Goal: Task Accomplishment & Management: Complete application form

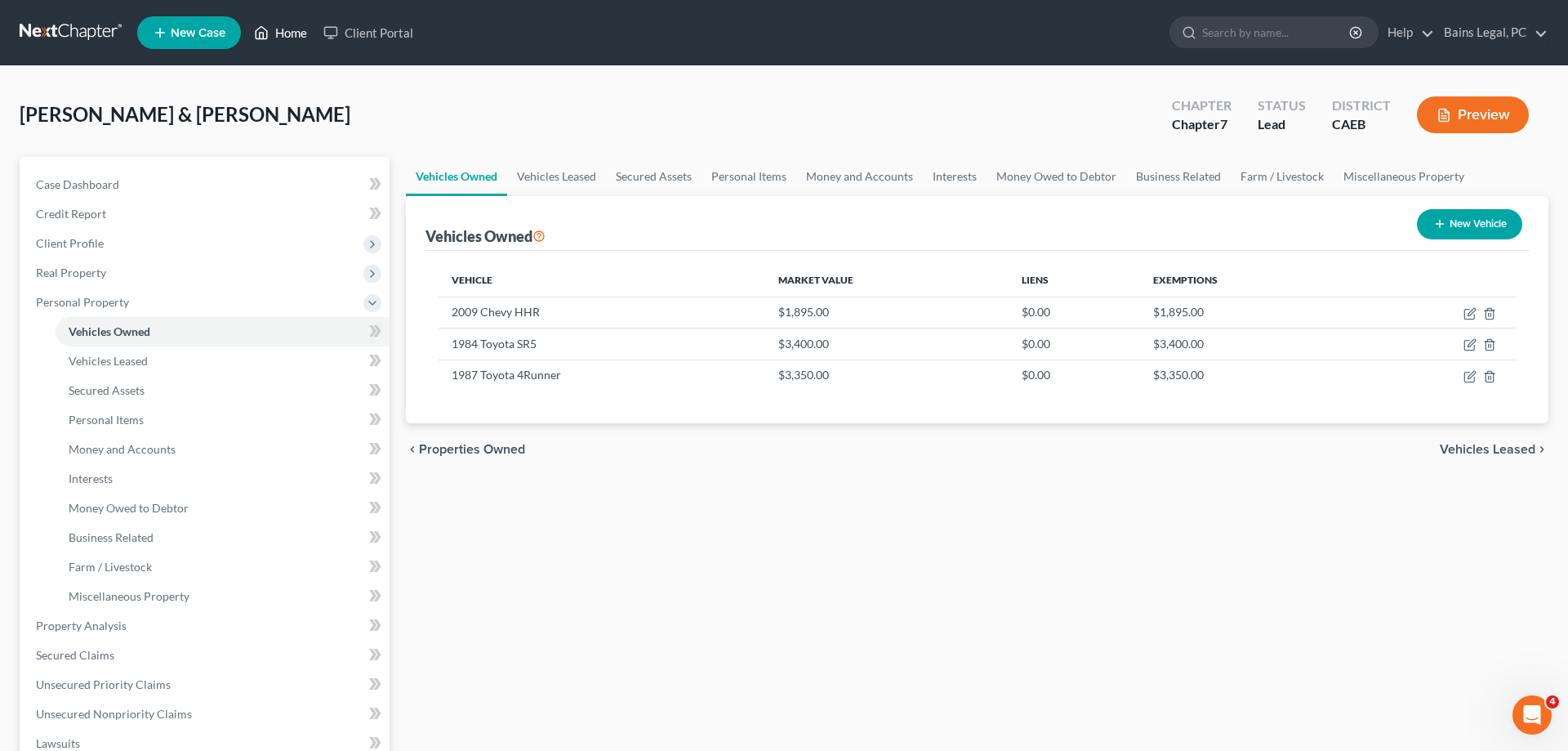
click at [281, 32] on link "Home" at bounding box center [280, 32] width 70 height 29
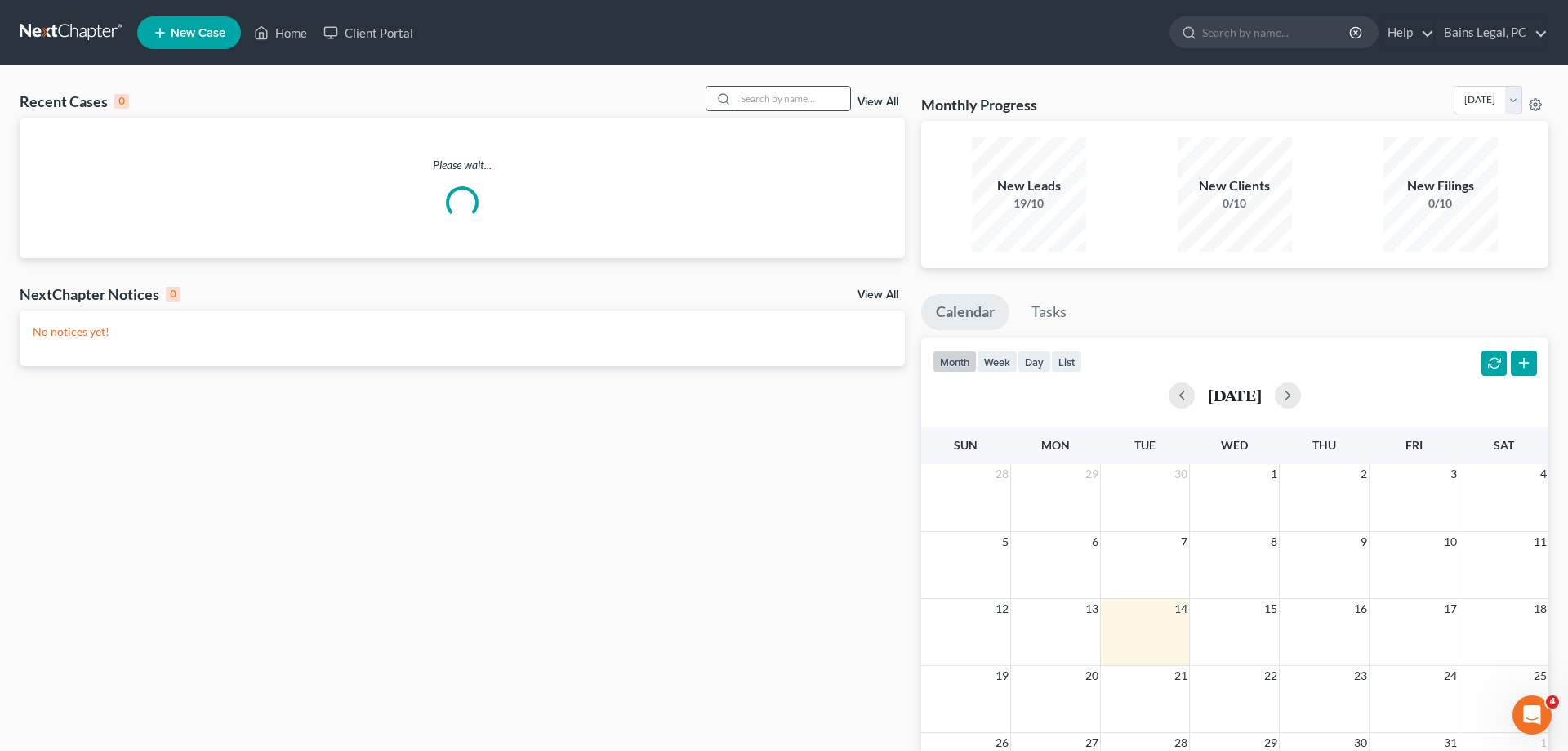
click at [829, 90] on input "search" at bounding box center [793, 98] width 114 height 24
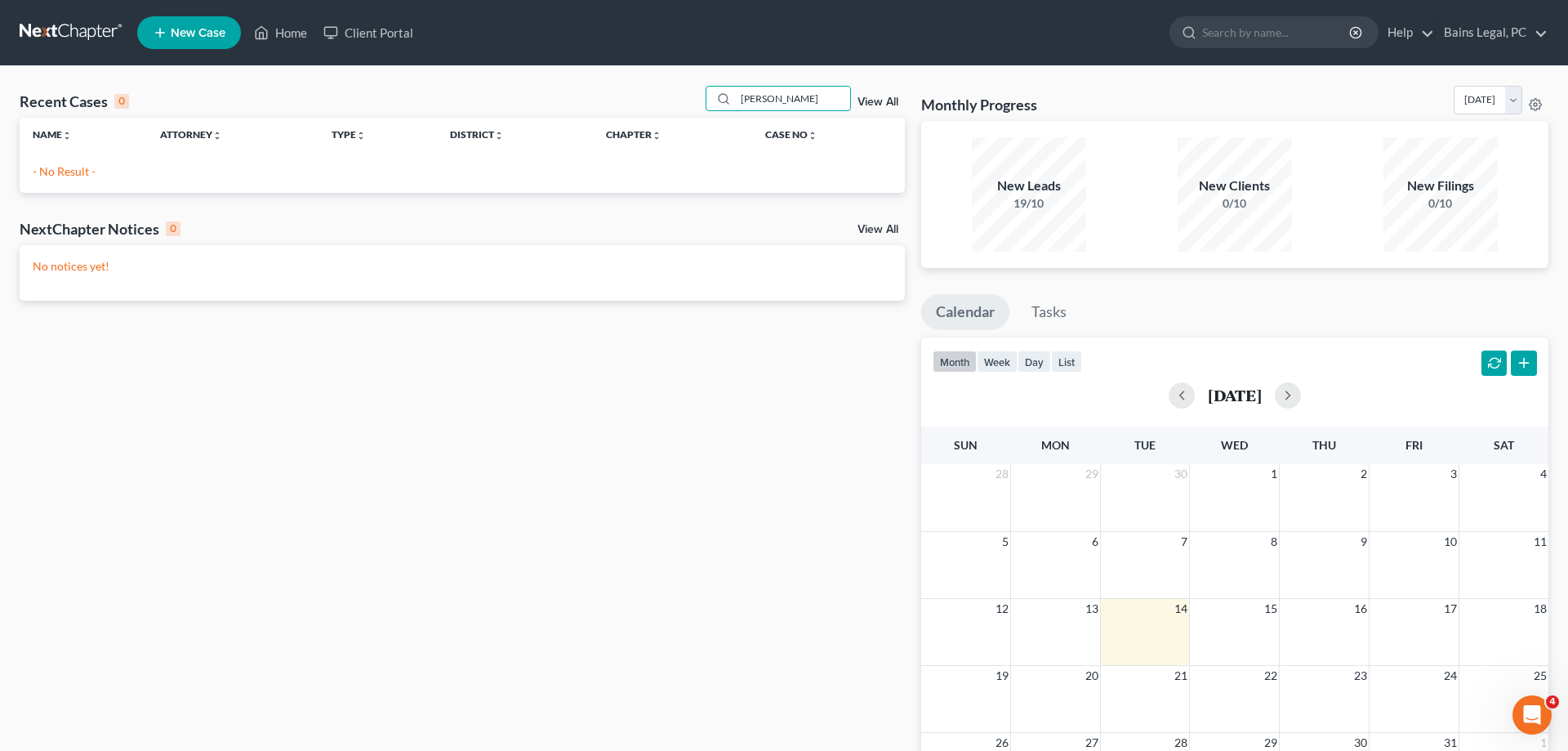
type input "VELASCO"
click at [212, 41] on link "New Case" at bounding box center [188, 32] width 104 height 32
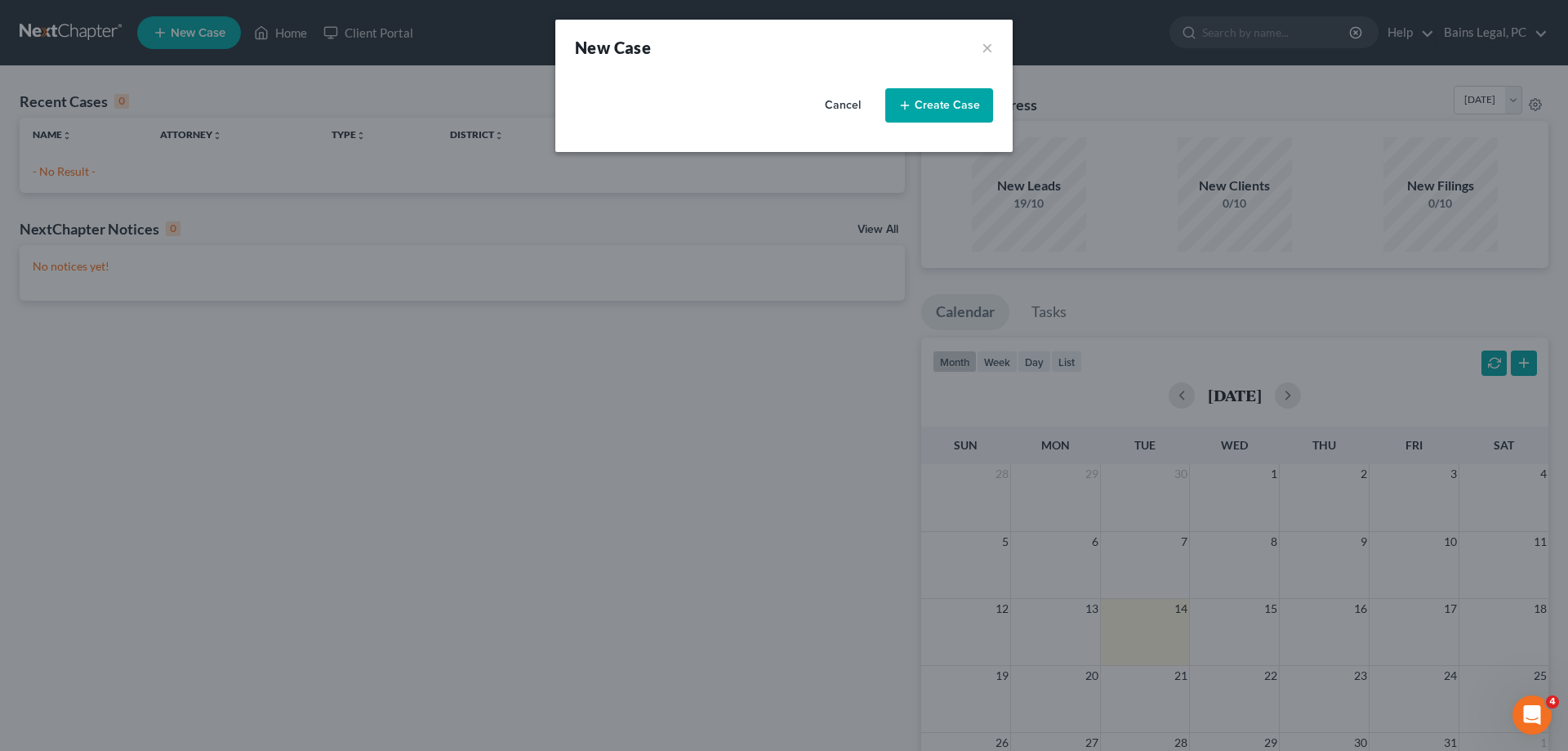
select select "8"
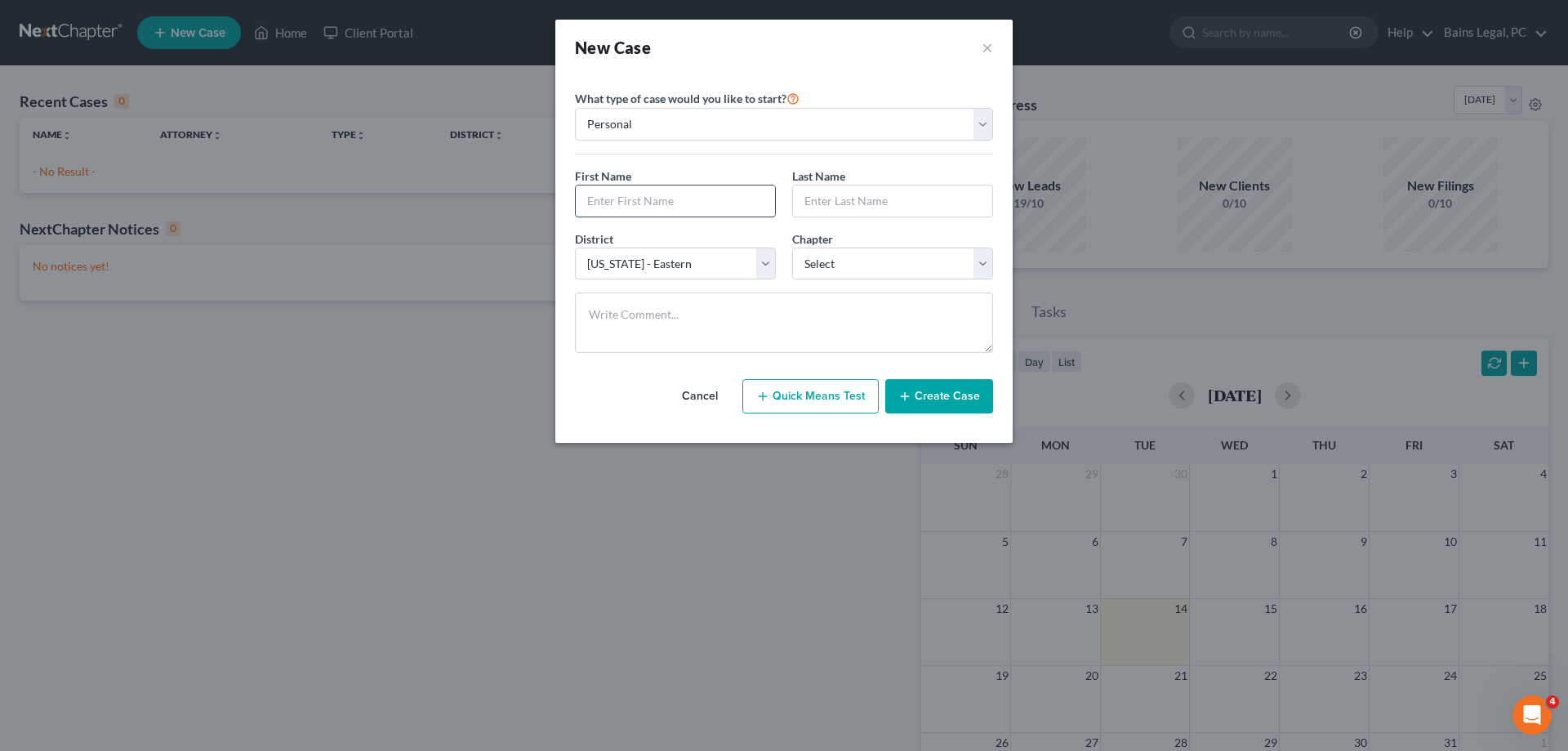
click at [692, 195] on input "text" at bounding box center [675, 200] width 199 height 31
type input "Daniel"
type input "Velasco"
click at [792, 247] on select "Select 7 11 12 13" at bounding box center [893, 263] width 201 height 32
select select "0"
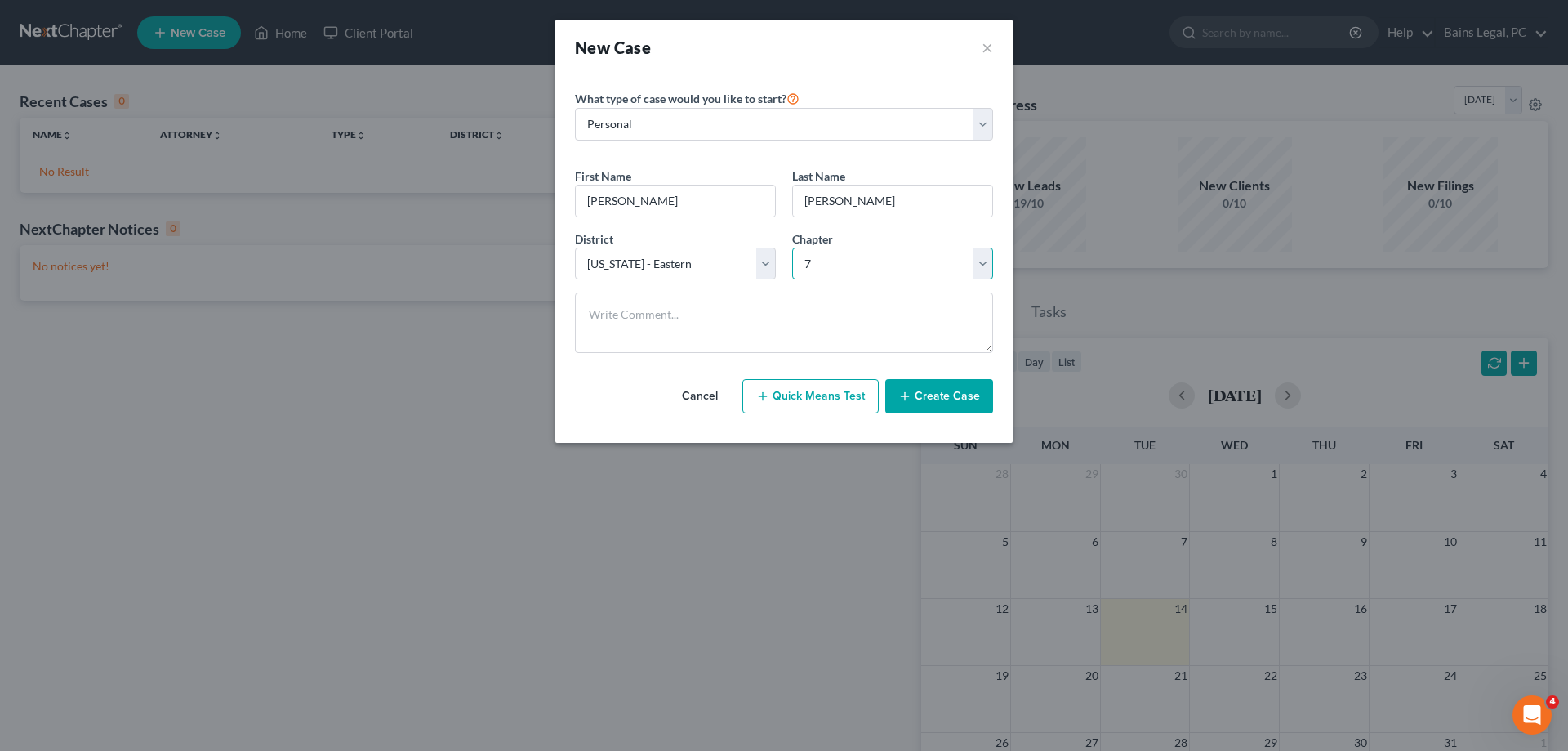
click option "7" at bounding box center [0, 0] width 0 height 0
click at [932, 414] on div "Cancel Quick Means Test Create Case" at bounding box center [784, 396] width 418 height 61
click at [980, 369] on div "Cancel Quick Means Test Create Case" at bounding box center [784, 396] width 418 height 61
drag, startPoint x: 960, startPoint y: 393, endPoint x: 1527, endPoint y: 400, distance: 567.0
click at [967, 390] on button "Create Case" at bounding box center [939, 396] width 108 height 34
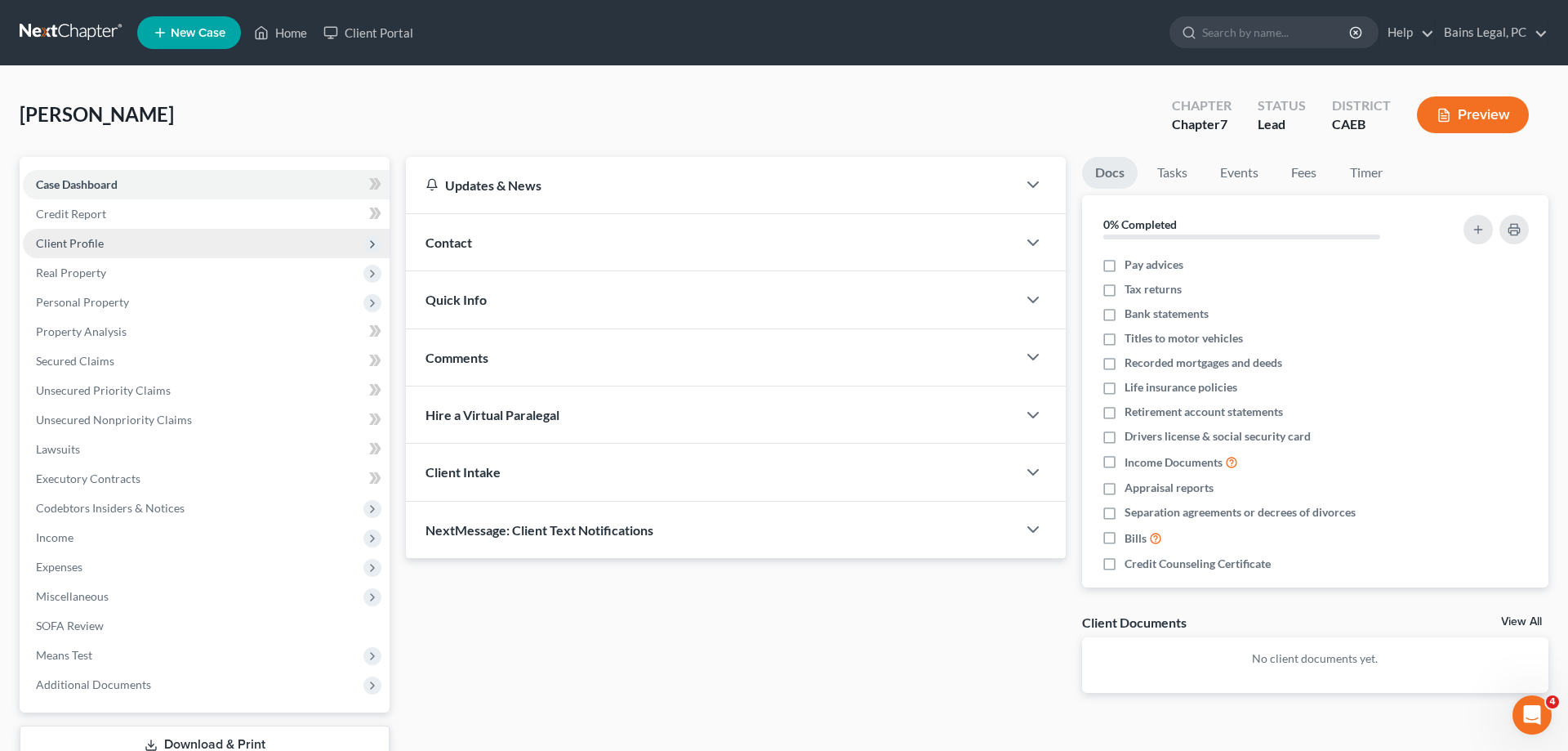
click at [107, 232] on span "Client Profile" at bounding box center [207, 243] width 367 height 29
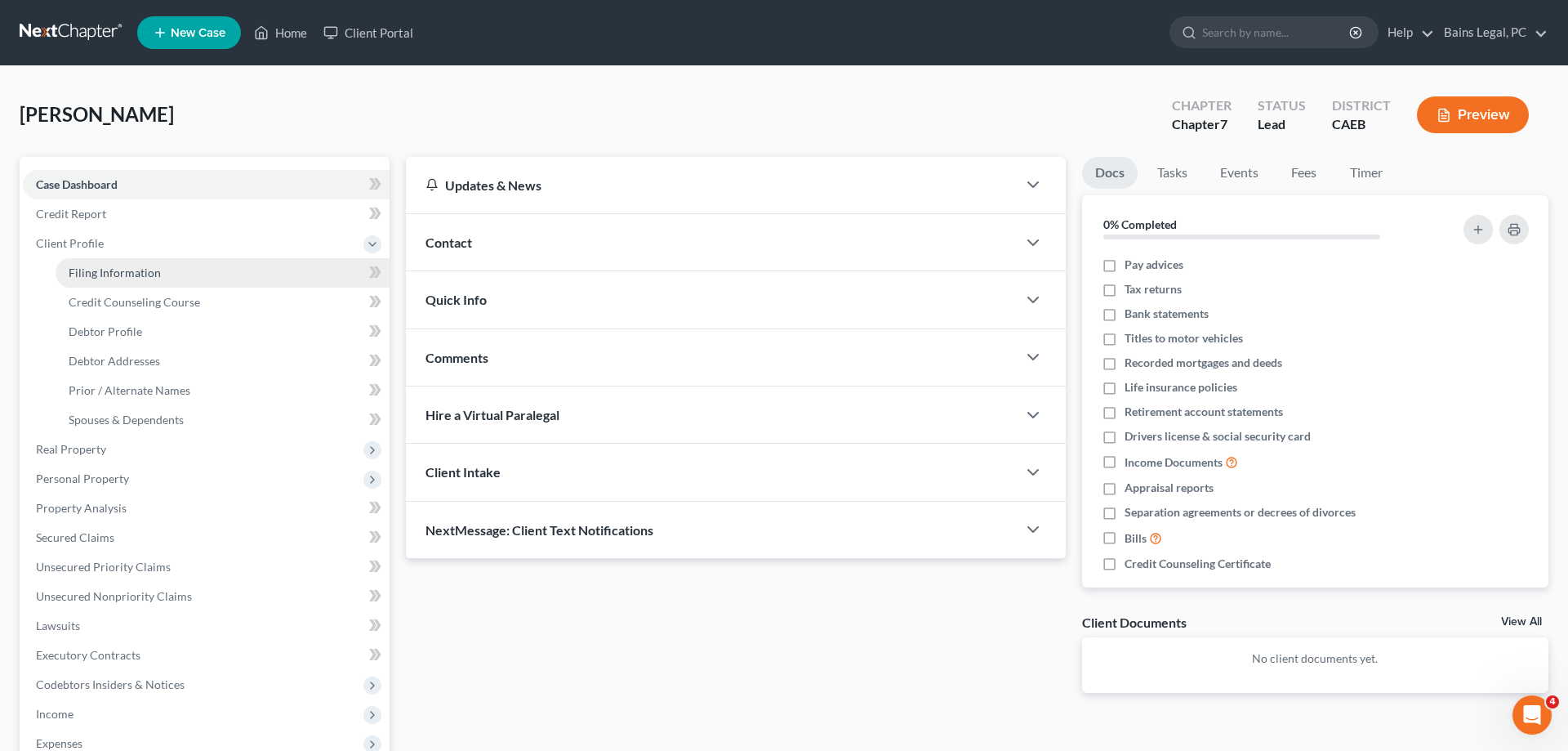
click at [107, 274] on span "Filing Information" at bounding box center [114, 272] width 92 height 14
select select "1"
select select "0"
select select "8"
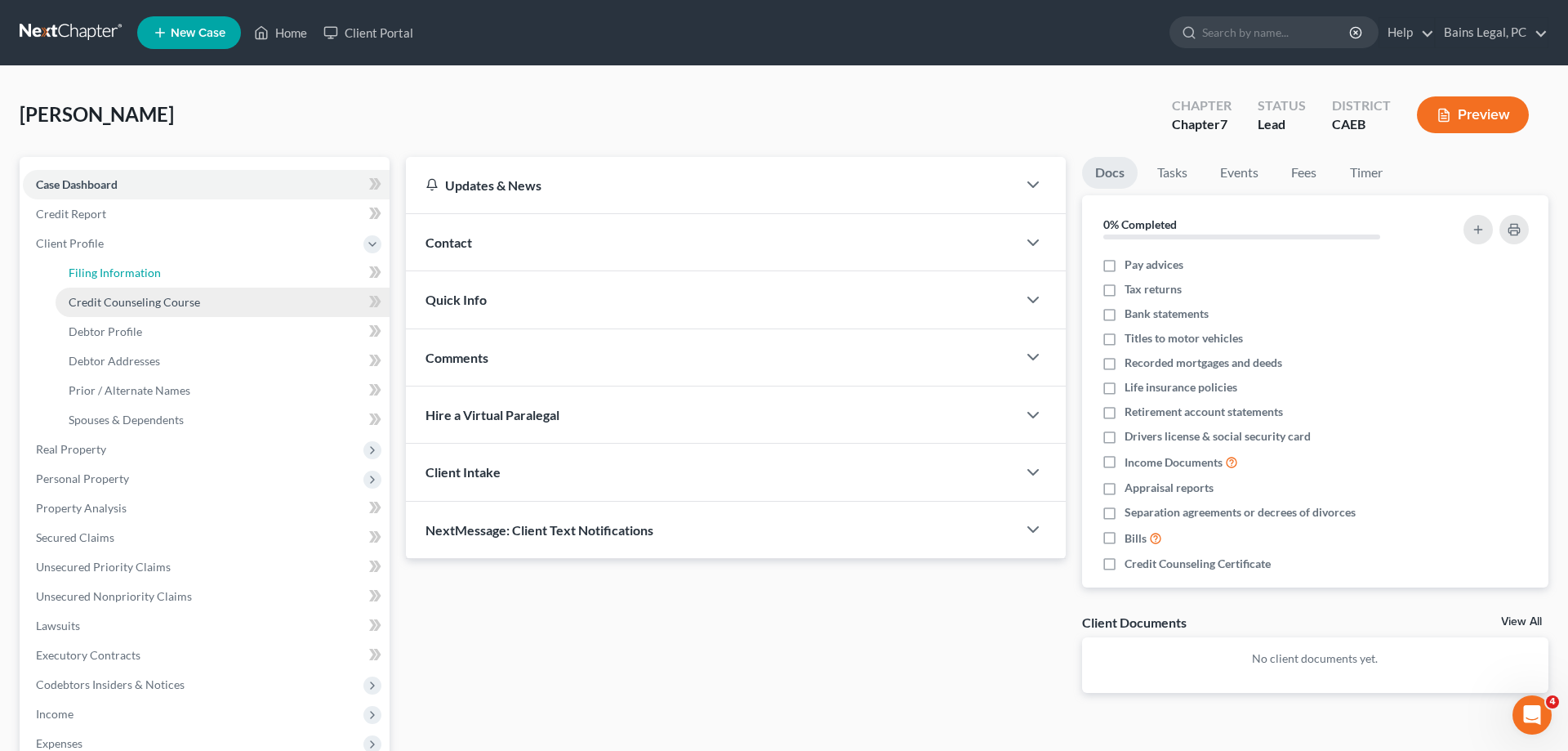
select select "4"
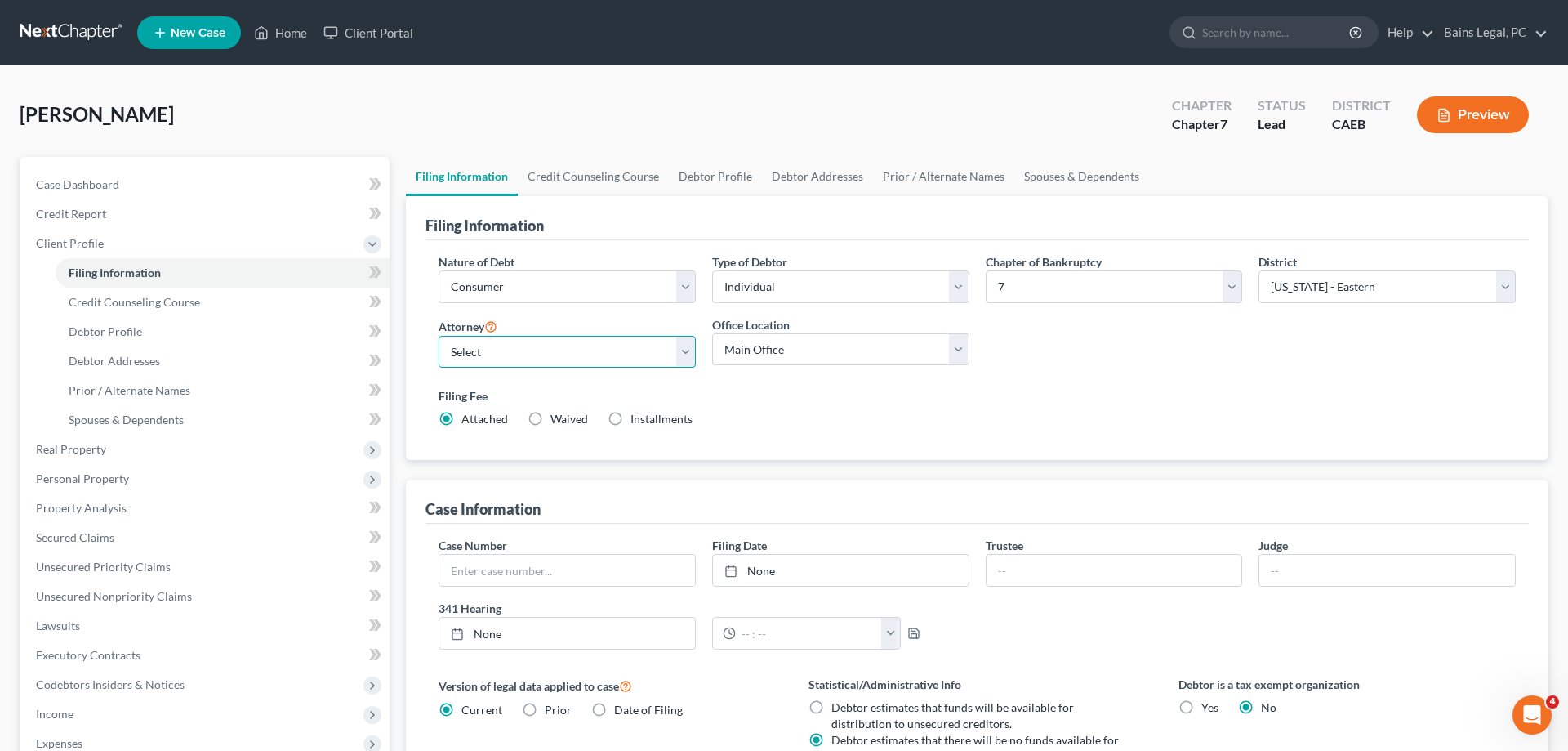
click at [439, 336] on select "Select Pauldeep Bains - CAEB Pauldeep Bains - CAEB Simran Hundal - CAEB" at bounding box center [567, 352] width 257 height 32
select select "2"
click option "Simran Hundal - CAEB" at bounding box center [0, 0] width 0 height 0
click at [712, 334] on select "Main Office Bains and Hundal, LLP" at bounding box center [840, 349] width 257 height 32
select select "0"
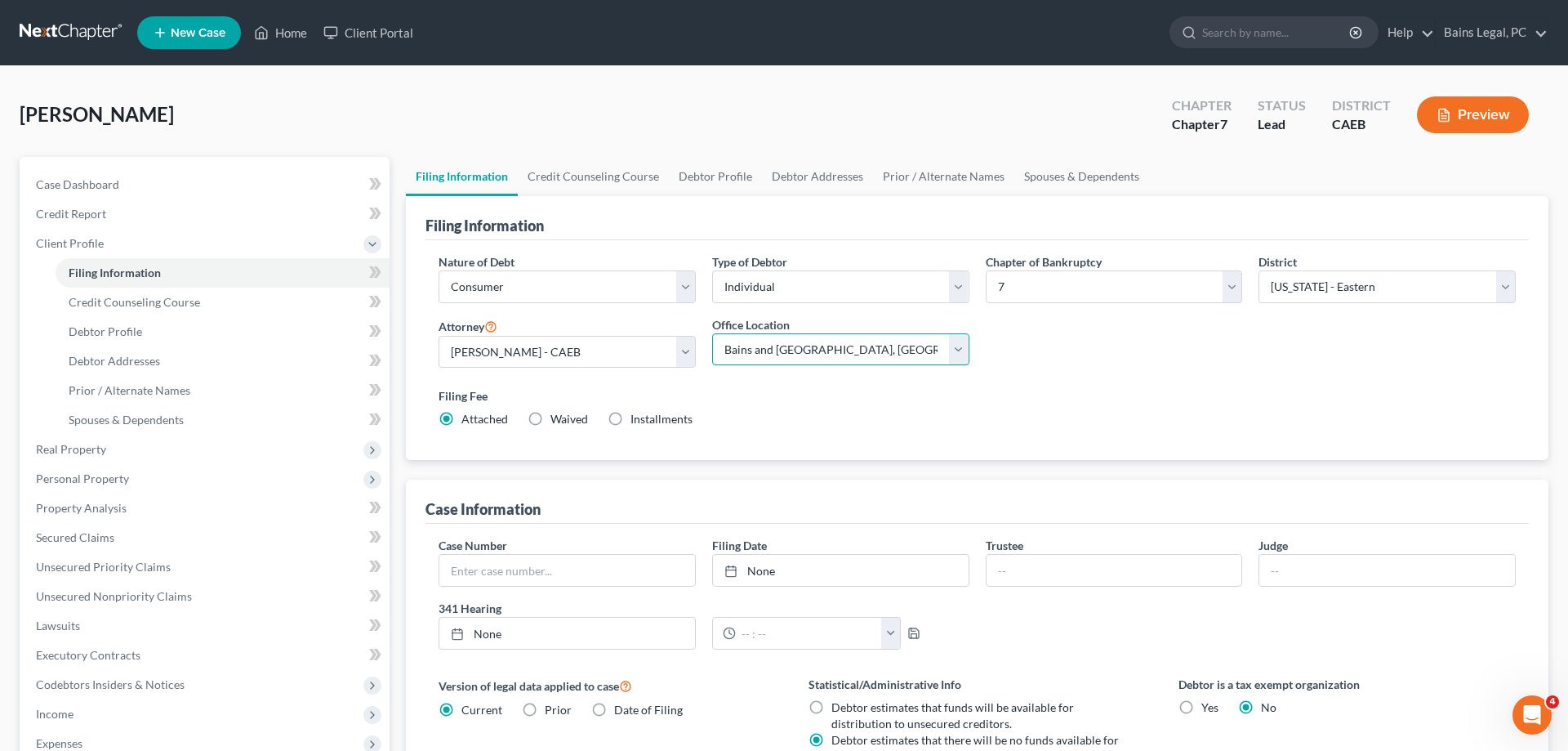
click option "Bains and Hundal, LLP" at bounding box center [0, 0] width 0 height 0
click at [1081, 397] on label "Filing Fee" at bounding box center [977, 396] width 1078 height 17
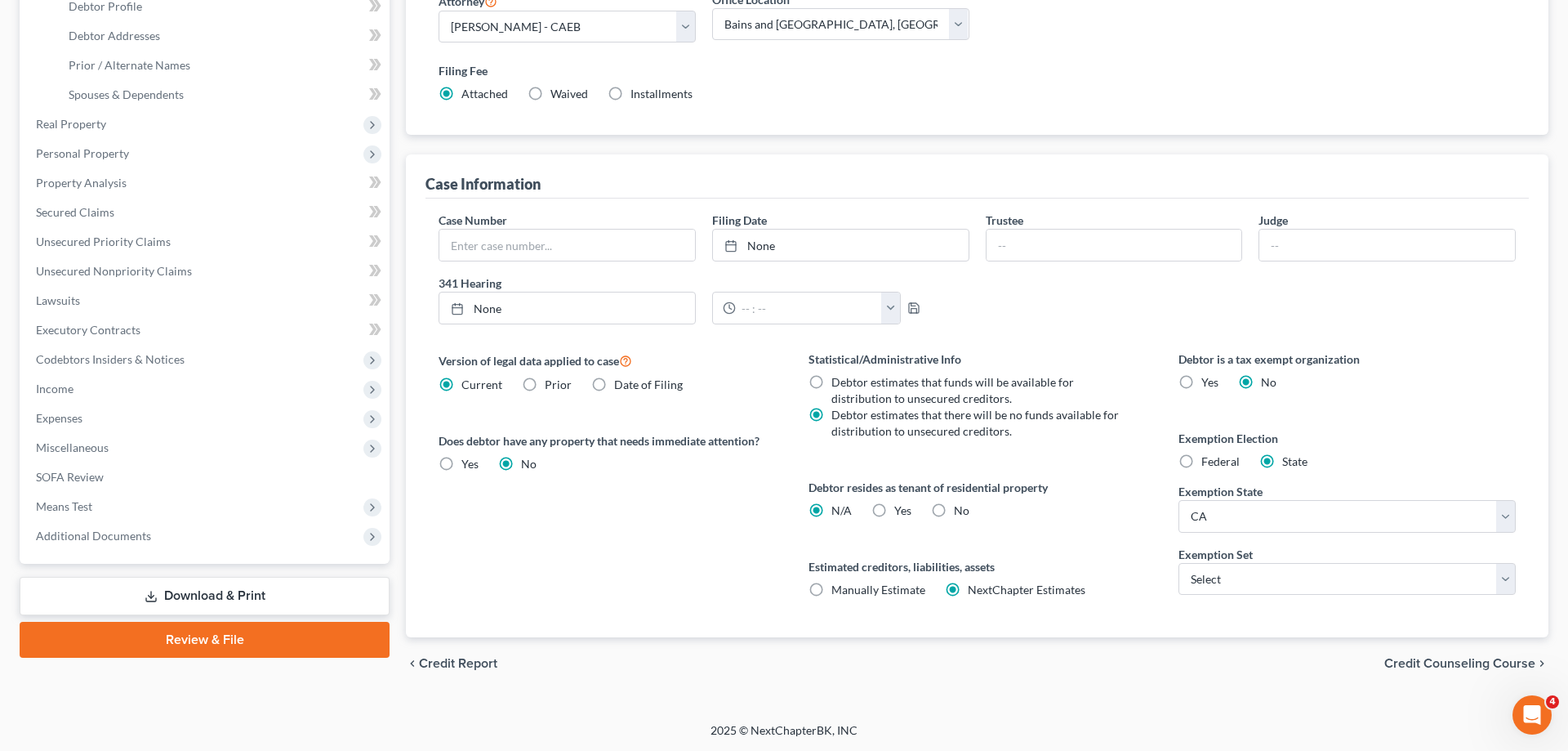
click at [894, 514] on label "Yes Yes" at bounding box center [903, 510] width 17 height 17
click at [901, 513] on input "Yes Yes" at bounding box center [906, 507] width 11 height 11
radio input "true"
radio input "false"
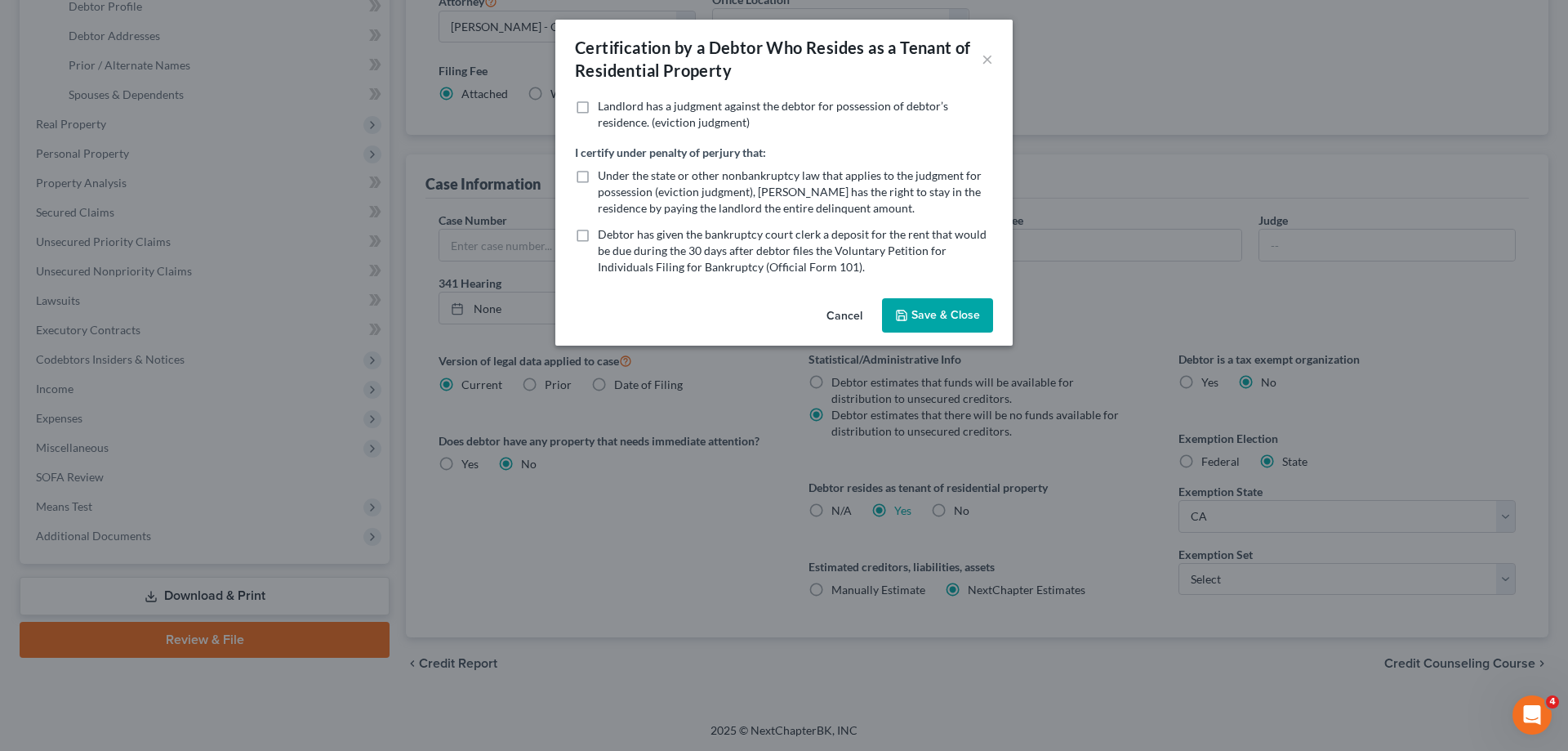
drag, startPoint x: 952, startPoint y: 330, endPoint x: 1029, endPoint y: 383, distance: 93.5
click at [953, 330] on button "Save & Close" at bounding box center [937, 315] width 111 height 34
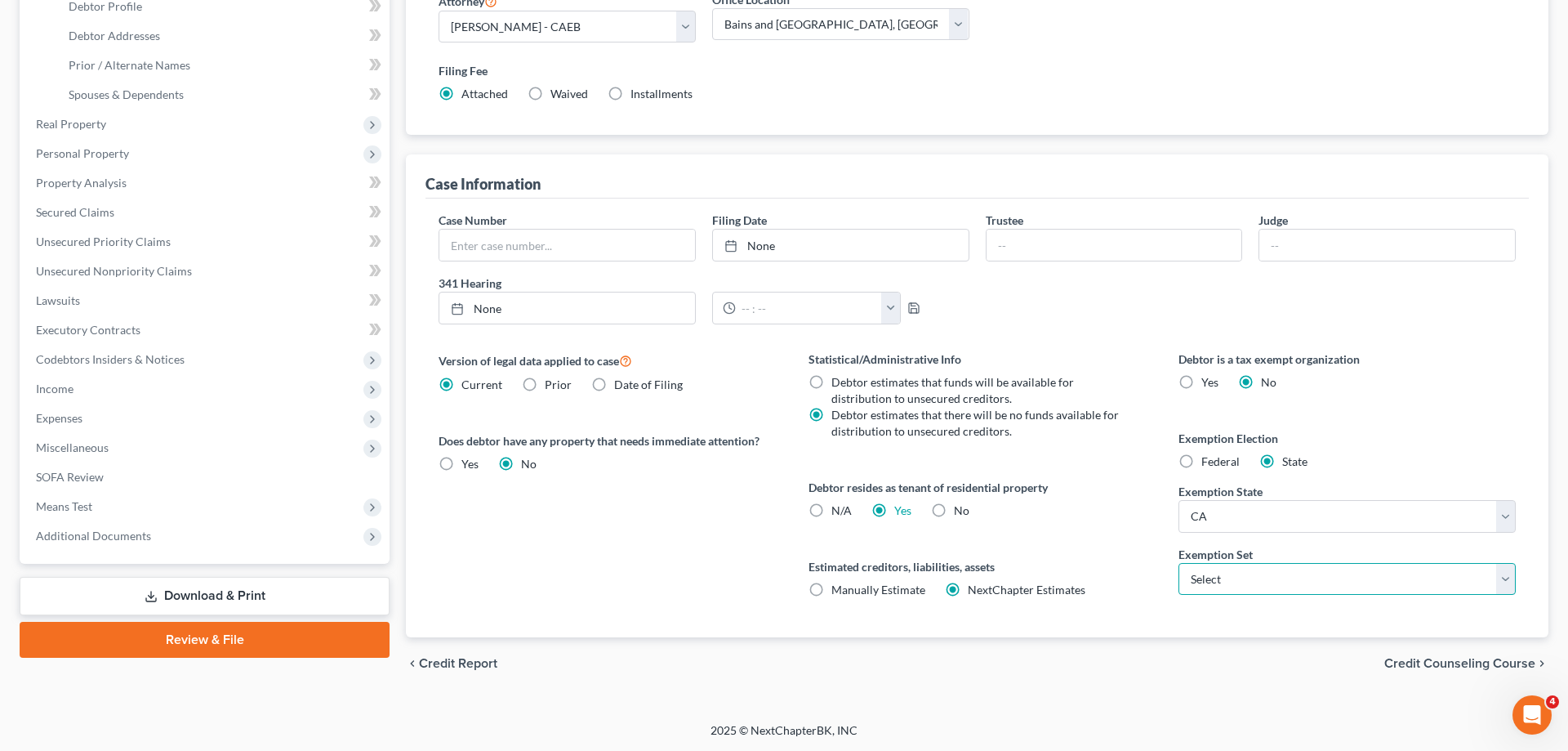
click at [1179, 563] on select "Select 703 704" at bounding box center [1347, 578] width 338 height 32
select select "0"
click option "703" at bounding box center [0, 0] width 0 height 0
click at [1087, 568] on label "Estimated creditors, liabilities, assets" at bounding box center [977, 566] width 338 height 17
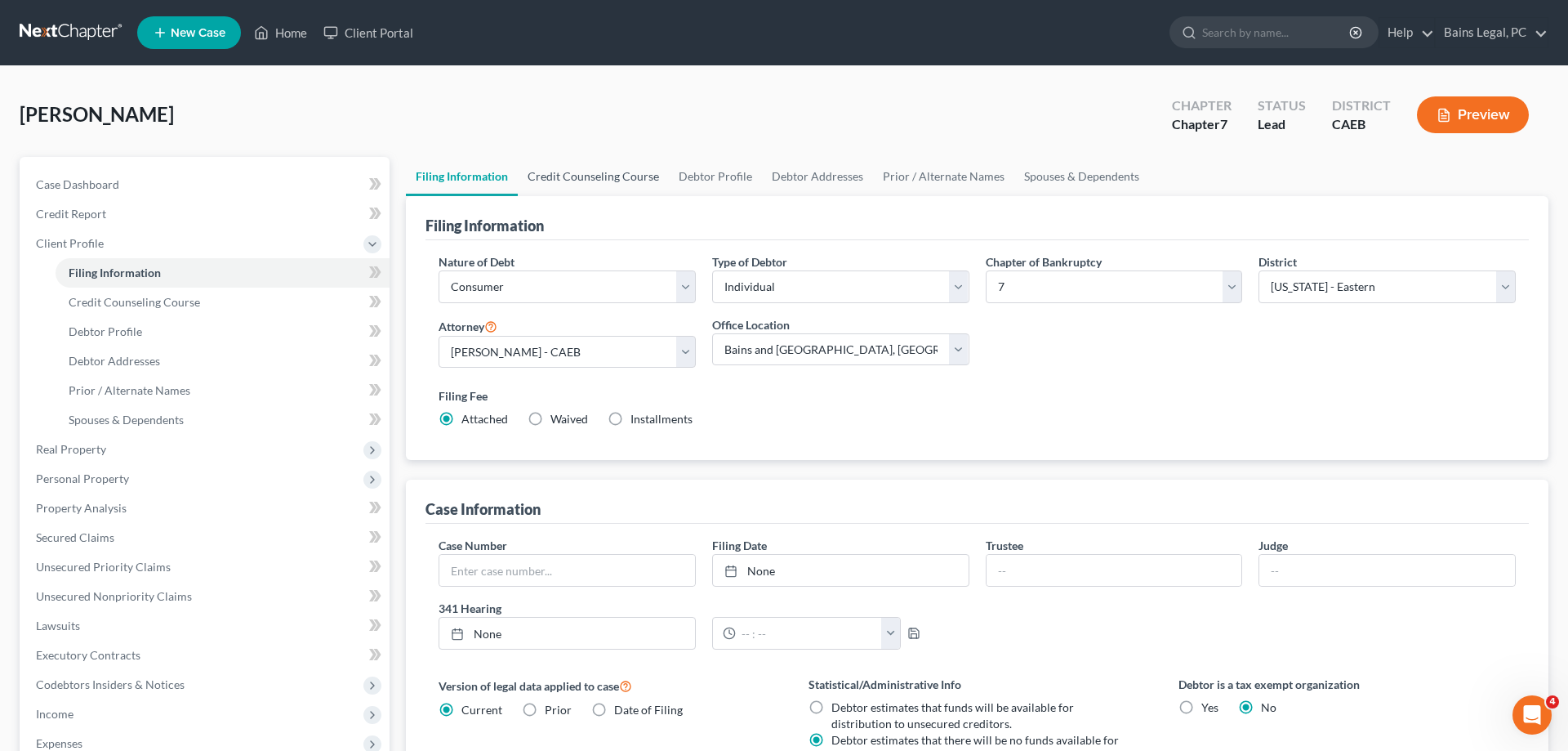
click at [610, 183] on link "Credit Counseling Course" at bounding box center [593, 176] width 151 height 39
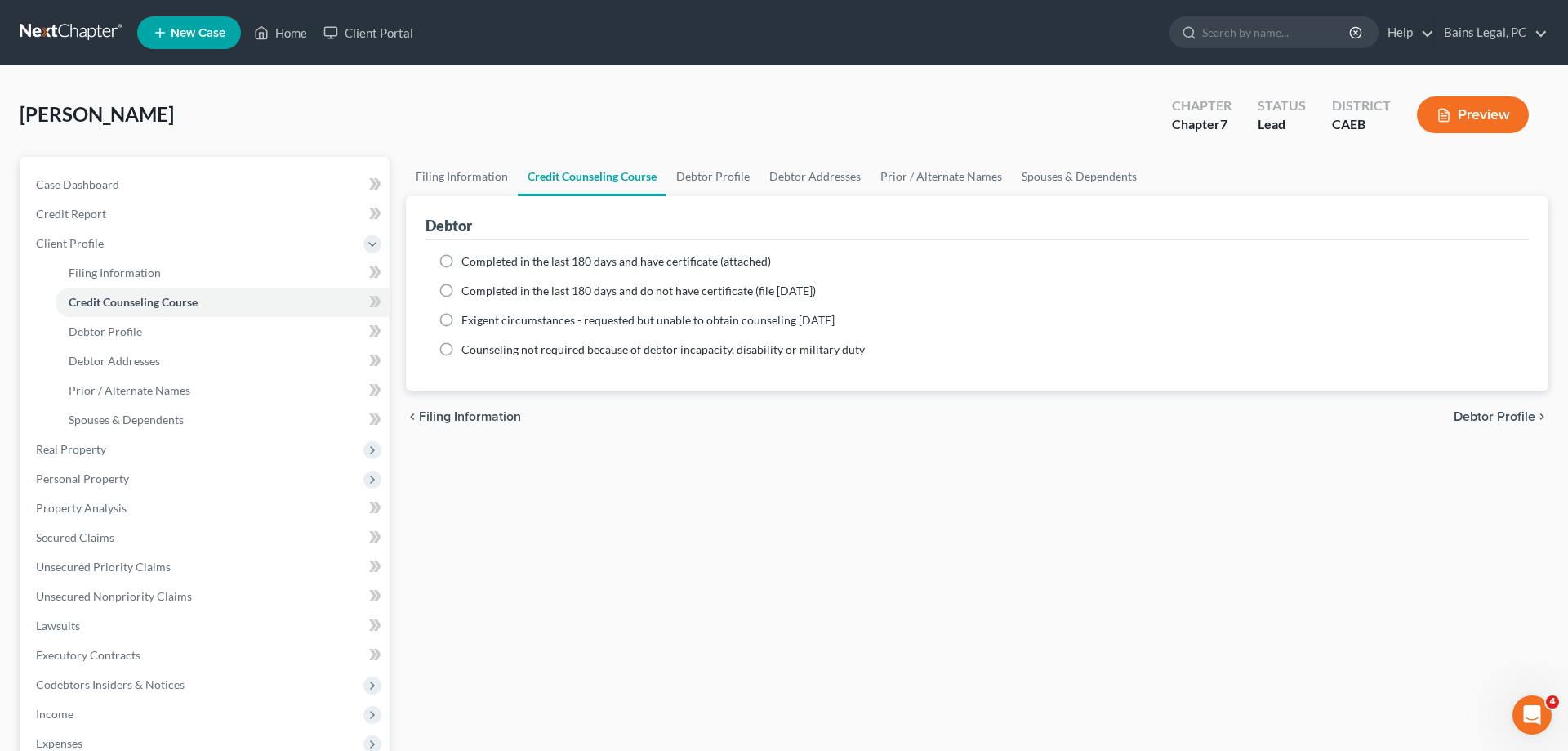
click at [509, 258] on span "Completed in the last 180 days and have certificate (attached)" at bounding box center [616, 261] width 309 height 14
click at [479, 258] on input "Completed in the last 180 days and have certificate (attached)" at bounding box center [473, 258] width 11 height 11
radio input "true"
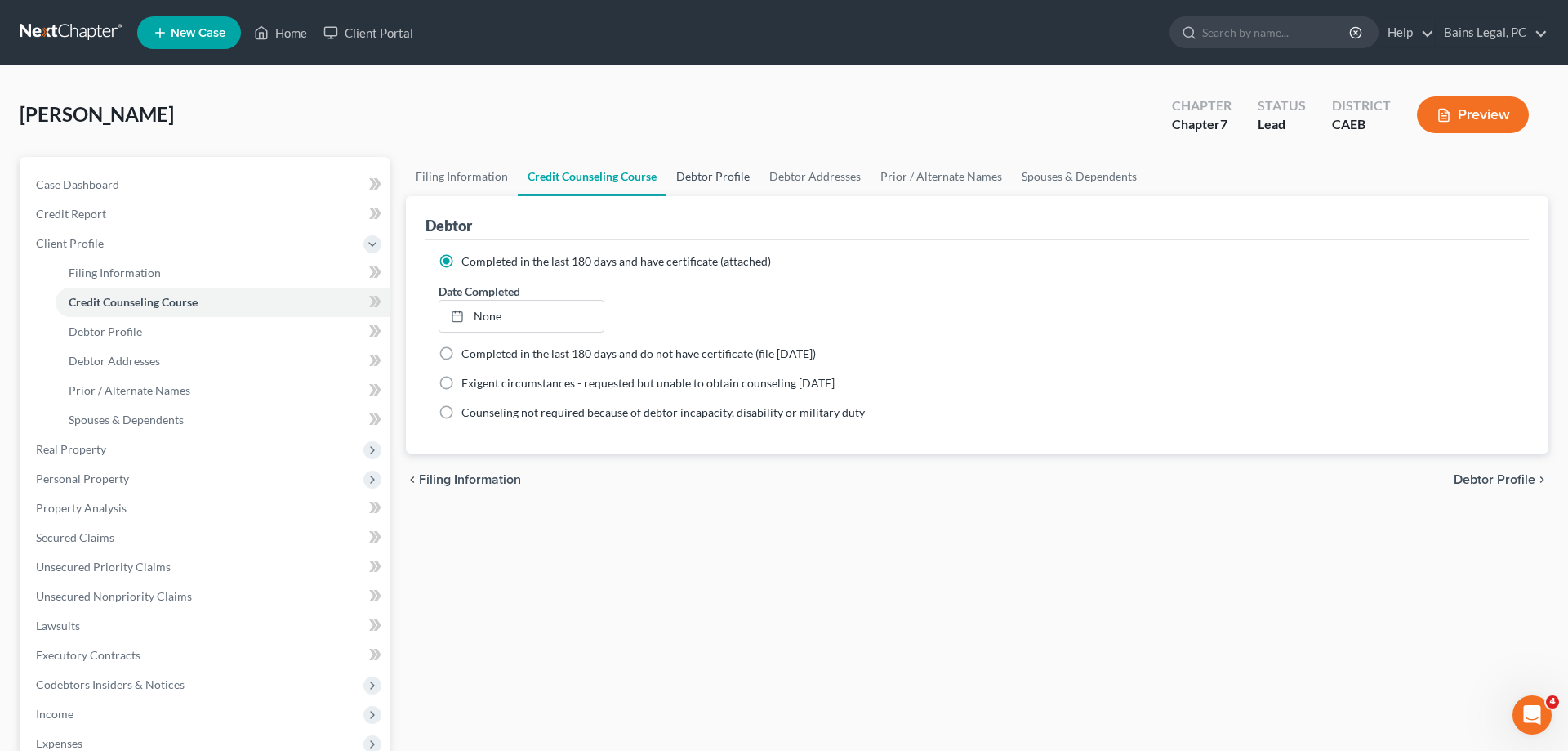
click at [688, 183] on link "Debtor Profile" at bounding box center [713, 176] width 93 height 39
select select "0"
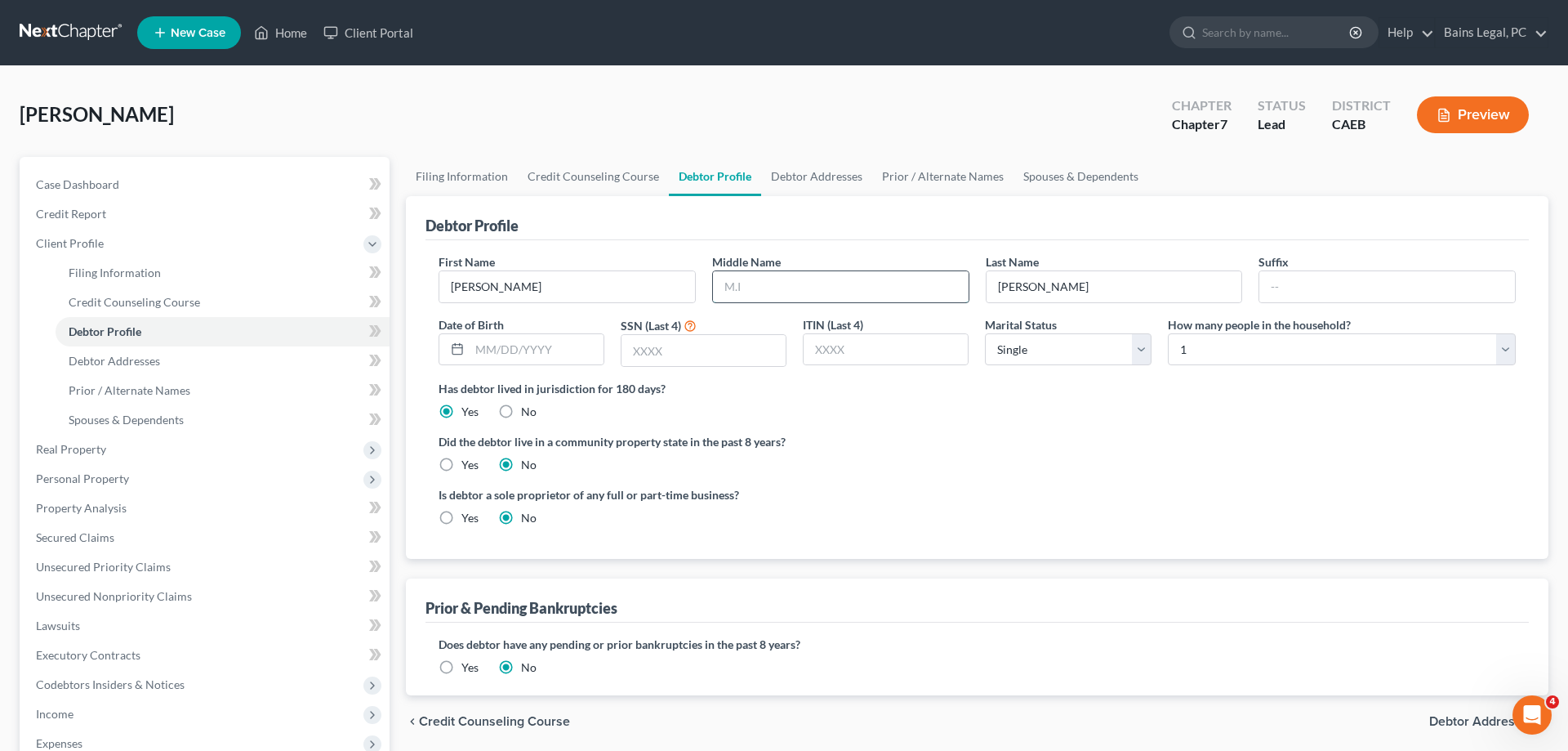
click at [876, 292] on input "text" at bounding box center [840, 286] width 256 height 31
click at [1323, 293] on input "text" at bounding box center [1387, 286] width 256 height 31
type input "Jr"
click at [526, 360] on input "text" at bounding box center [536, 349] width 134 height 31
type input "11/25/1991"
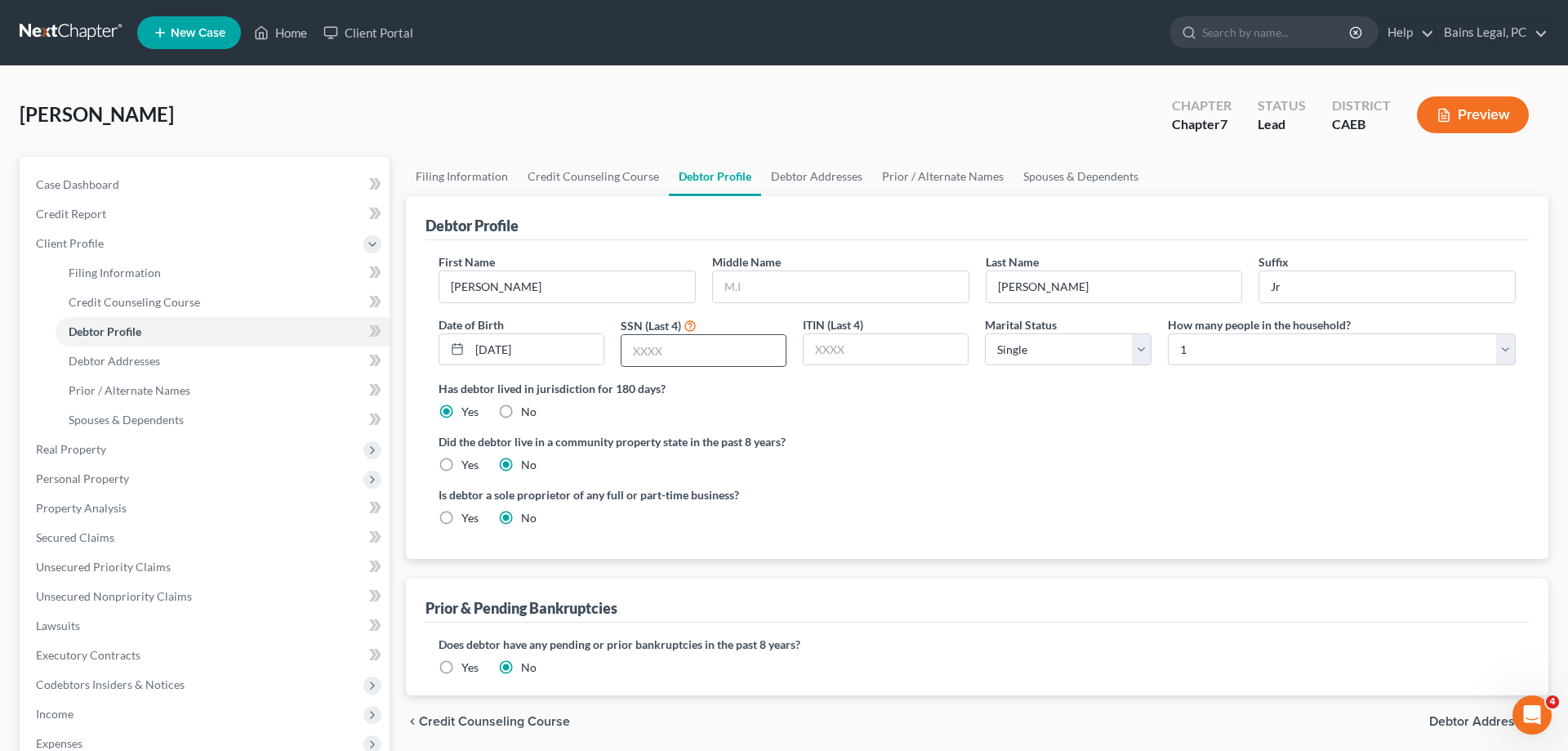
click at [761, 358] on input "text" at bounding box center [704, 350] width 164 height 31
type input "3117"
click at [1038, 367] on div "First Name Daniel Middle Name Last Name Velasco Suffix Jr Date of Birth 11/25/1…" at bounding box center [977, 316] width 1093 height 127
select select "1"
click option "Married" at bounding box center [0, 0] width 0 height 0
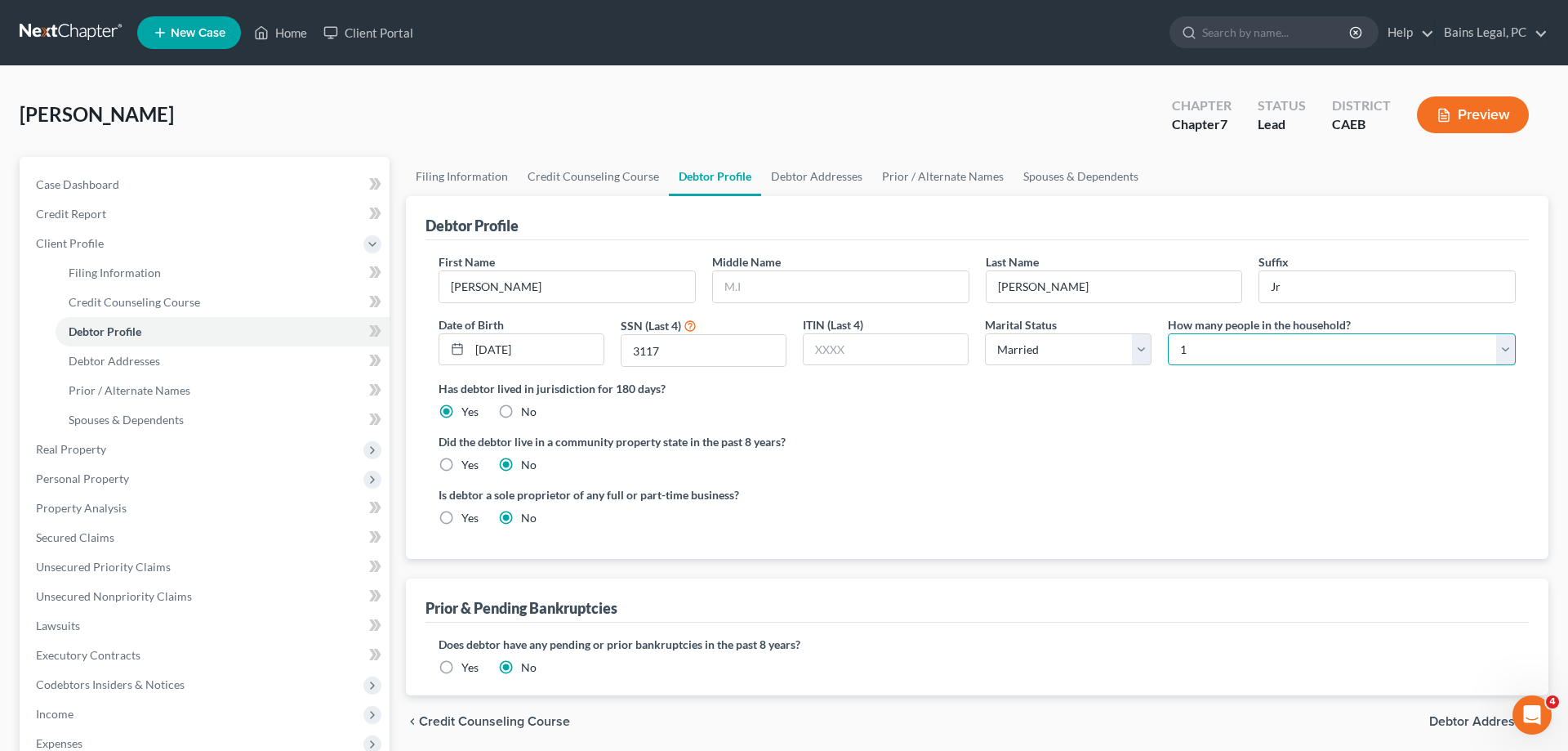
click at [1168, 334] on select "Select 1 2 3 4 5 6 7 8 9 10 11 12 13 14 15 16 17 18 19 20" at bounding box center [1342, 349] width 348 height 32
select select "2"
click option "3" at bounding box center [0, 0] width 0 height 0
click at [474, 466] on label "Yes" at bounding box center [470, 465] width 17 height 17
click at [474, 466] on input "Yes" at bounding box center [473, 461] width 11 height 11
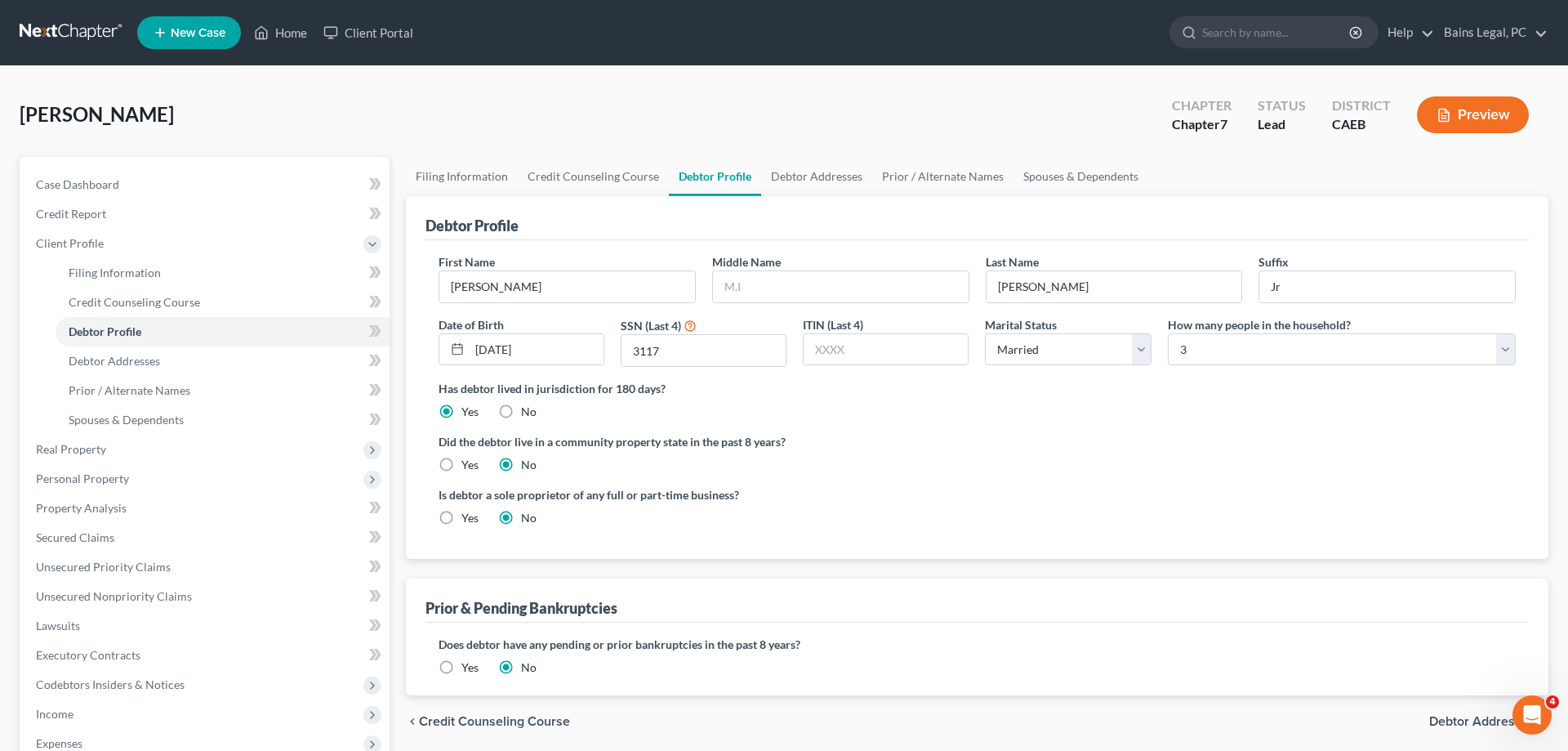
radio input "true"
radio input "false"
click at [833, 183] on link "Debtor Addresses" at bounding box center [817, 176] width 111 height 39
select select "0"
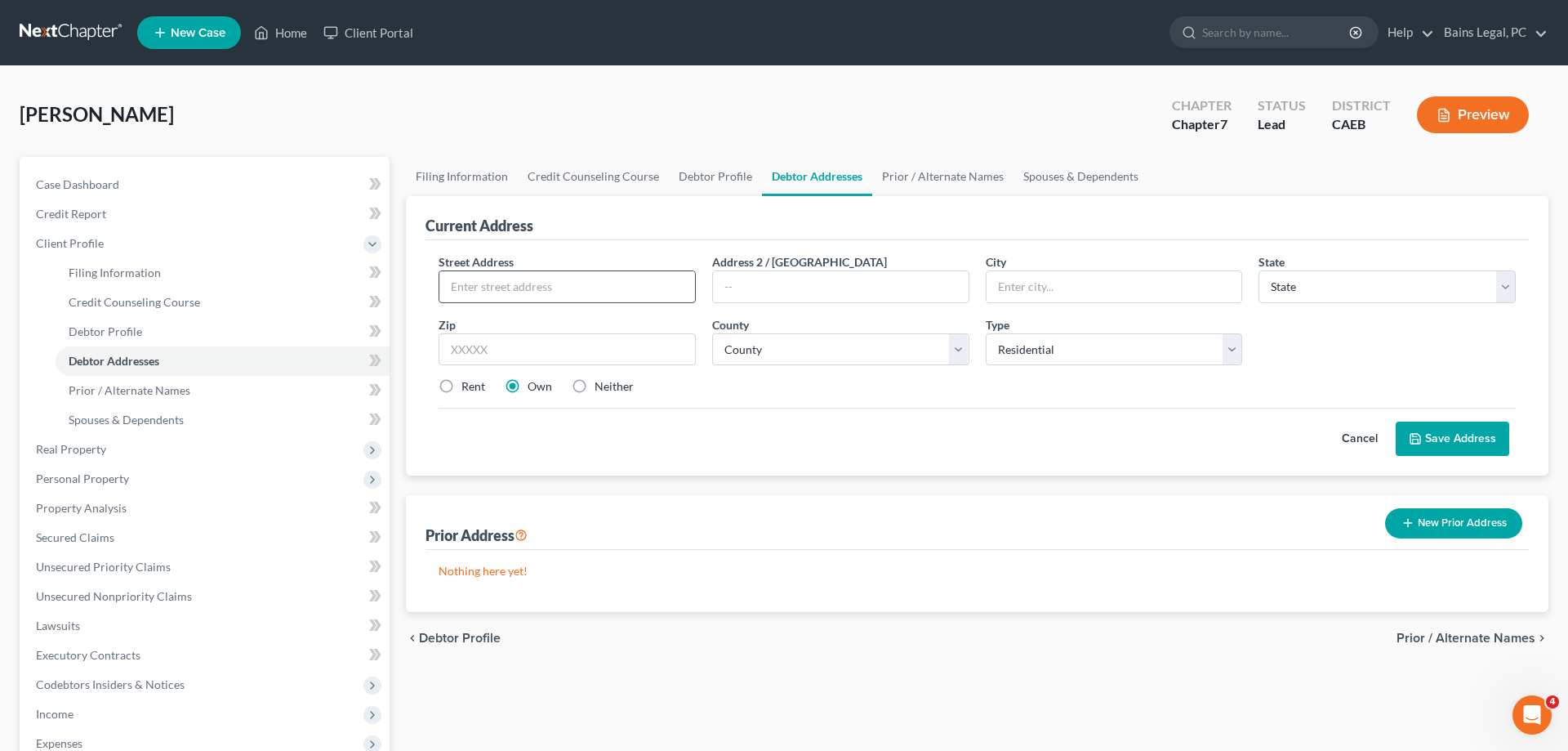
click at [529, 291] on input "text" at bounding box center [567, 286] width 256 height 31
type input "1306 Aurora St"
type input "95351"
type input "Modesto"
select select "4"
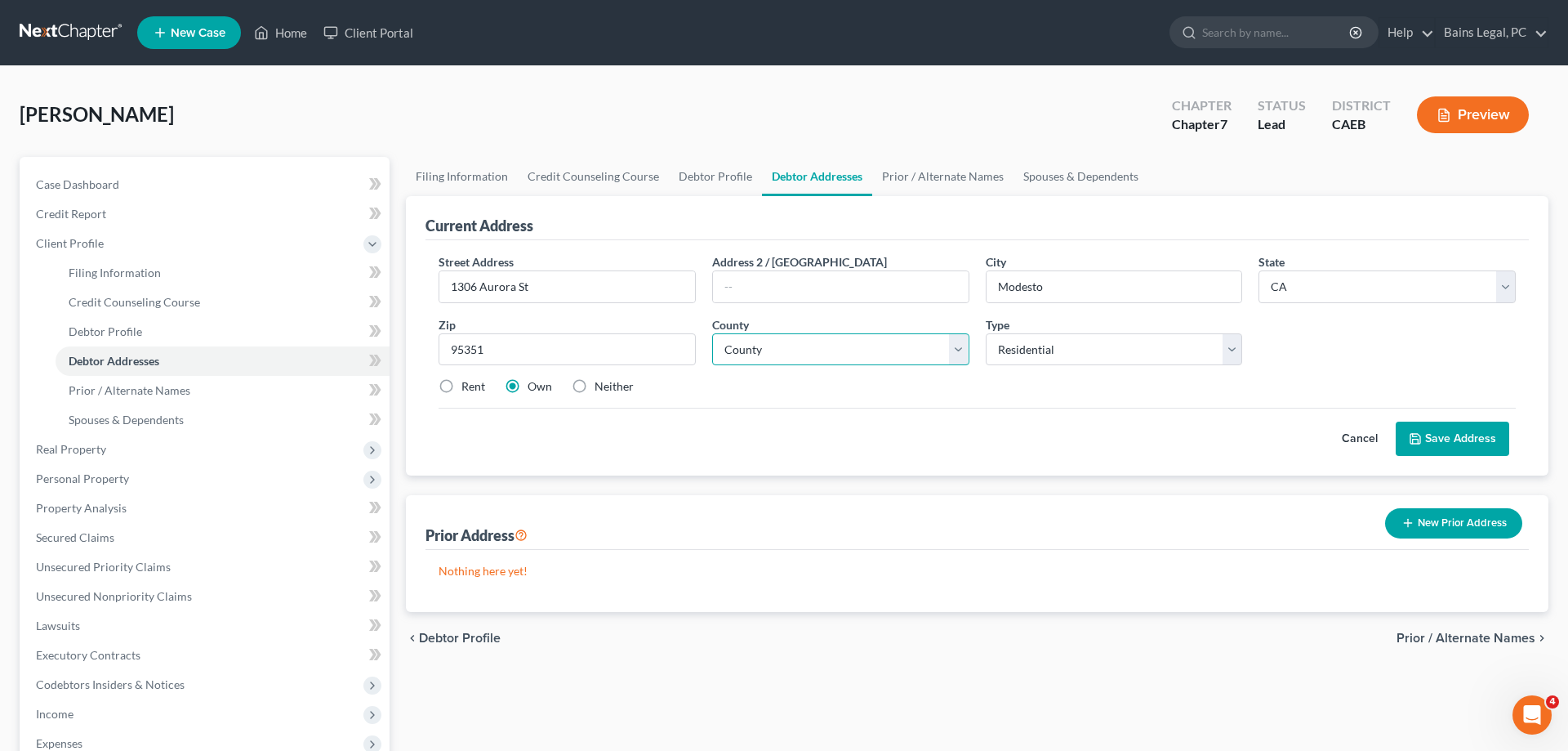
click at [712, 334] on select "County" at bounding box center [840, 349] width 257 height 32
click option "Tehama County" at bounding box center [0, 0] width 0 height 0
click at [712, 334] on select "County Alameda County Alpine County Amador County Butte County Calaveras County…" at bounding box center [840, 349] width 257 height 32
select select "49"
click option "Stanislaus County" at bounding box center [0, 0] width 0 height 0
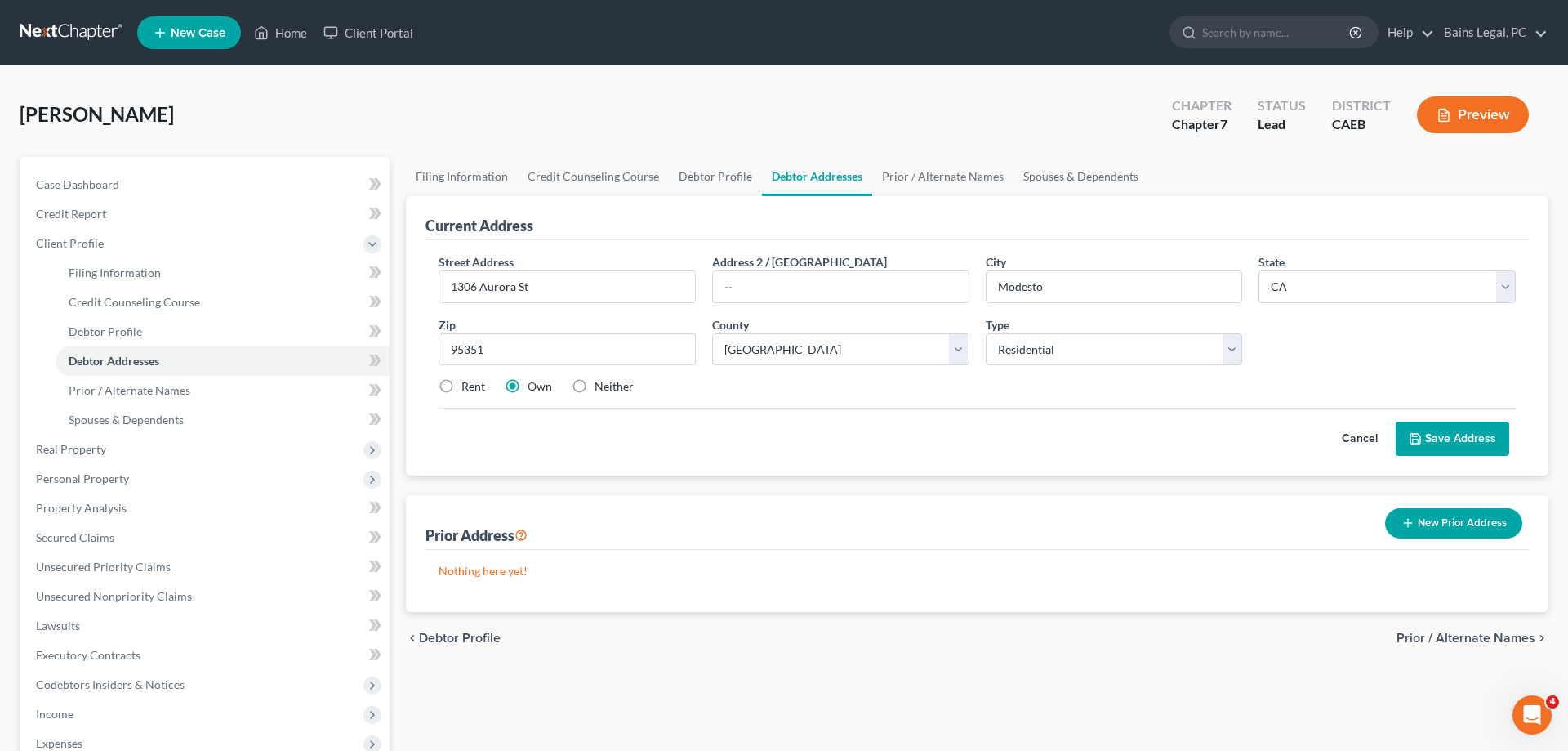
click at [461, 380] on label "Rent" at bounding box center [473, 387] width 24 height 17
click at [468, 380] on input "Rent" at bounding box center [473, 383] width 11 height 11
radio input "true"
drag, startPoint x: 1454, startPoint y: 447, endPoint x: 1551, endPoint y: 402, distance: 106.9
click at [1456, 447] on button "Save Address" at bounding box center [1453, 438] width 114 height 34
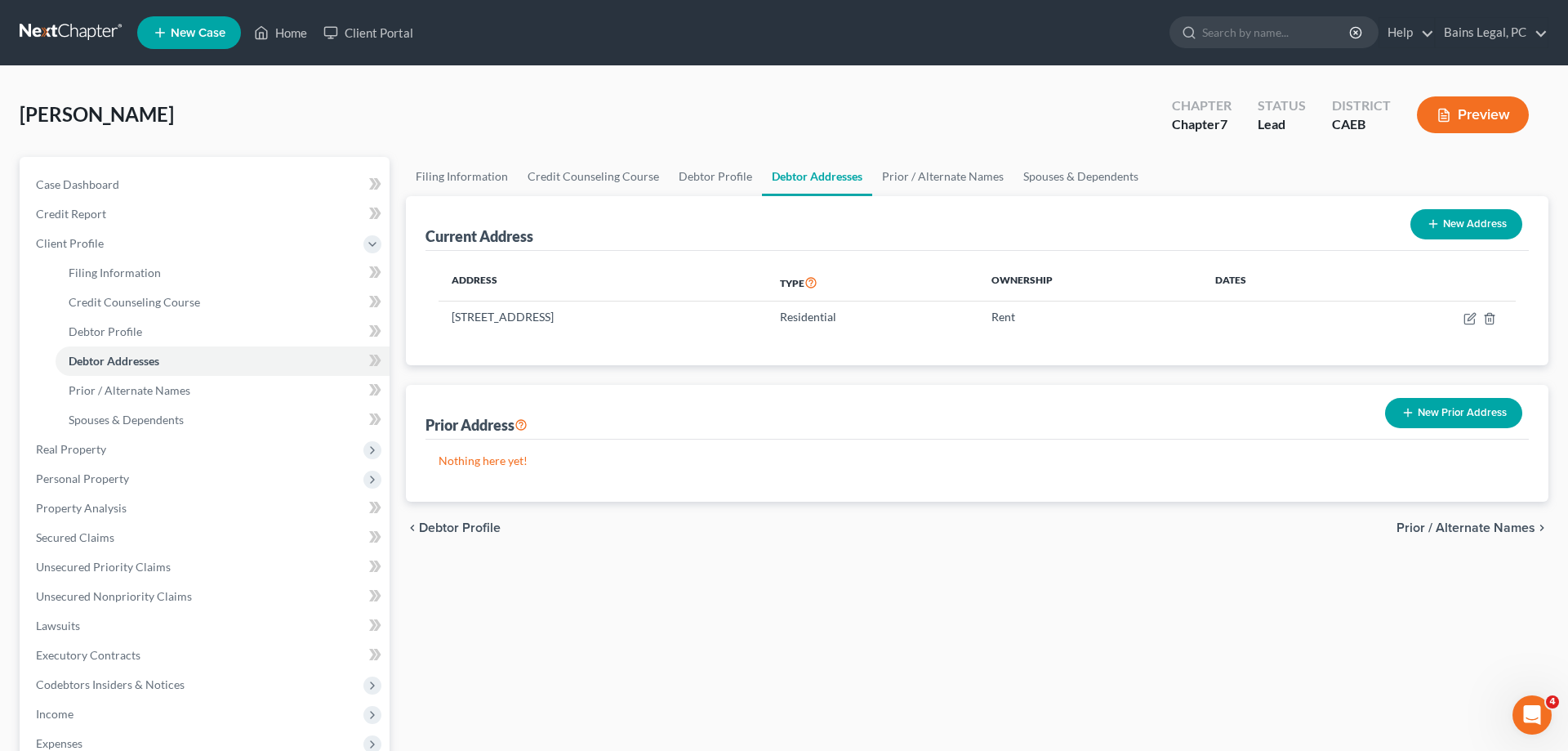
click at [1430, 417] on button "New Prior Address" at bounding box center [1454, 412] width 137 height 30
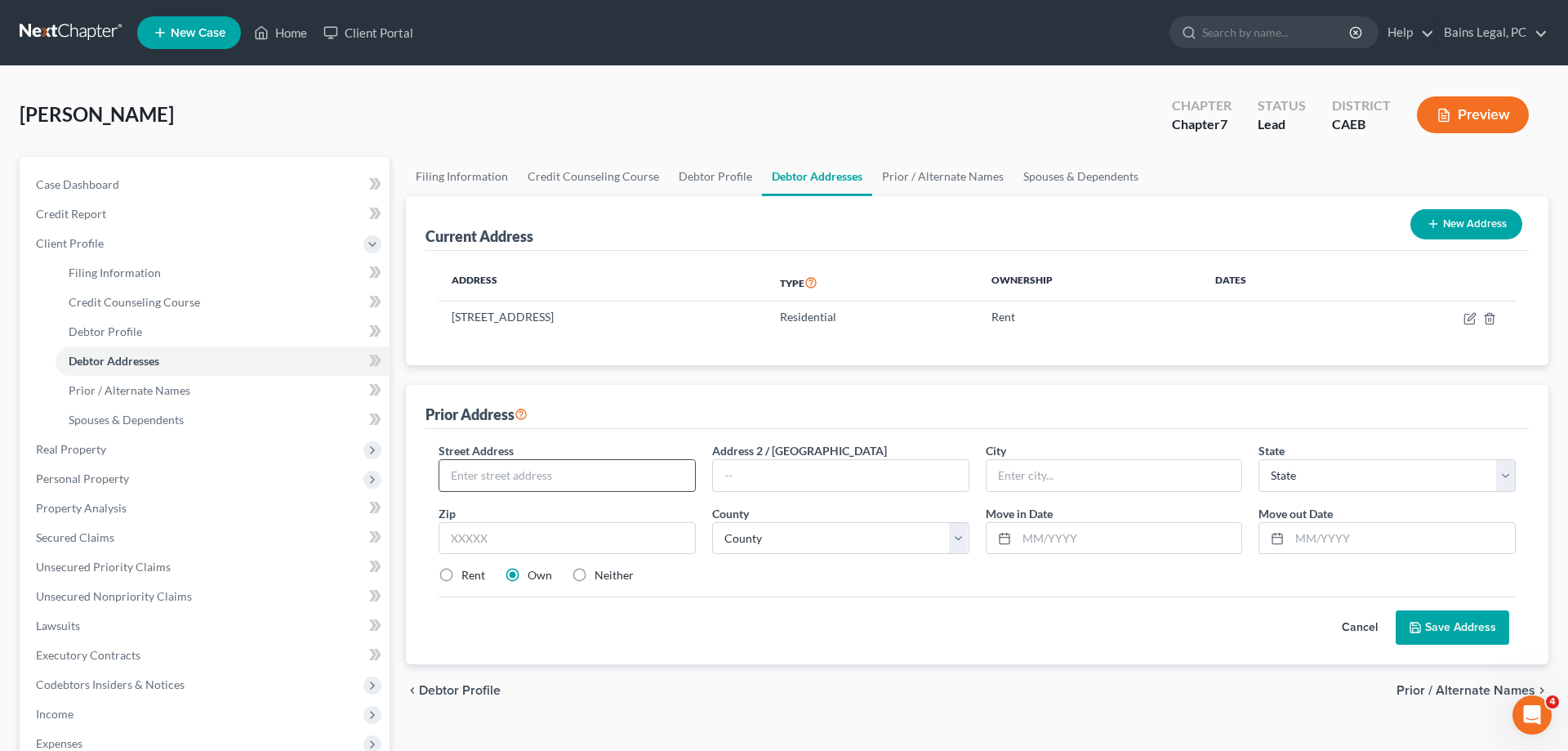
click at [598, 474] on input "text" at bounding box center [567, 475] width 256 height 31
type input "220 Clark St"
click at [577, 524] on input "text" at bounding box center [567, 538] width 257 height 32
type input "95380"
type input "Turlock"
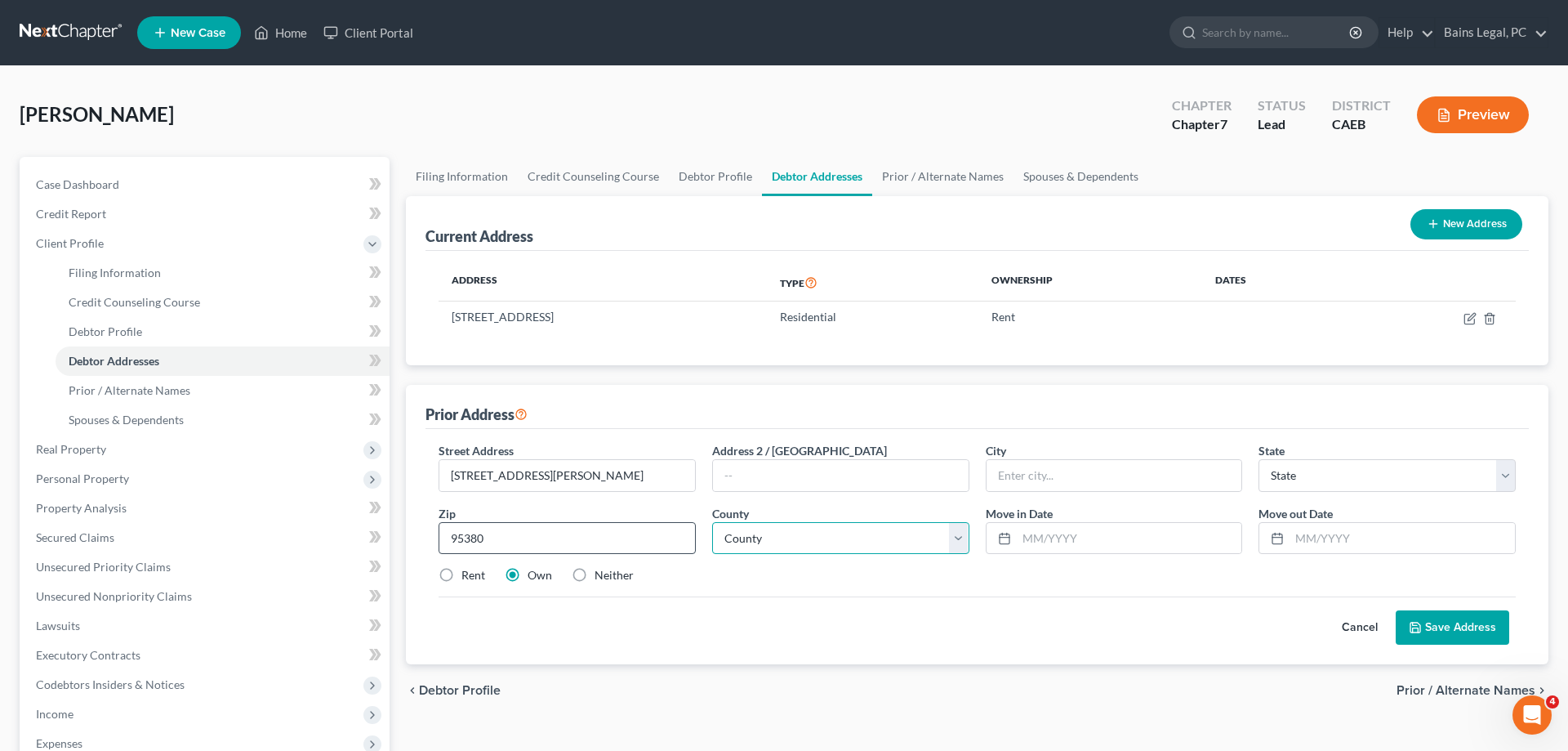
select select "4"
click at [712, 522] on select "County Alameda County Alpine County Amador County Butte County Calaveras County…" at bounding box center [840, 538] width 257 height 32
select select "49"
click option "Stanislaus County" at bounding box center [0, 0] width 0 height 0
click at [1055, 548] on input "text" at bounding box center [1130, 538] width 226 height 31
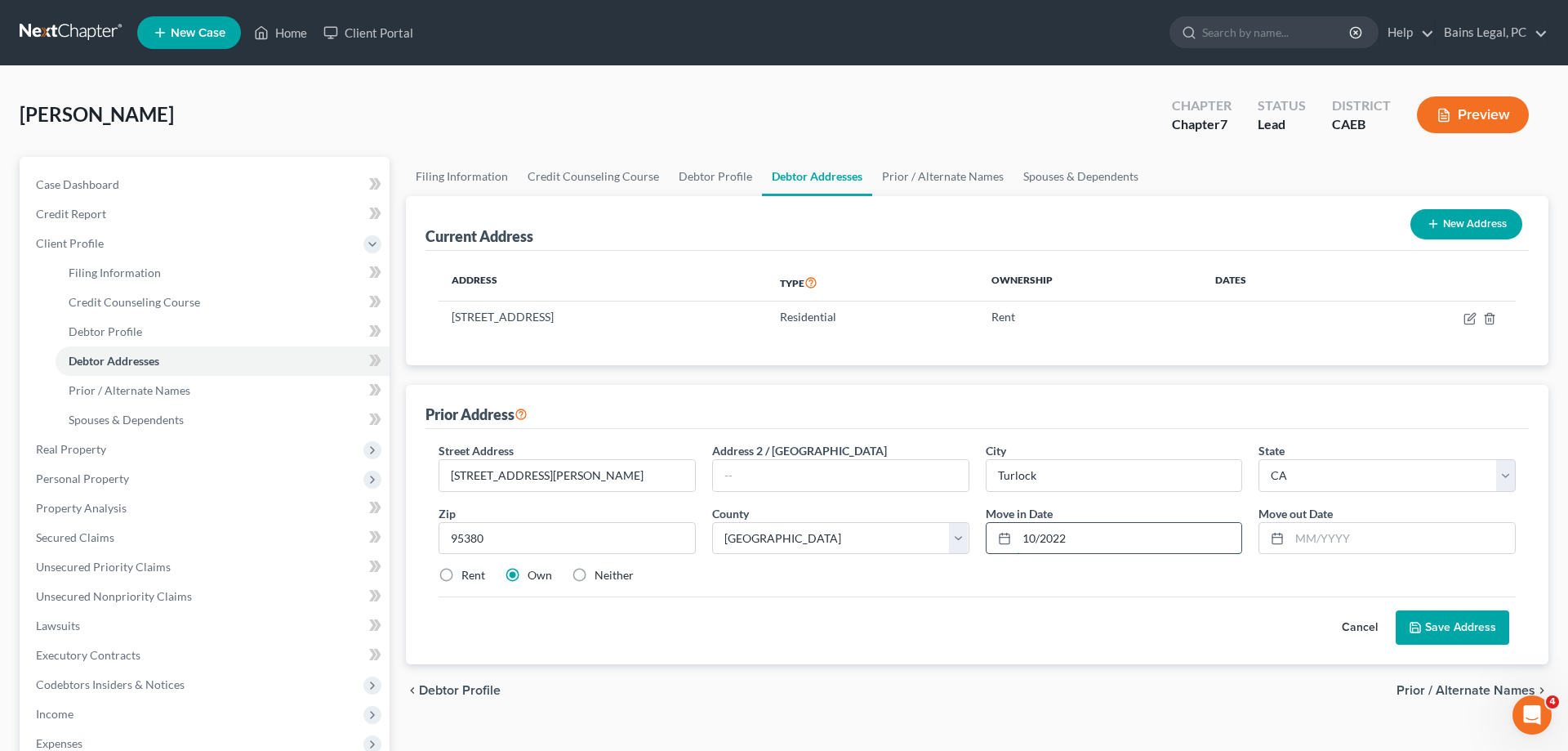
type input "10/2022"
type input "05/2024"
drag, startPoint x: 608, startPoint y: 569, endPoint x: 726, endPoint y: 578, distance: 118.3
click at [611, 569] on label "Neither" at bounding box center [614, 575] width 39 height 17
click at [627, 574] on label "Neither" at bounding box center [614, 575] width 39 height 17
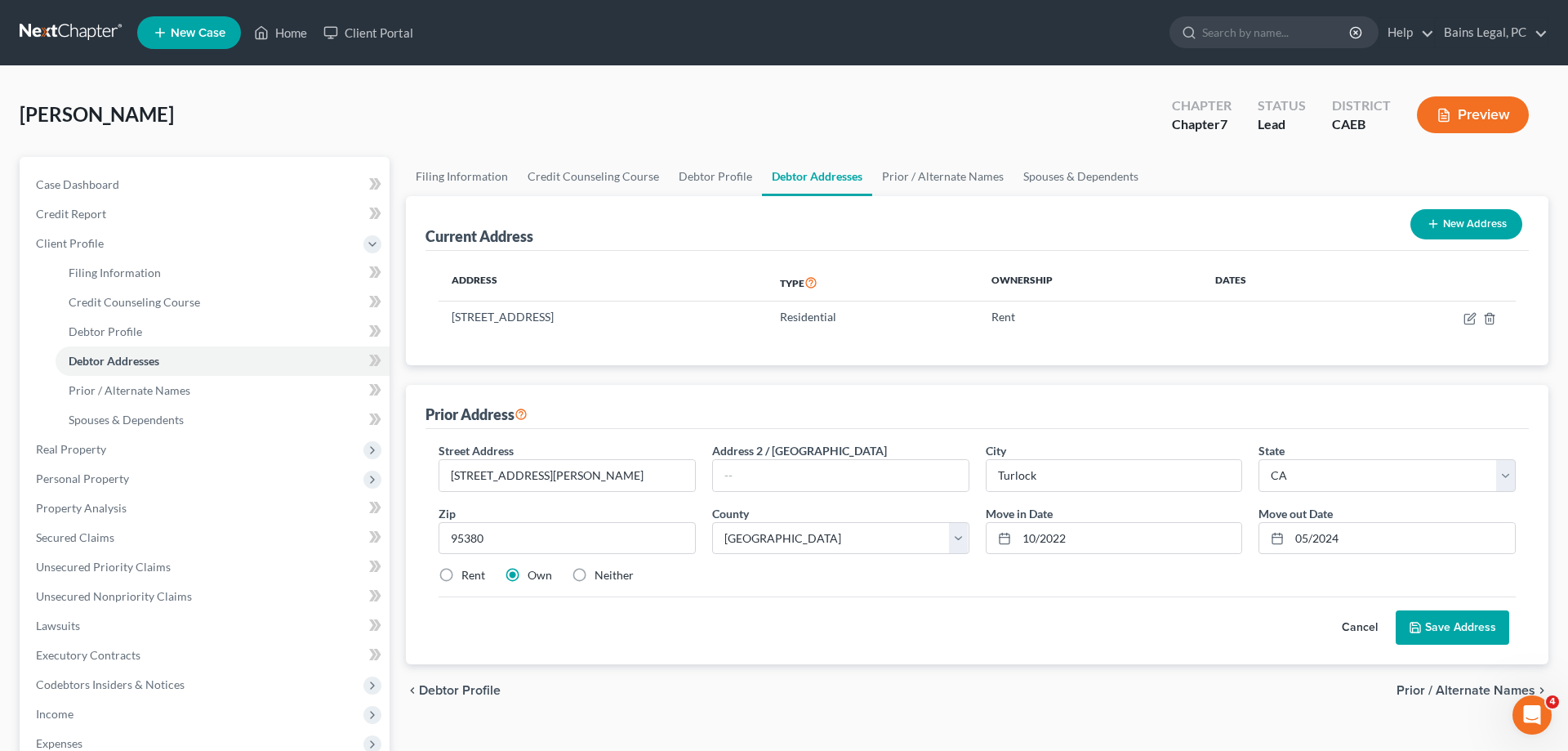
click at [611, 574] on input "Neither" at bounding box center [606, 572] width 11 height 11
radio input "true"
click at [1449, 625] on button "Save Address" at bounding box center [1453, 627] width 114 height 34
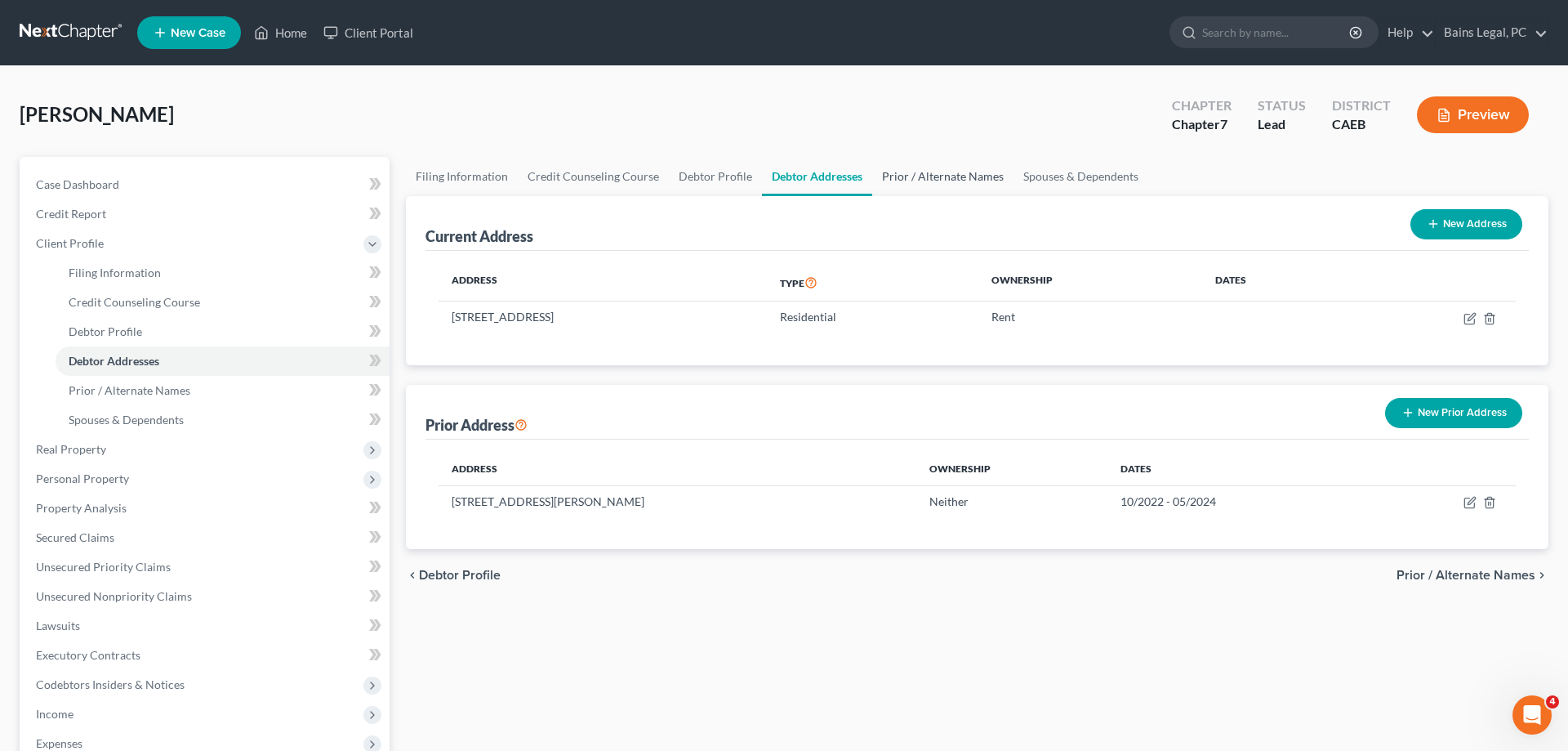
click at [896, 169] on link "Prior / Alternate Names" at bounding box center [942, 176] width 141 height 39
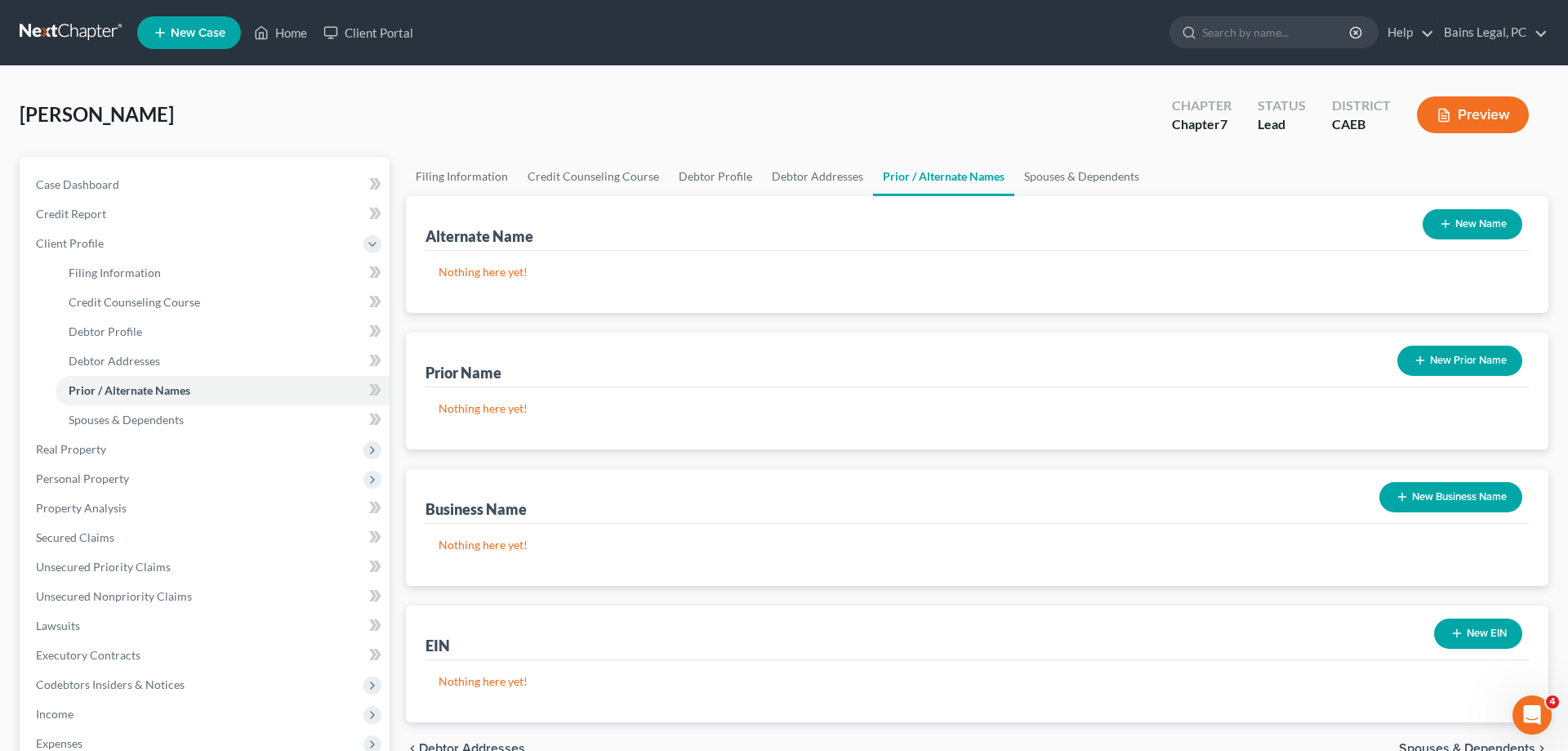
click at [1493, 232] on button "New Name" at bounding box center [1473, 224] width 100 height 30
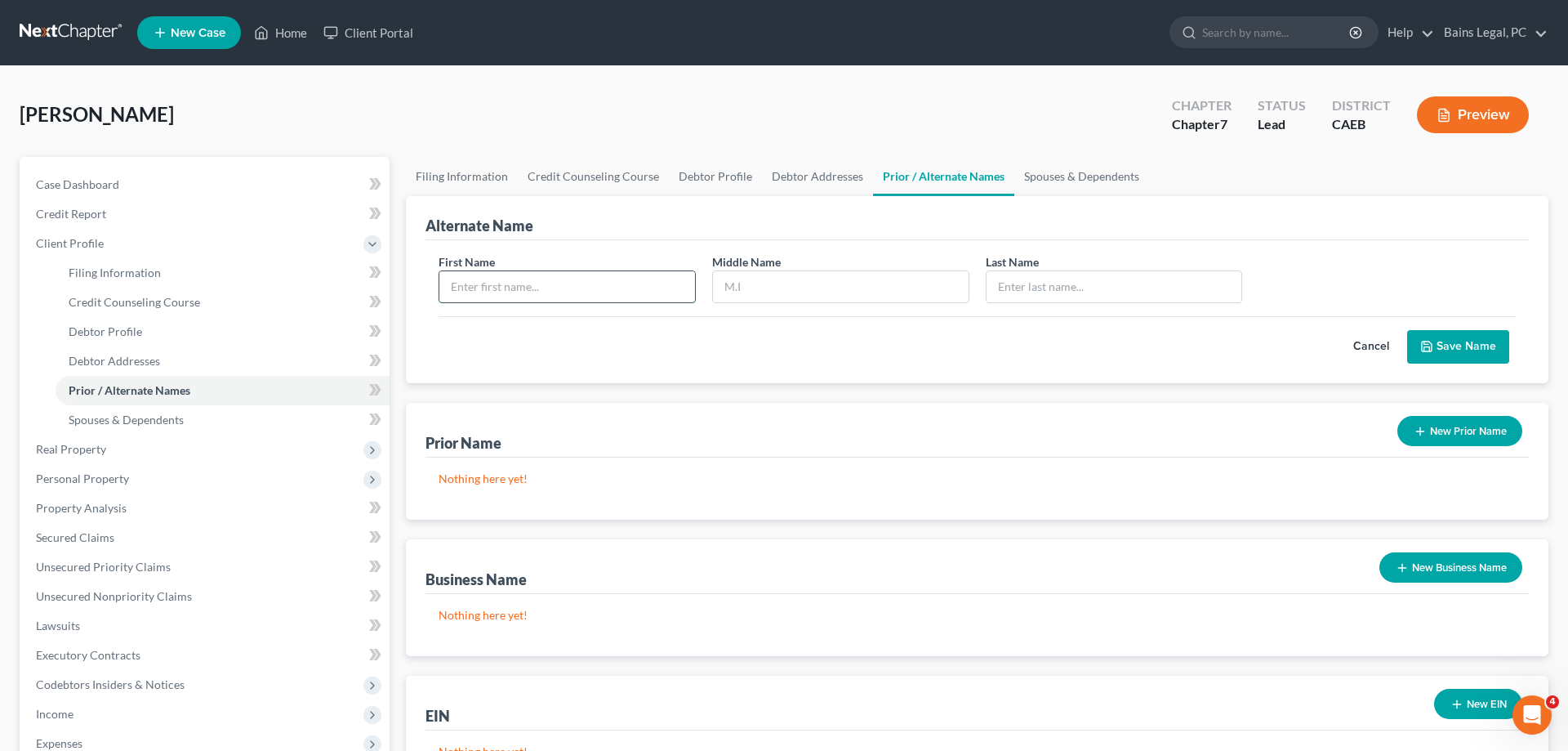
click at [513, 285] on input "text" at bounding box center [567, 286] width 256 height 31
type input "Daniel"
type input "Velasco"
click at [1455, 358] on button "Save Name" at bounding box center [1458, 347] width 102 height 34
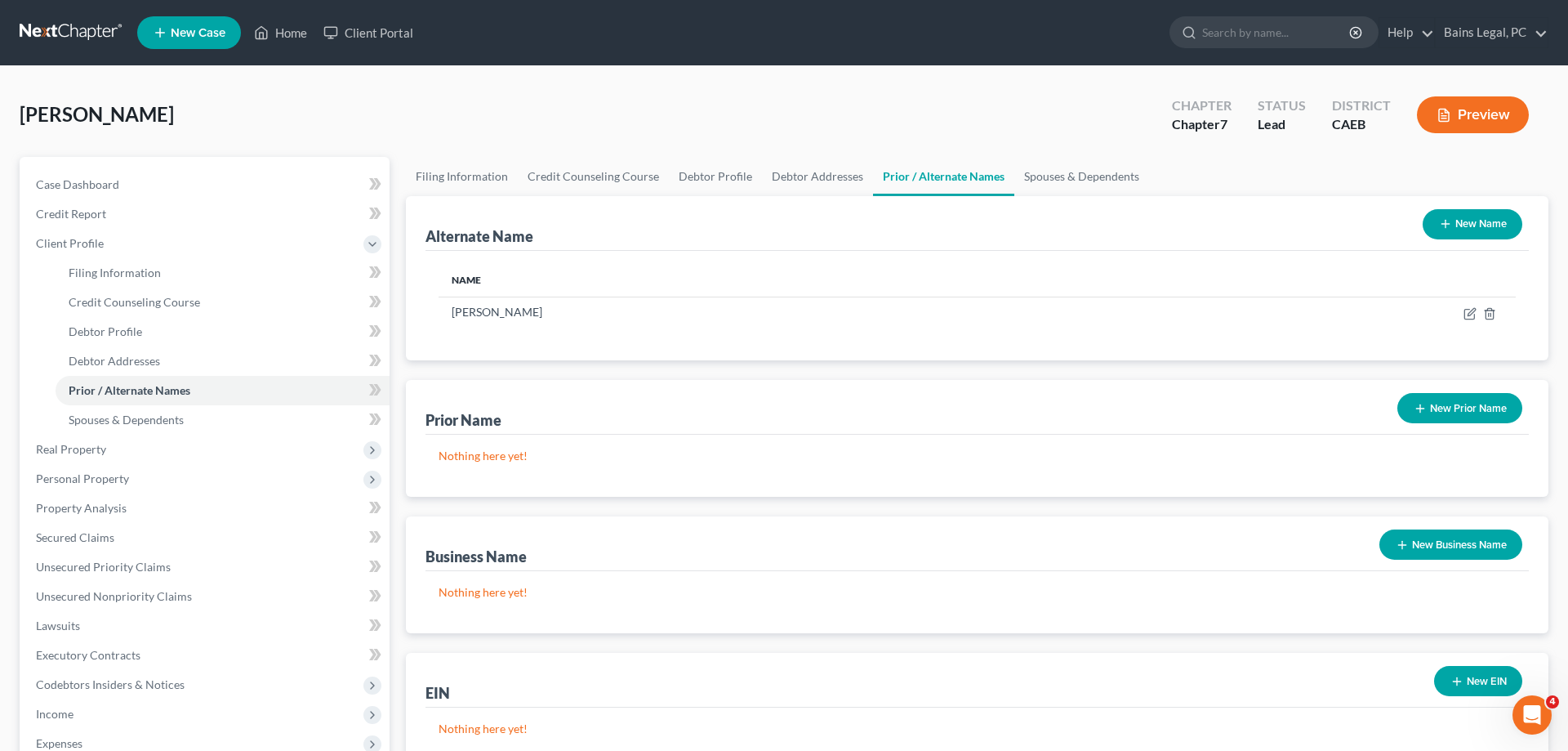
drag, startPoint x: 1488, startPoint y: 673, endPoint x: 1357, endPoint y: 685, distance: 131.5
click at [1487, 675] on button "New EIN" at bounding box center [1478, 680] width 88 height 30
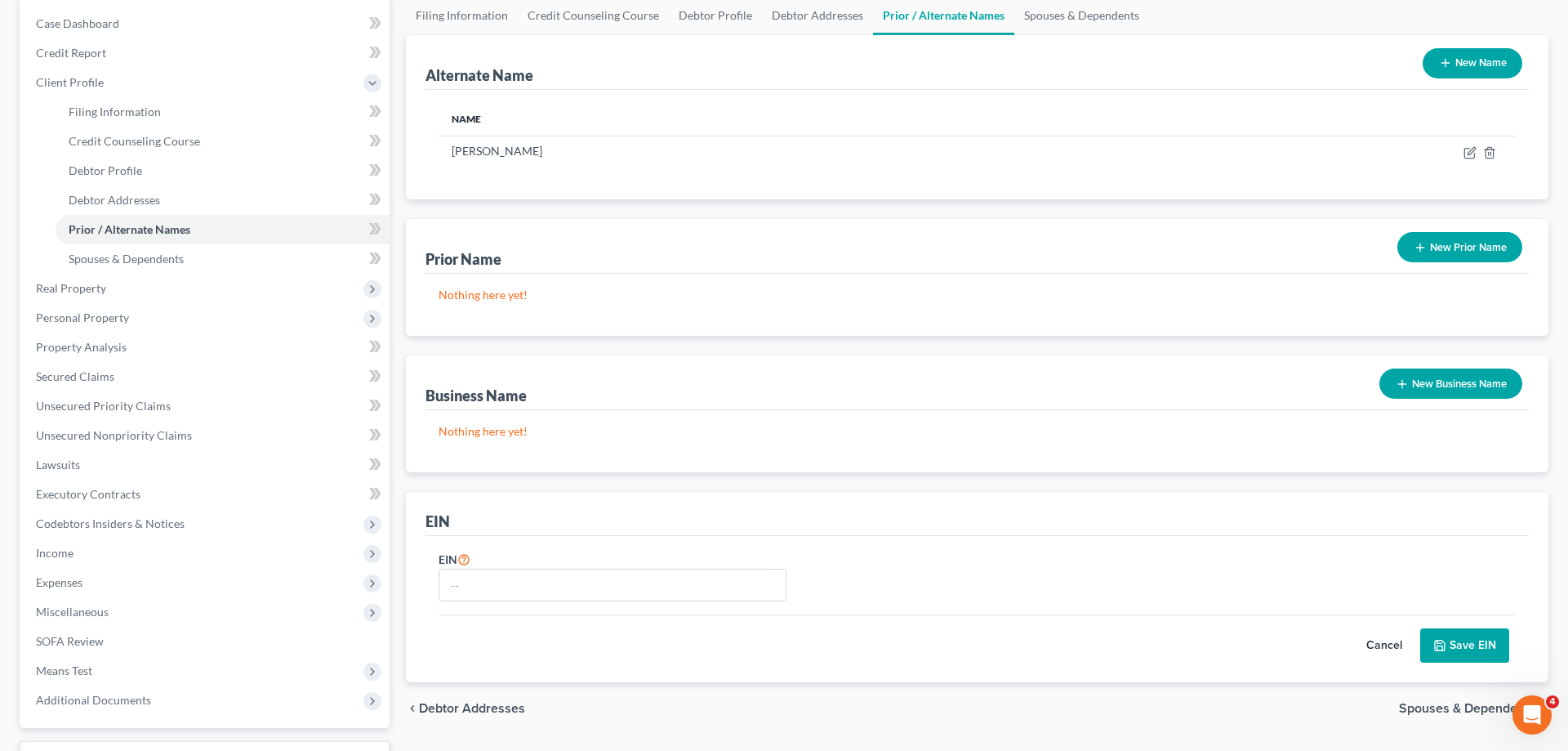
scroll to position [167, 0]
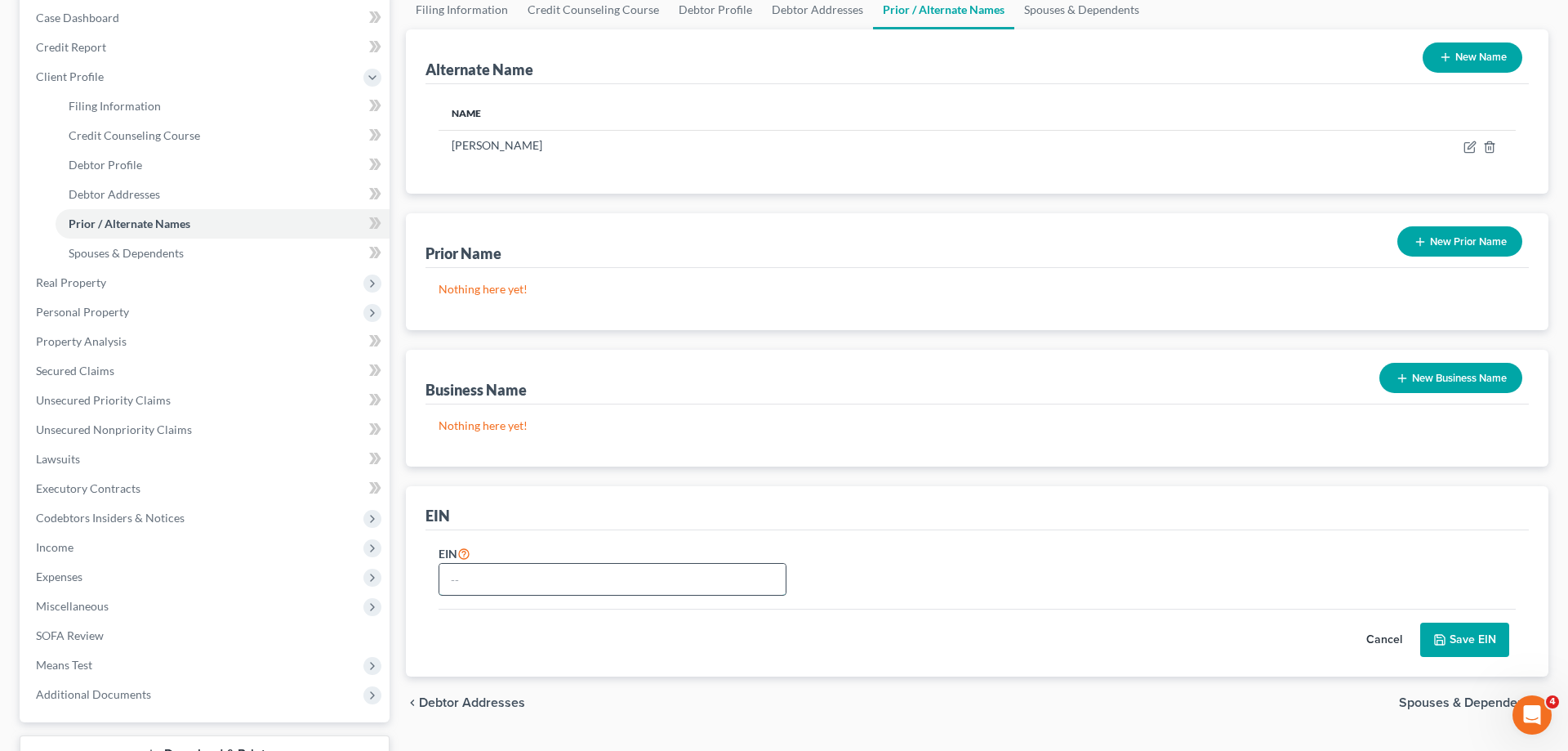
click at [531, 581] on input "text" at bounding box center [612, 578] width 346 height 31
type input "88-2365814"
click at [1460, 646] on button "Save EIN" at bounding box center [1464, 639] width 89 height 34
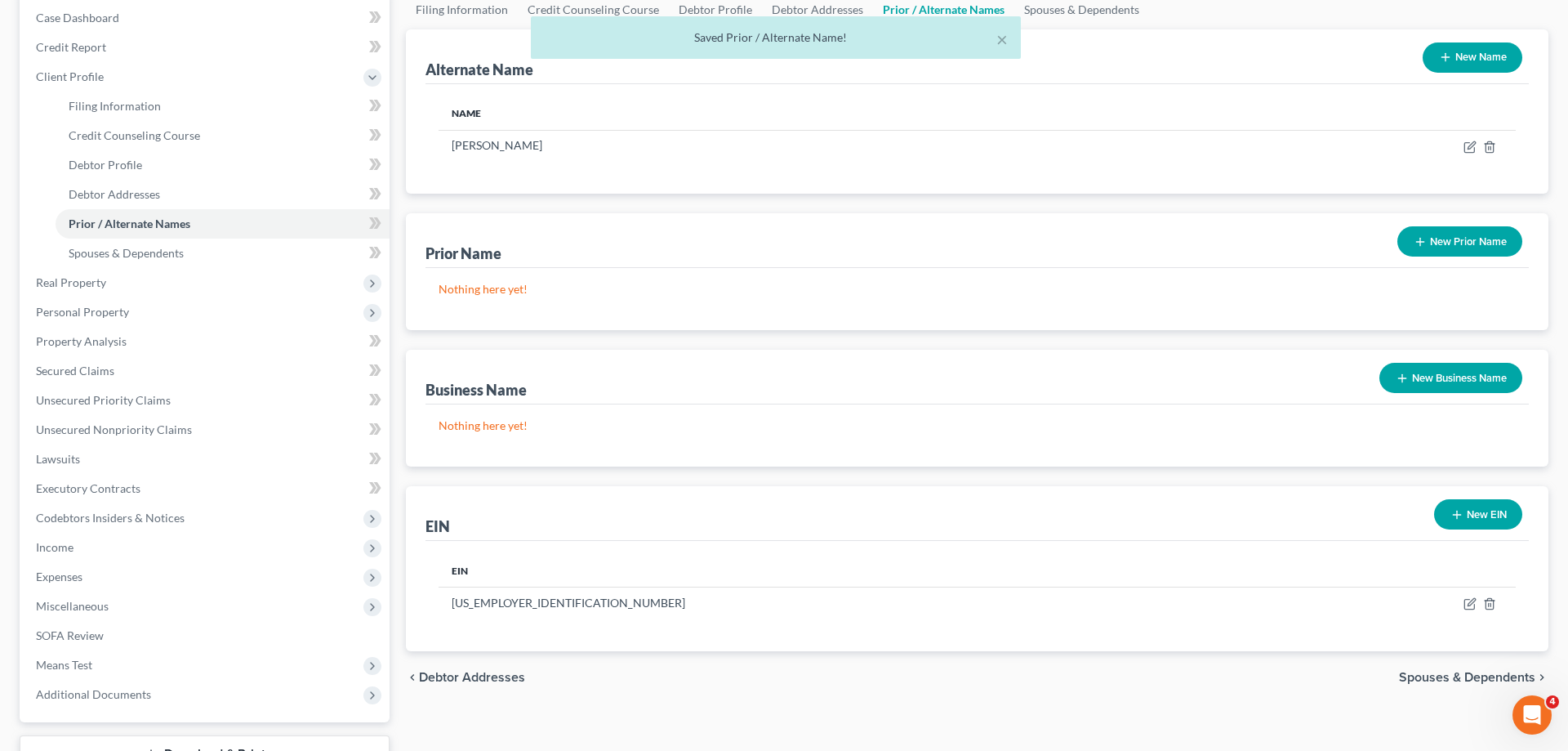
scroll to position [0, 0]
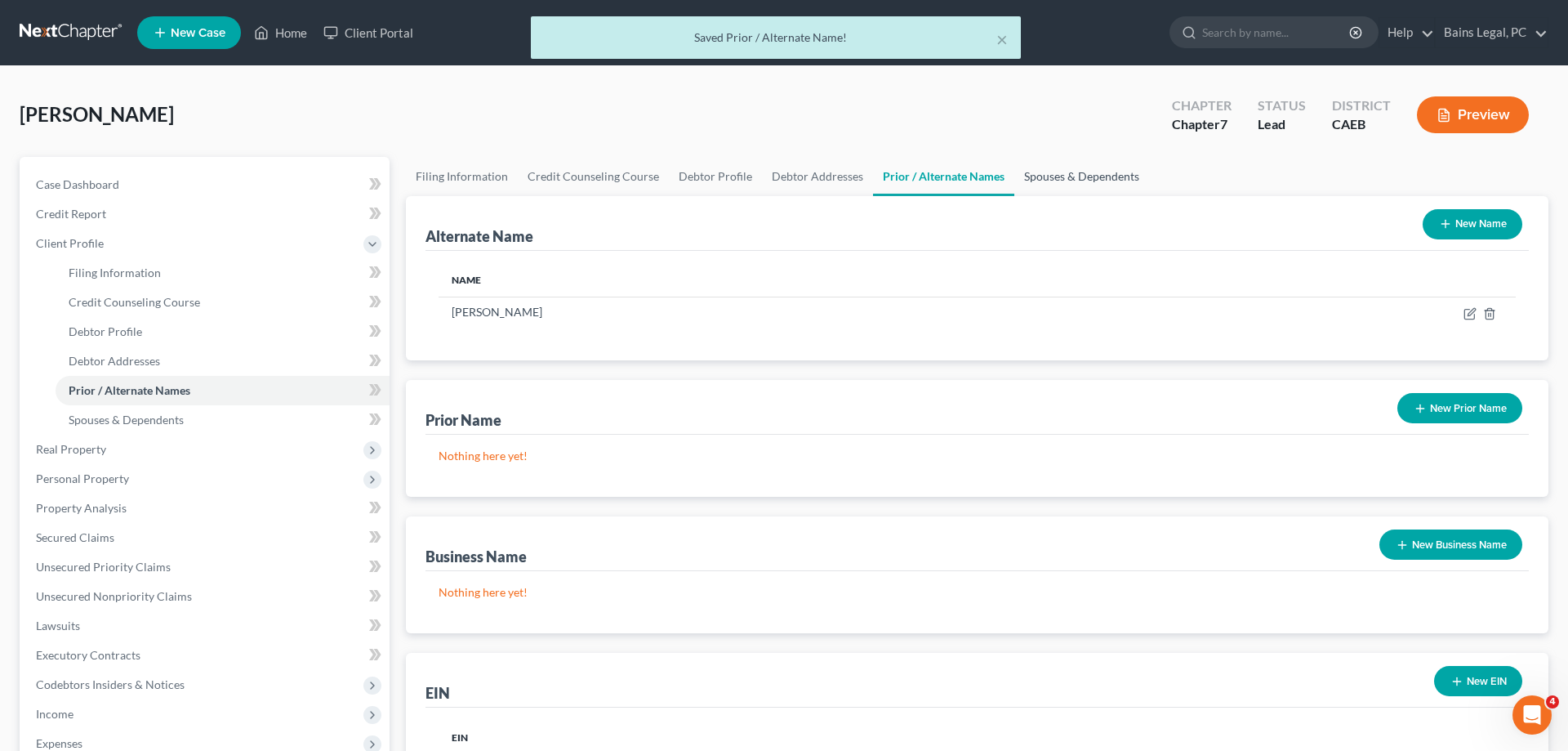
click at [1066, 180] on link "Spouses & Dependents" at bounding box center [1082, 176] width 134 height 39
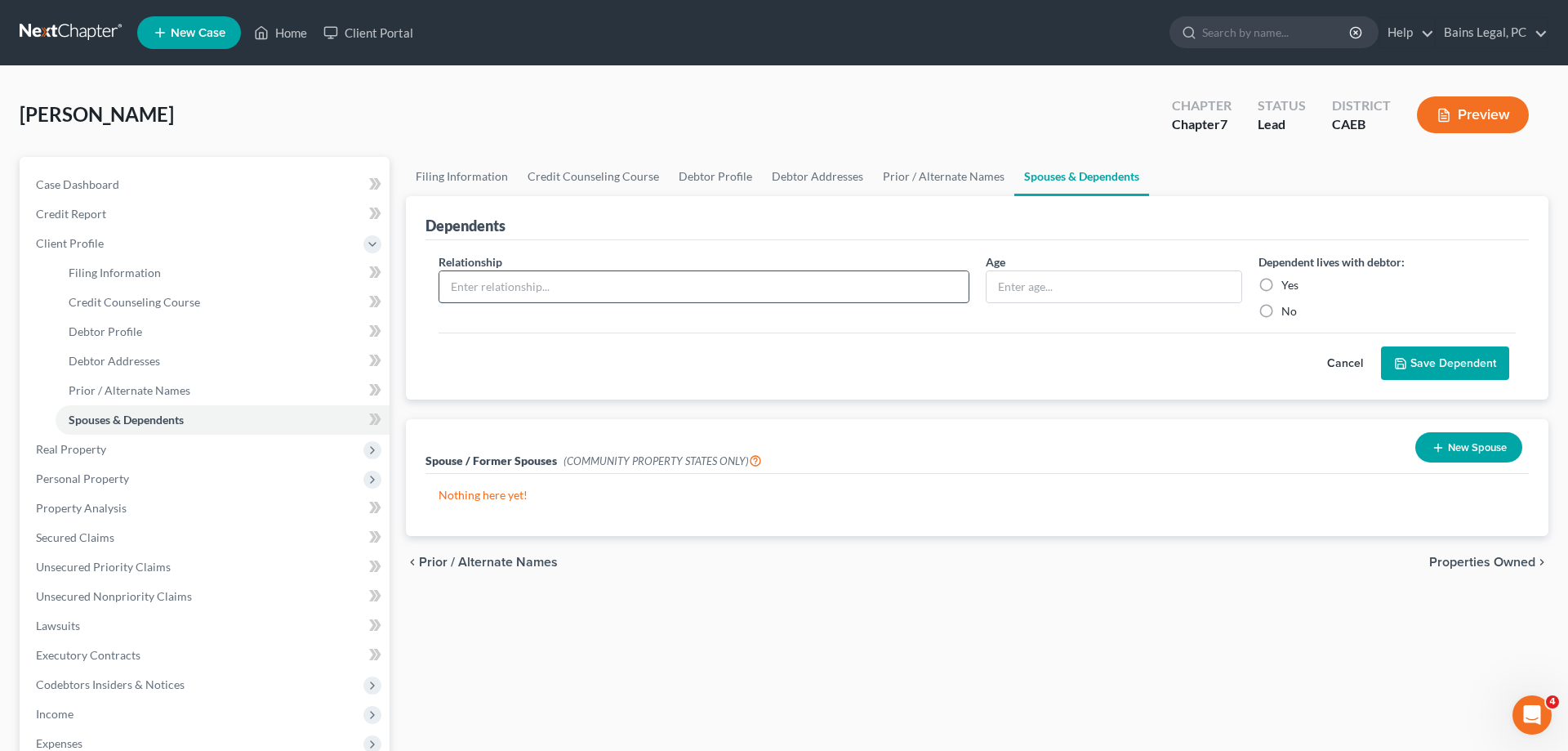
click at [684, 285] on input "text" at bounding box center [704, 286] width 529 height 31
type input "Non-Filing Spouse"
click at [1064, 294] on input "text" at bounding box center [1114, 286] width 256 height 31
type input "33"
click at [1291, 283] on label "Yes" at bounding box center [1290, 285] width 17 height 17
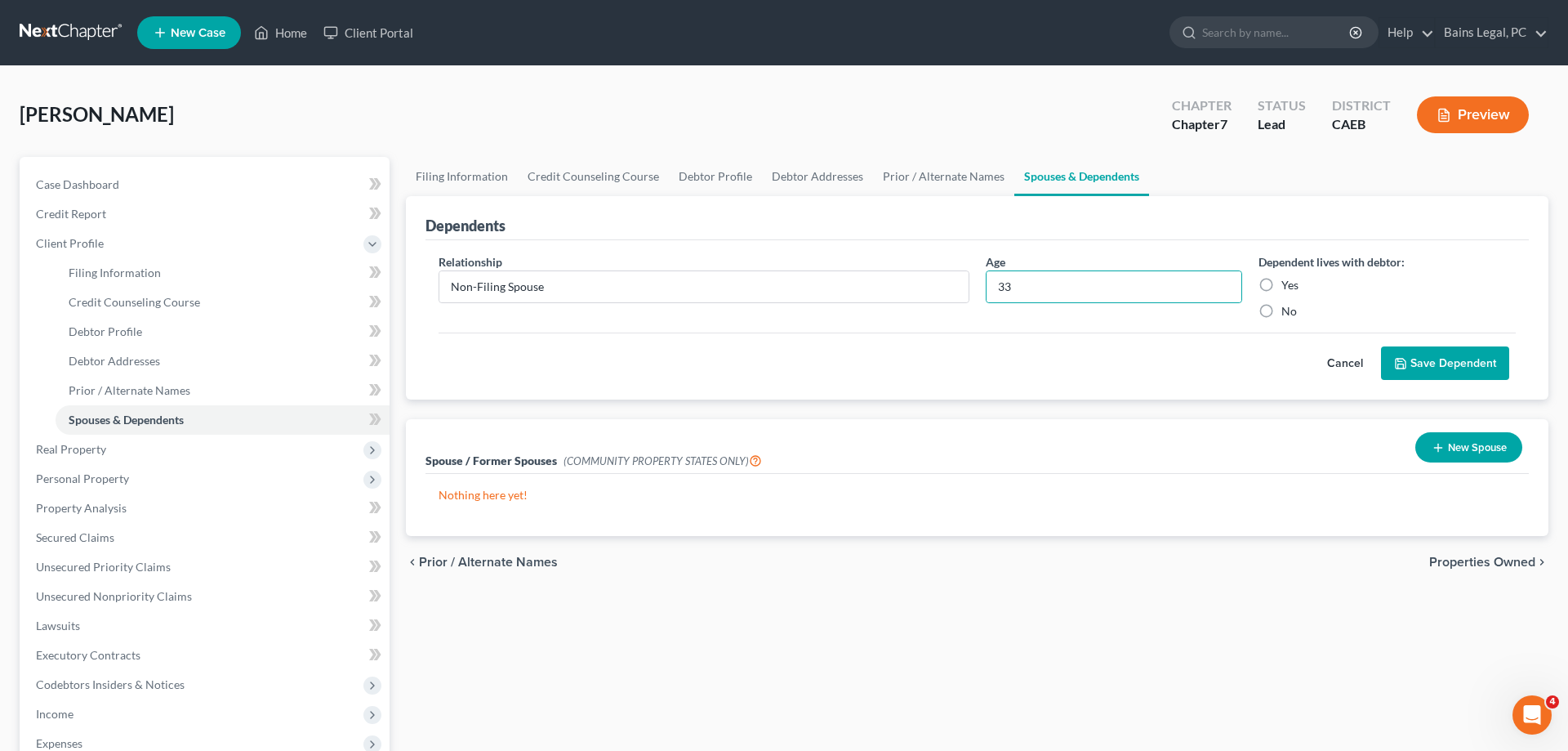
click at [1291, 283] on input "Yes" at bounding box center [1293, 282] width 11 height 11
radio input "true"
drag, startPoint x: 1428, startPoint y: 374, endPoint x: 1436, endPoint y: 369, distance: 9.4
click at [1428, 375] on button "Save Dependent" at bounding box center [1445, 363] width 129 height 34
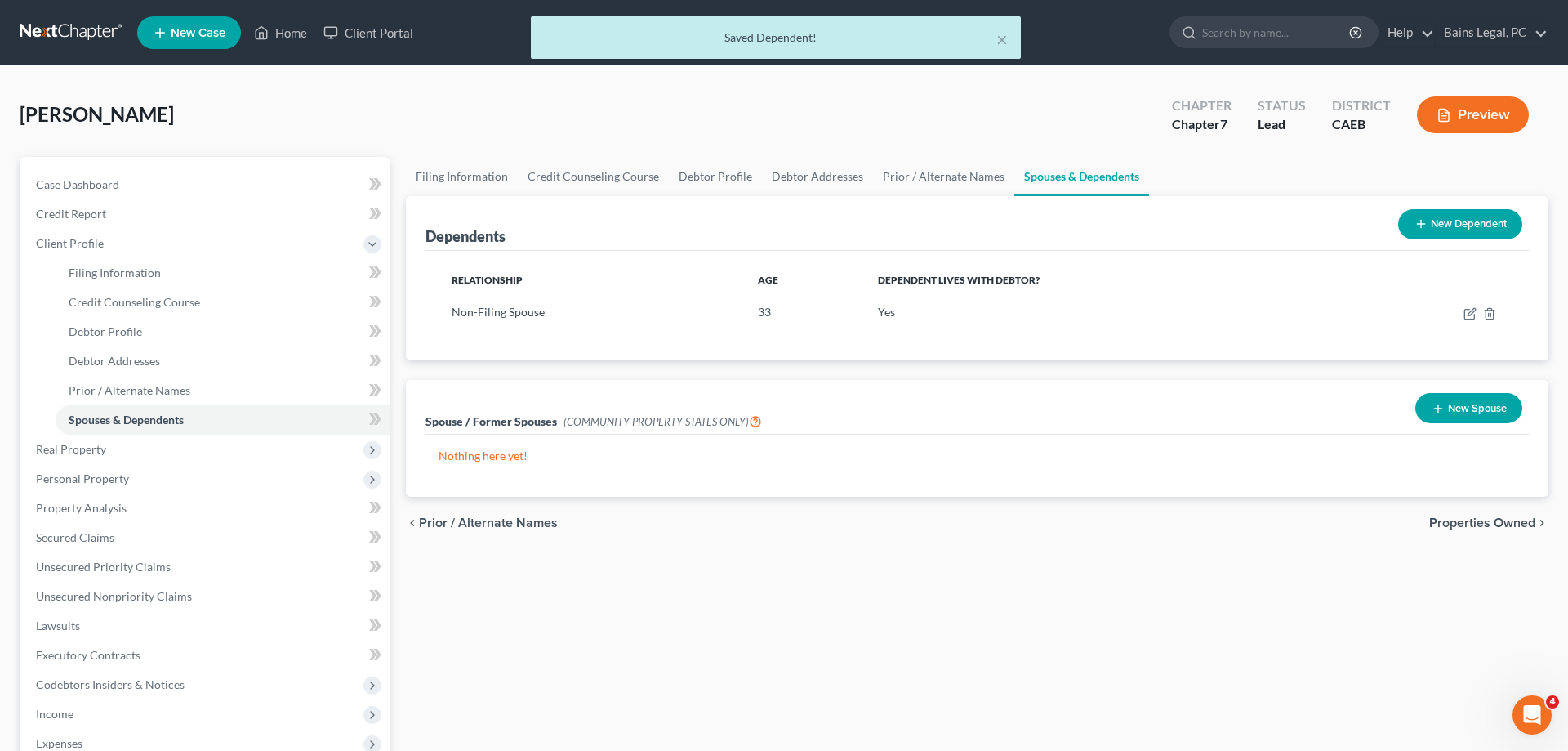
click at [1488, 227] on button "New Dependent" at bounding box center [1460, 224] width 124 height 30
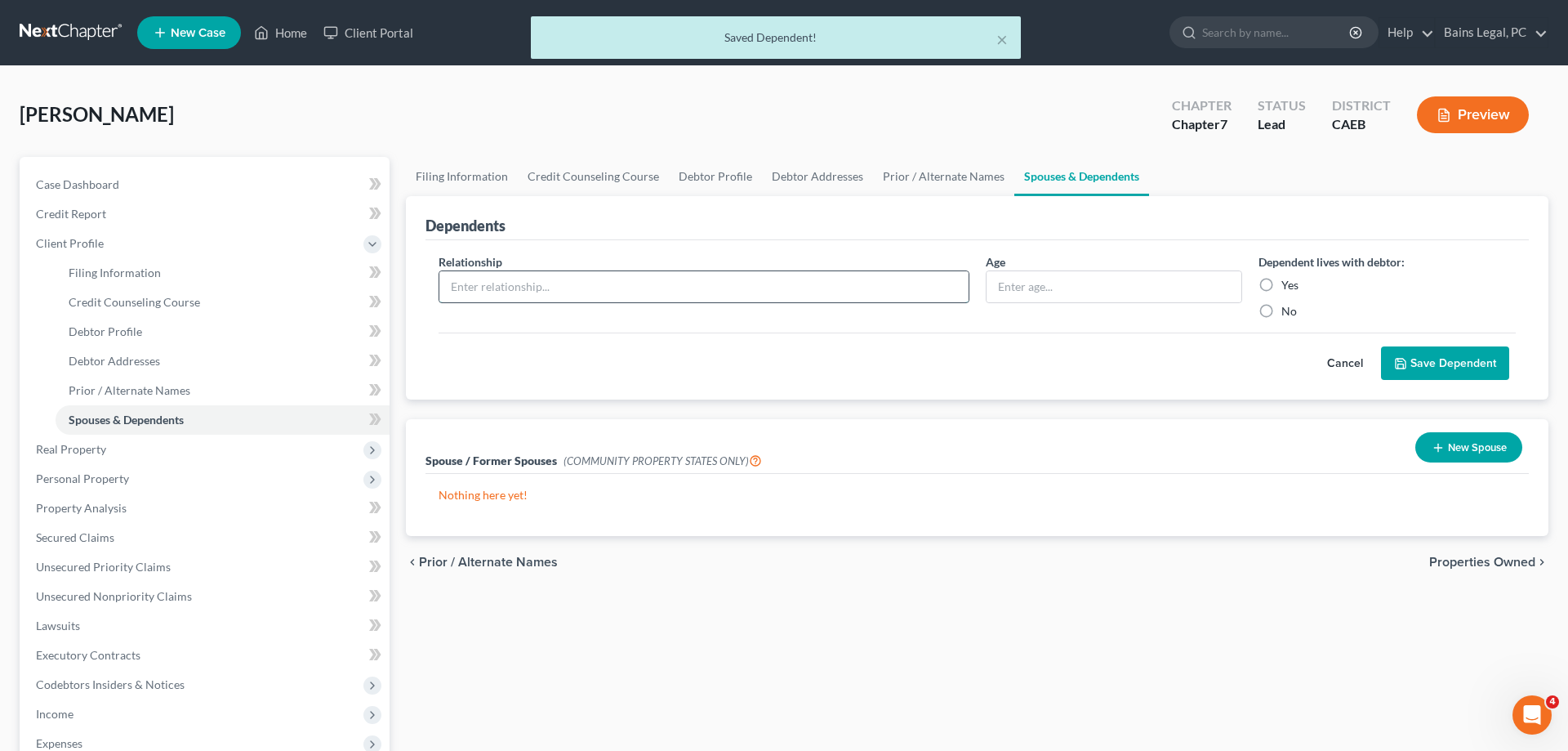
click at [517, 278] on input "text" at bounding box center [704, 286] width 529 height 31
type input "Son"
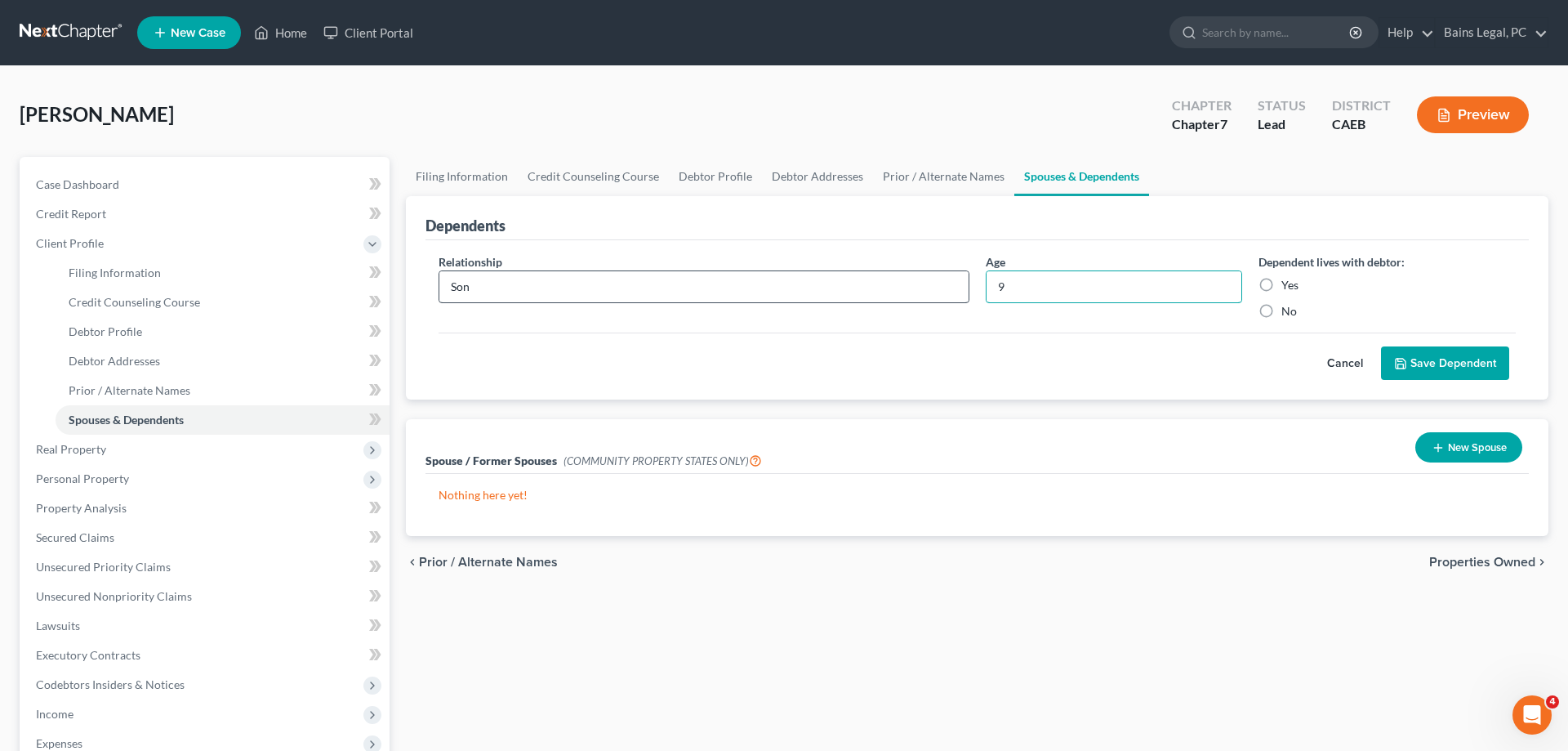
type input "9"
click at [1291, 277] on label "Yes" at bounding box center [1290, 285] width 17 height 17
click at [1291, 277] on input "Yes" at bounding box center [1293, 282] width 11 height 11
radio input "true"
click at [1281, 290] on div "Yes" at bounding box center [1387, 285] width 257 height 17
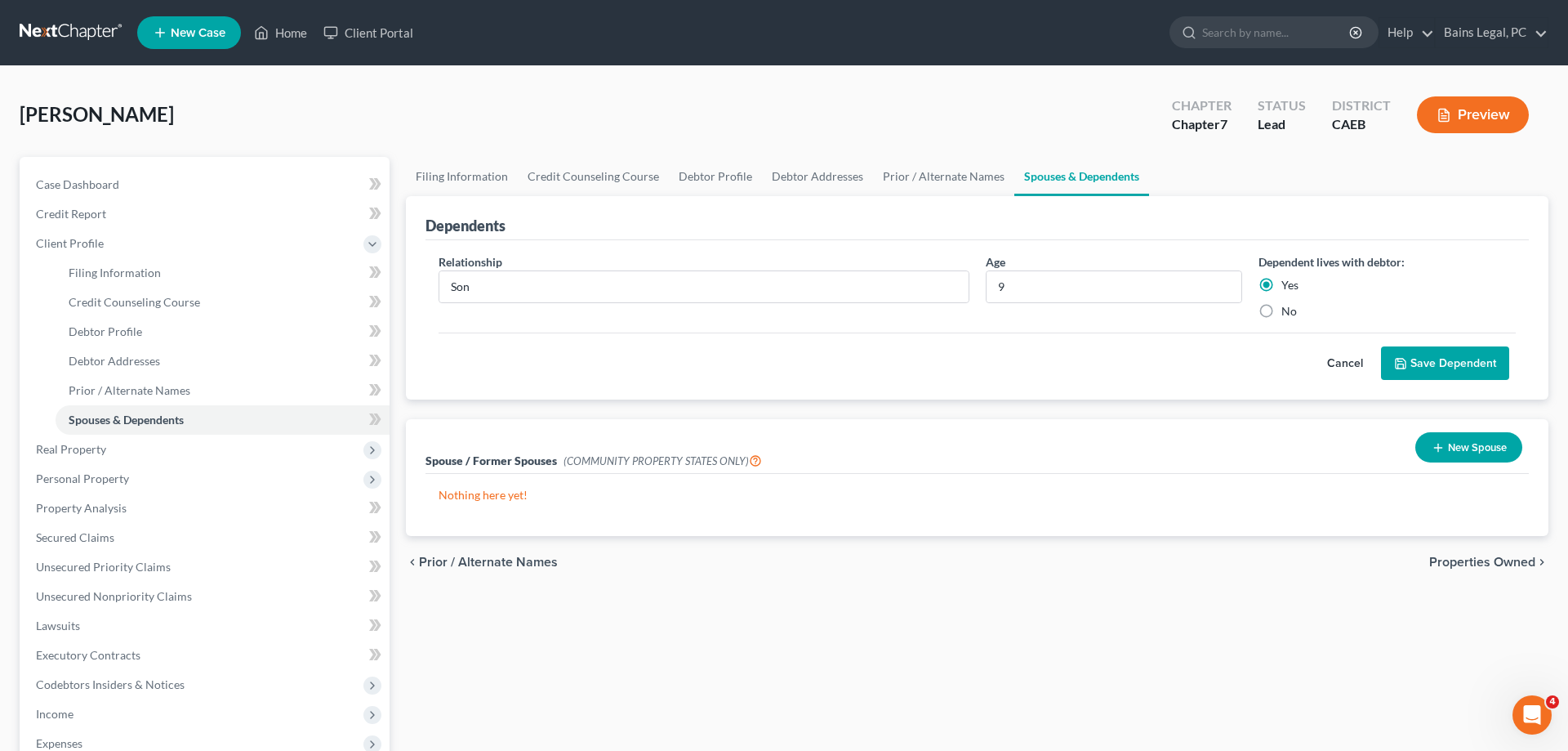
click at [1431, 360] on button "Save Dependent" at bounding box center [1445, 363] width 129 height 34
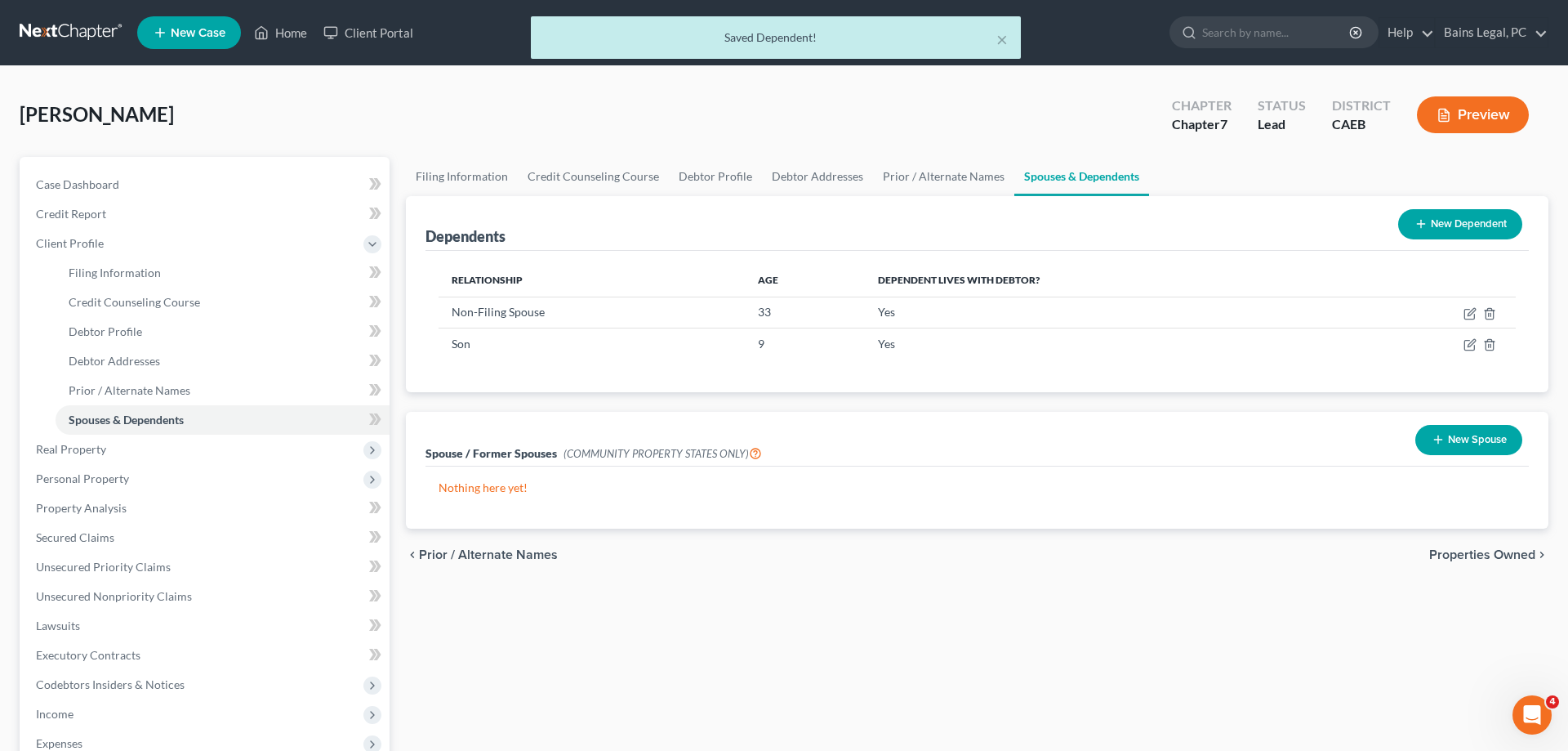
drag, startPoint x: 1473, startPoint y: 359, endPoint x: 1471, endPoint y: 375, distance: 16.1
click at [1473, 360] on div "Relationship Age Dependent lives with debtor? Non-Filing Spouse 33 Yes Son 9 Yes" at bounding box center [977, 321] width 1103 height 141
click at [1469, 437] on button "New Spouse" at bounding box center [1468, 440] width 107 height 30
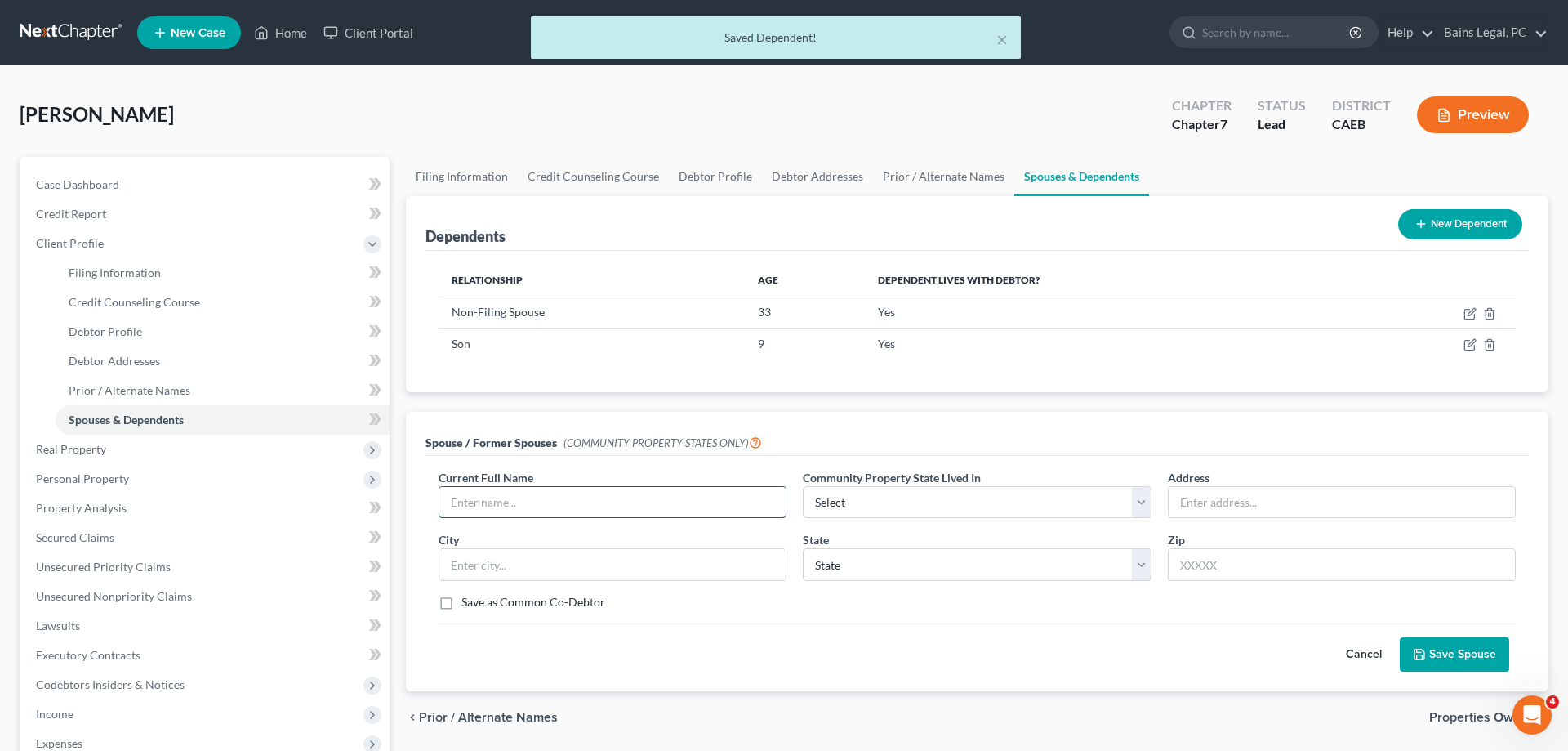
click at [574, 510] on input "text" at bounding box center [612, 502] width 346 height 31
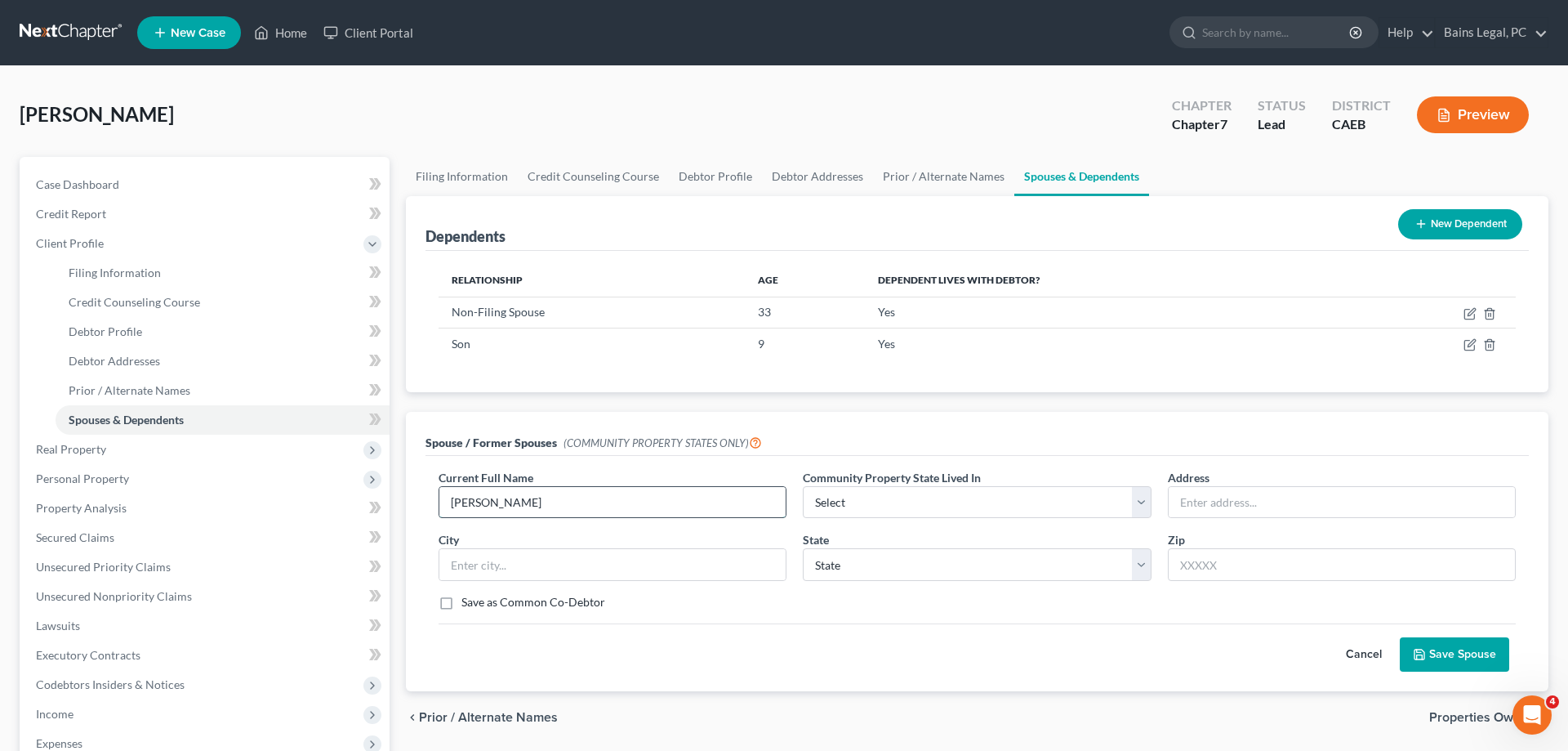
type input "Gladys Velasco Sanchez"
select select "1"
click at [1250, 519] on div "Current Full Name * Gladys Velasco Sanchez Community Property State Lived In * …" at bounding box center [977, 546] width 1093 height 155
drag, startPoint x: 1250, startPoint y: 517, endPoint x: 1249, endPoint y: 509, distance: 8.1
click at [1250, 516] on div at bounding box center [1342, 502] width 348 height 32
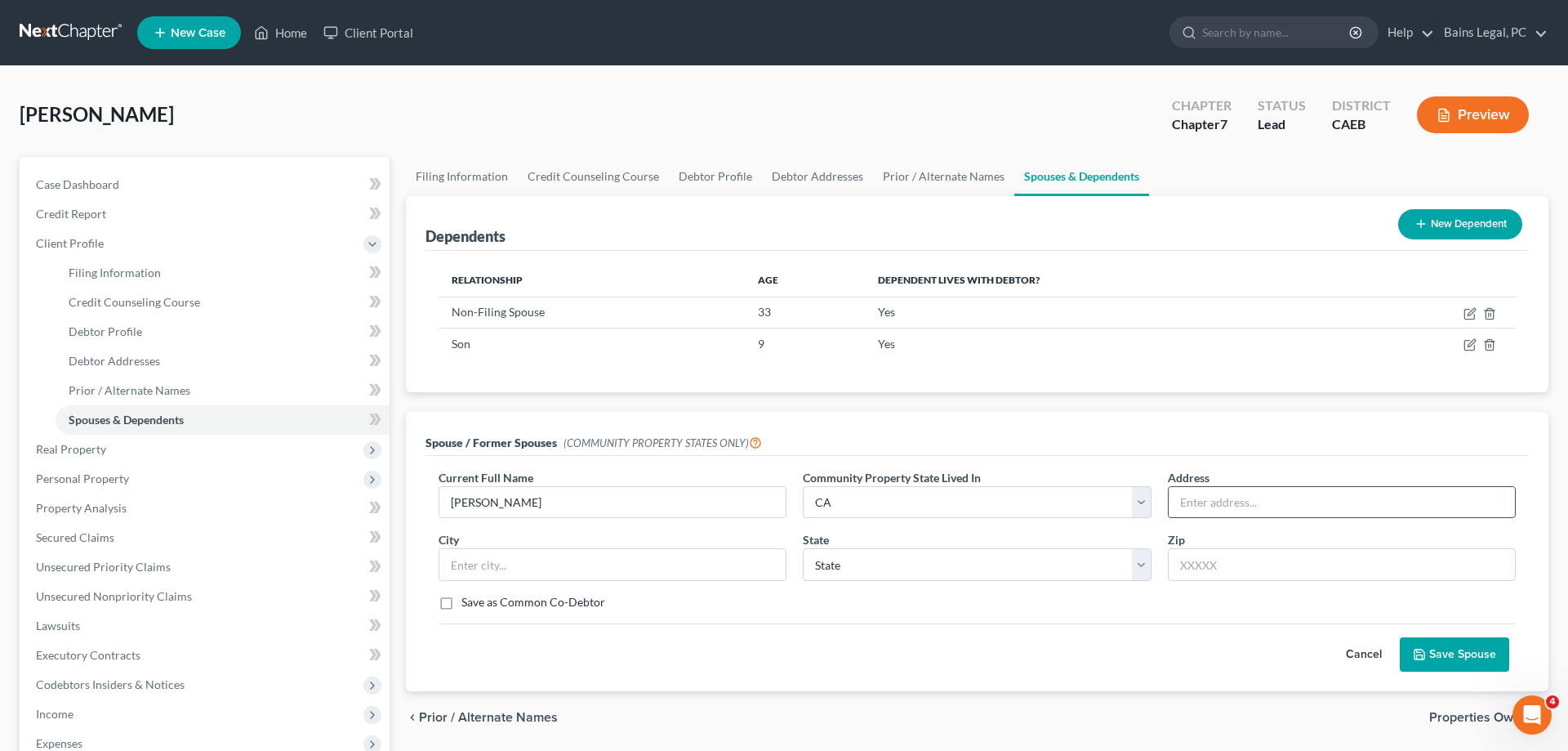
click at [1248, 505] on input "text" at bounding box center [1342, 502] width 346 height 31
type input "1306 Aurora St"
type input "95351"
type input "Modesto"
select select "4"
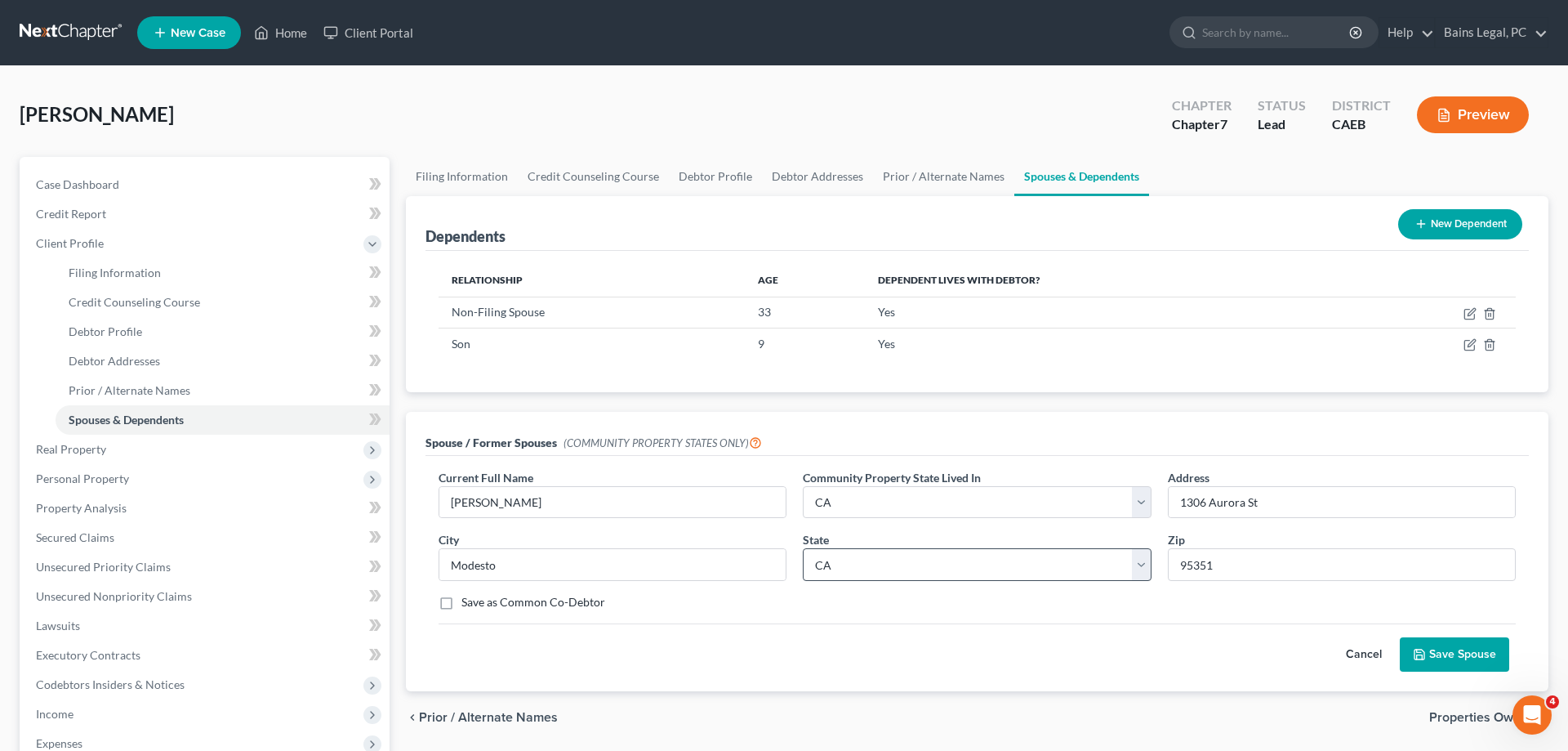
drag, startPoint x: 1464, startPoint y: 653, endPoint x: 1074, endPoint y: 567, distance: 399.4
click at [1463, 653] on button "Save Spouse" at bounding box center [1454, 654] width 110 height 34
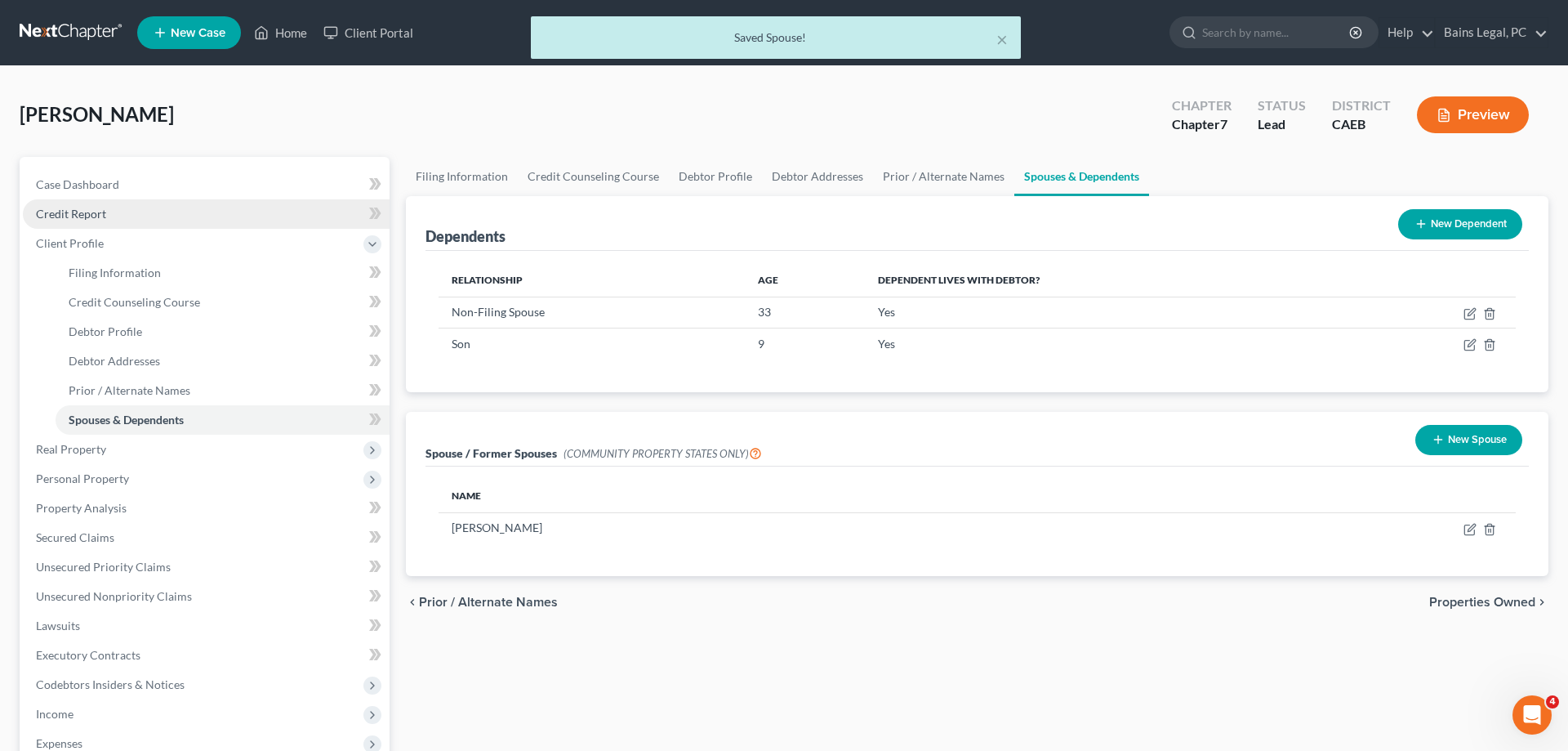
click at [83, 222] on link "Credit Report" at bounding box center [207, 213] width 367 height 29
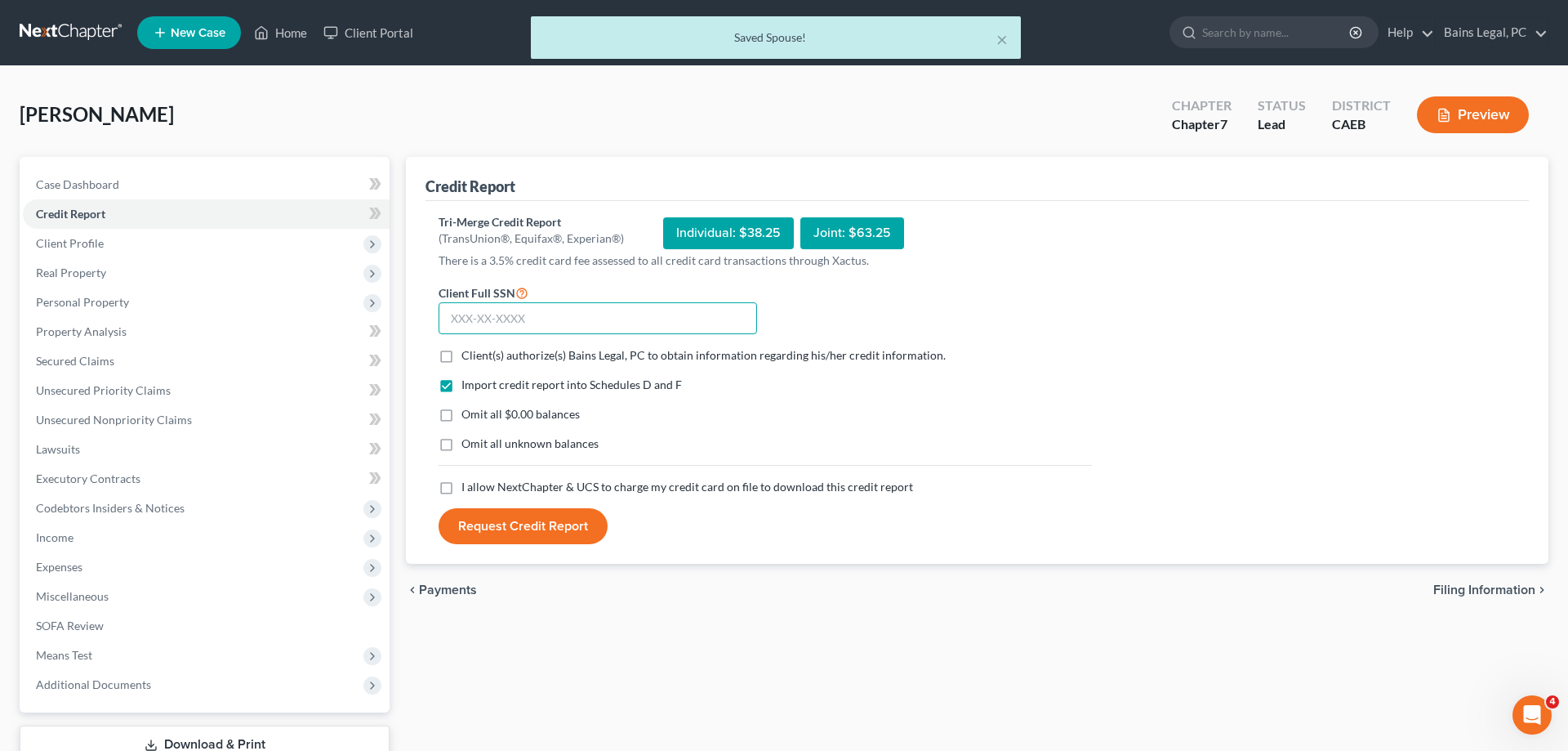
click at [569, 317] on input "text" at bounding box center [598, 318] width 319 height 32
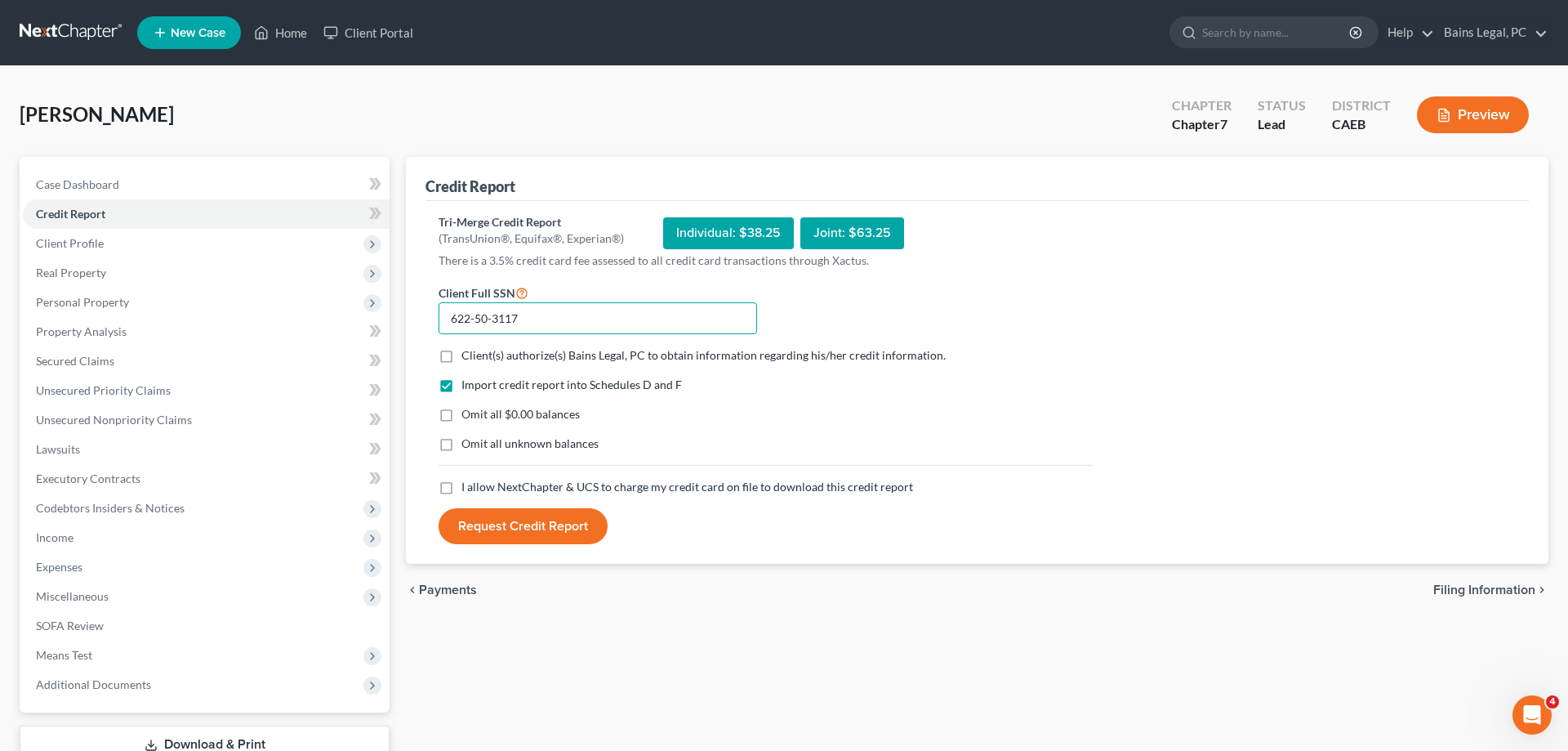
type input "622-50-3117"
click at [504, 349] on span "Client(s) authorize(s) Bains Legal, PC to obtain information regarding his/her …" at bounding box center [704, 354] width 485 height 14
click at [479, 349] on input "Client(s) authorize(s) Bains Legal, PC to obtain information regarding his/her …" at bounding box center [473, 352] width 11 height 11
checkbox input "true"
drag, startPoint x: 497, startPoint y: 413, endPoint x: 495, endPoint y: 432, distance: 19.1
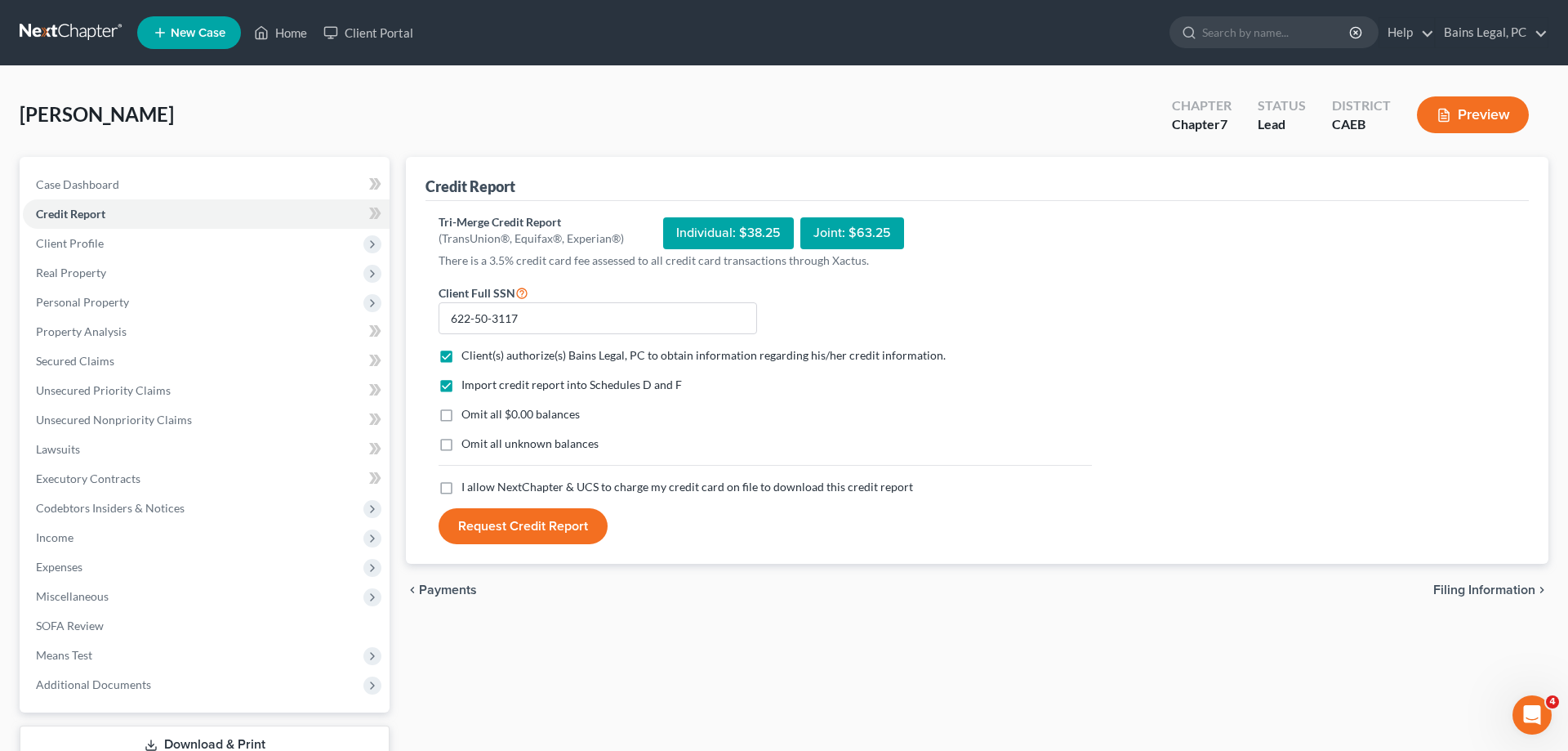
click at [497, 414] on span "Omit all $0.00 balances" at bounding box center [520, 413] width 119 height 14
click at [479, 414] on input "Omit all $0.00 balances" at bounding box center [473, 411] width 11 height 11
checkbox input "true"
drag, startPoint x: 493, startPoint y: 444, endPoint x: 487, endPoint y: 472, distance: 28.6
click at [493, 445] on span "Omit all unknown balances" at bounding box center [529, 443] width 137 height 14
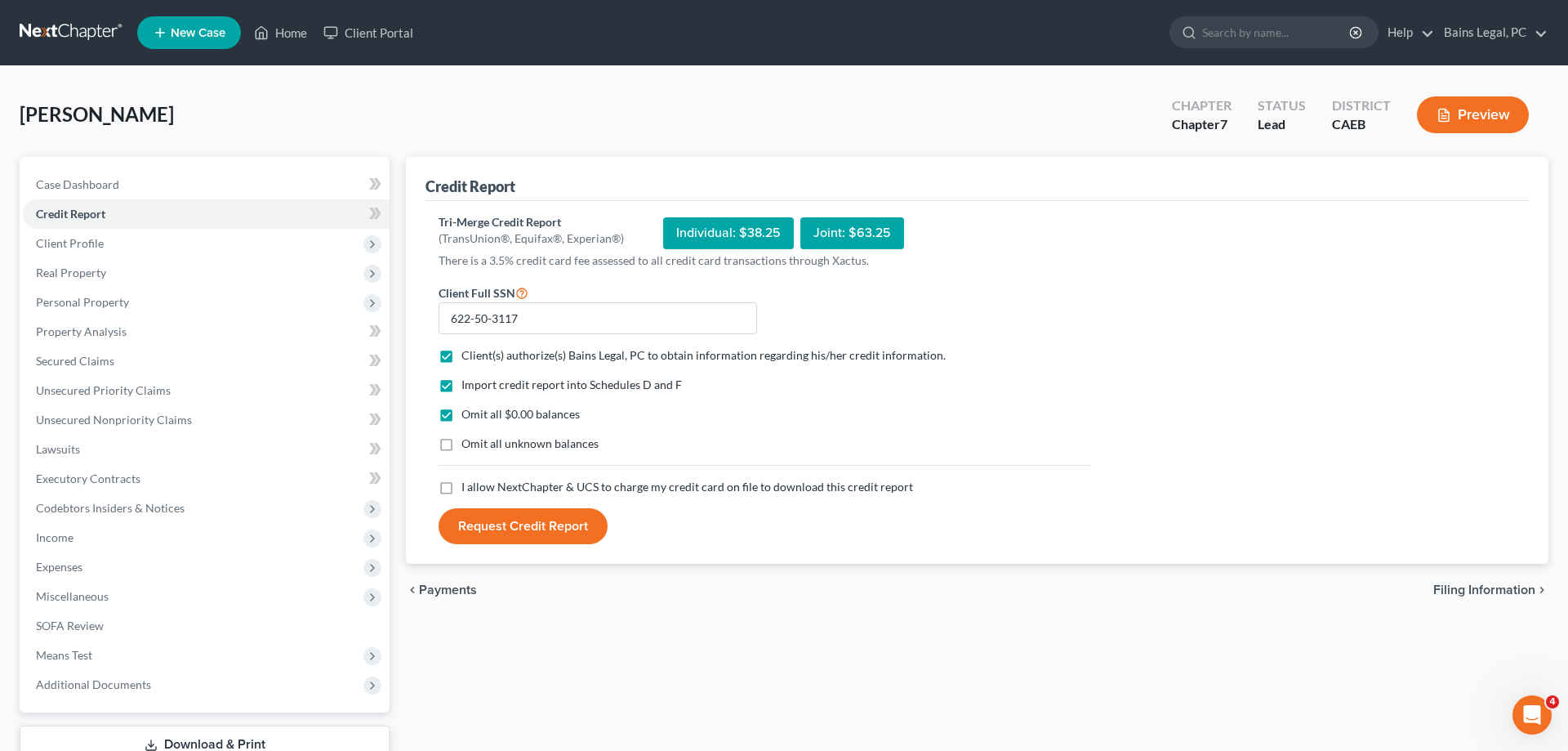
click at [479, 445] on input "Omit all unknown balances" at bounding box center [473, 441] width 11 height 11
checkbox input "true"
click at [484, 484] on span "I allow NextChapter & UCS to charge my credit card on file to download this cre…" at bounding box center [687, 486] width 451 height 14
click at [479, 484] on input "I allow NextChapter & UCS to charge my credit card on file to download this cre…" at bounding box center [473, 484] width 11 height 11
checkbox input "true"
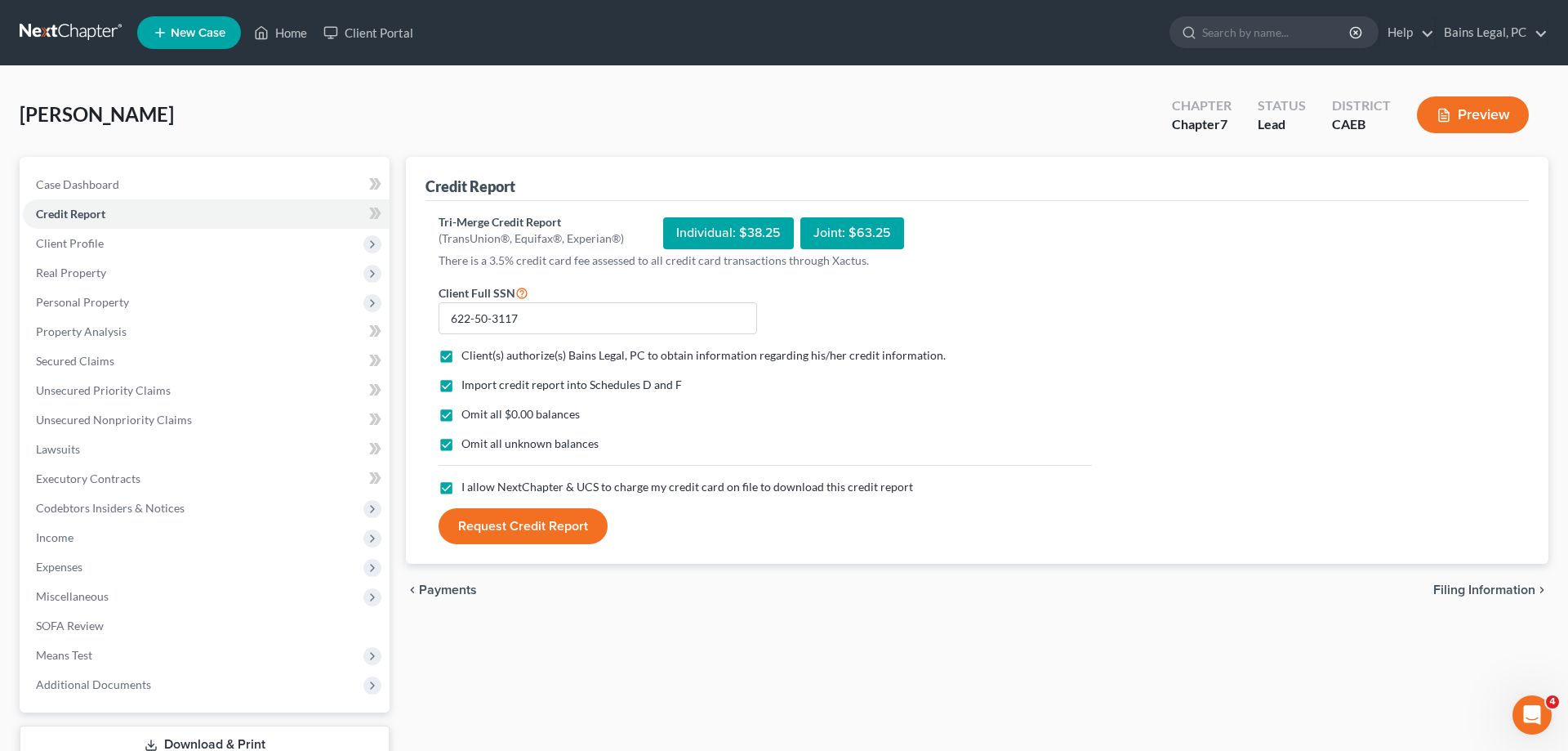
click at [476, 519] on button "Request Credit Report" at bounding box center [523, 525] width 169 height 36
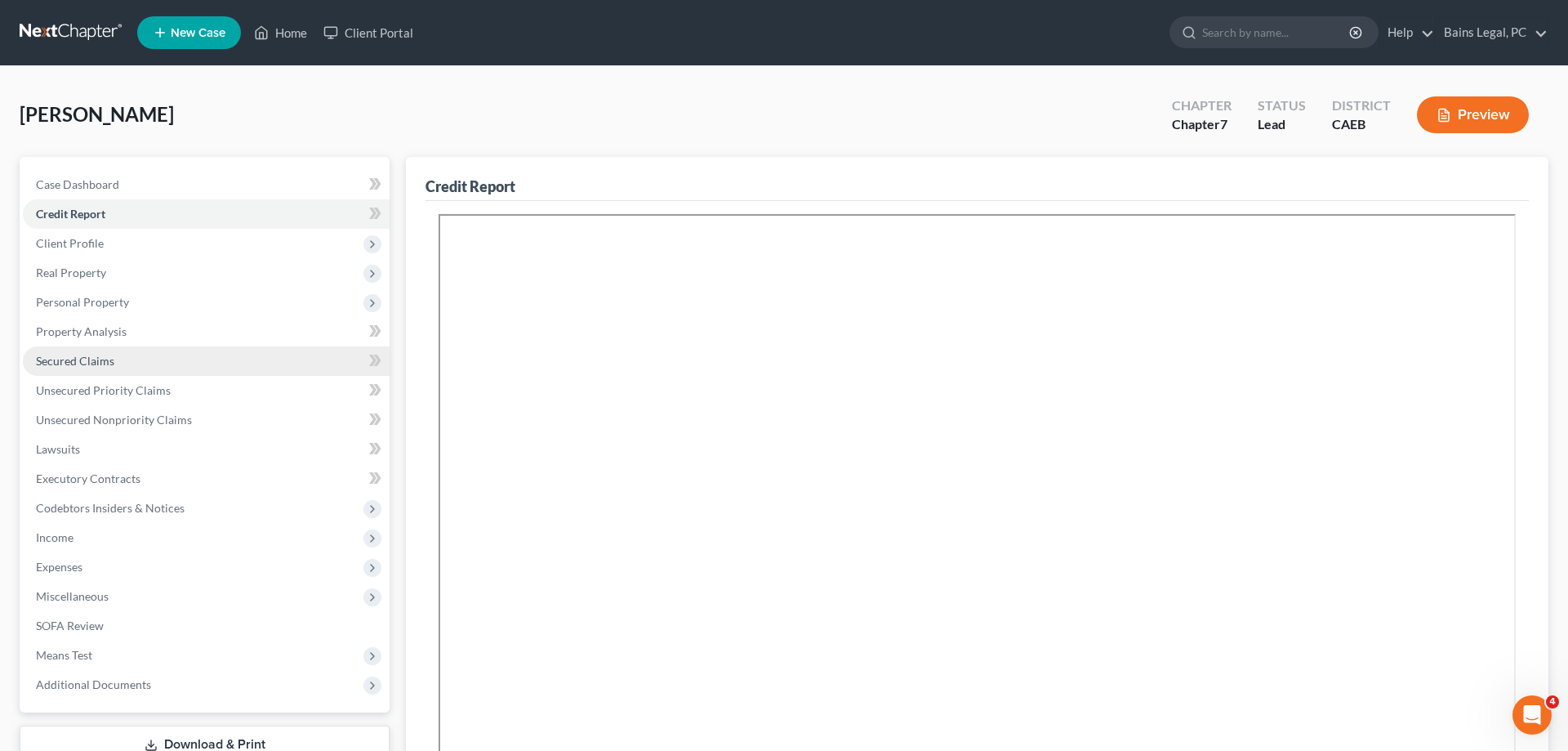
click at [99, 357] on span "Secured Claims" at bounding box center [75, 360] width 79 height 14
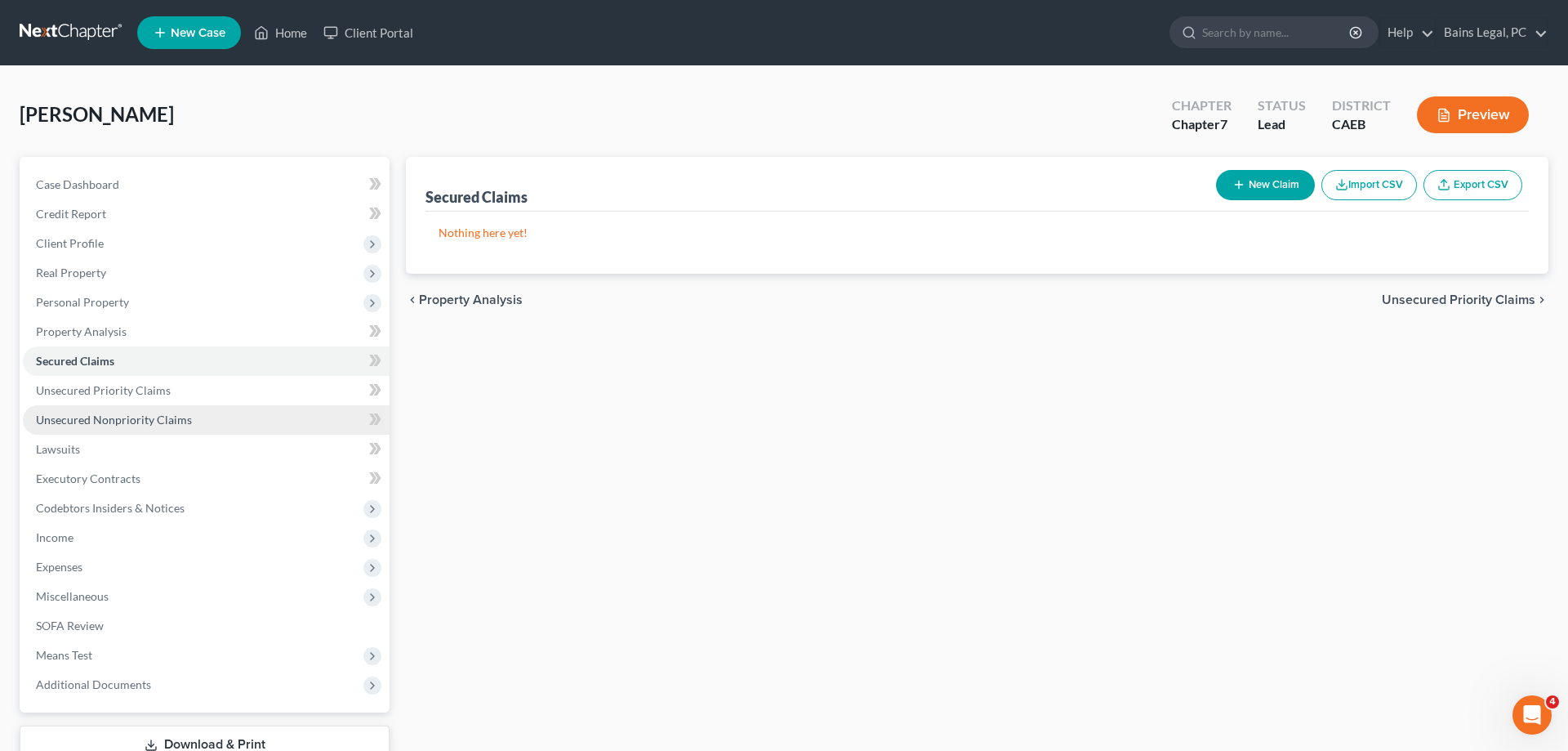
click at [132, 422] on span "Unsecured Nonpriority Claims" at bounding box center [114, 419] width 156 height 14
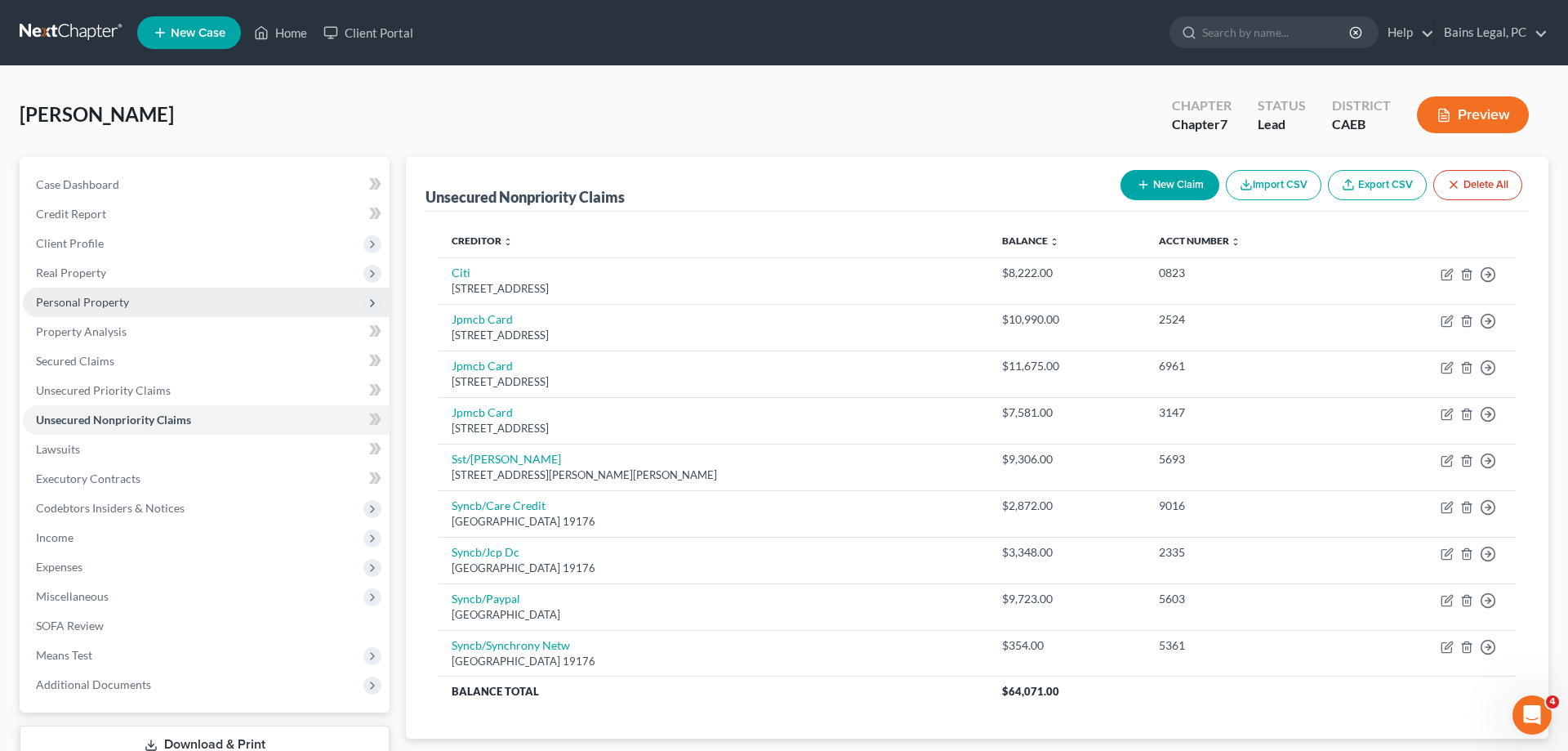
click at [86, 301] on span "Personal Property" at bounding box center [82, 301] width 93 height 14
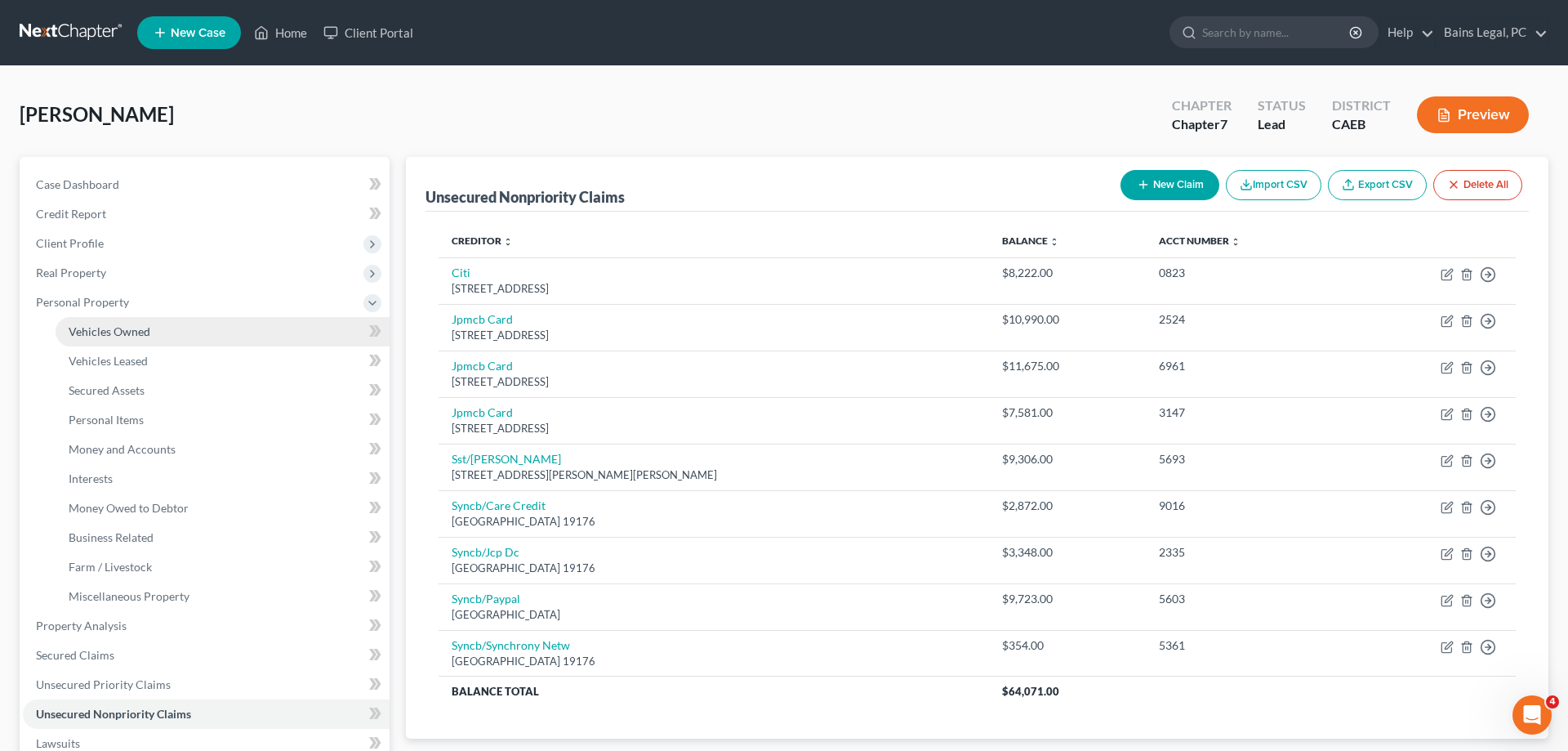
drag, startPoint x: 153, startPoint y: 328, endPoint x: 141, endPoint y: 334, distance: 13.4
click at [153, 329] on link "Vehicles Owned" at bounding box center [222, 331] width 334 height 29
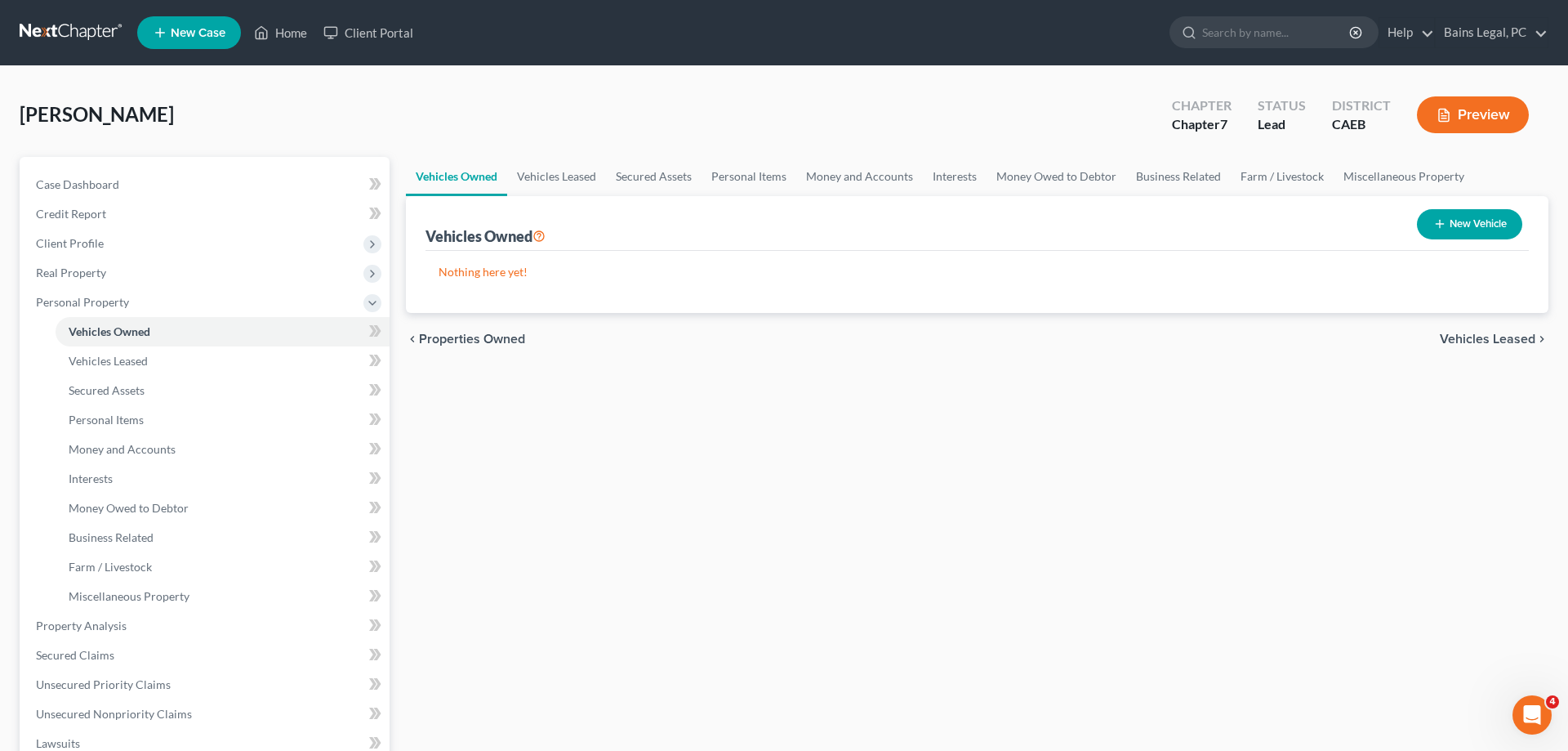
click at [1502, 226] on button "New Vehicle" at bounding box center [1469, 224] width 105 height 30
select select "0"
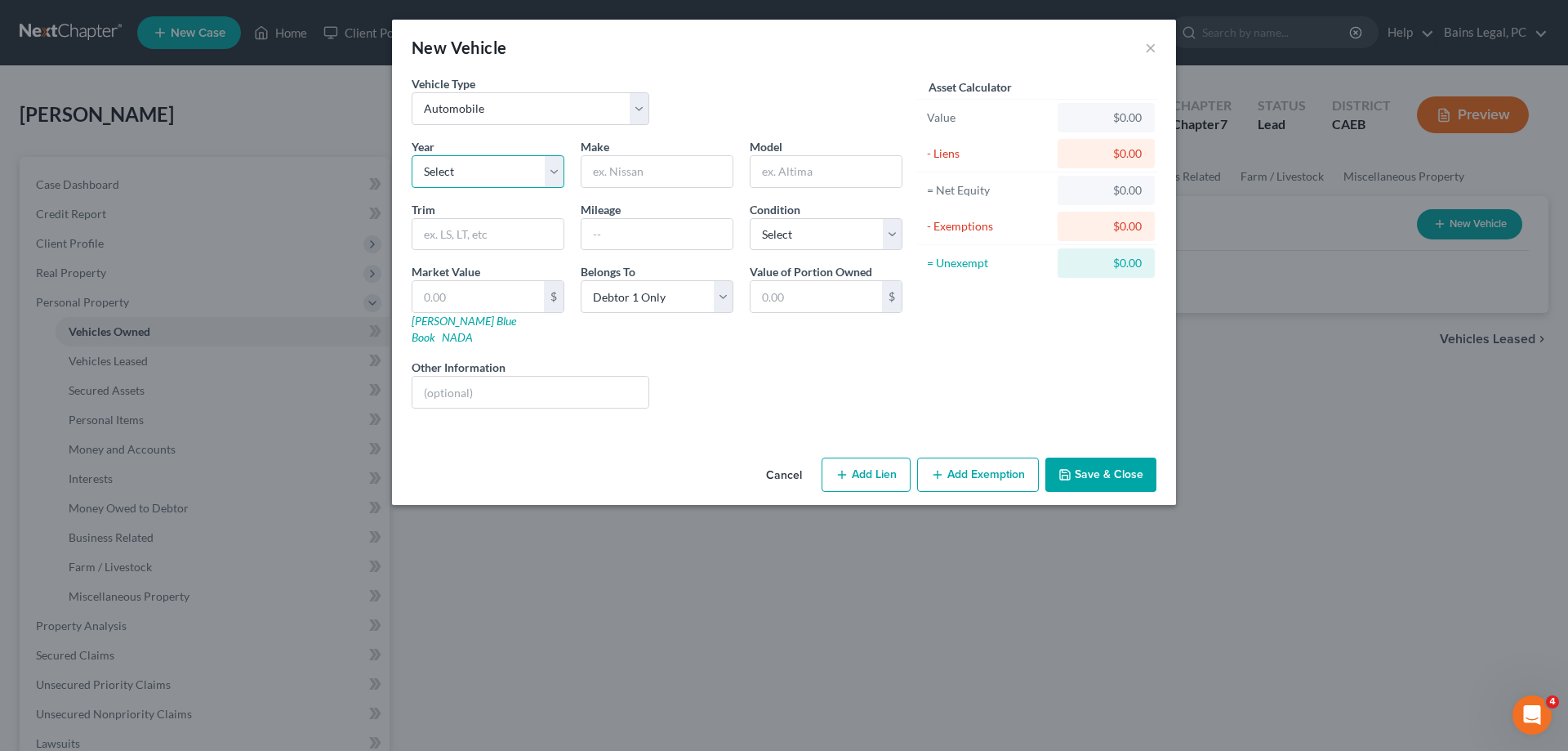
click at [411, 155] on select "Select 2026 2025 2024 2023 2022 2021 2020 2019 2018 2017 2016 2015 2014 2013 20…" at bounding box center [488, 171] width 153 height 32
select select "25"
click option "2001" at bounding box center [0, 0] width 0 height 0
click at [683, 178] on input "text" at bounding box center [657, 171] width 151 height 31
type input "Toyota"
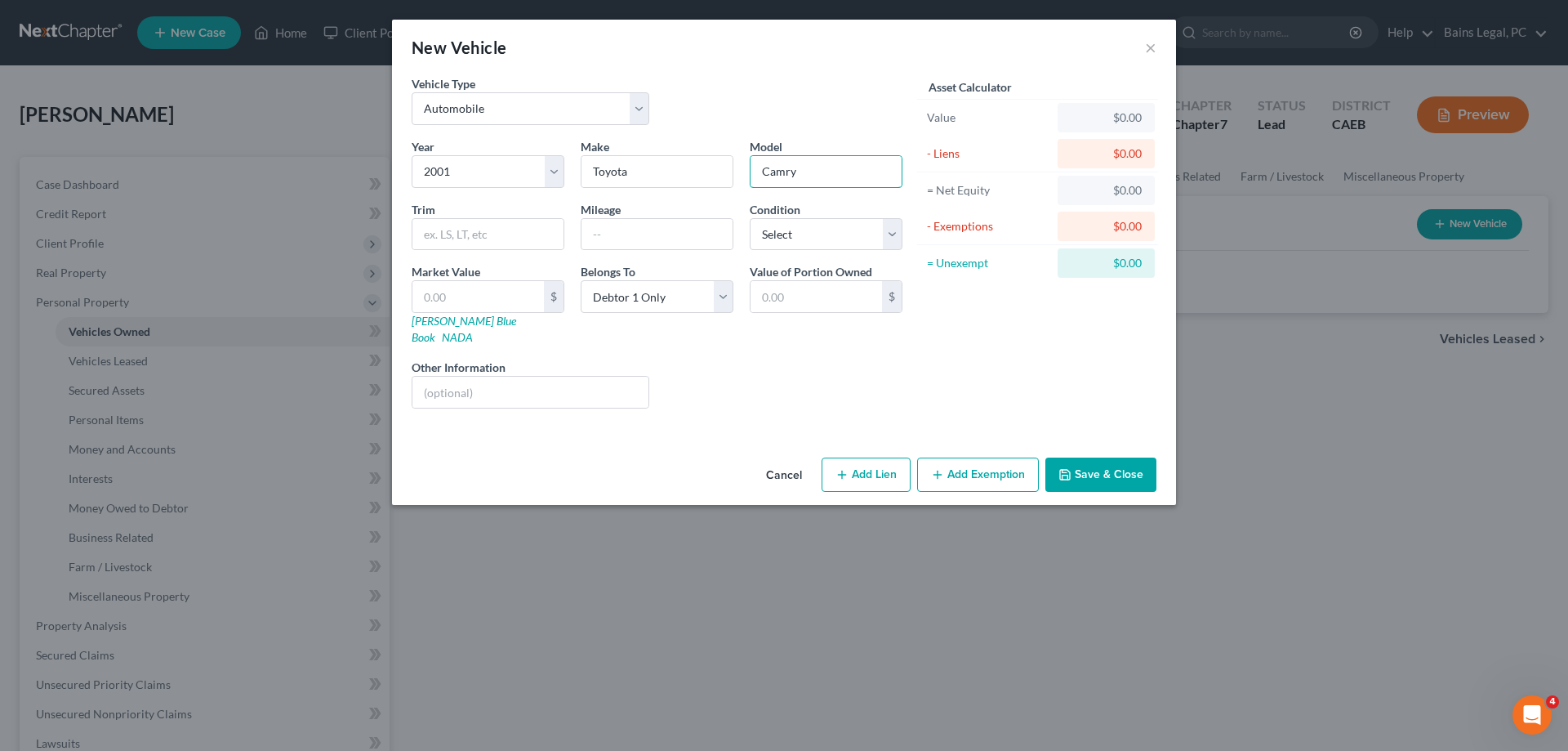
type input "Camry"
type input "305,000"
click at [750, 218] on select "Select Excellent Very Good Good Fair Poor" at bounding box center [826, 234] width 153 height 32
select select "0"
click option "Excellent" at bounding box center [0, 0] width 0 height 0
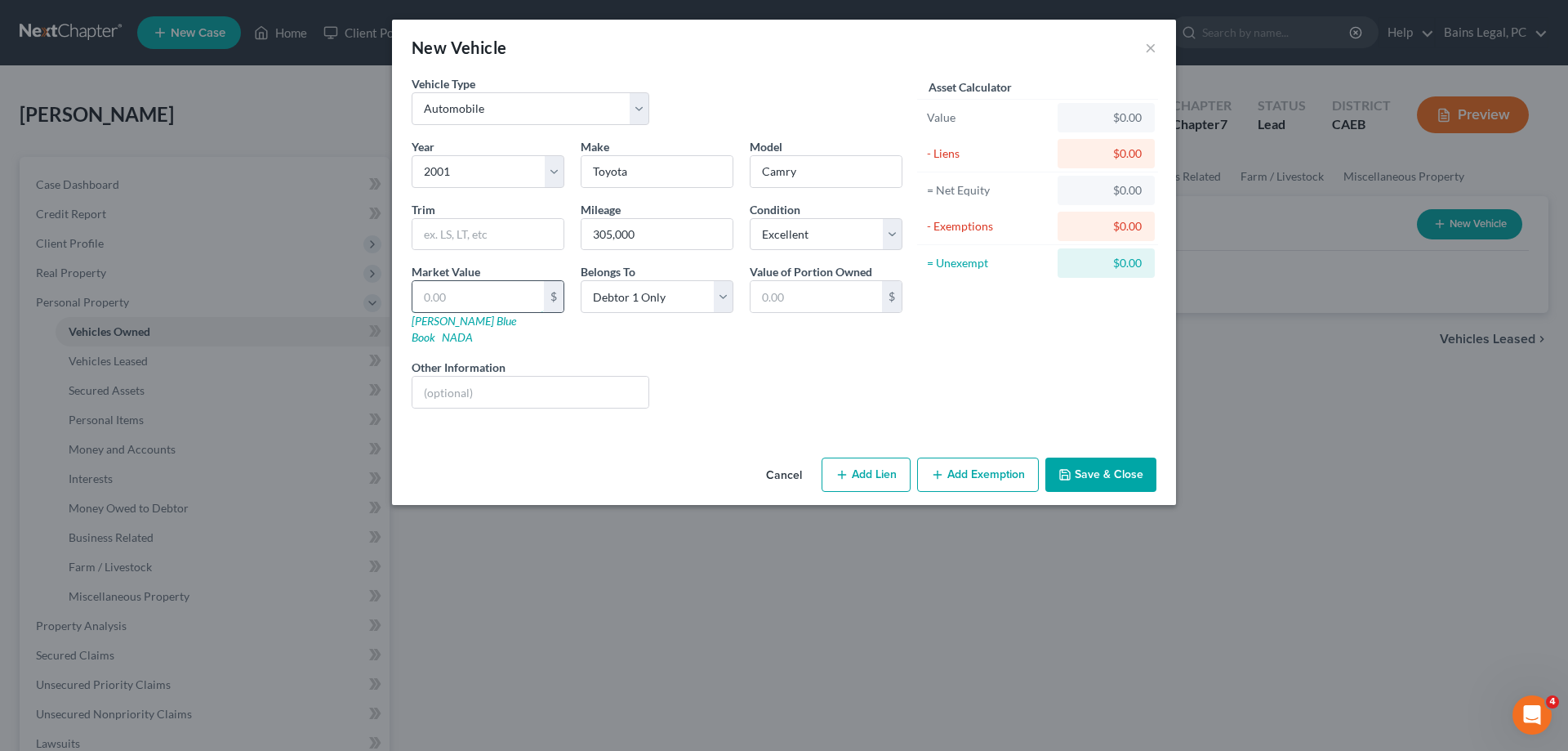
click at [501, 299] on input "text" at bounding box center [478, 296] width 132 height 31
type input "1"
type input "1.00"
type input "19"
type input "19.00"
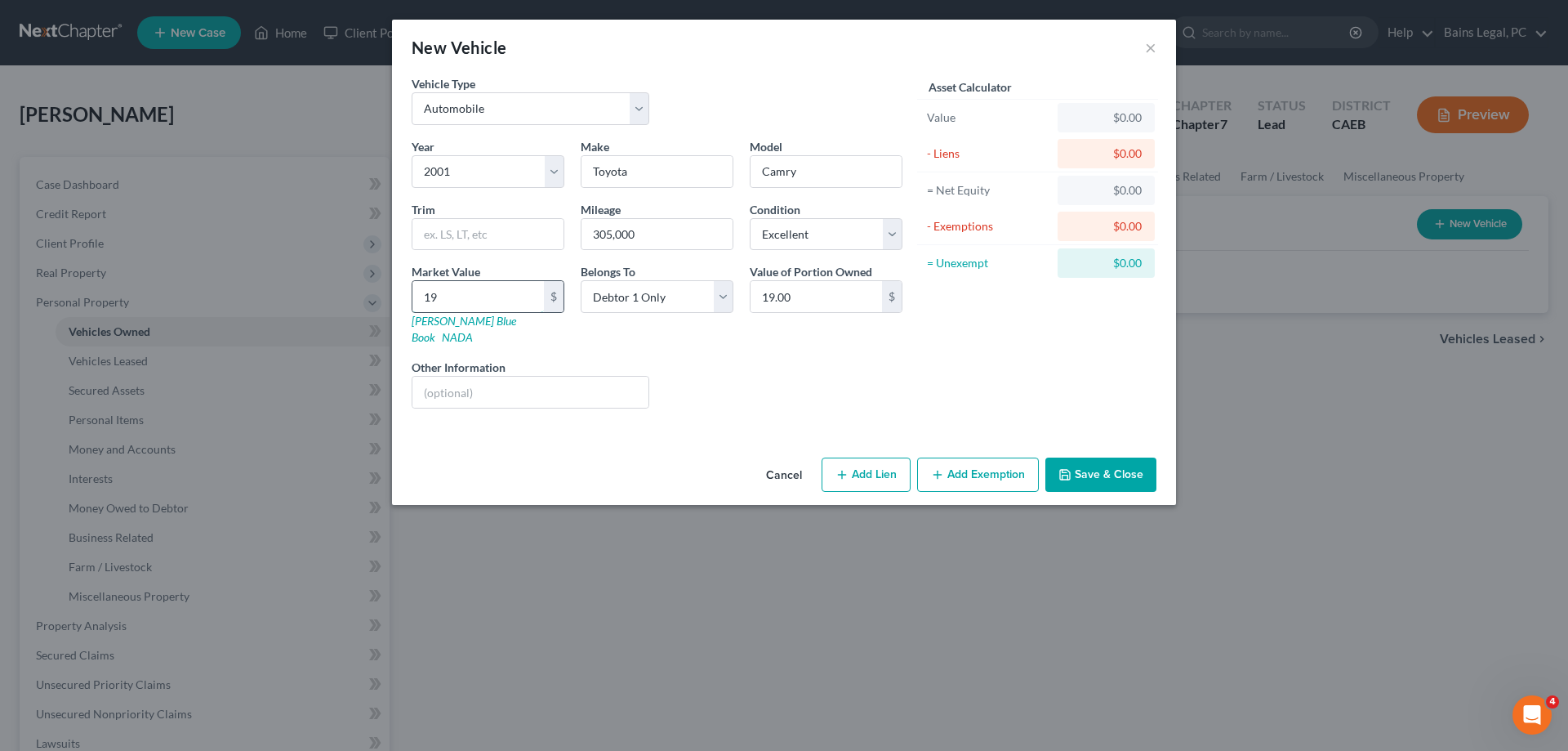
type input "194"
type input "194.00"
type input "1943"
type input "1,943.00"
type input "1,943"
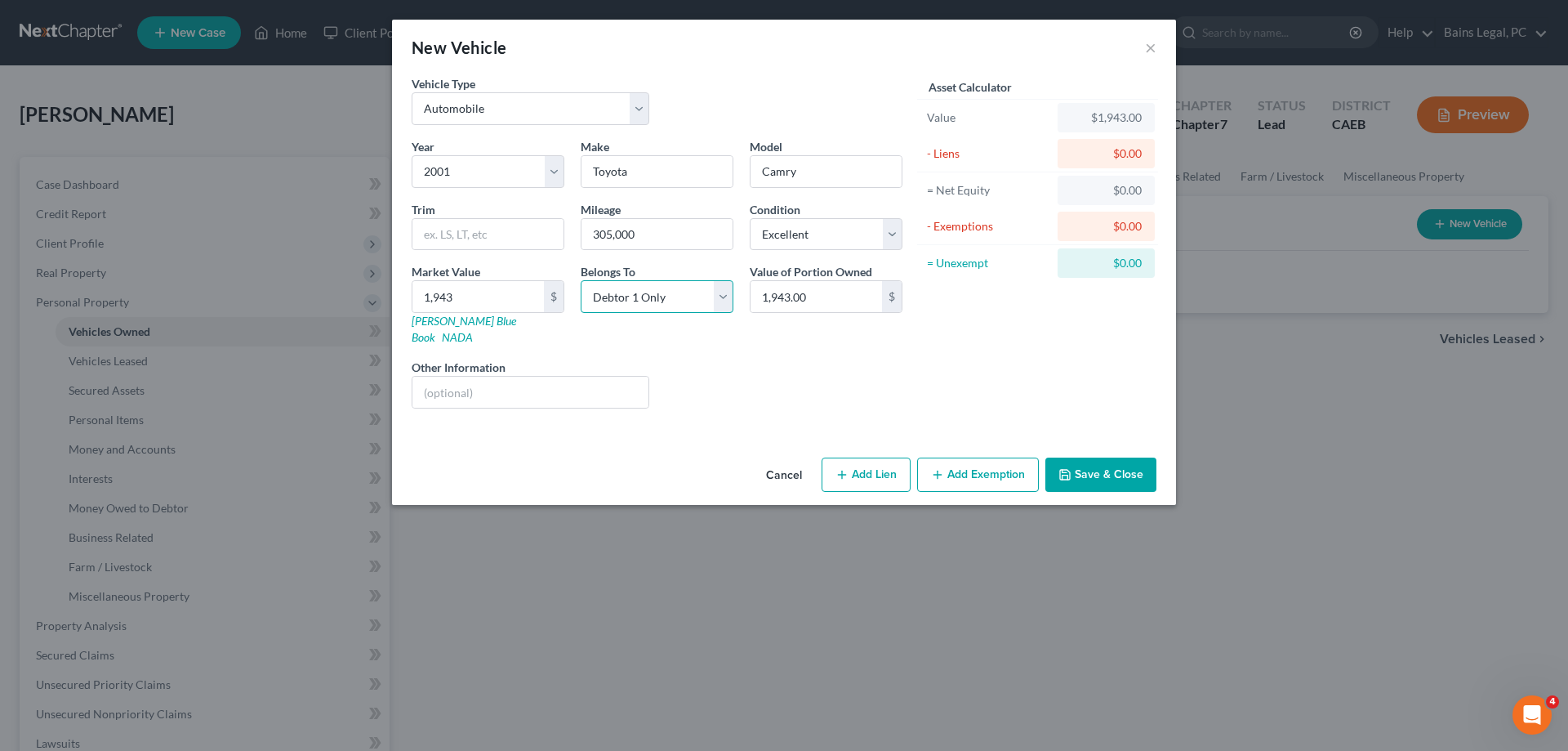
click at [581, 280] on select "Select Debtor 1 Only Debtor 2 Only Debtor 1 And Debtor 2 Only At Least One Of T…" at bounding box center [657, 296] width 153 height 32
select select "4"
click option "Community Property" at bounding box center [0, 0] width 0 height 0
click at [544, 381] on input "text" at bounding box center [530, 392] width 236 height 31
type input "Salvaged Title"
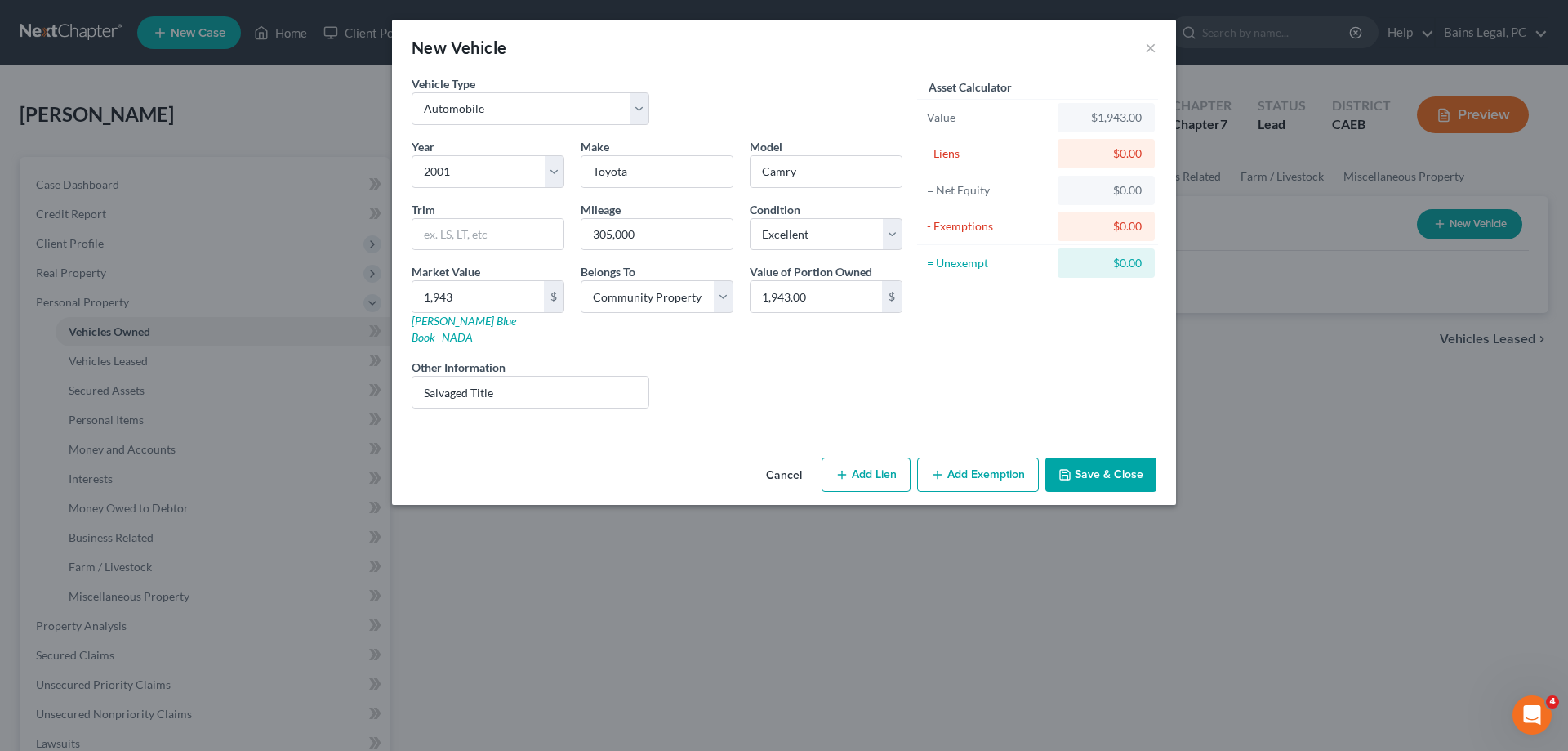
click at [1134, 460] on button "Save & Close" at bounding box center [1101, 474] width 111 height 34
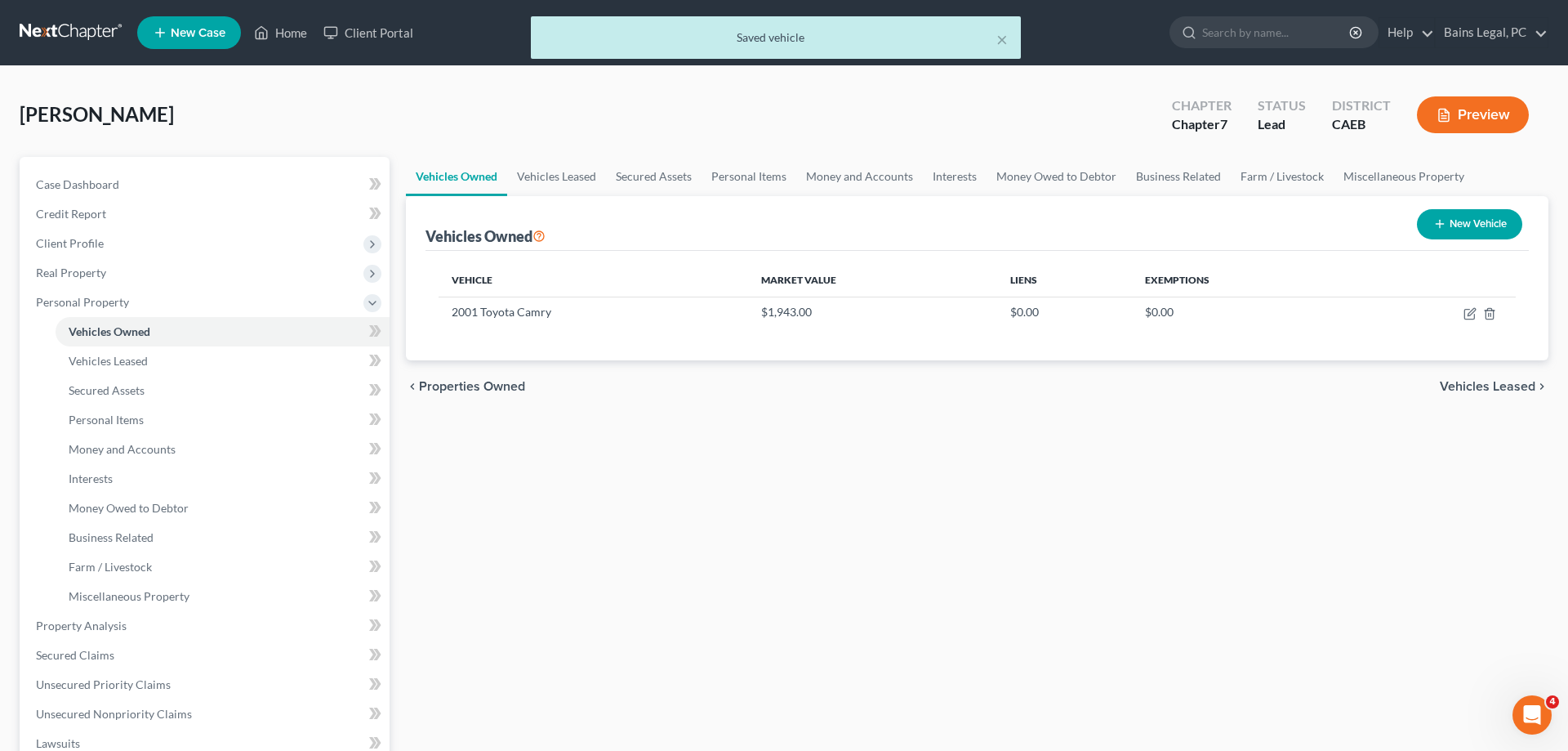
click at [1487, 228] on button "New Vehicle" at bounding box center [1469, 224] width 105 height 30
select select "0"
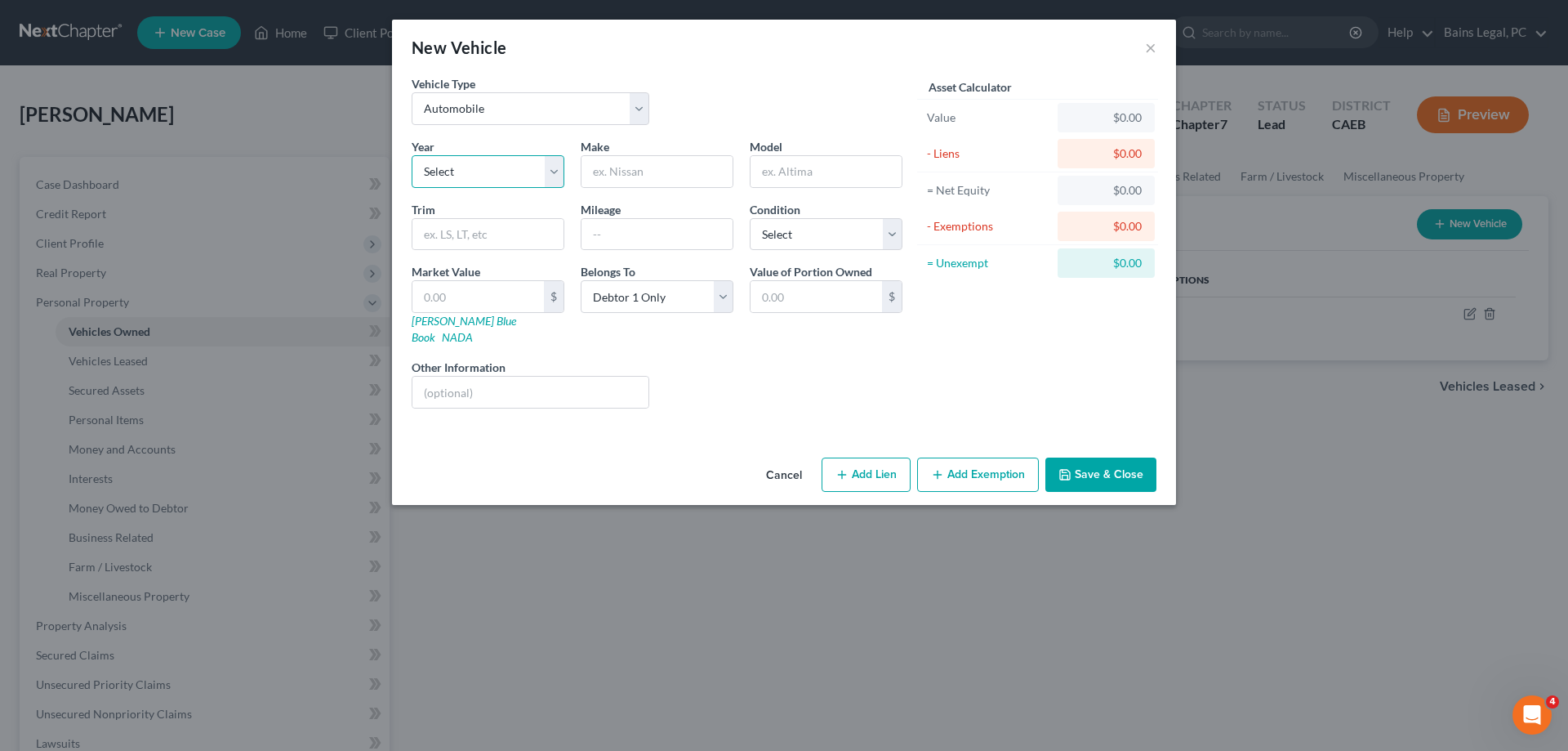
click at [411, 155] on select "Select 2026 2025 2024 2023 2022 2021 2020 2019 2018 2017 2016 2015 2014 2013 20…" at bounding box center [488, 171] width 153 height 32
select select "12"
click option "2014" at bounding box center [0, 0] width 0 height 0
click at [633, 173] on input "text" at bounding box center [657, 171] width 151 height 31
type input "n"
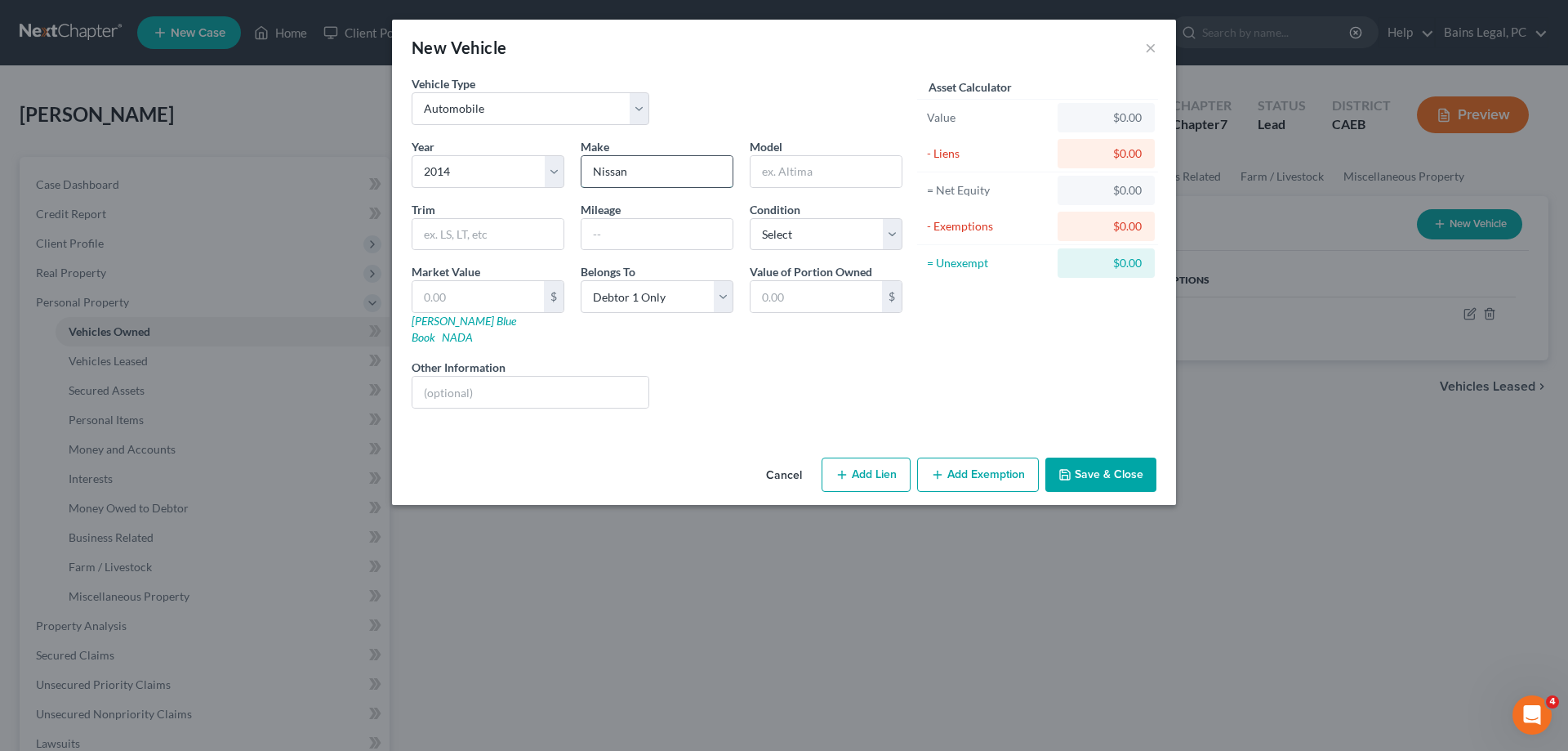
type input "Nissan"
type input "Sentra"
type input "151,000"
select select "2"
type input "3"
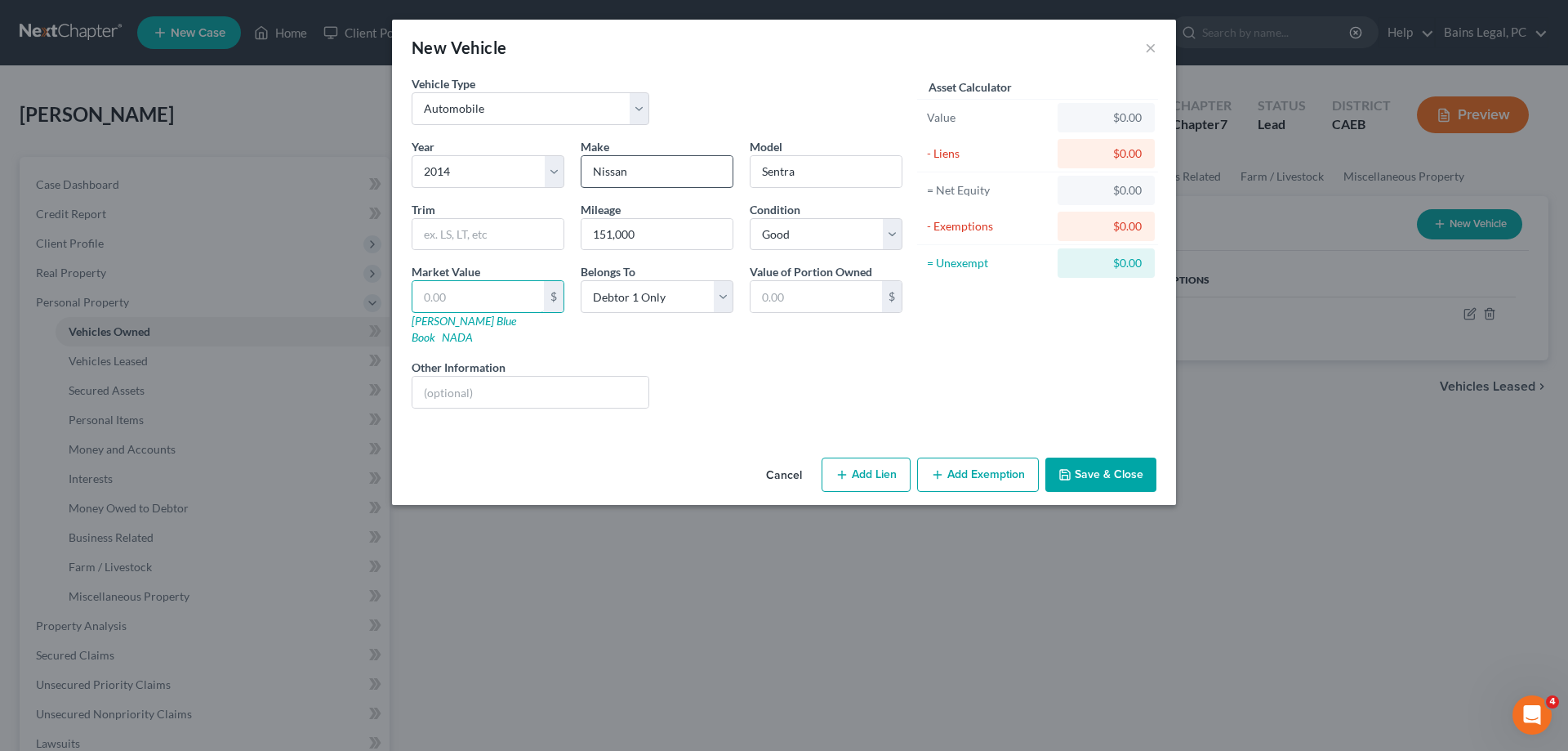
type input "3.00"
type input "36"
type input "36.00"
type input "368"
type input "368.00"
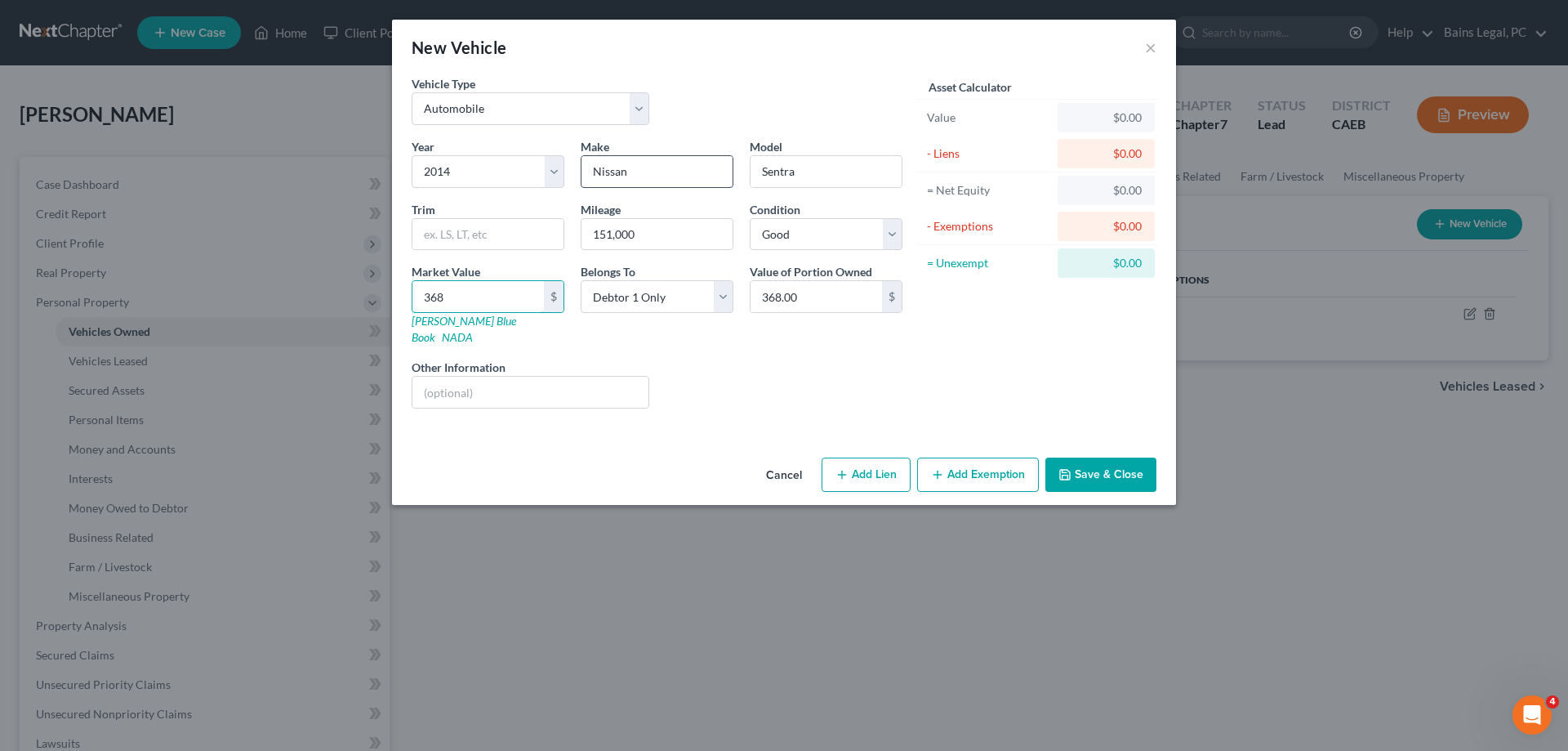
type input "3683"
type input "3,683.00"
type input "3,683"
click at [581, 280] on select "Select Debtor 1 Only Debtor 2 Only Debtor 1 And Debtor 2 Only At Least One Of T…" at bounding box center [657, 296] width 153 height 32
select select "4"
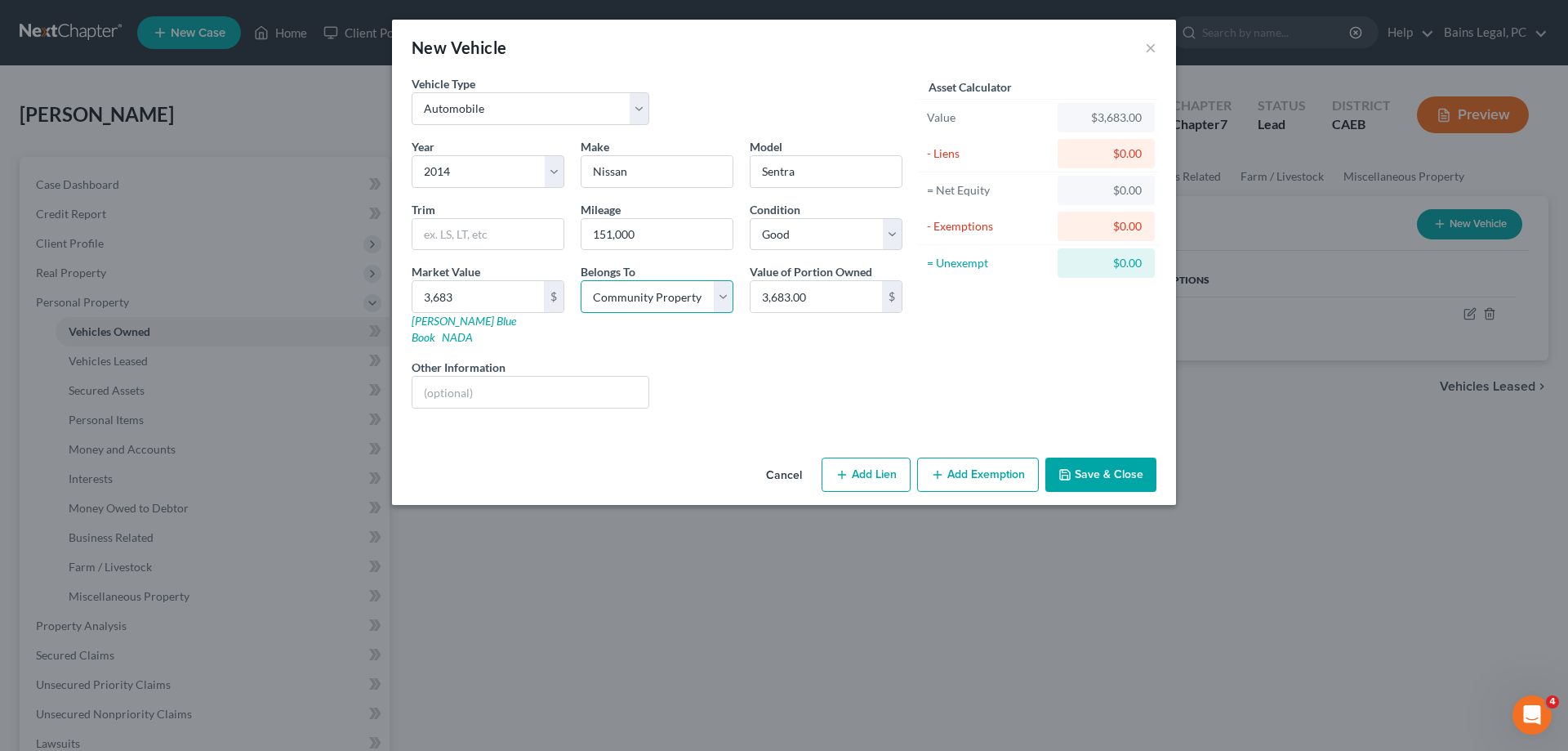
click option "Community Property" at bounding box center [0, 0] width 0 height 0
drag, startPoint x: 963, startPoint y: 457, endPoint x: 933, endPoint y: 495, distance: 48.4
click at [965, 461] on button "Add Exemption" at bounding box center [978, 474] width 122 height 34
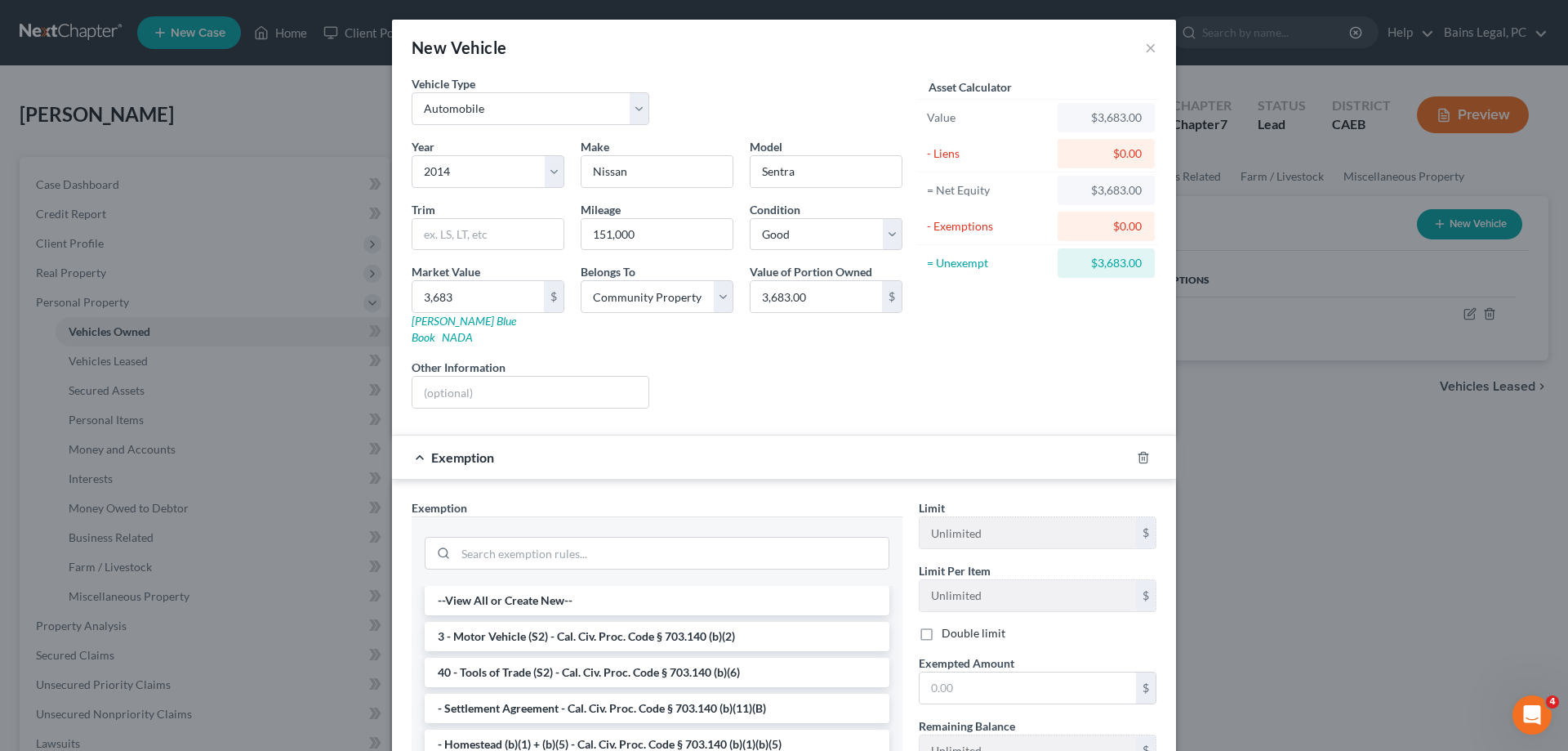
drag, startPoint x: 621, startPoint y: 616, endPoint x: 741, endPoint y: 620, distance: 120.1
click at [625, 622] on li "3 - Motor Vehicle (S2) - Cal. Civ. Proc. Code § 703.140 (b)(2)" at bounding box center [657, 636] width 465 height 29
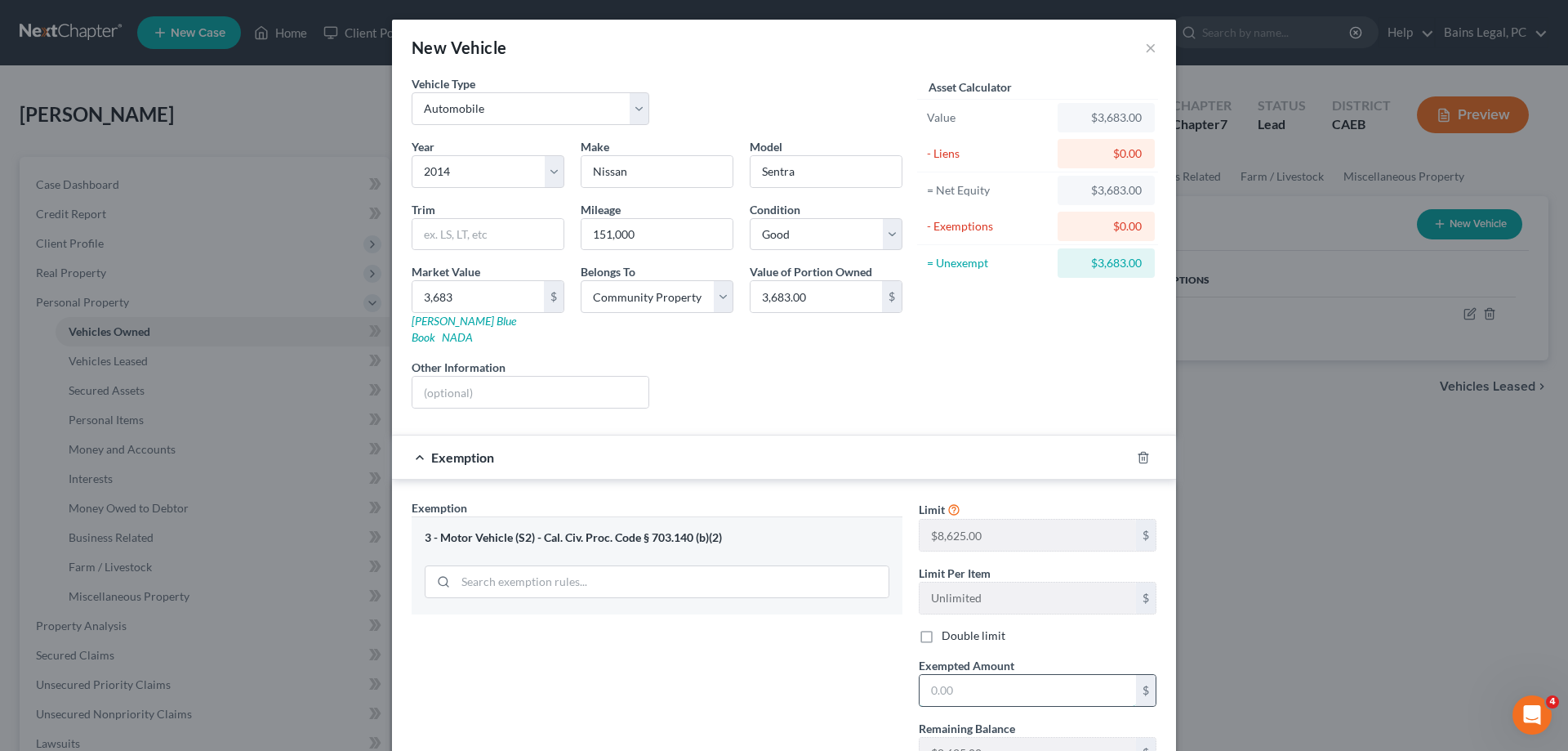
click at [976, 675] on input "text" at bounding box center [1028, 690] width 217 height 31
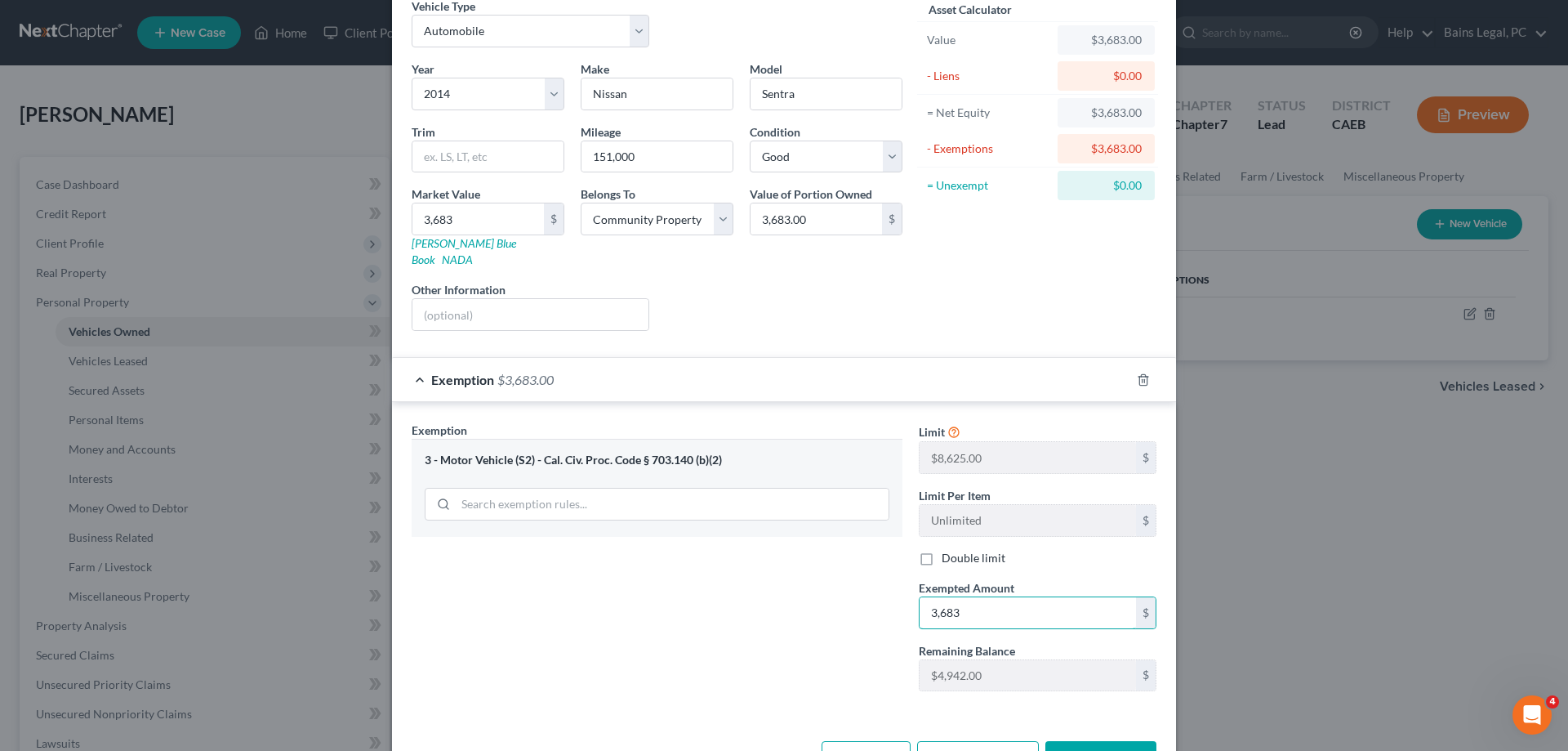
scroll to position [119, 0]
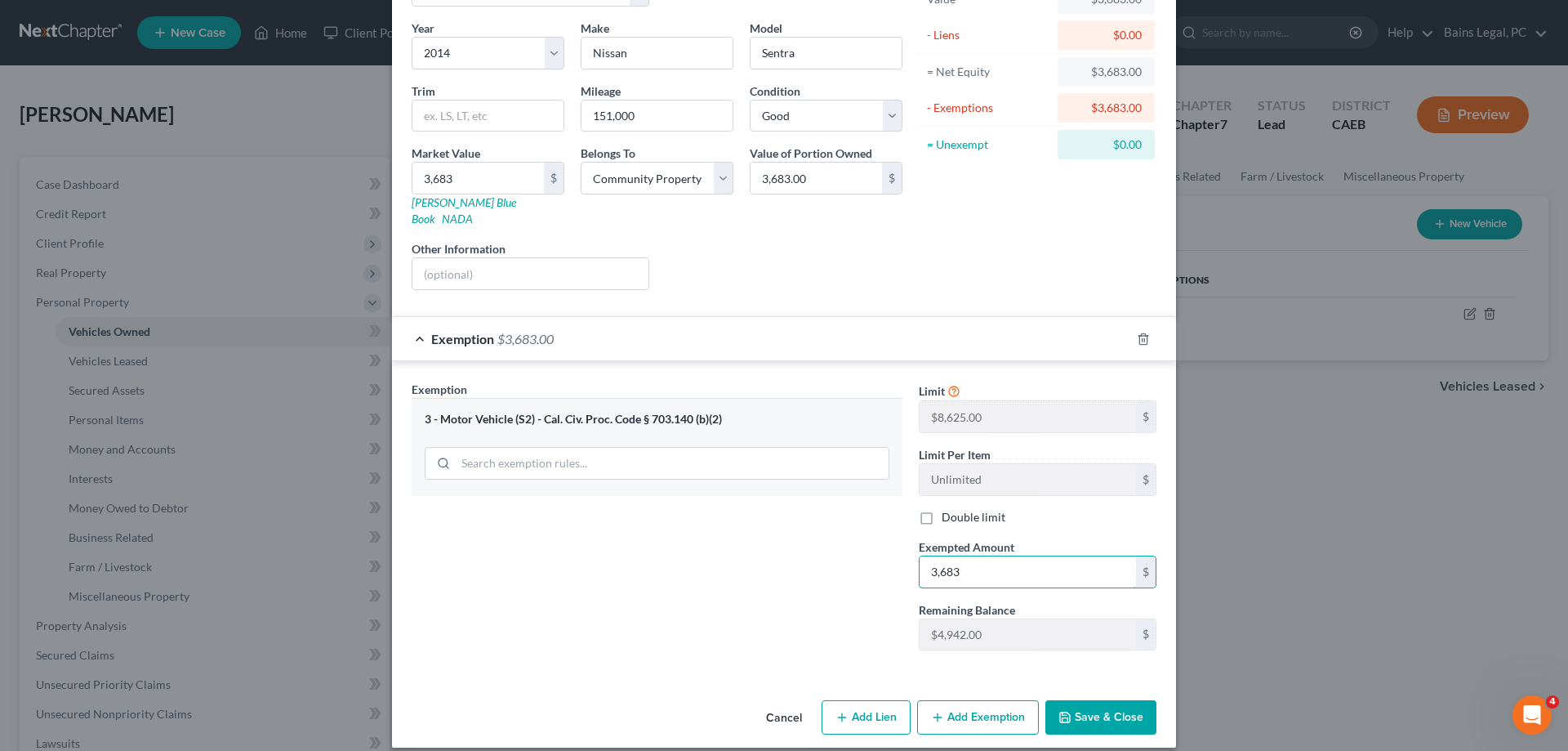
type input "3,683"
click at [1096, 711] on button "Save & Close" at bounding box center [1101, 717] width 111 height 34
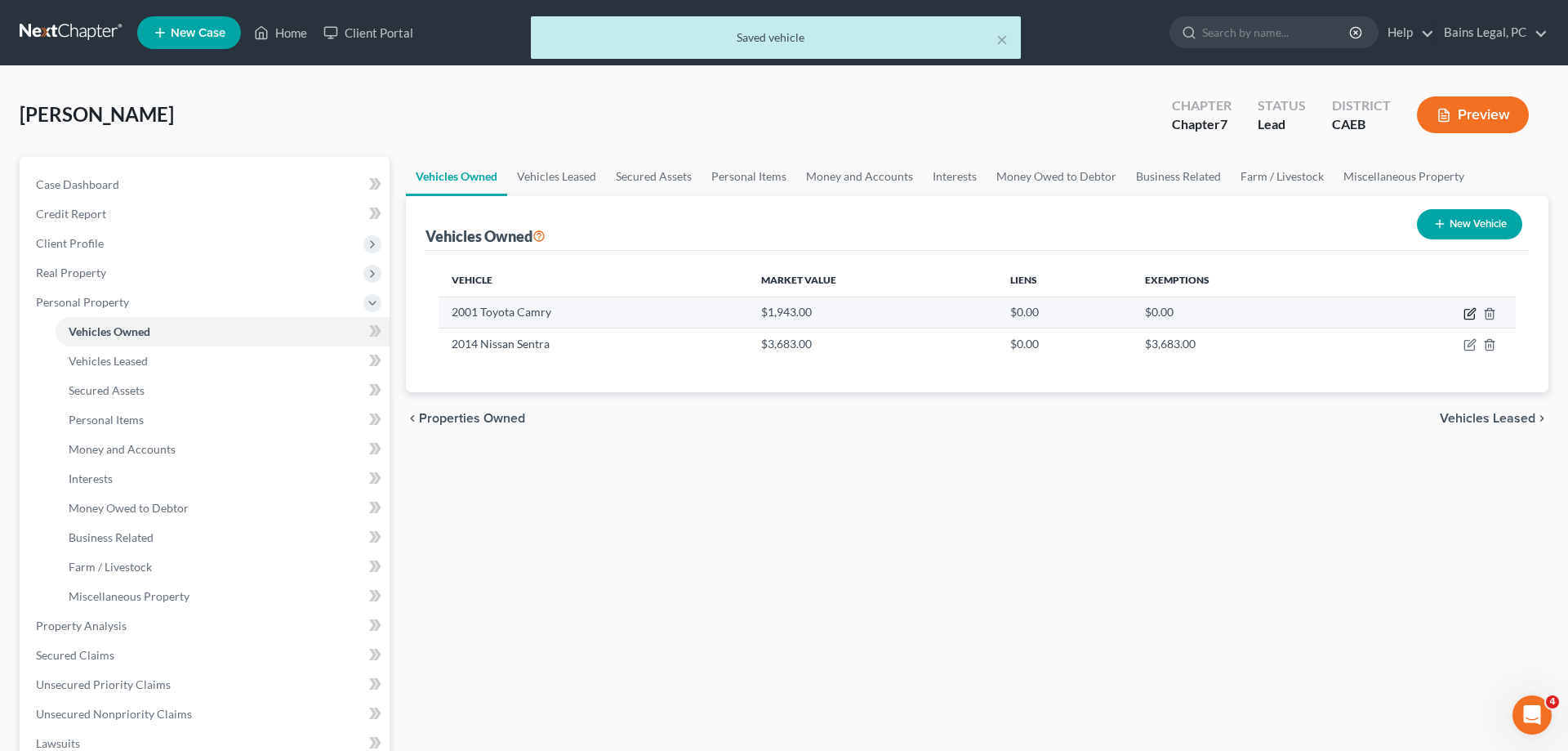
click at [1468, 315] on icon "button" at bounding box center [1471, 311] width 7 height 7
select select "0"
select select "25"
select select "0"
select select "4"
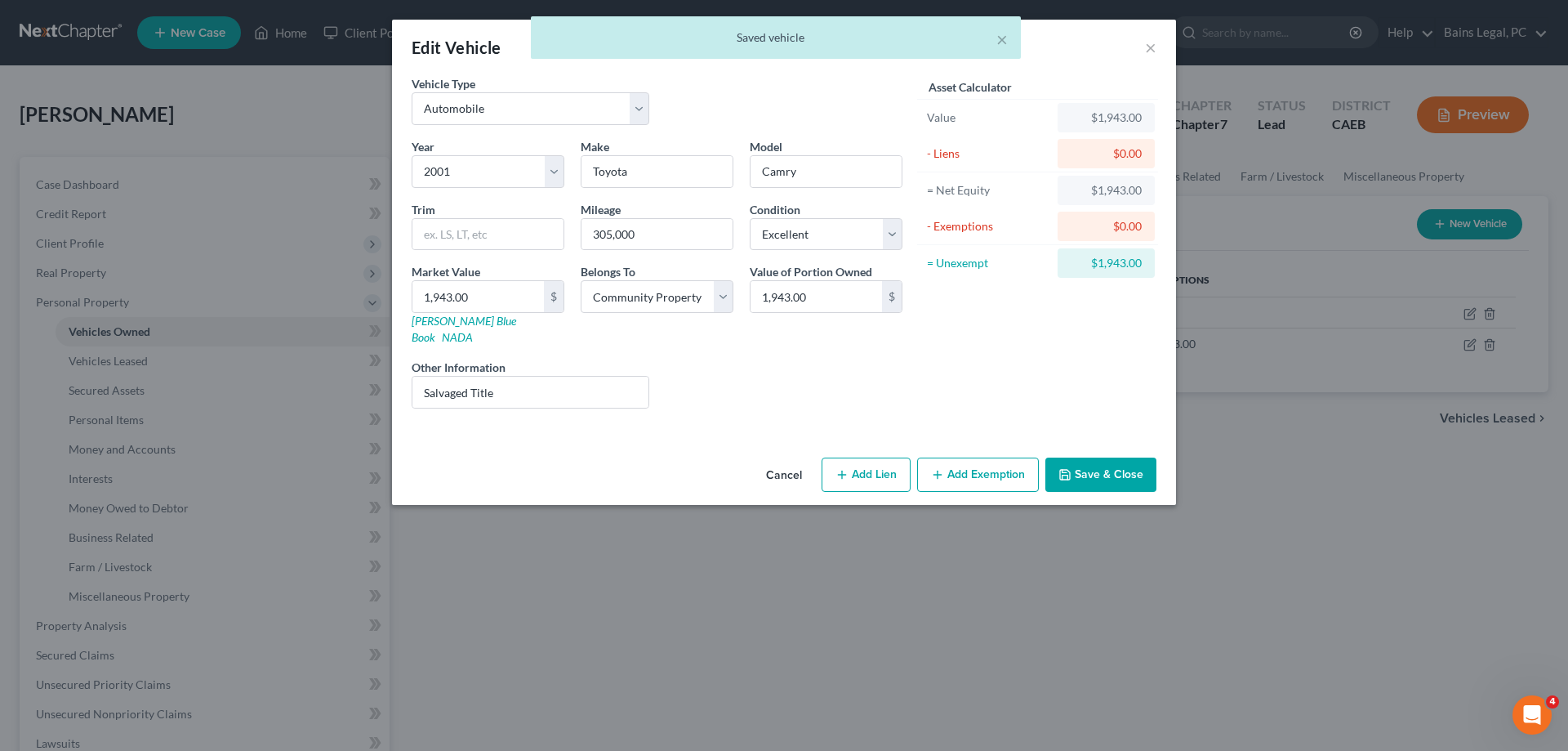
click at [949, 457] on button "Add Exemption" at bounding box center [978, 474] width 122 height 34
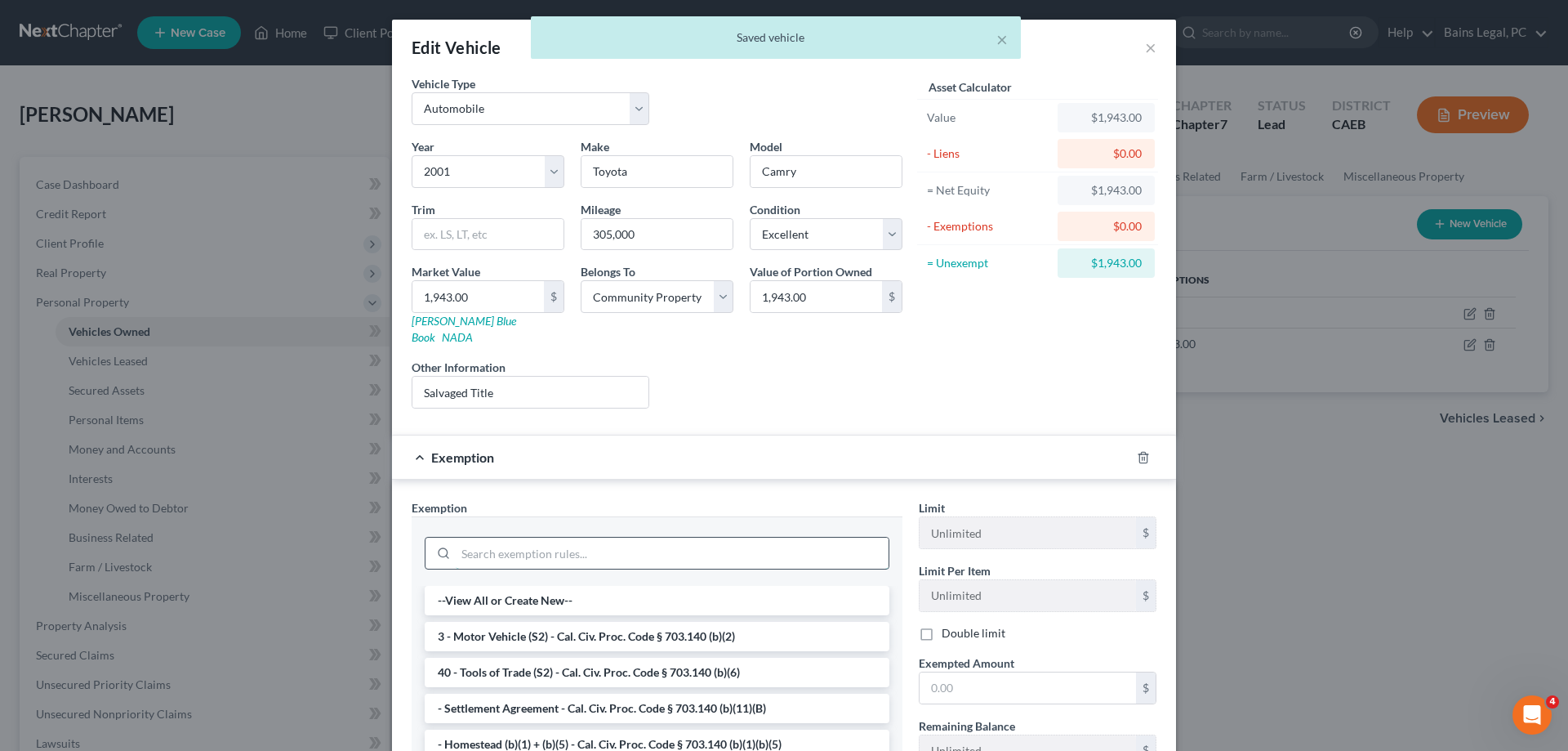
click at [631, 539] on input "search" at bounding box center [672, 553] width 433 height 31
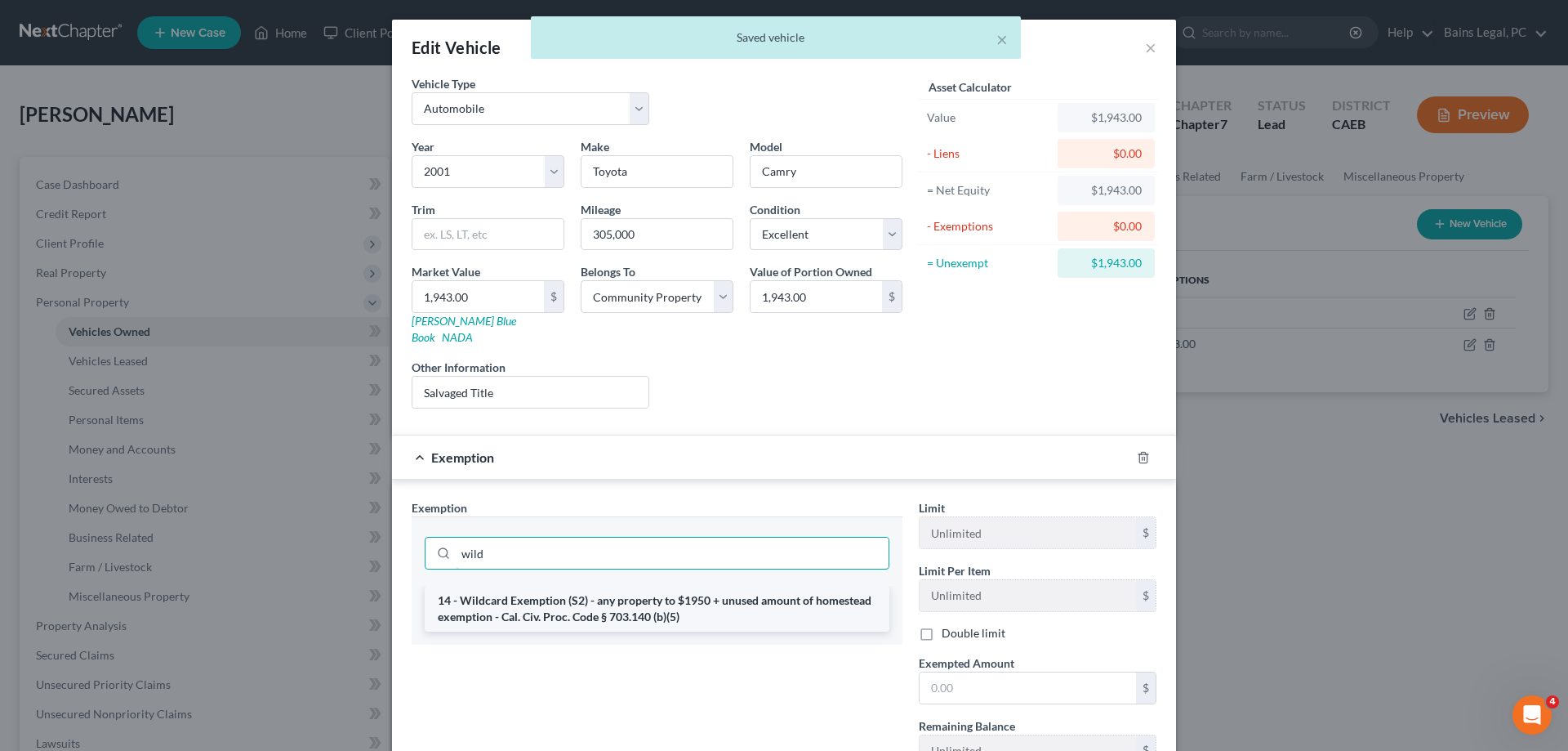
type input "wild"
drag, startPoint x: 632, startPoint y: 595, endPoint x: 729, endPoint y: 614, distance: 98.8
click at [633, 595] on li "14 - Wildcard Exemption (S2) - any property to $1950 + unused amount of homeste…" at bounding box center [657, 608] width 465 height 46
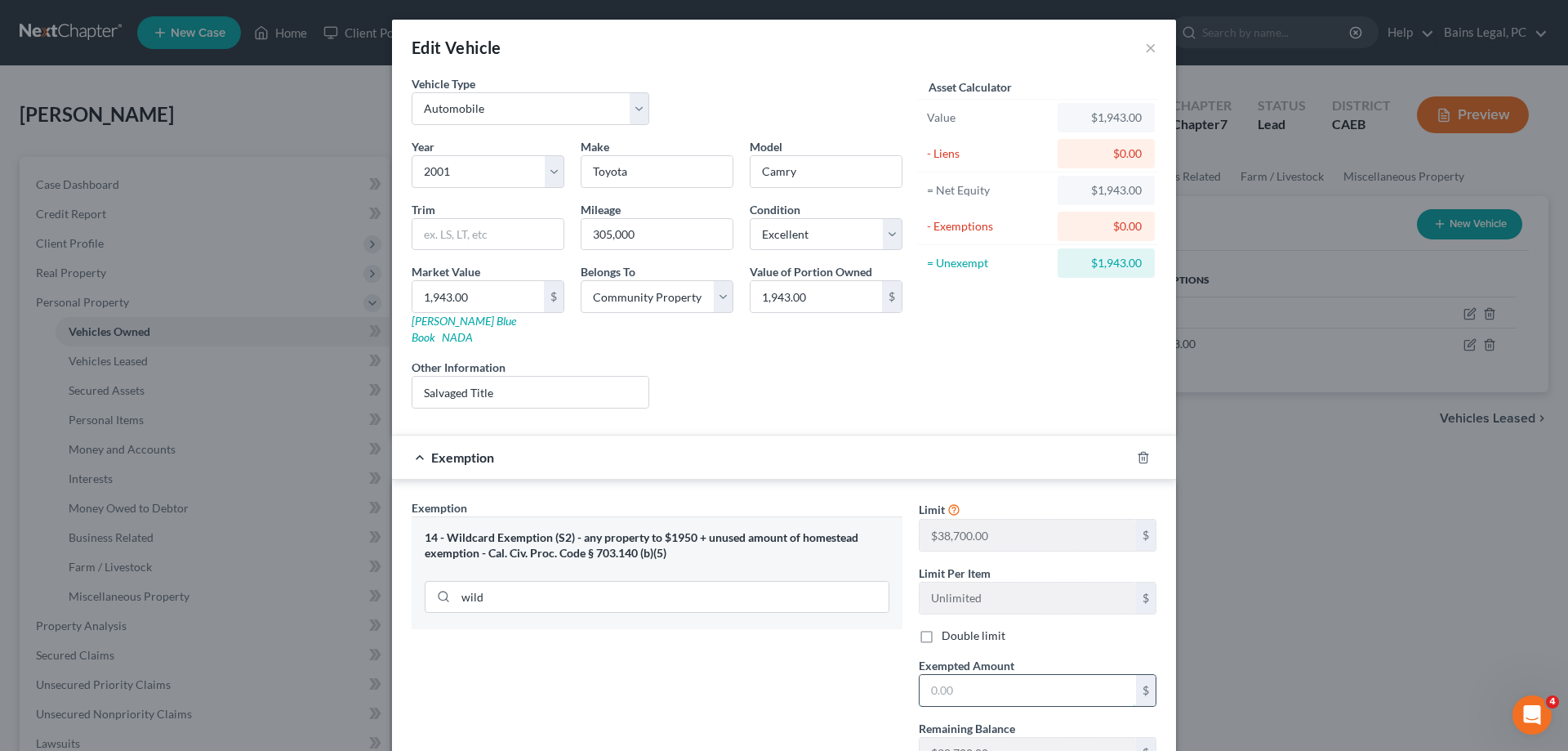
click at [1000, 678] on input "text" at bounding box center [1028, 690] width 217 height 31
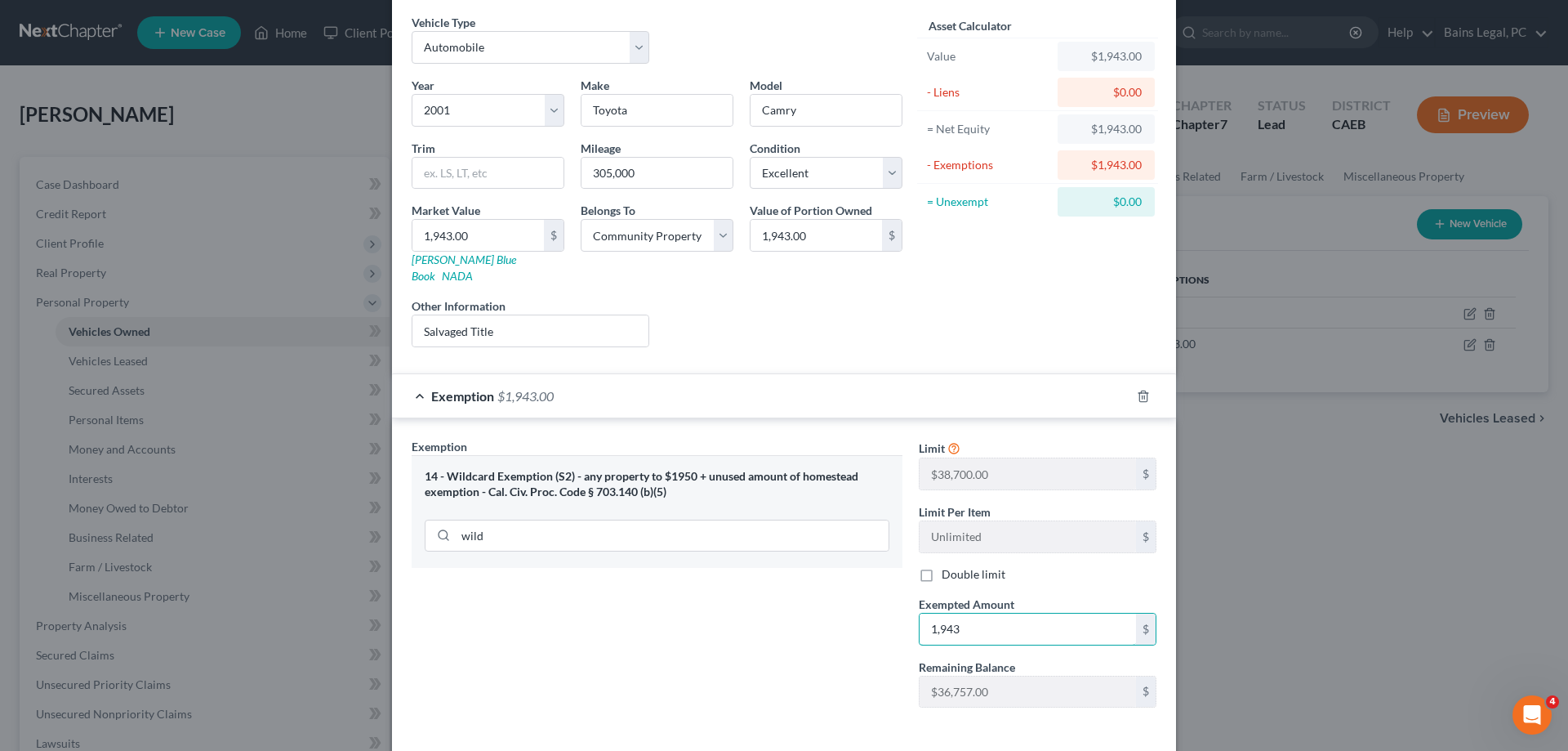
scroll to position [83, 0]
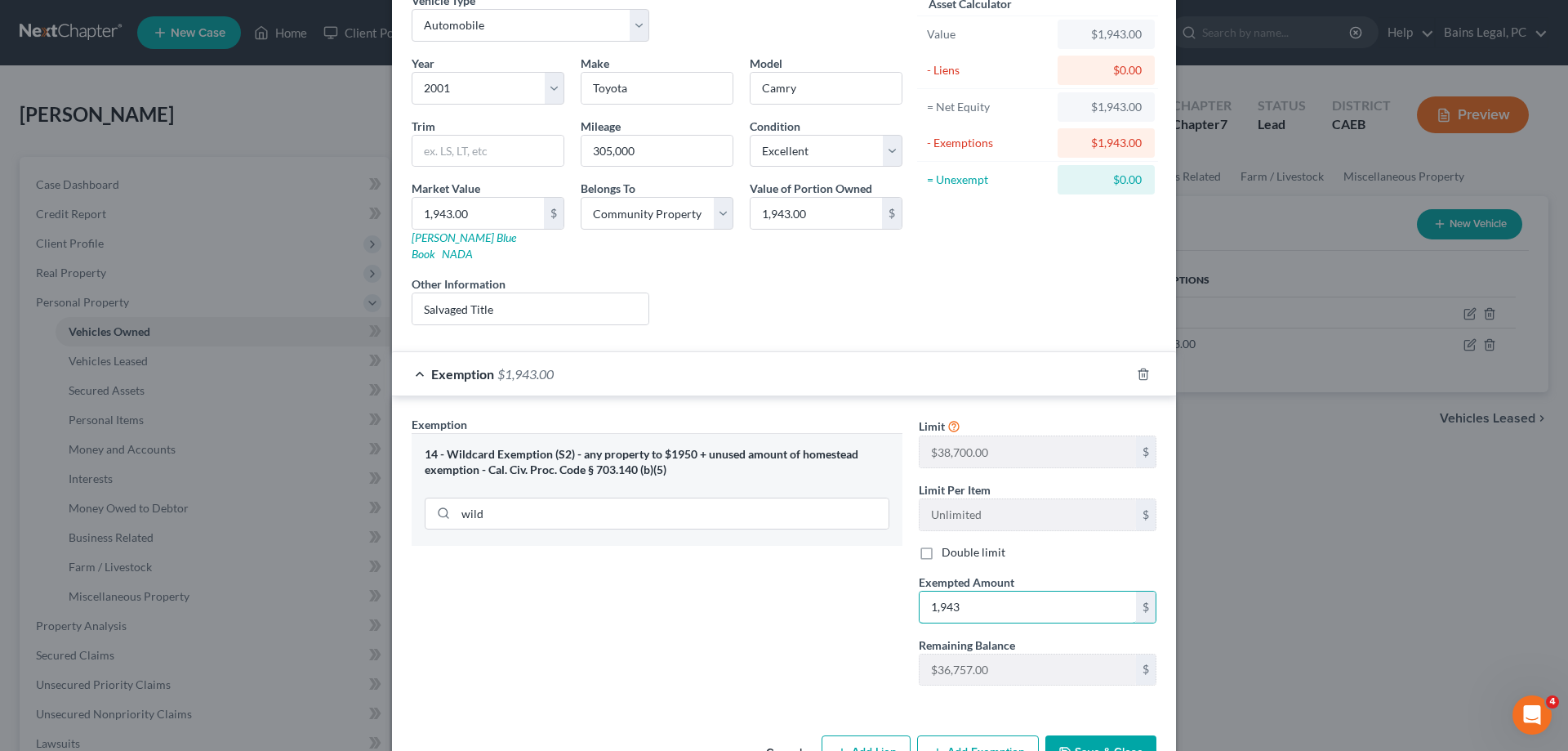
type input "1,943"
click at [1118, 737] on button "Save & Close" at bounding box center [1101, 752] width 111 height 34
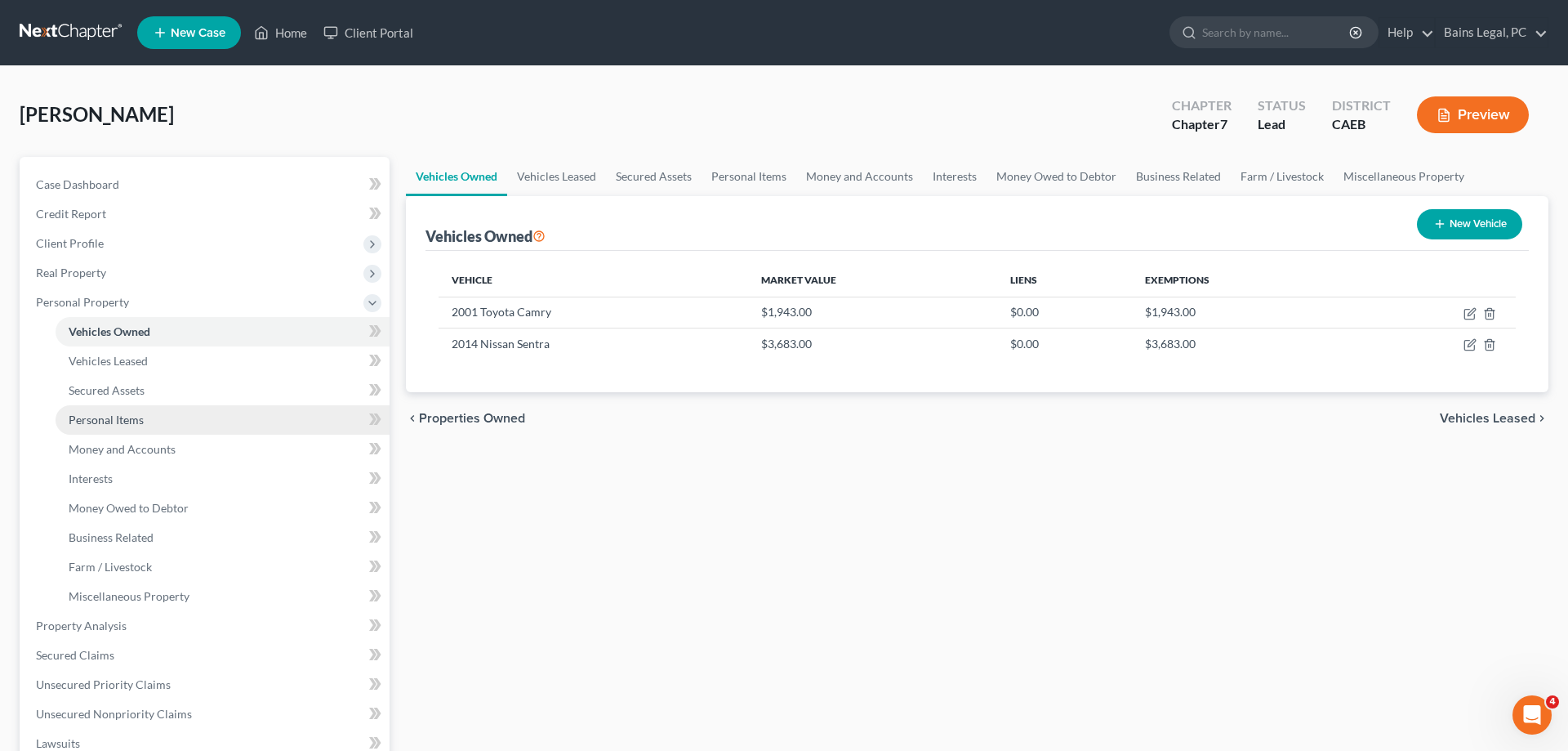
click at [120, 426] on span "Personal Items" at bounding box center [106, 419] width 75 height 14
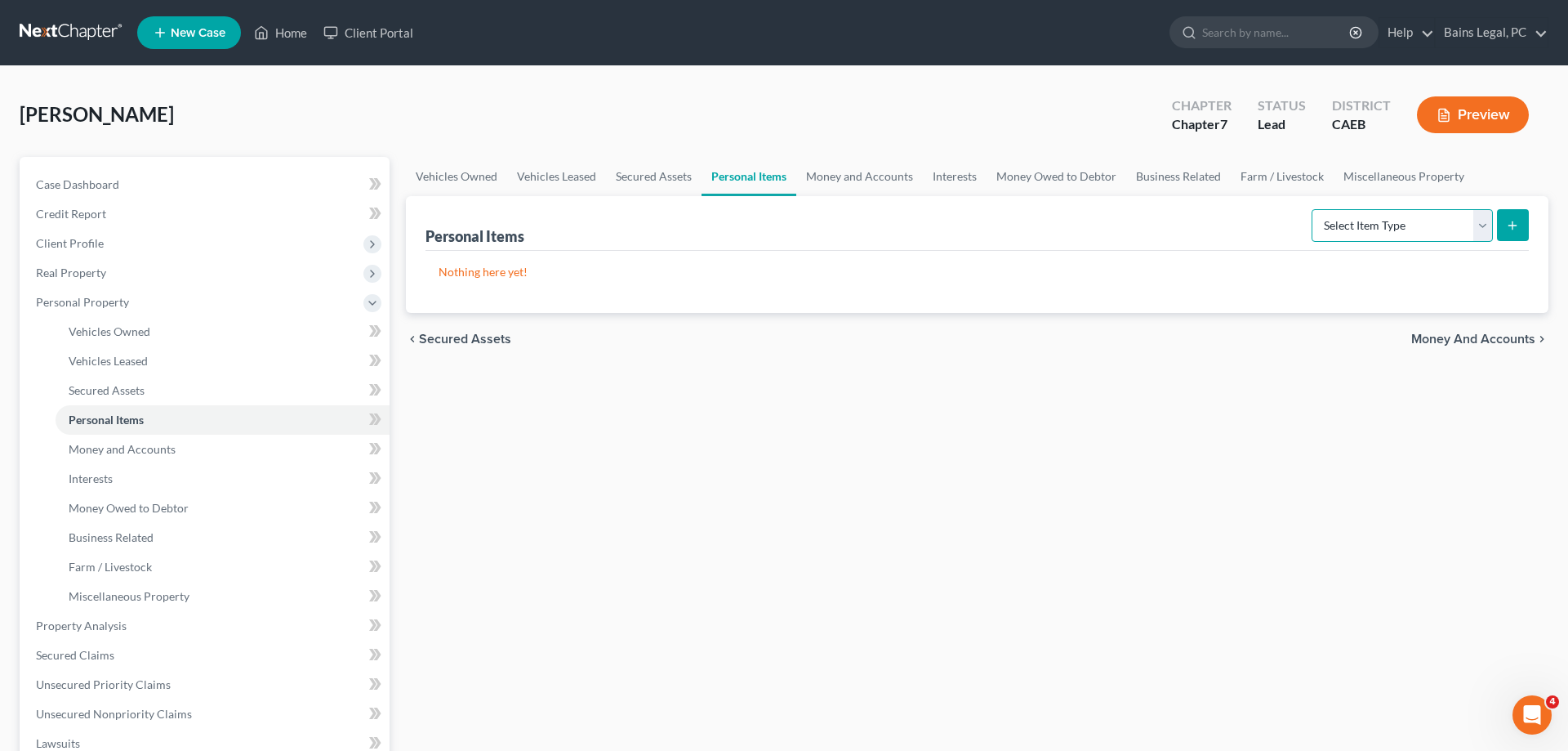
click at [1312, 209] on select "Select Item Type Clothing Collectibles Of Value Electronics Firearms Household …" at bounding box center [1402, 225] width 182 height 32
select select "clothing"
click option "Clothing" at bounding box center [0, 0] width 0 height 0
click at [1507, 223] on icon "submit" at bounding box center [1512, 226] width 13 height 13
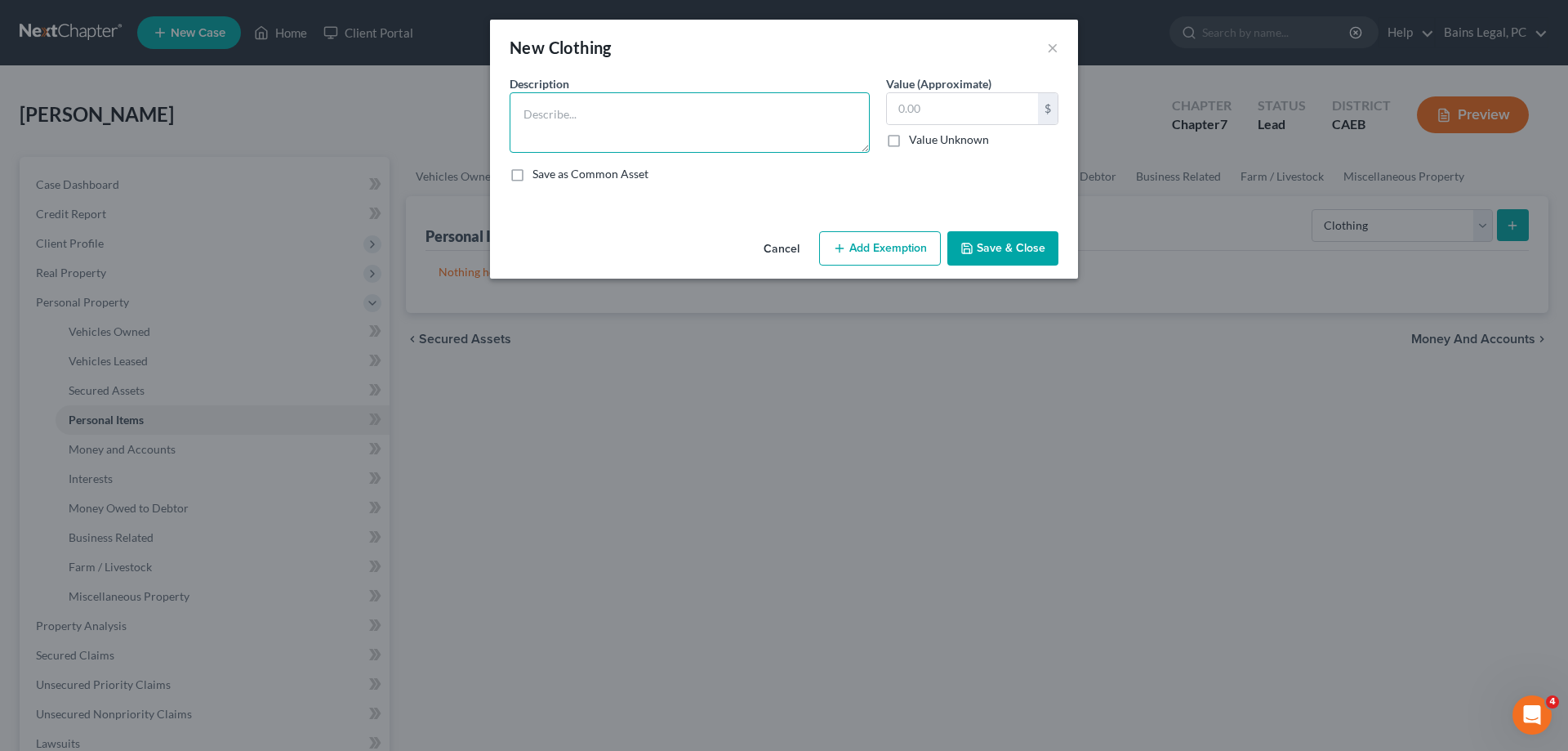
click at [822, 139] on textarea at bounding box center [689, 122] width 360 height 61
type textarea "Clothing"
type input "100"
click at [891, 249] on button "Add Exemption" at bounding box center [879, 248] width 122 height 34
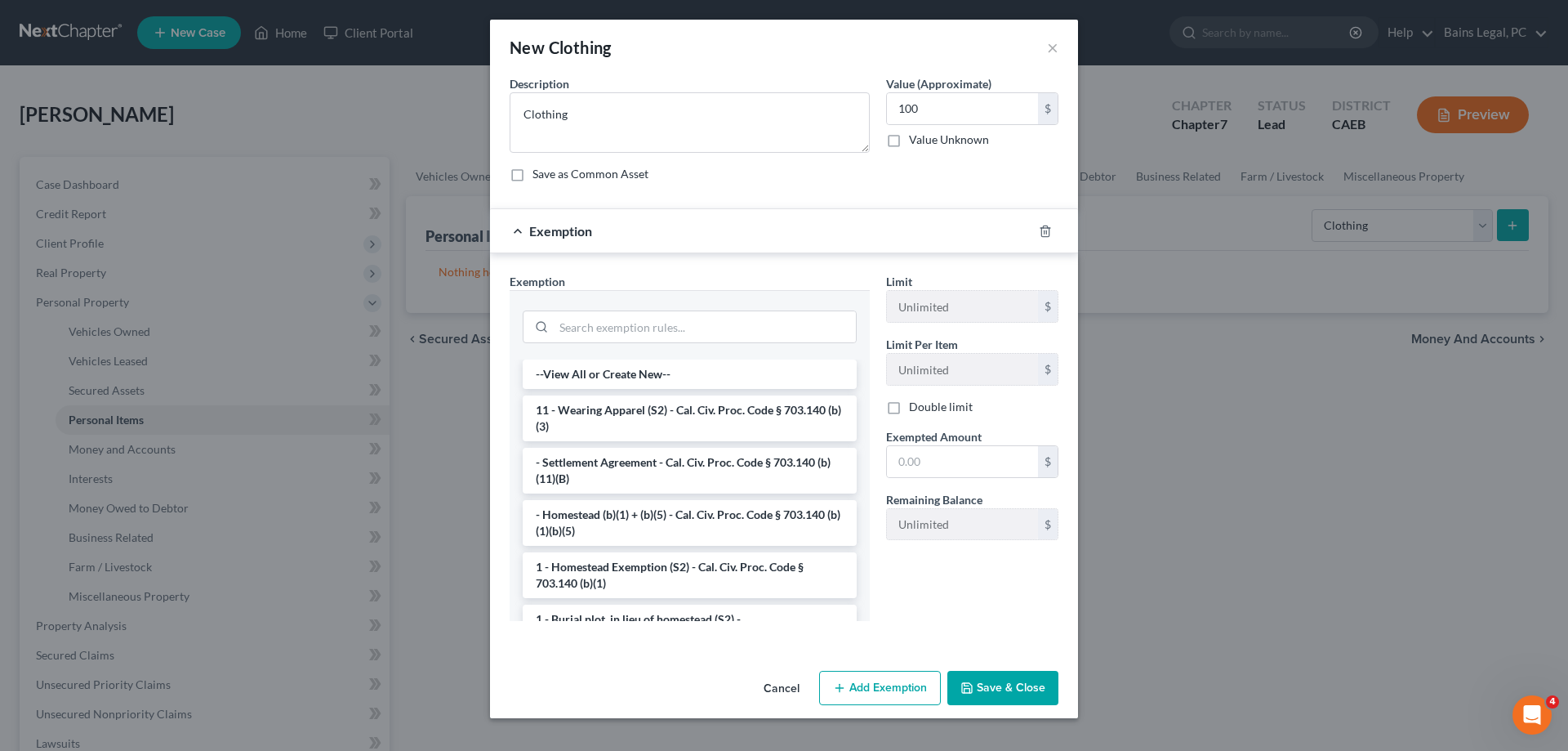
drag, startPoint x: 623, startPoint y: 398, endPoint x: 737, endPoint y: 417, distance: 115.6
click at [632, 400] on li "11 - Wearing Apparel (S2) - Cal. Civ. Proc. Code § 703.140 (b)(3)" at bounding box center [689, 418] width 334 height 46
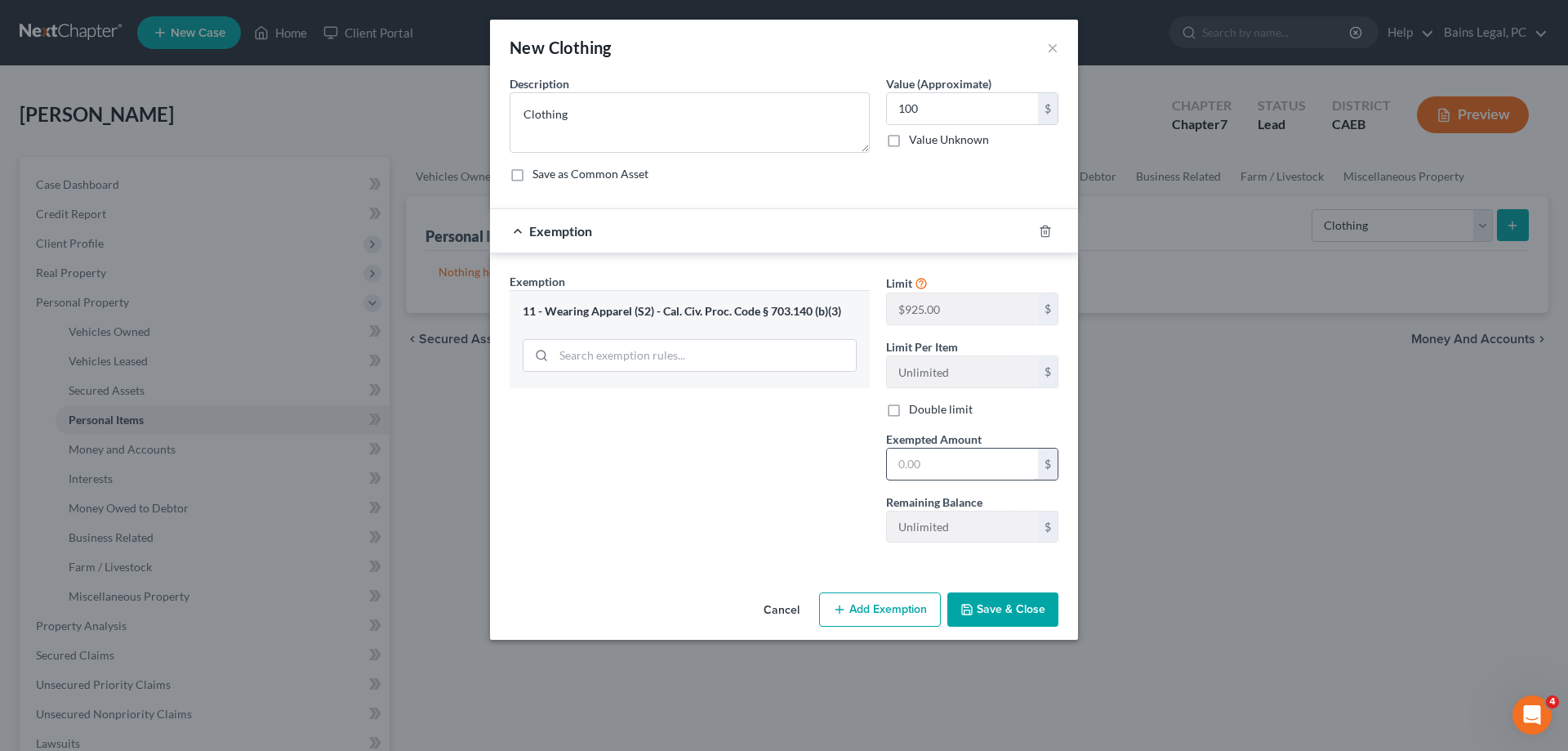
click at [964, 444] on span "Exempted Amount" at bounding box center [933, 439] width 95 height 14
click at [962, 461] on input "text" at bounding box center [962, 463] width 151 height 31
type input "100"
click at [1029, 613] on button "Save & Close" at bounding box center [1003, 609] width 111 height 34
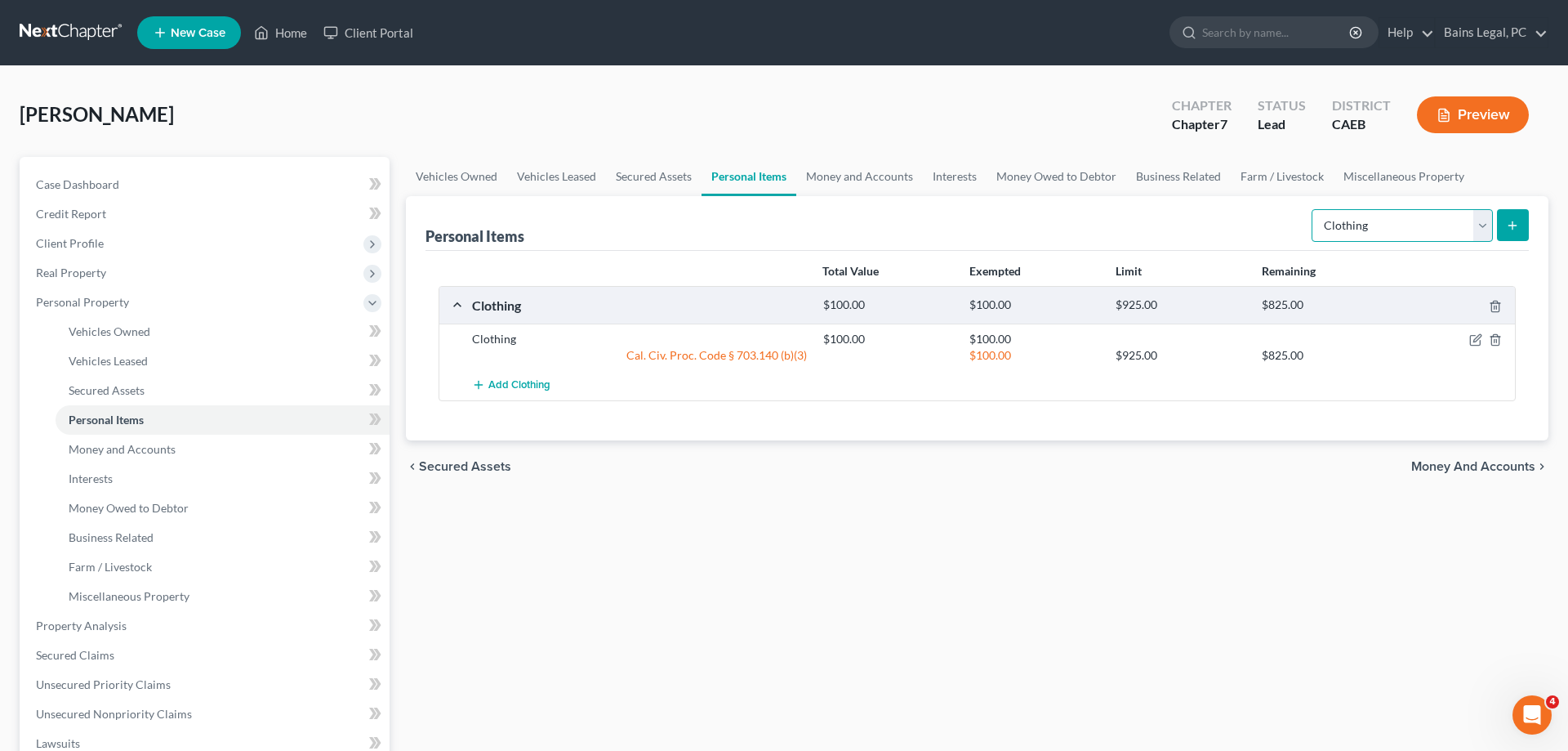
click at [1312, 209] on select "Select Item Type Clothing Collectibles Of Value Electronics Firearms Household …" at bounding box center [1402, 225] width 182 height 32
select select "electronics"
click option "Electronics" at bounding box center [0, 0] width 0 height 0
click at [1500, 225] on button "submit" at bounding box center [1513, 225] width 32 height 32
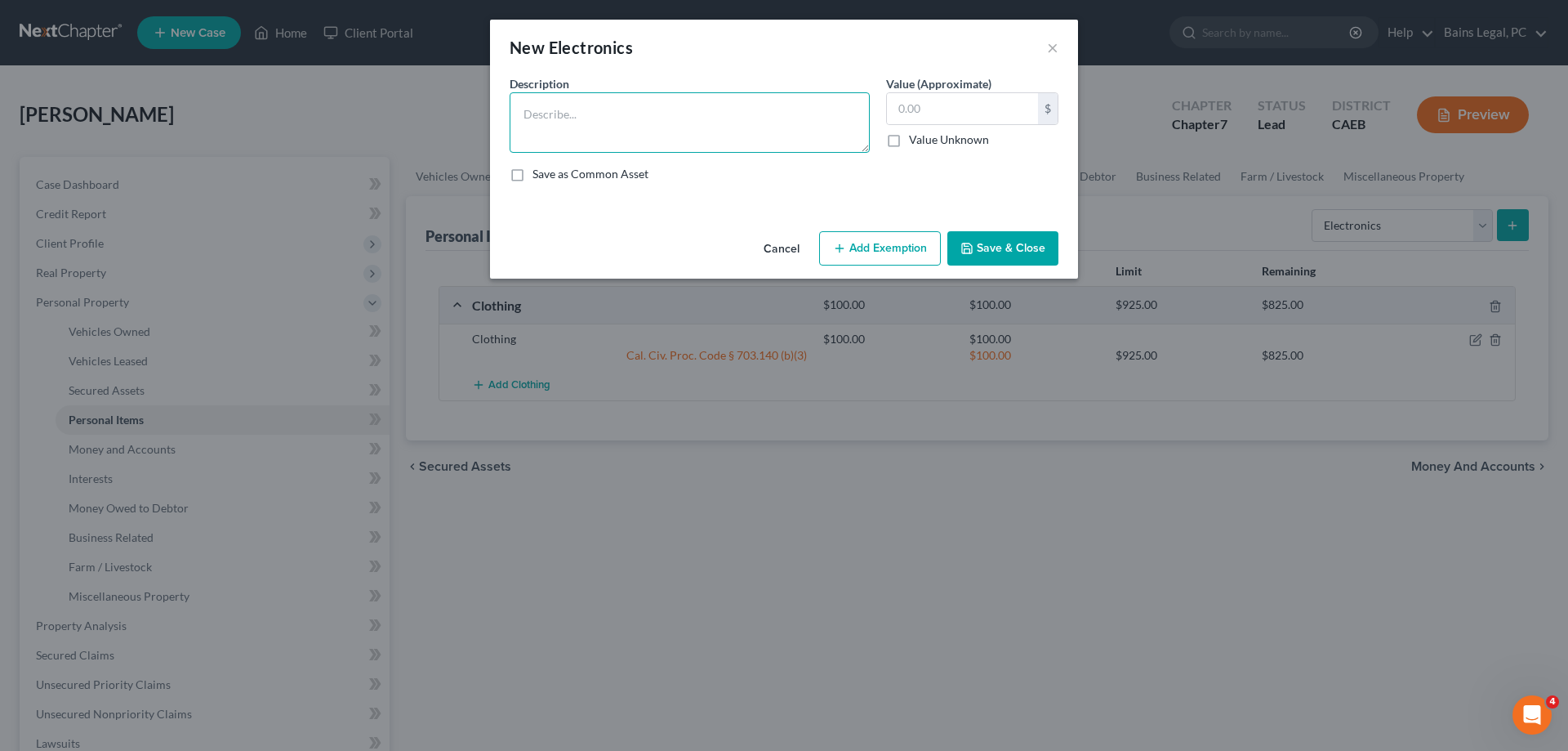
click at [740, 125] on textarea at bounding box center [689, 122] width 360 height 61
type textarea "Electronics"
type input "600"
click at [835, 246] on icon "button" at bounding box center [840, 248] width 13 height 13
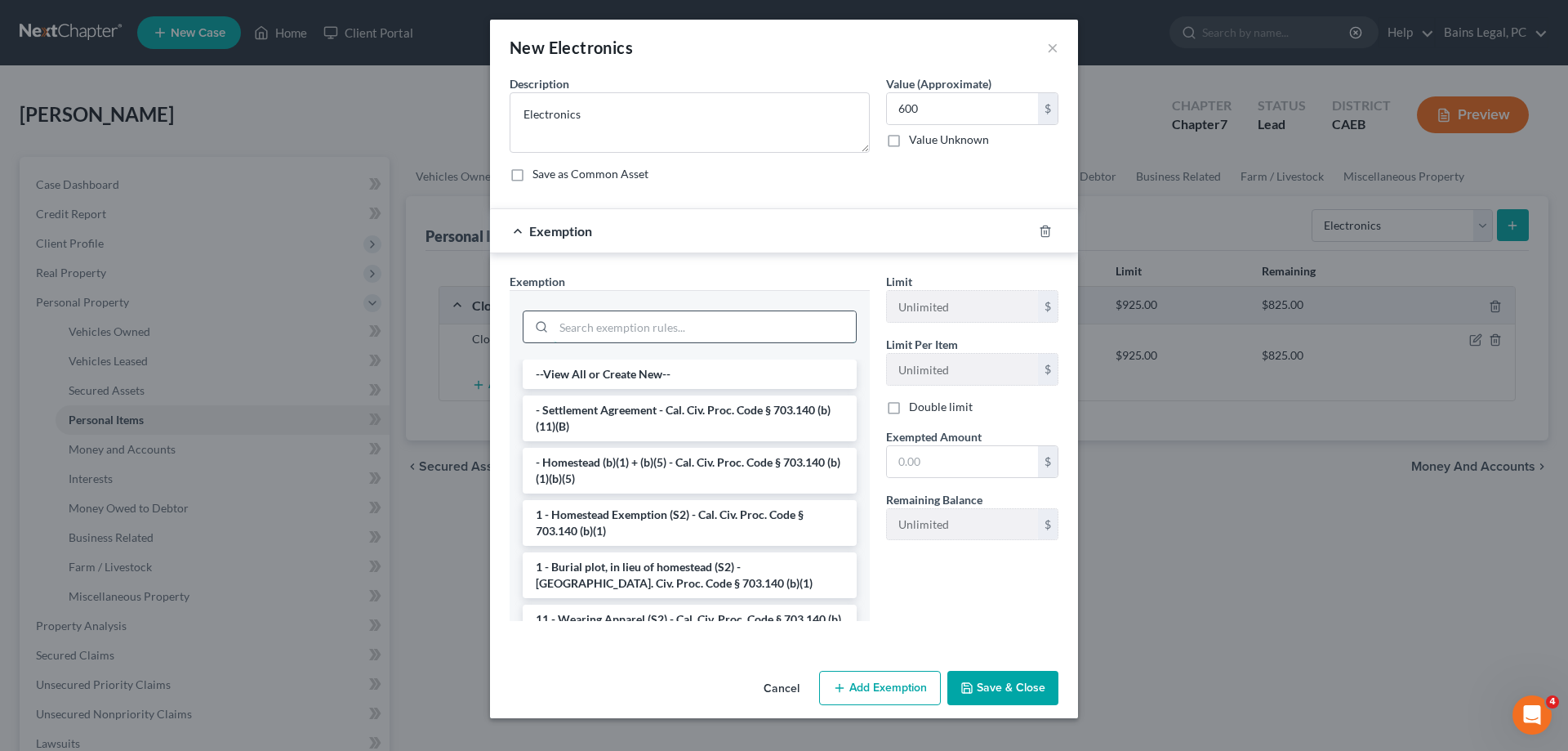
click at [690, 316] on input "search" at bounding box center [705, 326] width 302 height 31
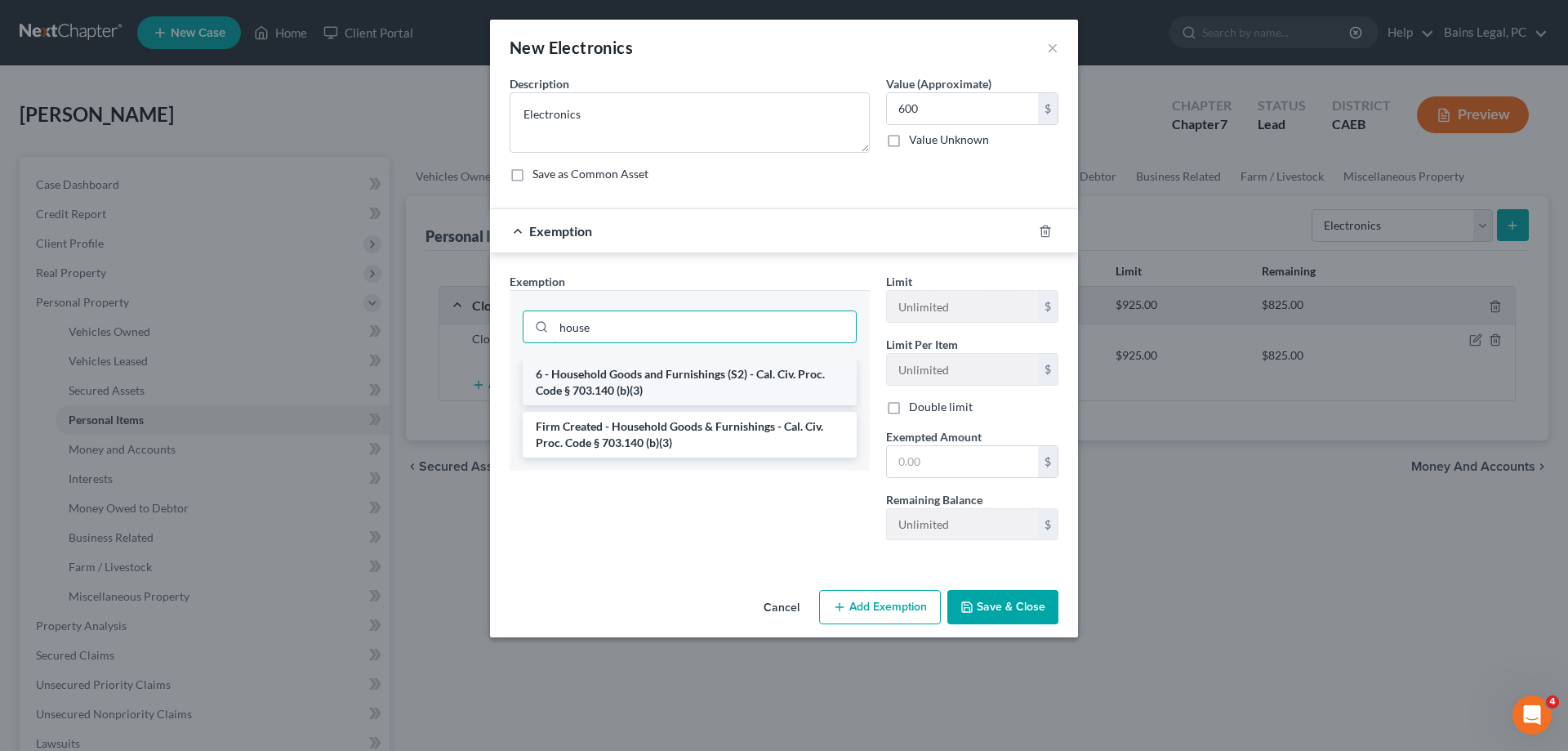
type input "house"
drag, startPoint x: 670, startPoint y: 376, endPoint x: 724, endPoint y: 393, distance: 56.6
click at [670, 377] on li "6 - Household Goods and Furnishings (S2) - Cal. Civ. Proc. Code § 703.140 (b)(3)" at bounding box center [689, 382] width 334 height 46
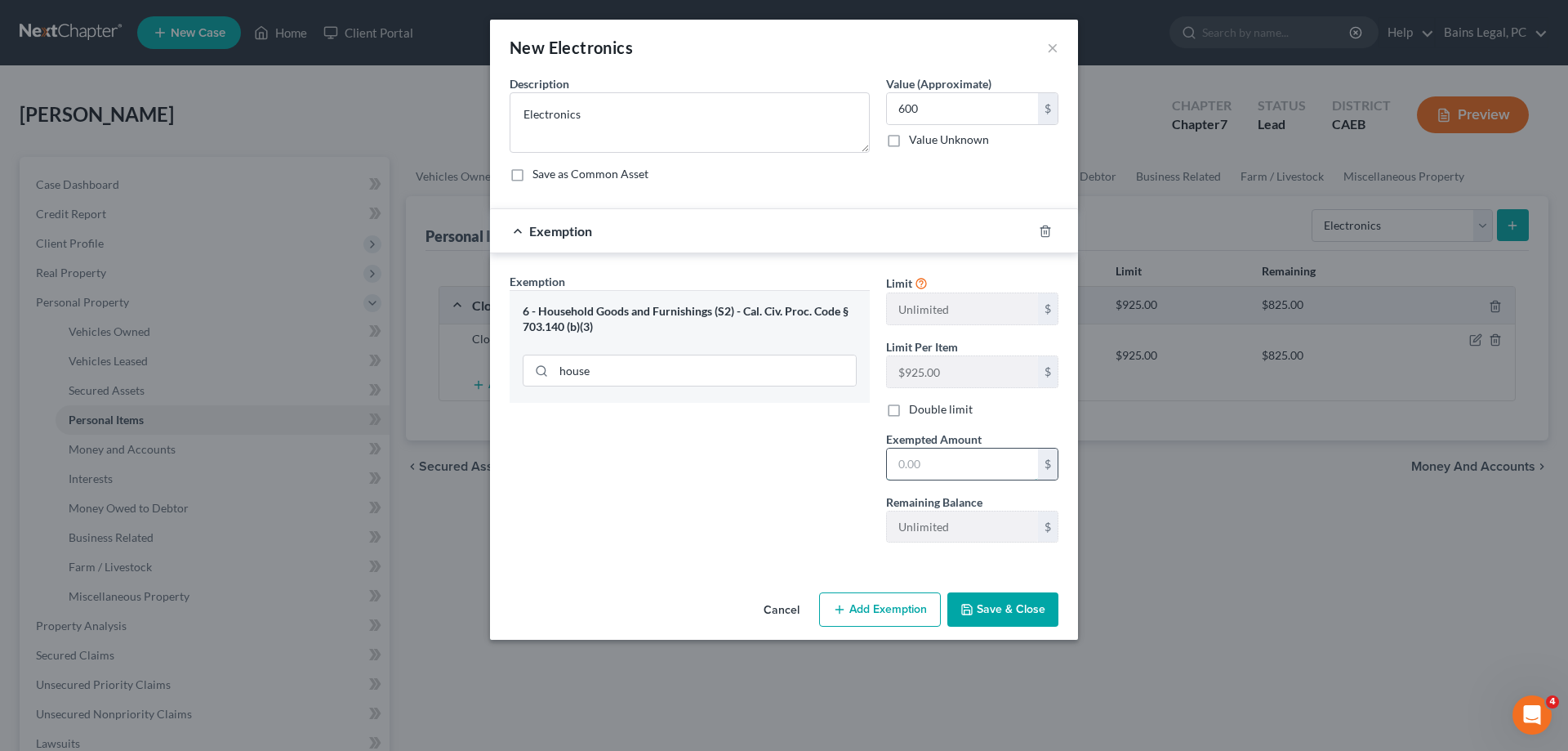
click at [921, 464] on input "text" at bounding box center [962, 463] width 151 height 31
type input "600"
click at [986, 606] on button "Save & Close" at bounding box center [1003, 609] width 111 height 34
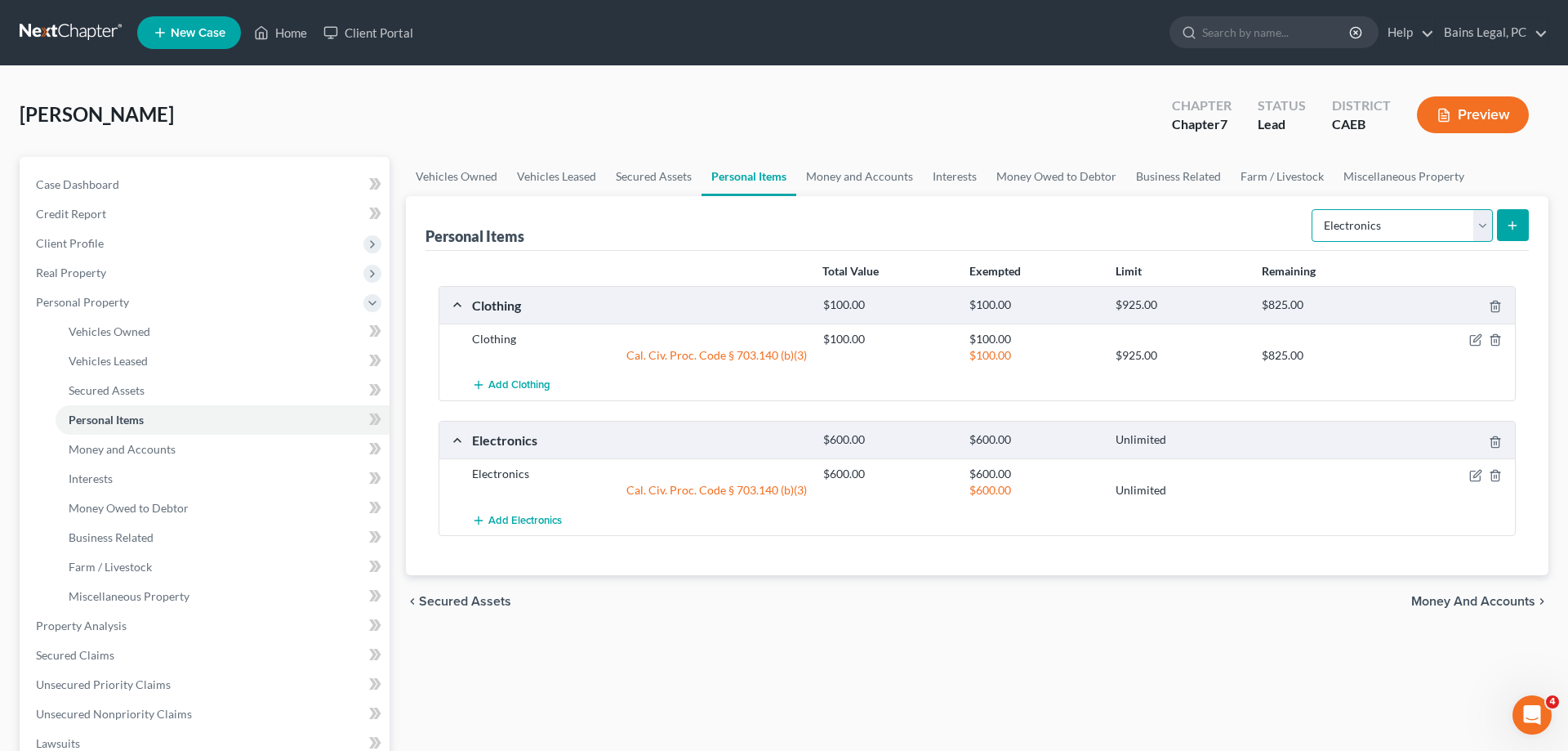
click at [1312, 209] on select "Select Item Type Clothing Collectibles Of Value Electronics Firearms Household …" at bounding box center [1402, 225] width 182 height 32
select select "firearms"
click option "Firearms" at bounding box center [0, 0] width 0 height 0
click at [1516, 231] on icon "submit" at bounding box center [1512, 226] width 13 height 13
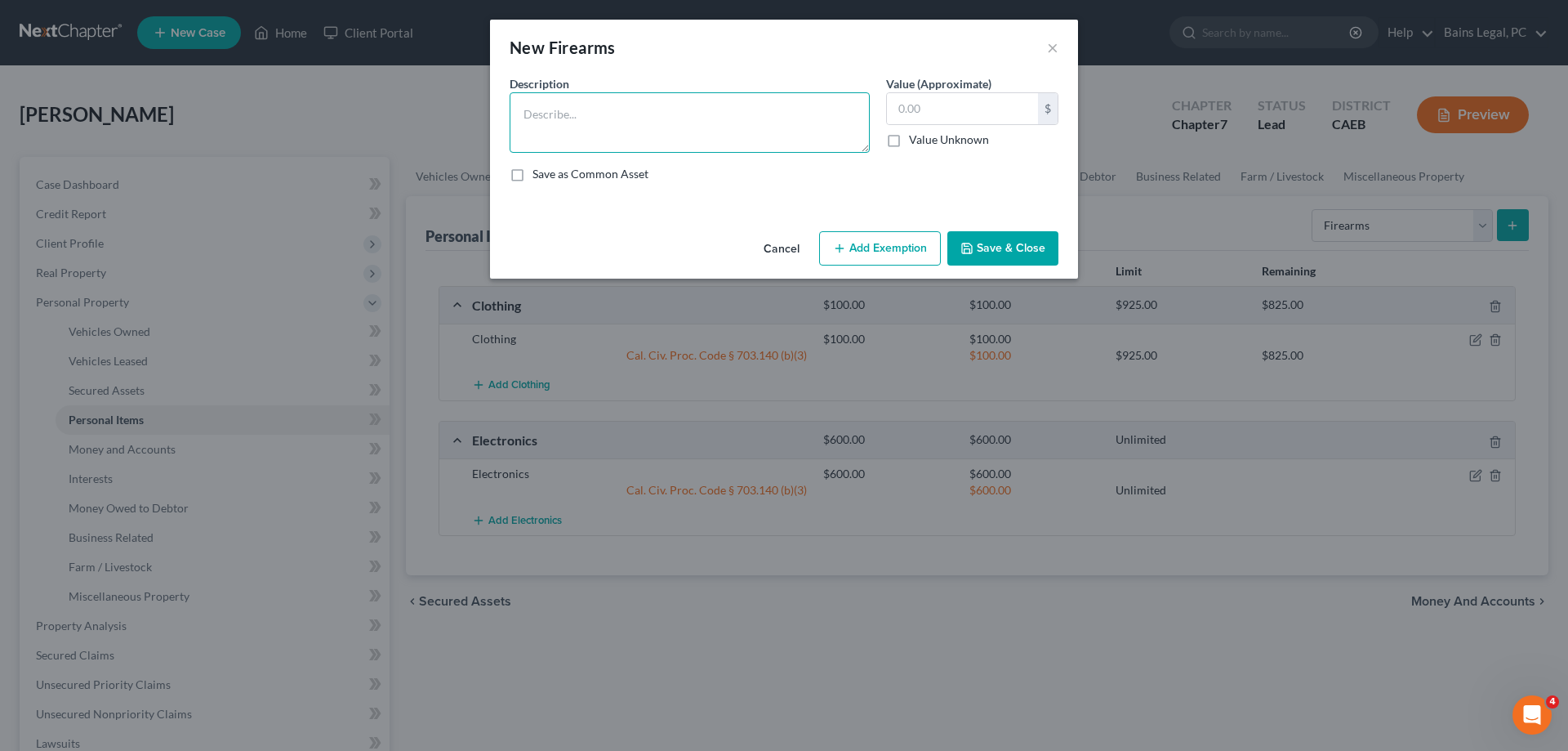
click at [682, 127] on textarea at bounding box center [689, 122] width 360 height 61
type textarea "Handgun: $150; Revolver: $175; Hnadgun: $165; Shotgun: $150; Rifle: $100; Rifle…"
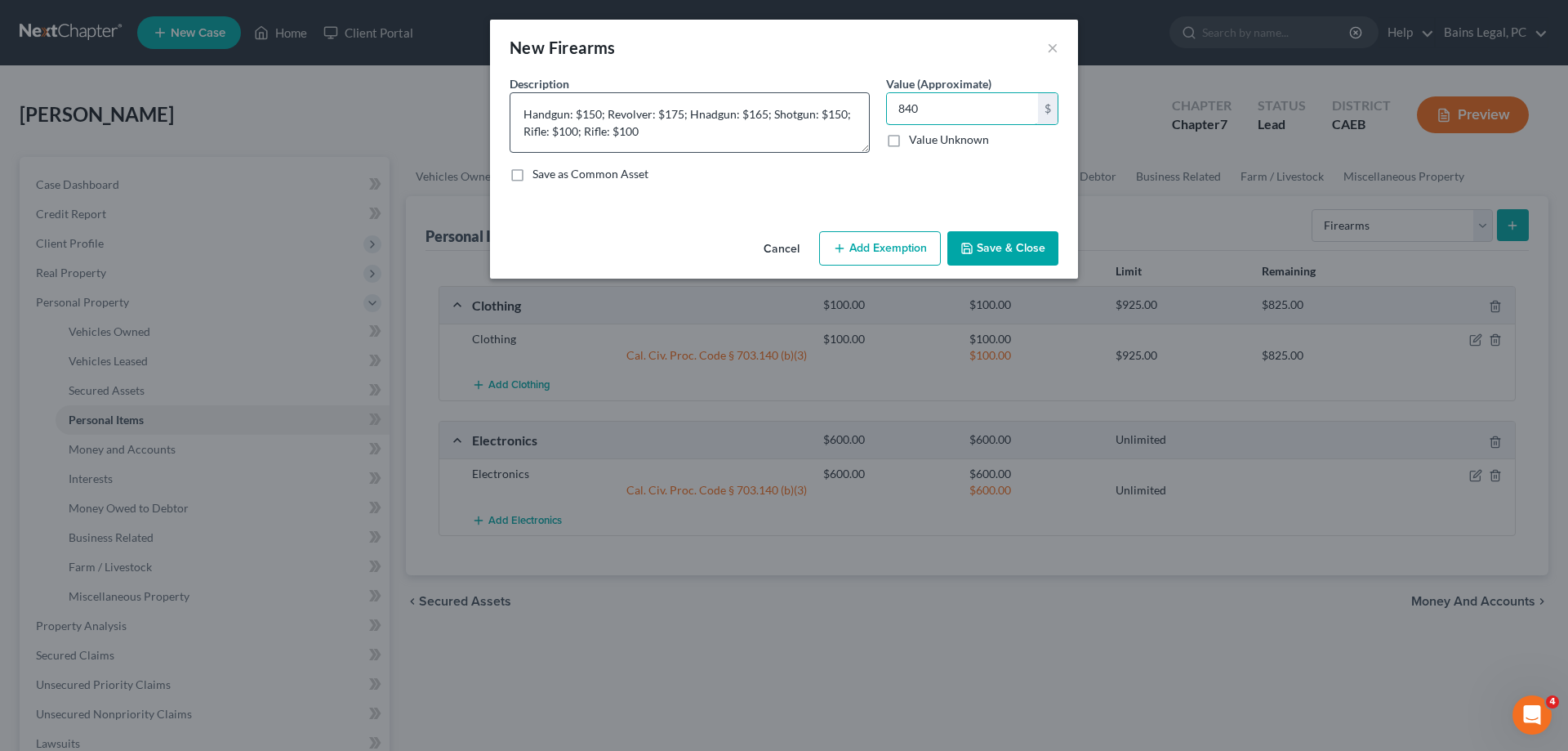
type input "840"
type textarea "Handgun: $150; Revolver: $175; Handgun: $165; Shotgun: $150; Rifle: $100; Rifle…"
drag, startPoint x: 904, startPoint y: 243, endPoint x: 883, endPoint y: 270, distance: 34.2
click at [903, 246] on button "Add Exemption" at bounding box center [879, 248] width 122 height 34
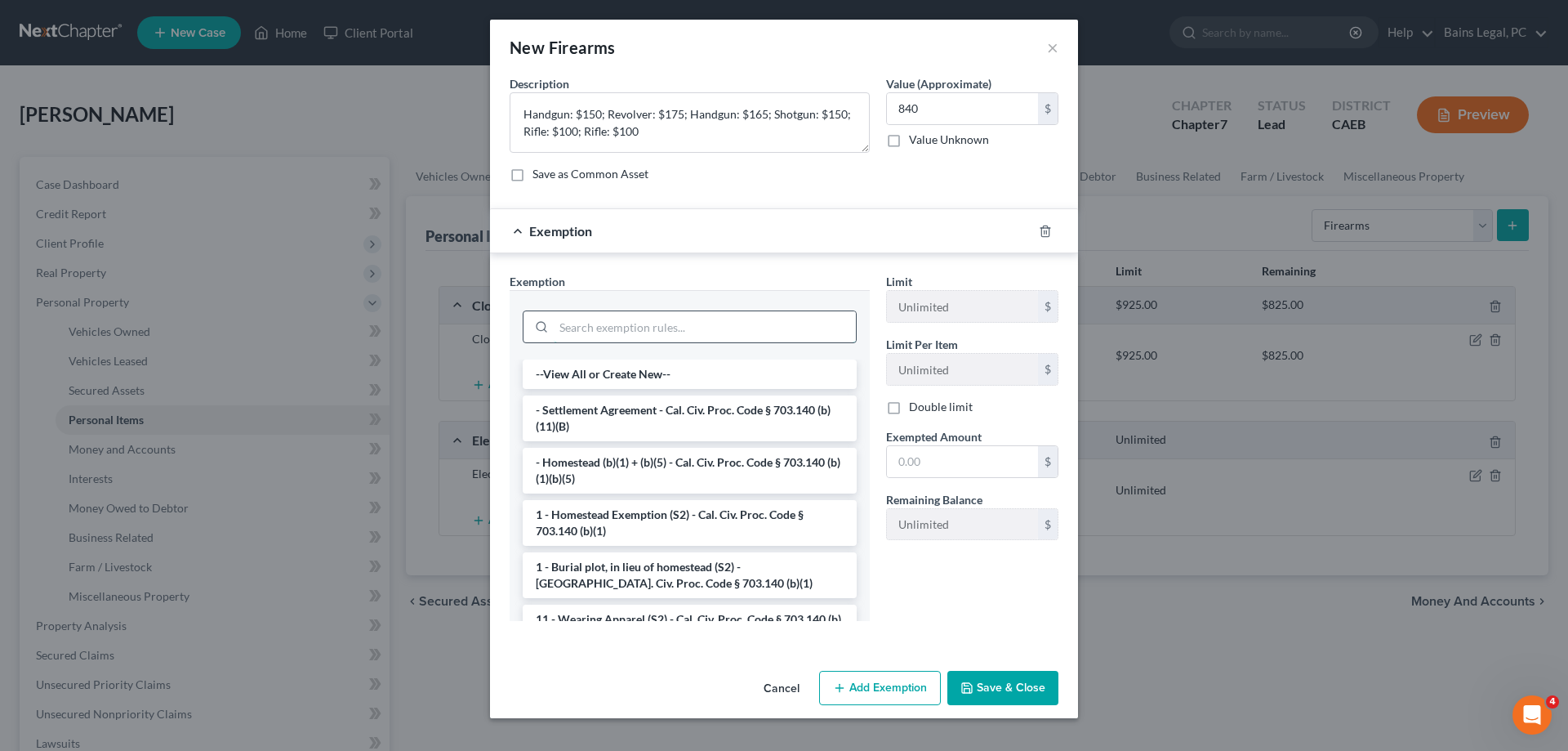
click at [733, 340] on input "search" at bounding box center [705, 326] width 302 height 31
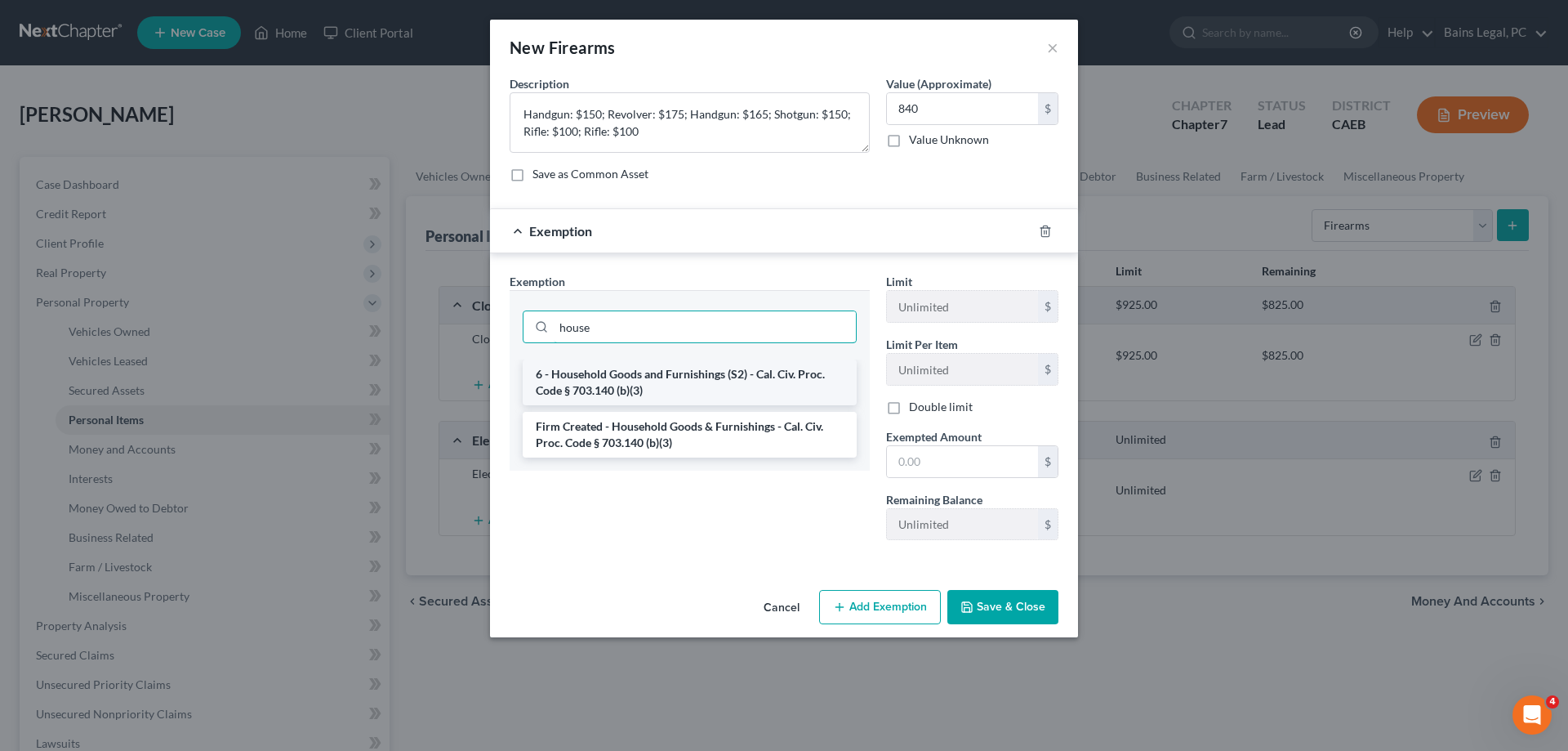
type input "house"
drag, startPoint x: 759, startPoint y: 396, endPoint x: 942, endPoint y: 450, distance: 190.8
click at [767, 396] on li "6 - Household Goods and Furnishings (S2) - Cal. Civ. Proc. Code § 703.140 (b)(3)" at bounding box center [689, 382] width 334 height 46
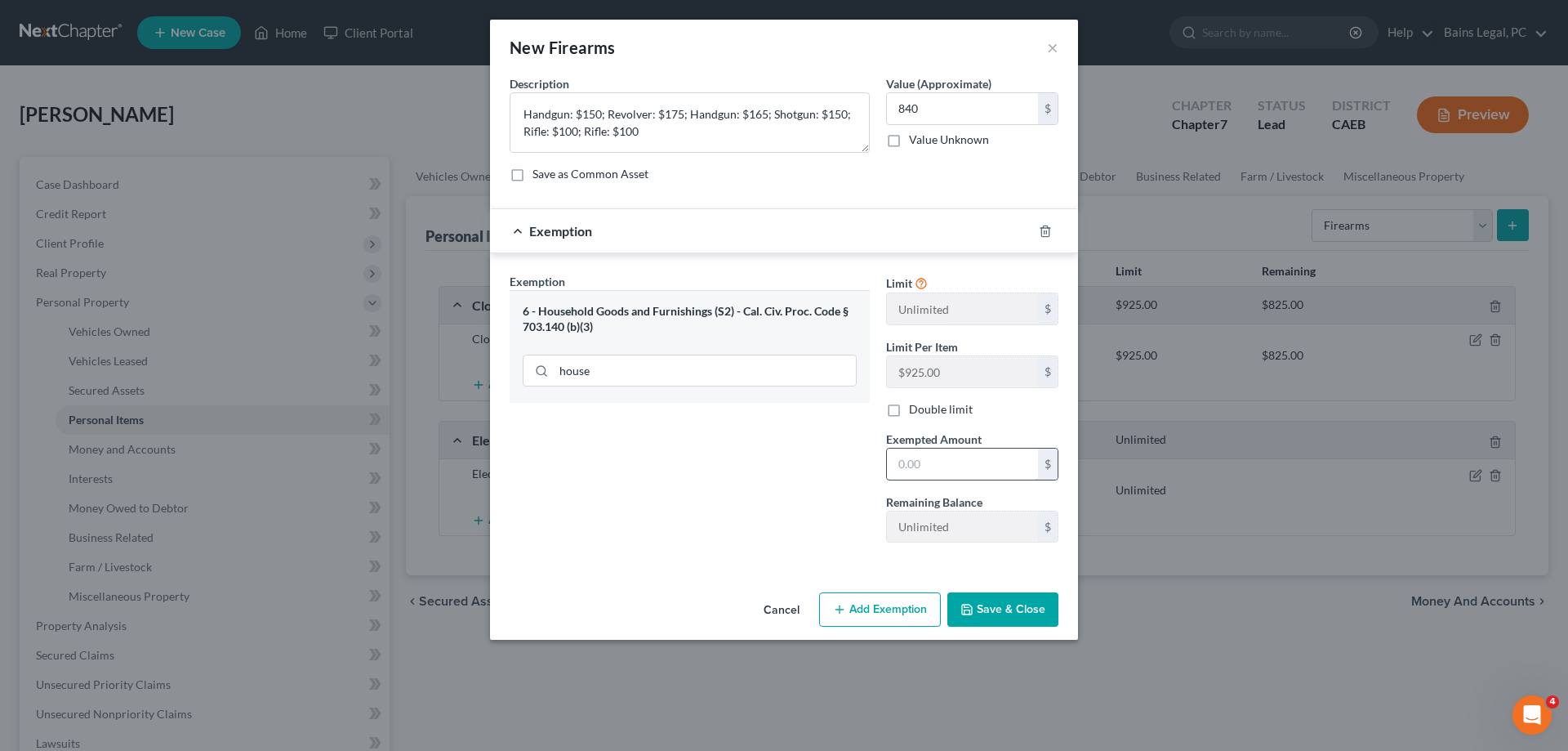
click at [957, 466] on input "text" at bounding box center [962, 463] width 151 height 31
type input "840"
drag, startPoint x: 1013, startPoint y: 627, endPoint x: 1004, endPoint y: 623, distance: 9.8
click at [1015, 625] on button "Save & Close" at bounding box center [1003, 609] width 111 height 34
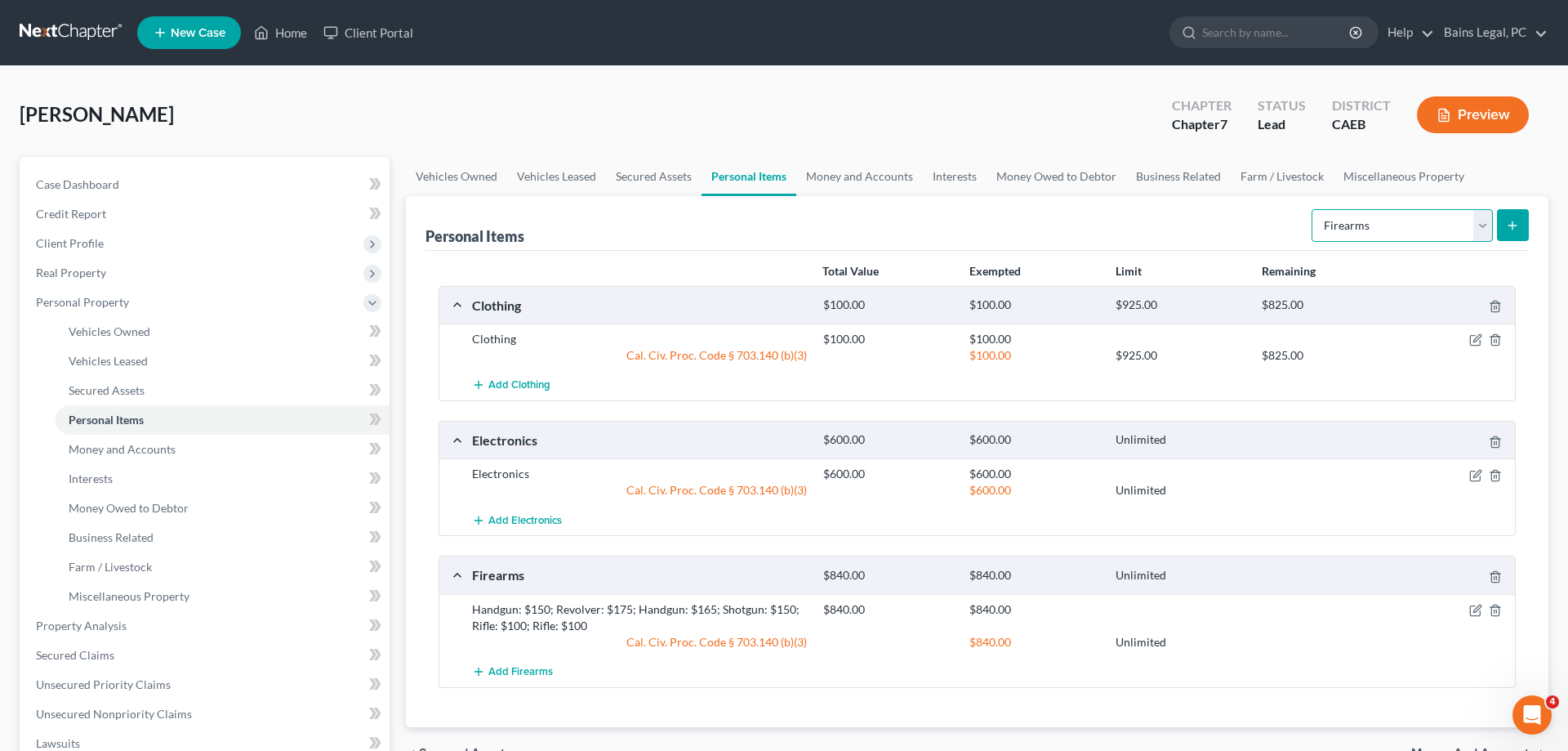
click at [1312, 209] on select "Select Item Type Clothing Collectibles Of Value Electronics Firearms Household …" at bounding box center [1402, 225] width 182 height 32
select select "household_goods"
click option "Household Goods" at bounding box center [0, 0] width 0 height 0
drag, startPoint x: 1503, startPoint y: 220, endPoint x: 1388, endPoint y: 235, distance: 116.0
click at [1503, 221] on button "submit" at bounding box center [1513, 225] width 32 height 32
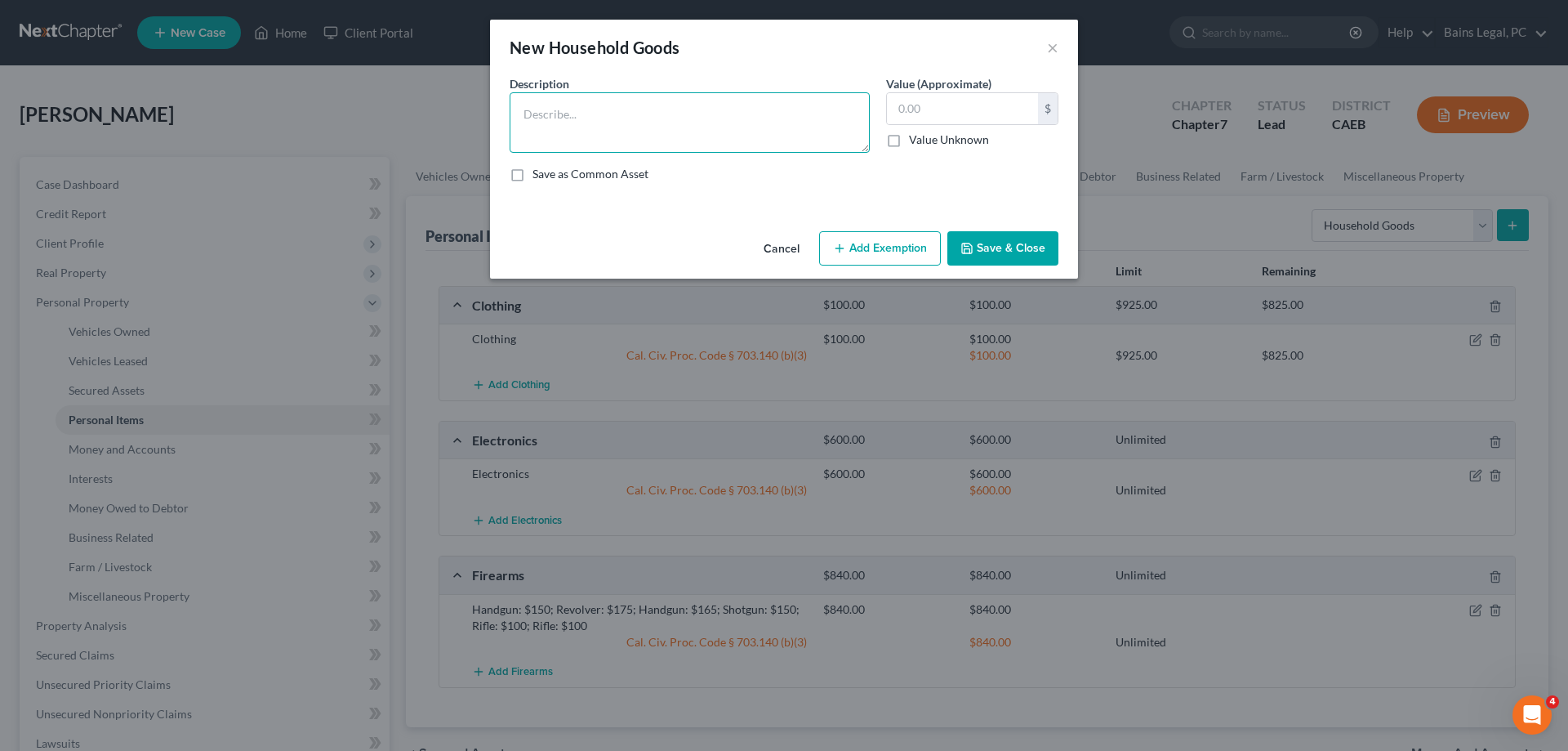
click at [668, 116] on textarea at bounding box center [689, 122] width 360 height 61
type textarea "Household Goods"
type input "50"
drag, startPoint x: 863, startPoint y: 242, endPoint x: 835, endPoint y: 271, distance: 40.3
click at [863, 244] on button "Add Exemption" at bounding box center [879, 248] width 122 height 34
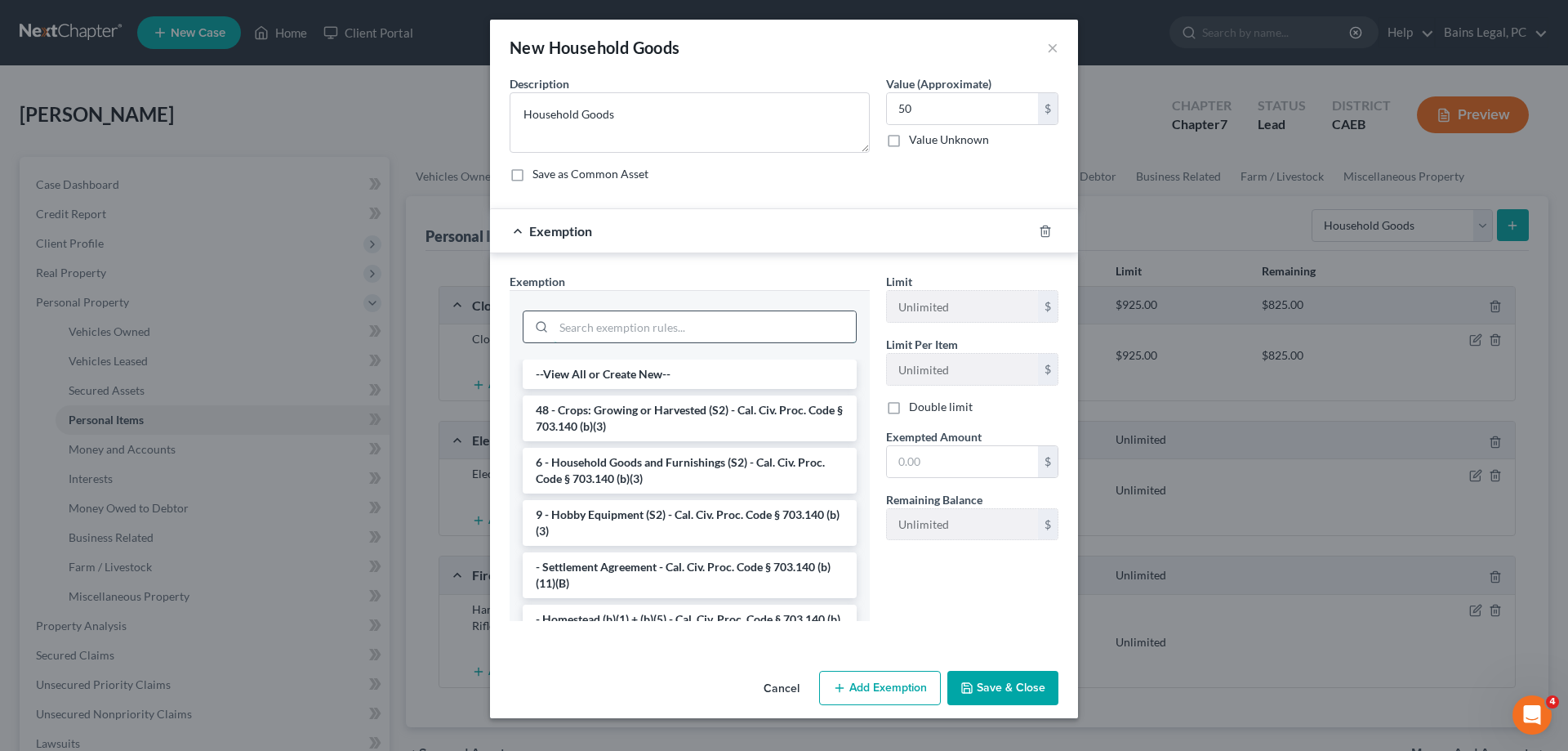
click at [716, 313] on input "search" at bounding box center [705, 326] width 302 height 31
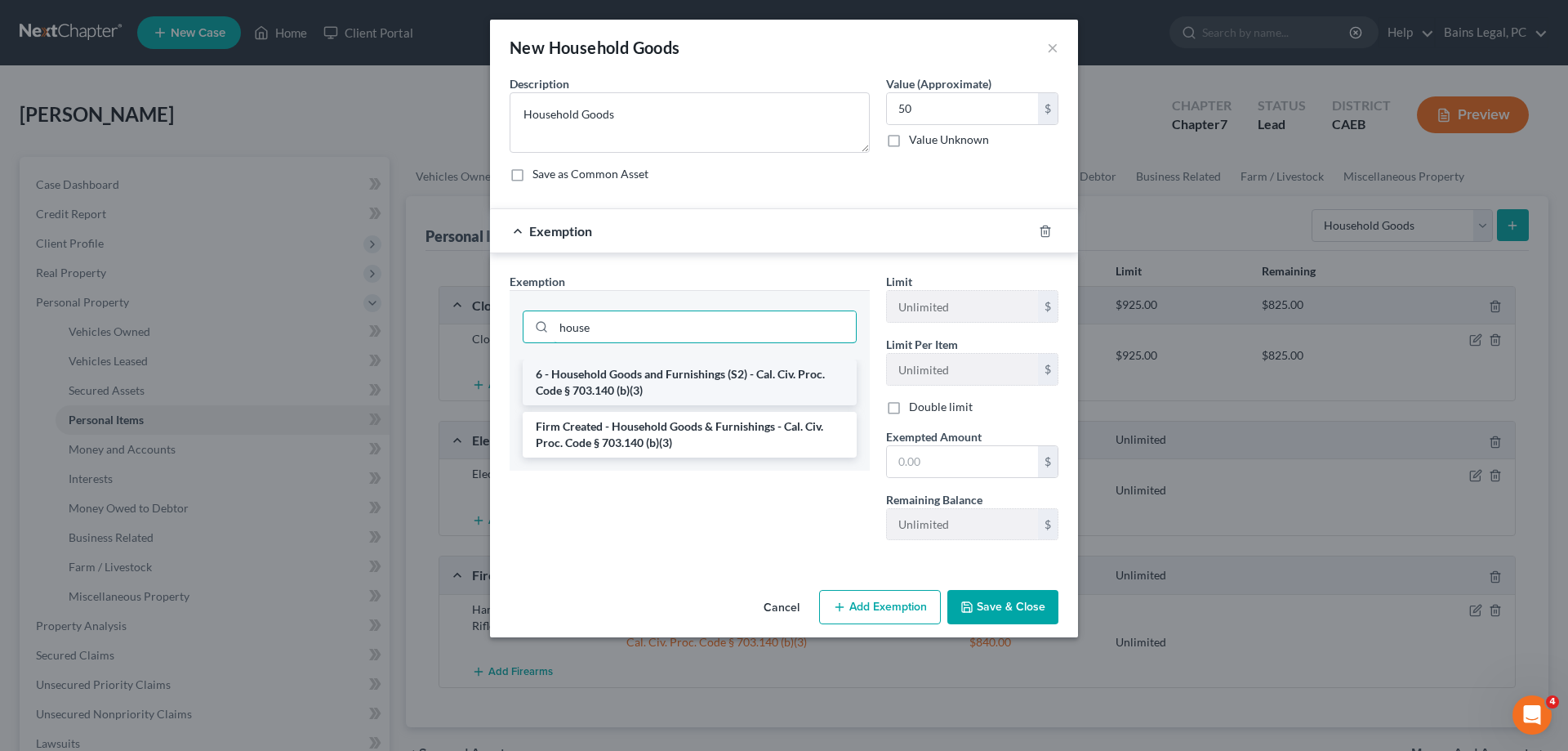
type input "house"
click at [714, 397] on li "6 - Household Goods and Furnishings (S2) - Cal. Civ. Proc. Code § 703.140 (b)(3)" at bounding box center [689, 382] width 334 height 46
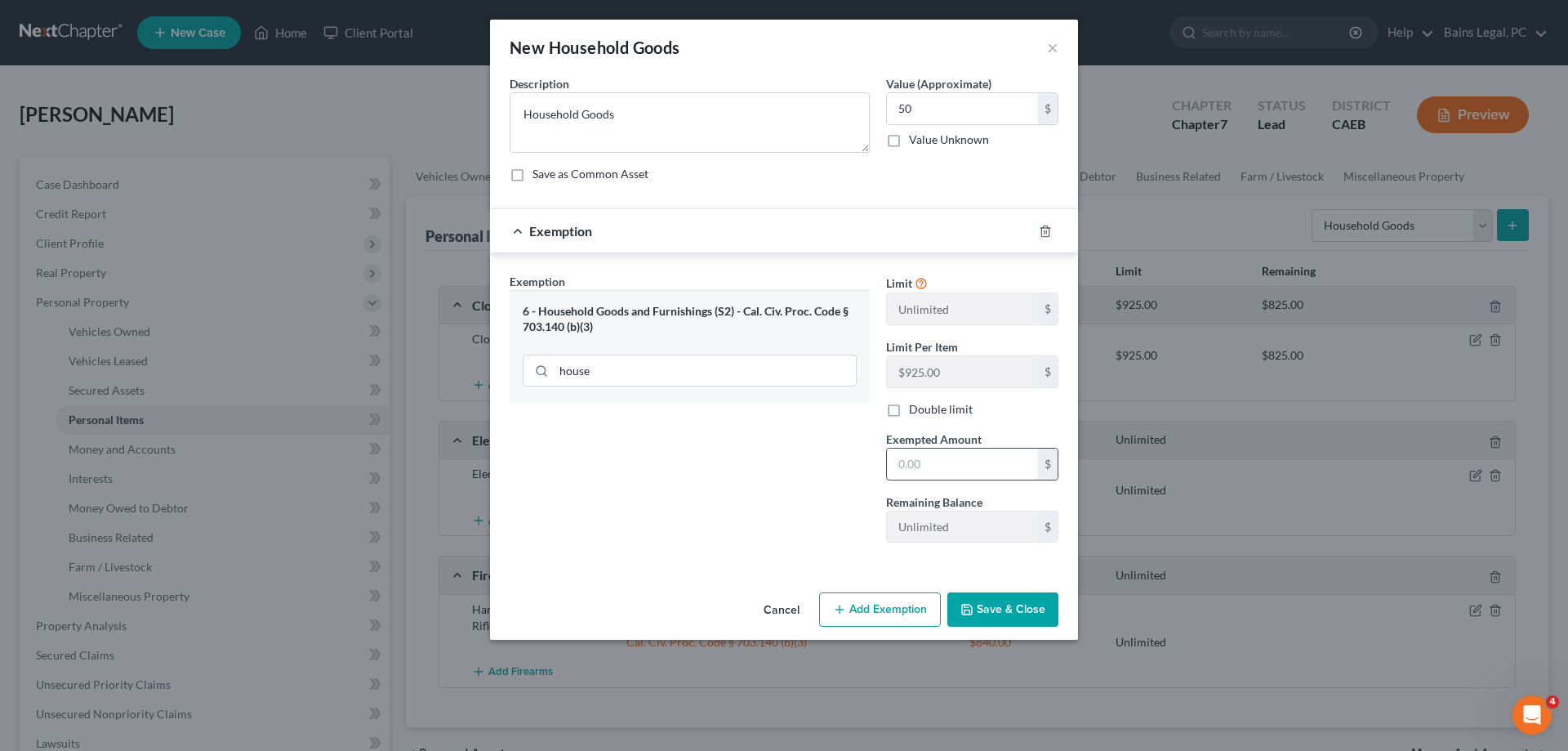
click at [1005, 464] on input "text" at bounding box center [962, 463] width 151 height 31
type input "50"
click at [1017, 594] on button "Save & Close" at bounding box center [1003, 609] width 111 height 34
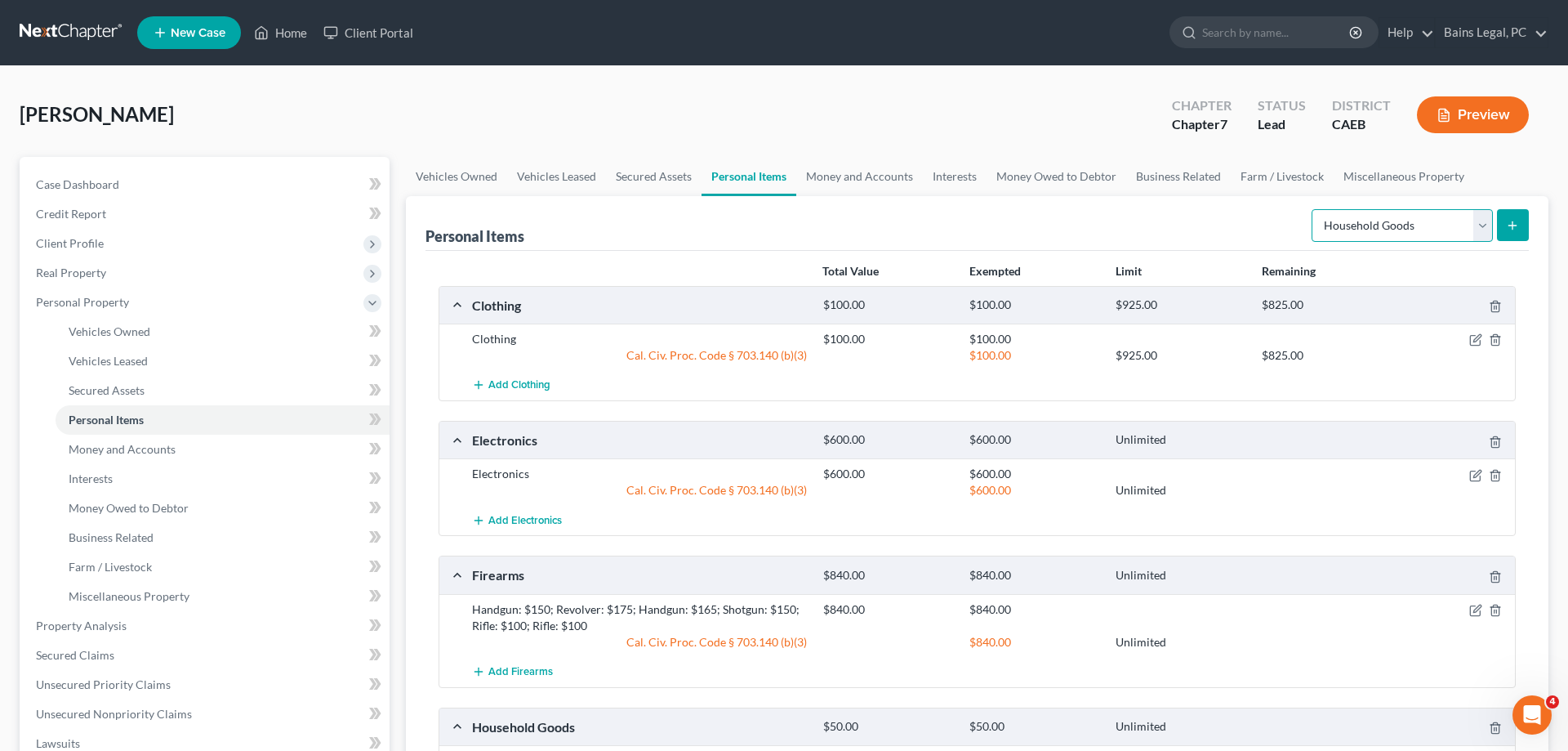
click at [1312, 209] on select "Select Item Type Clothing Collectibles Of Value Electronics Firearms Household …" at bounding box center [1402, 225] width 182 height 32
select select "jewelry"
click option "Jewelry" at bounding box center [0, 0] width 0 height 0
click at [1500, 227] on button "submit" at bounding box center [1513, 225] width 32 height 32
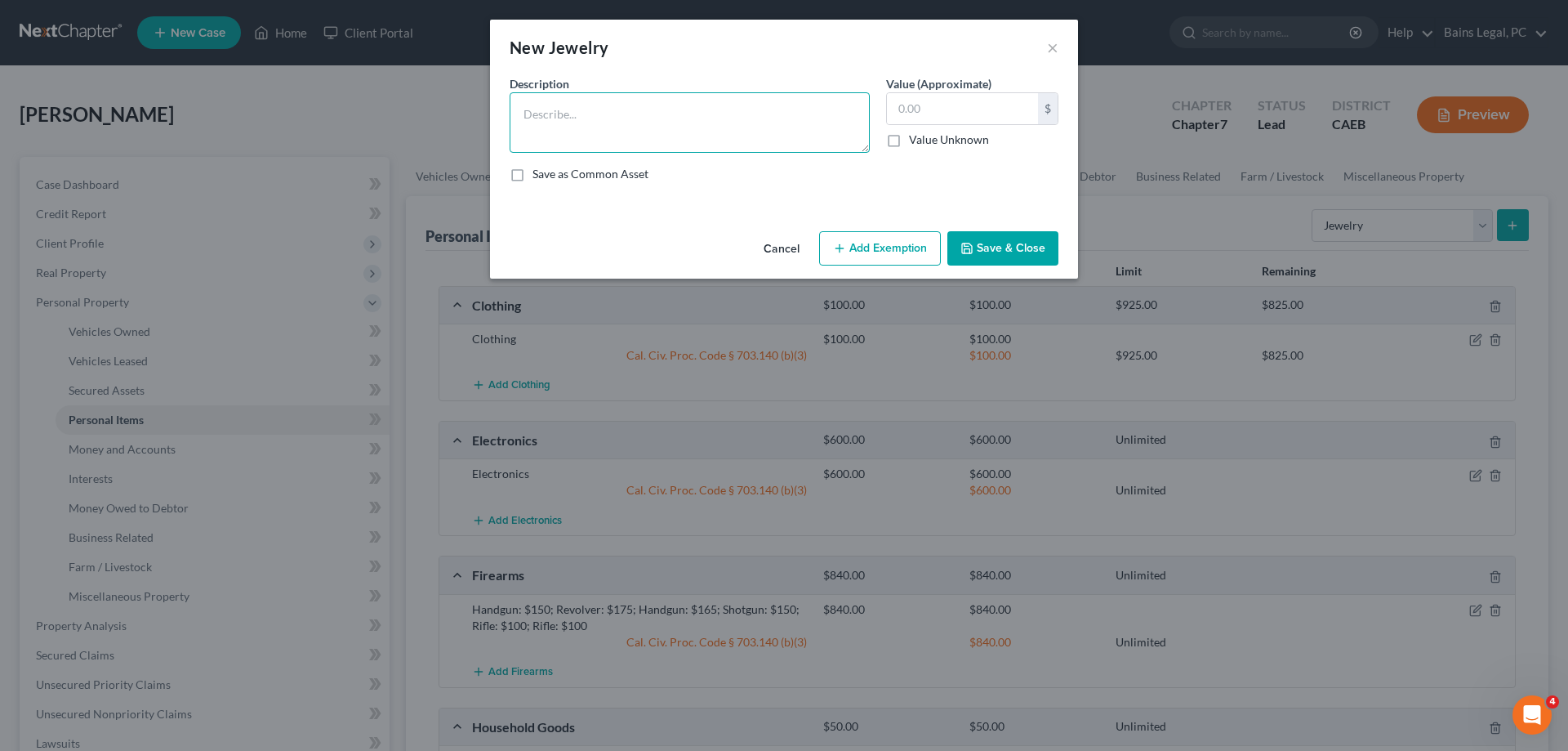
click at [655, 149] on textarea at bounding box center [689, 122] width 360 height 61
type textarea "Jewelry"
type input "100"
click at [839, 237] on button "Add Exemption" at bounding box center [879, 248] width 122 height 34
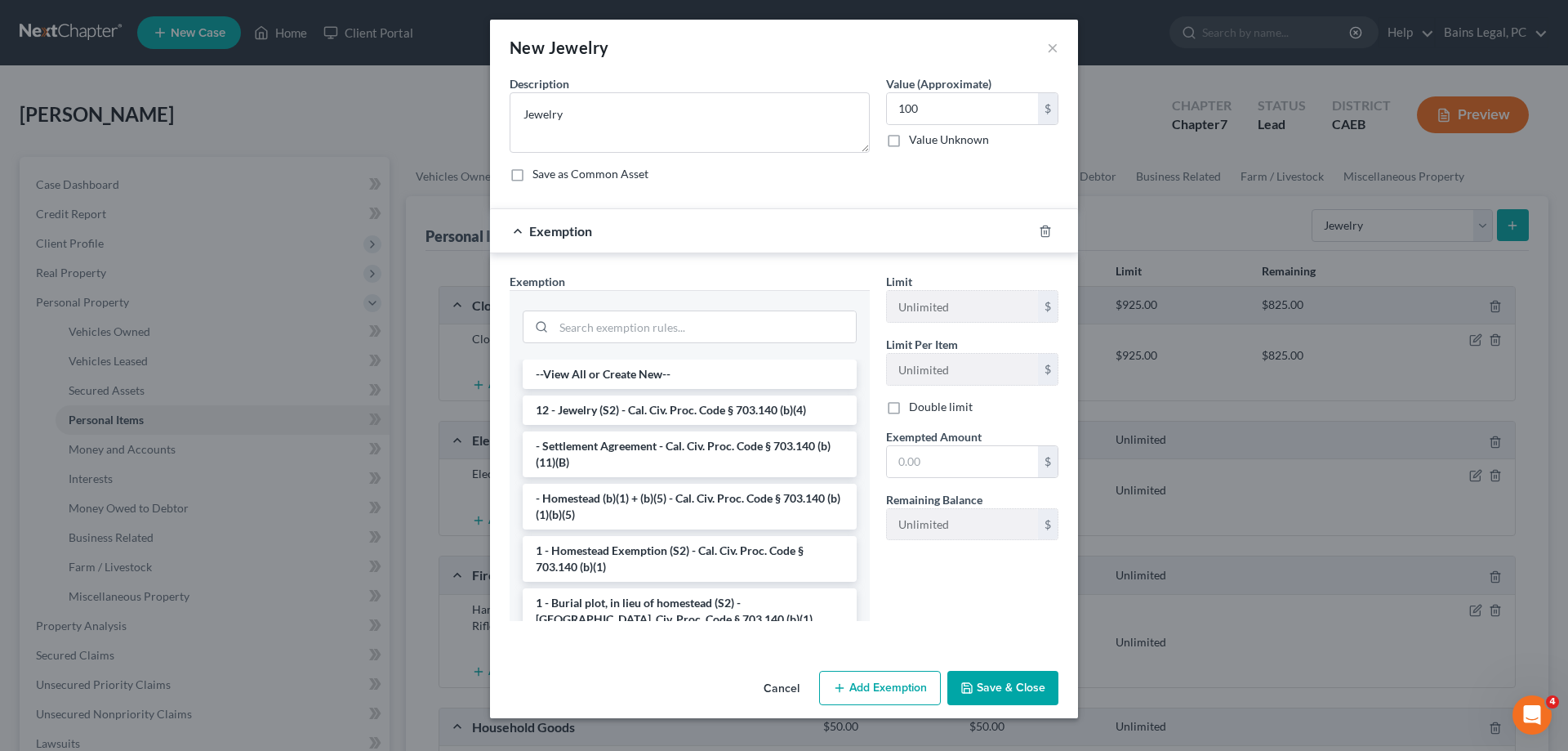
drag, startPoint x: 647, startPoint y: 411, endPoint x: 900, endPoint y: 428, distance: 253.6
click at [649, 411] on li "12 - Jewelry (S2) - Cal. Civ. Proc. Code § 703.140 (b)(4)" at bounding box center [689, 410] width 334 height 29
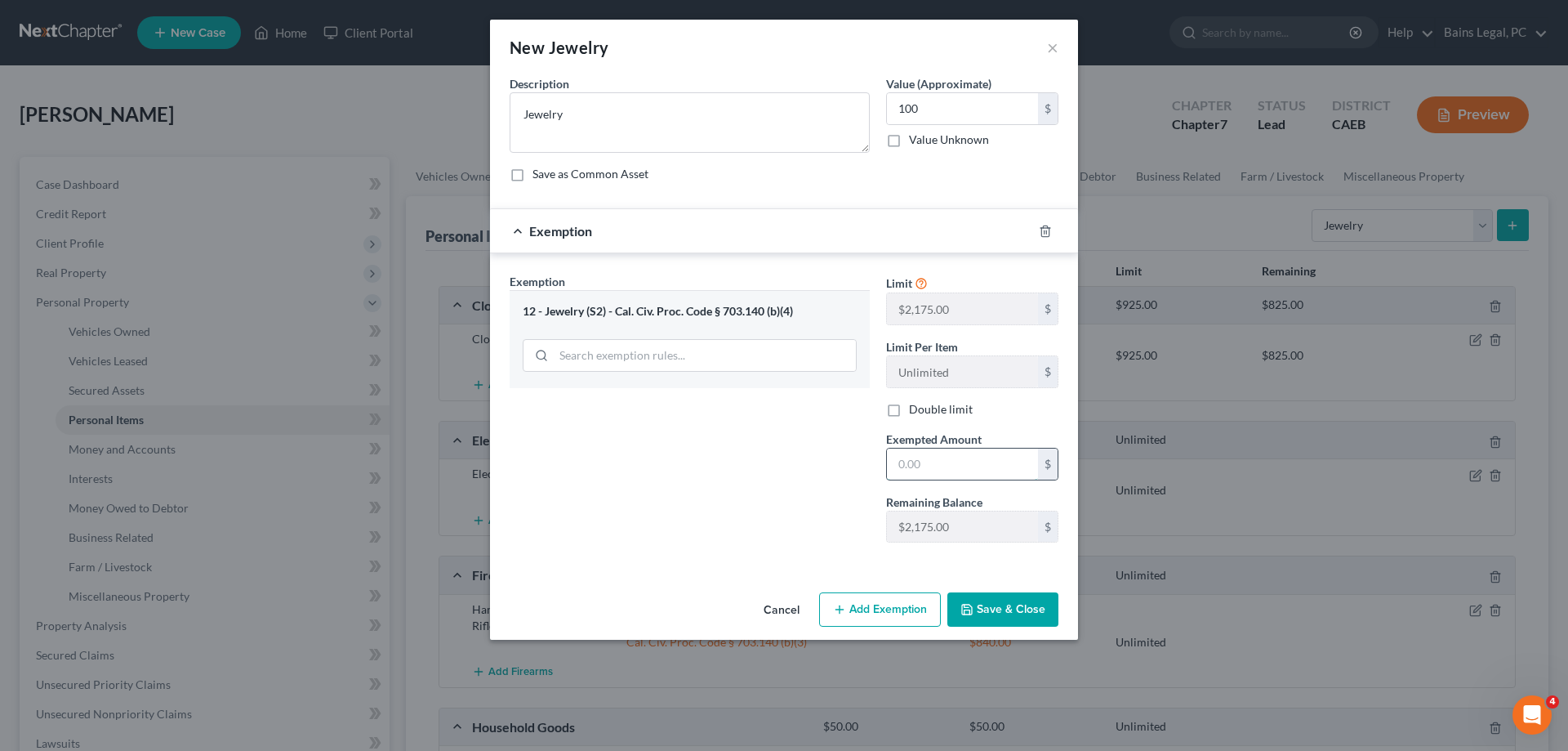
click at [947, 460] on input "text" at bounding box center [962, 463] width 151 height 31
type input "100"
click at [986, 621] on button "Save & Close" at bounding box center [1003, 609] width 111 height 34
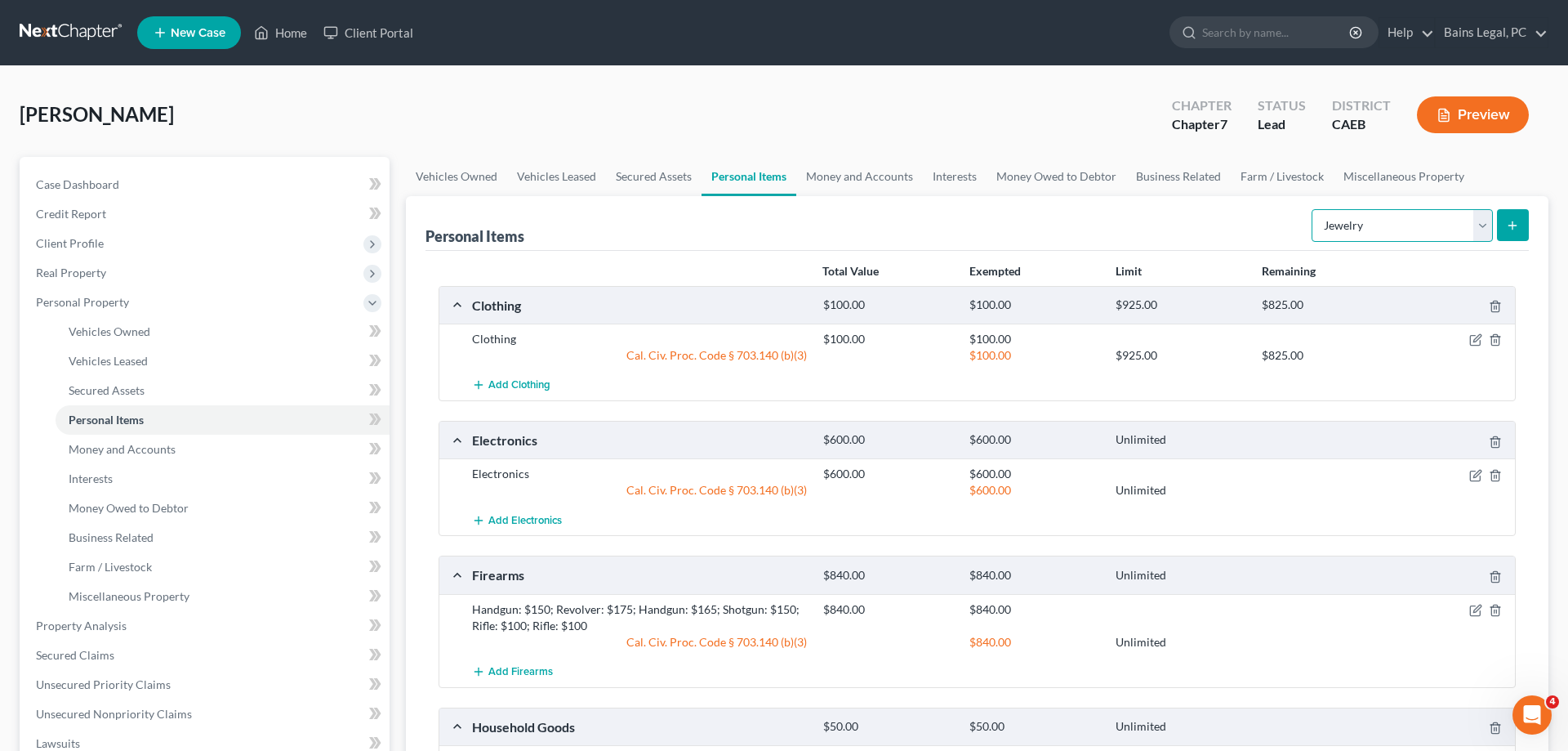
select select "pets"
click option "Pet(s)" at bounding box center [0, 0] width 0 height 0
click at [1513, 233] on button "submit" at bounding box center [1513, 225] width 32 height 32
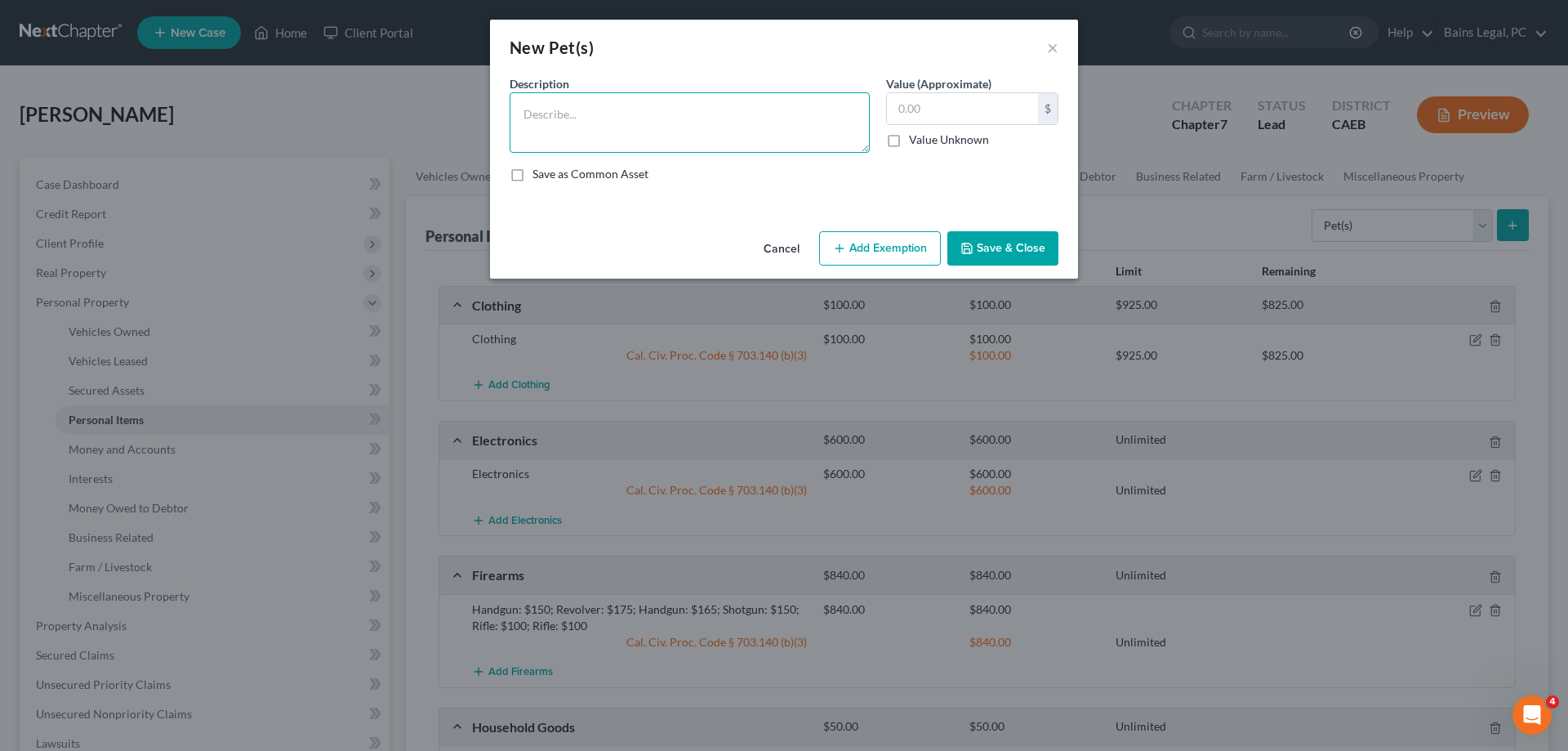
click at [760, 128] on textarea at bounding box center [689, 122] width 360 height 61
type textarea "Dog"
drag, startPoint x: 930, startPoint y: 106, endPoint x: 863, endPoint y: 115, distance: 67.6
click at [887, 112] on input "1" at bounding box center [962, 108] width 151 height 31
type input "50"
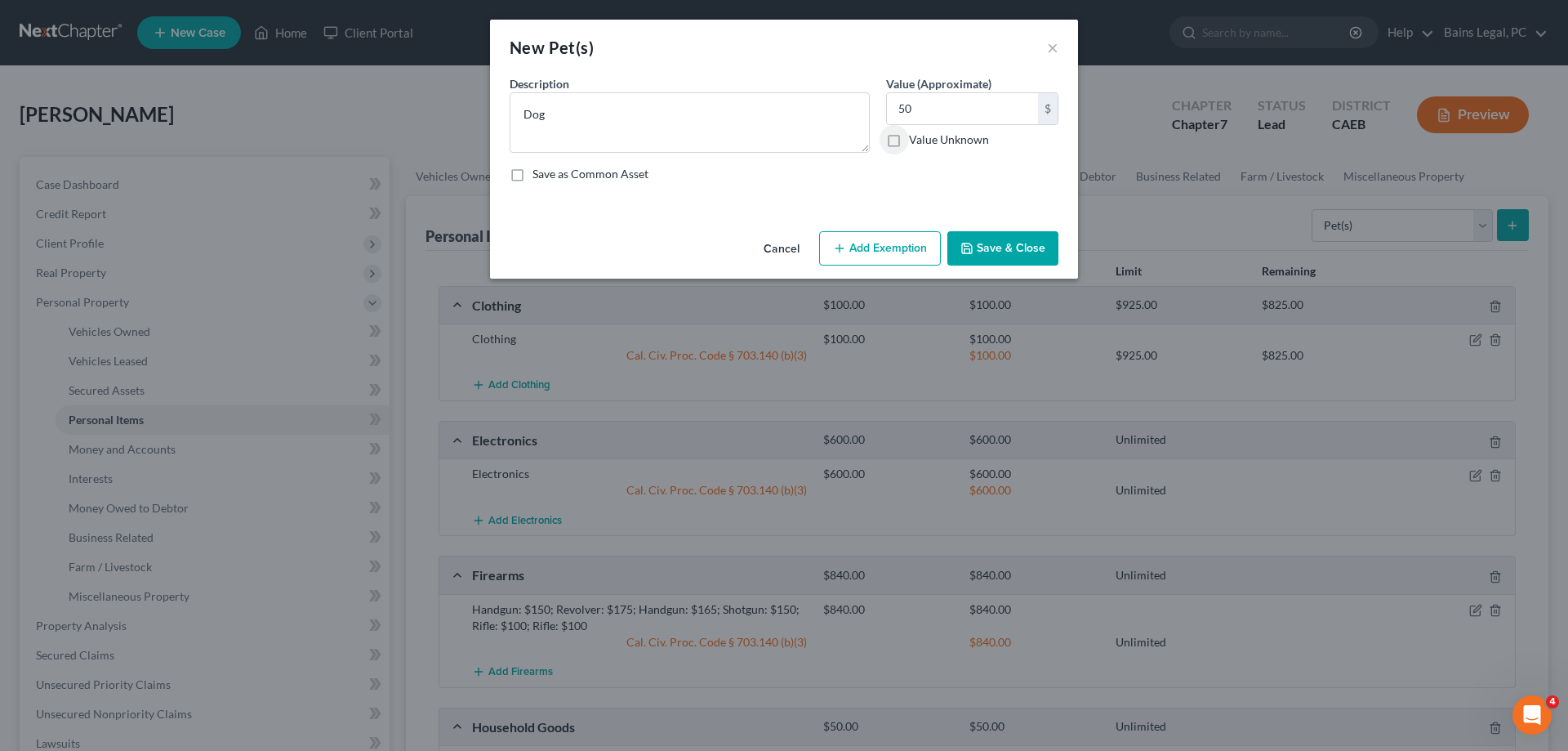
click at [886, 239] on button "Add Exemption" at bounding box center [879, 248] width 122 height 34
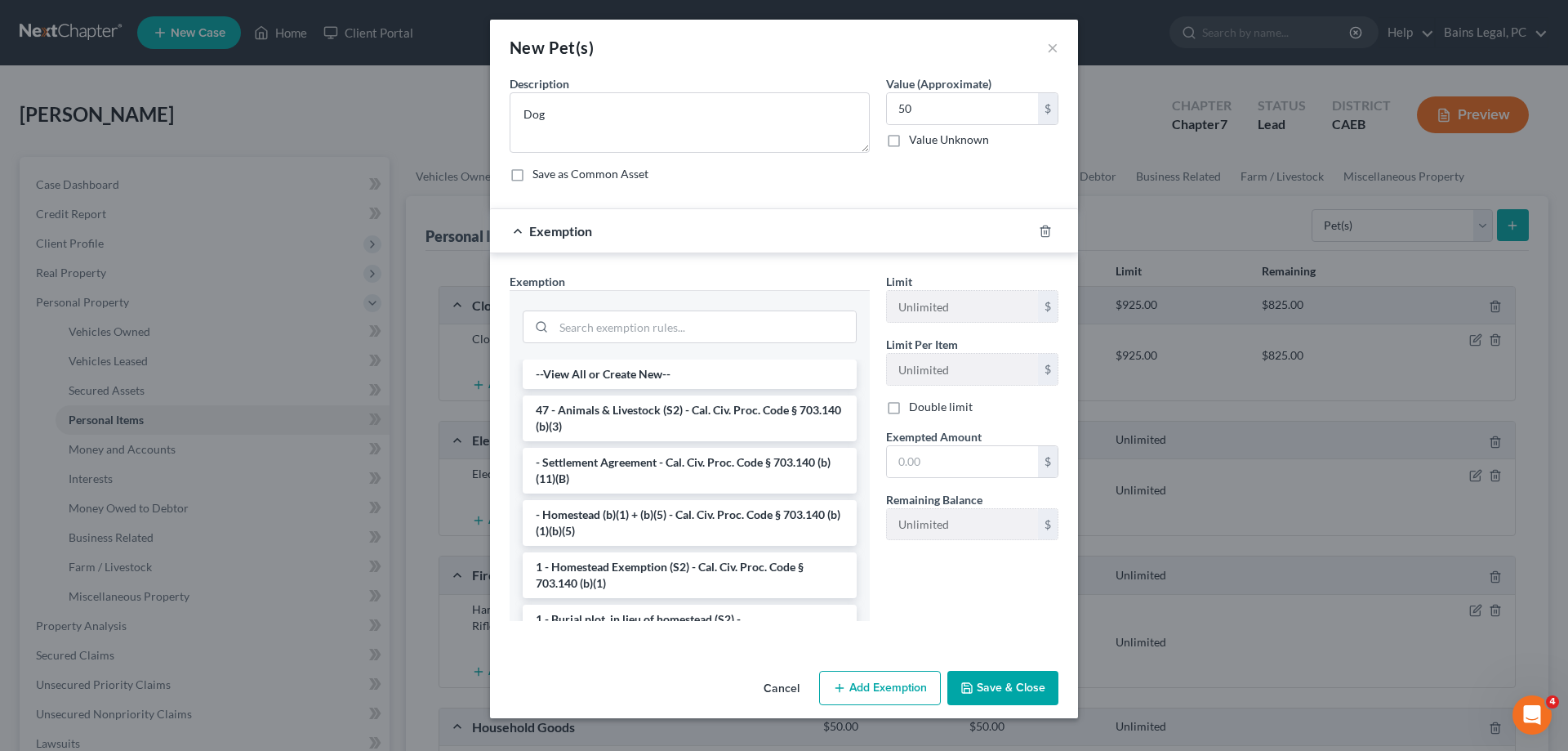
drag, startPoint x: 567, startPoint y: 423, endPoint x: 870, endPoint y: 450, distance: 304.2
click at [577, 423] on li "47 - Animals & Livestock (S2) - Cal. Civ. Proc. Code § 703.140 (b)(3)" at bounding box center [689, 418] width 334 height 46
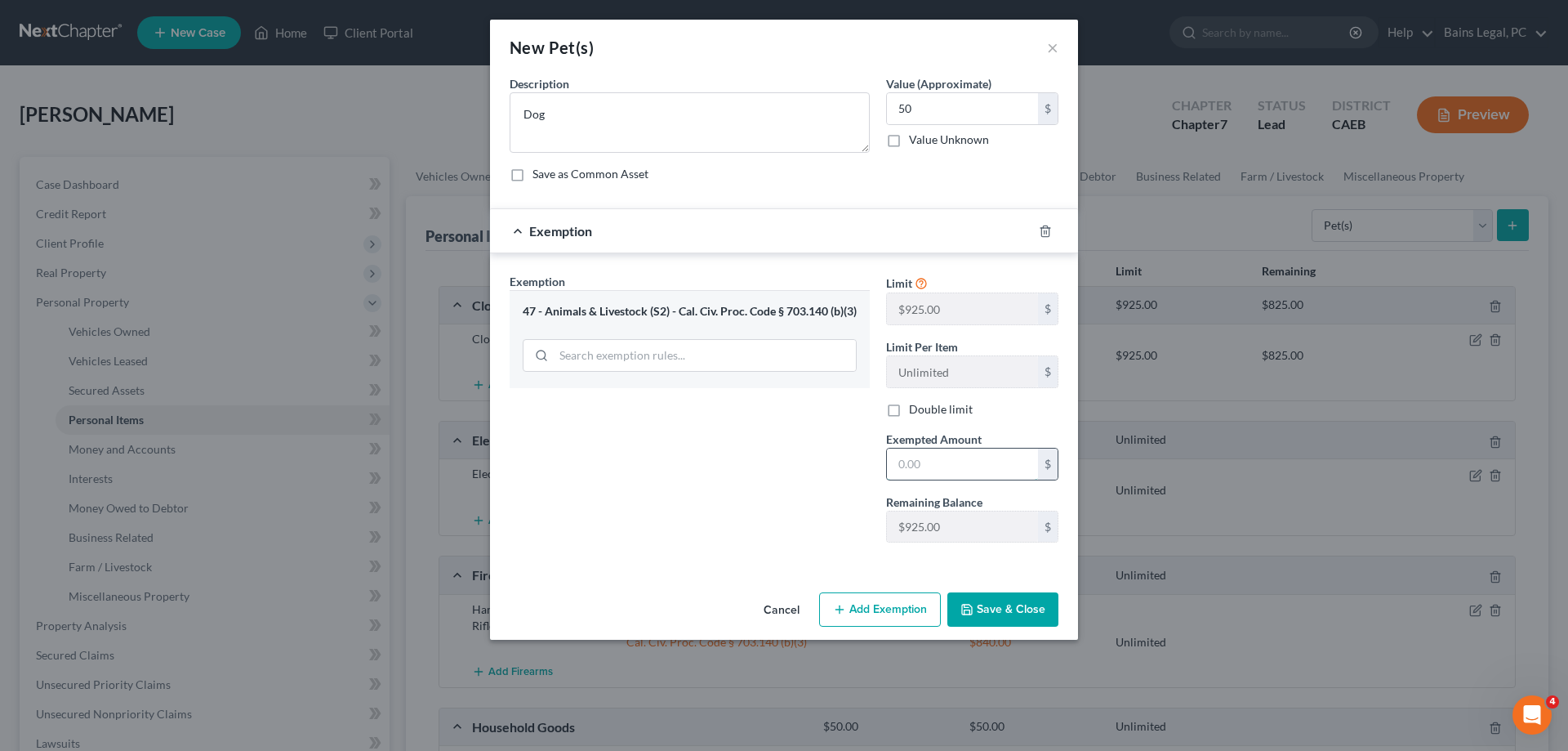
click at [928, 456] on input "text" at bounding box center [962, 463] width 151 height 31
type input "50"
click at [1017, 612] on button "Save & Close" at bounding box center [1003, 609] width 111 height 34
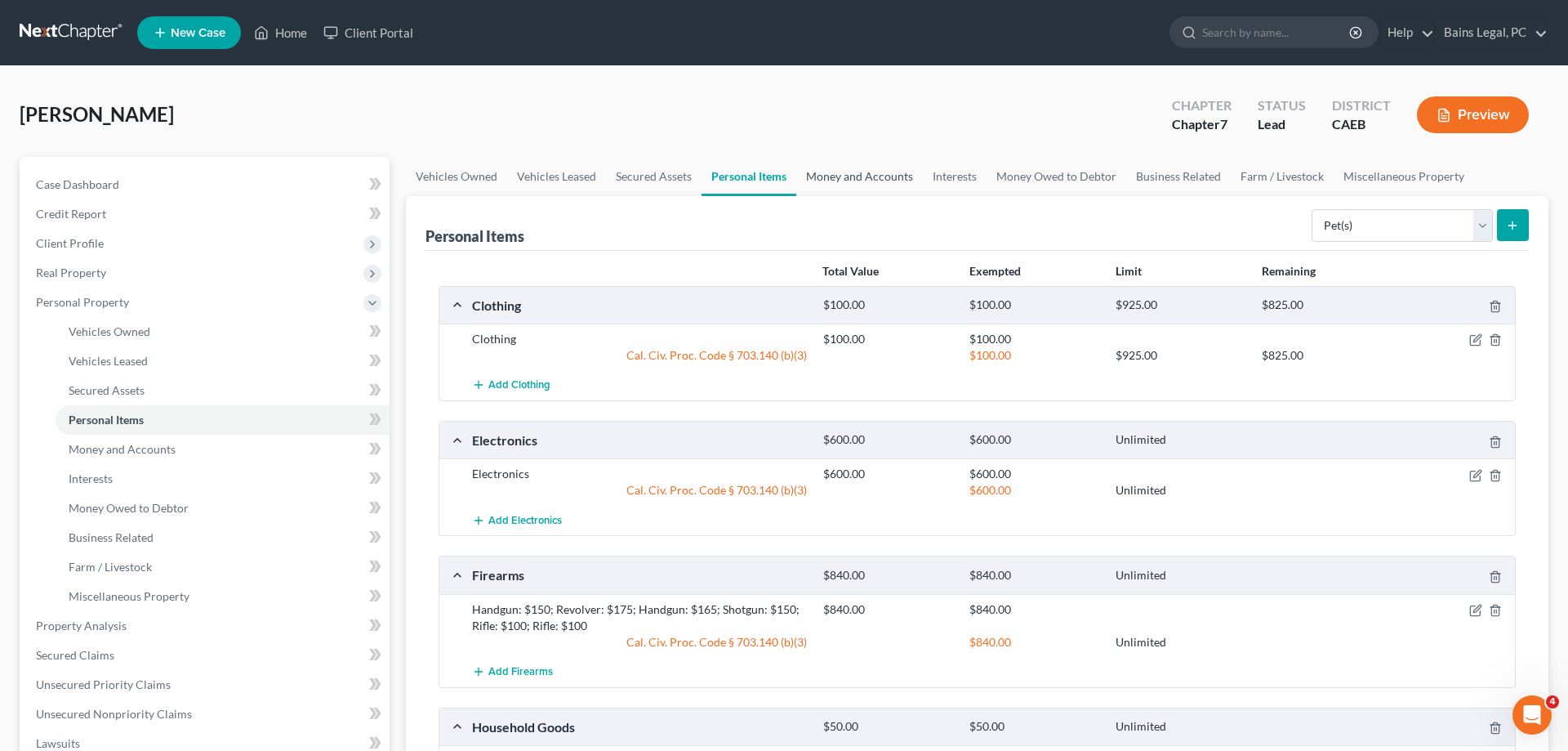
click at [869, 186] on link "Money and Accounts" at bounding box center [859, 176] width 127 height 39
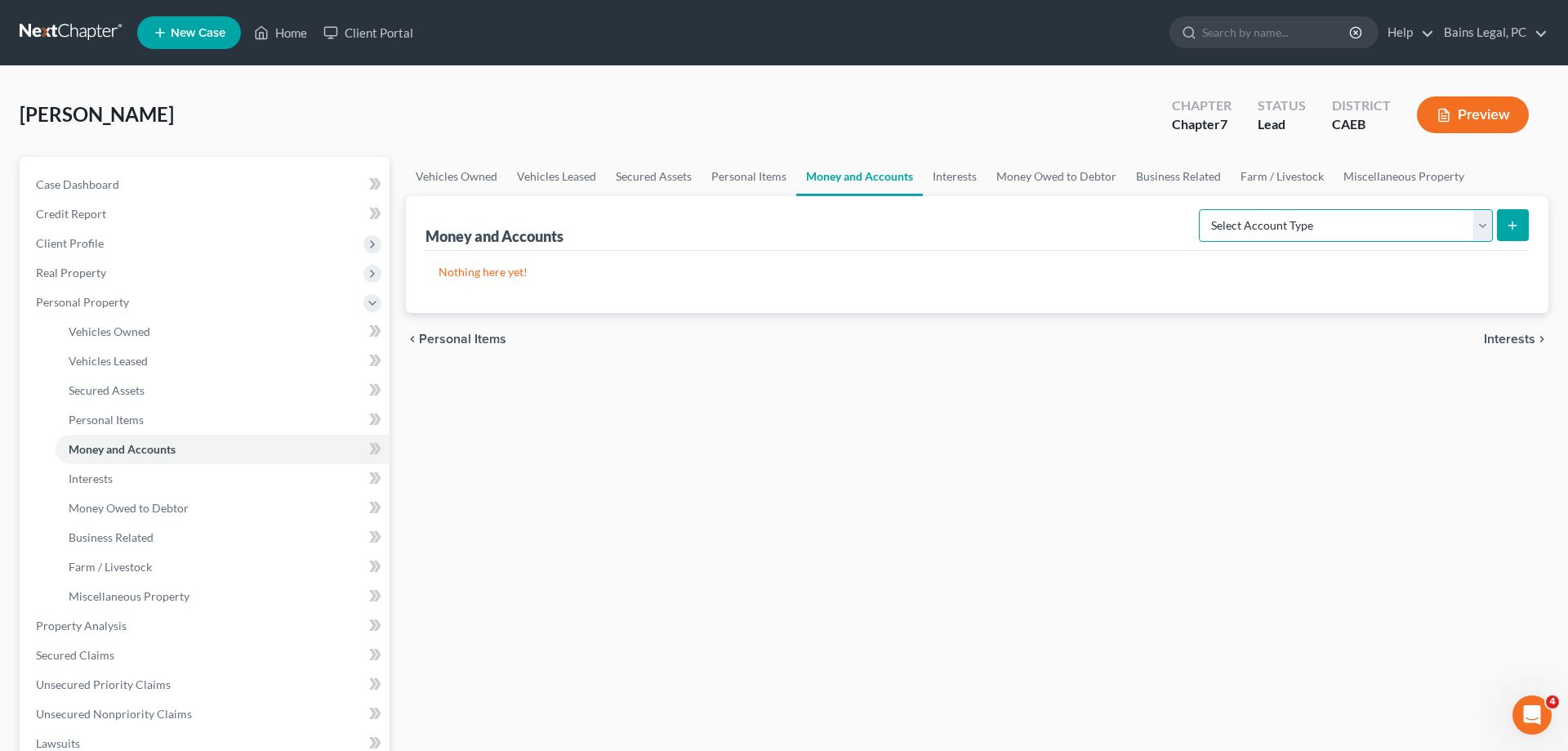
click at [1199, 209] on select "Select Account Type Brokerage Cash on Hand Certificates of Deposit Checking Acc…" at bounding box center [1346, 225] width 294 height 32
select select "cash_on_hand"
click option "Cash on Hand" at bounding box center [0, 0] width 0 height 0
click at [1503, 221] on button "submit" at bounding box center [1513, 225] width 32 height 32
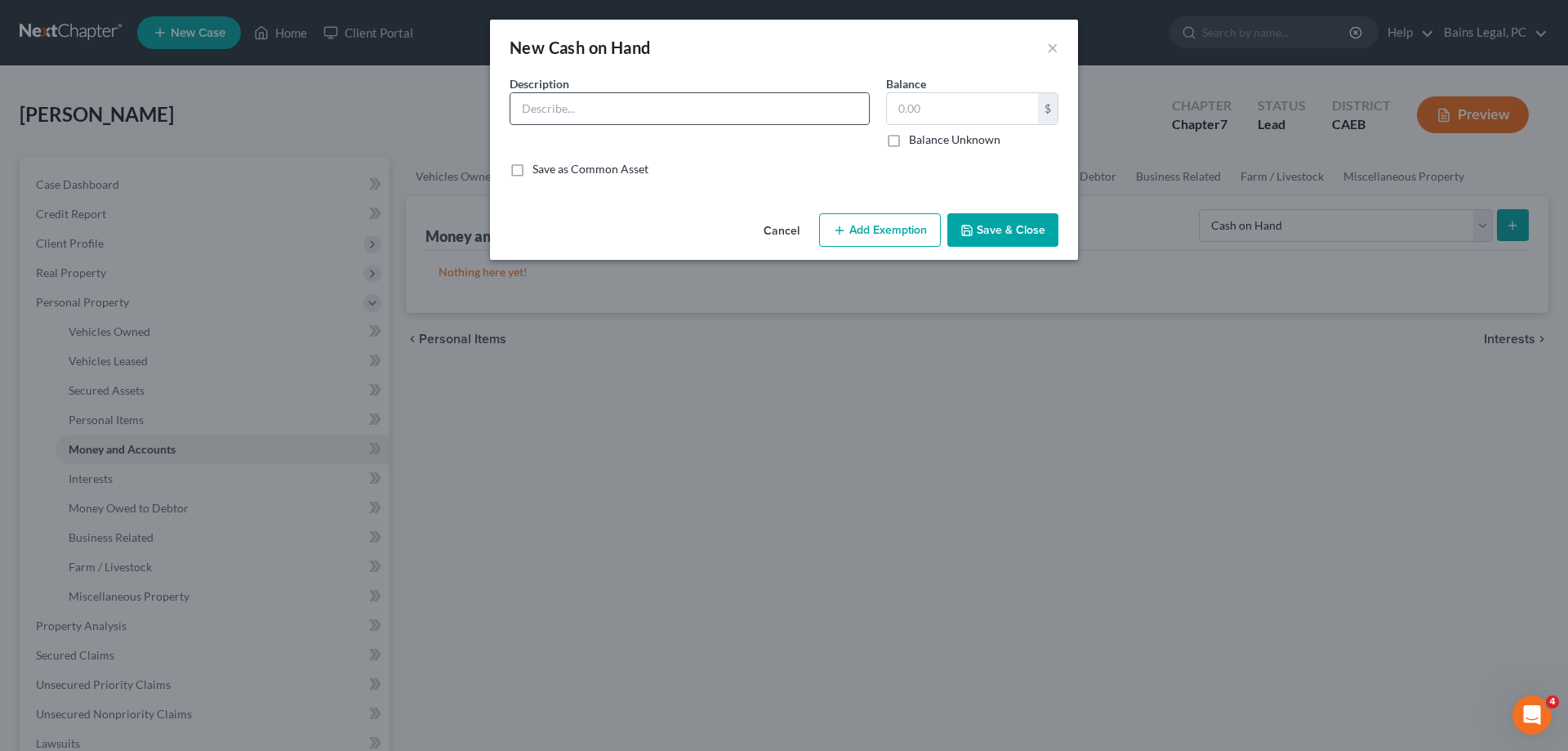
click at [593, 101] on input "text" at bounding box center [689, 108] width 358 height 31
type input "Cash on Hand"
type input "400"
click at [869, 232] on button "Add Exemption" at bounding box center [879, 230] width 122 height 34
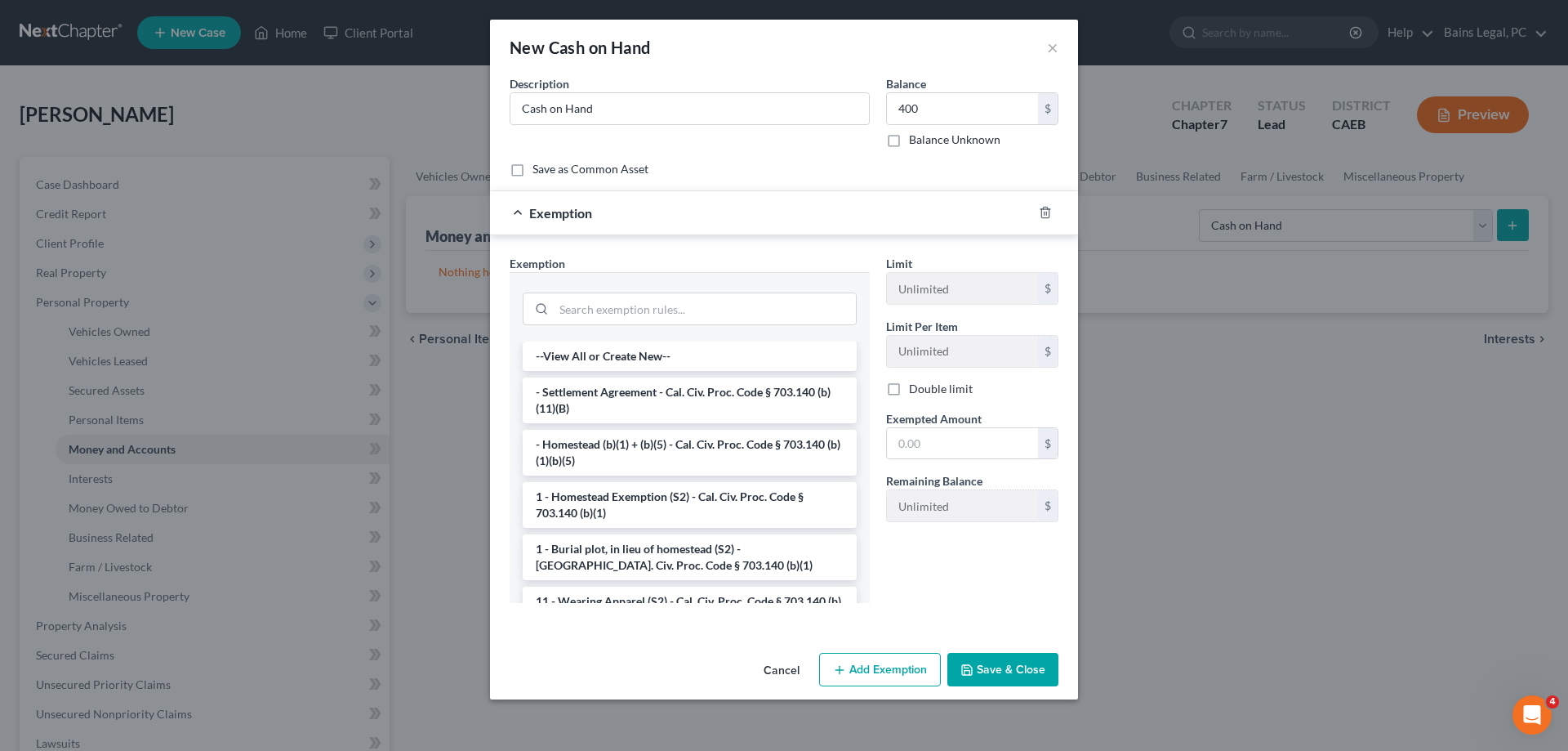
click at [647, 276] on div at bounding box center [689, 307] width 360 height 70
click at [646, 286] on div at bounding box center [689, 307] width 360 height 70
click at [644, 305] on input "search" at bounding box center [705, 308] width 302 height 31
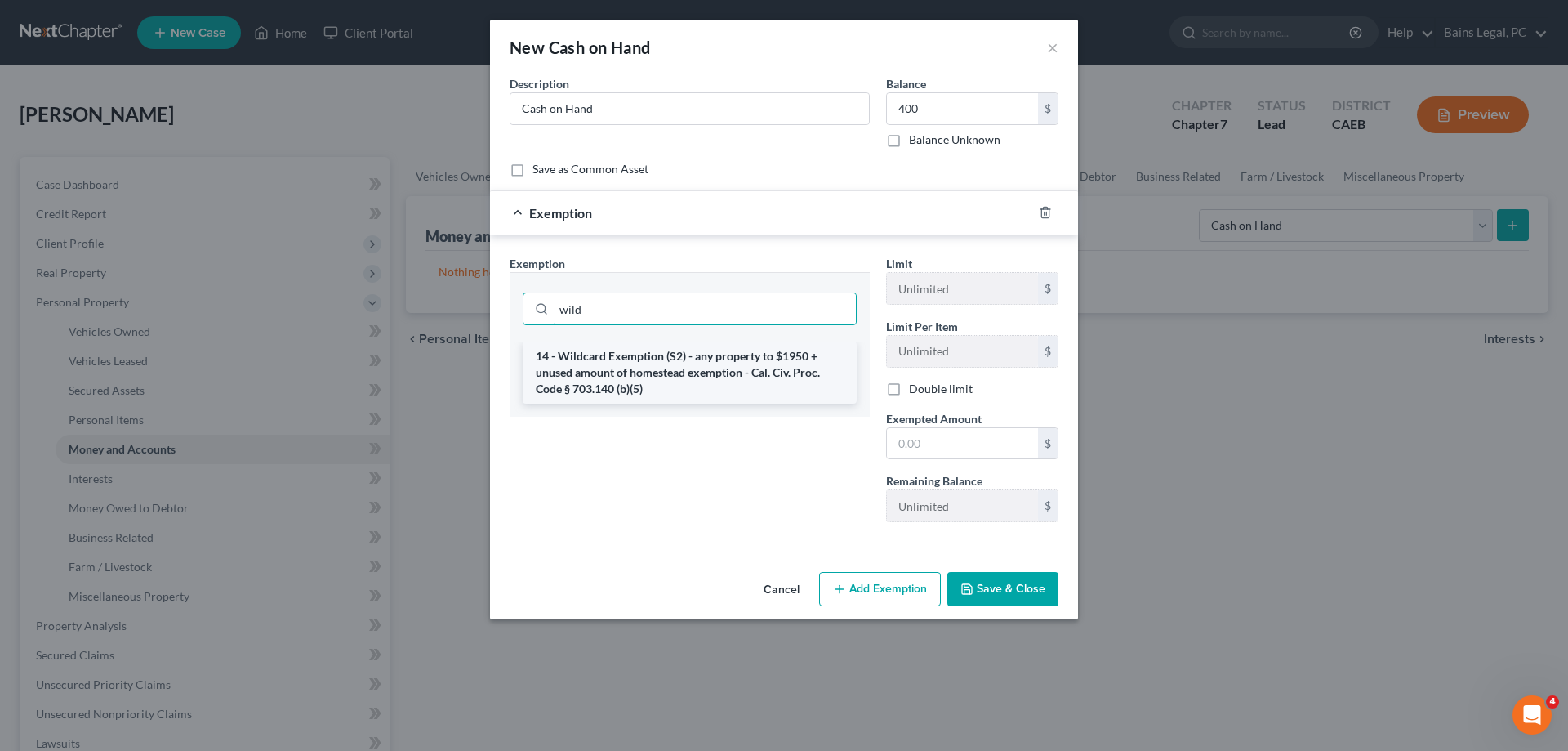
type input "wild"
drag, startPoint x: 676, startPoint y: 402, endPoint x: 701, endPoint y: 402, distance: 25.0
click at [679, 402] on li "14 - Wildcard Exemption (S2) - any property to $1950 + unused amount of homeste…" at bounding box center [689, 373] width 334 height 62
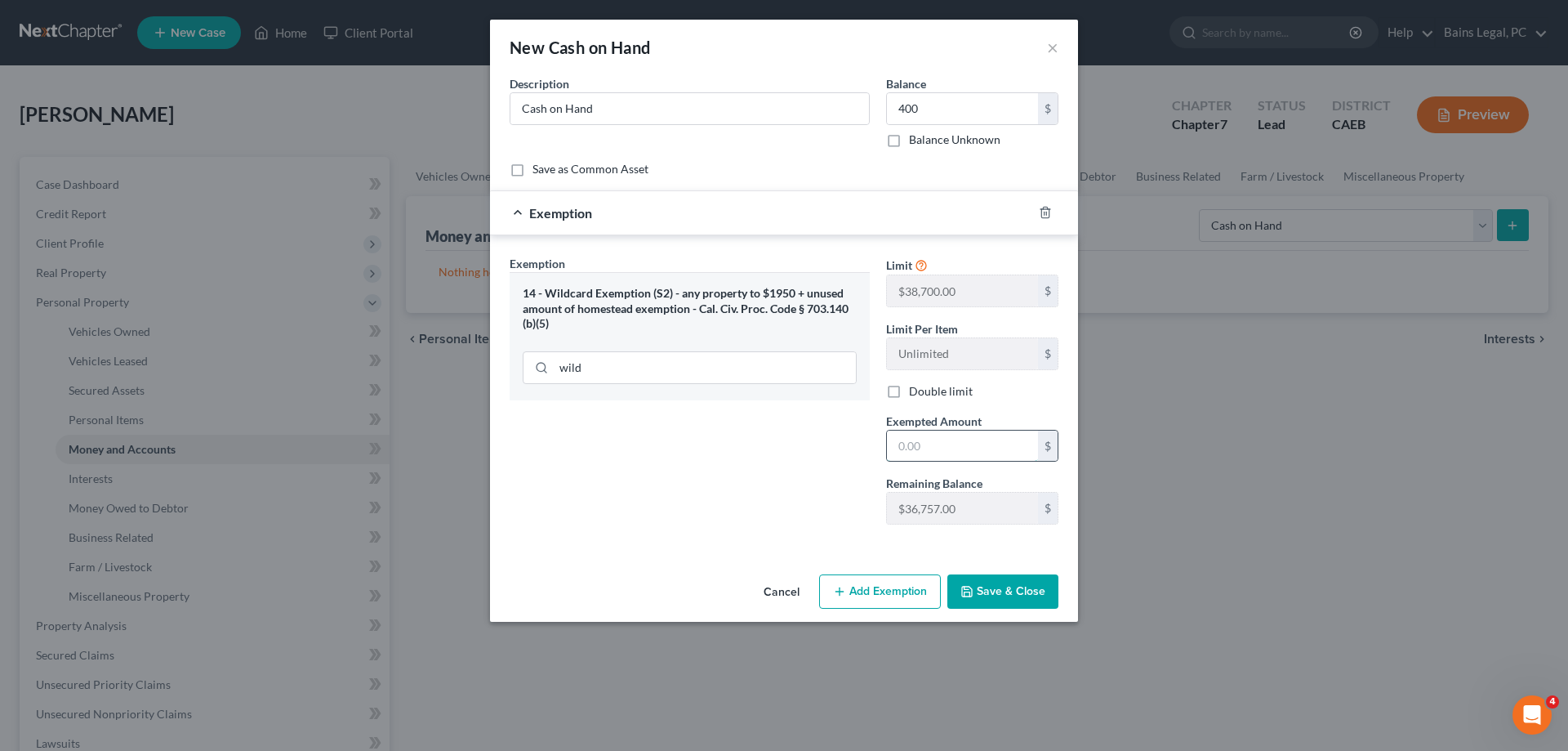
click at [962, 448] on input "text" at bounding box center [962, 446] width 151 height 31
type input "400"
click at [996, 588] on button "Save & Close" at bounding box center [1003, 591] width 111 height 34
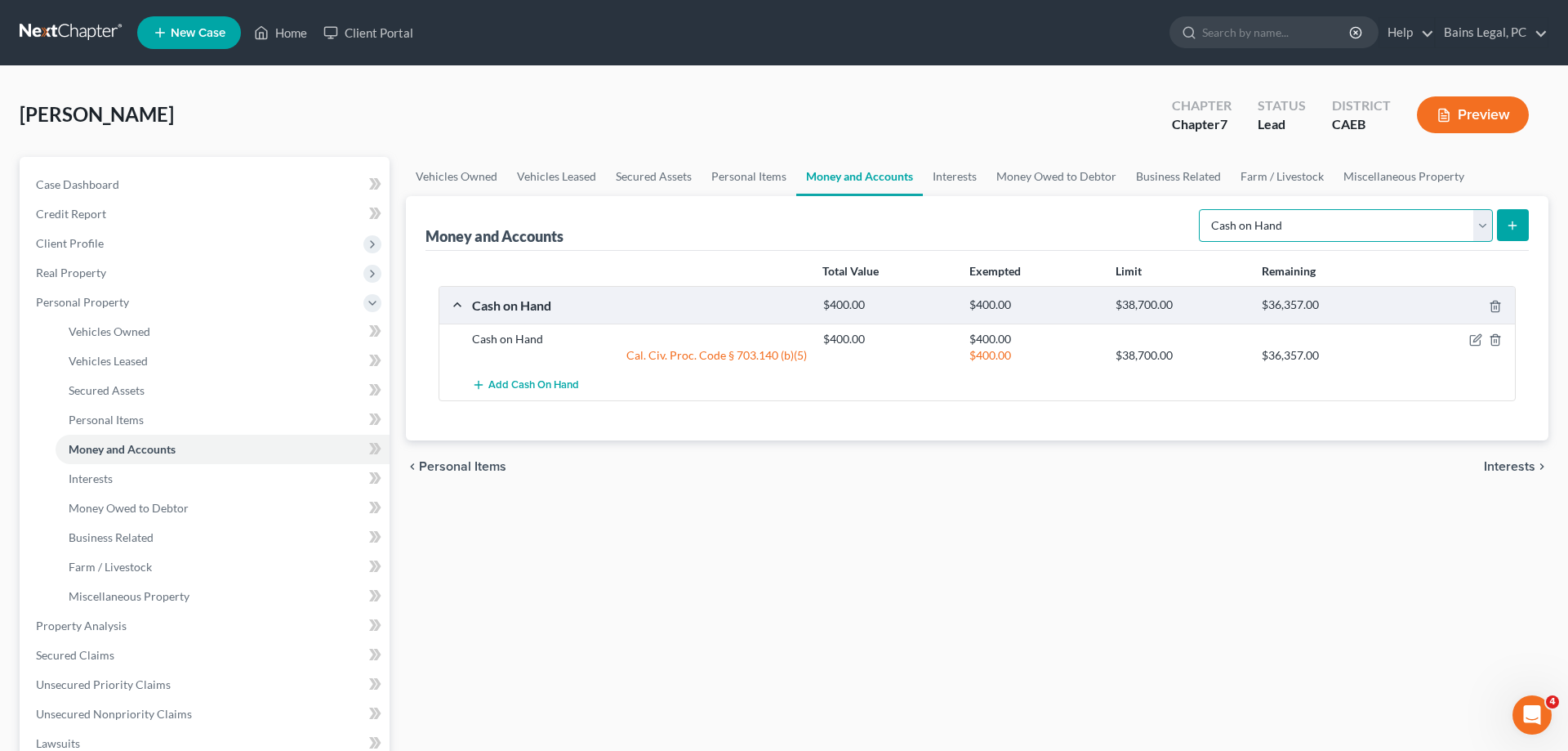
click at [1199, 209] on select "Select Account Type Brokerage Cash on Hand Certificates of Deposit Checking Acc…" at bounding box center [1346, 225] width 294 height 32
select select "checking"
click option "Checking Account" at bounding box center [0, 0] width 0 height 0
click at [1498, 223] on button "submit" at bounding box center [1513, 225] width 32 height 32
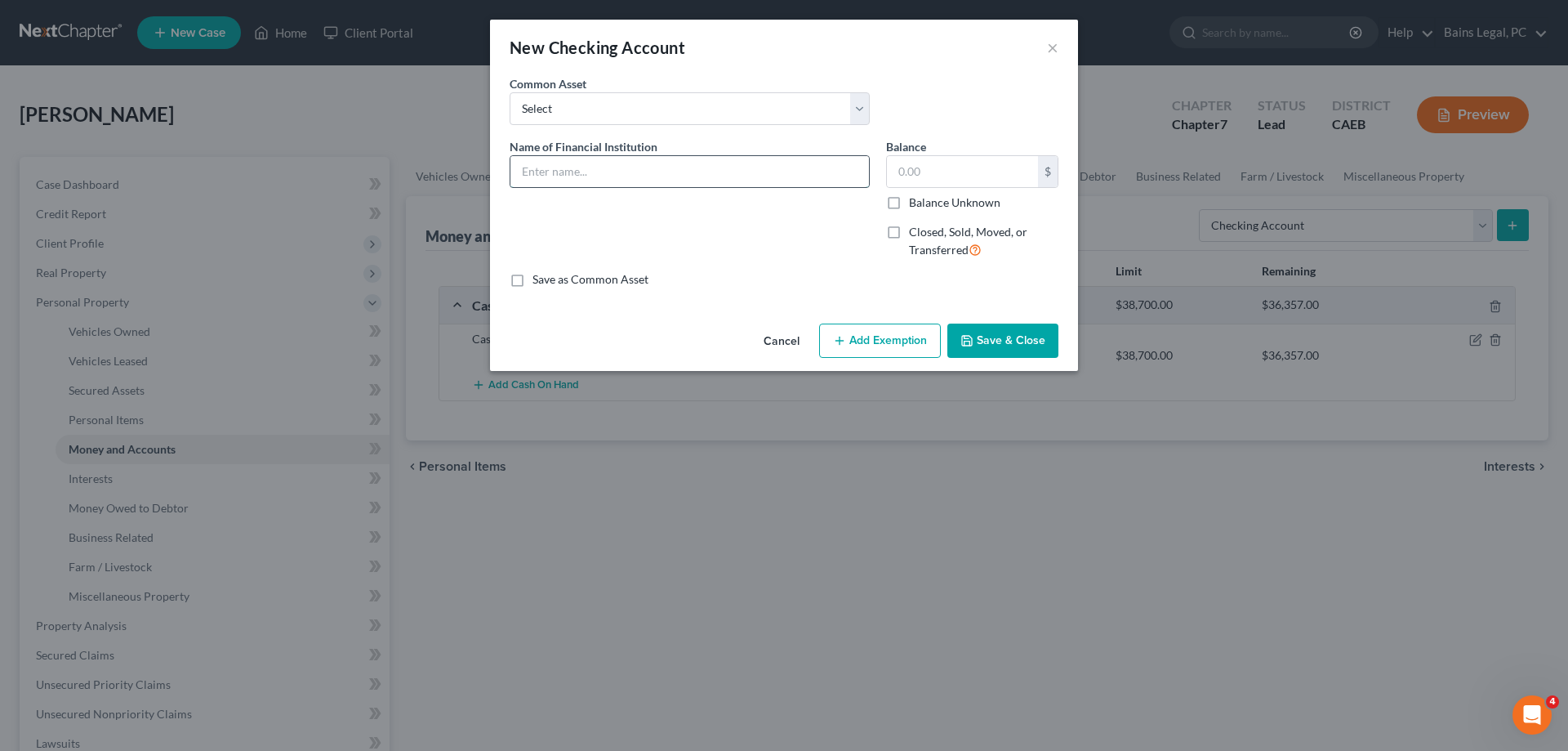
click at [665, 172] on input "text" at bounding box center [689, 171] width 358 height 31
type input "Chase...3261"
type input "375.56"
click at [861, 341] on button "Add Exemption" at bounding box center [879, 340] width 122 height 34
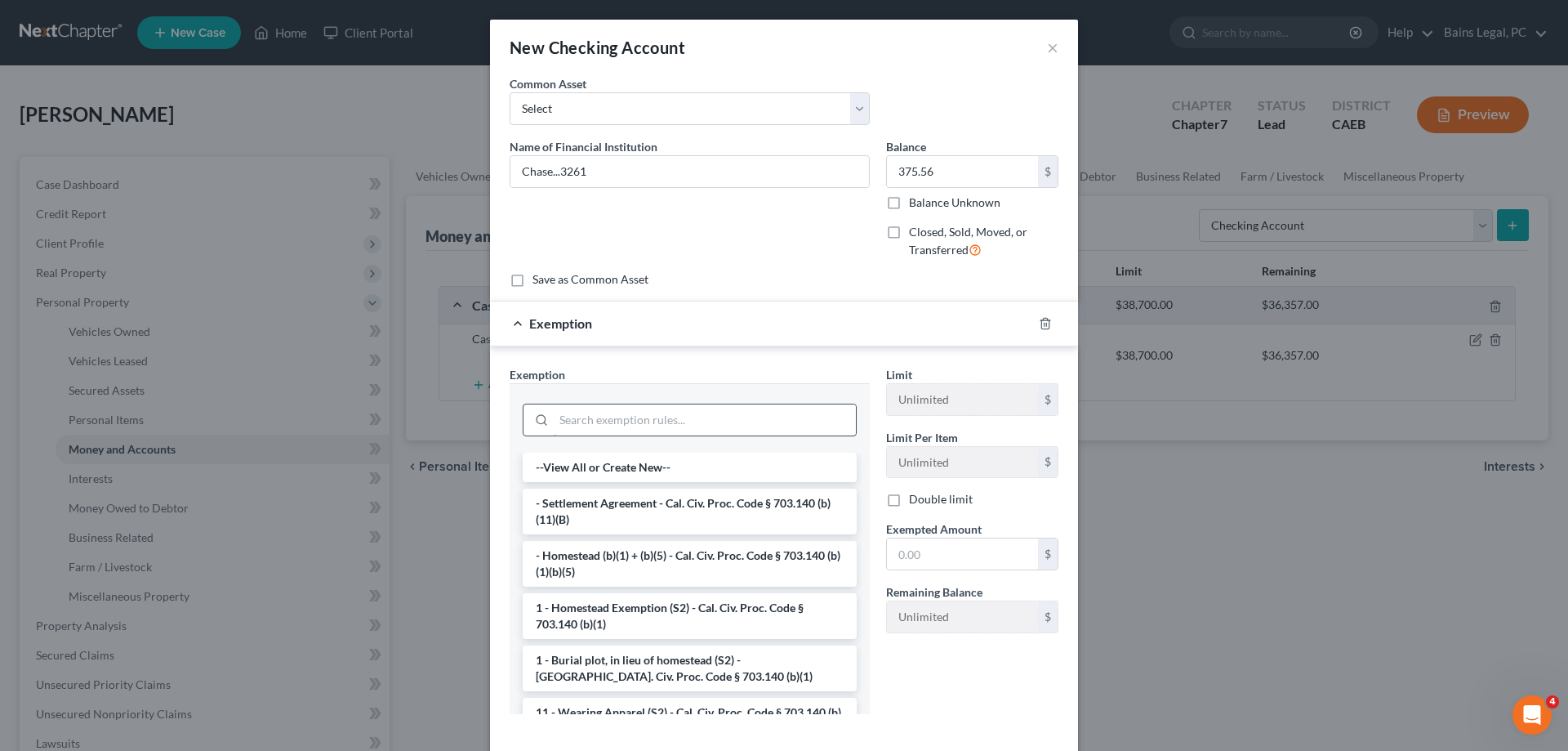
click at [621, 405] on input "search" at bounding box center [705, 419] width 302 height 31
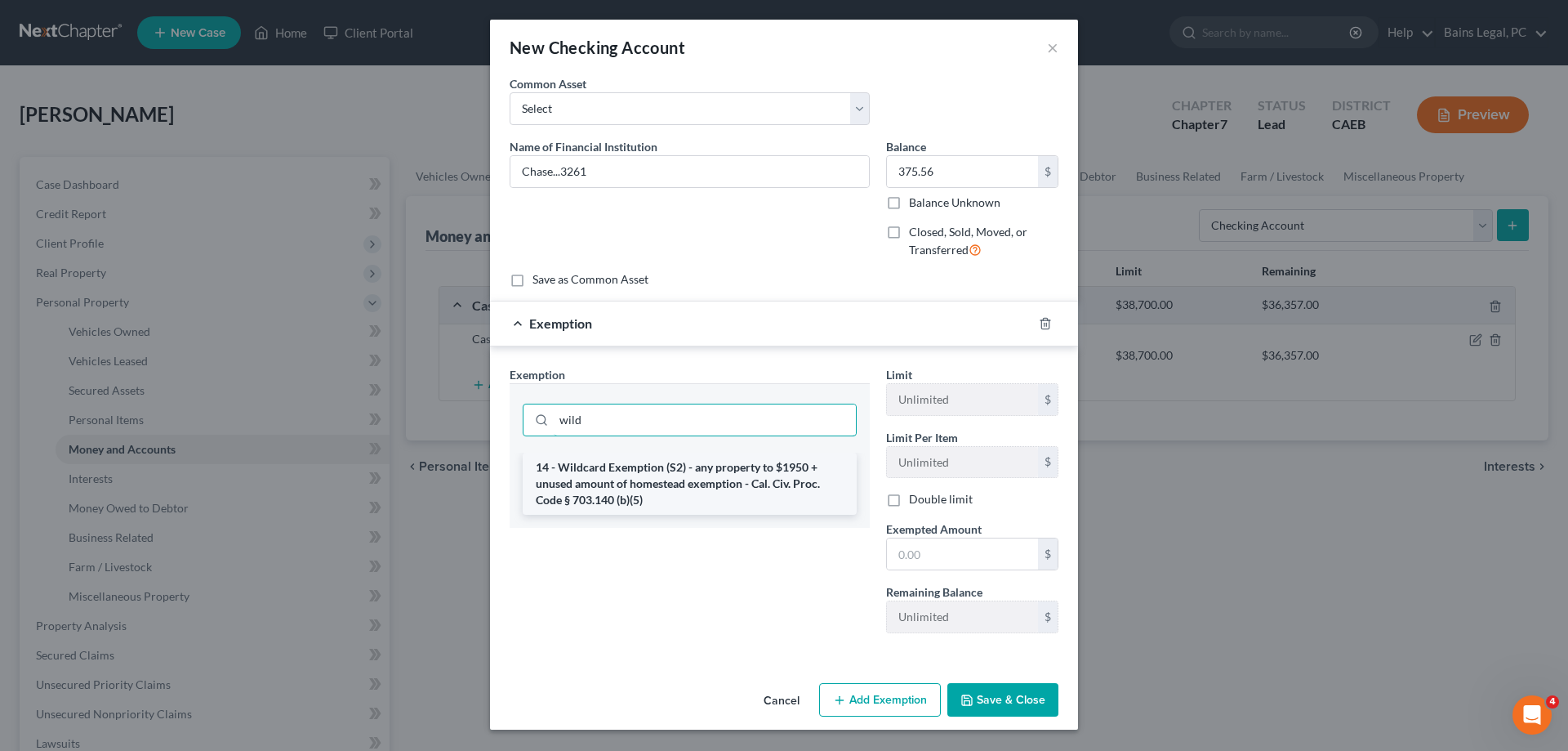
type input "wild"
drag, startPoint x: 570, startPoint y: 482, endPoint x: 895, endPoint y: 556, distance: 333.3
click at [571, 482] on li "14 - Wildcard Exemption (S2) - any property to $1950 + unused amount of homeste…" at bounding box center [689, 483] width 334 height 62
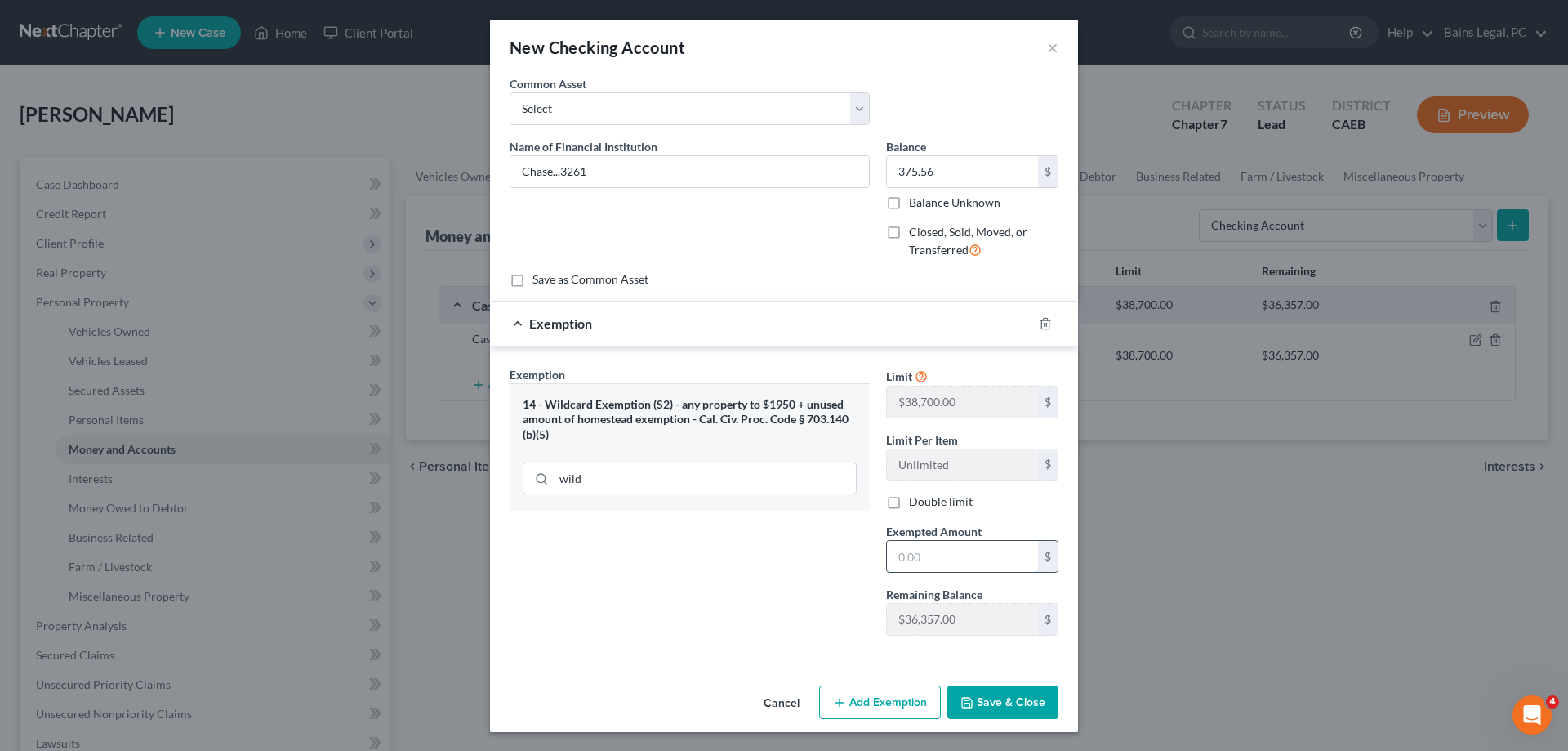
click at [1010, 556] on input "text" at bounding box center [962, 556] width 151 height 31
type input "375.56"
click at [1024, 690] on button "Save & Close" at bounding box center [1003, 702] width 111 height 34
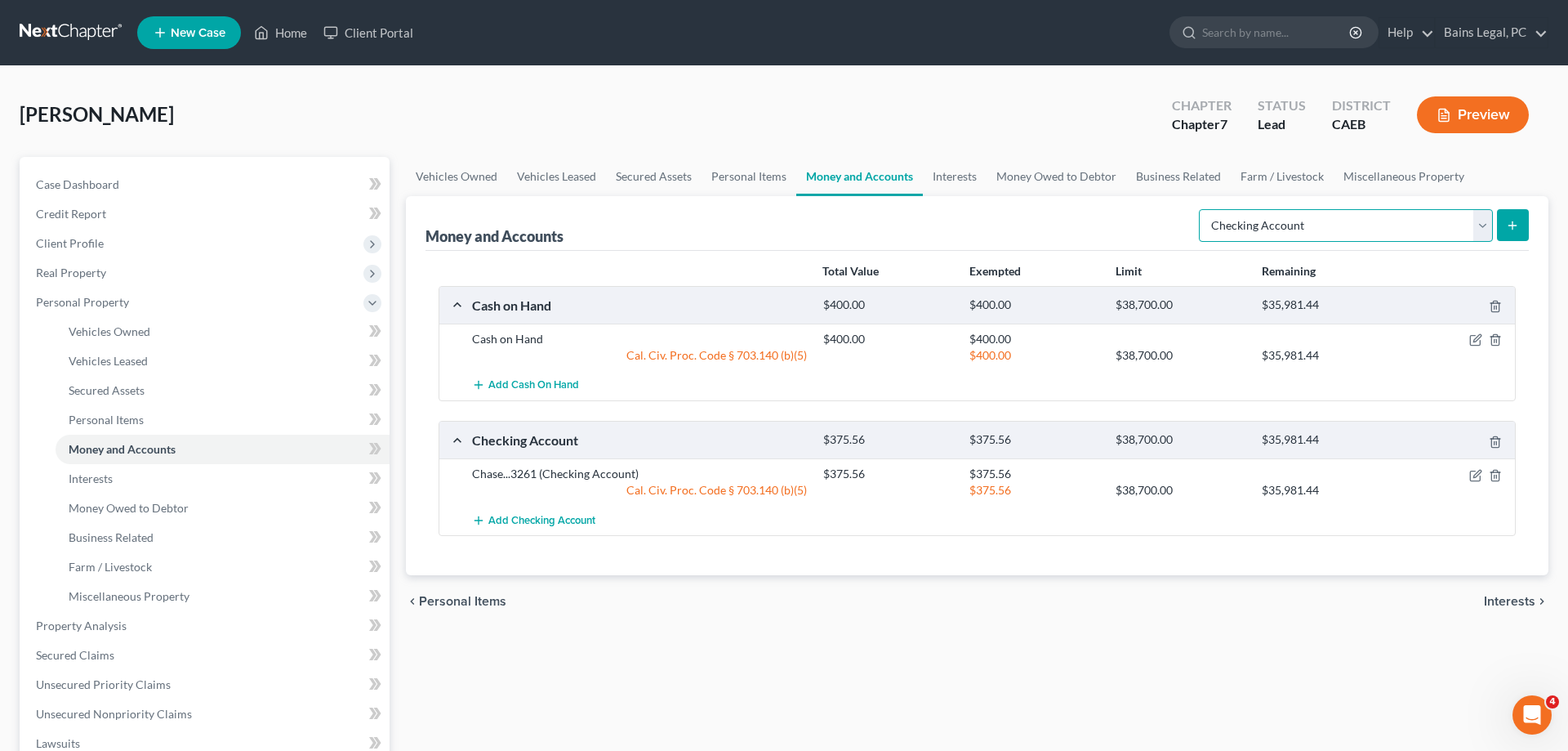
click at [1199, 209] on select "Select Account Type Brokerage Cash on Hand Certificates of Deposit Checking Acc…" at bounding box center [1346, 225] width 294 height 32
select select "savings"
click option "Savings Account" at bounding box center [0, 0] width 0 height 0
click at [1507, 224] on icon "submit" at bounding box center [1512, 226] width 13 height 13
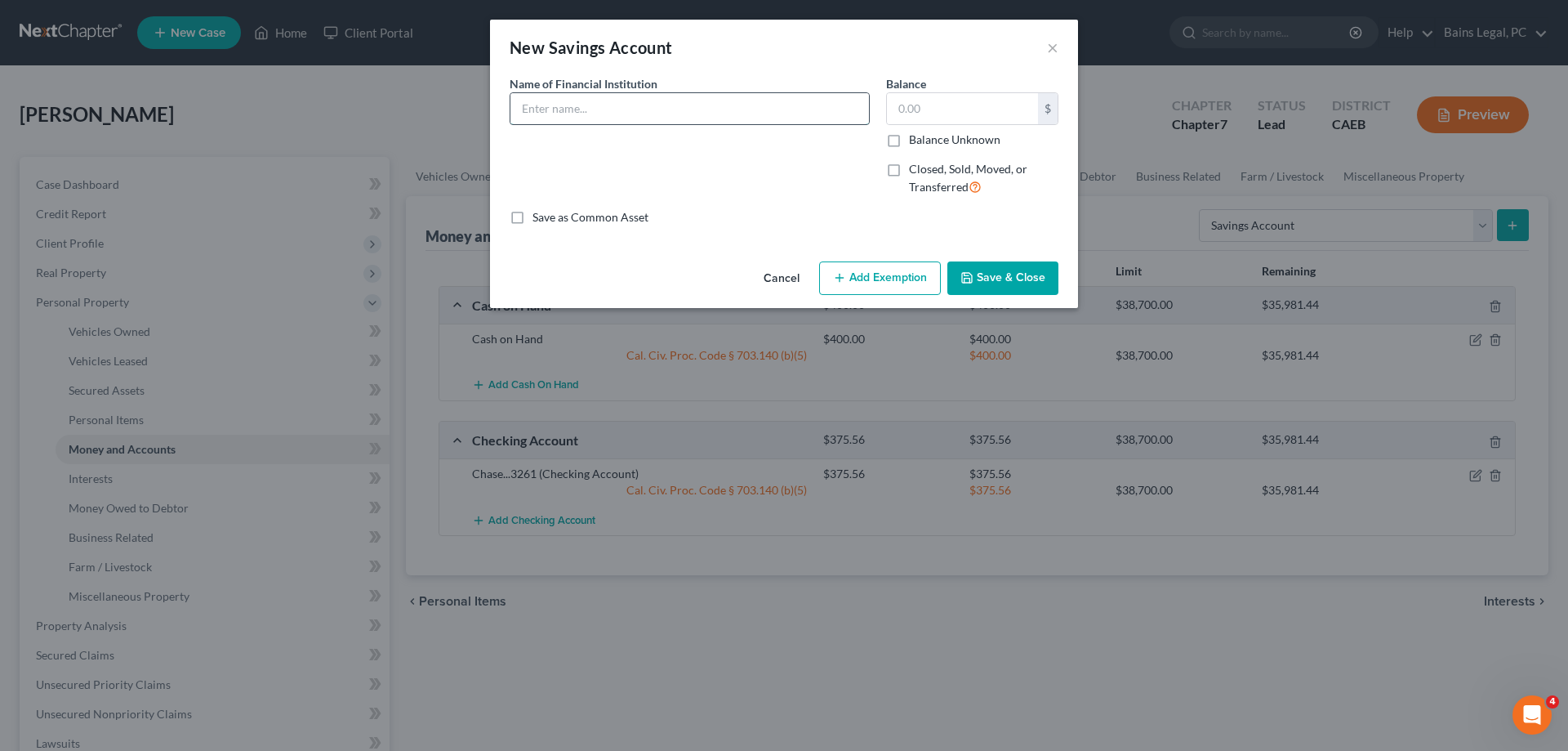
click at [714, 115] on input "text" at bounding box center [689, 108] width 358 height 31
type input "Chase...5176"
click at [1011, 275] on button "Save & Close" at bounding box center [1003, 278] width 111 height 34
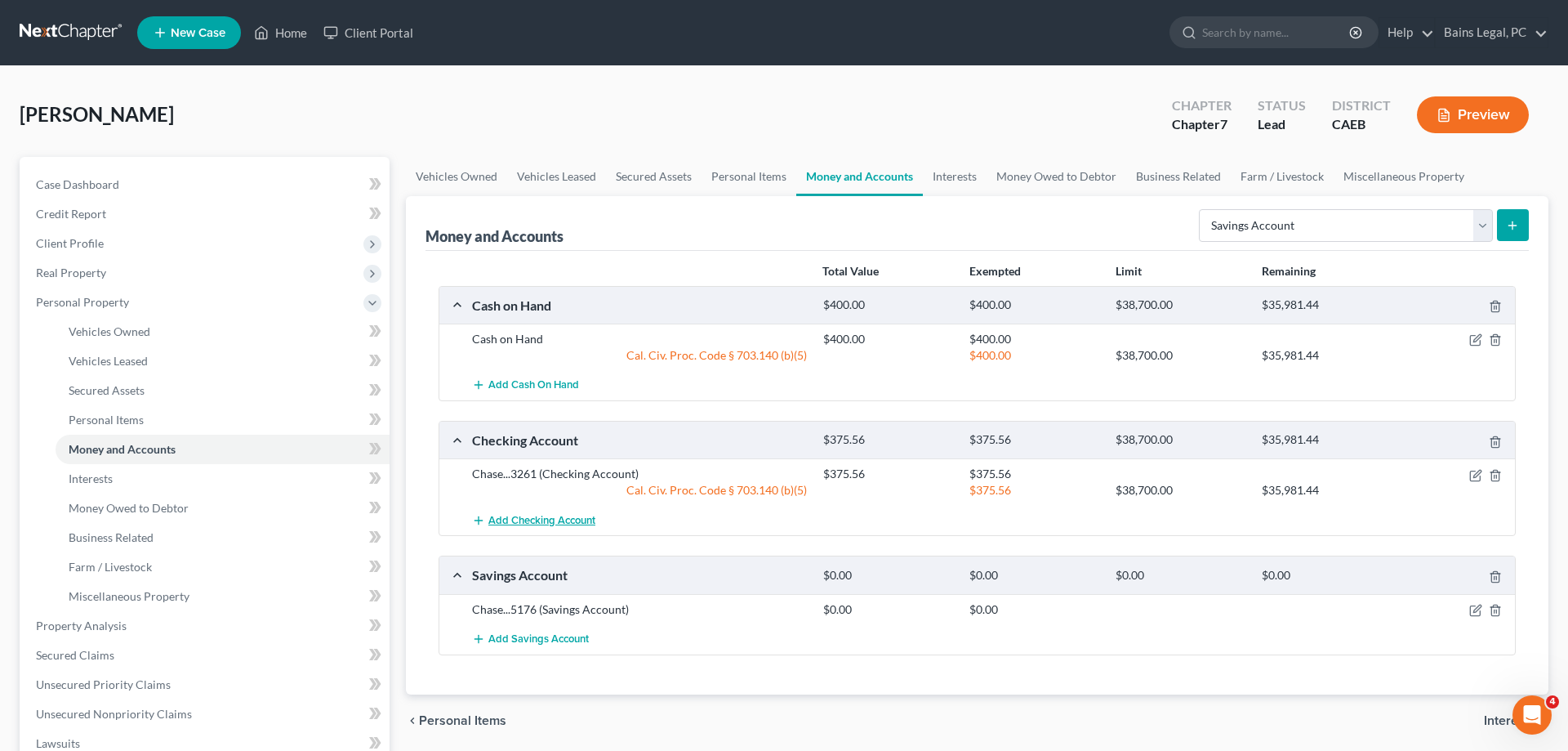
click at [577, 519] on span "Add Checking Account" at bounding box center [542, 520] width 107 height 13
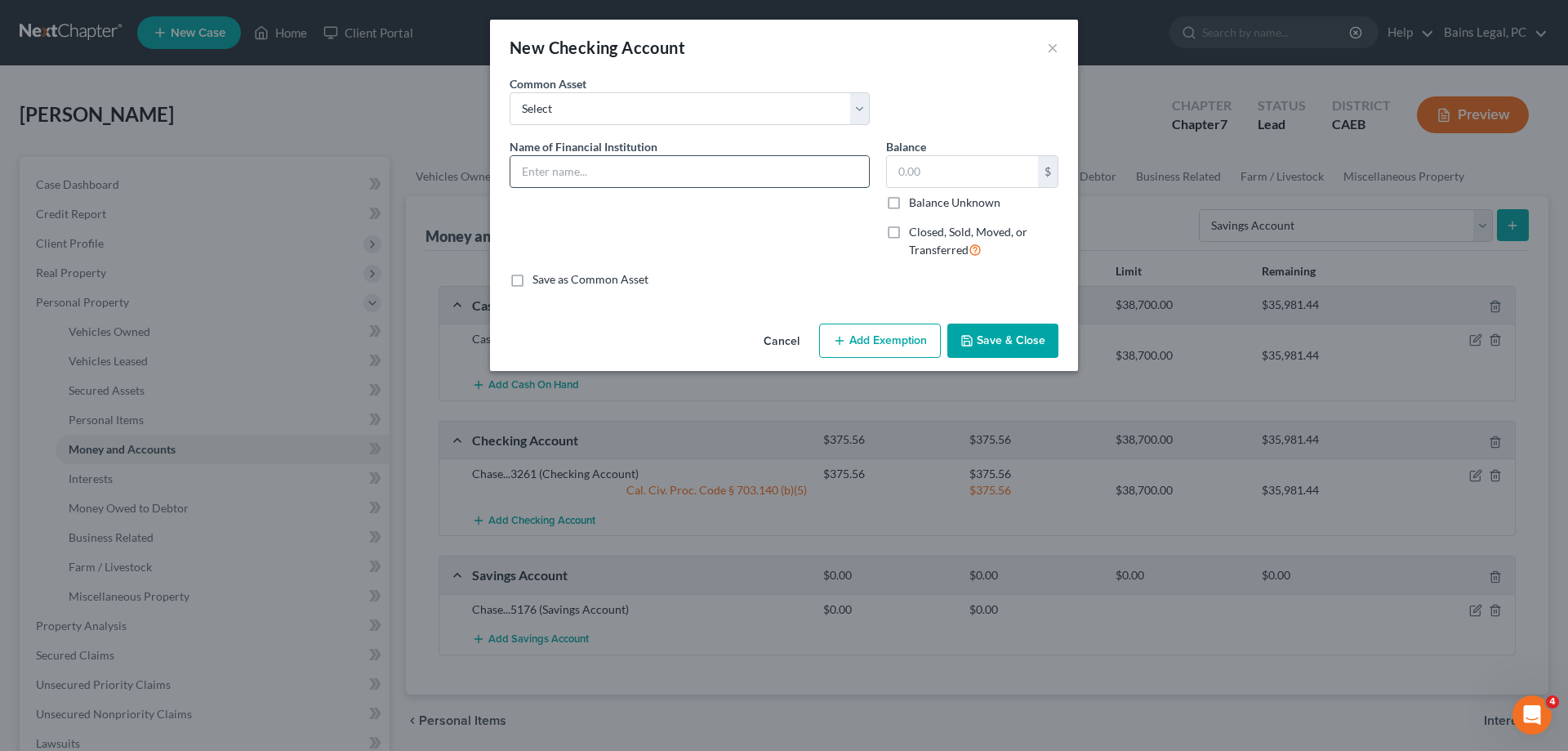
click at [762, 175] on input "text" at bounding box center [689, 171] width 358 height 31
drag, startPoint x: 694, startPoint y: 181, endPoint x: 396, endPoint y: 186, distance: 298.0
click at [510, 187] on input "Chase...5723" at bounding box center [689, 171] width 358 height 31
type input "Chase...5723"
click at [933, 173] on input "text" at bounding box center [962, 171] width 151 height 31
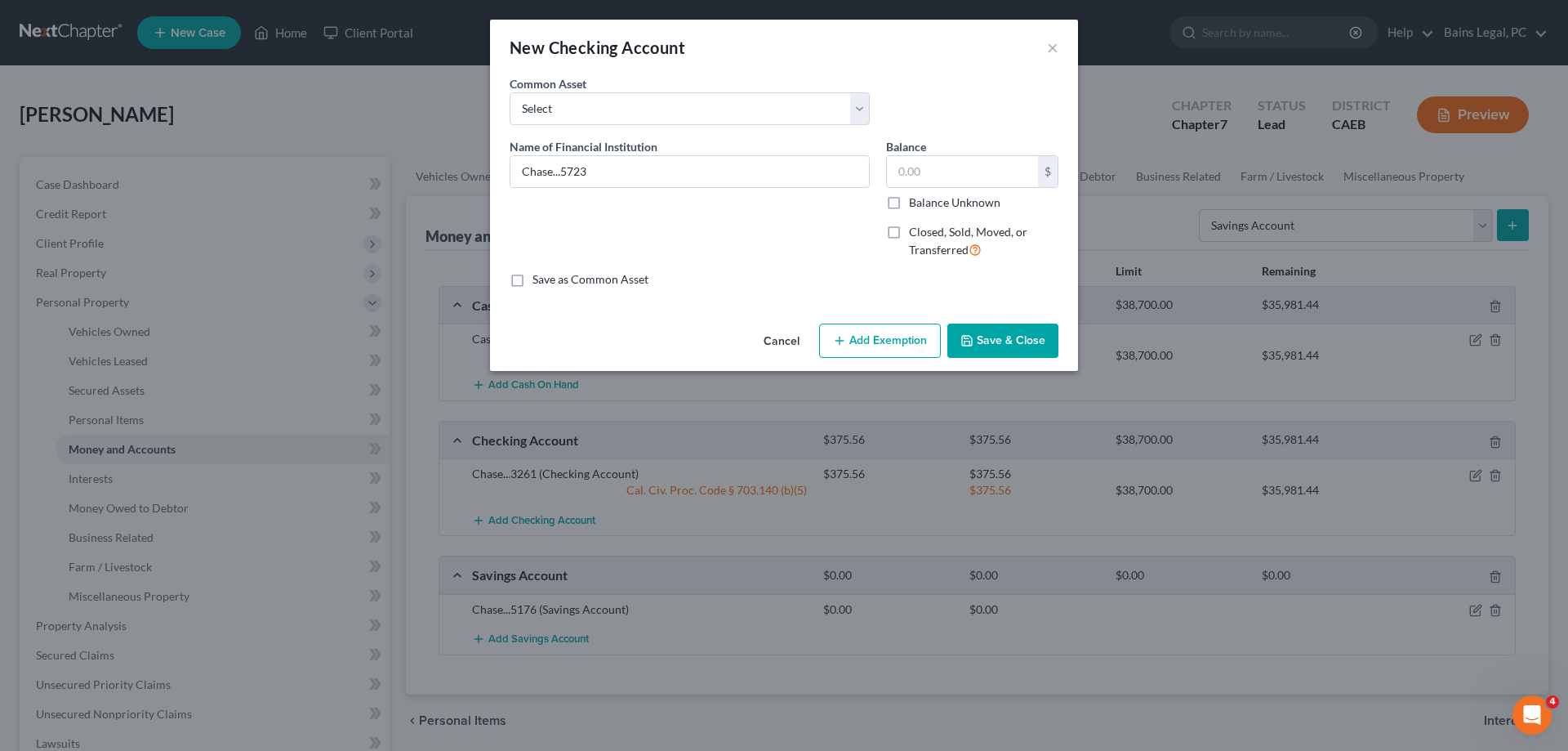
click at [1005, 343] on button "Save & Close" at bounding box center [1003, 340] width 111 height 34
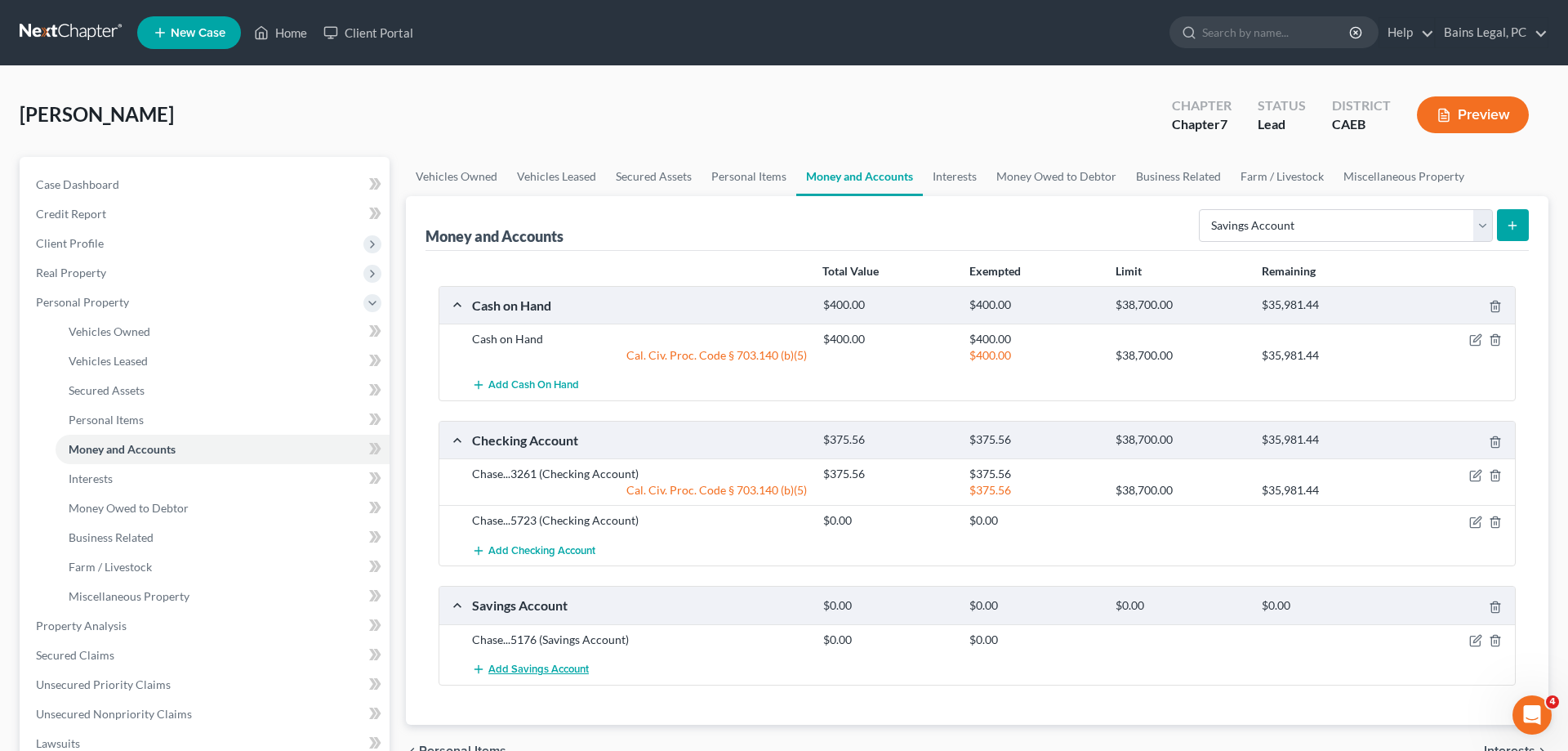
click at [512, 674] on span "Add Savings Account" at bounding box center [538, 669] width 100 height 13
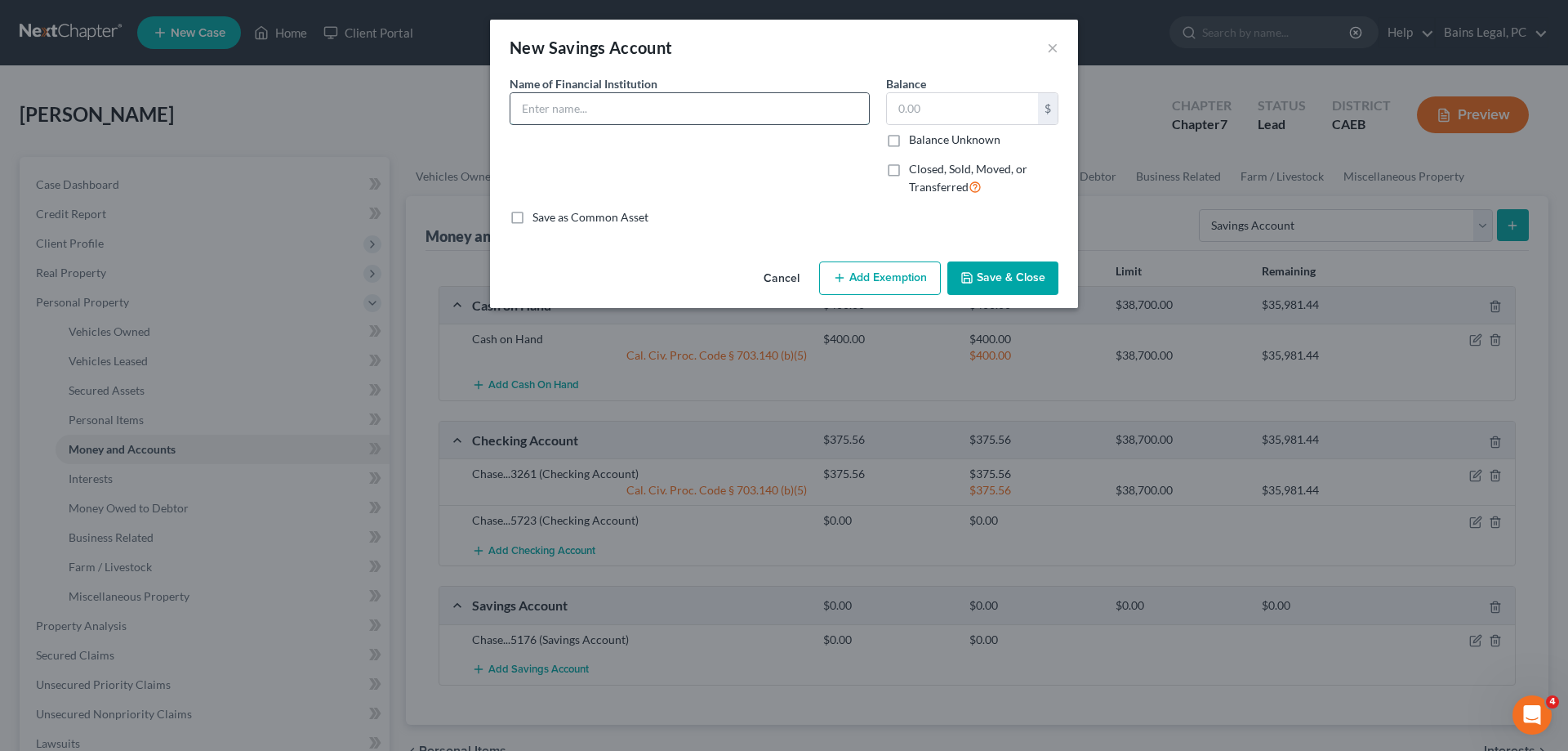
click at [689, 112] on input "text" at bounding box center [689, 108] width 358 height 31
type input "Credit Karma...5529"
type input "8,771.35"
click at [883, 285] on button "Add Exemption" at bounding box center [879, 278] width 122 height 34
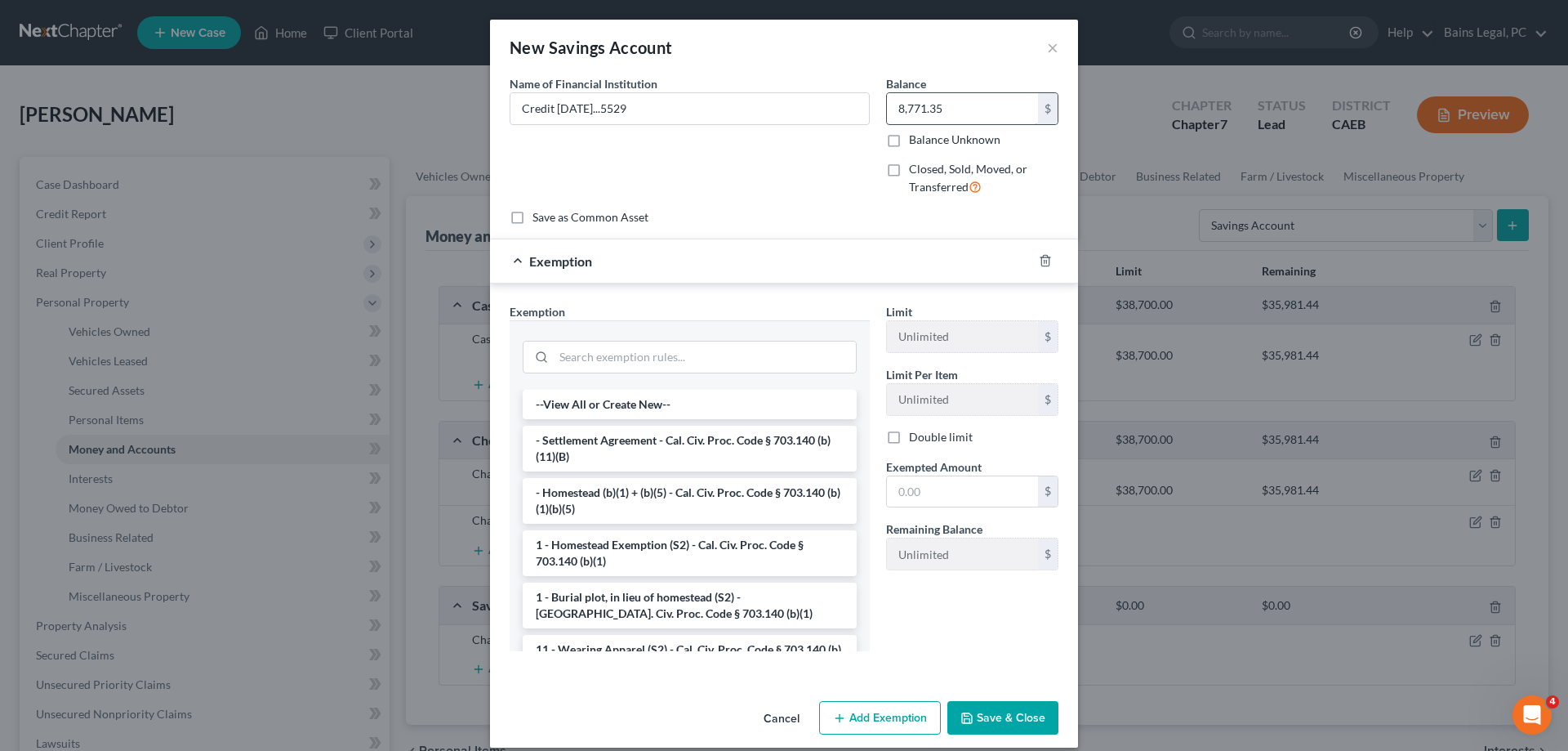
drag, startPoint x: 960, startPoint y: 111, endPoint x: 993, endPoint y: 119, distance: 34.0
click at [986, 112] on input "8,771.35" at bounding box center [962, 108] width 151 height 31
click at [631, 354] on input "search" at bounding box center [705, 357] width 302 height 31
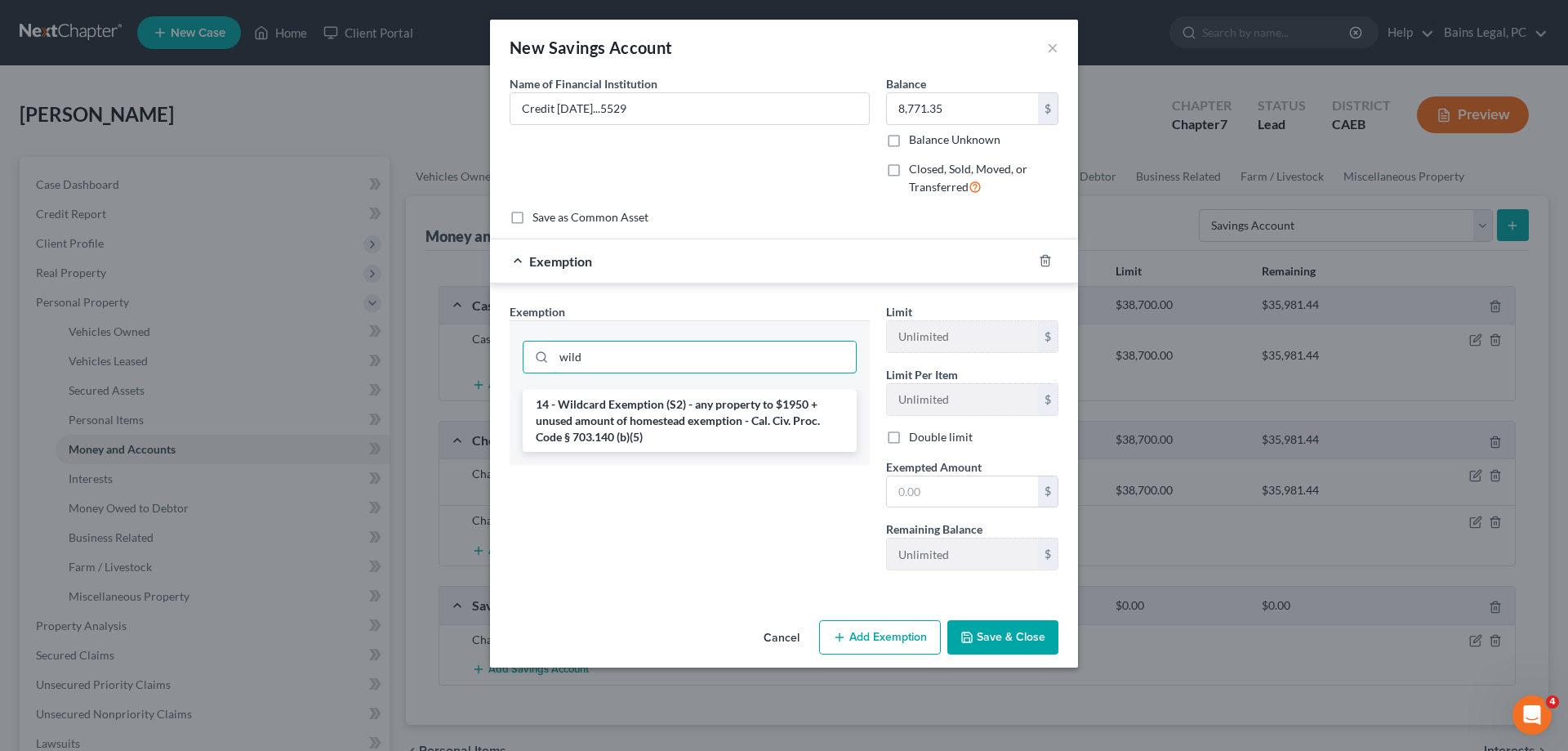
type input "wild"
click at [644, 428] on li "14 - Wildcard Exemption (S2) - any property to $1950 + unused amount of homeste…" at bounding box center [689, 421] width 334 height 62
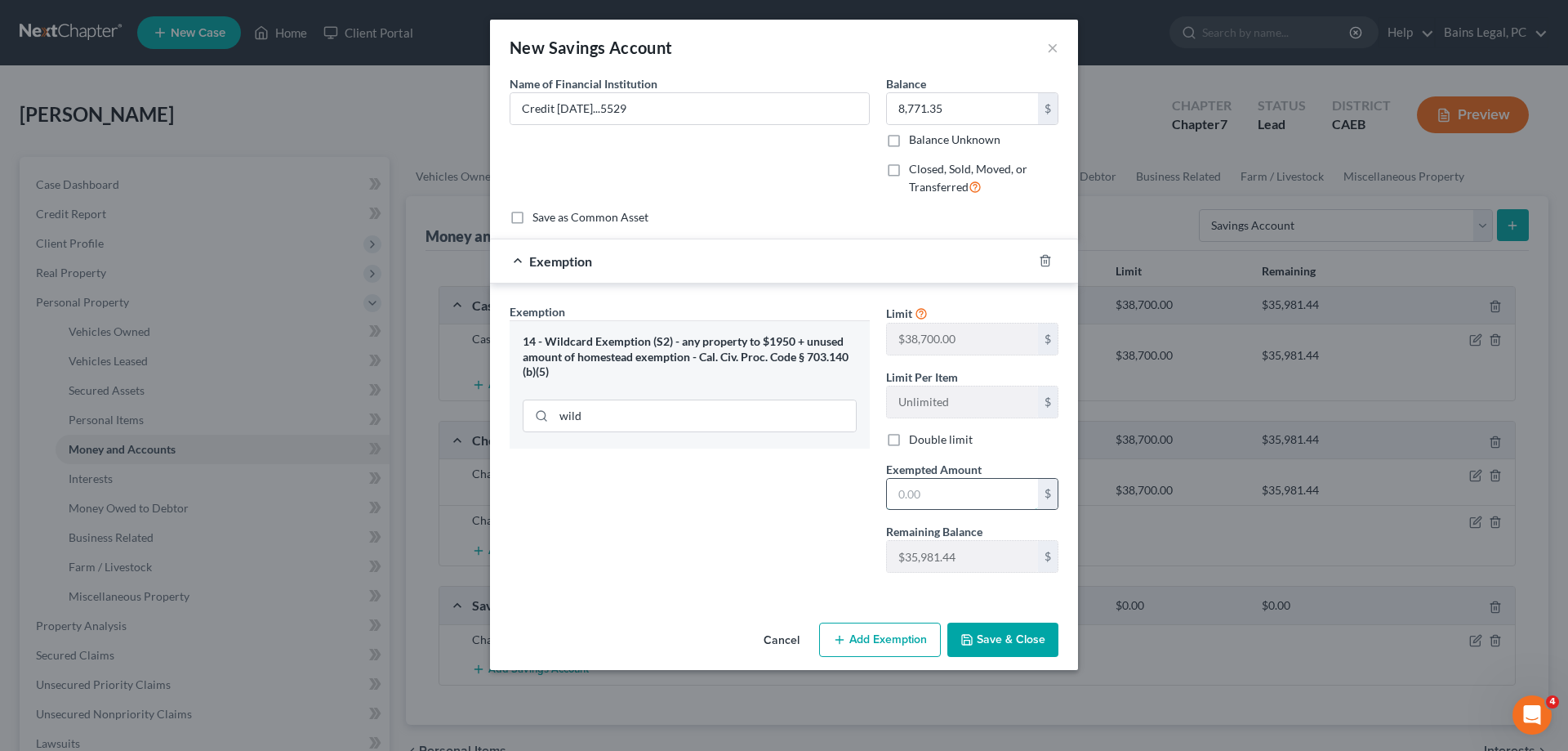
click at [973, 500] on input "text" at bounding box center [962, 494] width 151 height 31
paste input "8,771.35"
type input "8,771.35"
click at [1044, 655] on button "Save & Close" at bounding box center [1003, 639] width 111 height 34
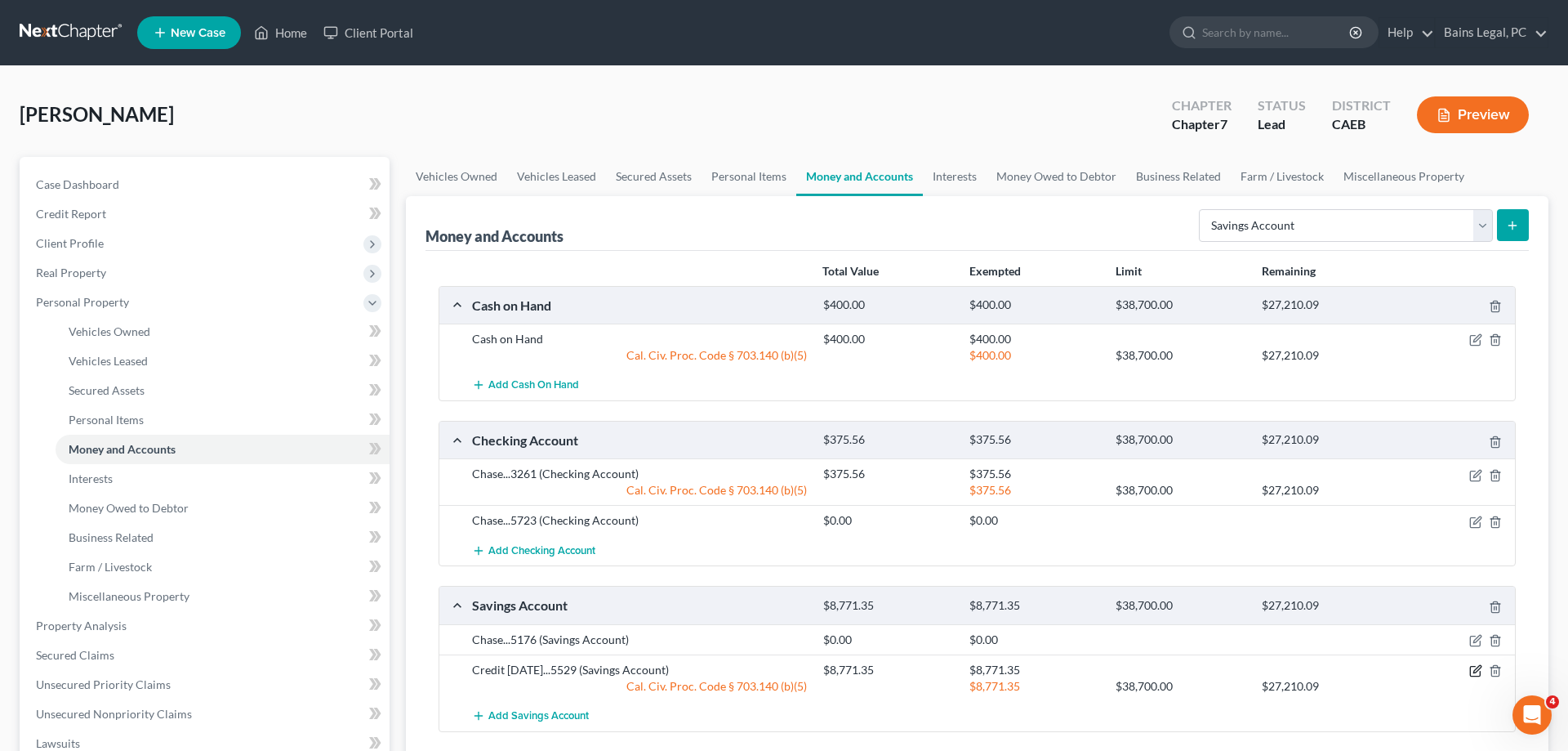
click at [1473, 676] on icon "button" at bounding box center [1475, 671] width 10 height 10
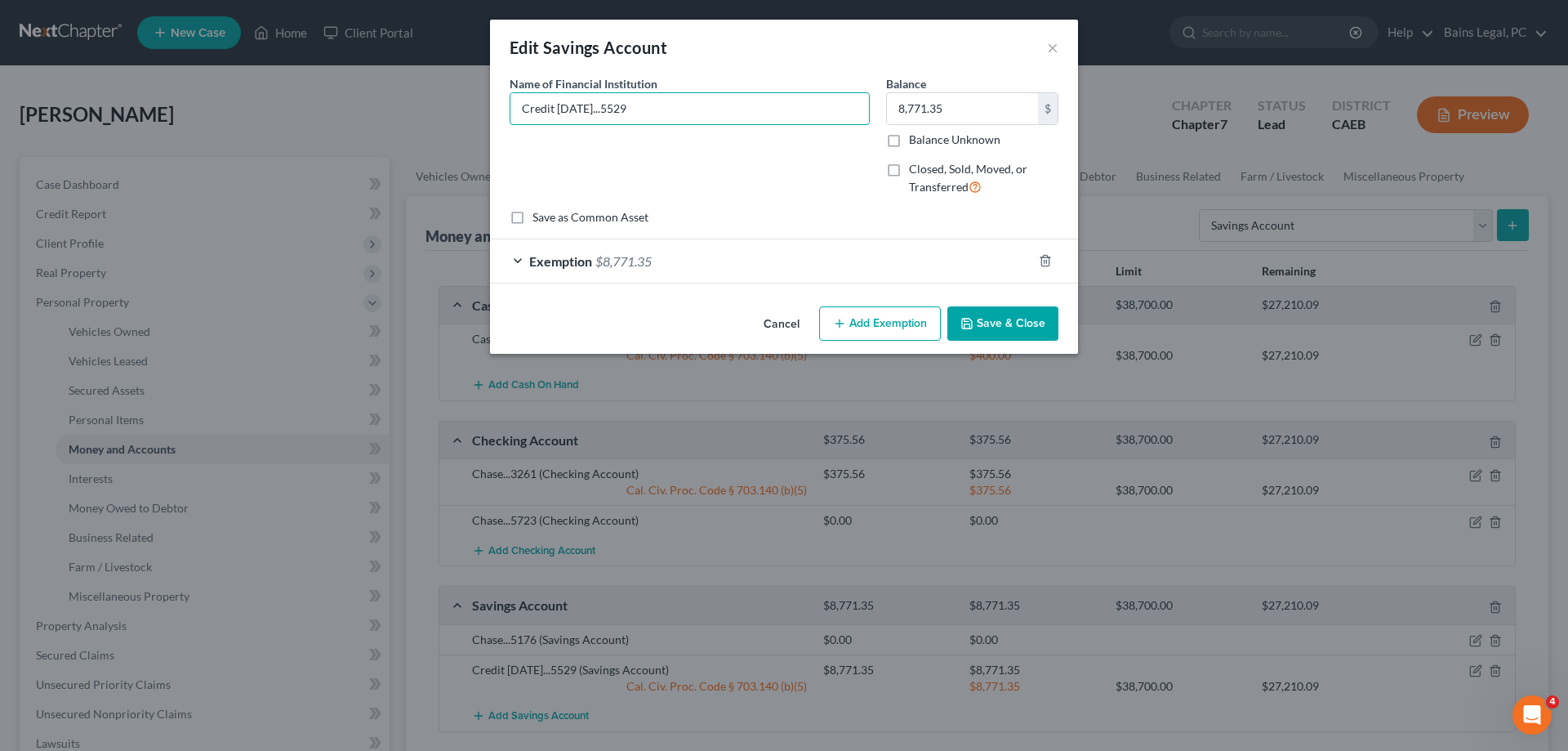
drag, startPoint x: 698, startPoint y: 122, endPoint x: 458, endPoint y: 90, distance: 242.1
click at [510, 93] on input "Credit Karma...5529" at bounding box center [689, 108] width 358 height 31
click at [1015, 320] on button "Save & Close" at bounding box center [1003, 323] width 111 height 34
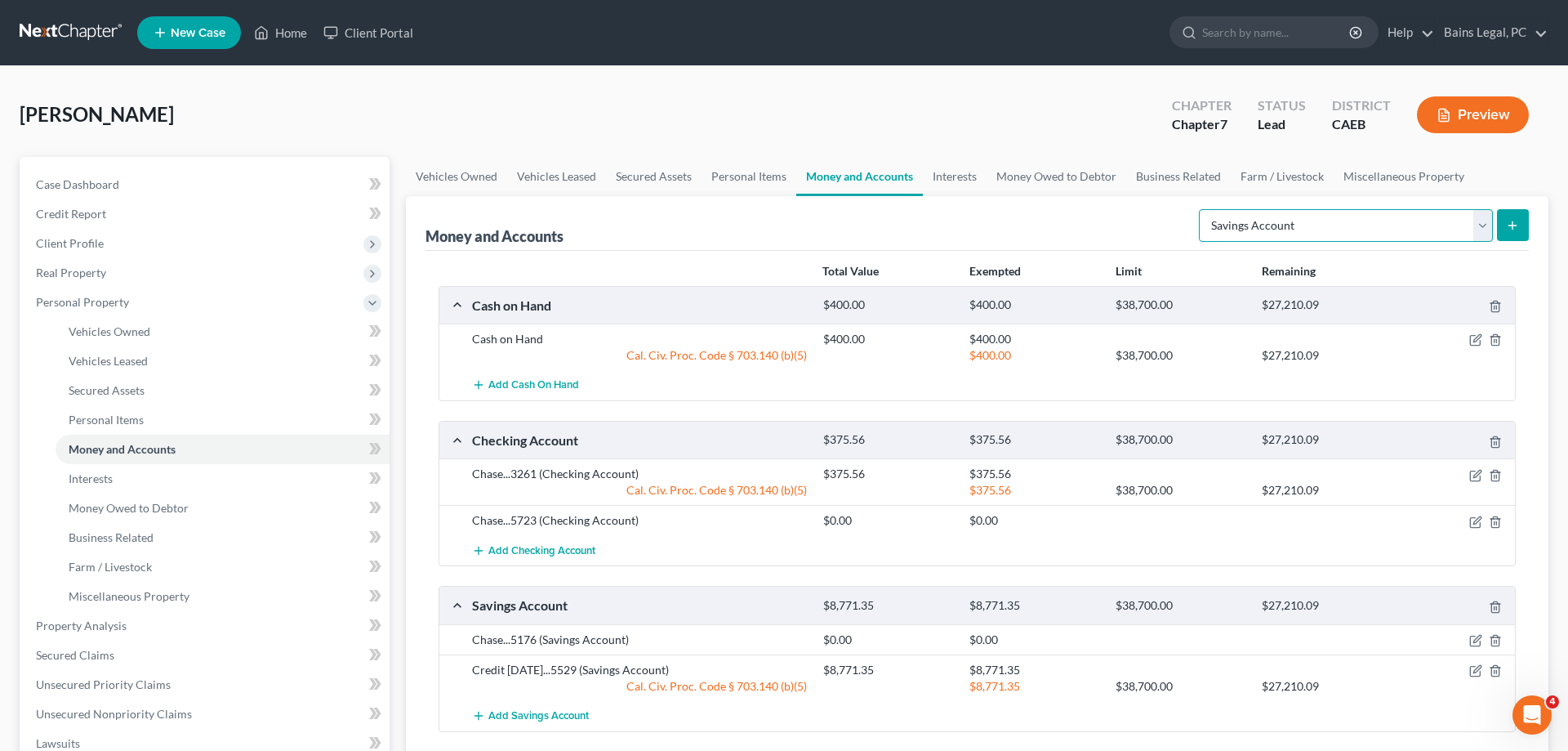
click at [1199, 209] on select "Select Account Type Brokerage Cash on Hand Certificates of Deposit Checking Acc…" at bounding box center [1346, 225] width 294 height 32
select select "brokerage"
click option "Brokerage" at bounding box center [0, 0] width 0 height 0
click at [1508, 221] on icon "submit" at bounding box center [1512, 226] width 13 height 13
drag, startPoint x: 743, startPoint y: 175, endPoint x: 840, endPoint y: 174, distance: 97.0
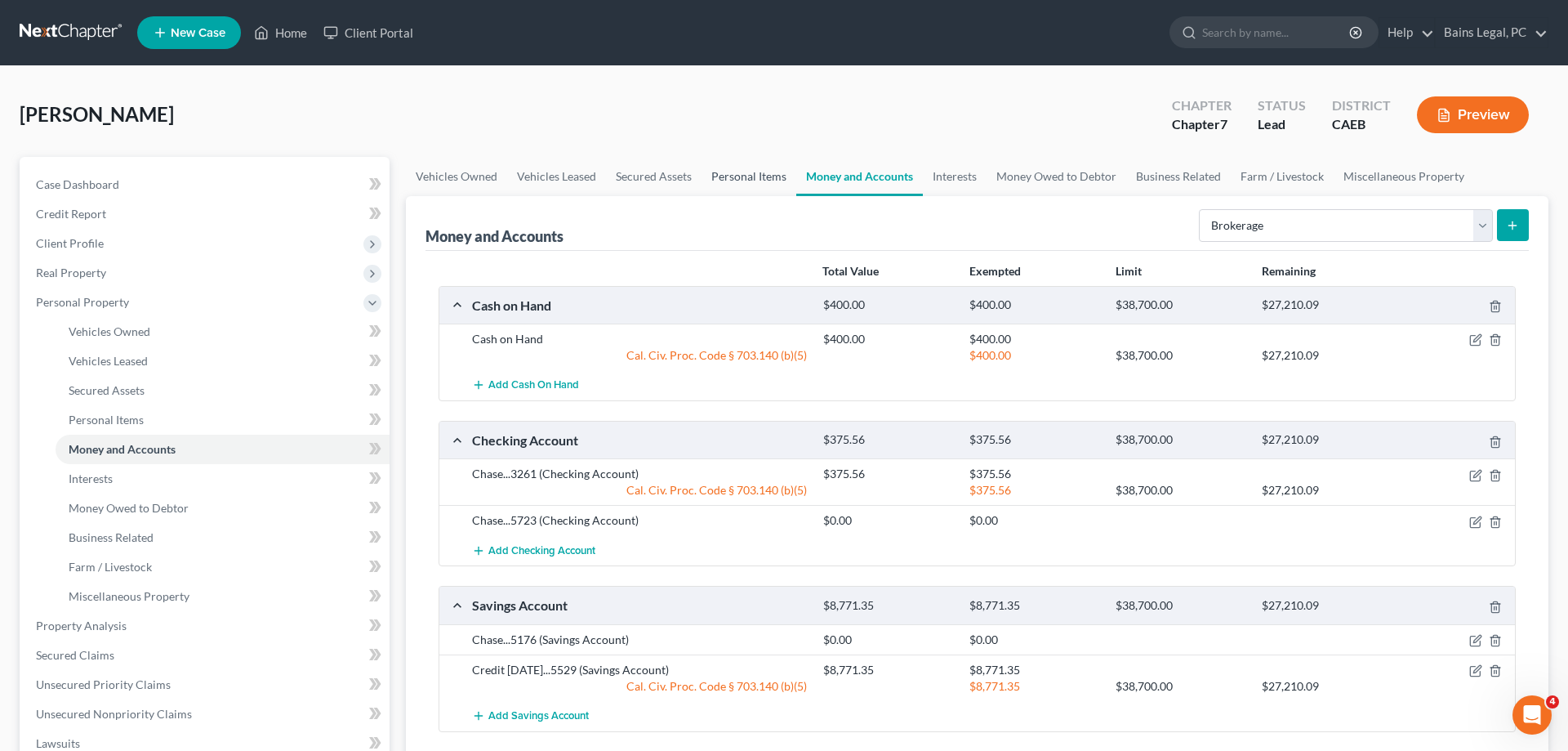
click at [749, 173] on link "Personal Items" at bounding box center [749, 176] width 95 height 39
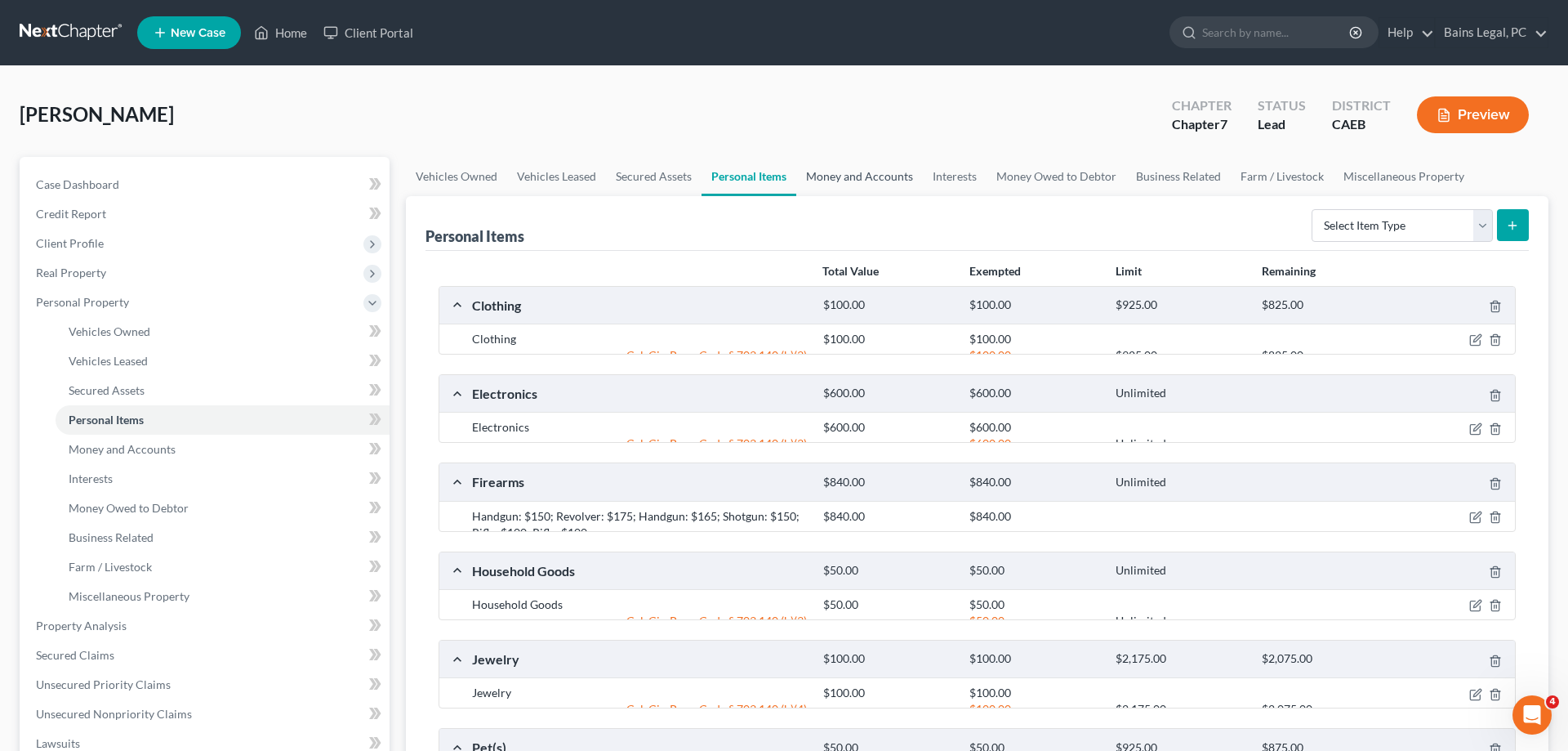
click at [840, 175] on link "Money and Accounts" at bounding box center [859, 176] width 127 height 39
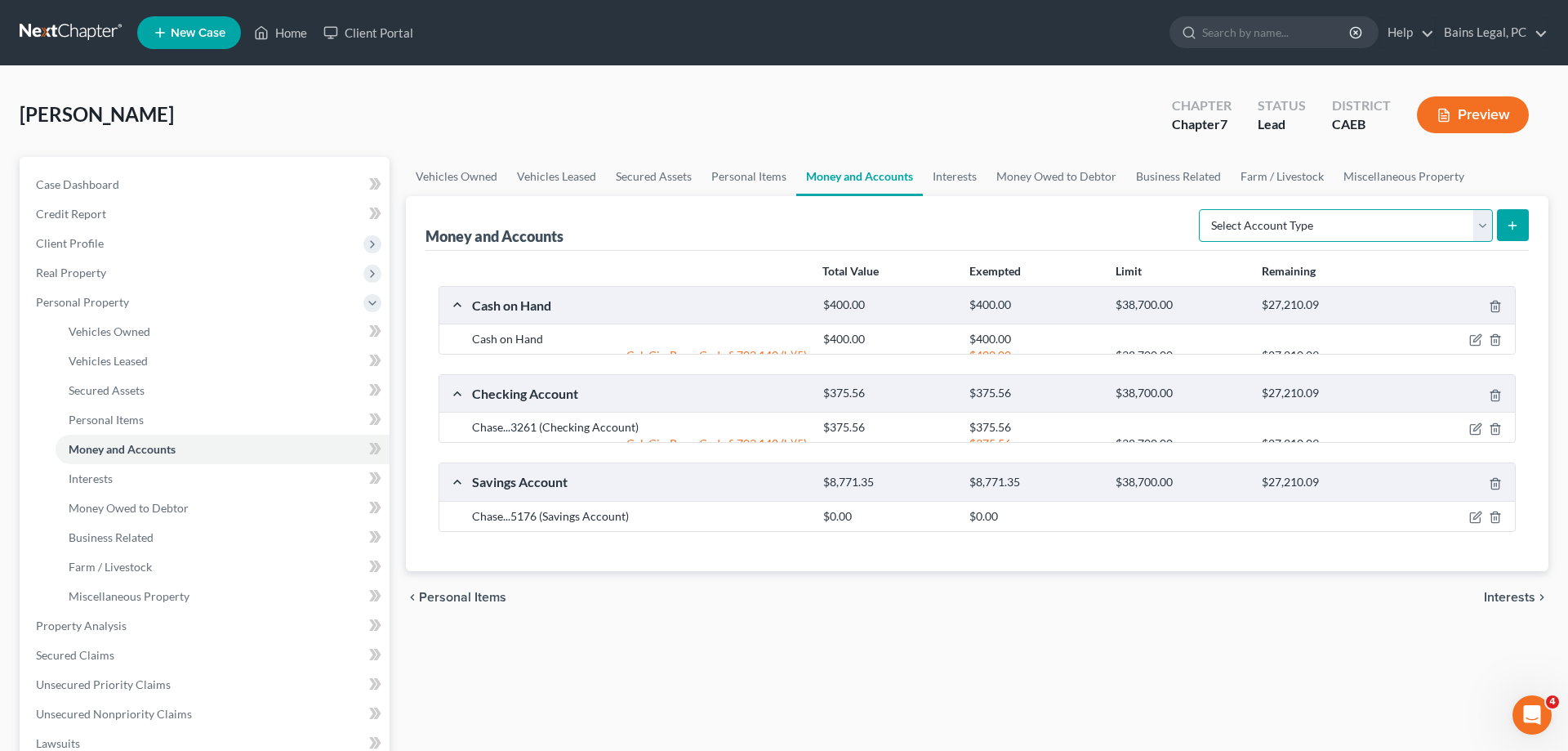
click at [1199, 209] on select "Select Account Type Brokerage Cash on Hand Certificates of Deposit Checking Acc…" at bounding box center [1346, 225] width 294 height 32
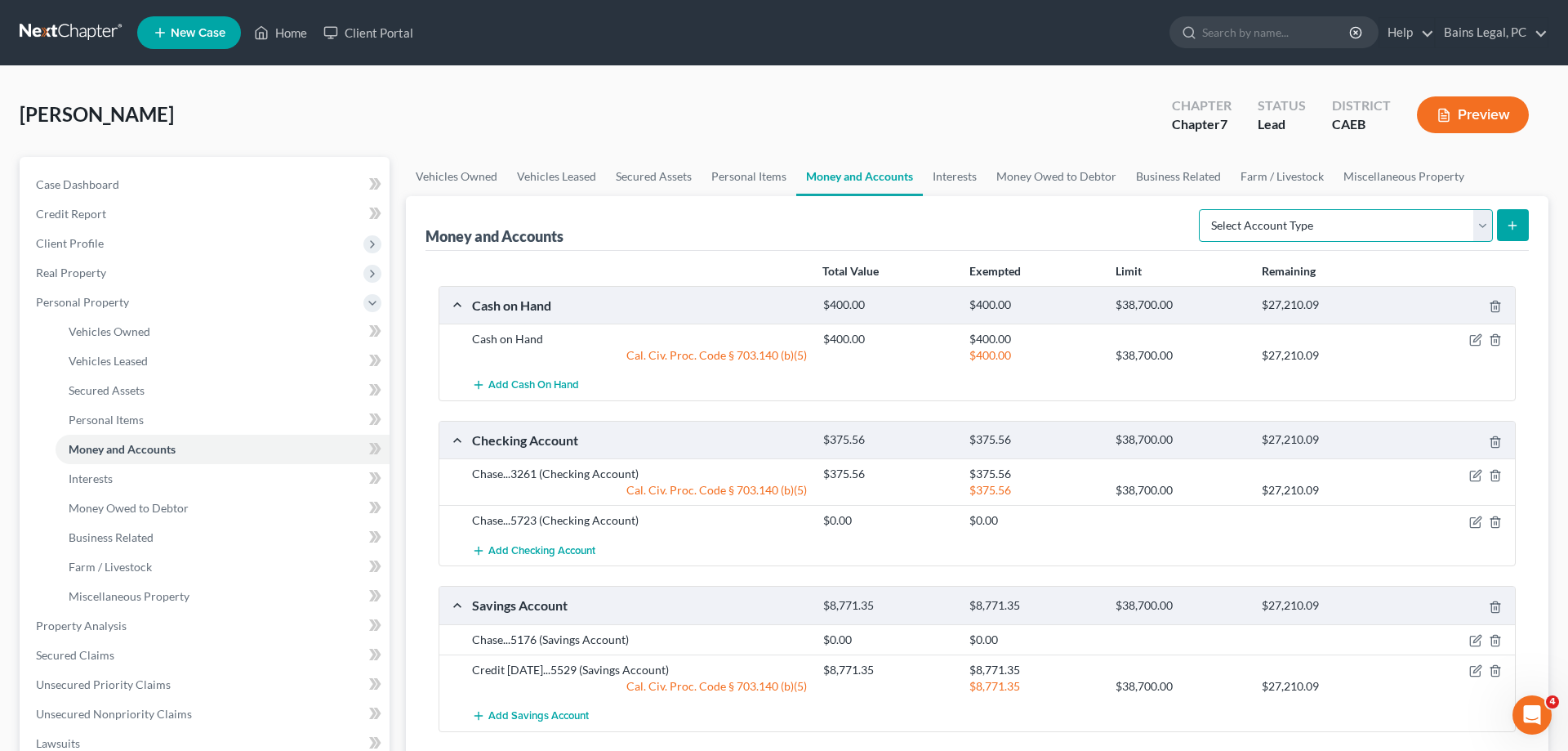
select select "brokerage"
click option "Brokerage" at bounding box center [0, 0] width 0 height 0
click at [1508, 226] on icon "submit" at bounding box center [1512, 226] width 13 height 13
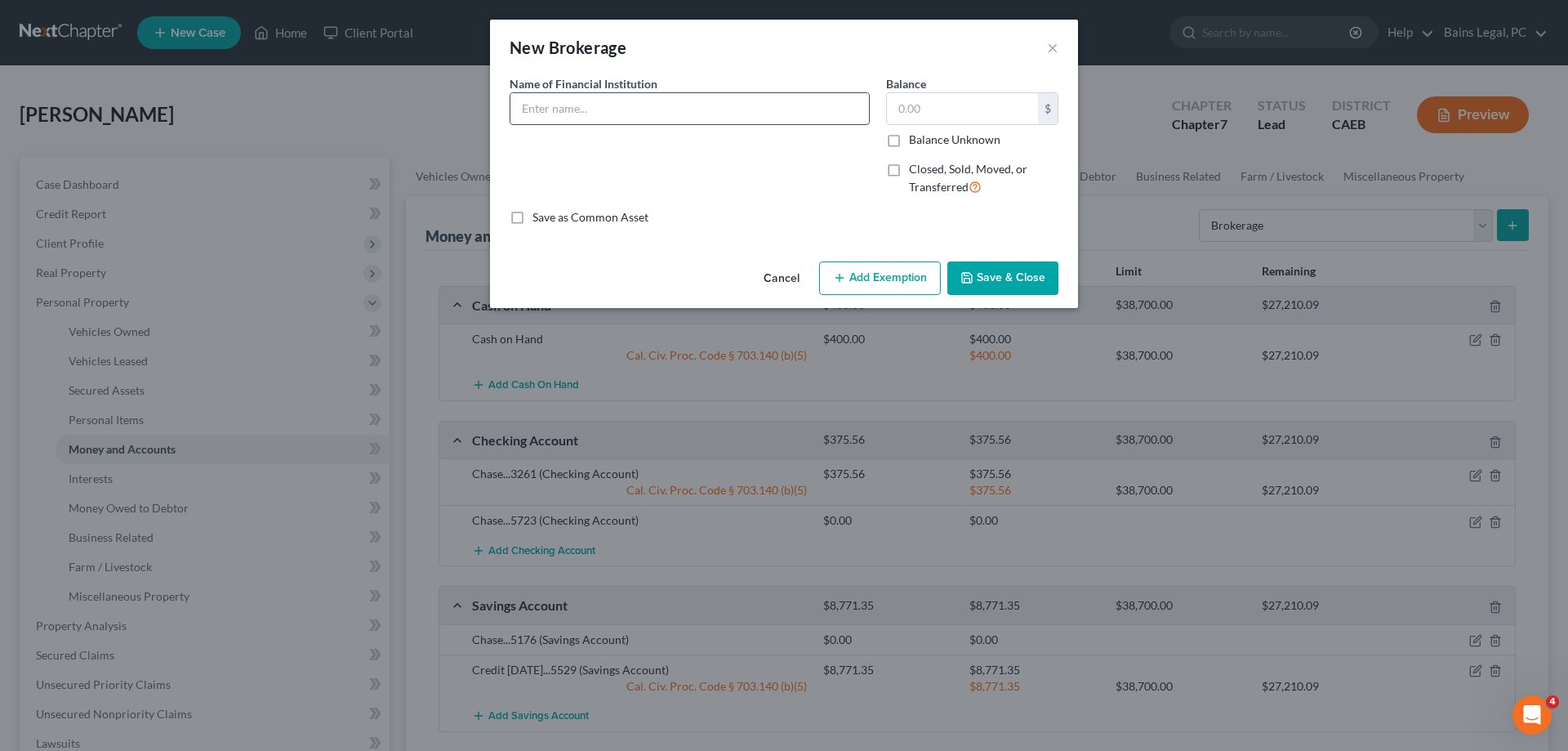
click at [644, 112] on input "text" at bounding box center [689, 108] width 358 height 31
drag, startPoint x: 665, startPoint y: 109, endPoint x: 309, endPoint y: 134, distance: 356.9
click at [510, 124] on input "Robinhood...7862" at bounding box center [689, 108] width 358 height 31
type input "Robinhood...7862"
click at [983, 106] on input "text" at bounding box center [962, 108] width 151 height 31
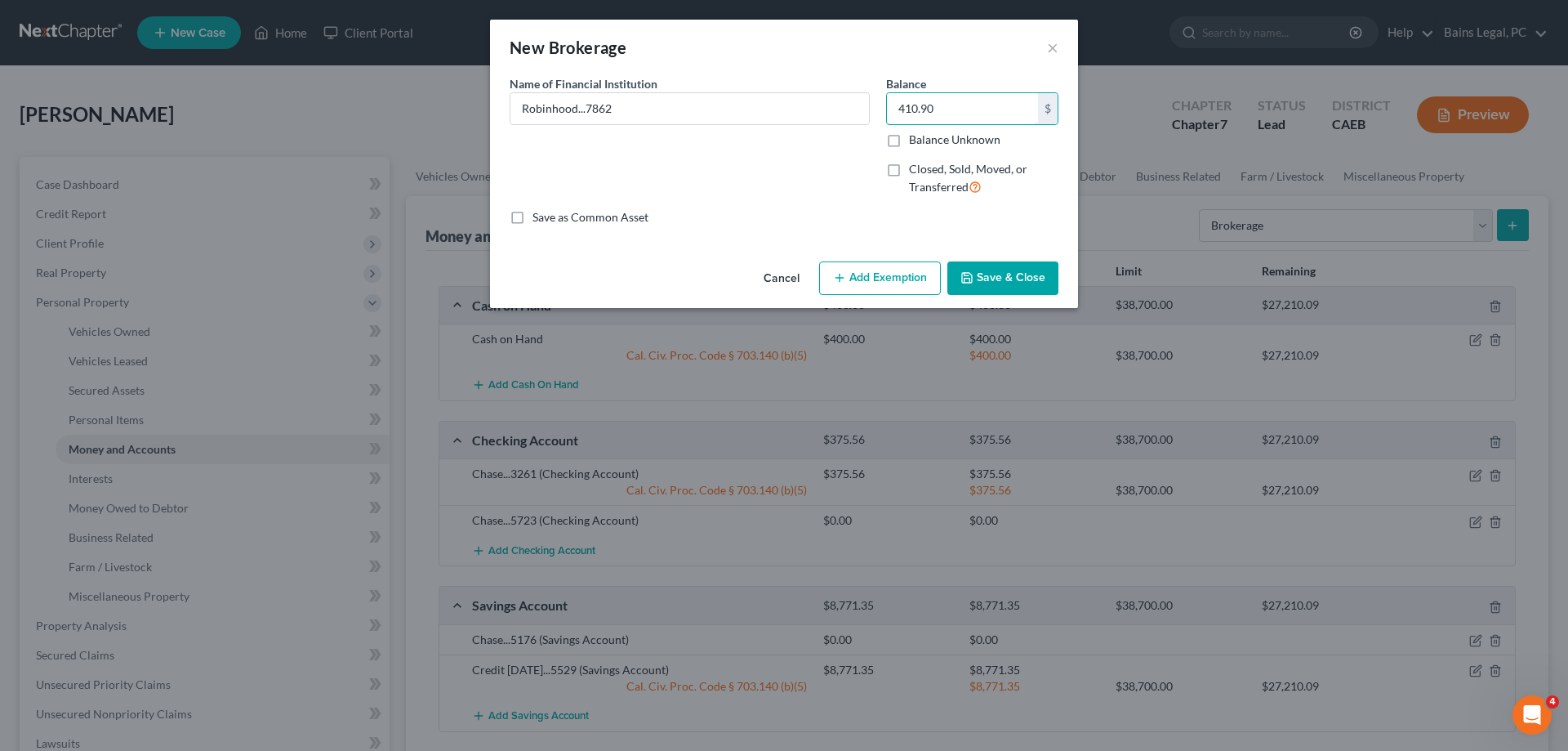
type input "410.90"
drag, startPoint x: 884, startPoint y: 298, endPoint x: 879, endPoint y: 285, distance: 13.9
click at [883, 291] on div "Cancel Add Exemption Save & Close" at bounding box center [784, 281] width 588 height 54
click at [879, 285] on button "Add Exemption" at bounding box center [879, 278] width 122 height 34
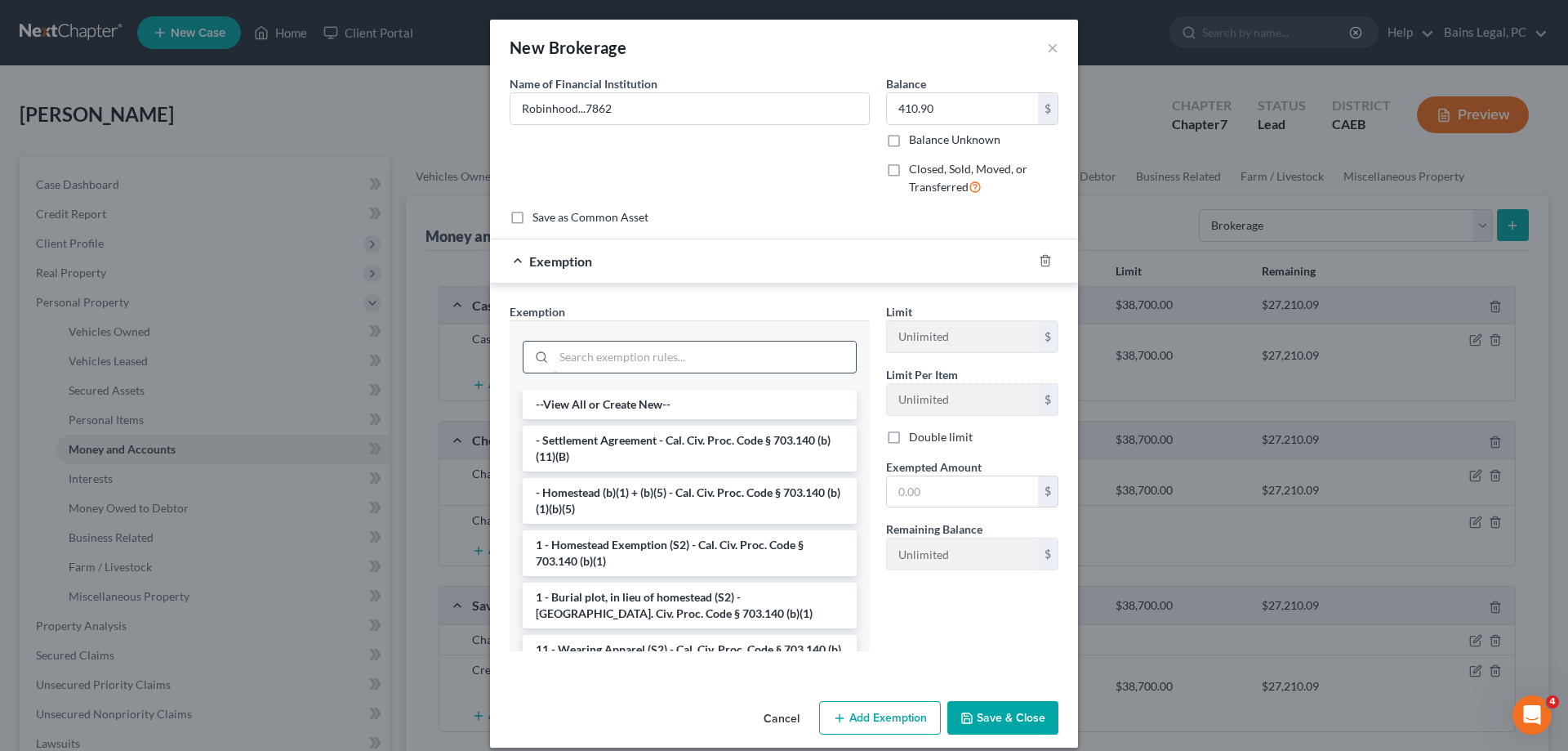
click at [611, 344] on input "search" at bounding box center [705, 357] width 302 height 31
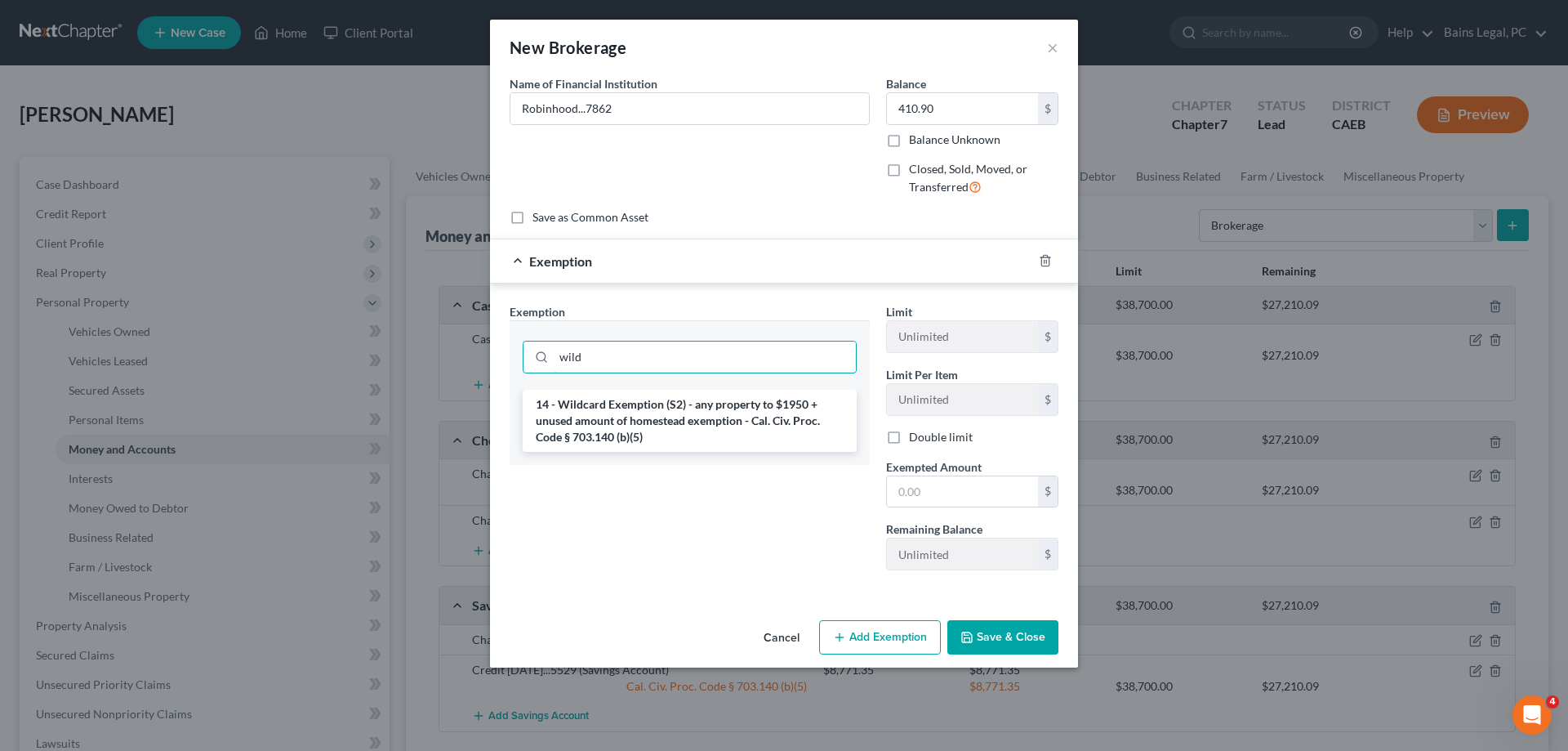
type input "wild"
click at [612, 437] on li "14 - Wildcard Exemption (S2) - any property to $1950 + unused amount of homeste…" at bounding box center [689, 421] width 334 height 62
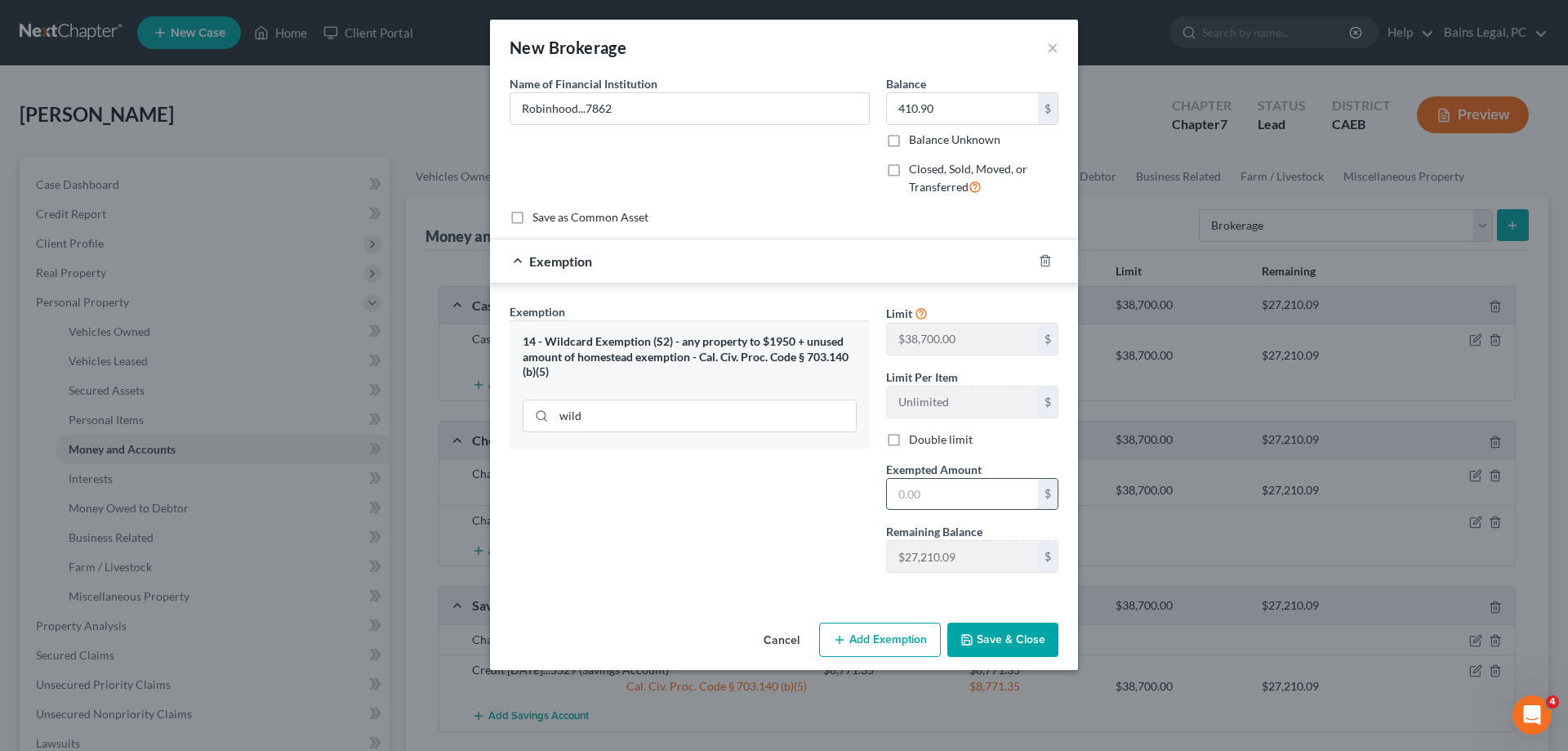
click at [962, 500] on input "text" at bounding box center [962, 494] width 151 height 31
type input "410.90"
click at [1005, 640] on button "Save & Close" at bounding box center [1003, 639] width 111 height 34
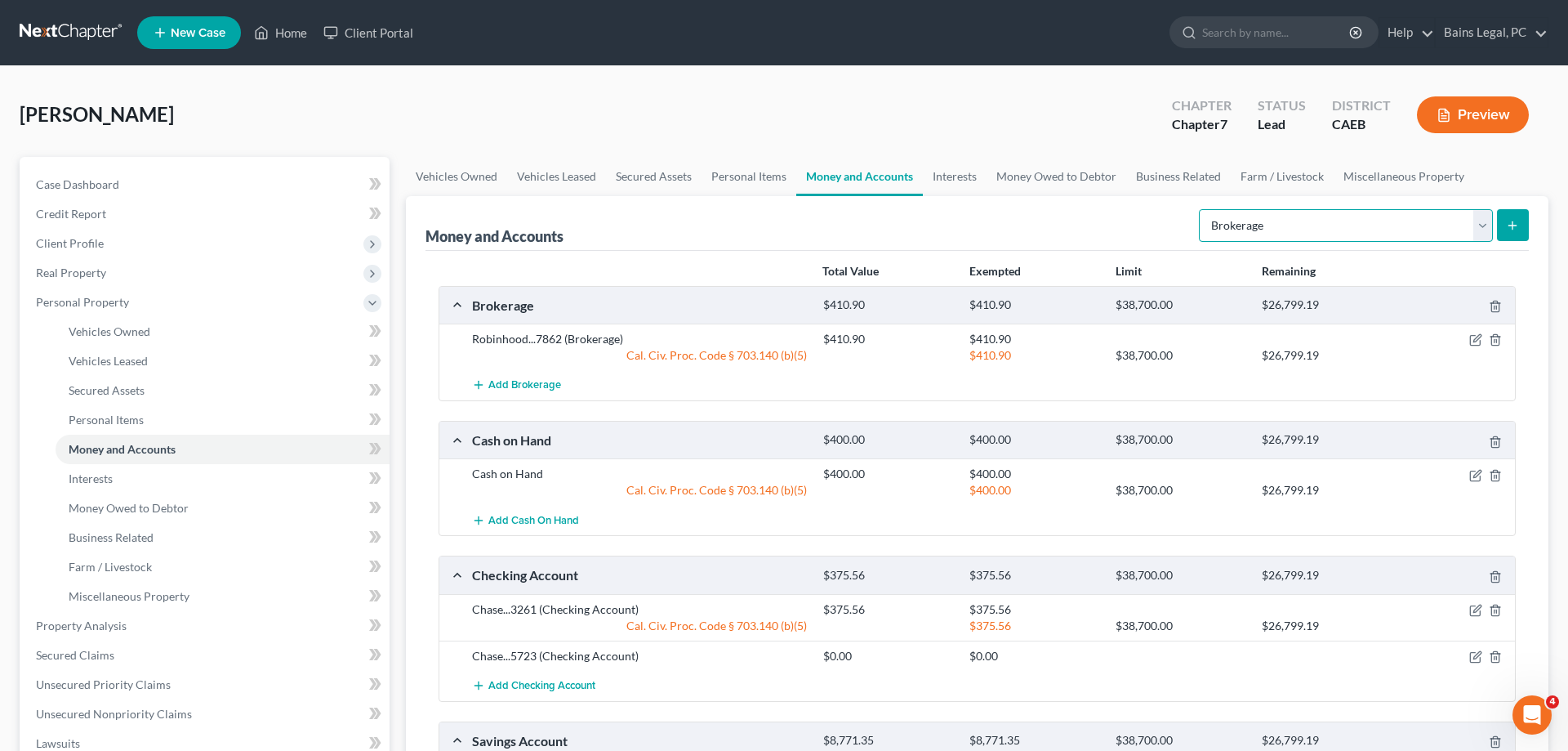
click at [1199, 209] on select "Select Account Type Brokerage Cash on Hand Certificates of Deposit Checking Acc…" at bounding box center [1346, 225] width 294 height 32
select select "other"
click option "Other (Credit Union, Health Savings Account, etc)" at bounding box center [0, 0] width 0 height 0
click at [1514, 227] on icon "submit" at bounding box center [1512, 226] width 13 height 13
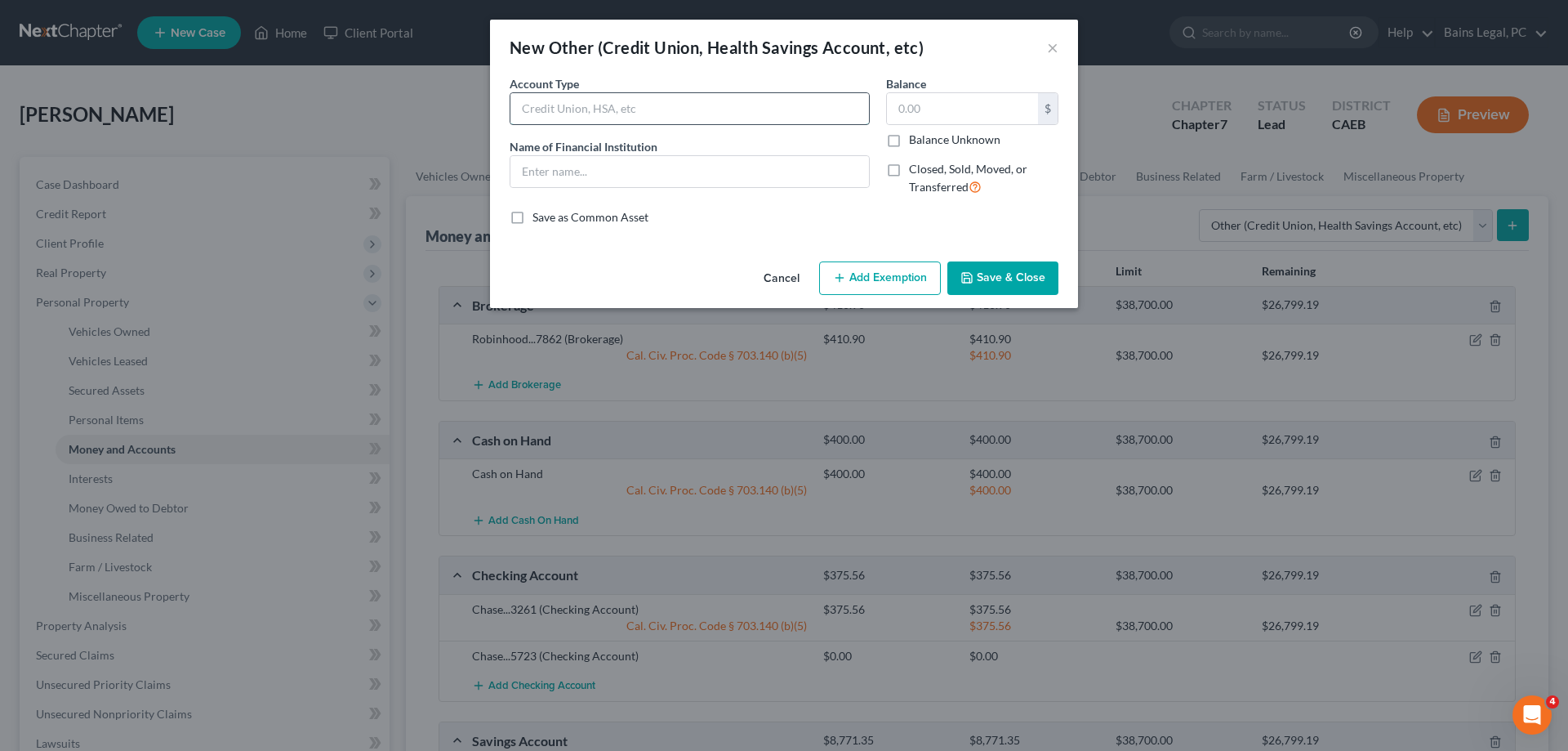
click at [613, 115] on input "text" at bounding box center [689, 108] width 358 height 31
type input "Phone App"
type input "PayPal"
click at [1005, 273] on button "Save & Close" at bounding box center [1003, 278] width 111 height 34
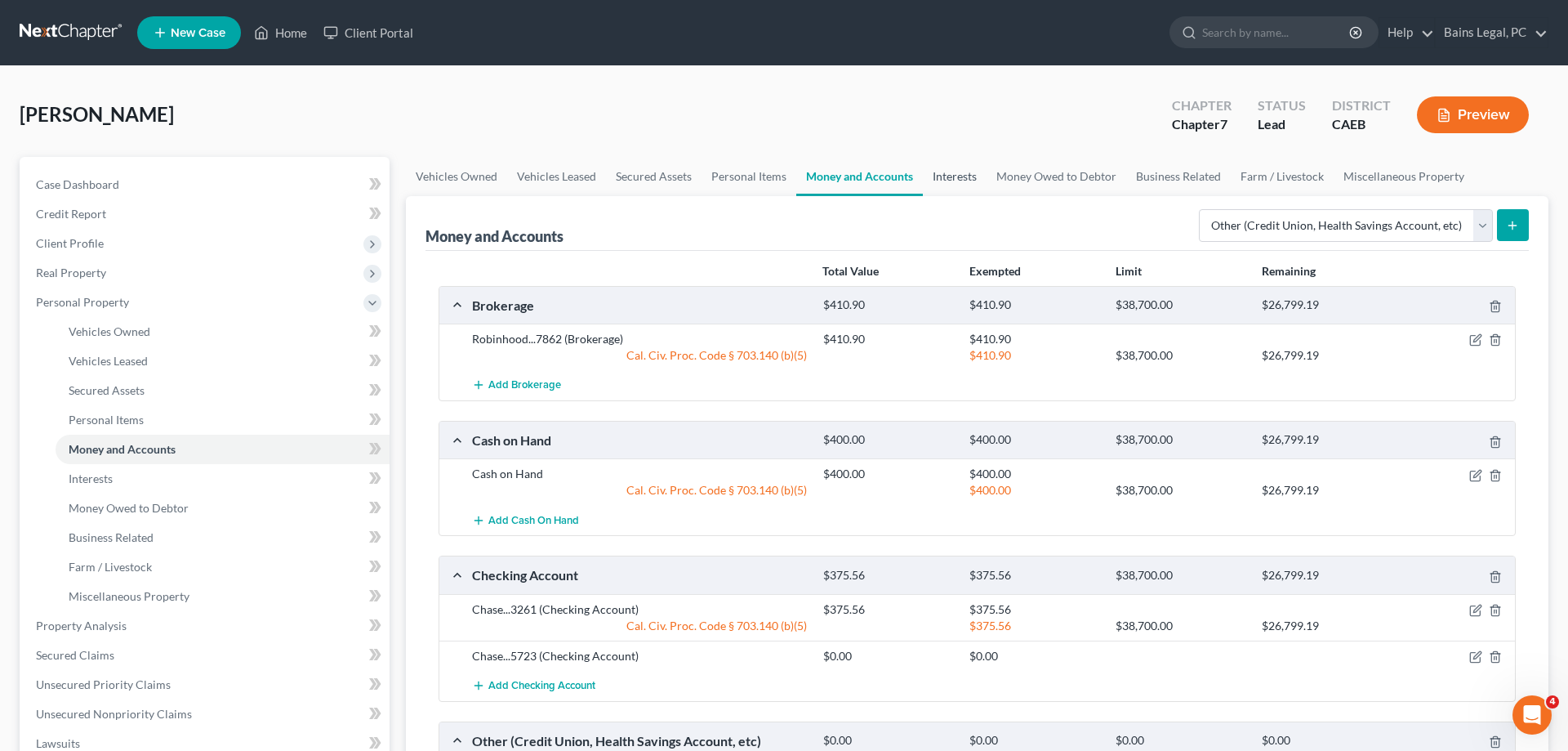
click at [947, 165] on link "Interests" at bounding box center [955, 176] width 64 height 39
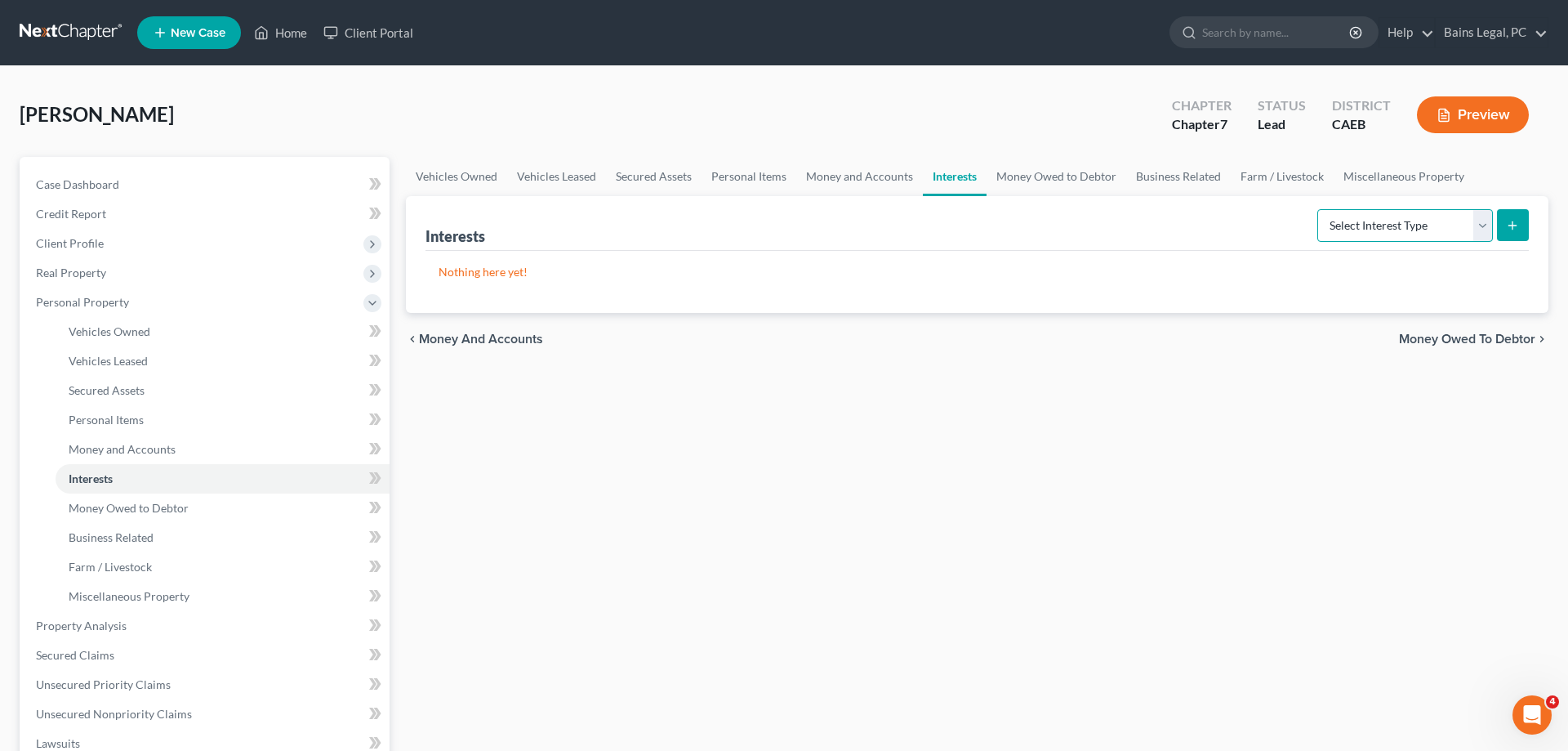
select select "other_retirement_plan"
click option "Other Retirement Plan" at bounding box center [0, 0] width 0 height 0
drag, startPoint x: 1511, startPoint y: 224, endPoint x: 1267, endPoint y: 243, distance: 244.7
click at [1512, 223] on icon "submit" at bounding box center [1512, 226] width 13 height 13
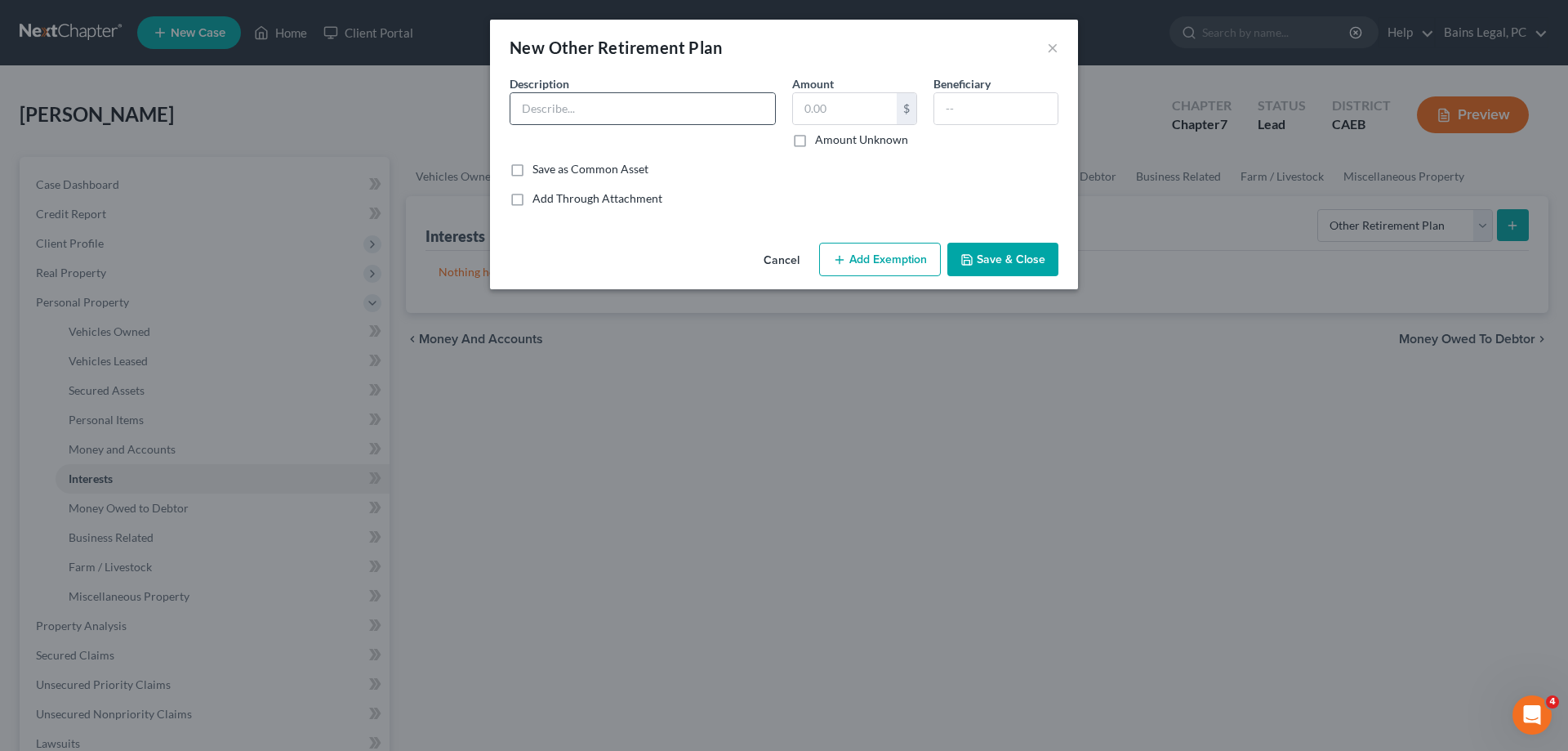
click at [580, 124] on div at bounding box center [642, 108] width 266 height 32
click at [588, 117] on input "text" at bounding box center [642, 108] width 265 height 31
type input "CalPERS (Debtor)"
type input "1"
type input "45,260.44"
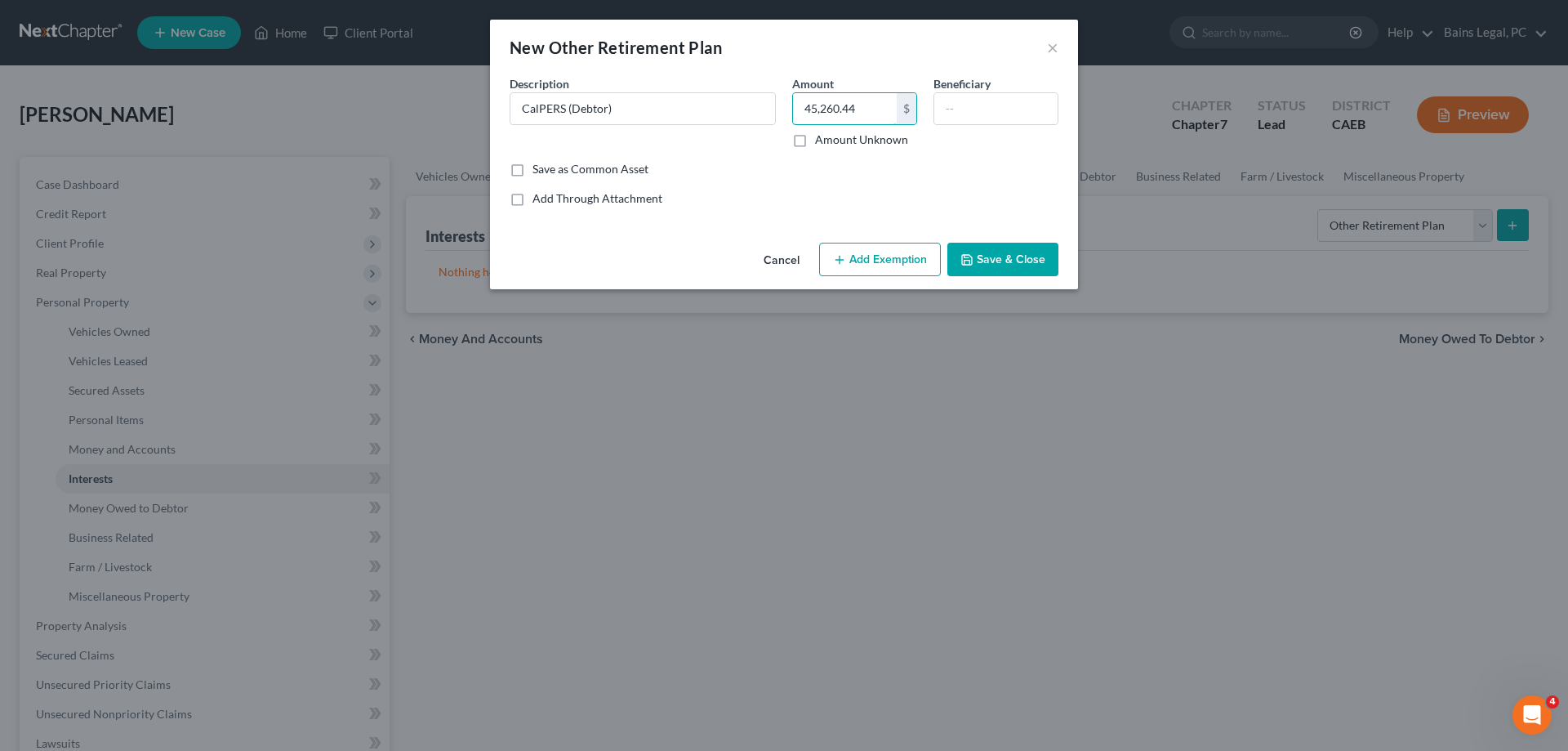
drag, startPoint x: 885, startPoint y: 105, endPoint x: 870, endPoint y: 135, distance: 33.5
click at [889, 112] on input "45,260.44" at bounding box center [845, 108] width 104 height 31
drag, startPoint x: 895, startPoint y: 253, endPoint x: 830, endPoint y: 320, distance: 93.3
click at [894, 253] on button "Add Exemption" at bounding box center [879, 259] width 122 height 34
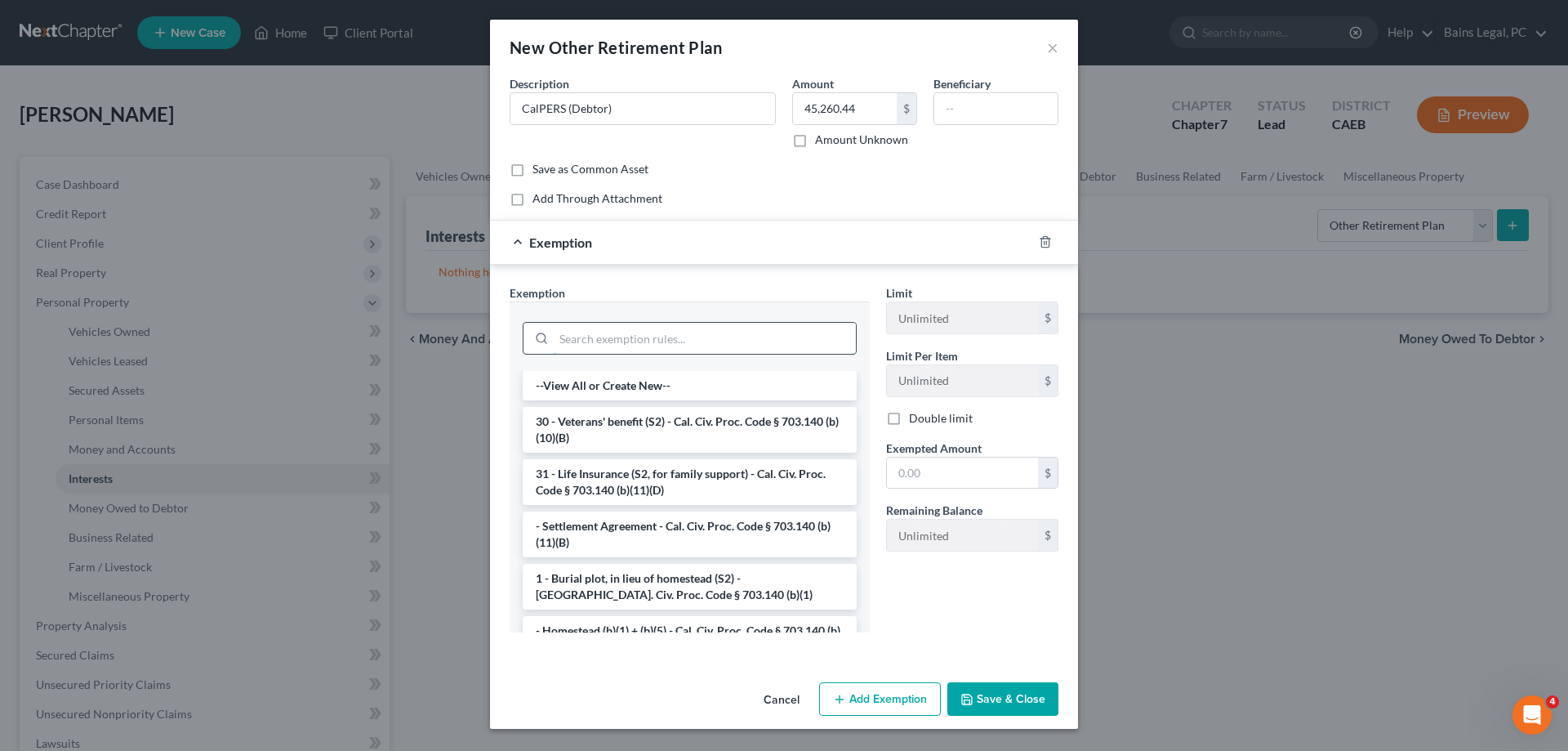
click at [716, 330] on input "search" at bounding box center [705, 338] width 302 height 31
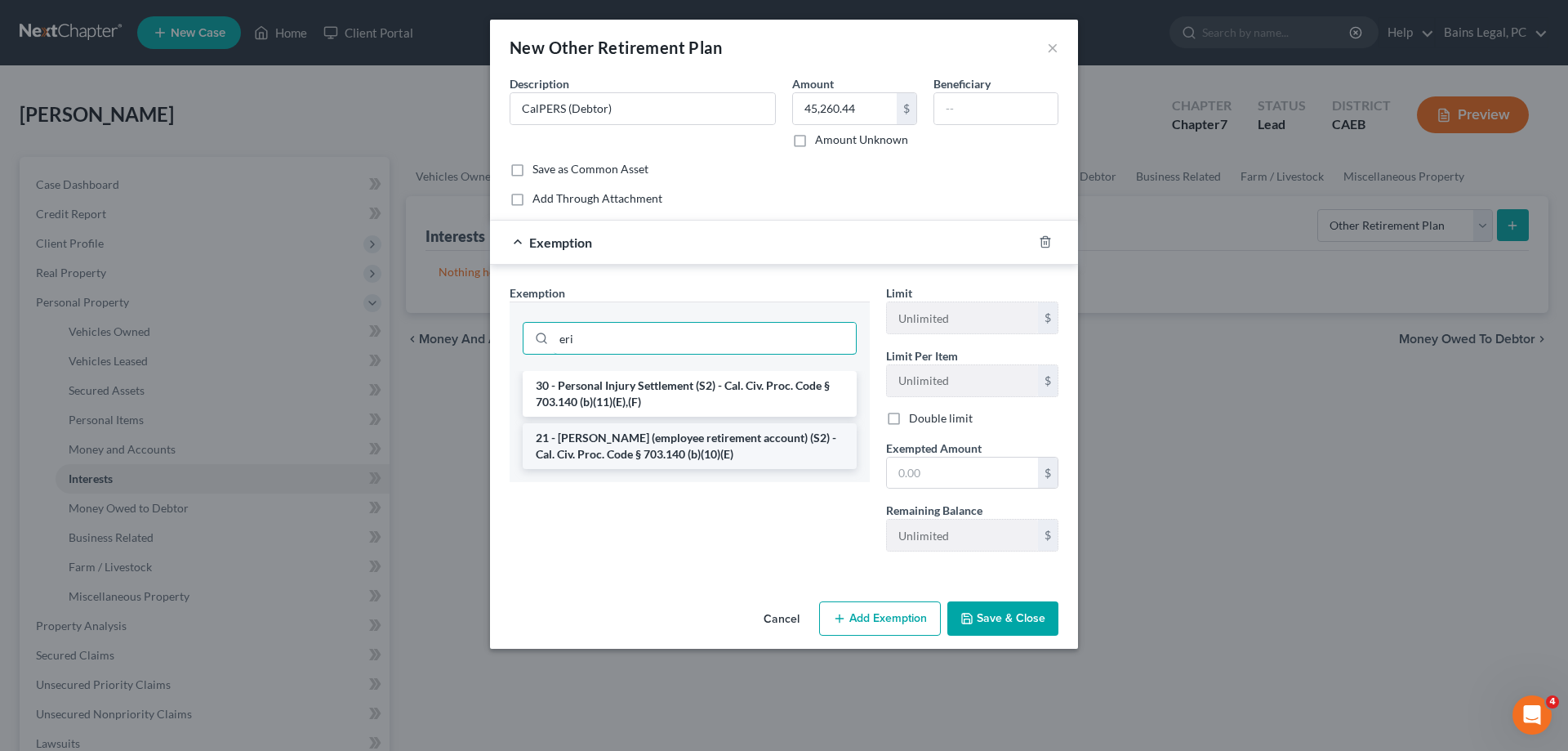
type input "eri"
drag, startPoint x: 700, startPoint y: 441, endPoint x: 795, endPoint y: 448, distance: 95.3
click at [702, 441] on li "21 - ERISA (employee retirement account) (S2) - Cal. Civ. Proc. Code § 703.140 …" at bounding box center [689, 446] width 334 height 46
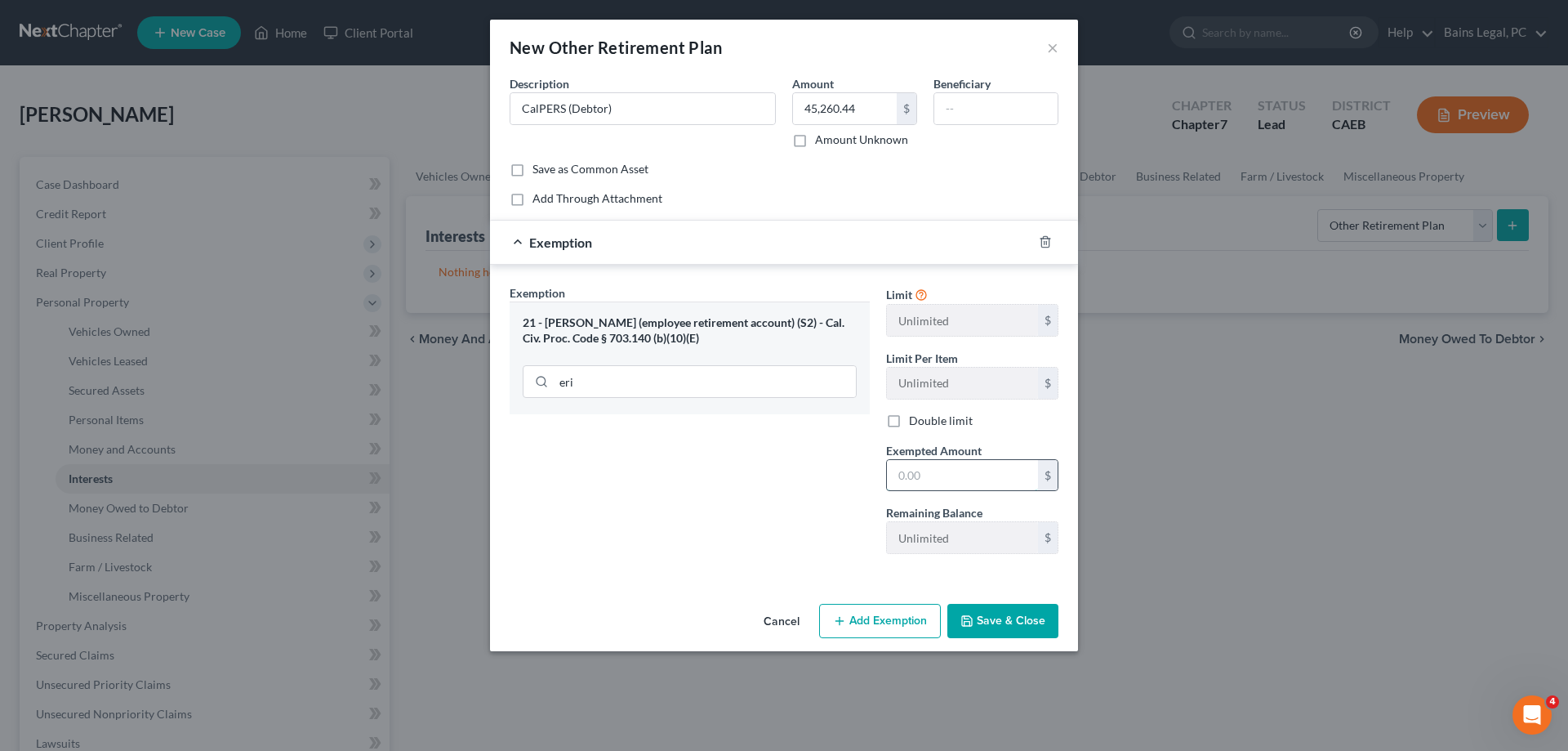
click at [927, 481] on input "text" at bounding box center [962, 475] width 151 height 31
paste input "45,260.44"
type input "45,260.44"
click at [1029, 632] on button "Save & Close" at bounding box center [1003, 621] width 111 height 34
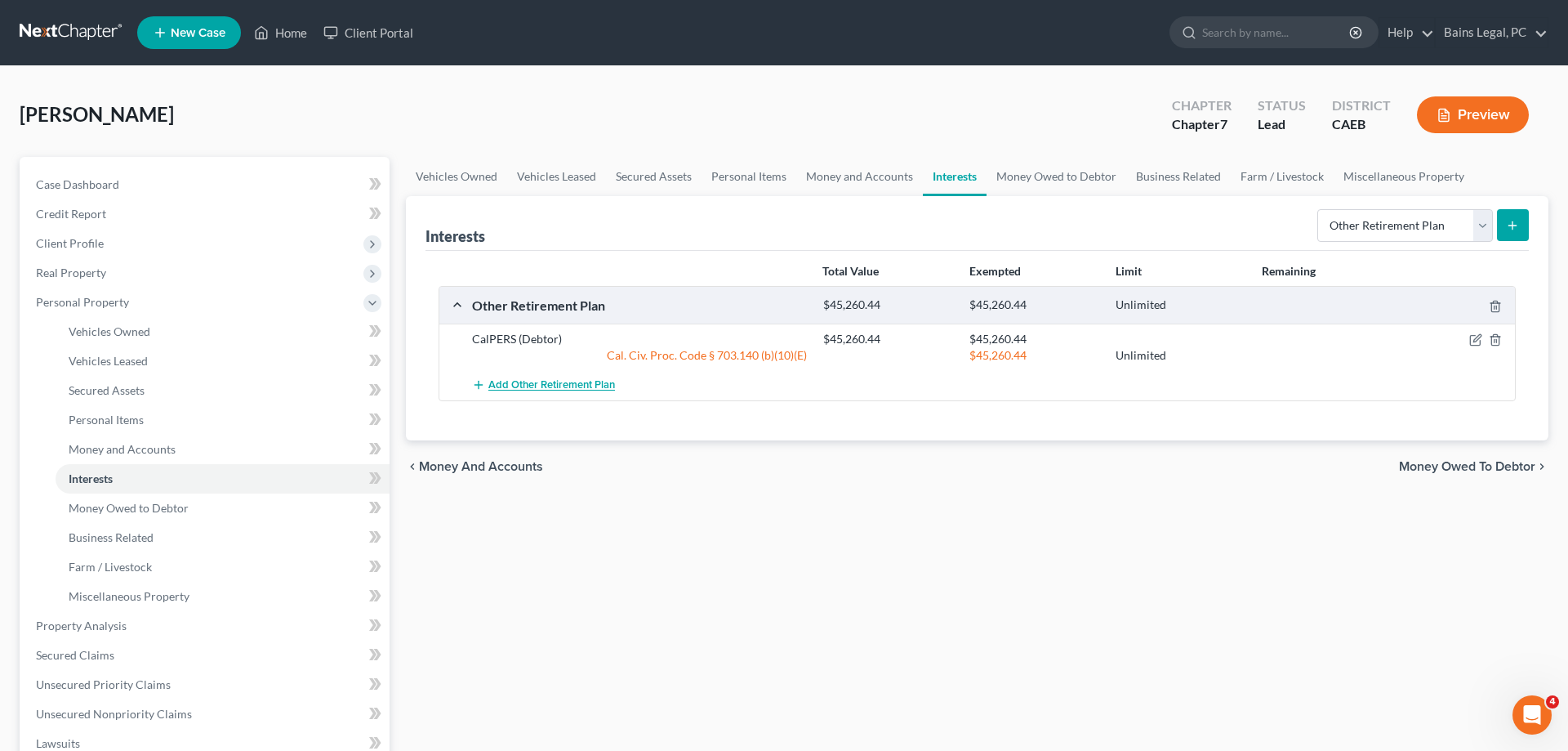
click at [553, 392] on span "Add Other Retirement Plan" at bounding box center [552, 386] width 127 height 13
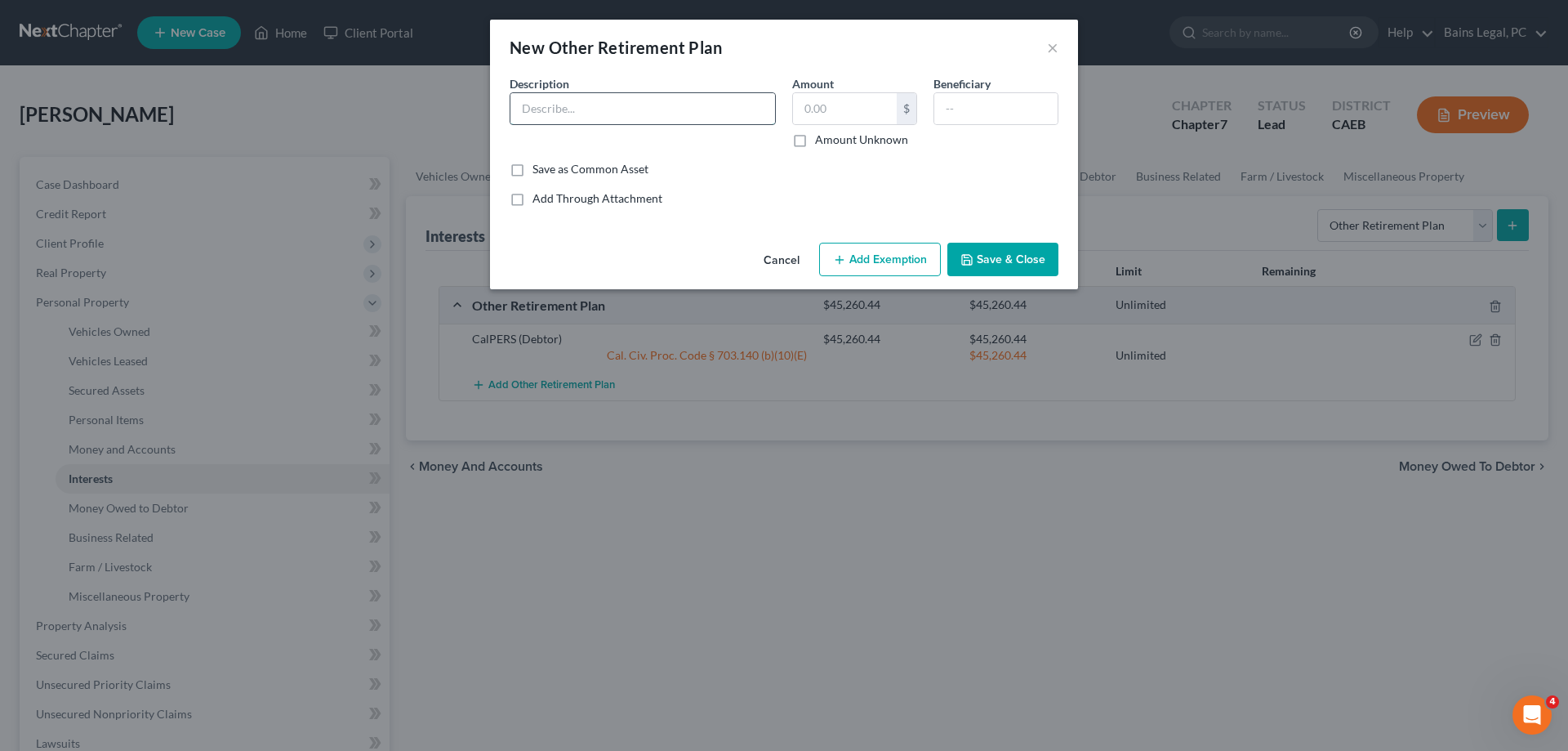
click at [637, 110] on input "text" at bounding box center [642, 108] width 265 height 31
type input "CalPERS (Non-Filing Spouse)"
type input "9,477.50"
drag, startPoint x: 830, startPoint y: 105, endPoint x: 900, endPoint y: 102, distance: 70.1
click at [900, 102] on div "9,477.50 $" at bounding box center [855, 108] width 125 height 32
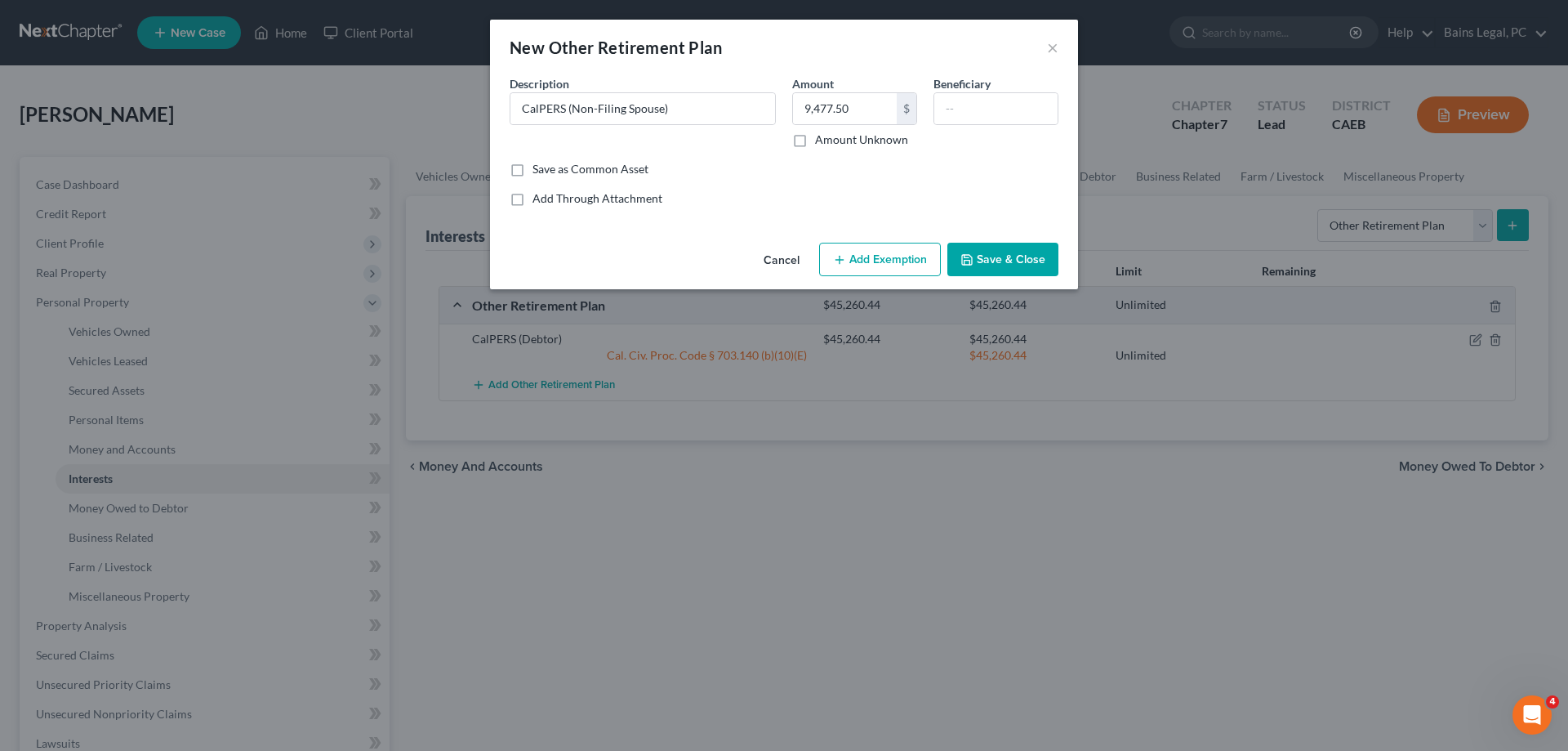
drag, startPoint x: 869, startPoint y: 264, endPoint x: 693, endPoint y: 286, distance: 177.4
click at [864, 264] on button "Add Exemption" at bounding box center [879, 259] width 122 height 34
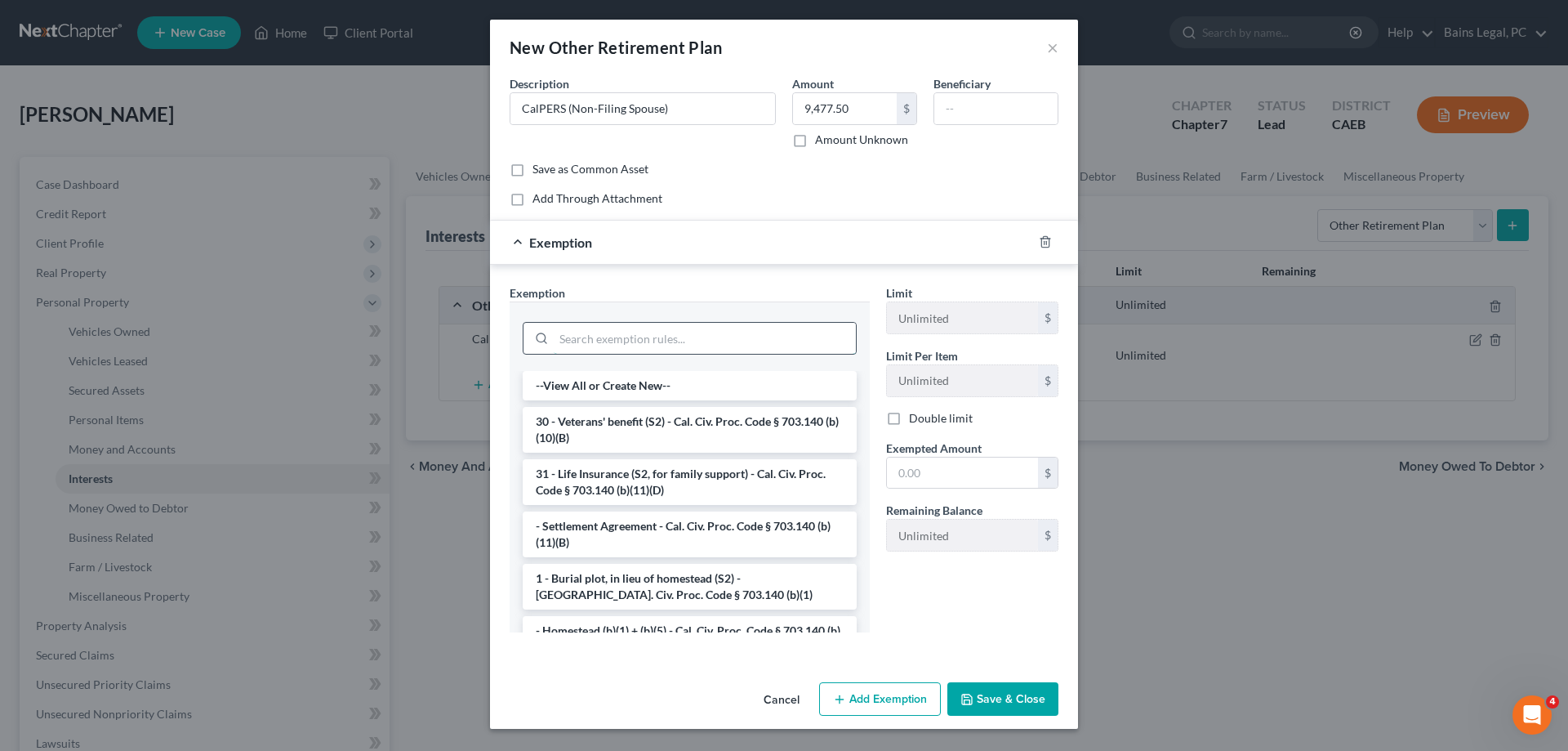
click at [633, 331] on input "search" at bounding box center [705, 338] width 302 height 31
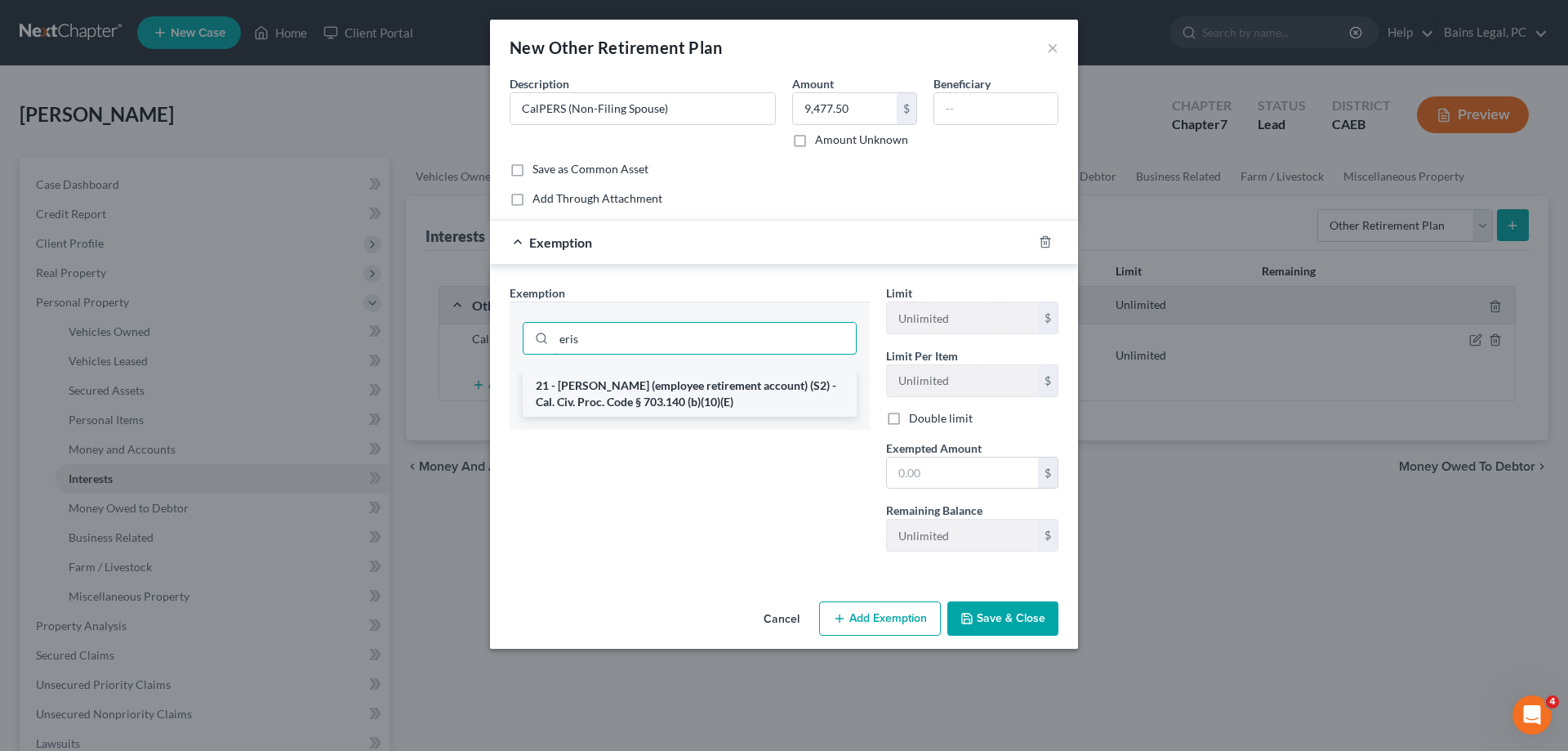
type input "eris"
drag, startPoint x: 612, startPoint y: 406, endPoint x: 710, endPoint y: 418, distance: 98.7
click at [614, 406] on li "21 - ERISA (employee retirement account) (S2) - Cal. Civ. Proc. Code § 703.140 …" at bounding box center [689, 393] width 334 height 46
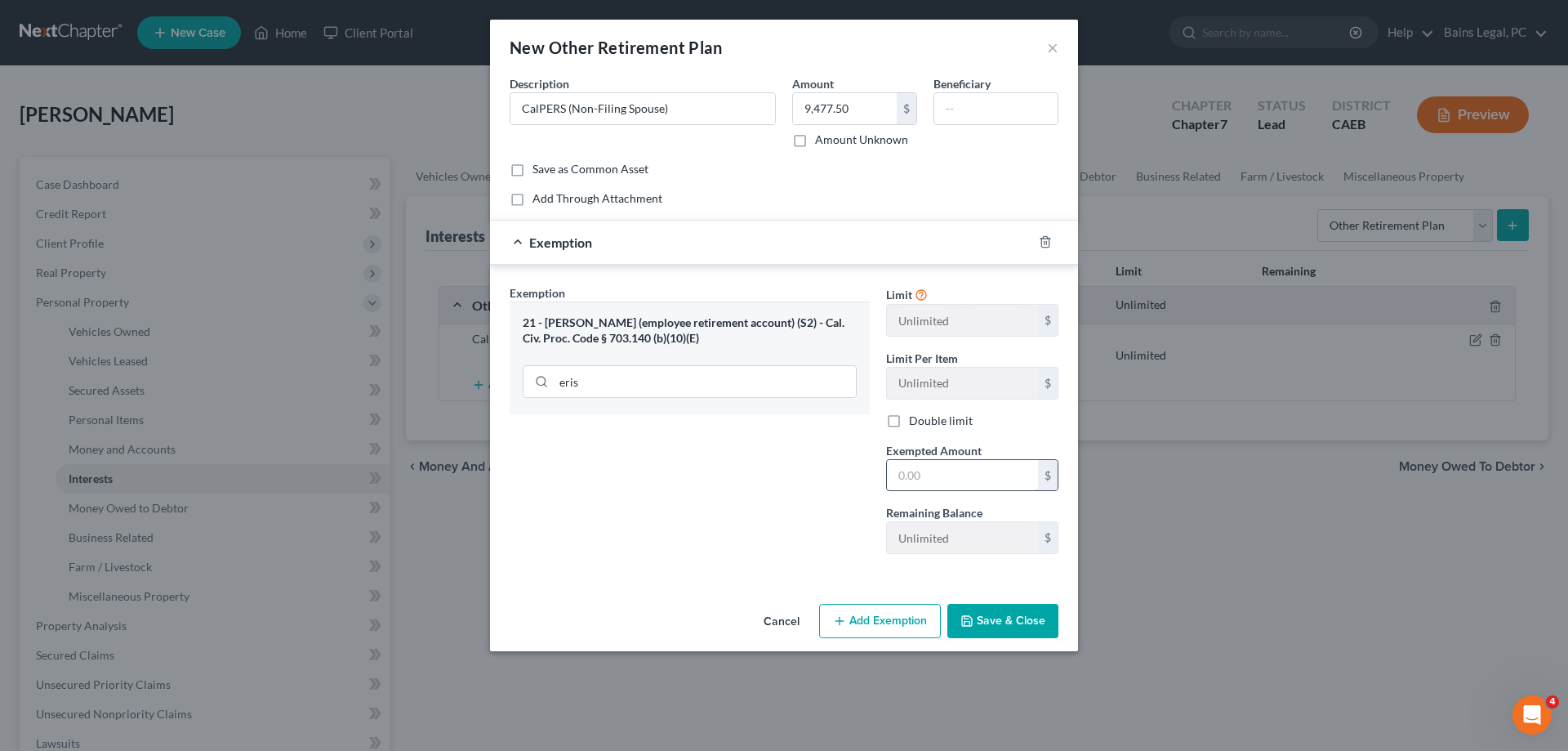
click at [962, 480] on input "text" at bounding box center [962, 475] width 151 height 31
paste input "9,477.50"
type input "9,477.50"
click at [1015, 625] on button "Save & Close" at bounding box center [1003, 621] width 111 height 34
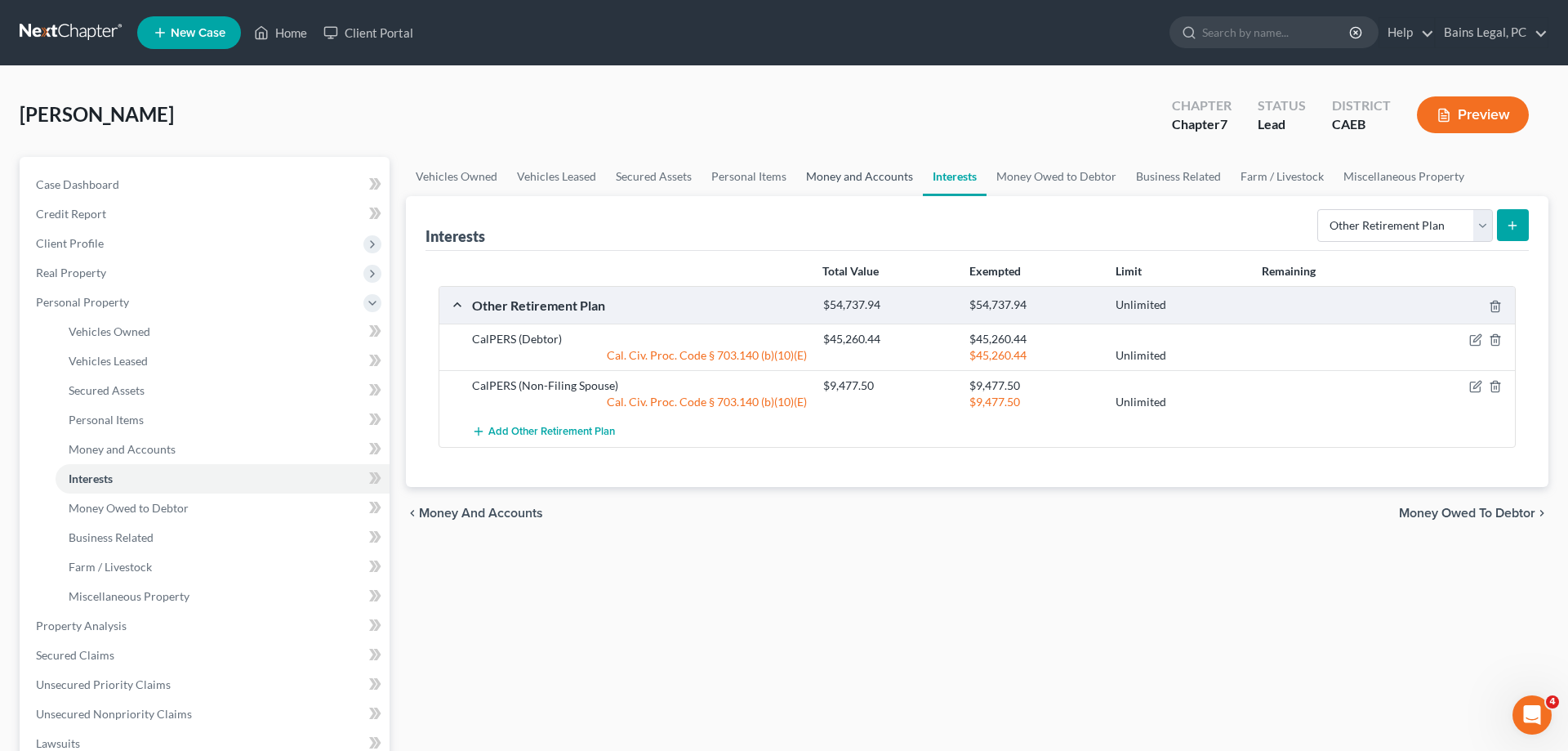
click at [862, 179] on link "Money and Accounts" at bounding box center [859, 176] width 127 height 39
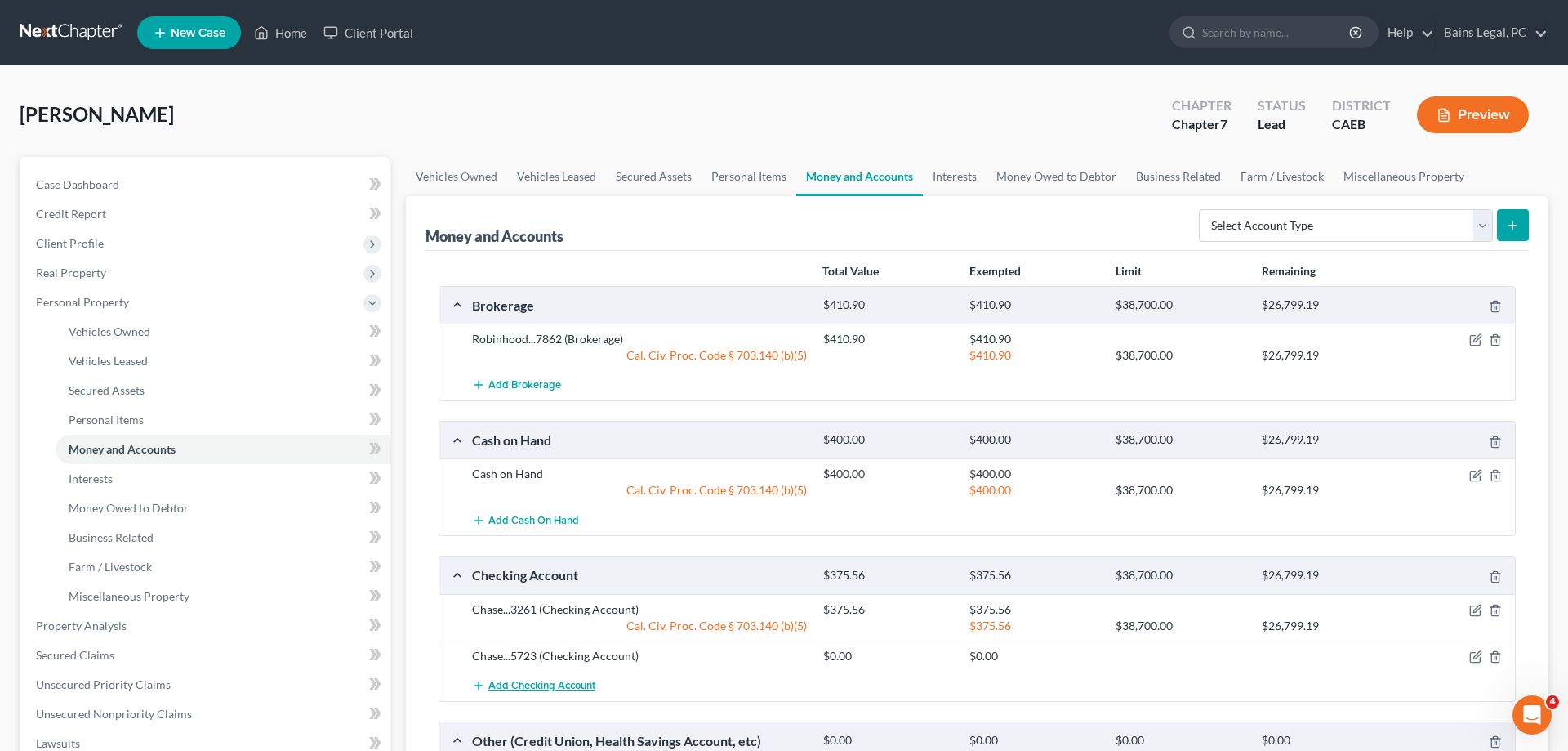
click at [555, 684] on span "Add Checking Account" at bounding box center [542, 685] width 107 height 13
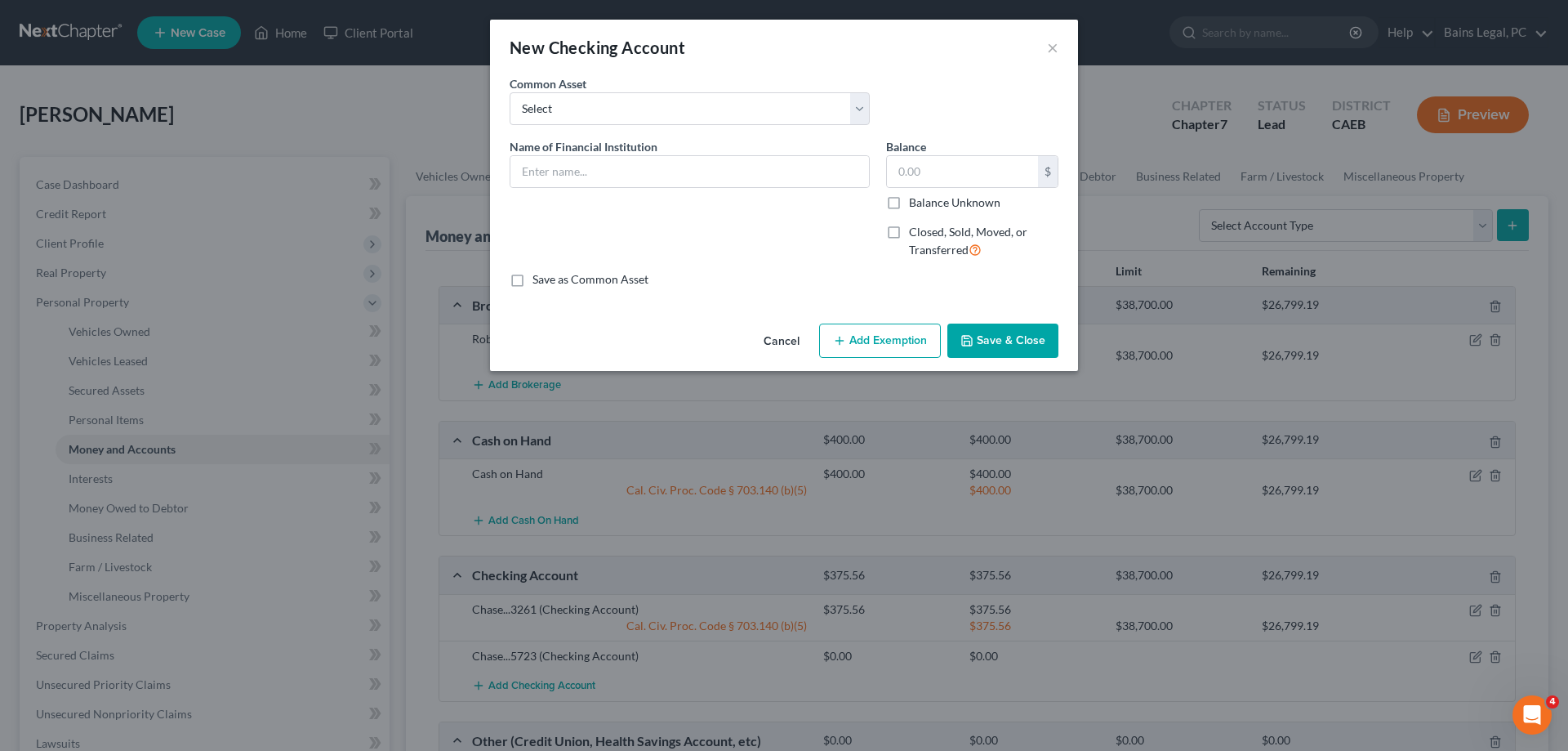
click at [952, 229] on span "Closed, Sold, Moved, or Transferred" at bounding box center [968, 241] width 119 height 32
click at [926, 229] on input "Closed, Sold, Moved, or Transferred" at bounding box center [921, 229] width 11 height 11
checkbox input "true"
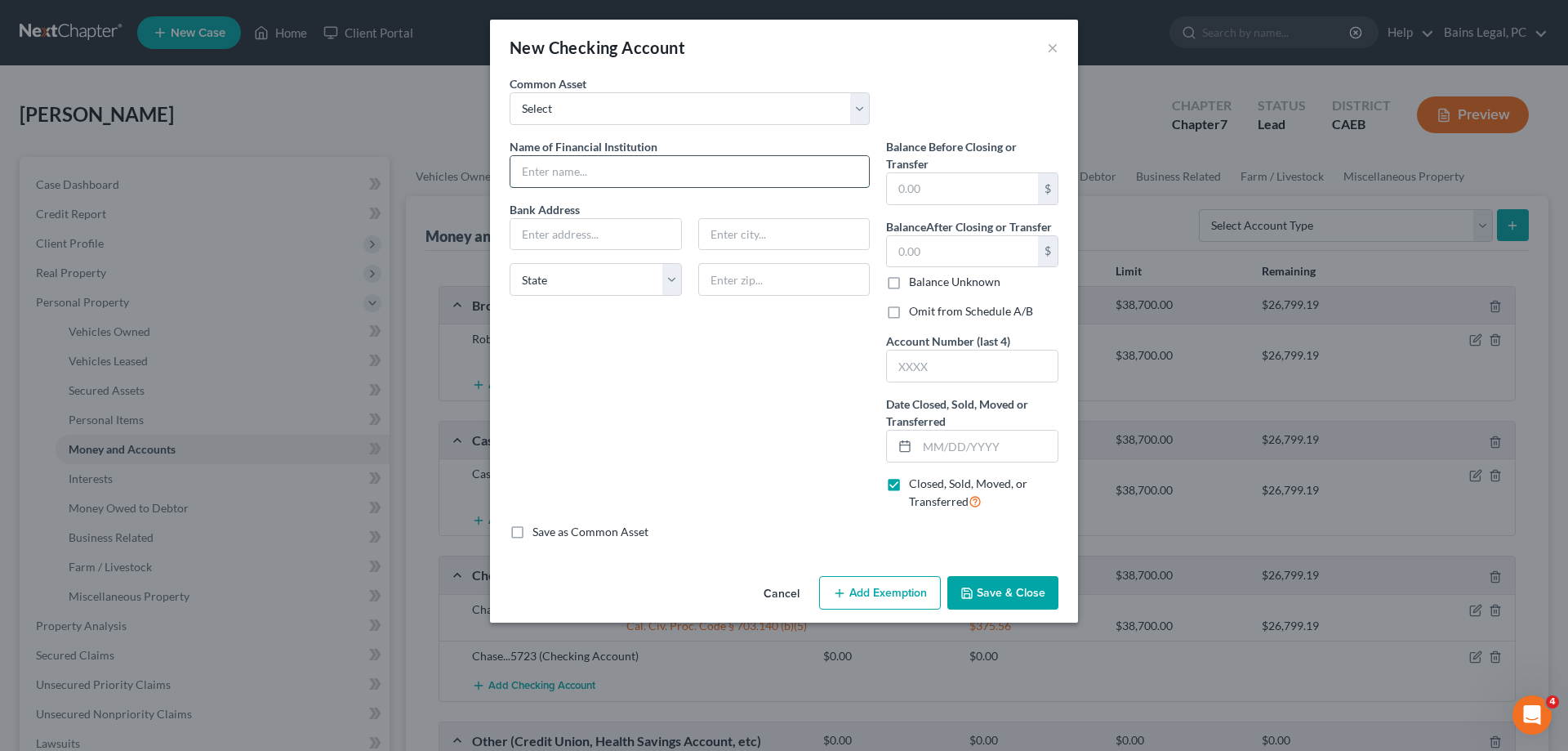
click at [689, 184] on input "text" at bounding box center [689, 171] width 358 height 31
type input "Wells Fargo"
click at [973, 185] on input "text" at bounding box center [962, 188] width 151 height 31
type input "0"
click at [971, 242] on input "text" at bounding box center [962, 251] width 151 height 31
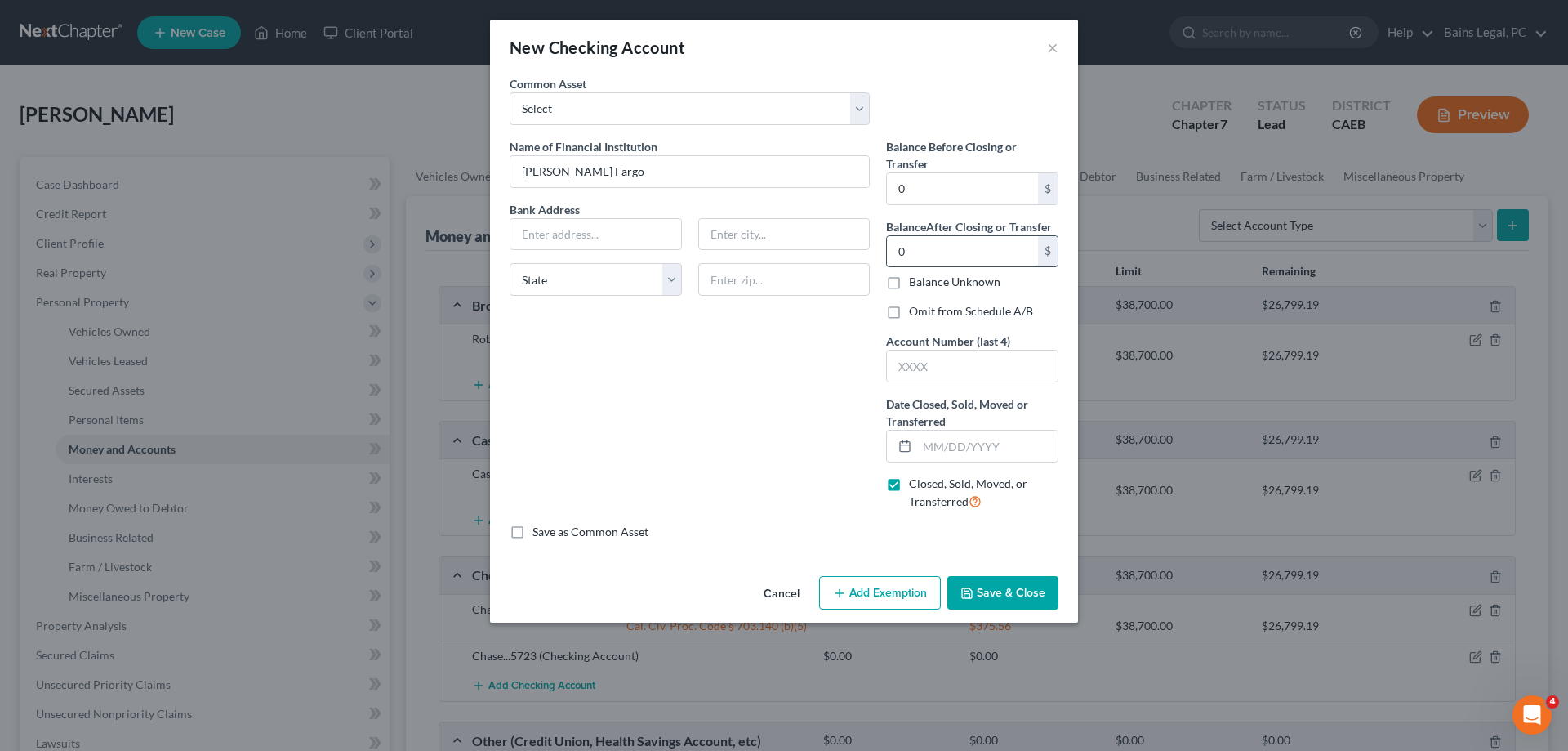
type input "0"
click at [971, 310] on label "Omit from Schedule A/B" at bounding box center [971, 311] width 124 height 17
click at [926, 310] on input "Omit from Schedule A/B" at bounding box center [921, 308] width 11 height 11
checkbox input "true"
click at [954, 452] on input "text" at bounding box center [987, 446] width 140 height 31
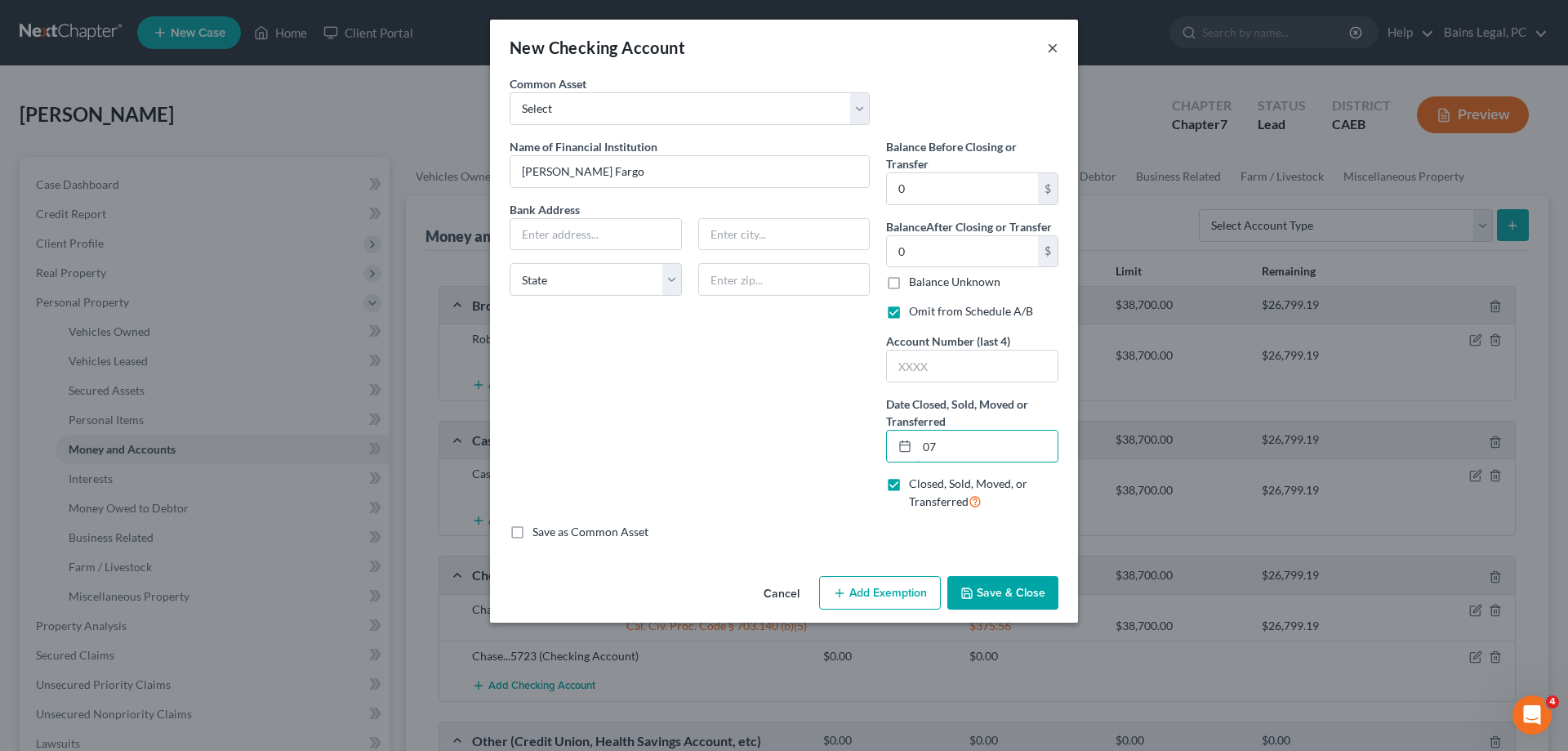
type input "07"
click at [1048, 50] on button "×" at bounding box center [1053, 47] width 12 height 20
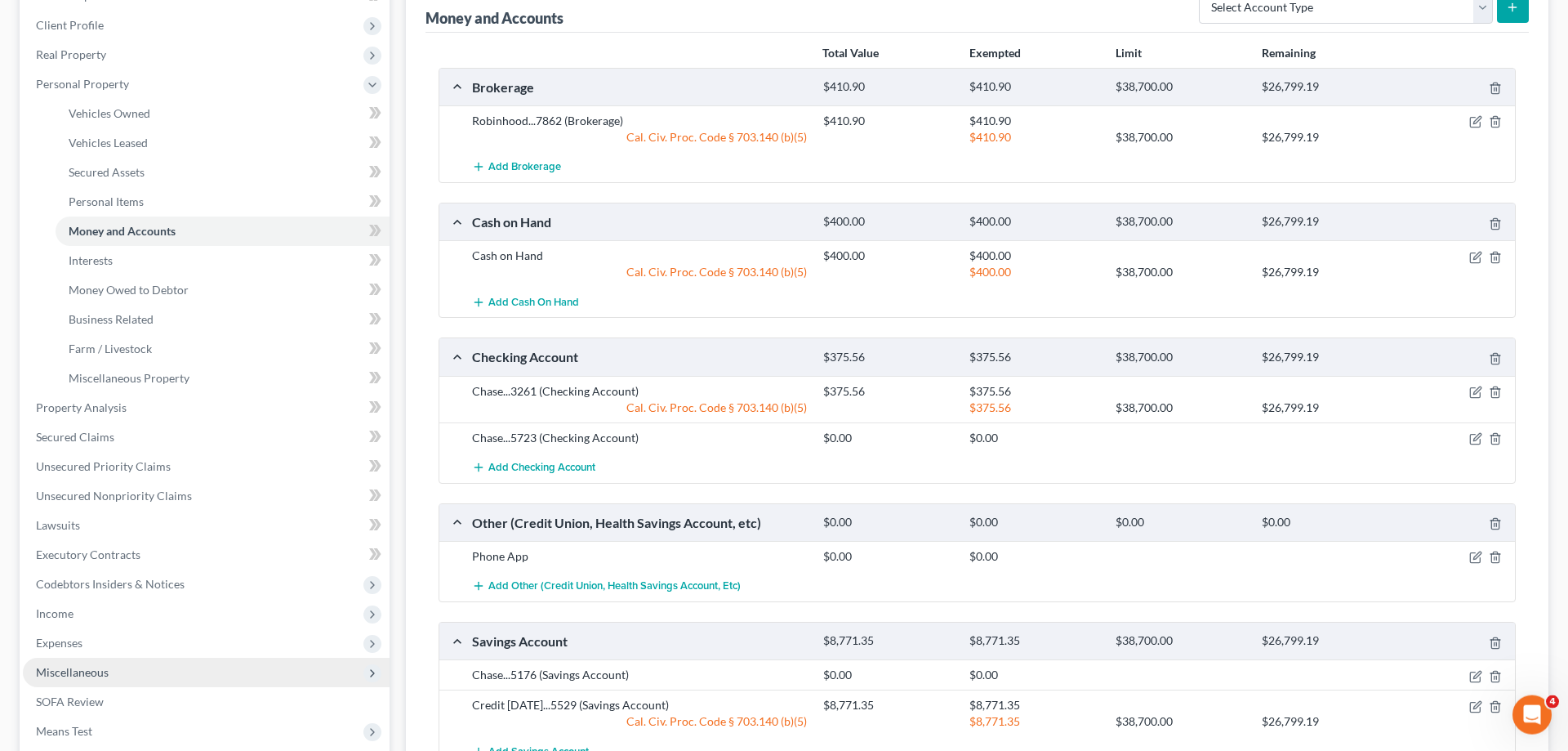
scroll to position [250, 0]
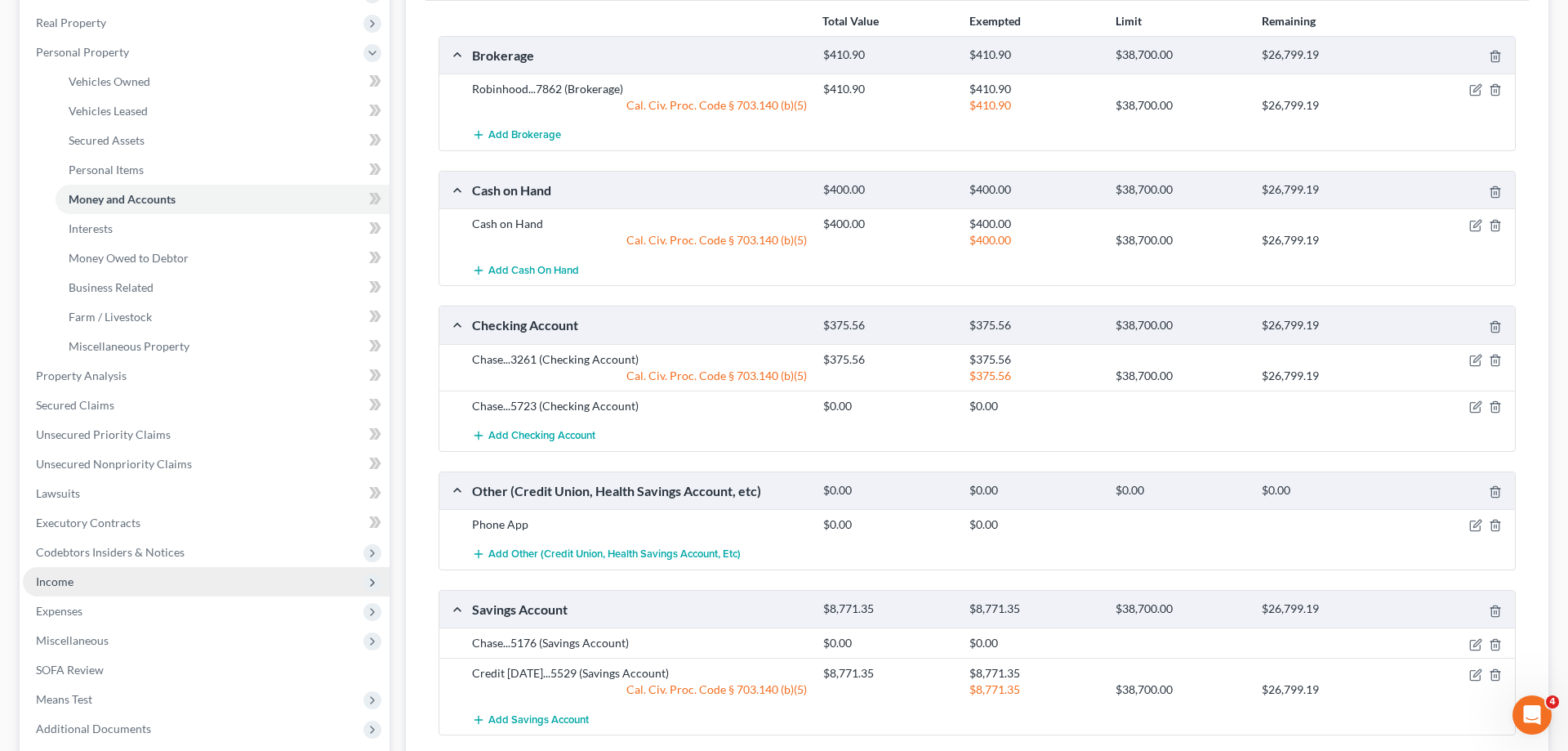
click at [84, 573] on span "Income" at bounding box center [207, 581] width 367 height 29
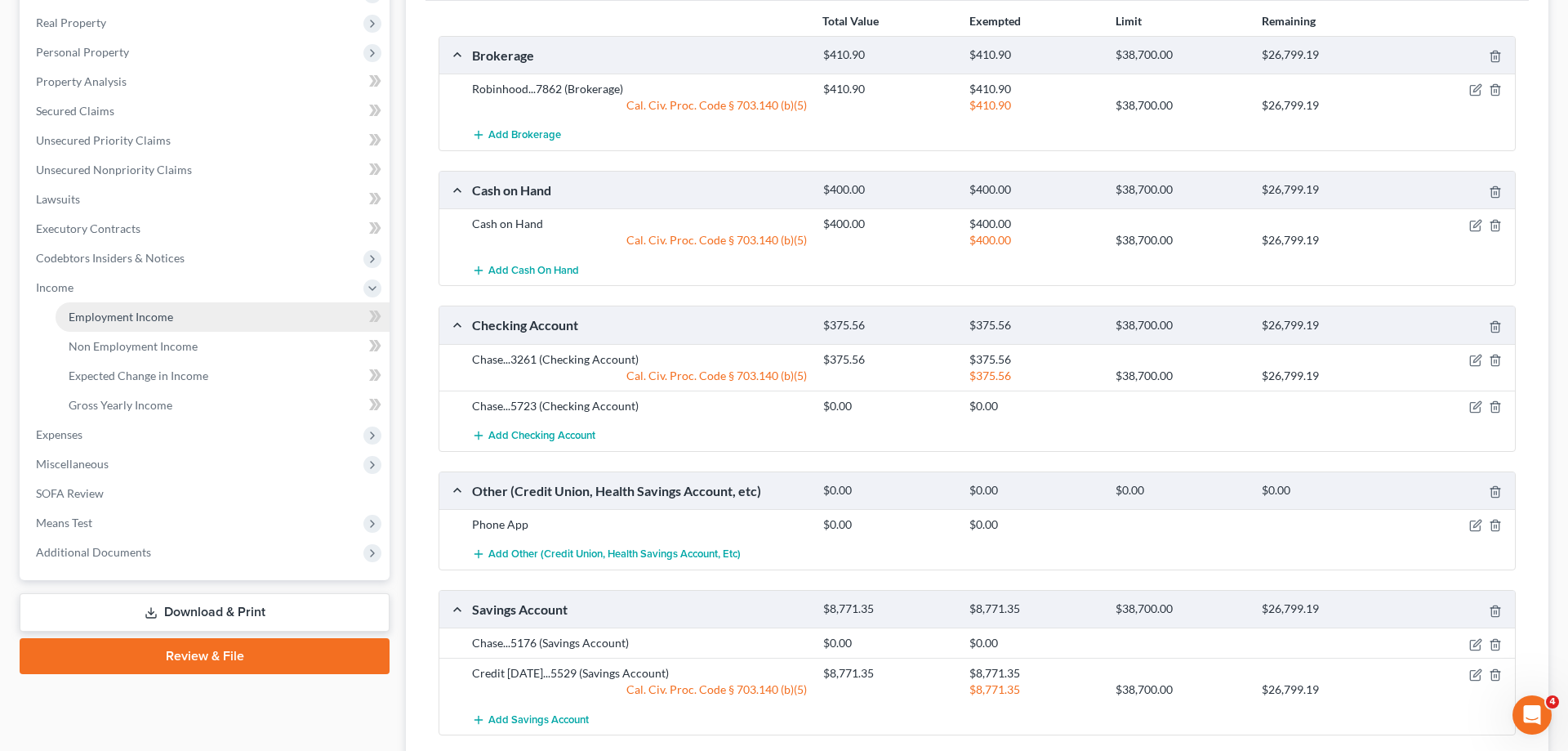
click at [196, 324] on link "Employment Income" at bounding box center [222, 316] width 334 height 29
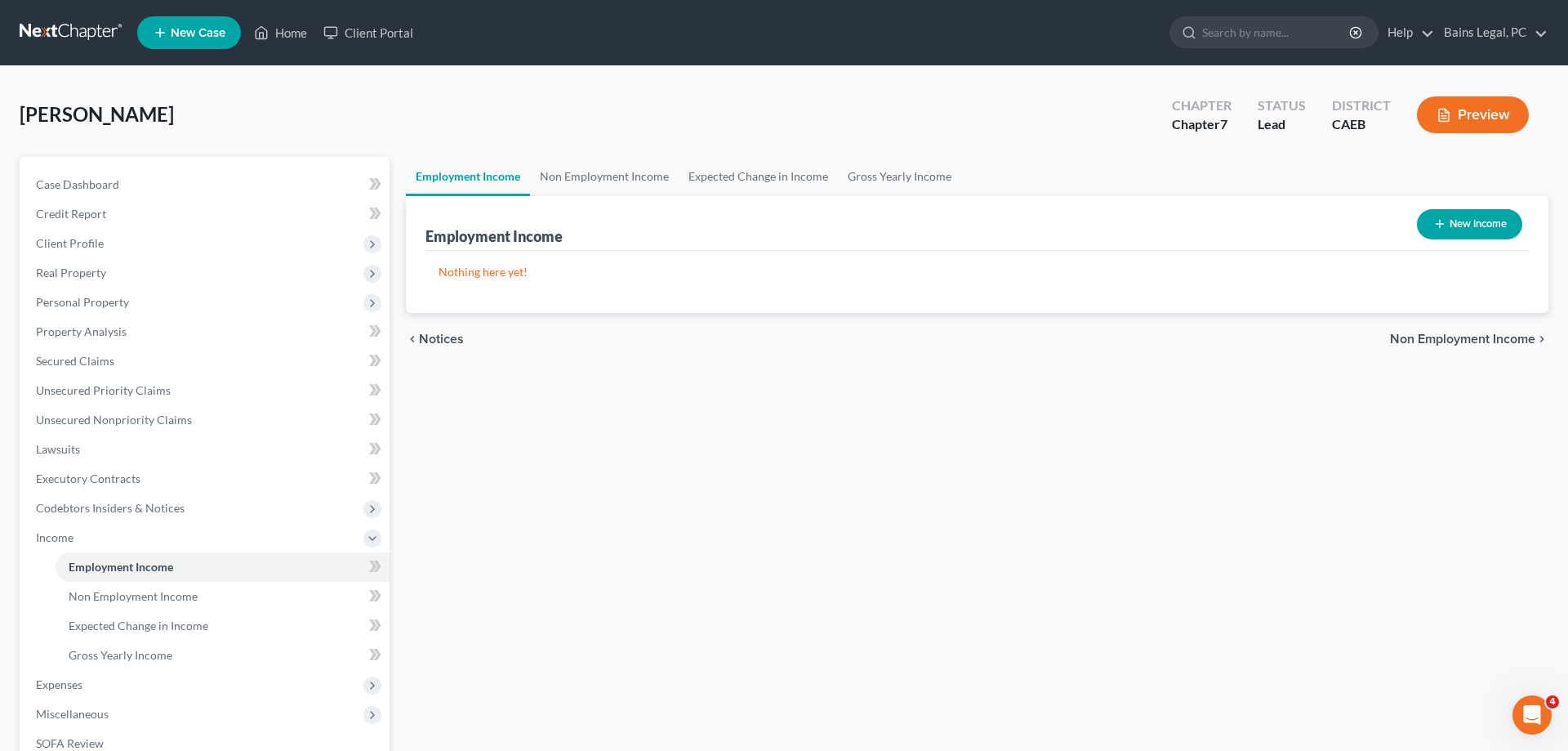
click at [1441, 234] on button "New Income" at bounding box center [1469, 224] width 105 height 30
select select "0"
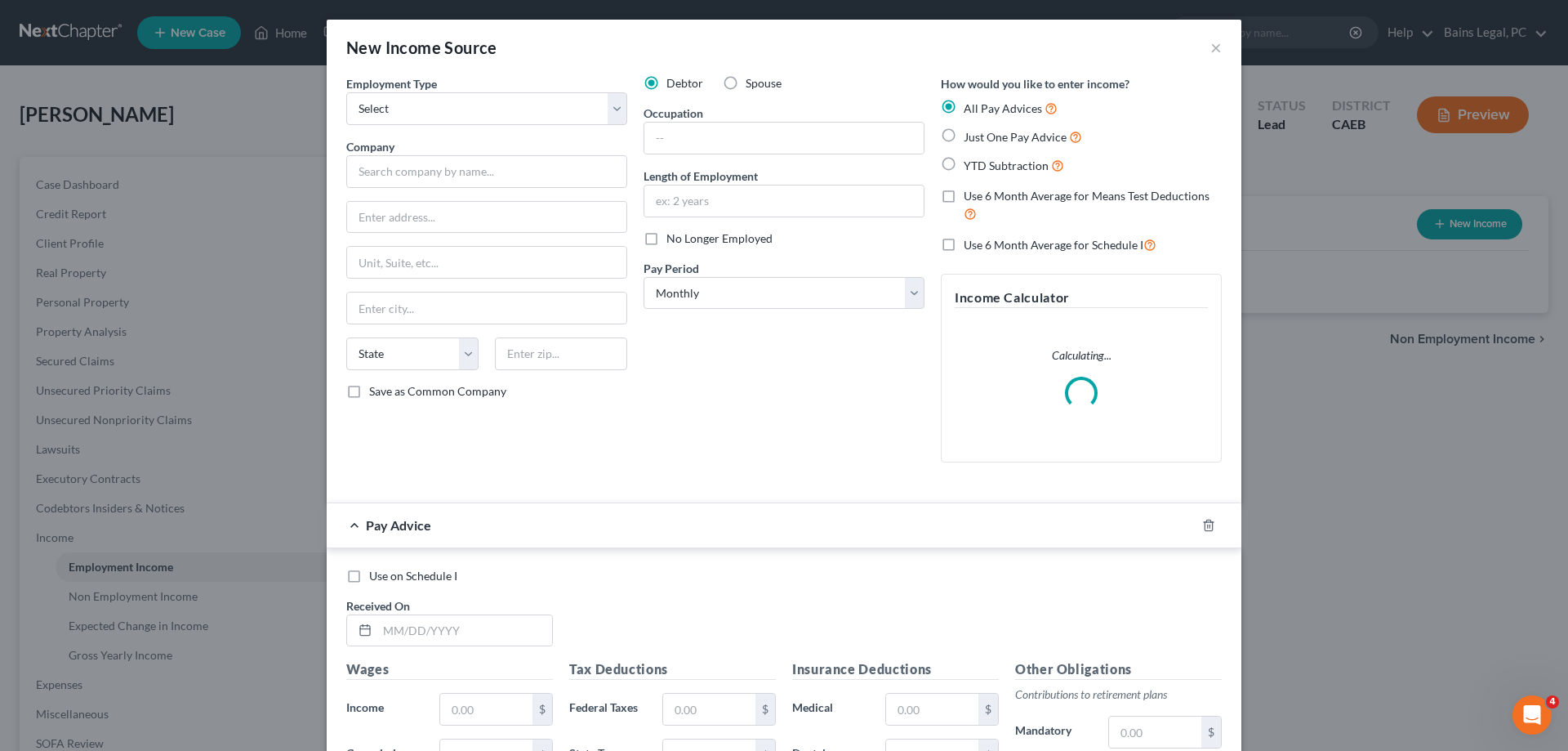
drag, startPoint x: 480, startPoint y: 86, endPoint x: 468, endPoint y: 141, distance: 56.3
click at [478, 111] on div "Employment Type * Select Full or Part Time Employment Self Employment" at bounding box center [486, 100] width 281 height 50
select select "0"
click option "Full or [DEMOGRAPHIC_DATA] Employment" at bounding box center [0, 0] width 0 height 0
click at [473, 170] on input "text" at bounding box center [486, 171] width 281 height 32
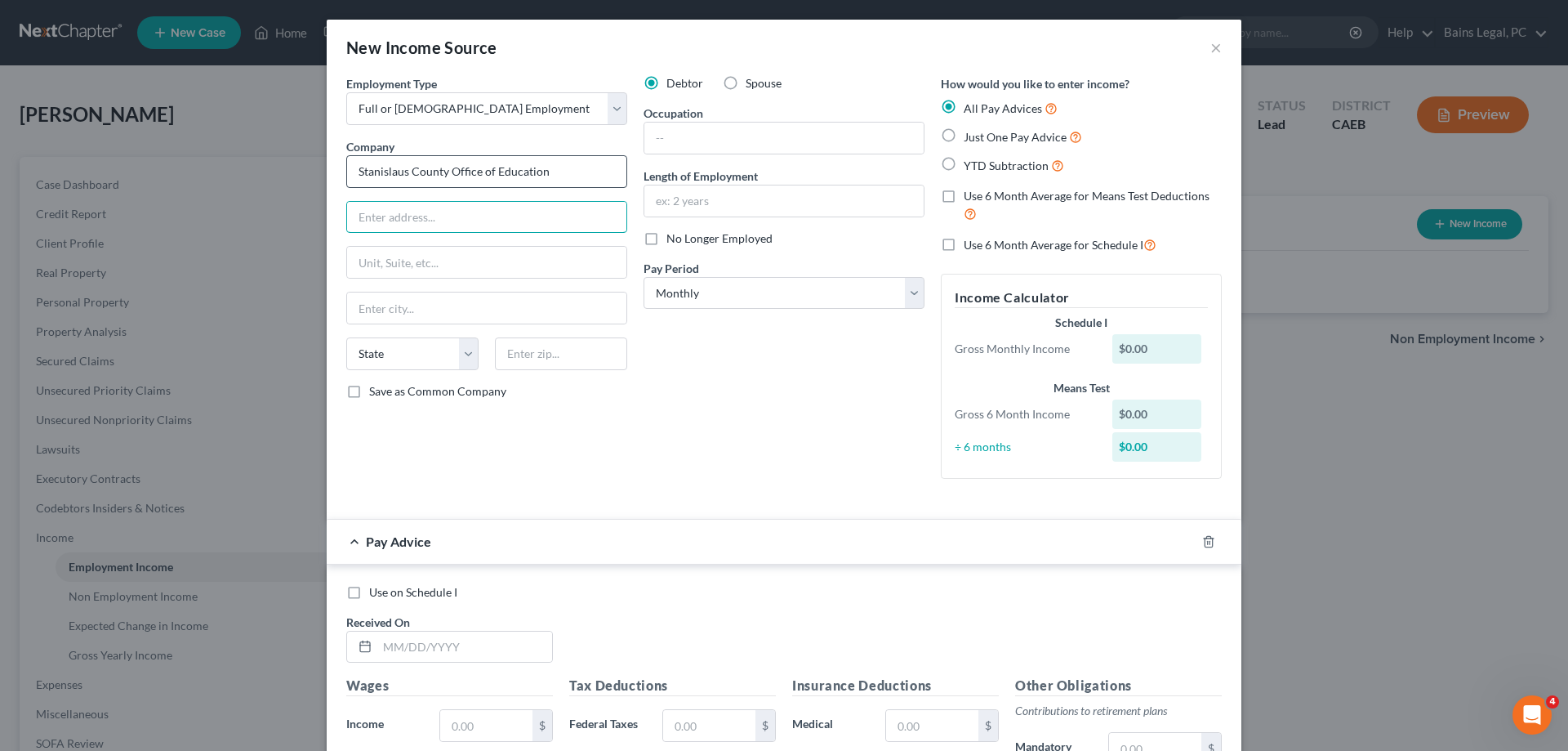
type input "Stanislaus County Office of Education"
type input "[STREET_ADDRESS]"
type input "95354"
type input "Modesto"
select select "4"
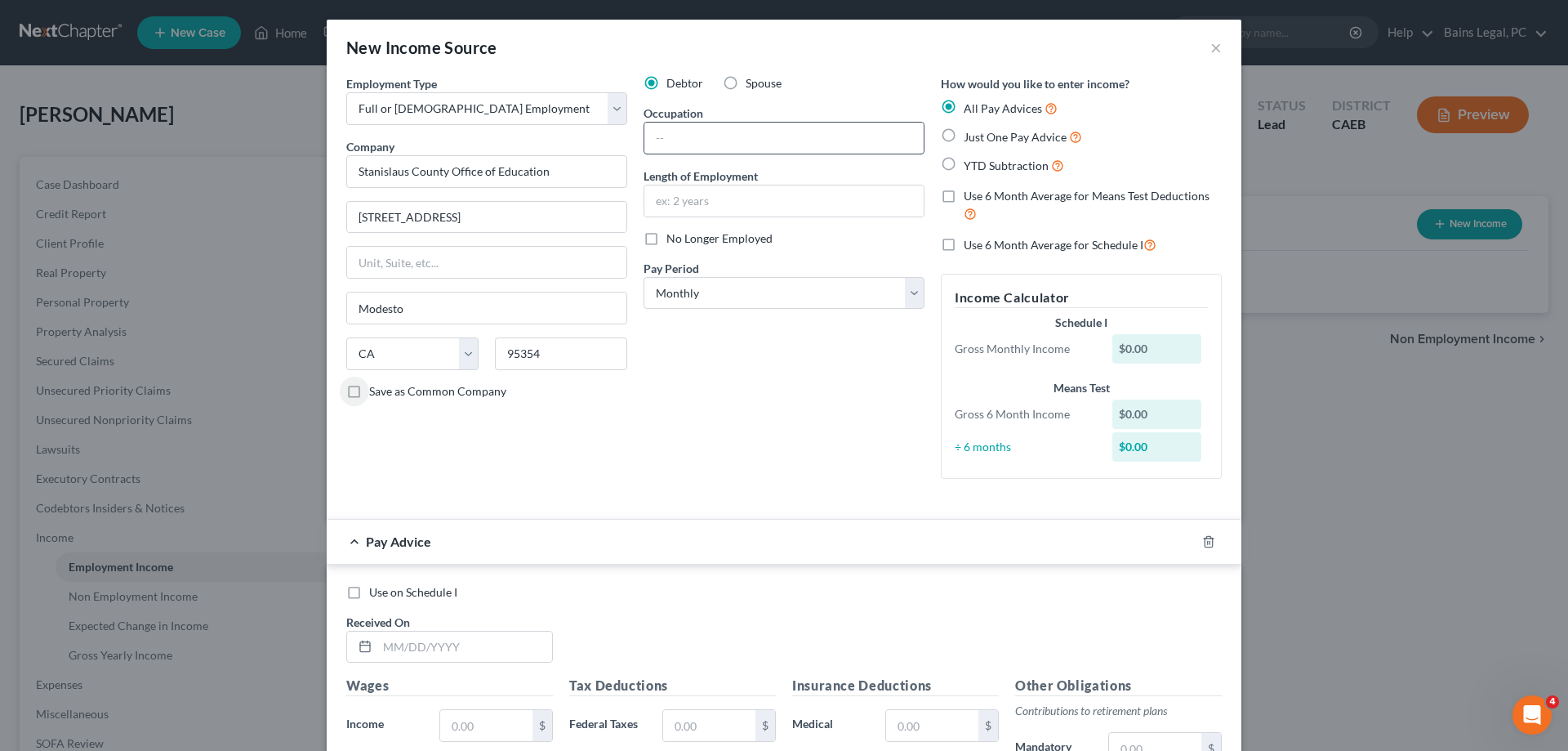
click at [856, 128] on input "text" at bounding box center [784, 138] width 280 height 31
type input "Network Support Technician"
type input "1 year, 10 months"
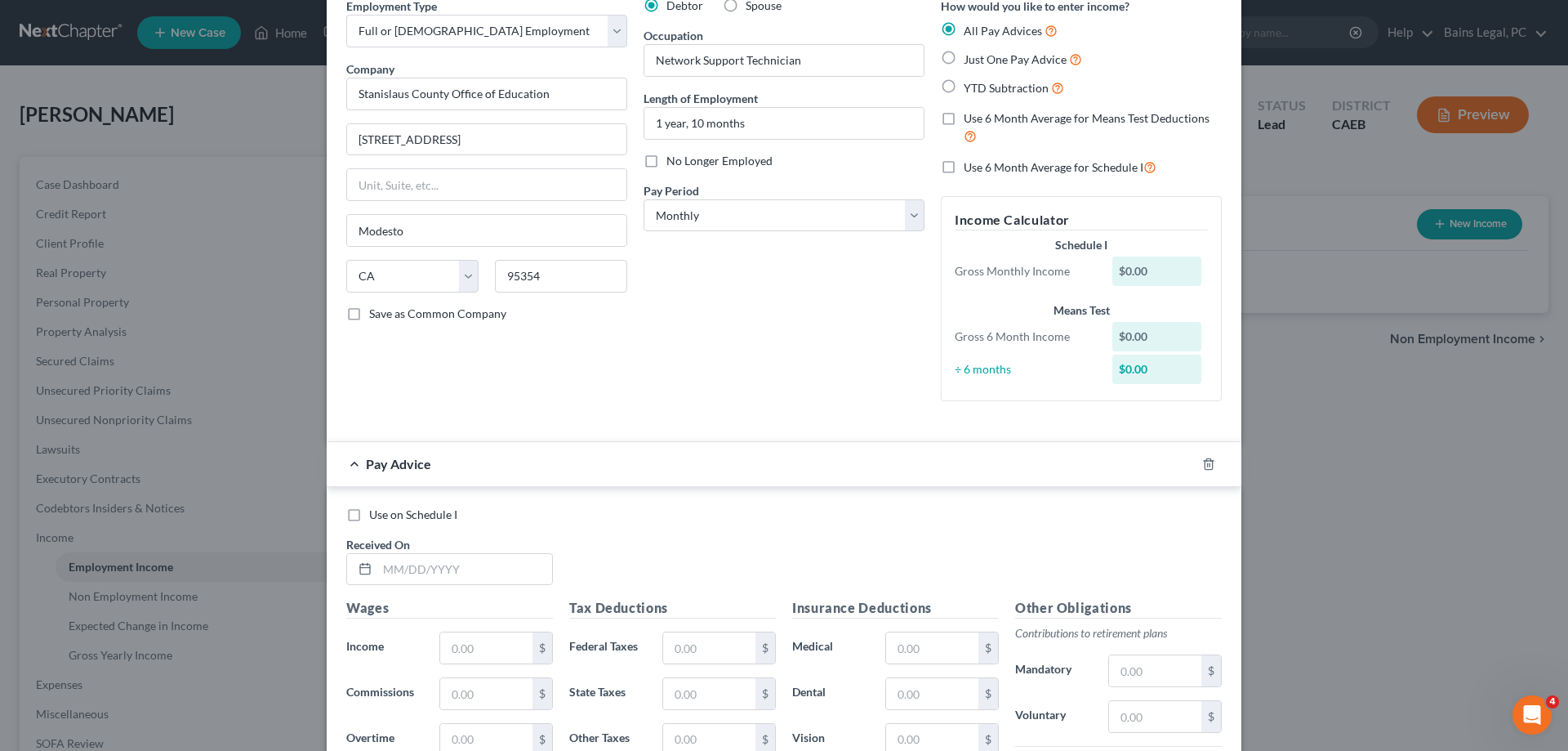
scroll to position [167, 0]
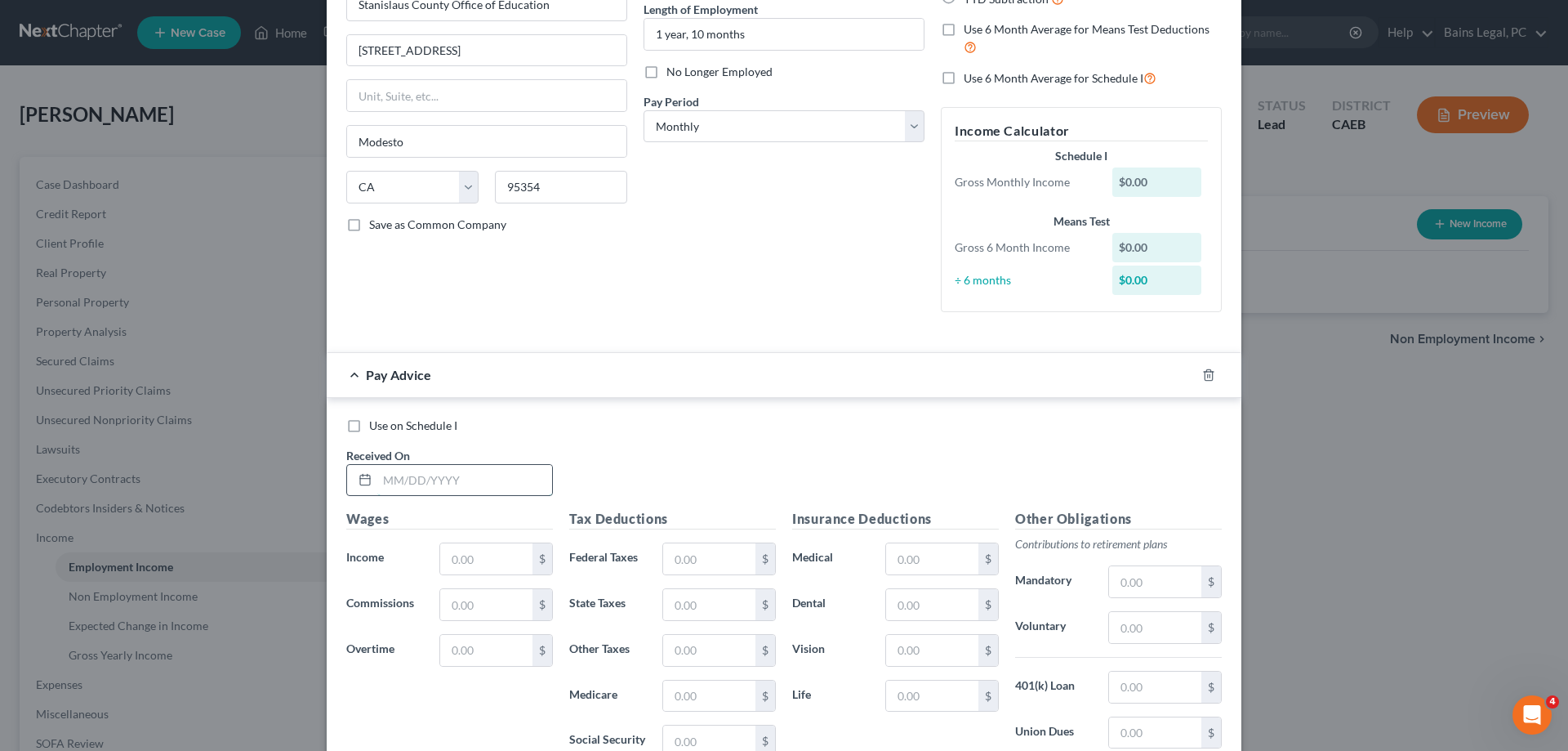
click at [446, 479] on input "text" at bounding box center [465, 480] width 175 height 31
type input "4/30/25"
type input "6,607.62"
click at [737, 554] on input "text" at bounding box center [709, 558] width 92 height 31
type input "144.11"
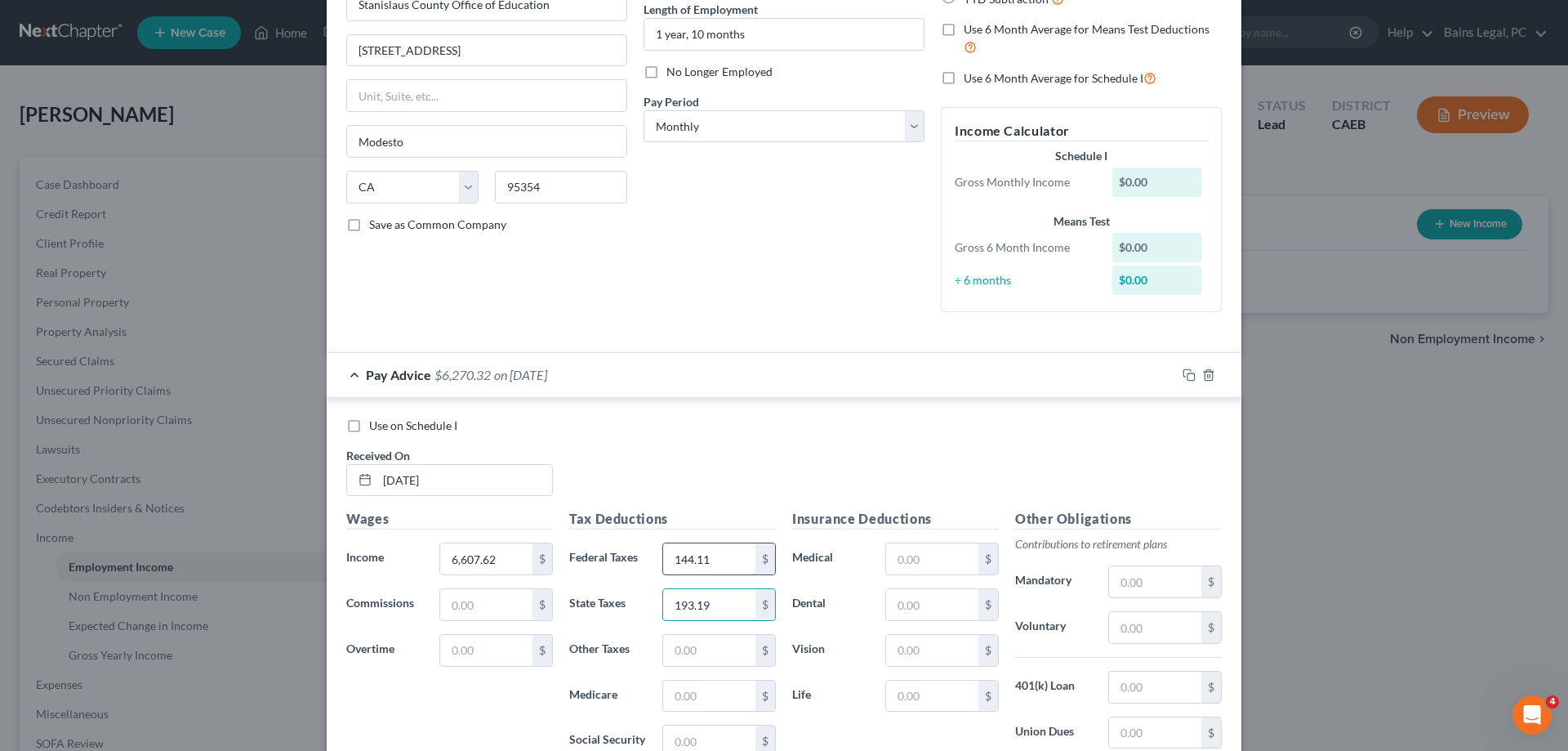
type input "193.19"
type input "91.23"
type input "390.11"
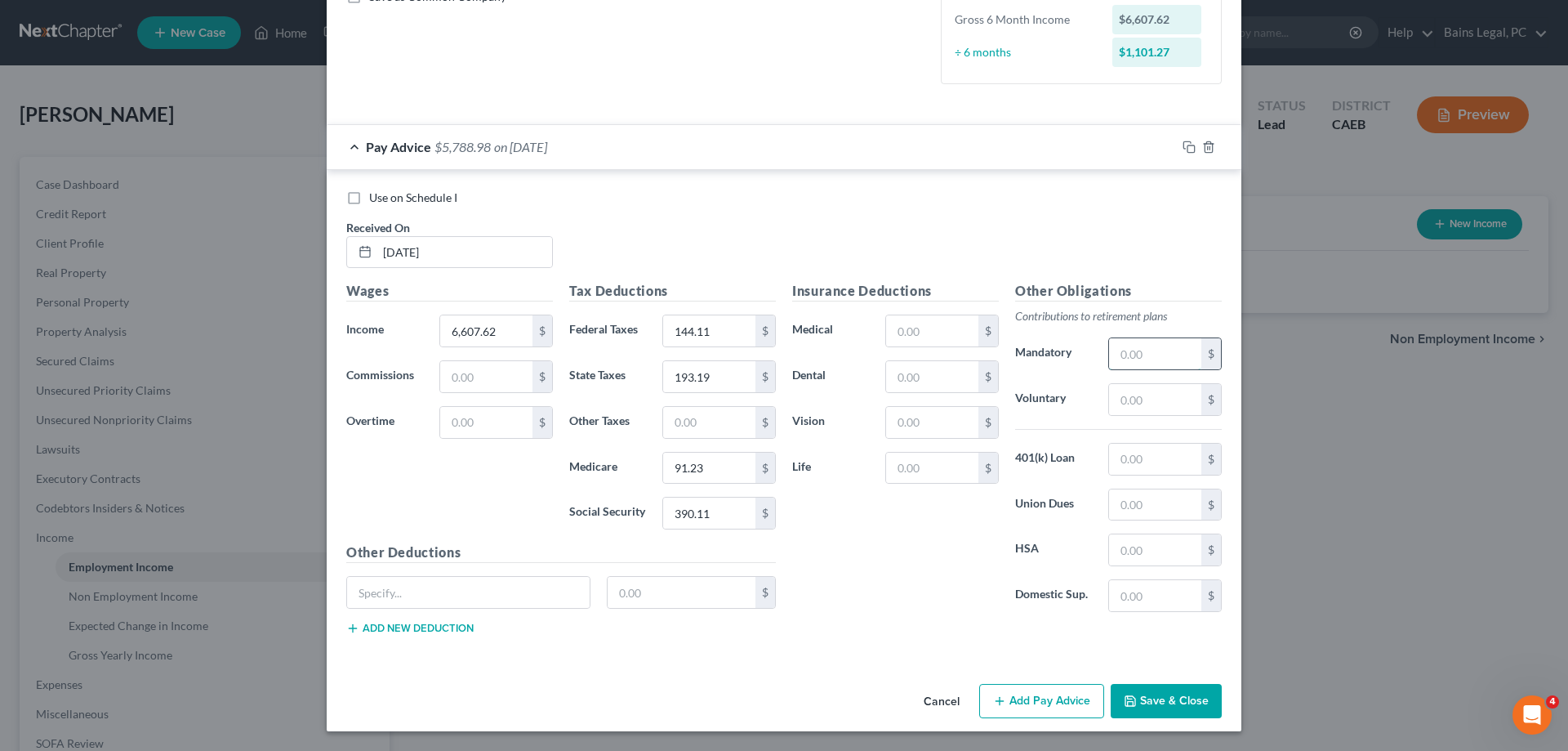
click at [1178, 353] on input "text" at bounding box center [1155, 354] width 92 height 31
type input "523.81"
click at [927, 460] on input "text" at bounding box center [932, 467] width 92 height 31
type input "80.42"
click at [1151, 500] on input "text" at bounding box center [1155, 505] width 92 height 31
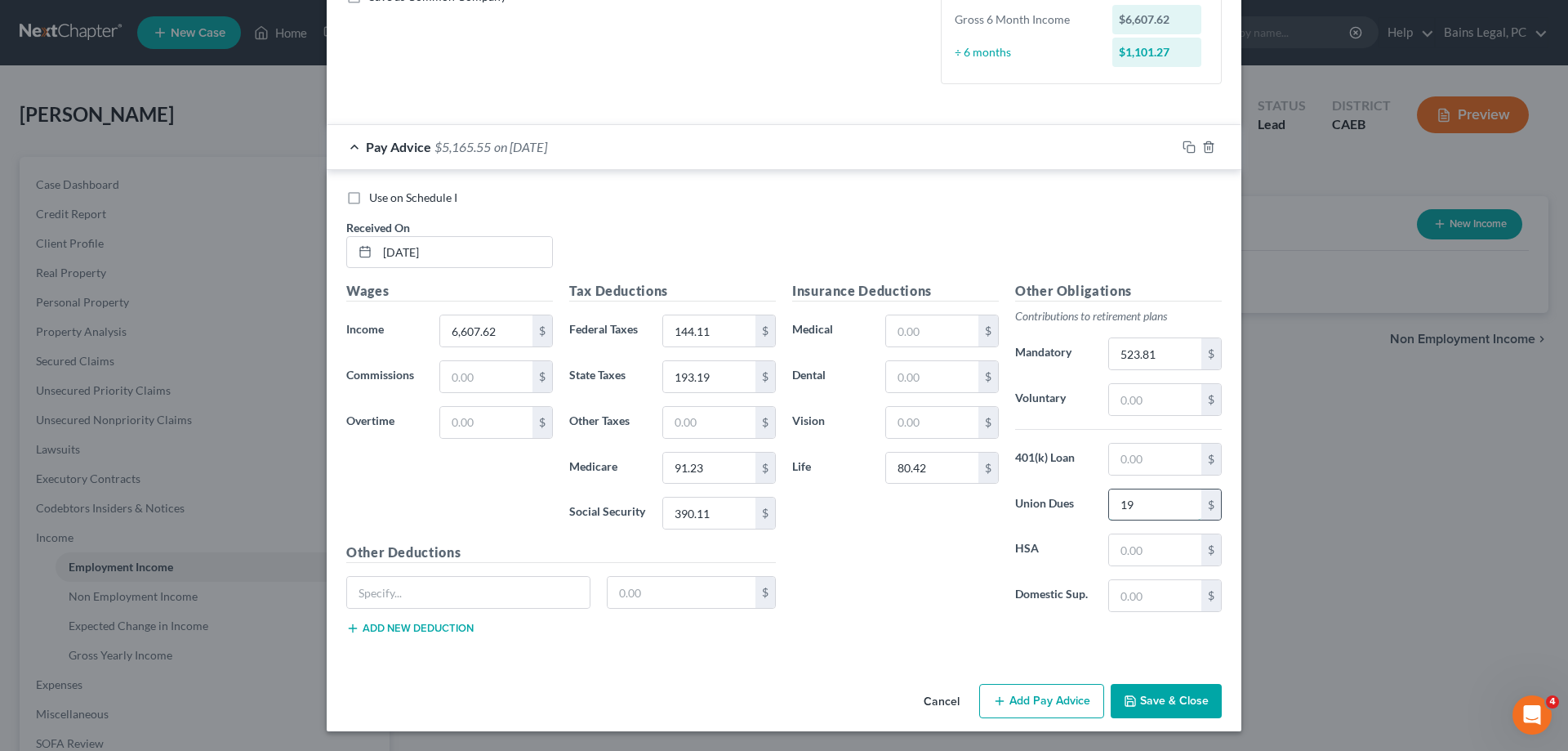
type input "1"
type input "49.25"
drag, startPoint x: 951, startPoint y: 302, endPoint x: 950, endPoint y: 317, distance: 15.0
click at [950, 310] on div "Insurance Deductions Medical $ Dental $ Vision $ Life 80.42 $" at bounding box center [895, 453] width 223 height 344
click at [949, 327] on input "text" at bounding box center [932, 330] width 92 height 31
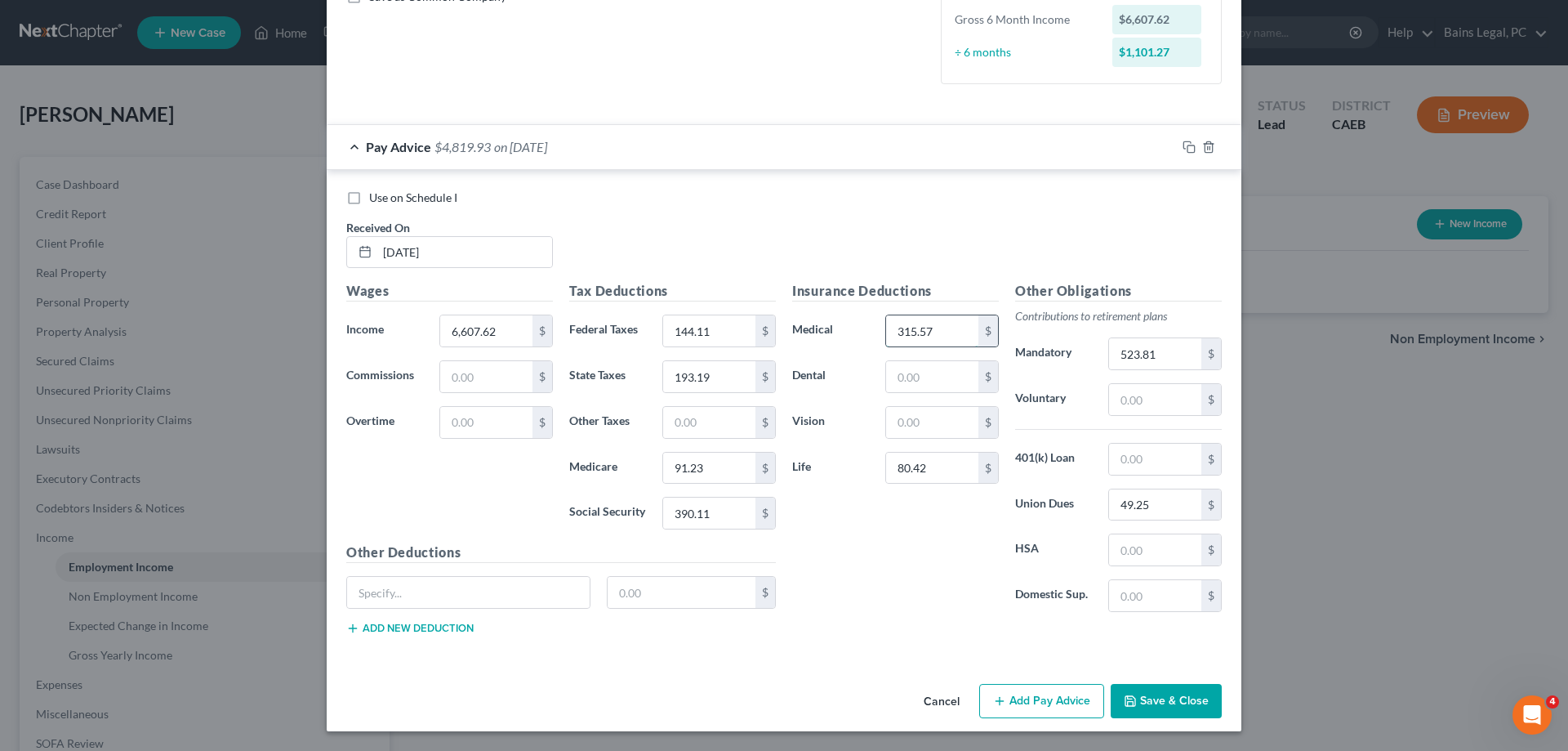
type input "315.57"
click at [1190, 151] on icon "button" at bounding box center [1190, 147] width 13 height 13
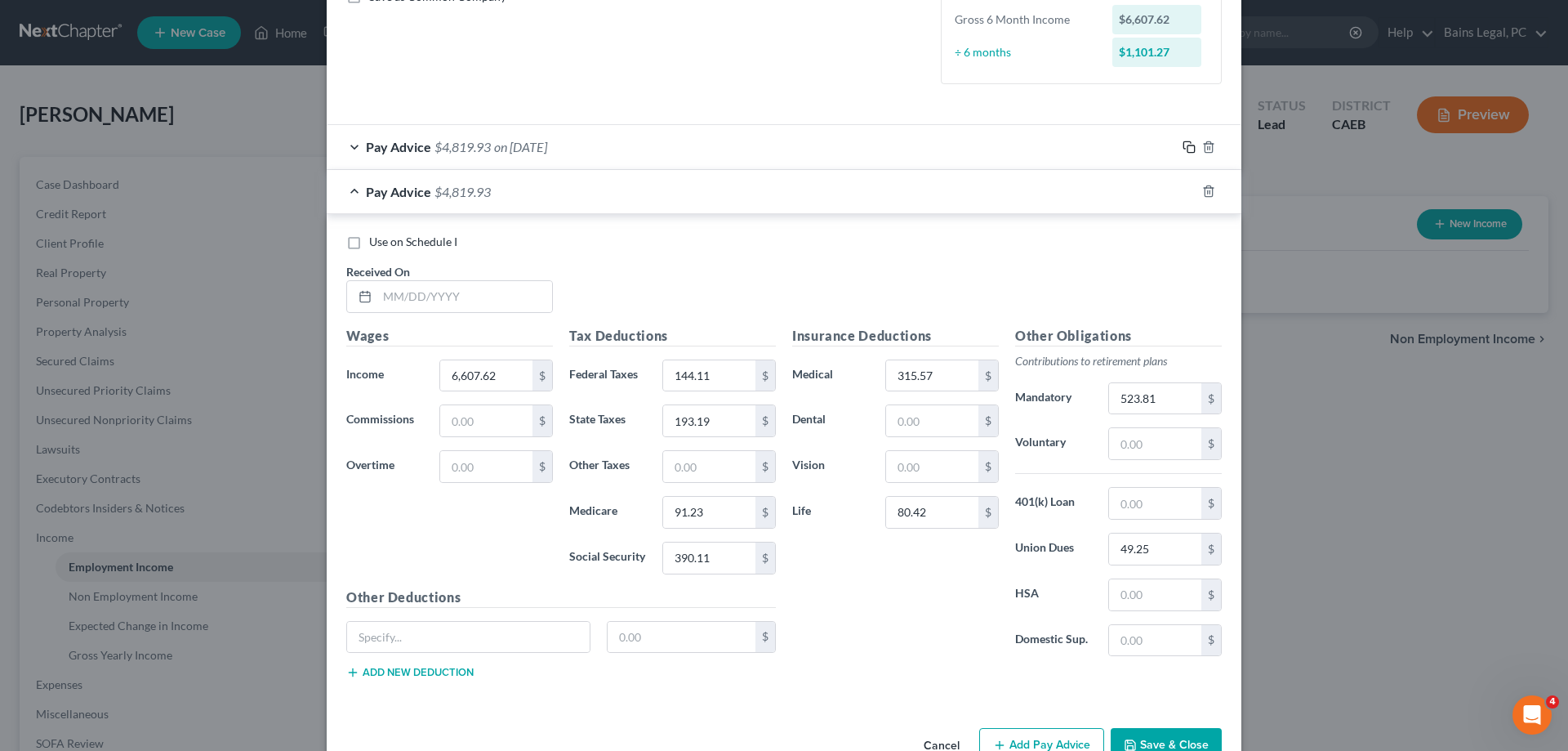
scroll to position [330, 0]
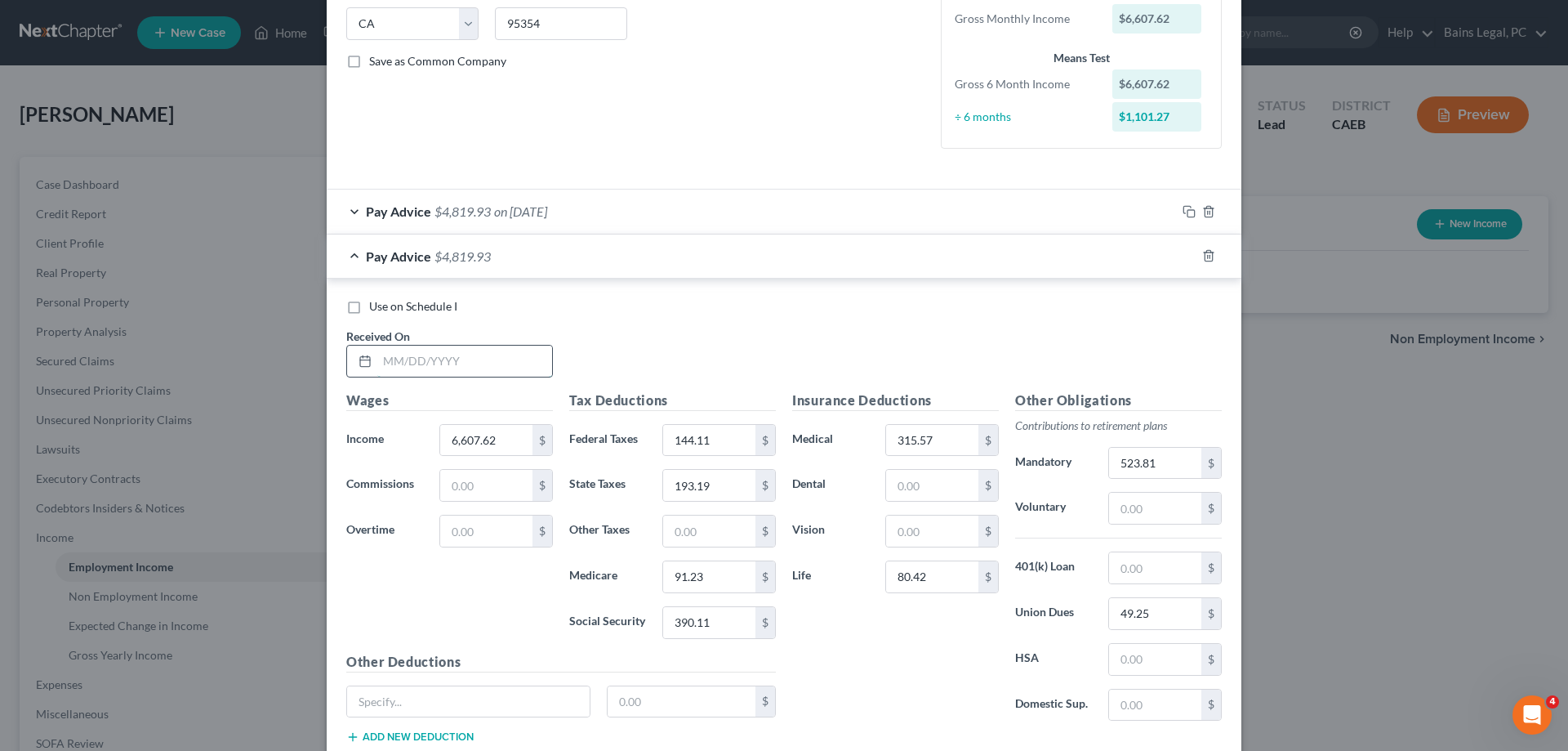
click at [488, 366] on input "text" at bounding box center [465, 360] width 175 height 31
type input "5/30/25"
click at [1193, 252] on icon "button" at bounding box center [1190, 256] width 13 height 13
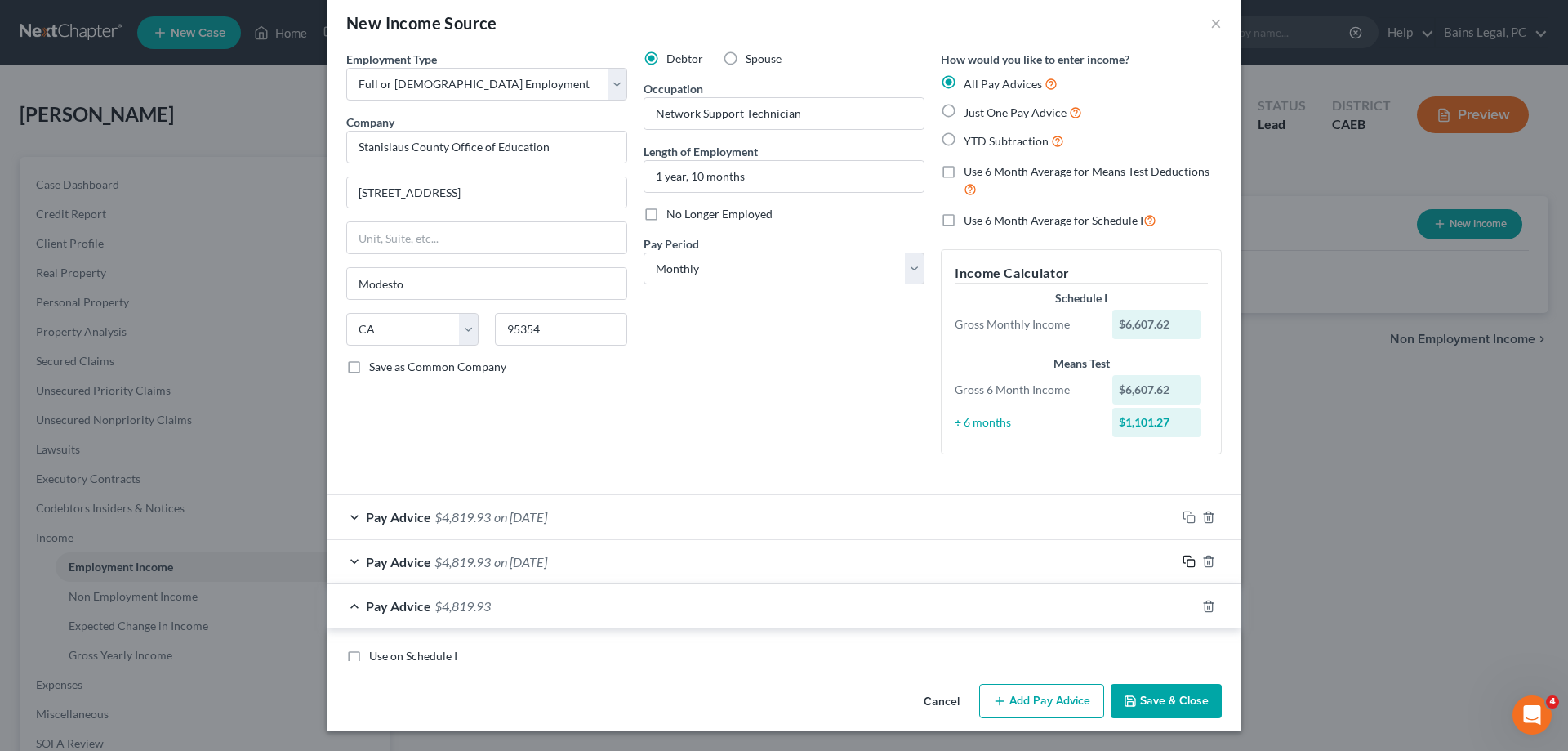
scroll to position [187, 0]
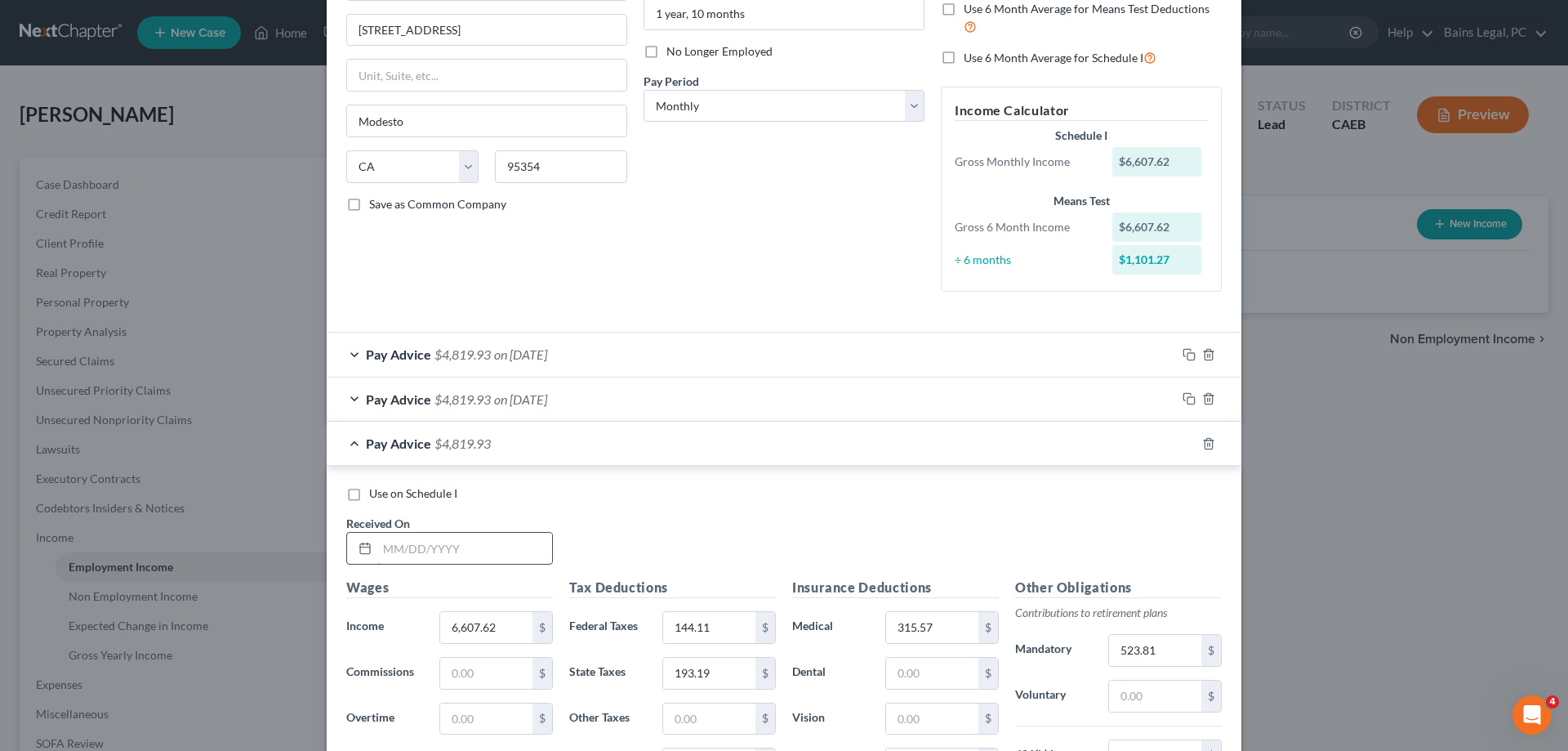
click at [471, 554] on input "text" at bounding box center [465, 548] width 175 height 31
type input "6/30/25"
click at [711, 617] on input "144.11" at bounding box center [709, 627] width 92 height 31
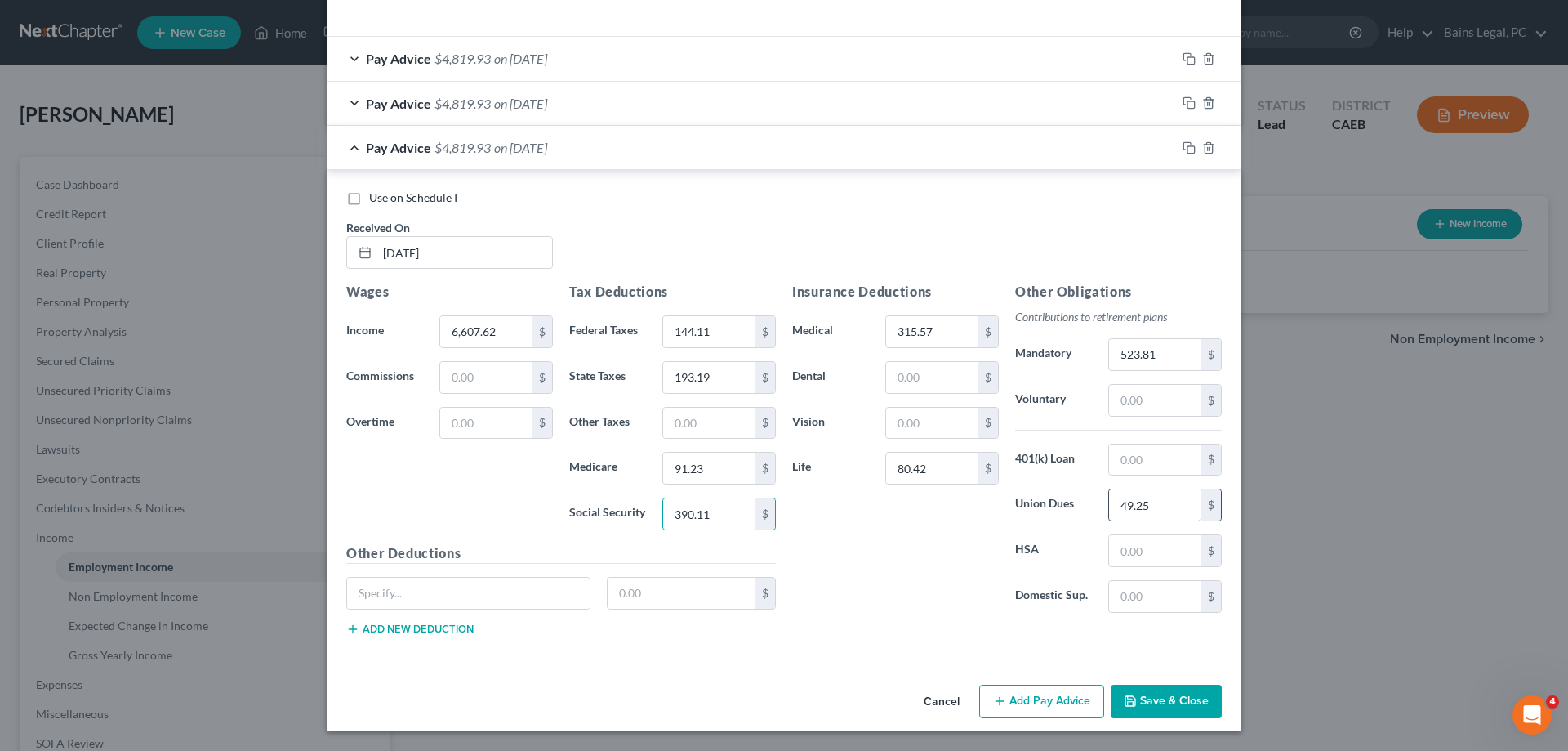
click at [1152, 503] on input "49.25" at bounding box center [1155, 505] width 92 height 31
type input "2"
drag, startPoint x: 1402, startPoint y: 120, endPoint x: 1387, endPoint y: 132, distance: 19.2
drag, startPoint x: 1014, startPoint y: 234, endPoint x: 1123, endPoint y: 187, distance: 118.7
click at [1021, 230] on div "Use on Schedule I Received On * 6/30/25" at bounding box center [784, 235] width 892 height 92
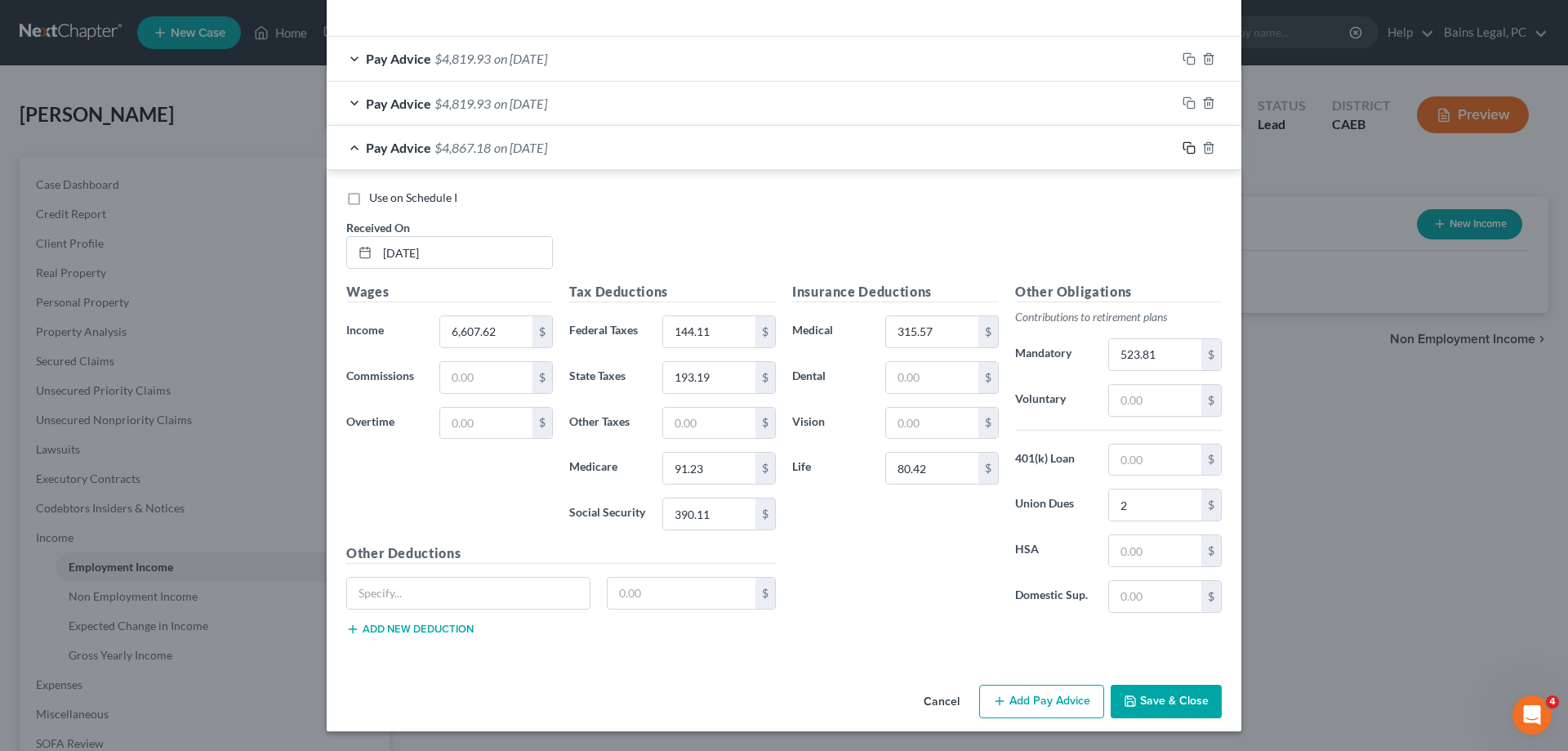
drag, startPoint x: 1188, startPoint y: 149, endPoint x: 1168, endPoint y: 155, distance: 20.9
click at [1188, 149] on icon "button" at bounding box center [1190, 148] width 13 height 13
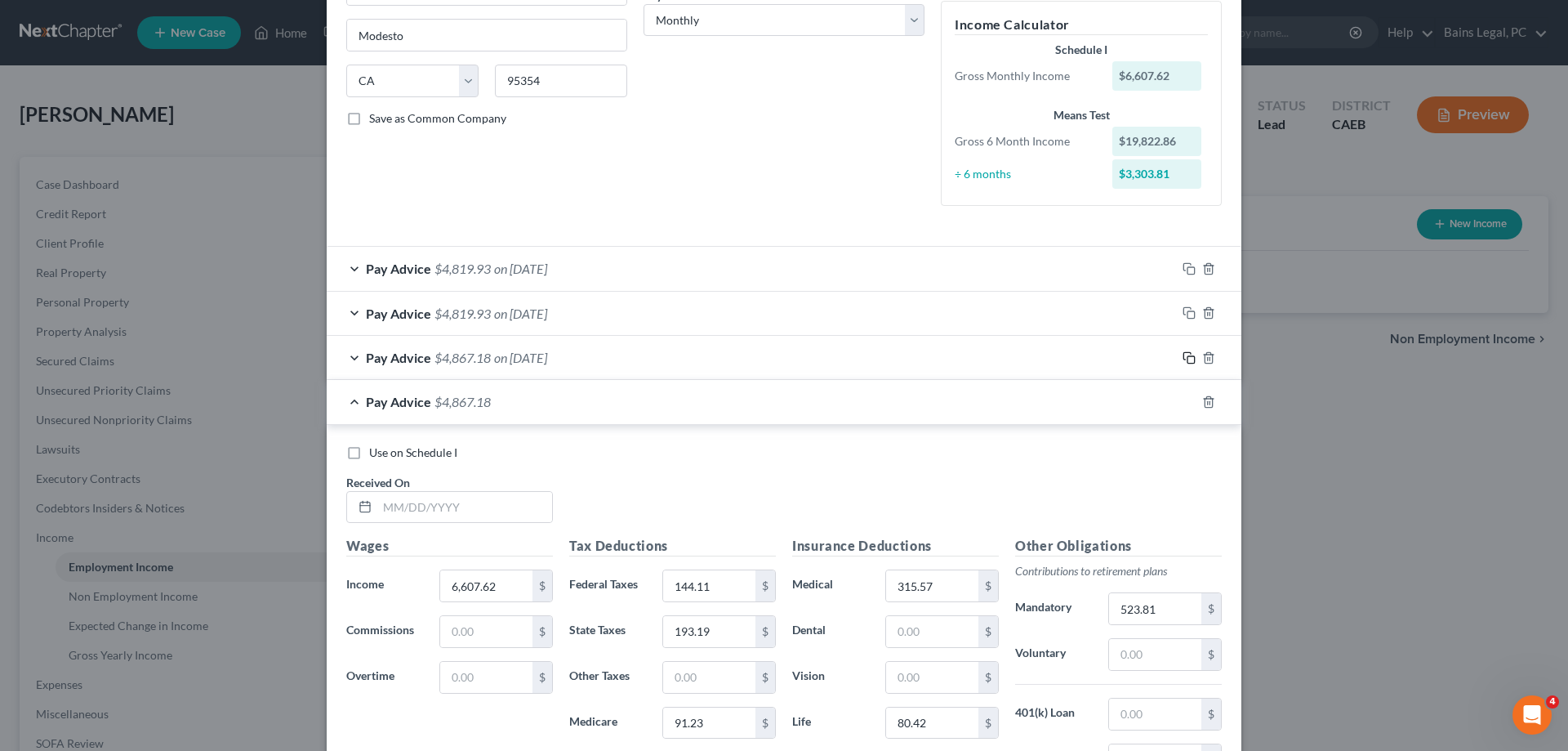
scroll to position [461, 0]
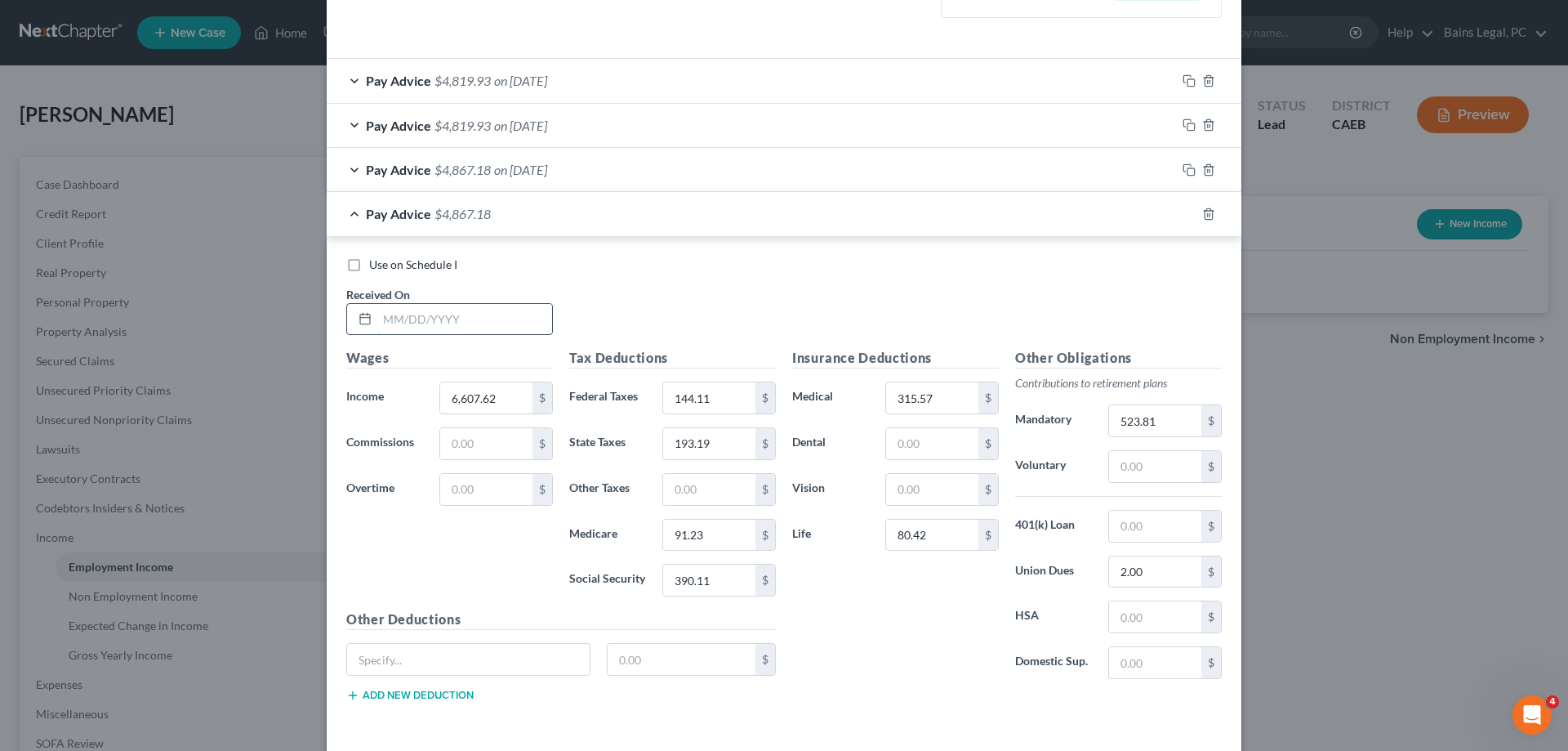
click at [485, 310] on input "text" at bounding box center [465, 319] width 175 height 31
type input "7/31/25"
type input "6,922.56"
drag, startPoint x: 734, startPoint y: 391, endPoint x: 728, endPoint y: 398, distance: 9.2
click at [733, 391] on input "144.11" at bounding box center [709, 397] width 92 height 31
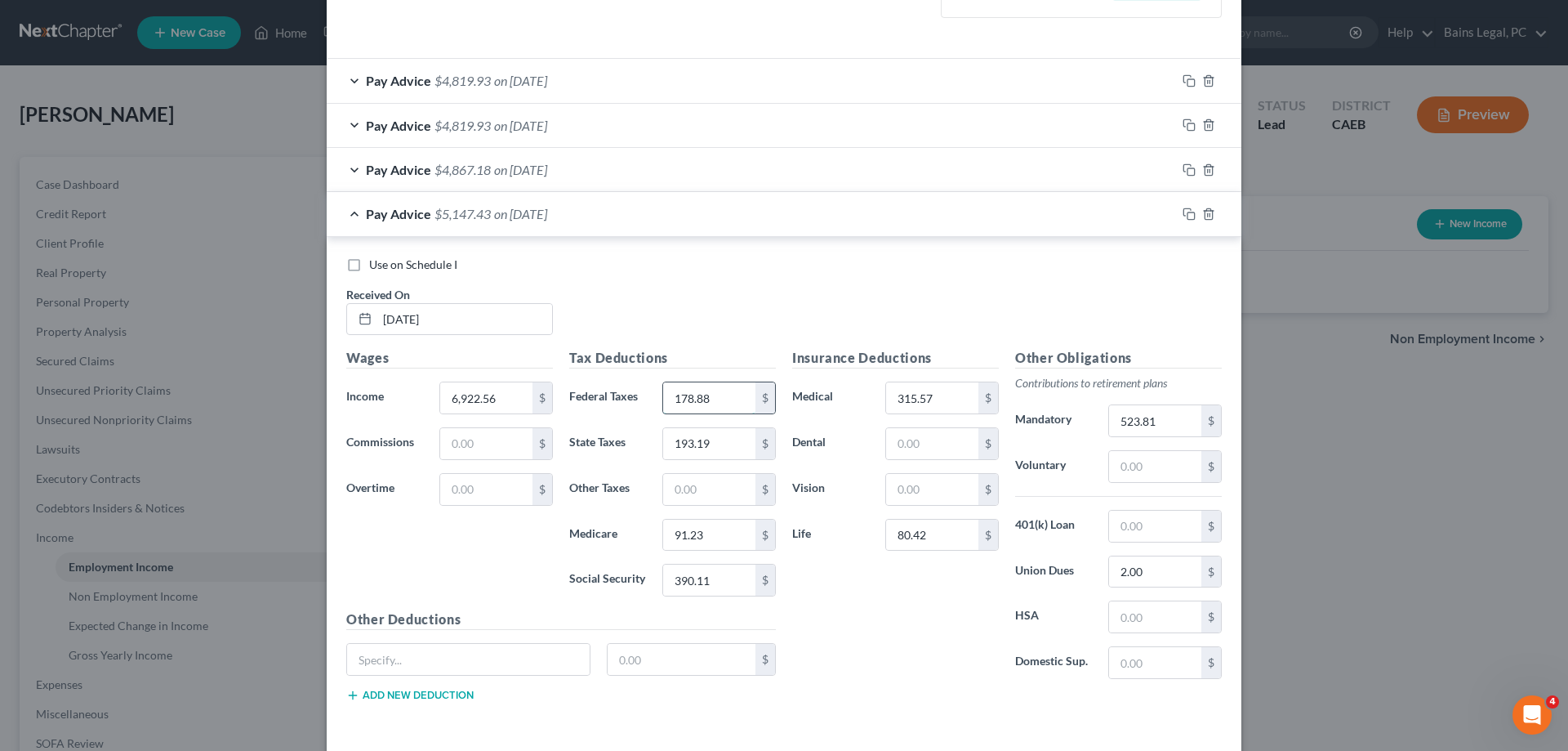
type input "178.88"
type input "218.69"
click at [961, 397] on input "315.57" at bounding box center [932, 397] width 92 height 31
click at [1161, 415] on input "523.81" at bounding box center [1155, 420] width 92 height 31
click at [1184, 583] on input "2.00" at bounding box center [1155, 571] width 92 height 31
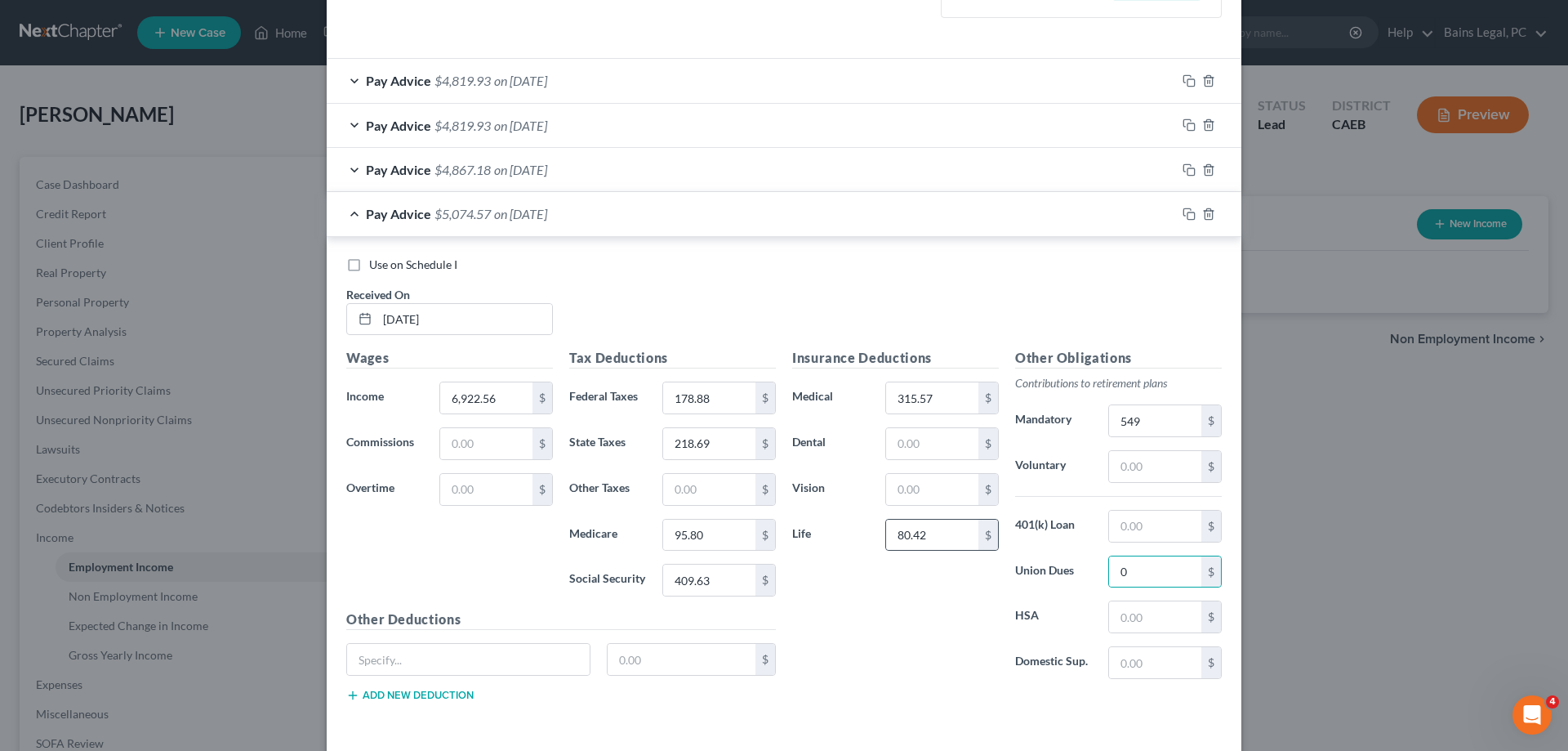
click at [985, 535] on div "$" at bounding box center [988, 534] width 20 height 31
click at [962, 529] on input "80.42" at bounding box center [932, 534] width 92 height 31
click at [1191, 214] on icon "button" at bounding box center [1190, 214] width 13 height 13
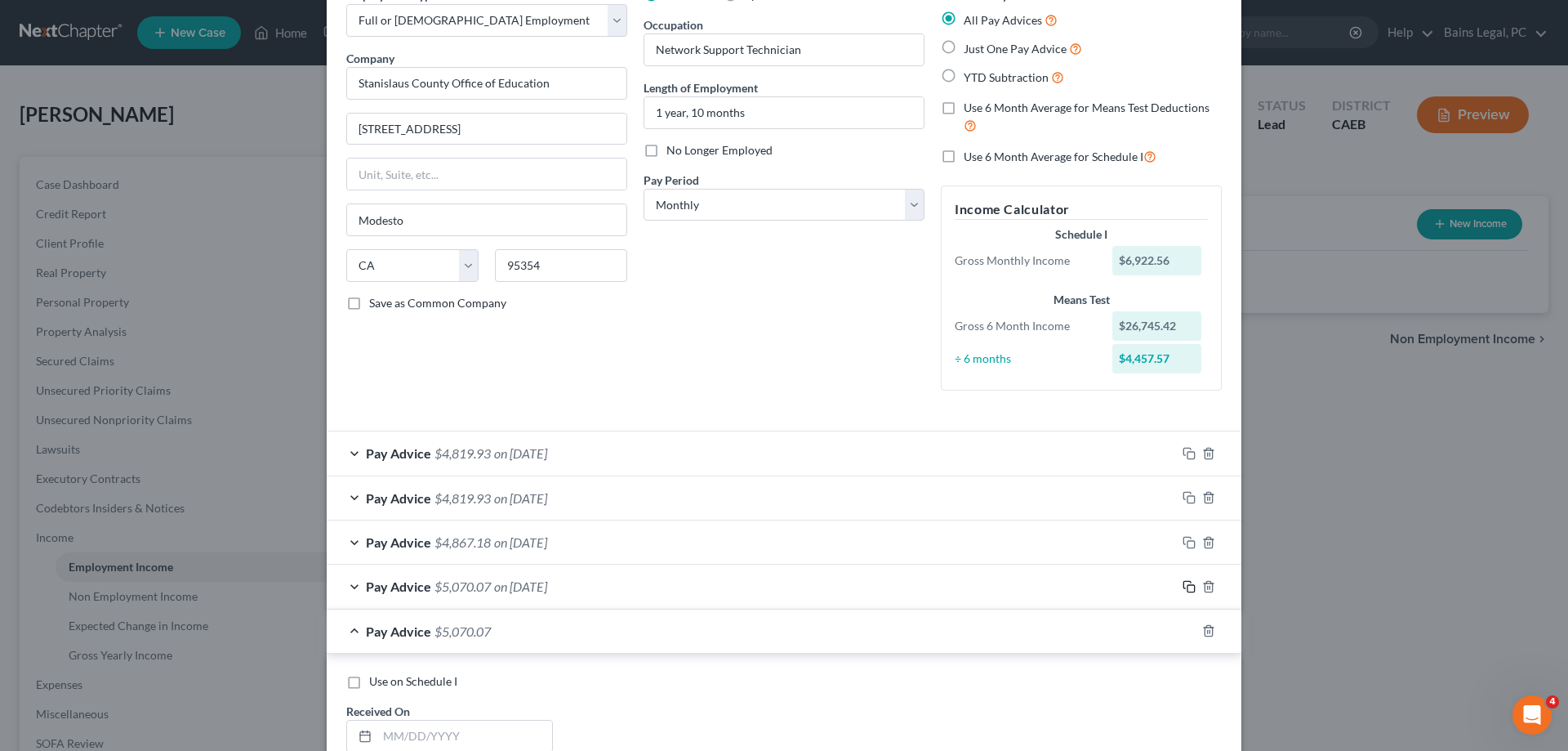
scroll to position [422, 0]
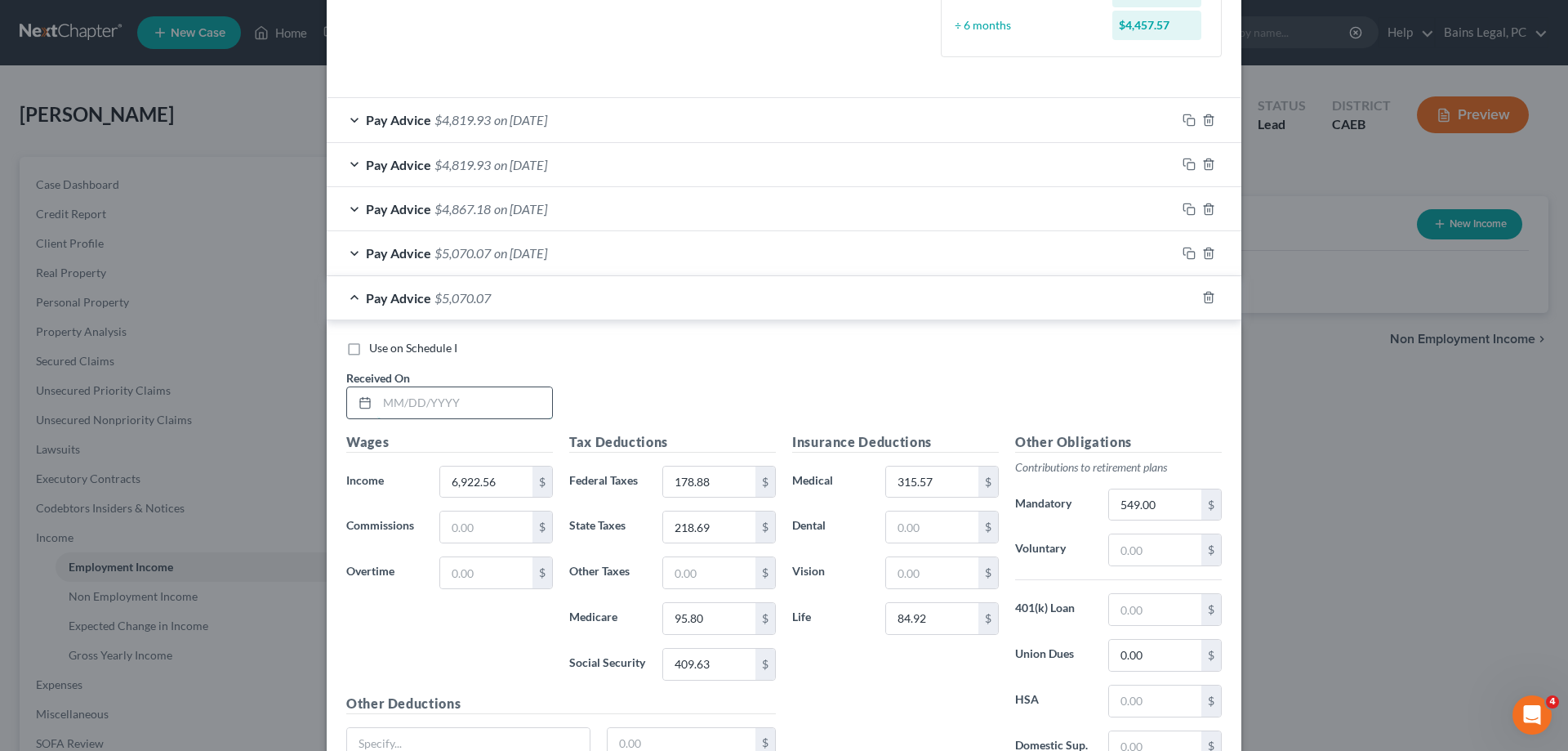
click at [416, 407] on input "text" at bounding box center [465, 402] width 175 height 31
click at [1168, 654] on input "0.00" at bounding box center [1155, 655] width 92 height 31
click at [1185, 648] on input "50.2" at bounding box center [1155, 655] width 92 height 31
click at [1178, 652] on input "50.2" at bounding box center [1155, 655] width 92 height 31
click at [1190, 295] on icon "button" at bounding box center [1190, 297] width 13 height 13
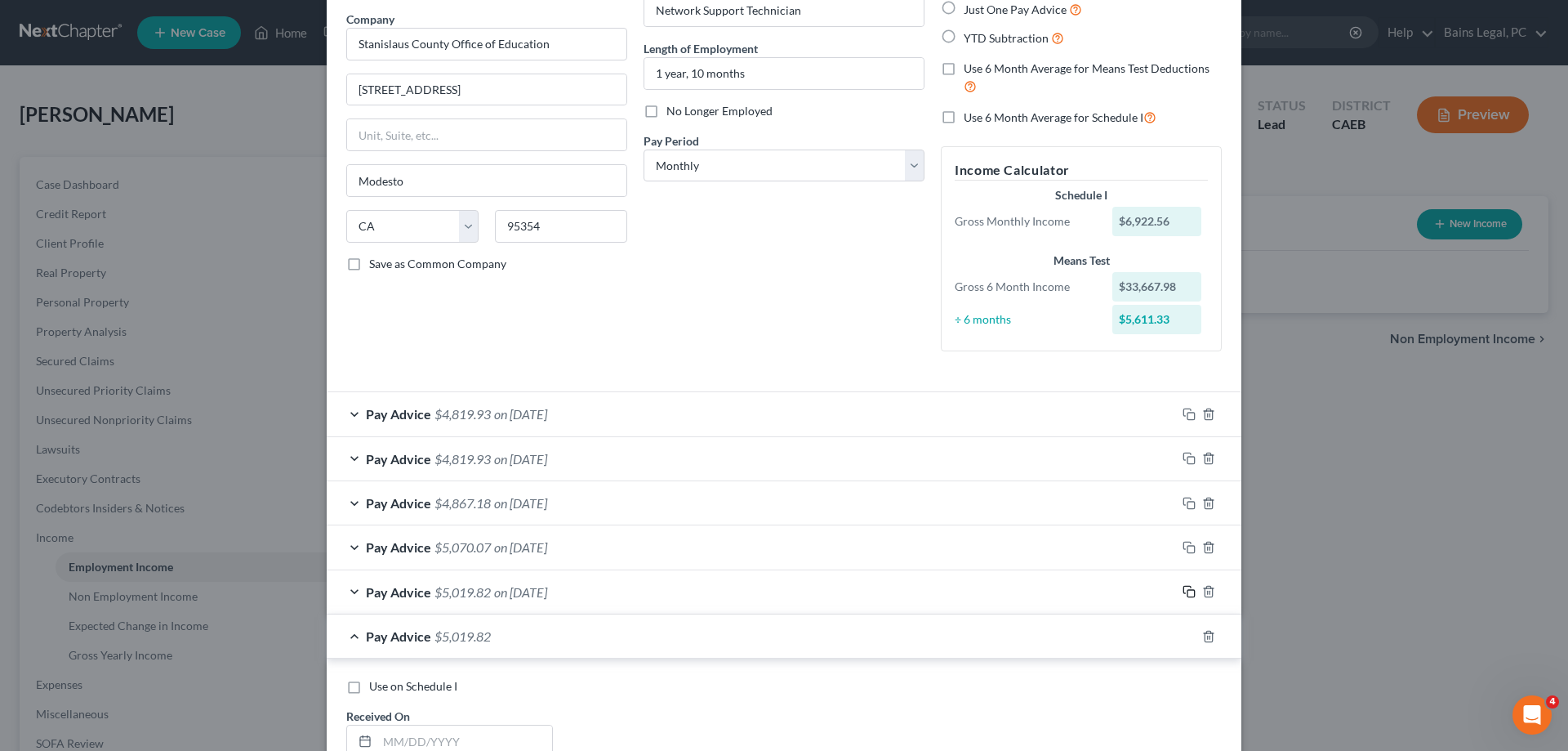
scroll to position [544, 0]
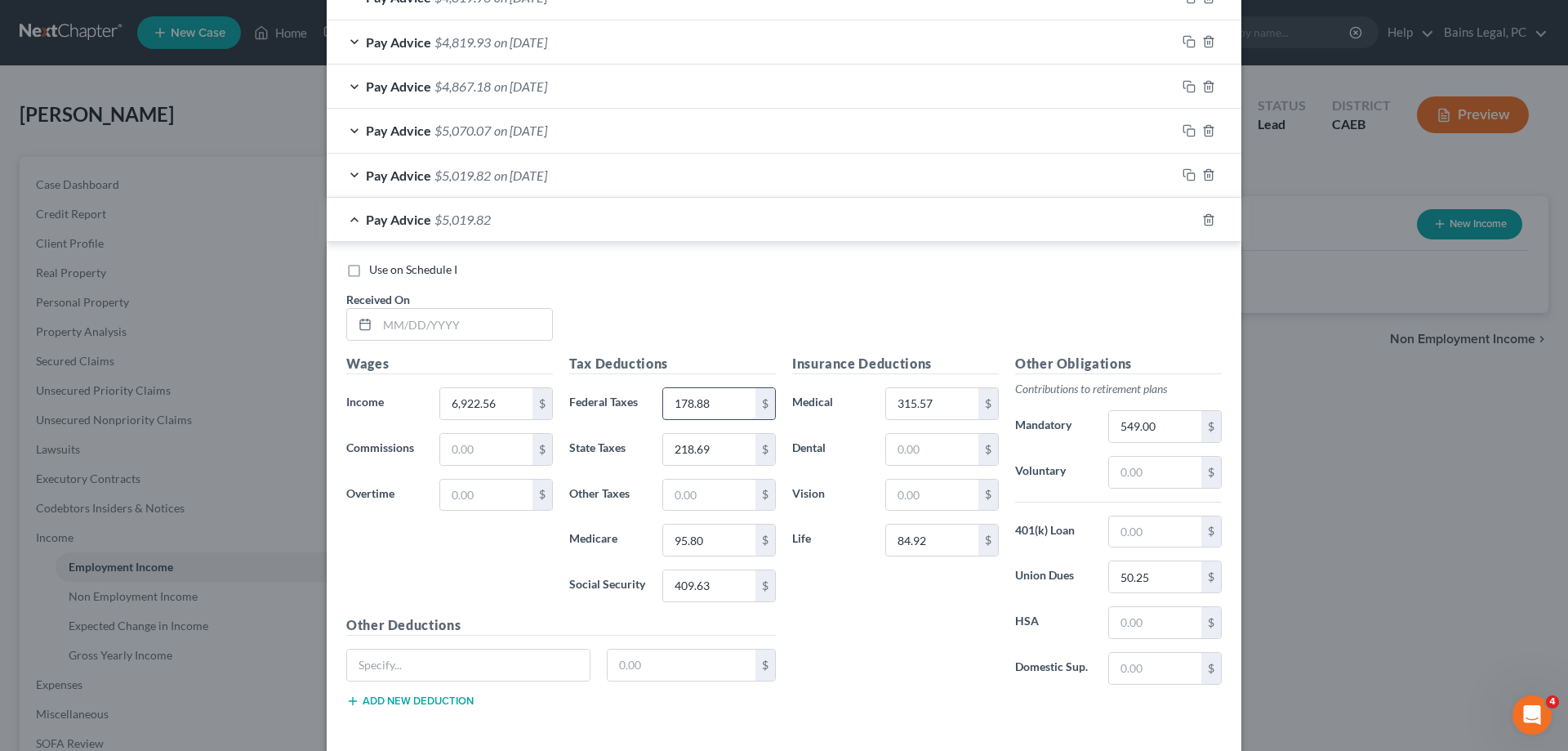
click at [751, 401] on input "178.88" at bounding box center [709, 403] width 92 height 31
click at [962, 407] on input "315.57" at bounding box center [932, 403] width 92 height 31
click at [441, 274] on span "Use on Schedule I" at bounding box center [413, 269] width 88 height 14
click at [387, 272] on input "Use on Schedule I" at bounding box center [381, 266] width 11 height 11
click at [448, 329] on input "text" at bounding box center [465, 324] width 175 height 31
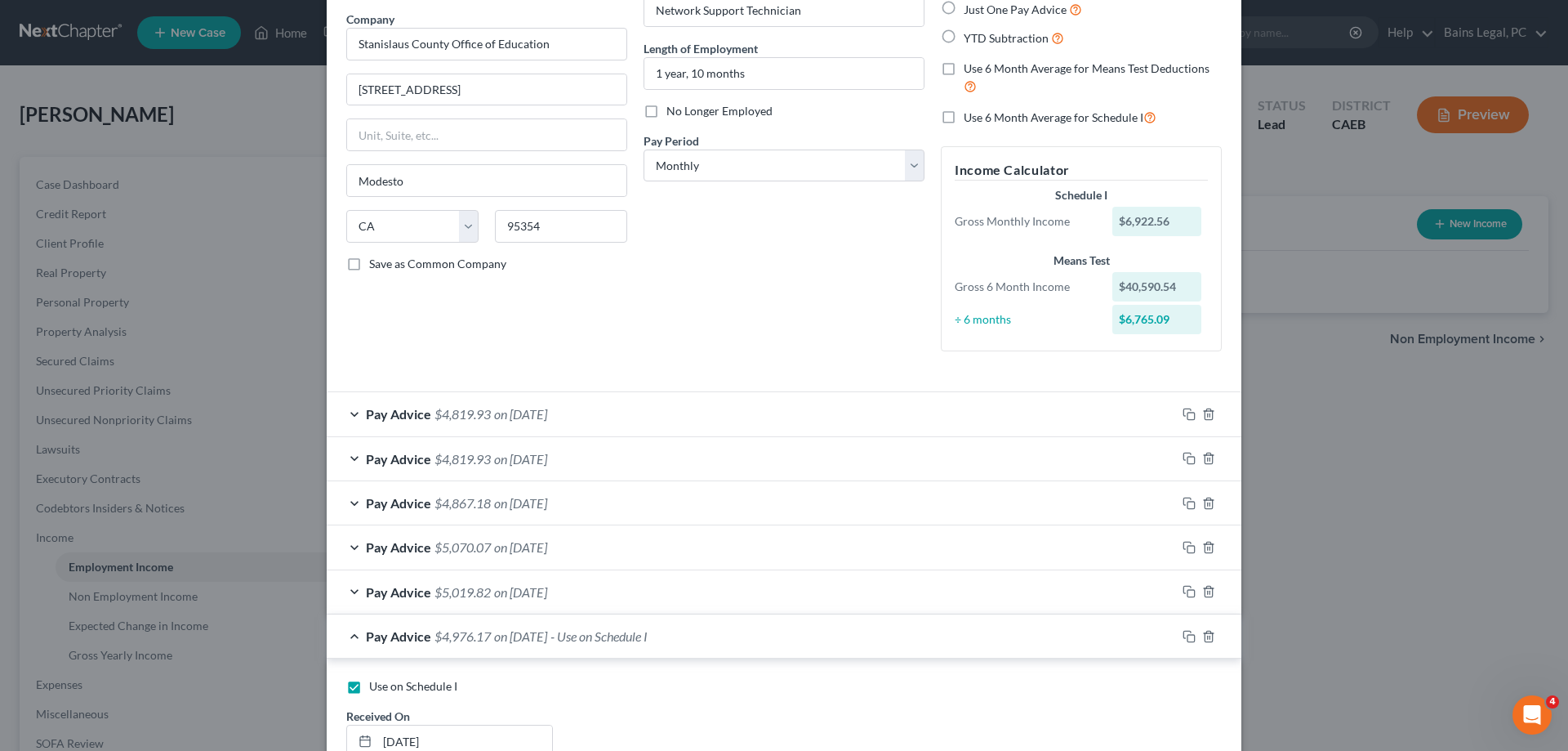
scroll to position [0, 0]
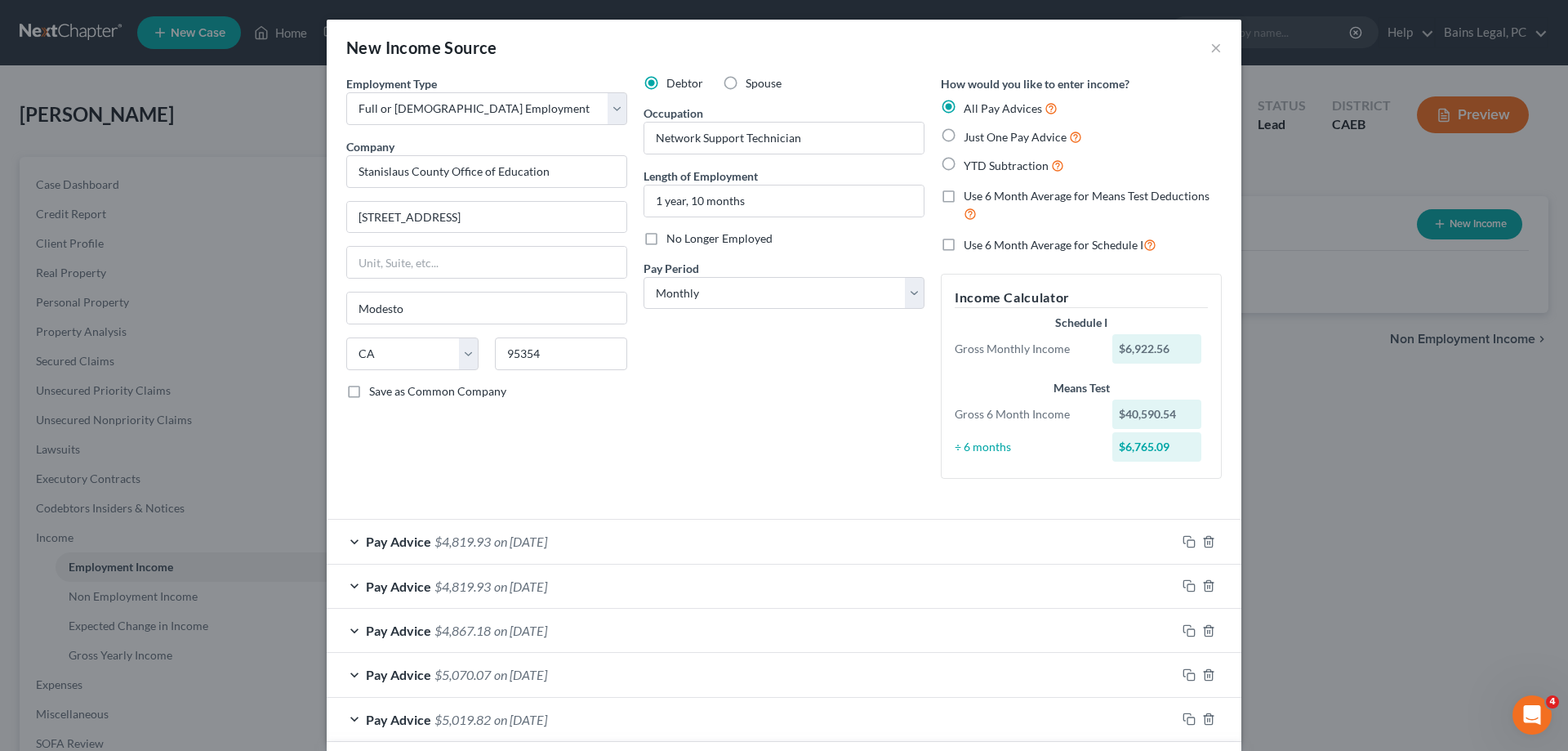
click at [1062, 190] on span "Use 6 Month Average for Means Test Deductions" at bounding box center [1087, 195] width 246 height 14
click at [981, 190] on input "Use 6 Month Average for Means Test Deductions" at bounding box center [976, 193] width 11 height 11
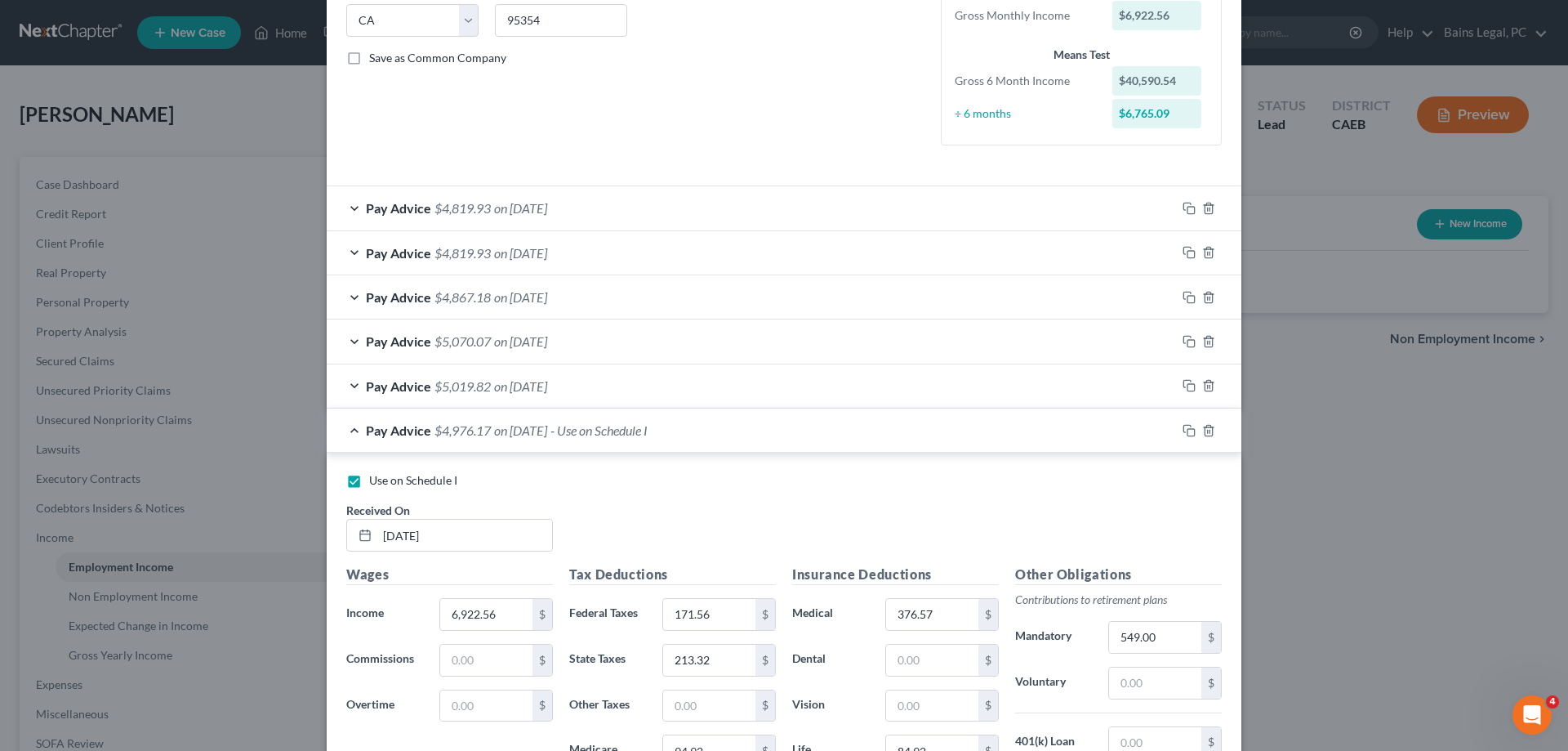
scroll to position [616, 0]
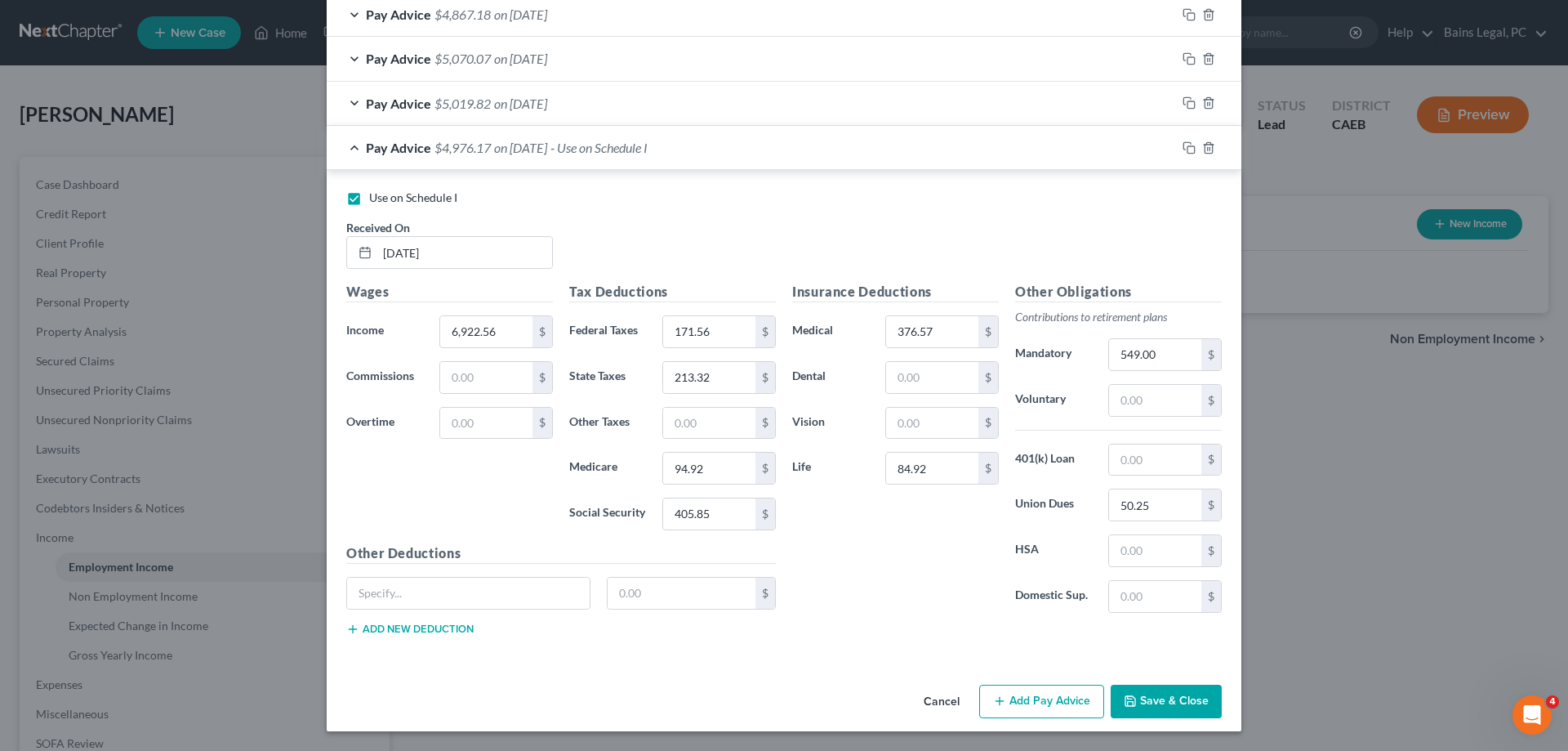
click at [1152, 703] on button "Save & Close" at bounding box center [1166, 701] width 111 height 34
click at [1155, 701] on button "Save & Close" at bounding box center [1166, 701] width 111 height 34
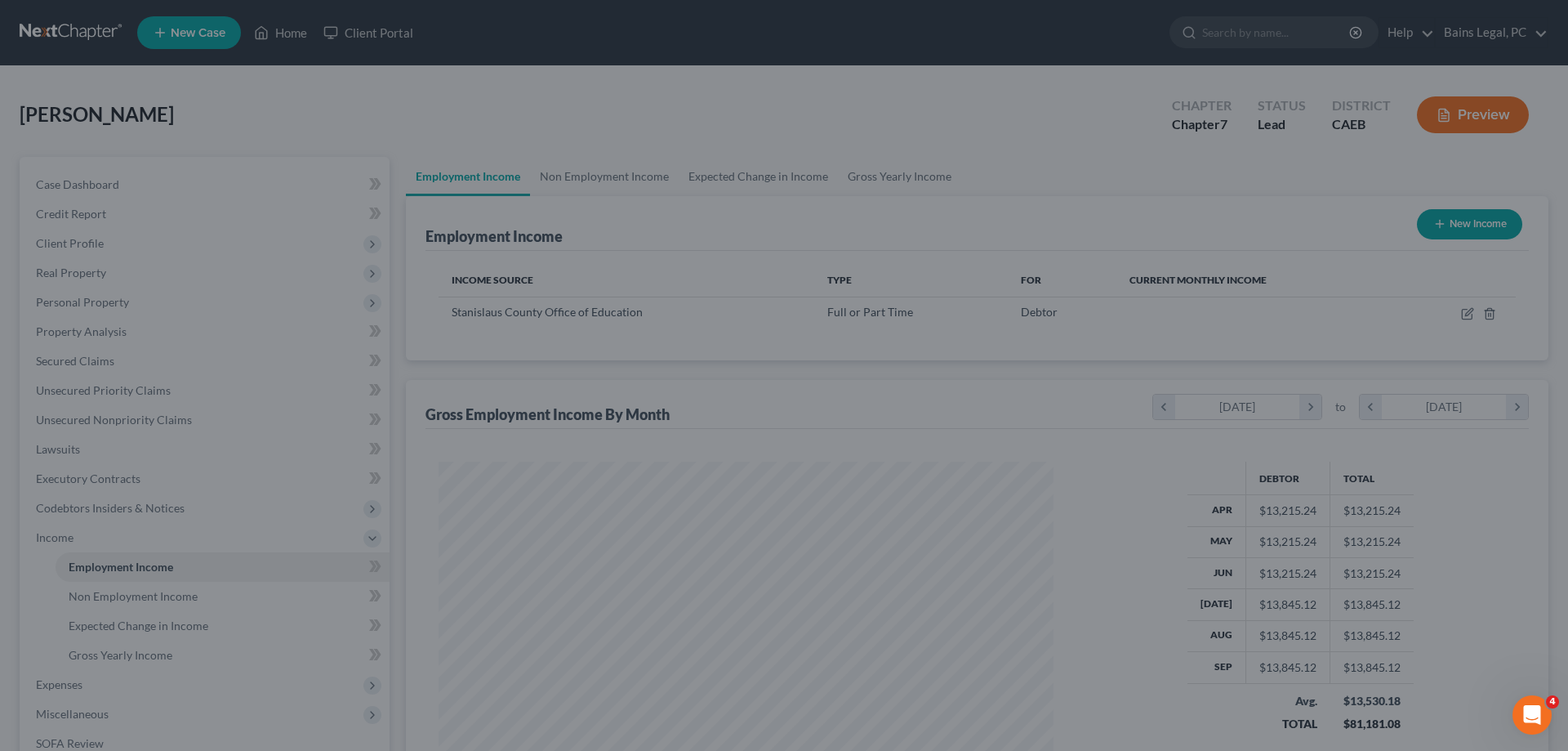
scroll to position [307, 648]
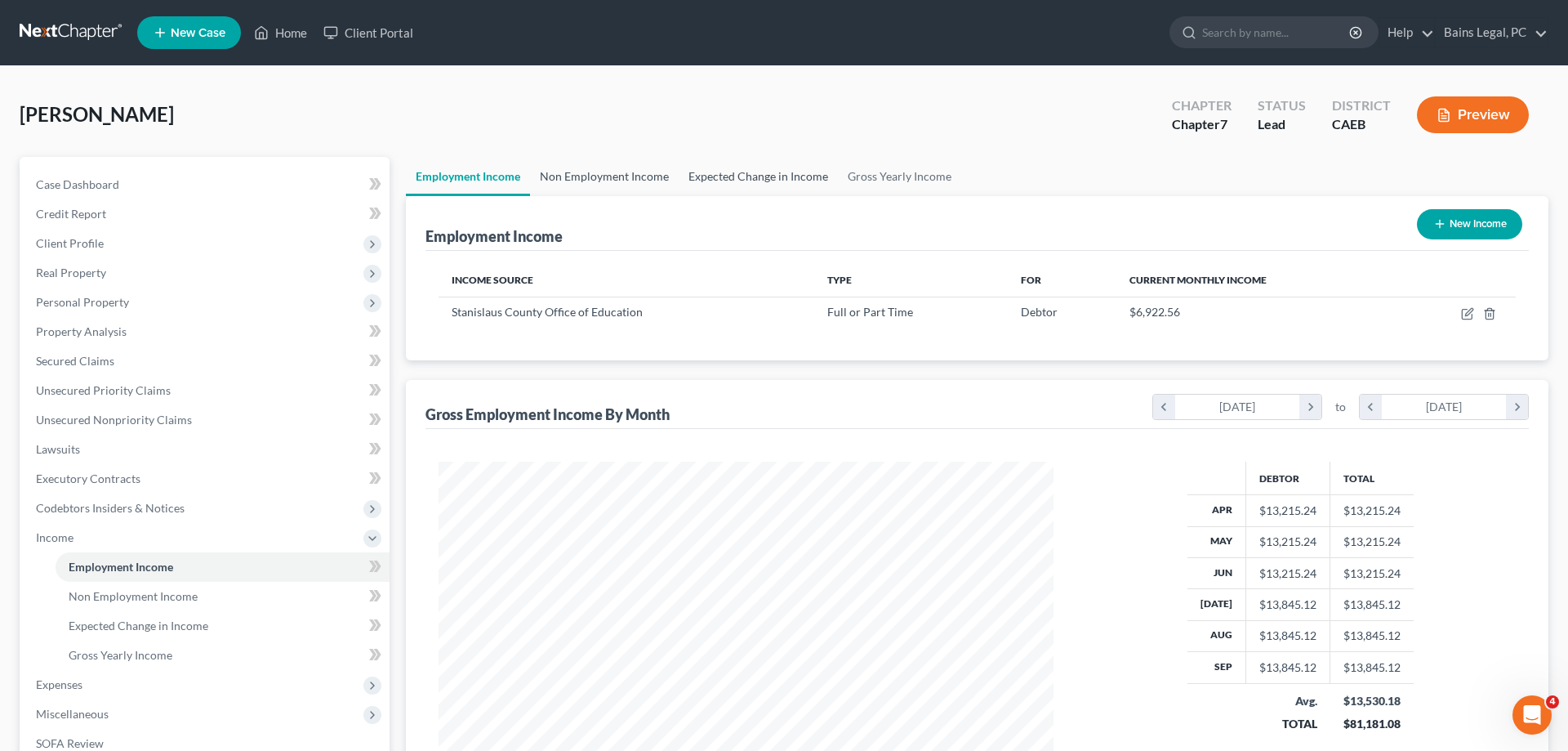
click at [655, 182] on link "Non Employment Income" at bounding box center [604, 176] width 149 height 39
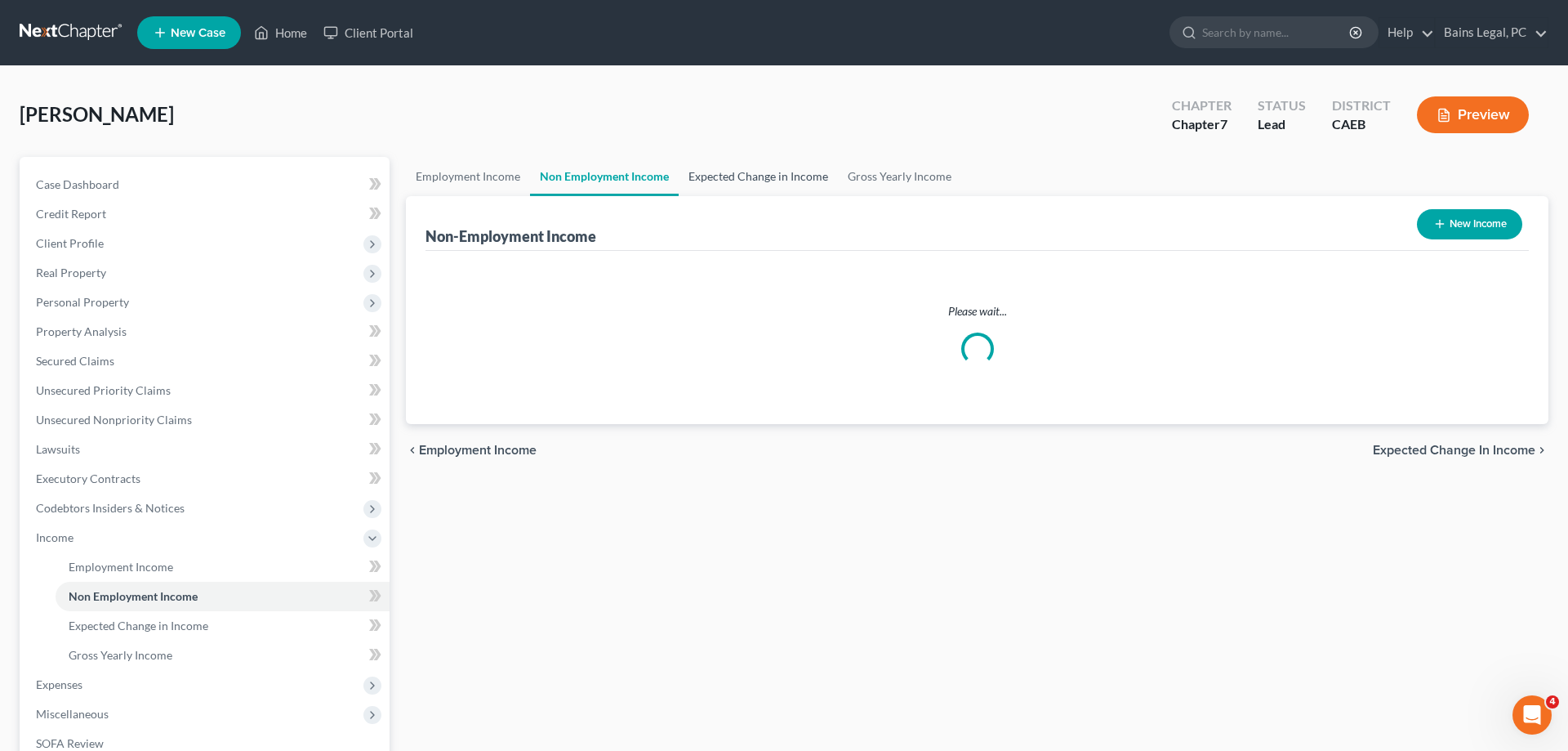
click at [755, 175] on link "Expected Change in Income" at bounding box center [758, 176] width 159 height 39
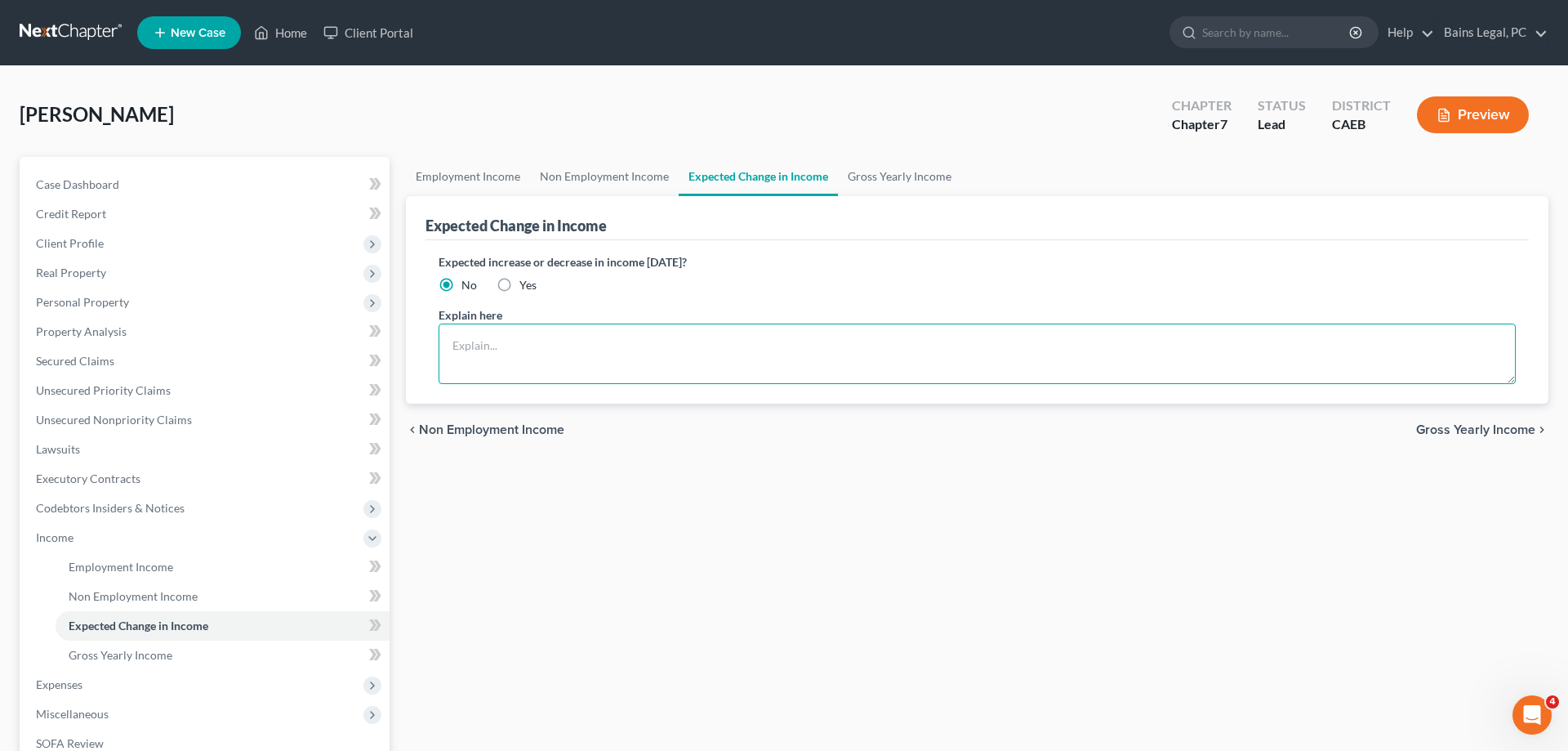
click at [548, 341] on textarea at bounding box center [977, 354] width 1078 height 61
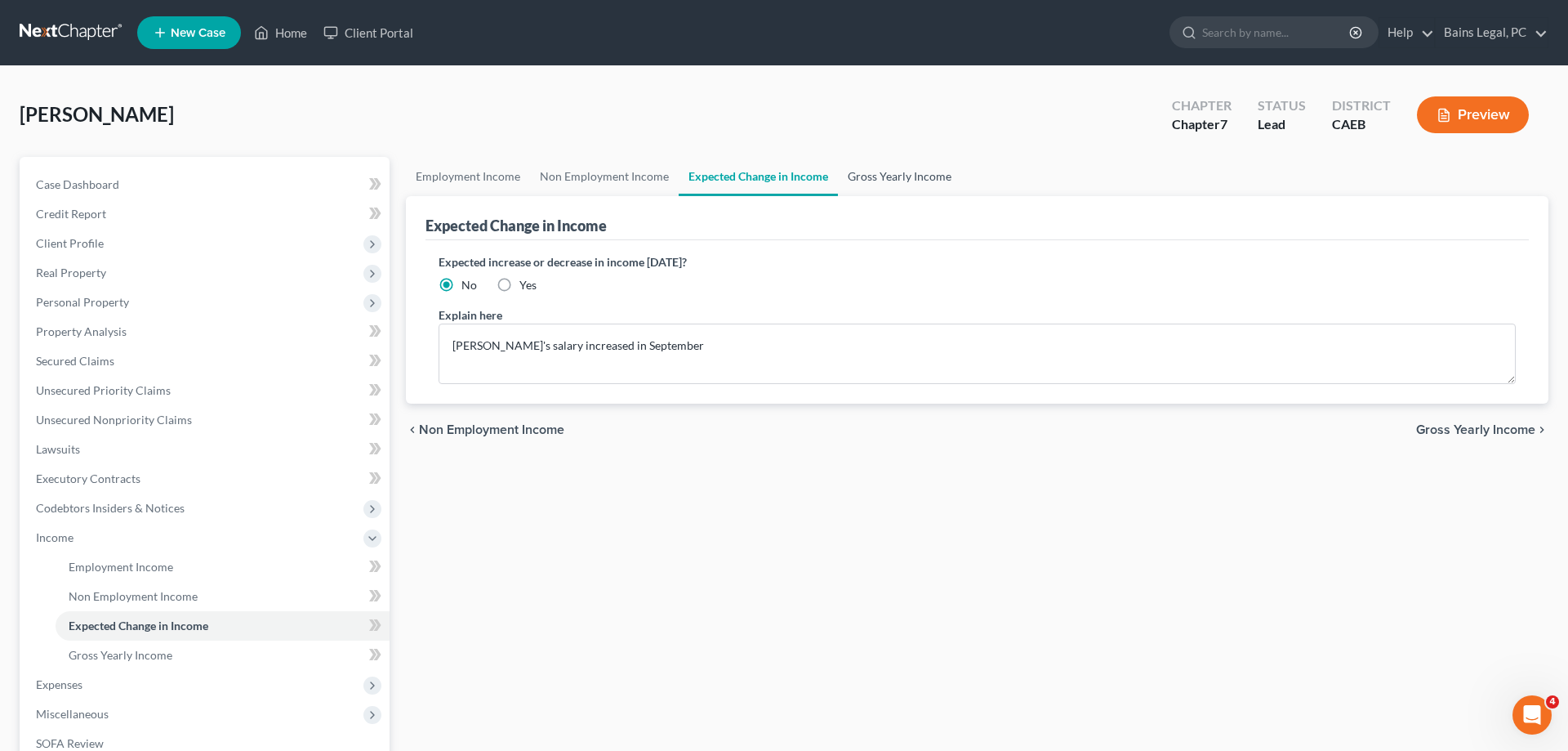
click at [922, 175] on link "Gross Yearly Income" at bounding box center [899, 176] width 124 height 39
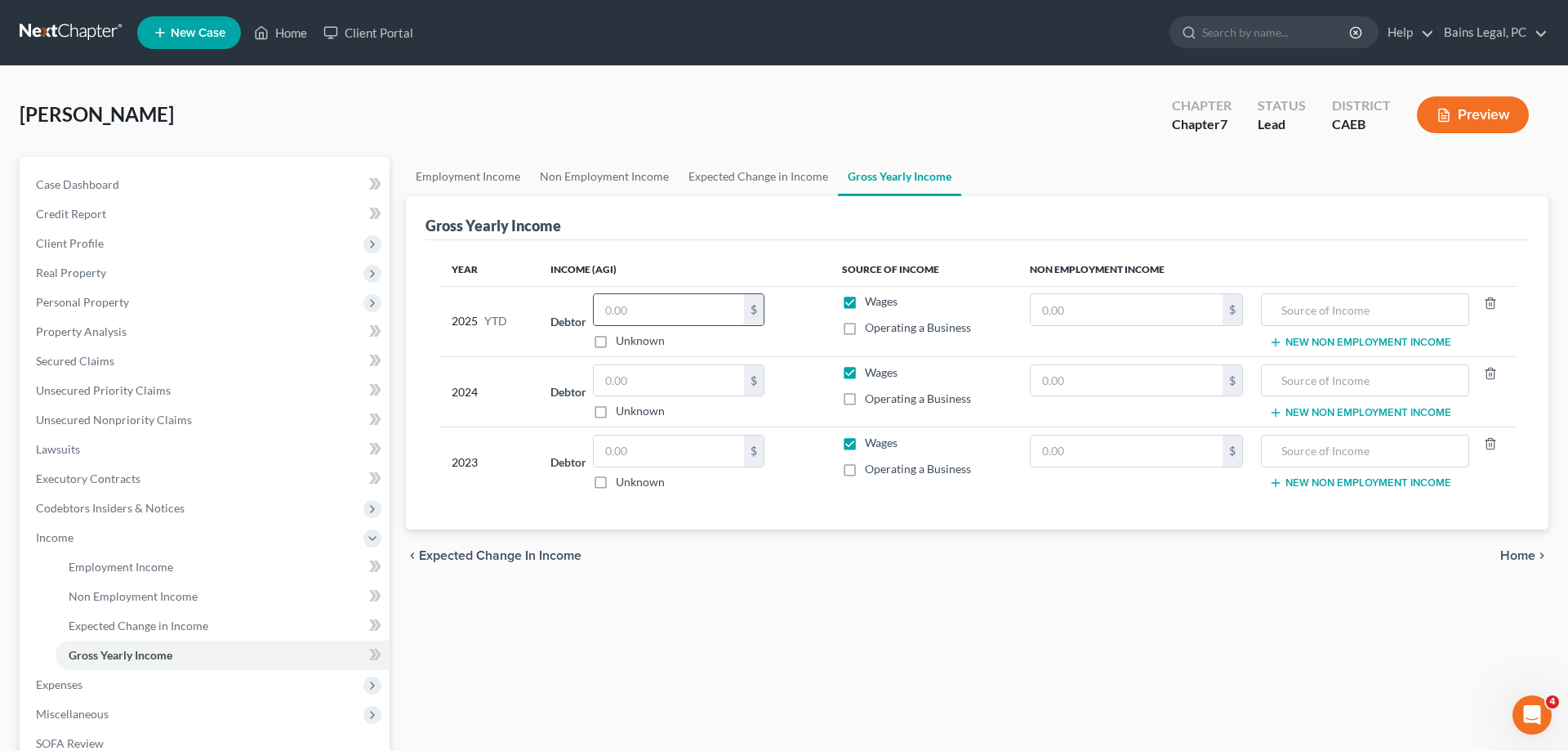
click at [651, 309] on input "text" at bounding box center [669, 309] width 150 height 31
click at [183, 579] on link "Employment Income" at bounding box center [222, 567] width 334 height 29
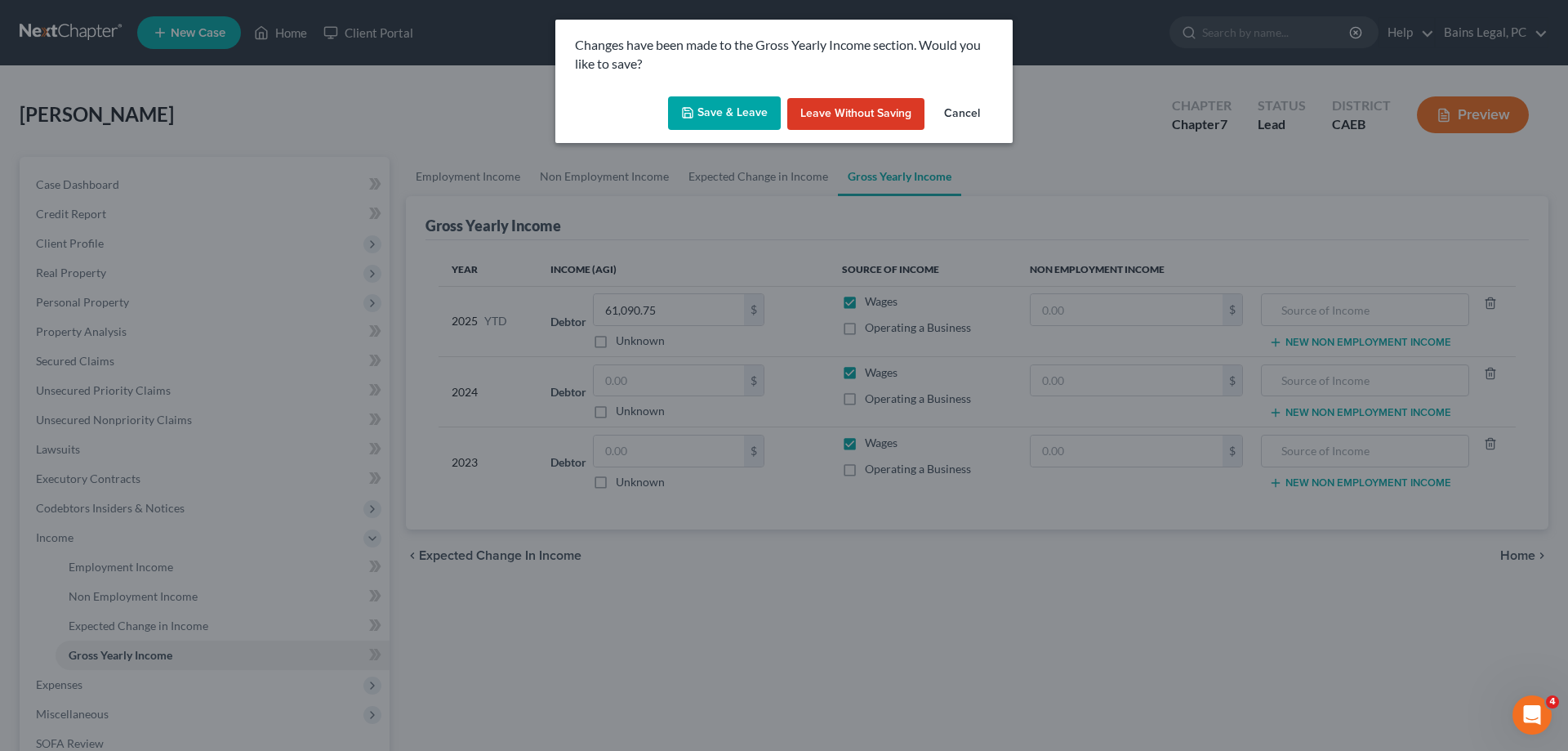
drag, startPoint x: 728, startPoint y: 113, endPoint x: 1219, endPoint y: 57, distance: 494.2
click at [728, 113] on button "Save & Leave" at bounding box center [724, 113] width 113 height 34
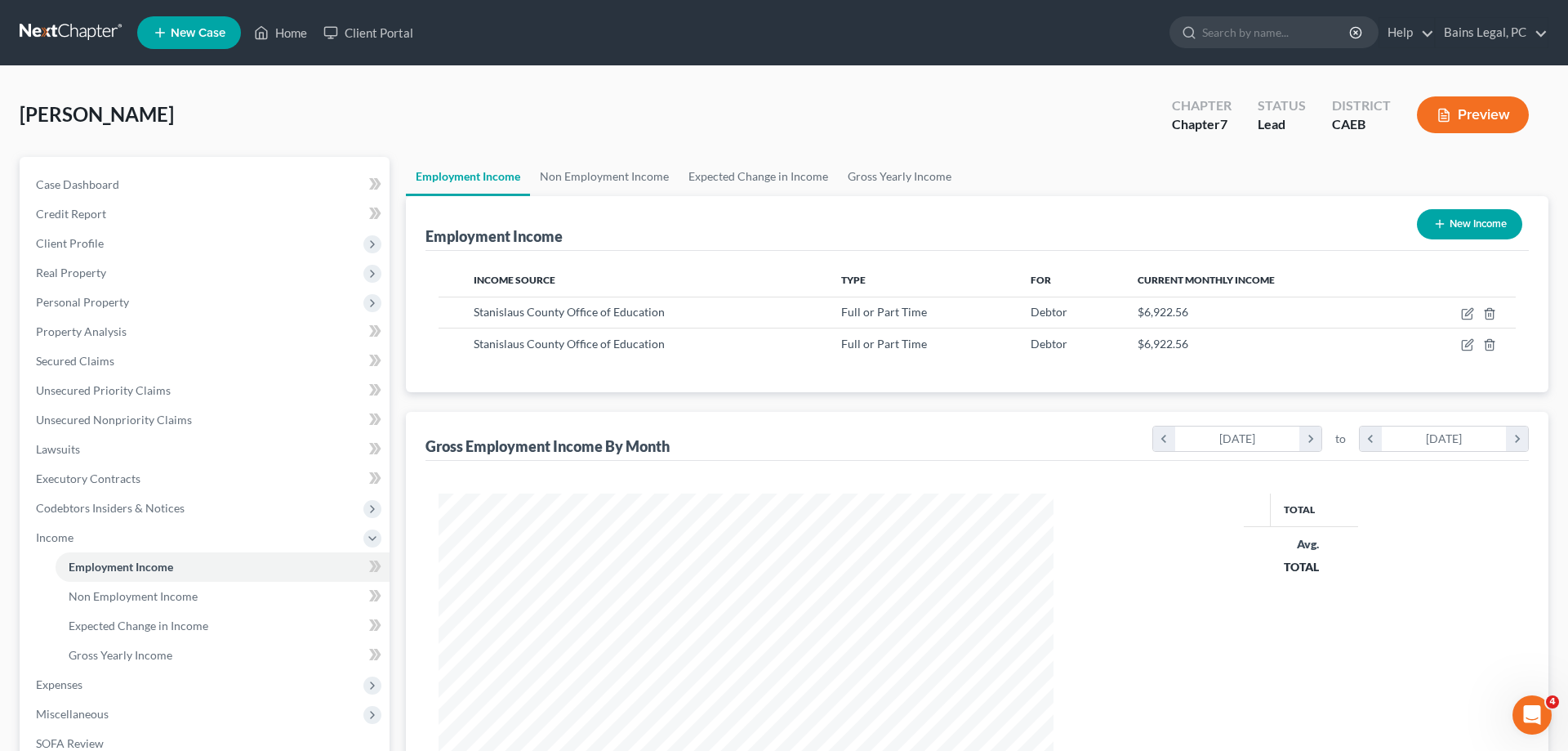
scroll to position [307, 648]
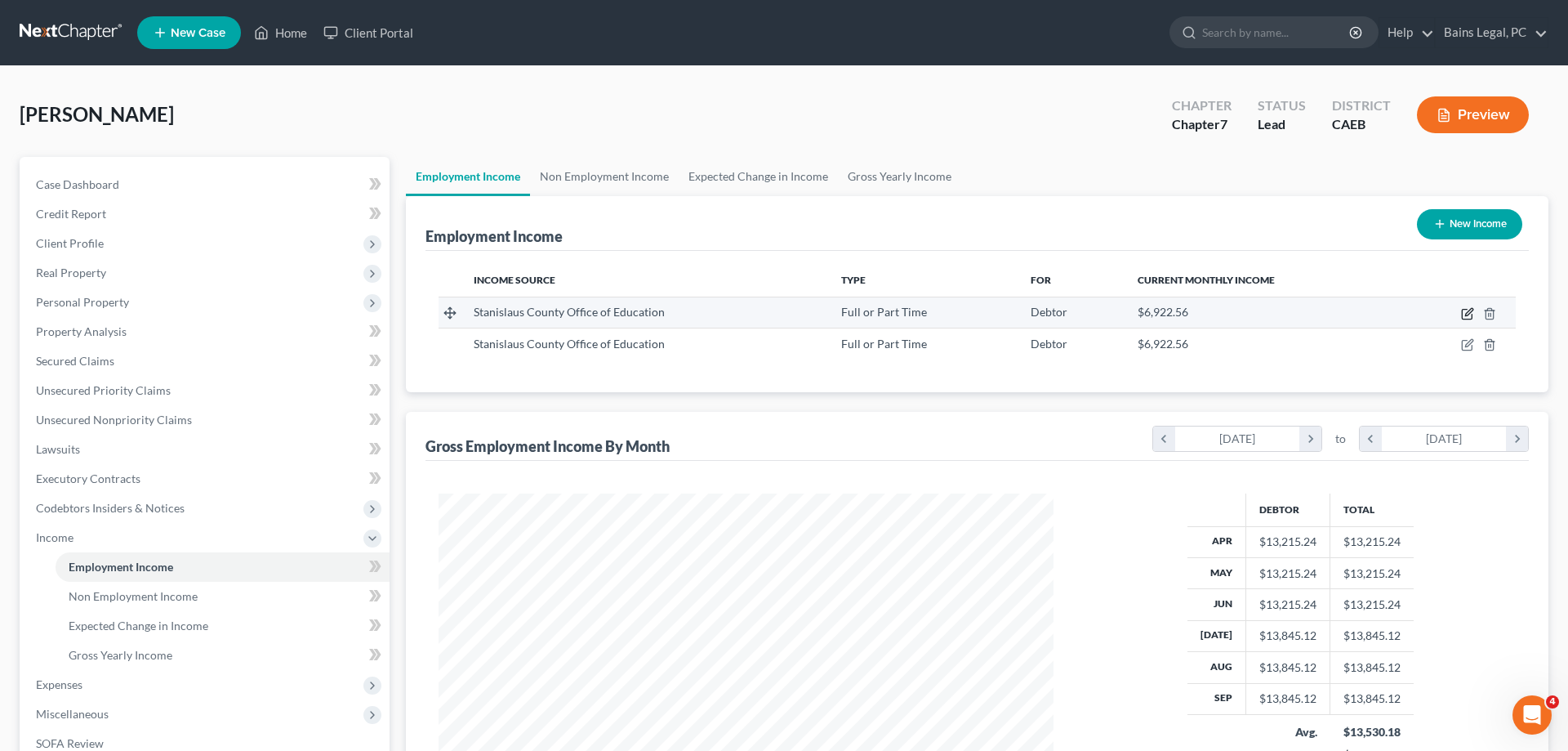
click at [1467, 315] on icon "button" at bounding box center [1468, 314] width 13 height 13
select select "0"
select select "4"
select select "0"
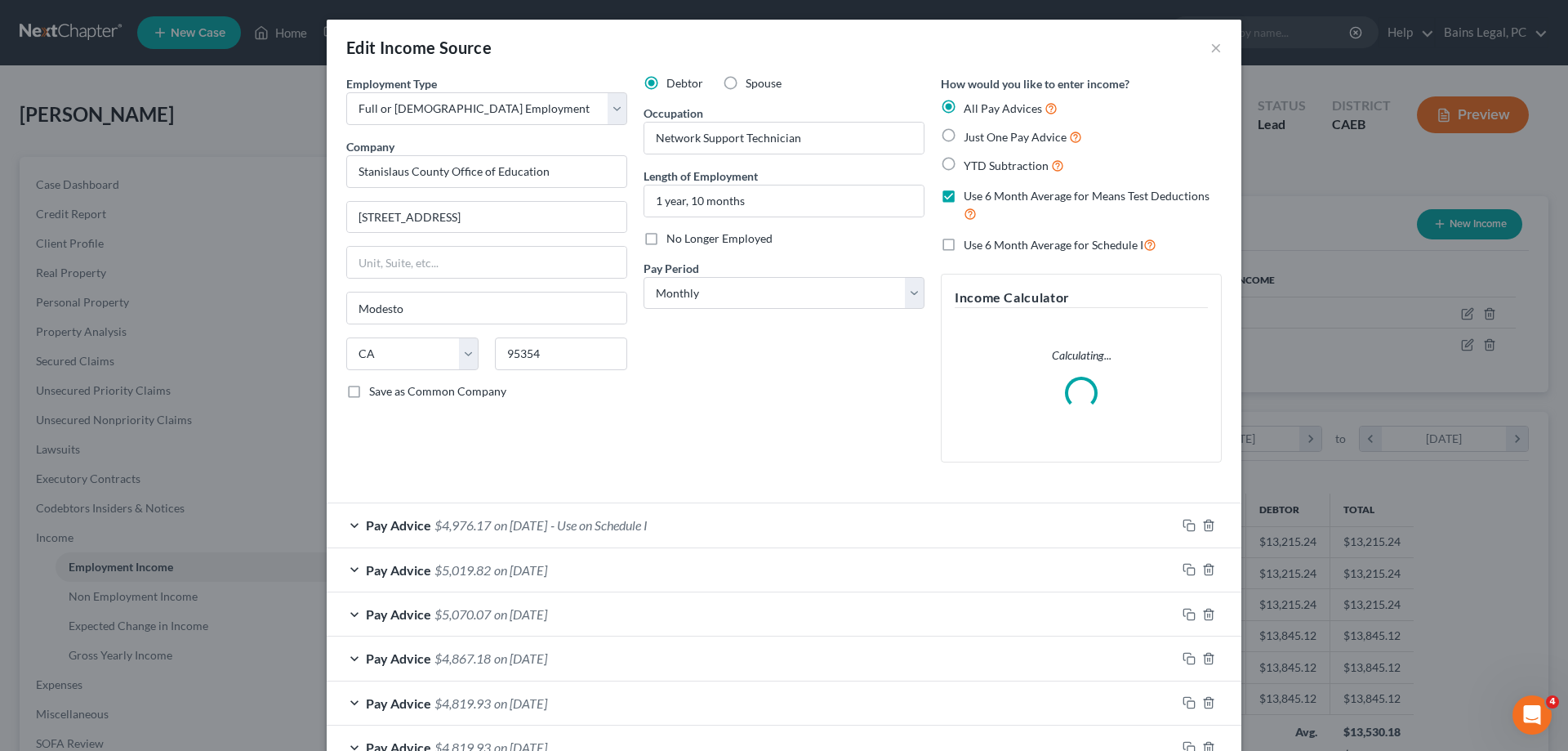
scroll to position [109, 0]
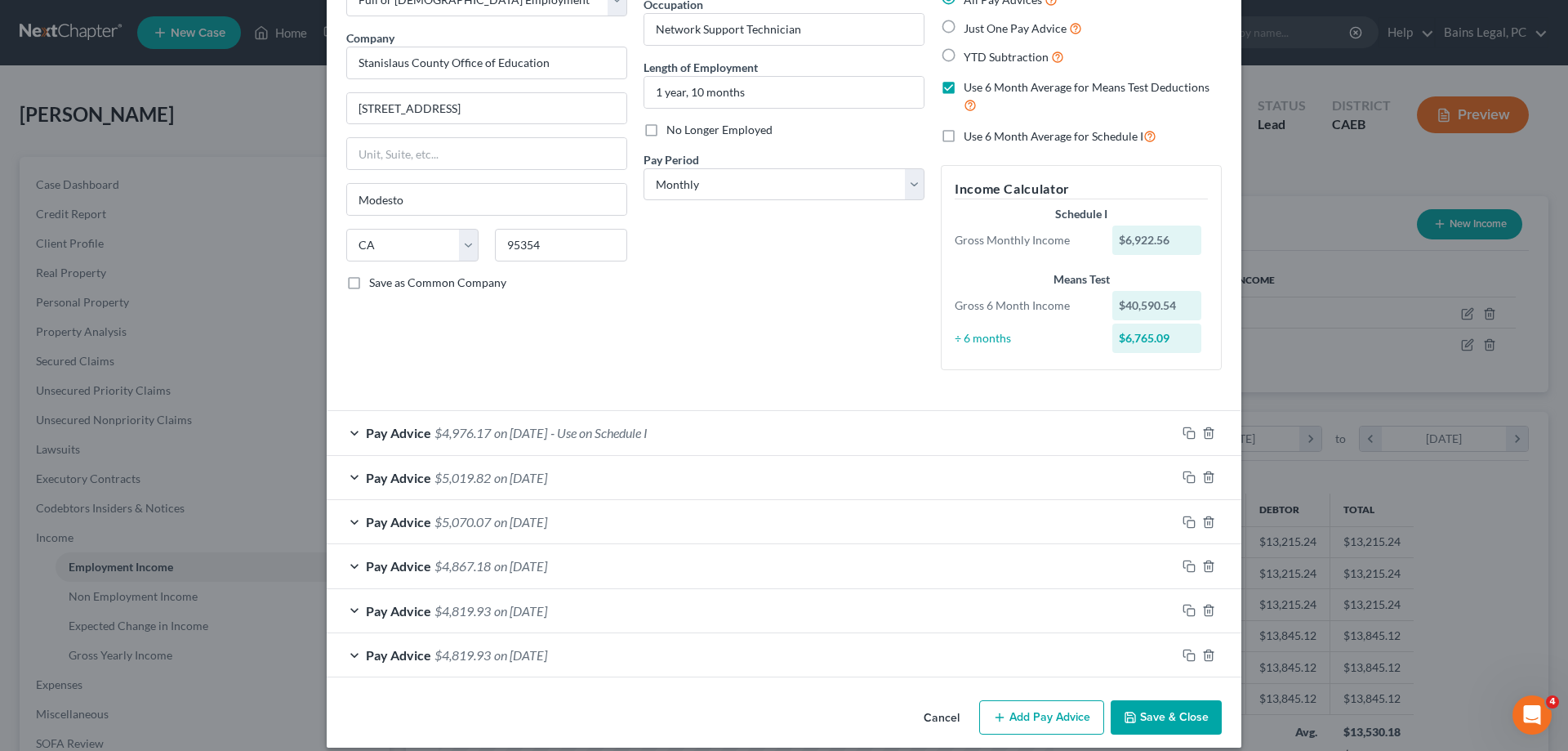
click at [1196, 710] on button "Save & Close" at bounding box center [1166, 717] width 111 height 34
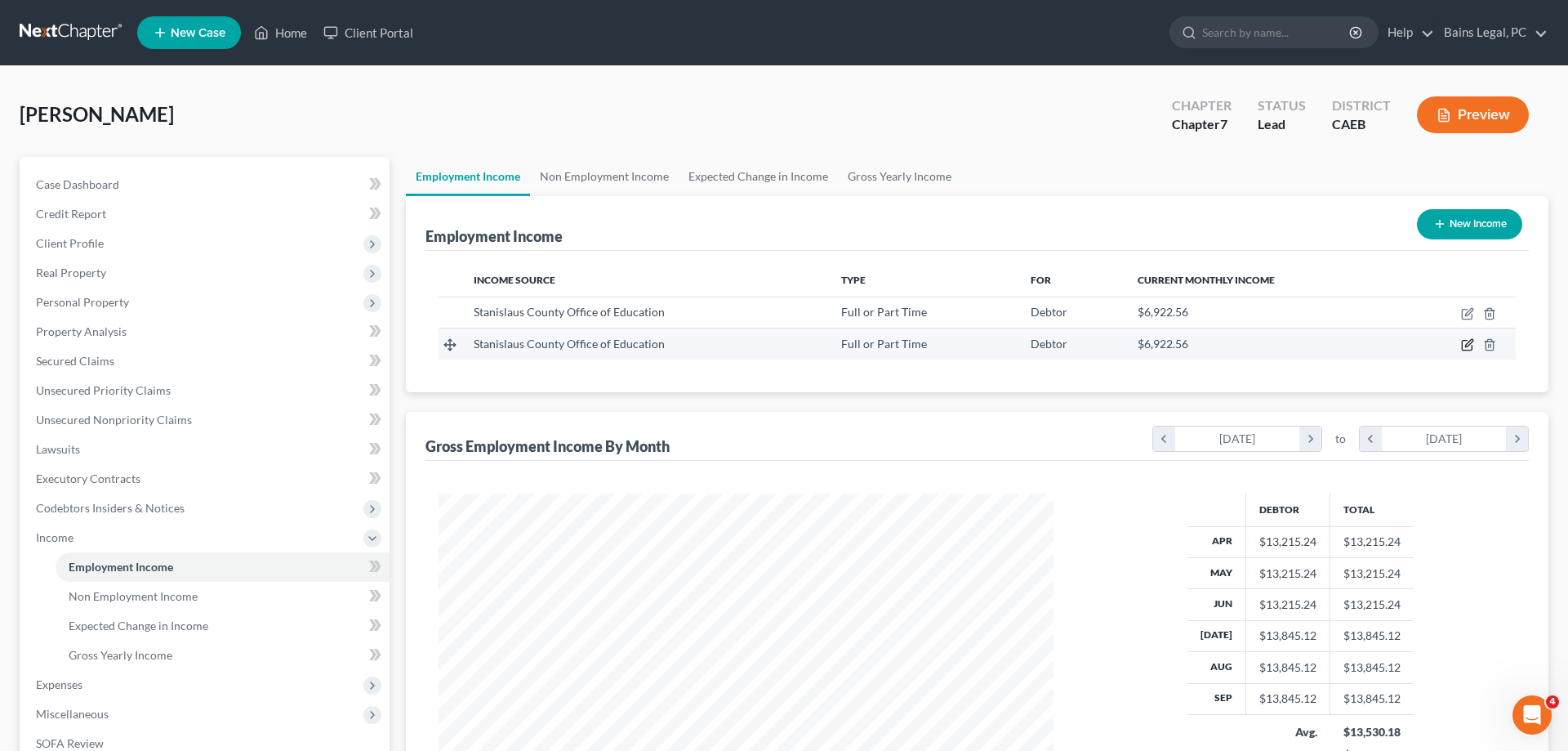
click at [1464, 341] on icon "button" at bounding box center [1467, 346] width 10 height 10
select select "0"
select select "4"
select select "0"
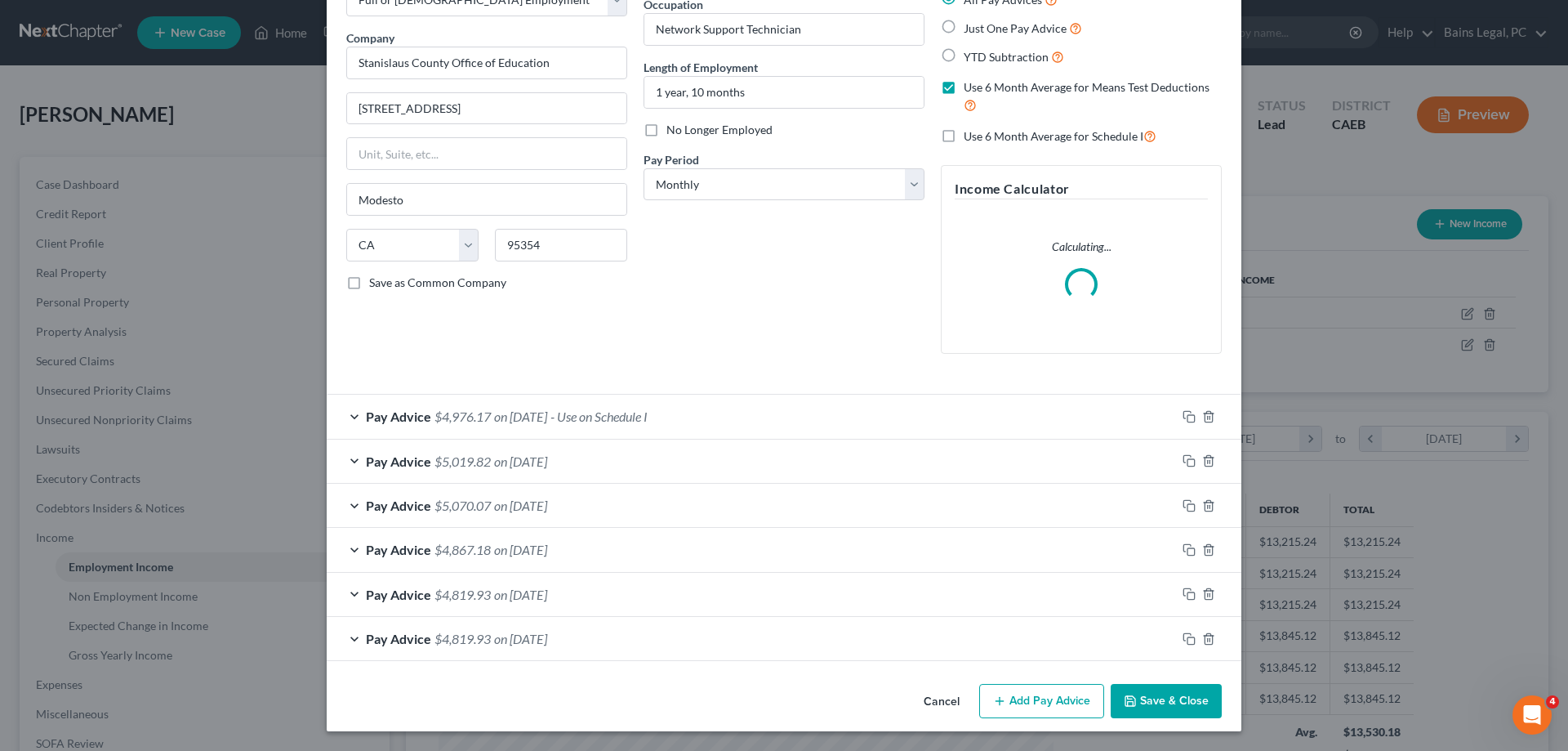
click at [1179, 707] on button "Save & Close" at bounding box center [1166, 700] width 111 height 34
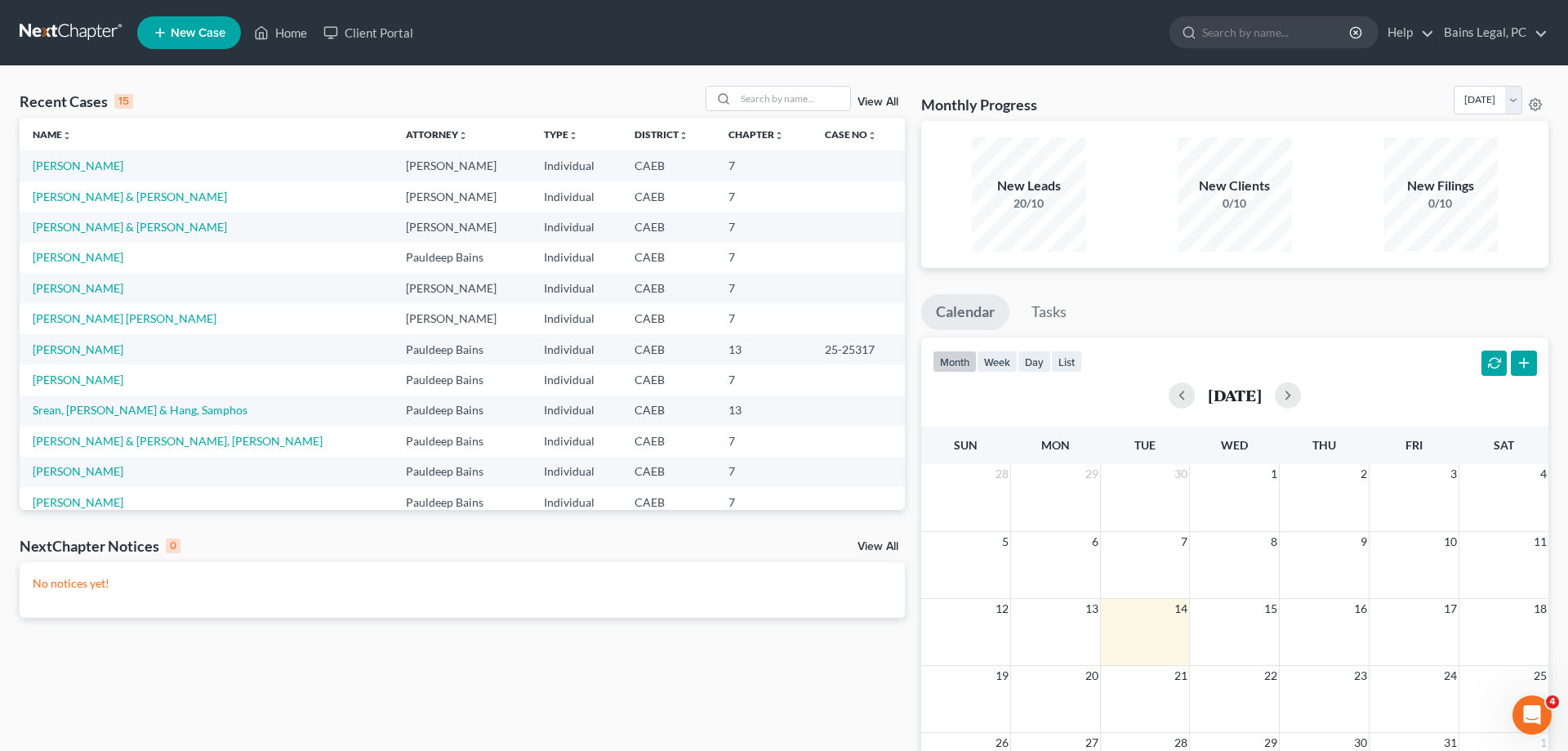
click at [79, 176] on td "[PERSON_NAME]" at bounding box center [207, 165] width 373 height 30
click at [84, 169] on link "[PERSON_NAME]" at bounding box center [77, 165] width 90 height 14
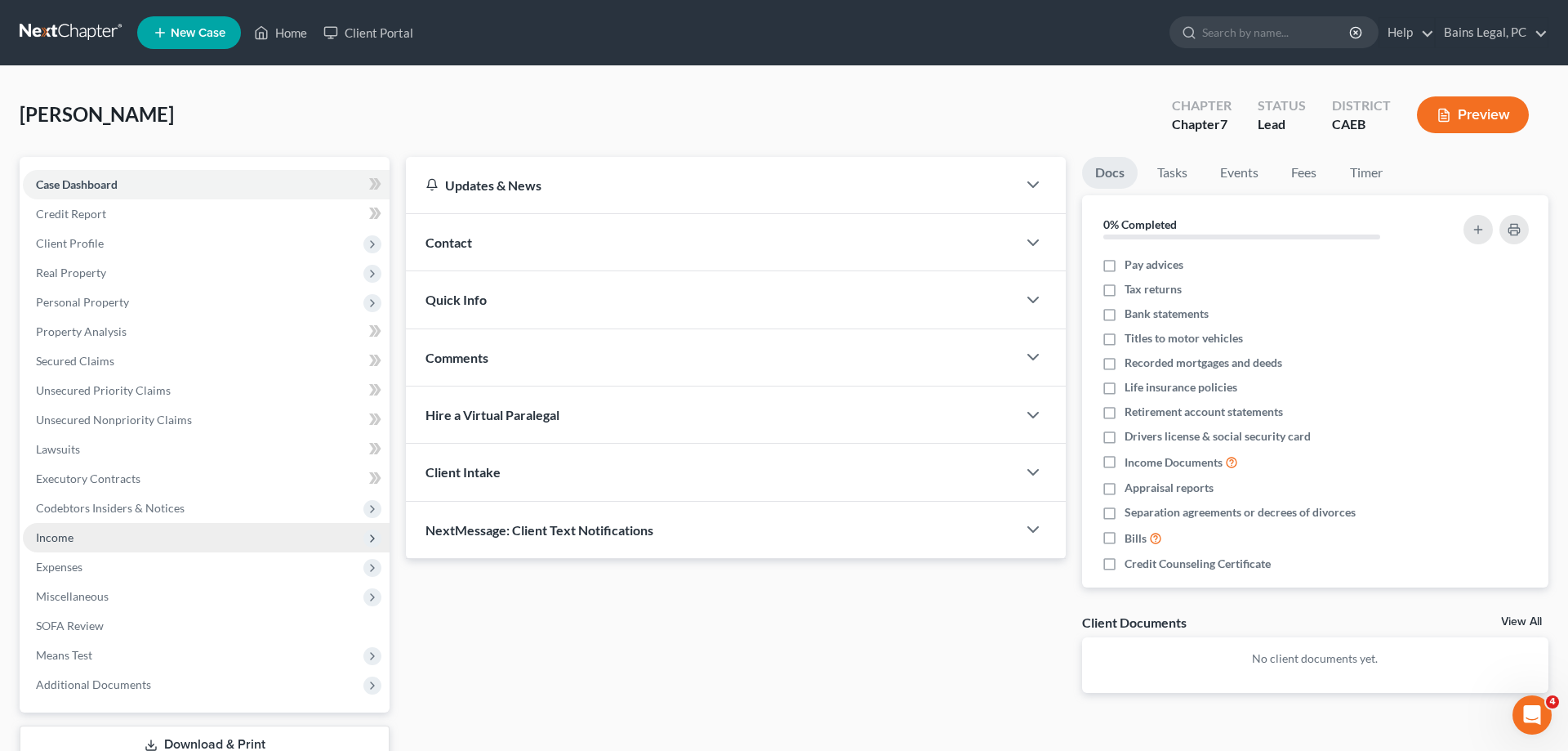
click at [64, 554] on span "Expenses" at bounding box center [207, 567] width 367 height 29
click at [81, 542] on span "Income" at bounding box center [207, 537] width 367 height 29
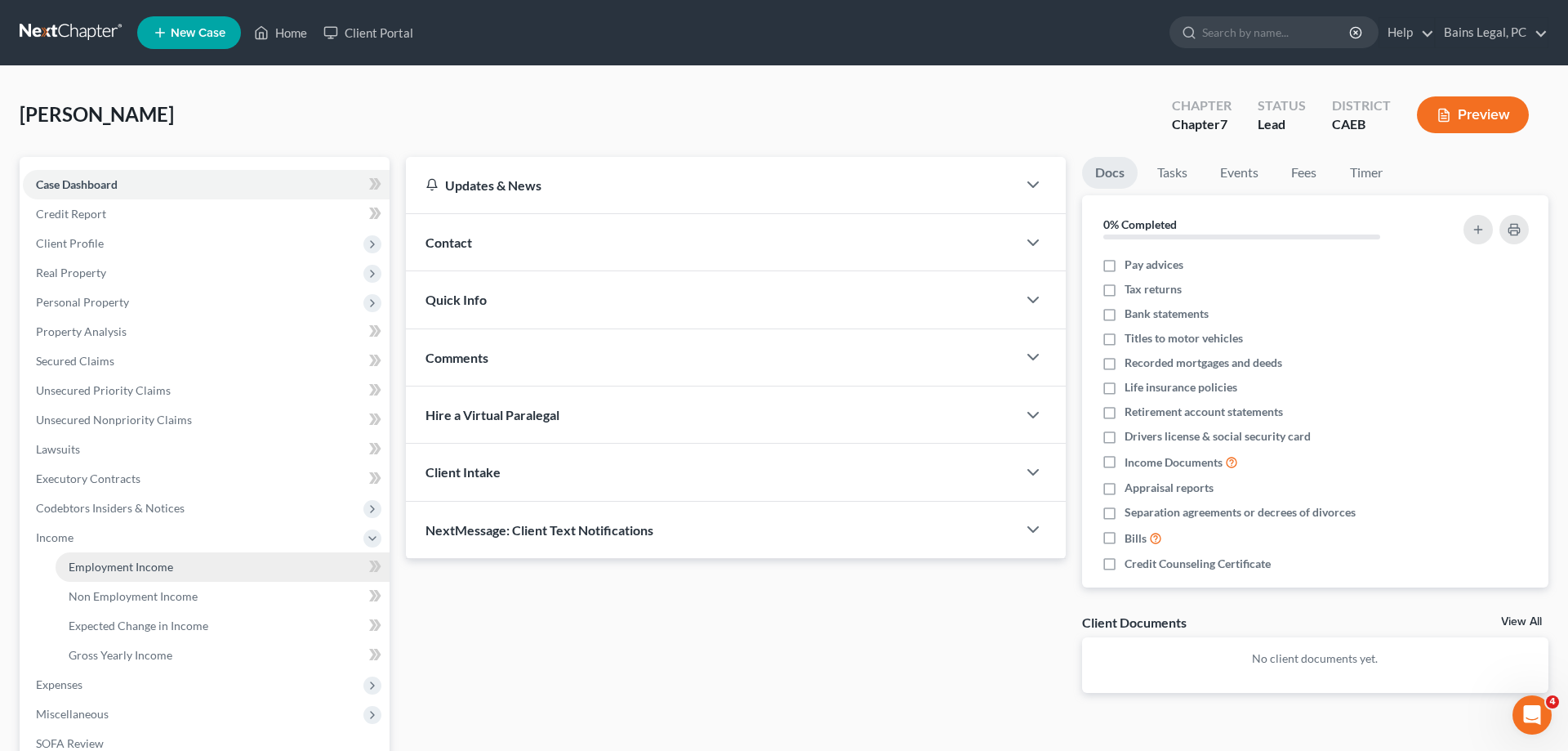
drag, startPoint x: 119, startPoint y: 558, endPoint x: 134, endPoint y: 555, distance: 15.3
click at [119, 559] on link "Employment Income" at bounding box center [222, 567] width 334 height 29
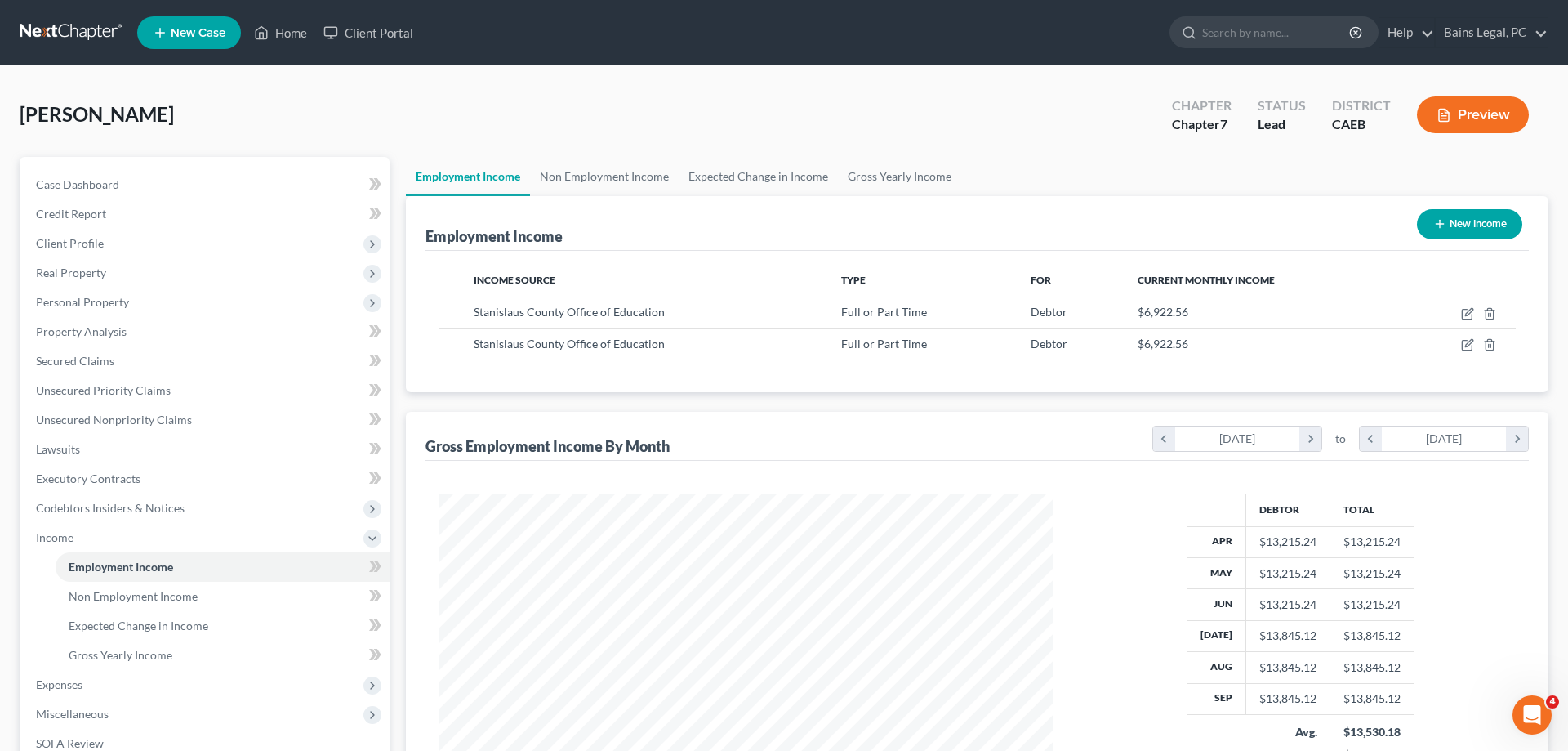
scroll to position [307, 648]
click at [1491, 347] on line "button" at bounding box center [1491, 346] width 0 height 3
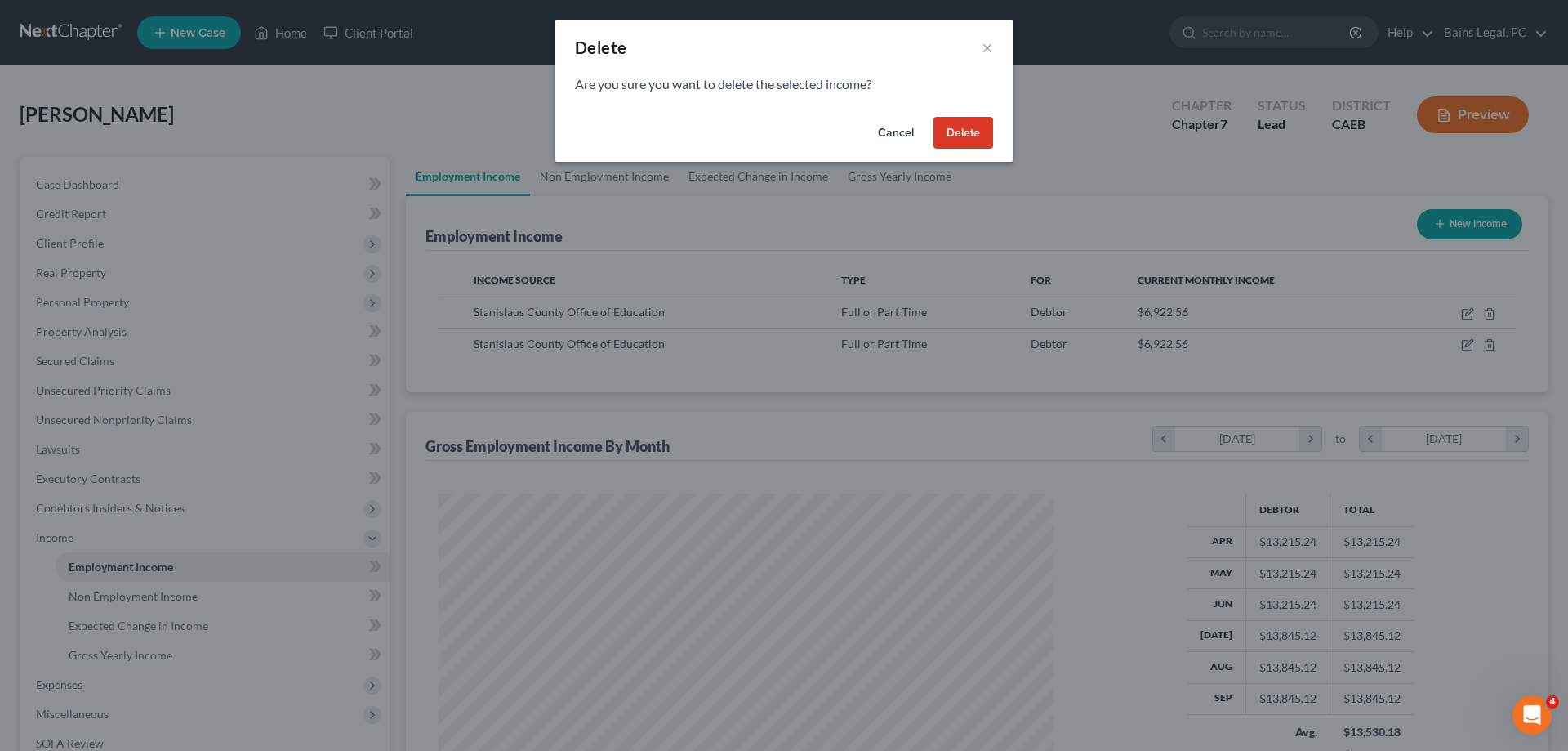
click at [968, 129] on button "Delete" at bounding box center [963, 133] width 60 height 32
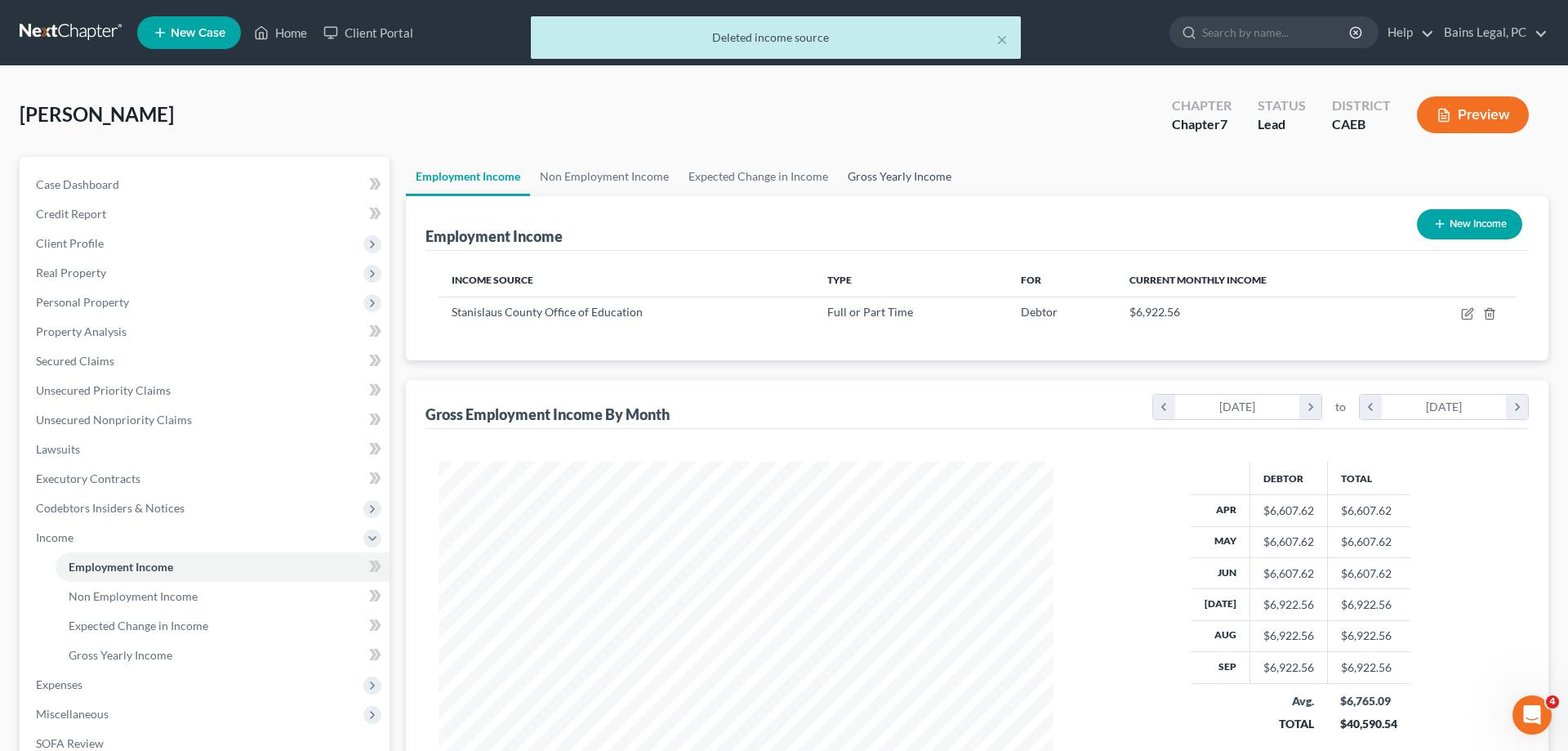
click at [938, 174] on link "Gross Yearly Income" at bounding box center [899, 176] width 124 height 39
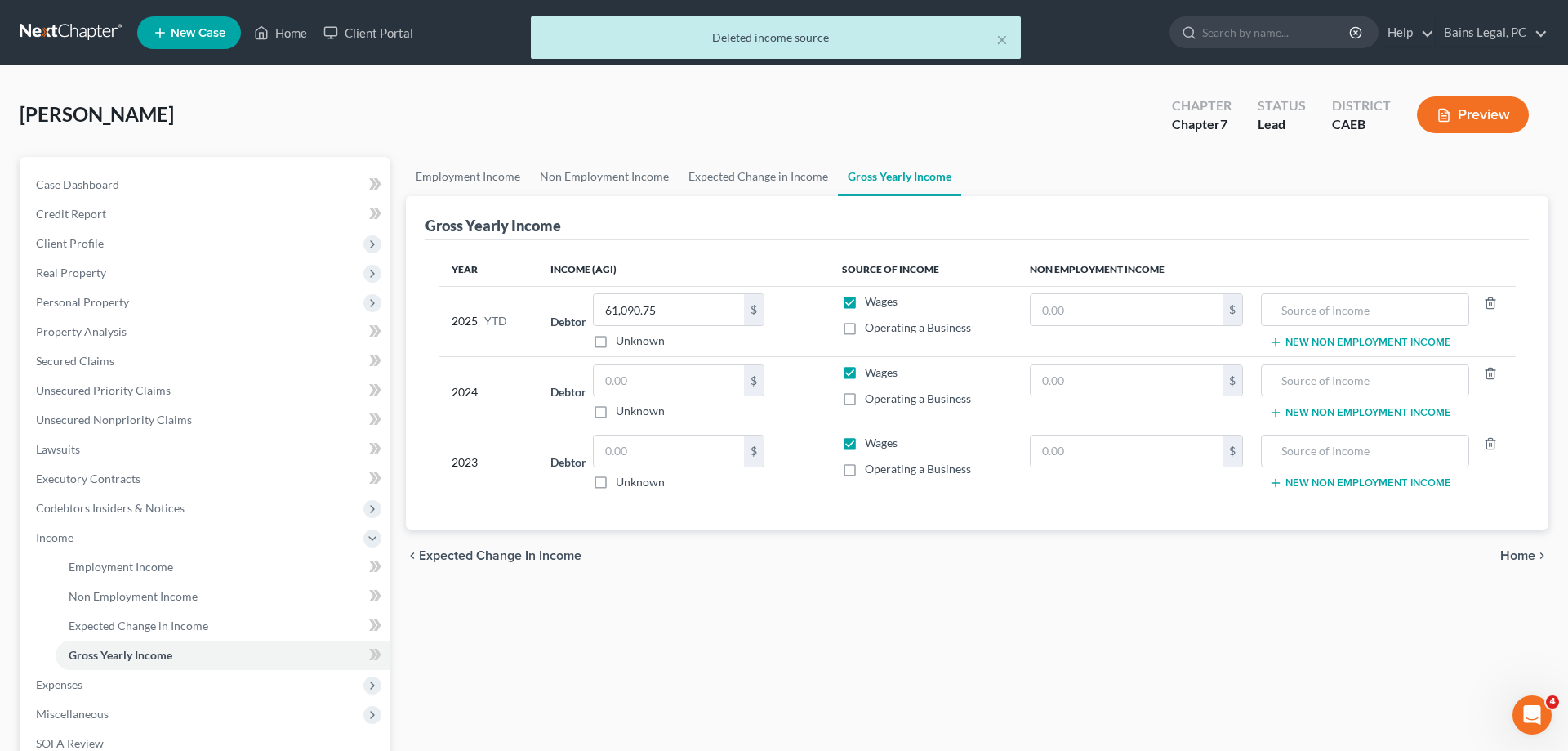
click at [442, 149] on div "Velasco, Daniel Upgraded Chapter Chapter 7 Status Lead District CAEB Preview" at bounding box center [784, 121] width 1529 height 71
click at [451, 192] on link "Employment Income" at bounding box center [468, 176] width 124 height 39
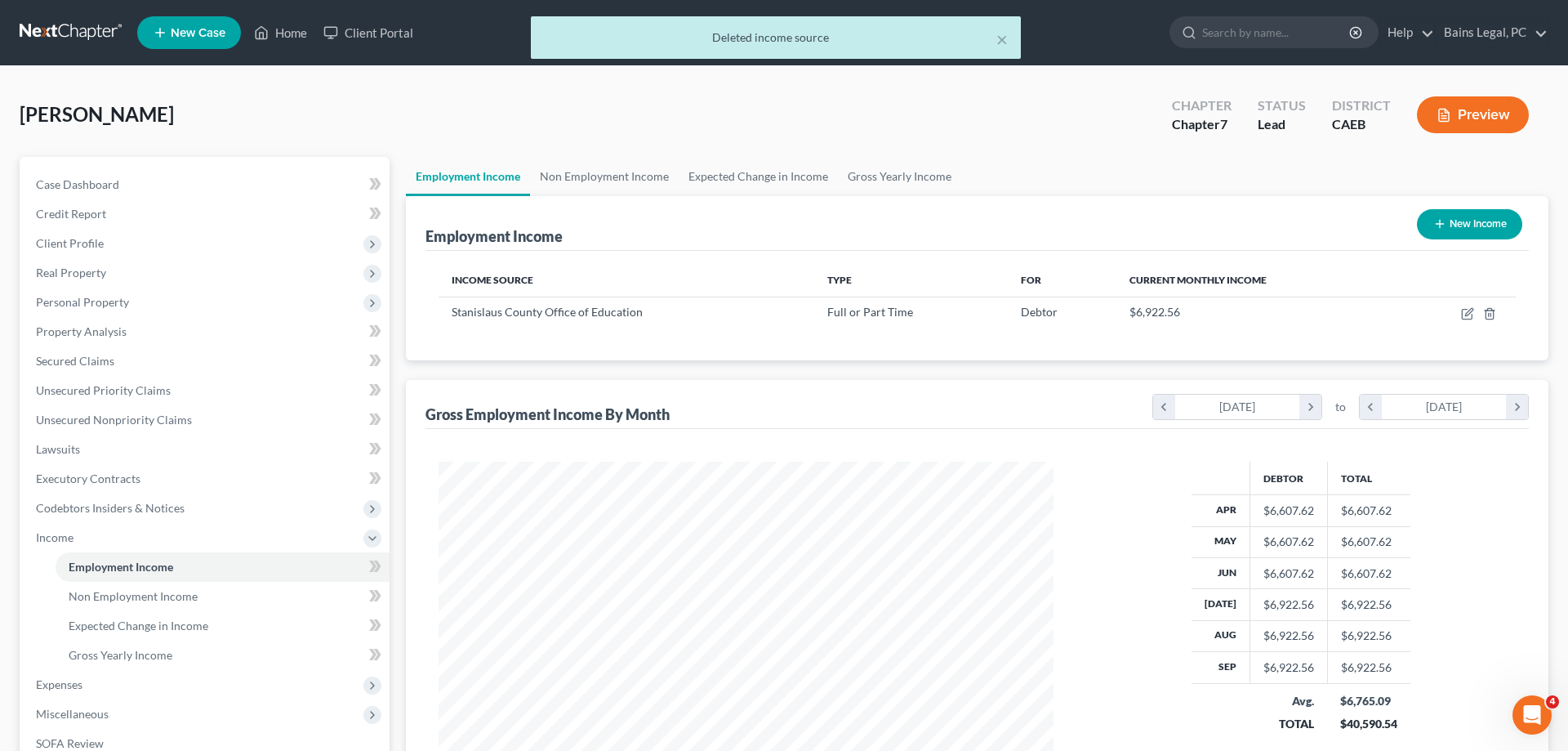
click at [456, 184] on link "Employment Income" at bounding box center [468, 176] width 124 height 39
click at [1458, 220] on button "New Income" at bounding box center [1469, 224] width 105 height 30
select select "0"
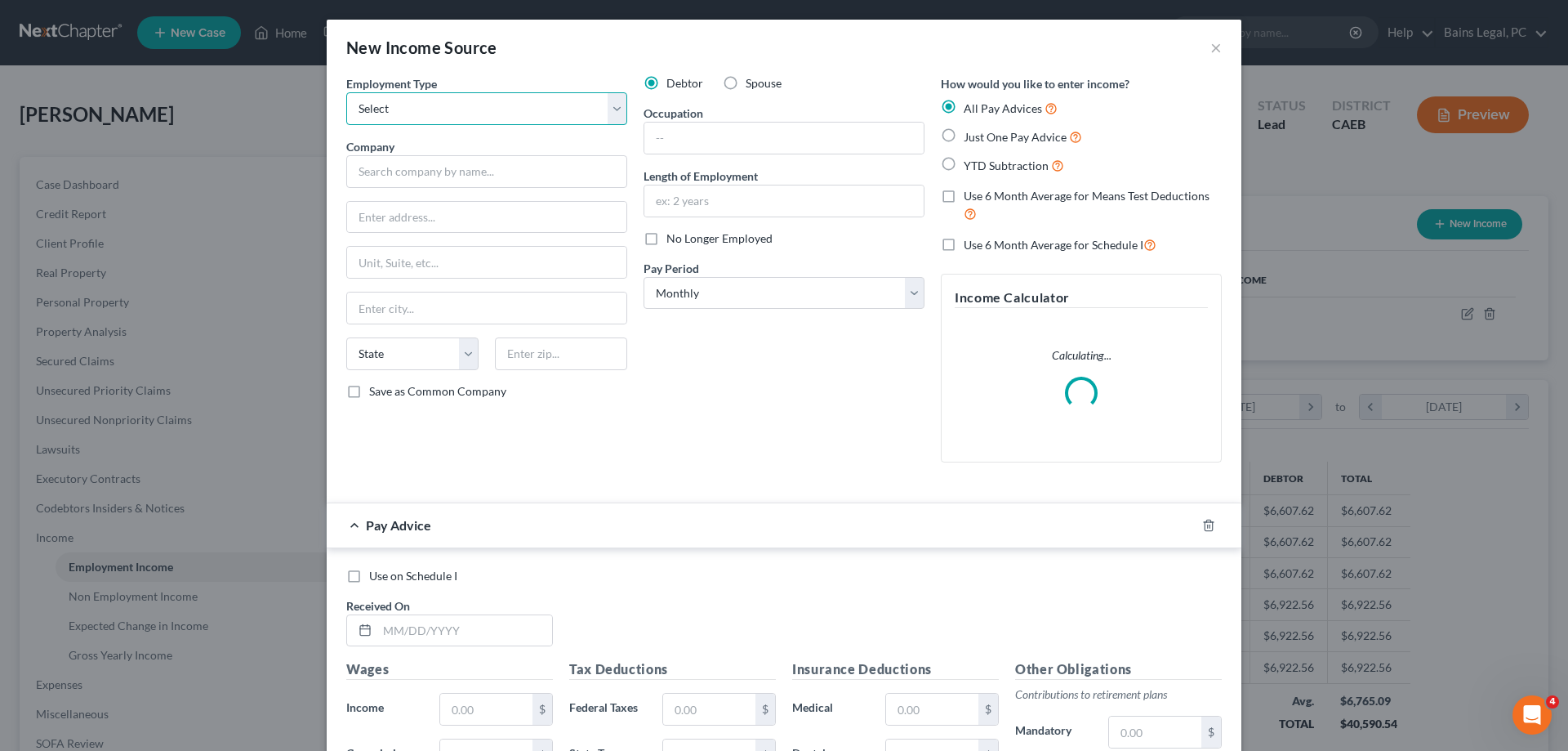
click at [346, 92] on select "Select Full or Part Time Employment Self Employment" at bounding box center [486, 108] width 281 height 32
select select "0"
click option "Full or [DEMOGRAPHIC_DATA] Employment" at bounding box center [0, 0] width 0 height 0
click at [747, 87] on span "Spouse" at bounding box center [763, 83] width 36 height 14
click at [752, 85] on input "Spouse" at bounding box center [757, 80] width 11 height 11
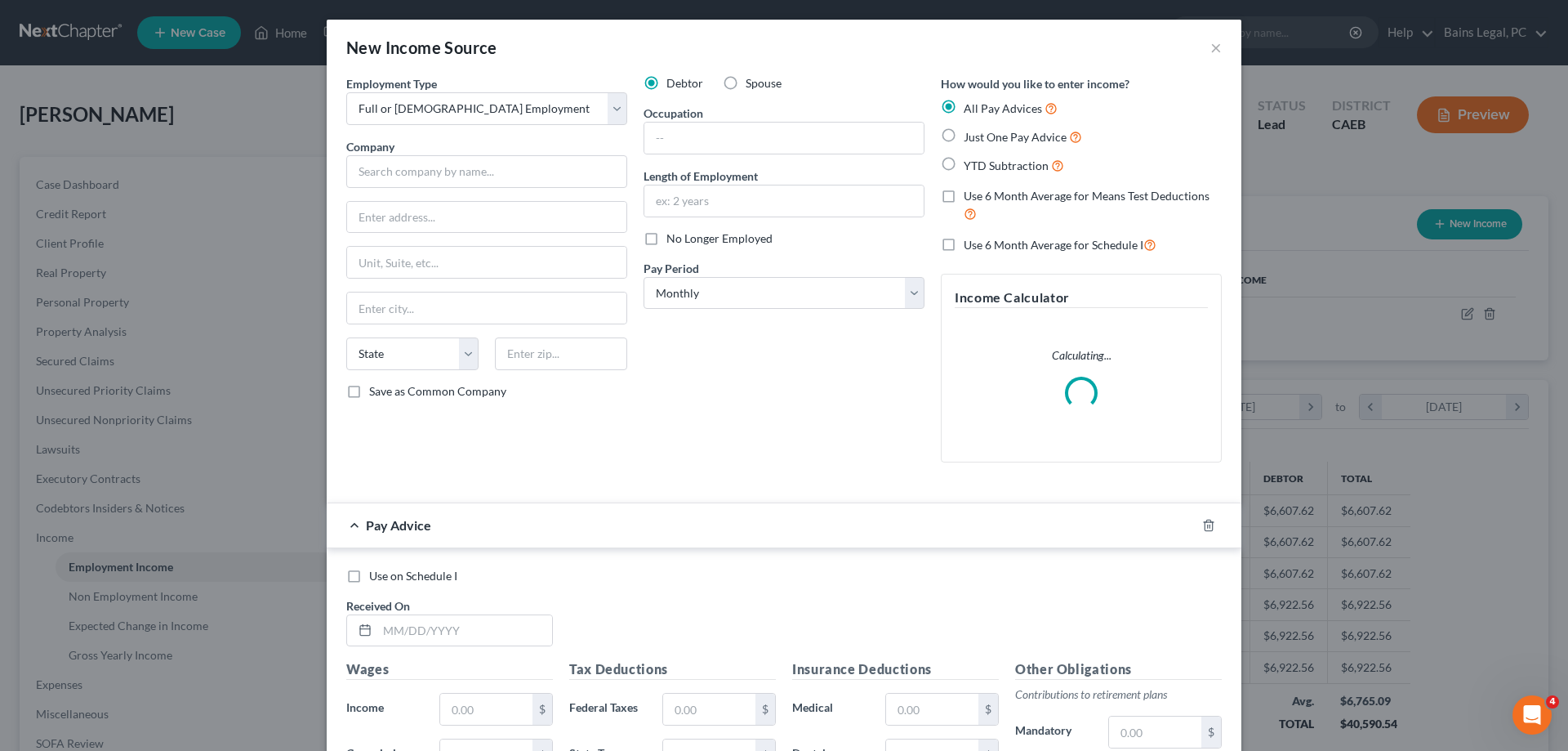
radio input "true"
drag, startPoint x: 358, startPoint y: 160, endPoint x: 367, endPoint y: 168, distance: 12.0
click at [361, 163] on input "text" at bounding box center [486, 171] width 281 height 32
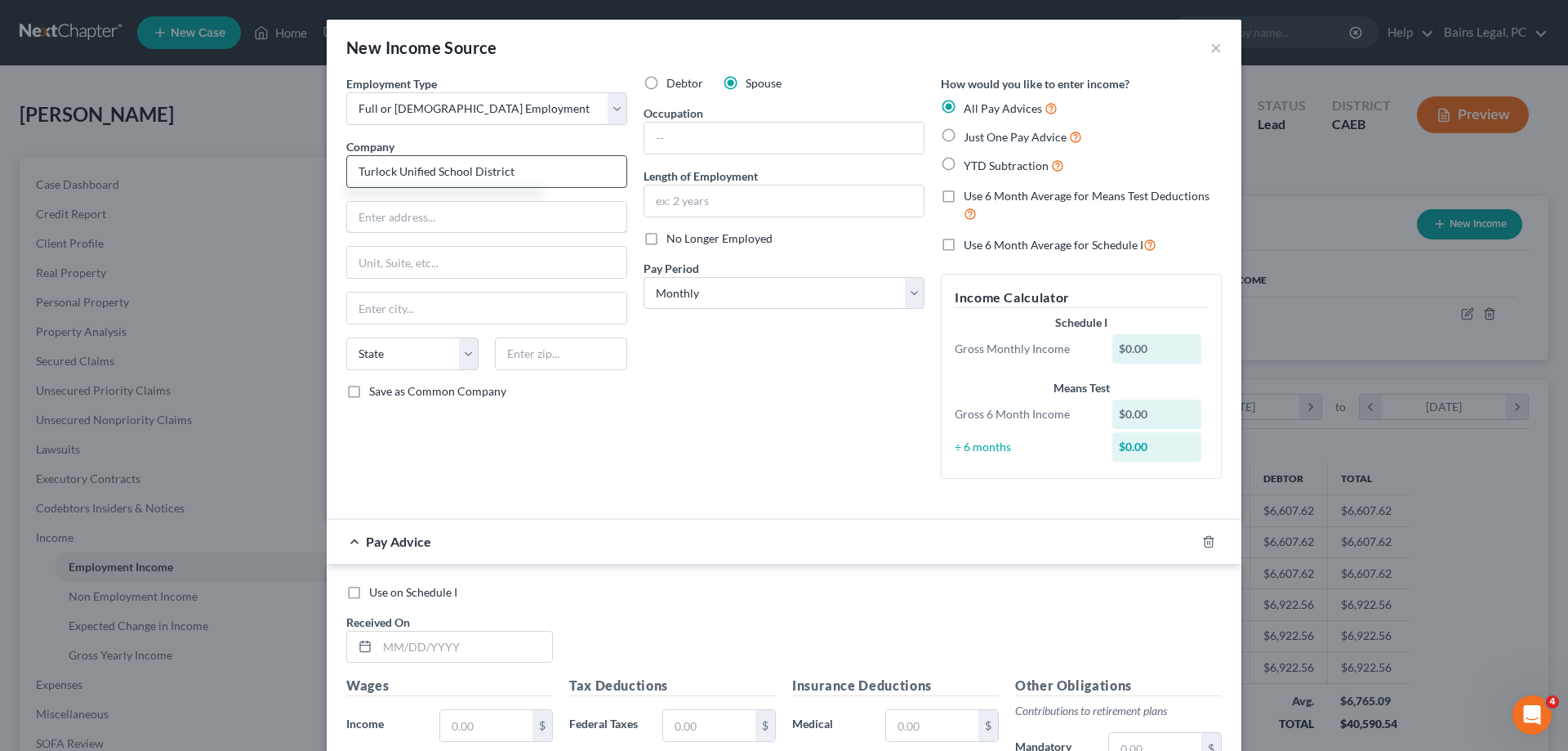
type input "Turlock Unified School District"
type input "1574 E Canal Dr"
type input "95380"
type input "Turlock"
select select "4"
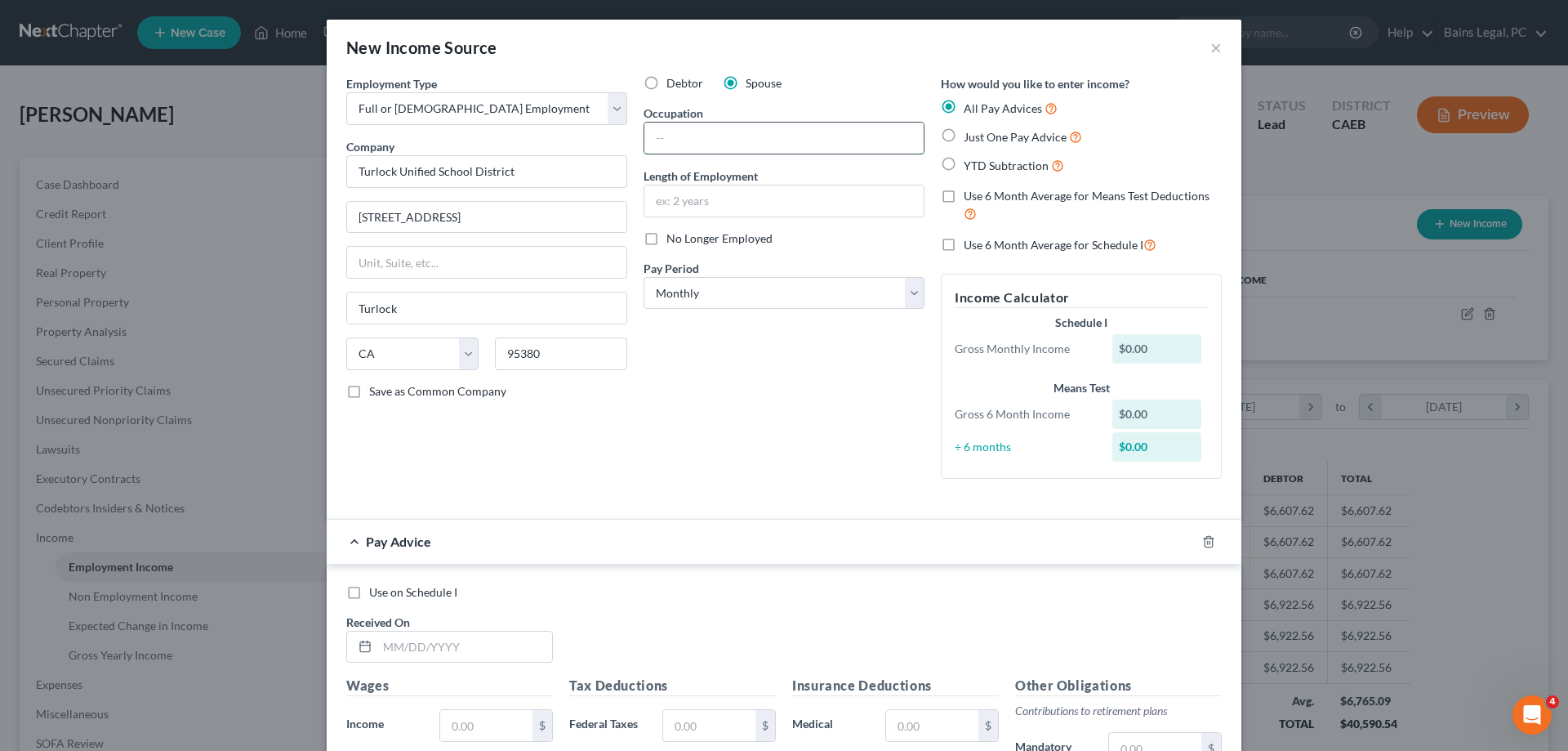
click at [683, 134] on input "text" at bounding box center [784, 138] width 280 height 31
type input "Paraprofessional"
type input "3 years"
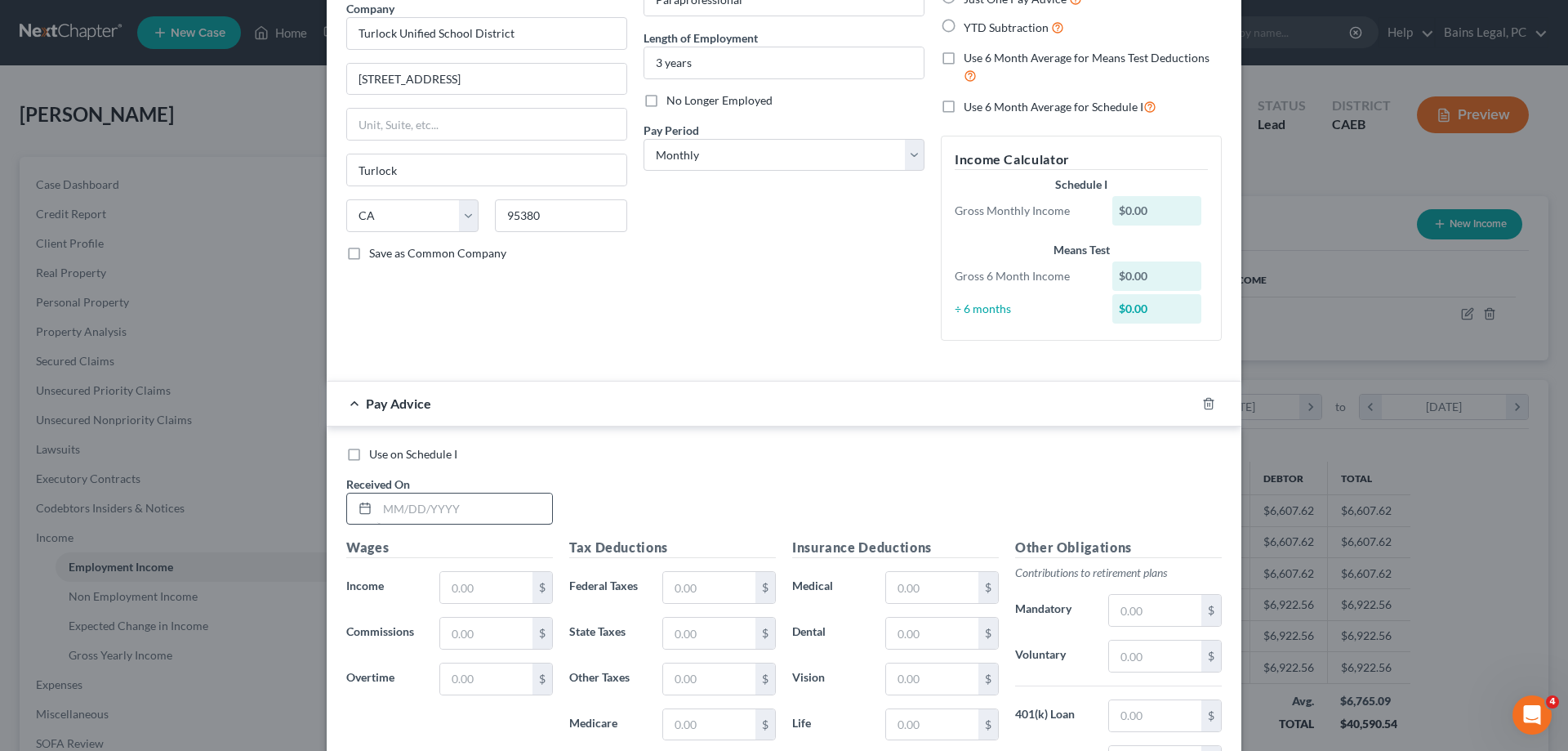
scroll to position [167, 0]
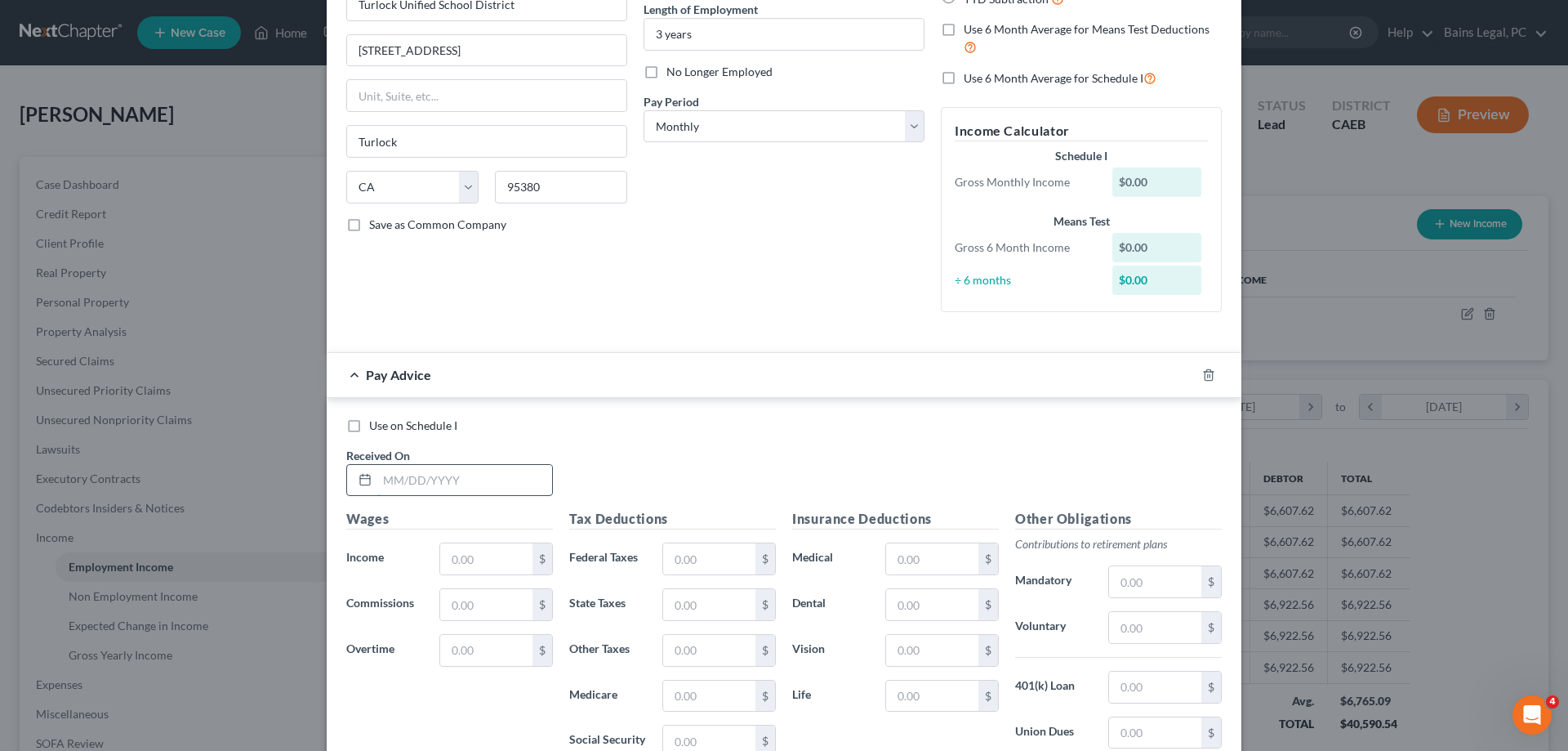
click at [475, 479] on input "text" at bounding box center [465, 480] width 175 height 31
type input "7/31/25"
type input "3,000.34"
click at [722, 558] on input "text" at bounding box center [709, 558] width 92 height 31
type input "16.35"
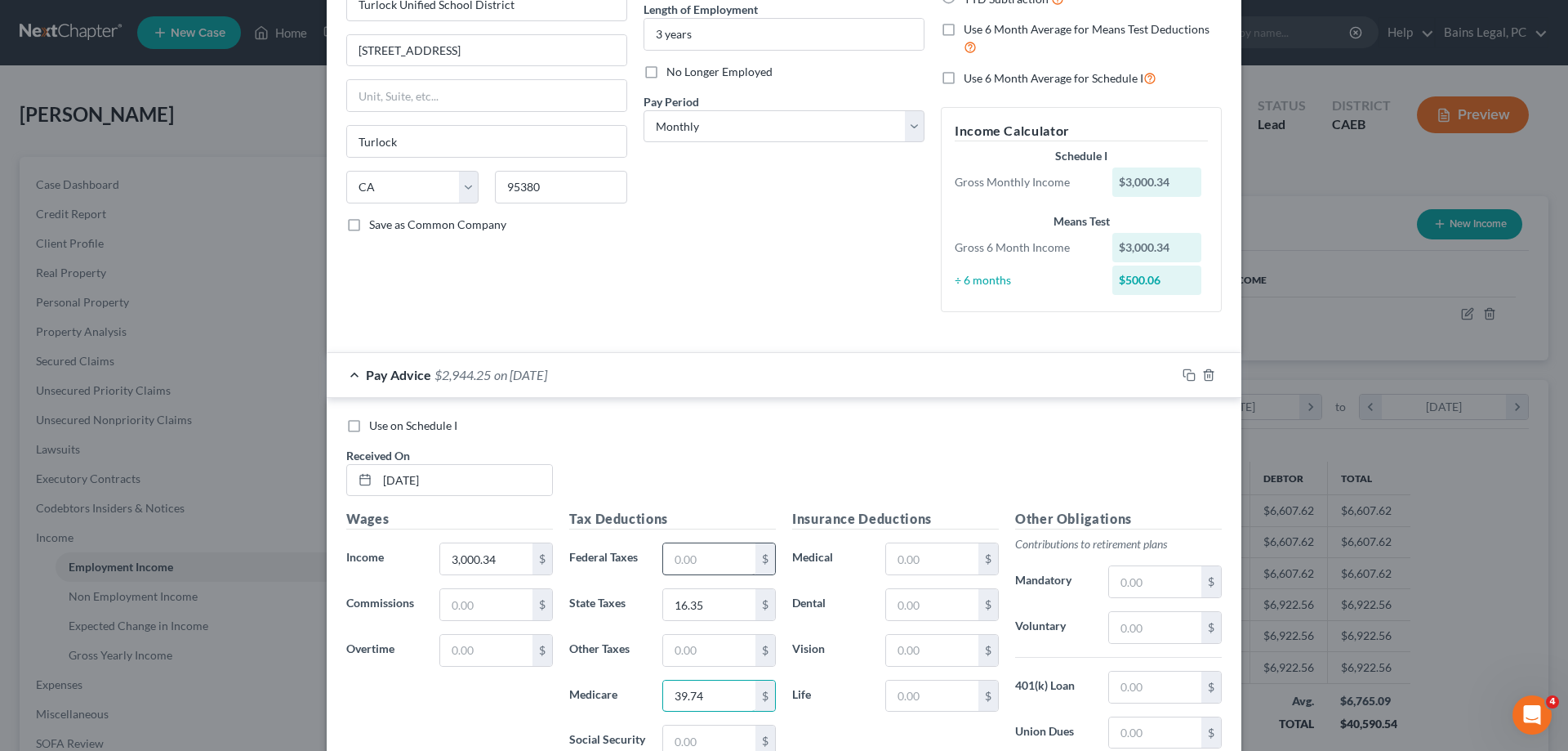
type input "39.74"
type input "169.92"
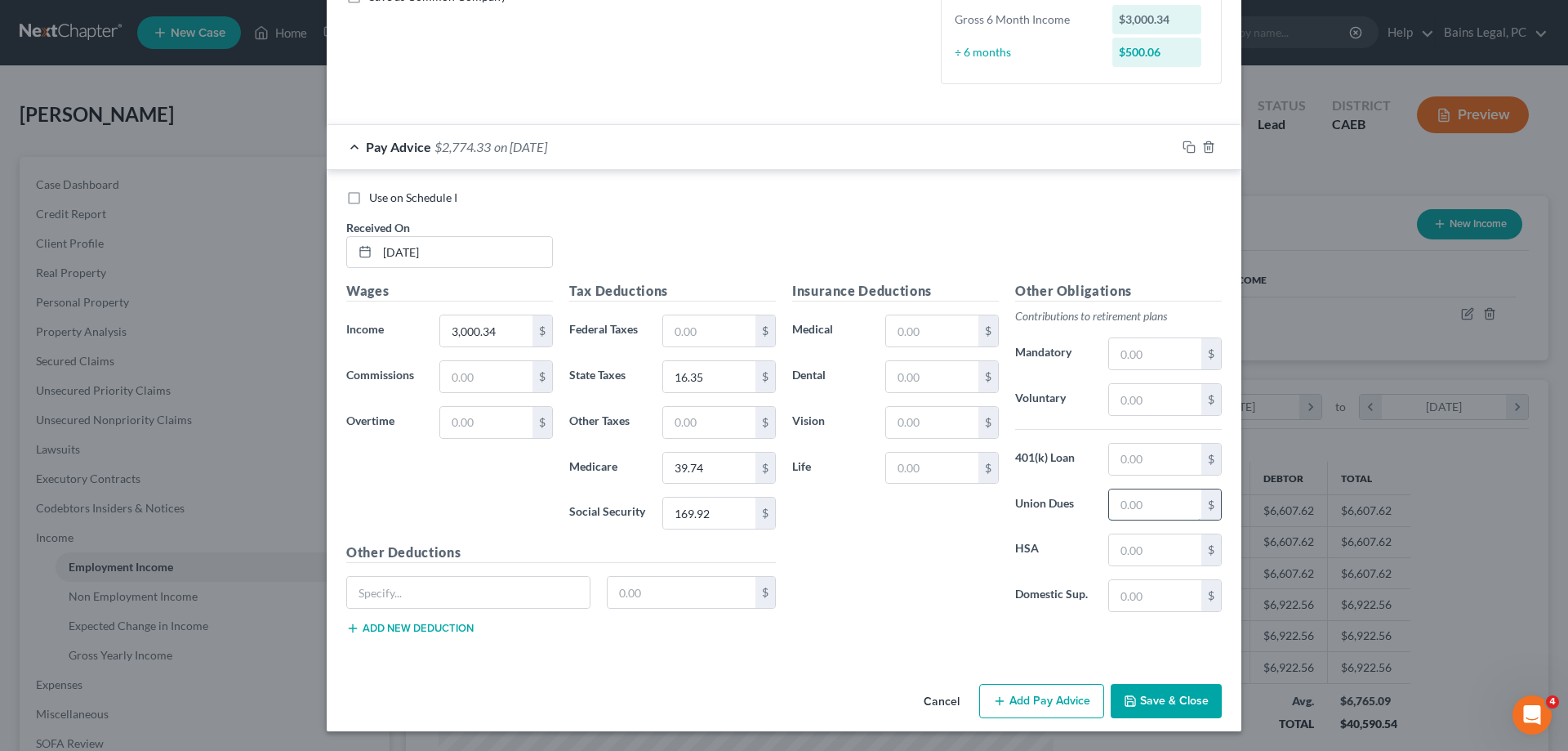
click at [1128, 503] on input "text" at bounding box center [1155, 505] width 92 height 31
type input "43.38"
click at [924, 326] on input "text" at bounding box center [932, 330] width 92 height 31
type input "259.67"
click at [964, 471] on input "text" at bounding box center [932, 467] width 92 height 31
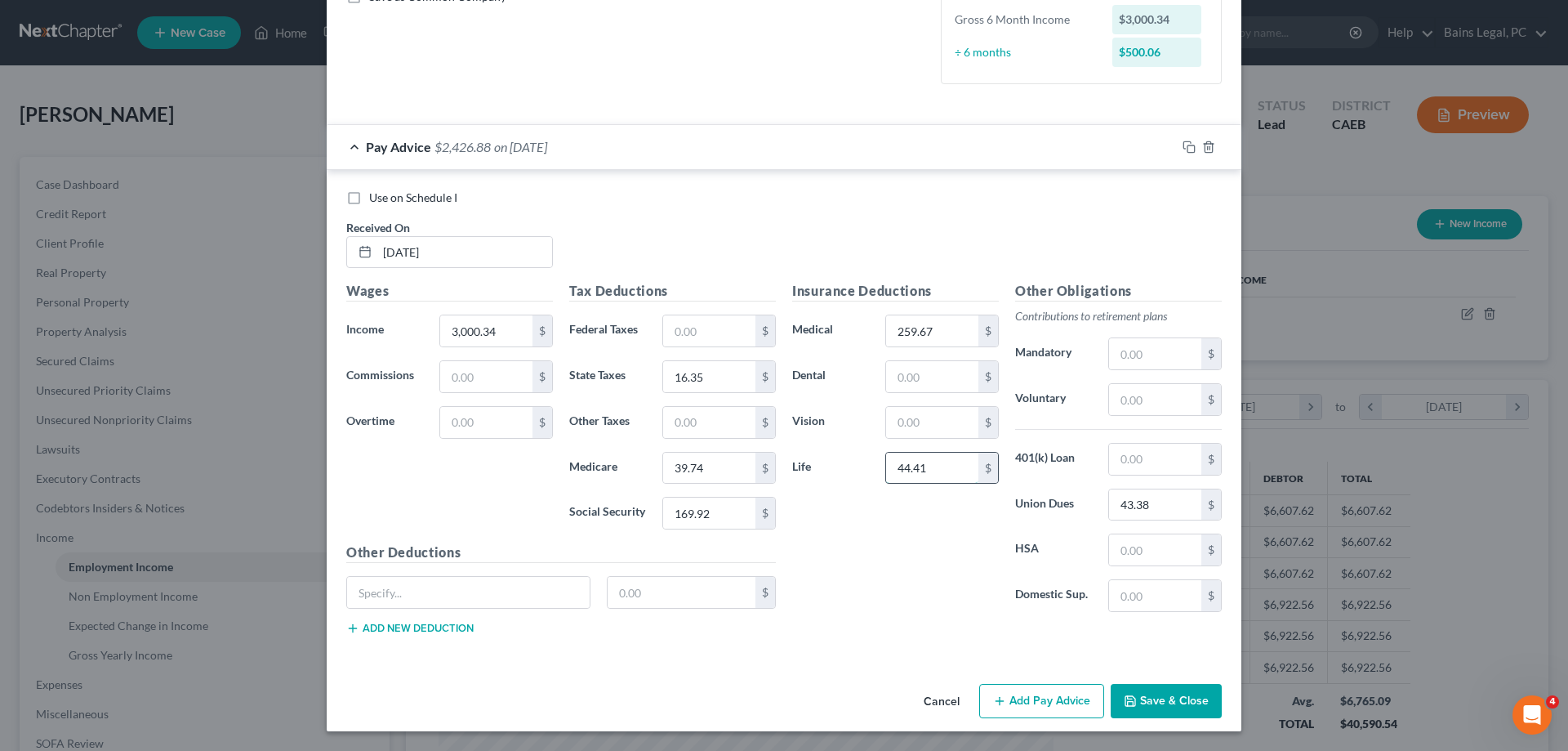
type input "44.41"
click at [719, 507] on input "169.92" at bounding box center [709, 513] width 92 height 31
drag, startPoint x: 1122, startPoint y: 500, endPoint x: 1143, endPoint y: 504, distance: 21.4
click at [1123, 500] on input "43.38" at bounding box center [1155, 505] width 92 height 31
click at [1134, 508] on input "43.38" at bounding box center [1155, 505] width 92 height 31
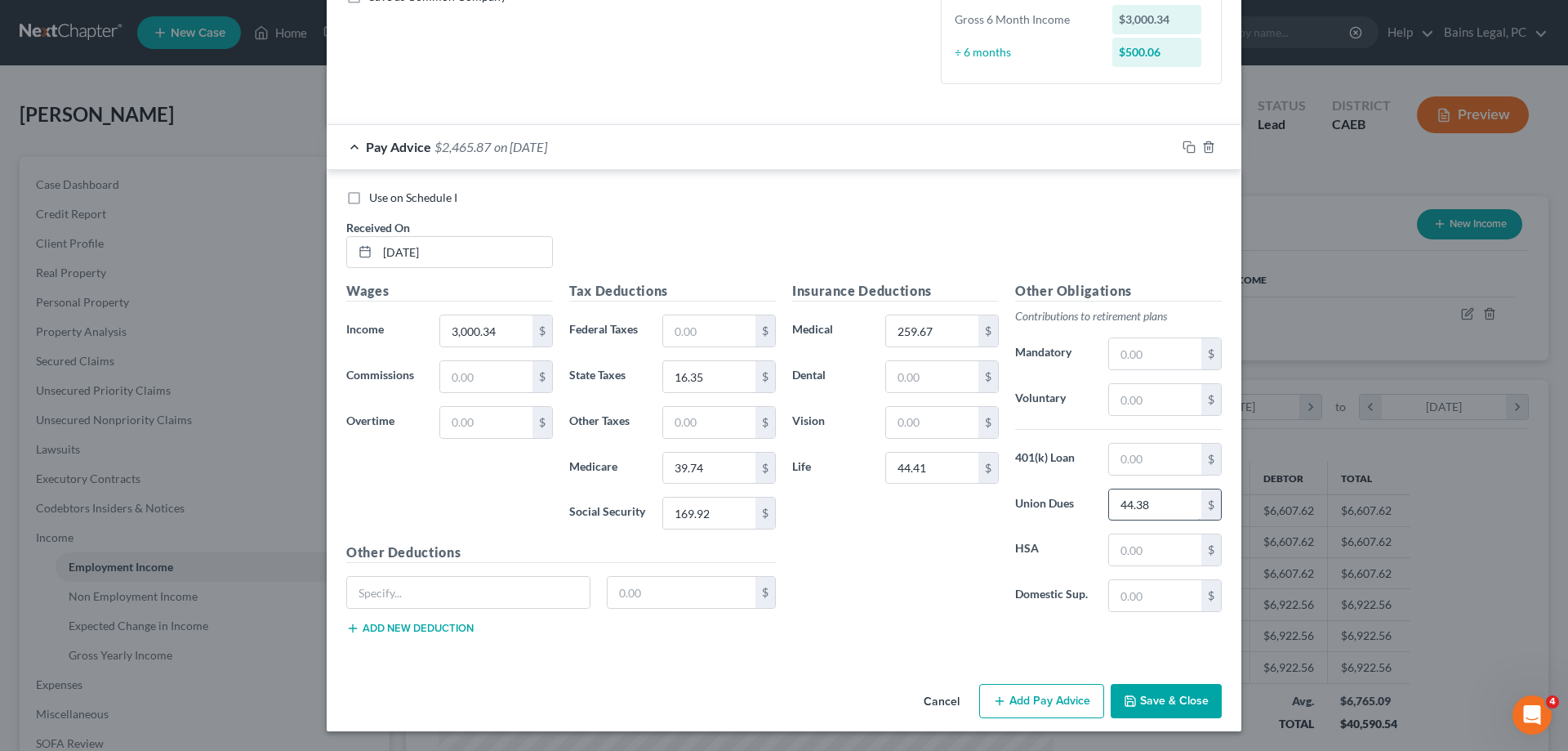
type input "44.38"
click at [1184, 144] on icon "button" at bounding box center [1187, 144] width 7 height 7
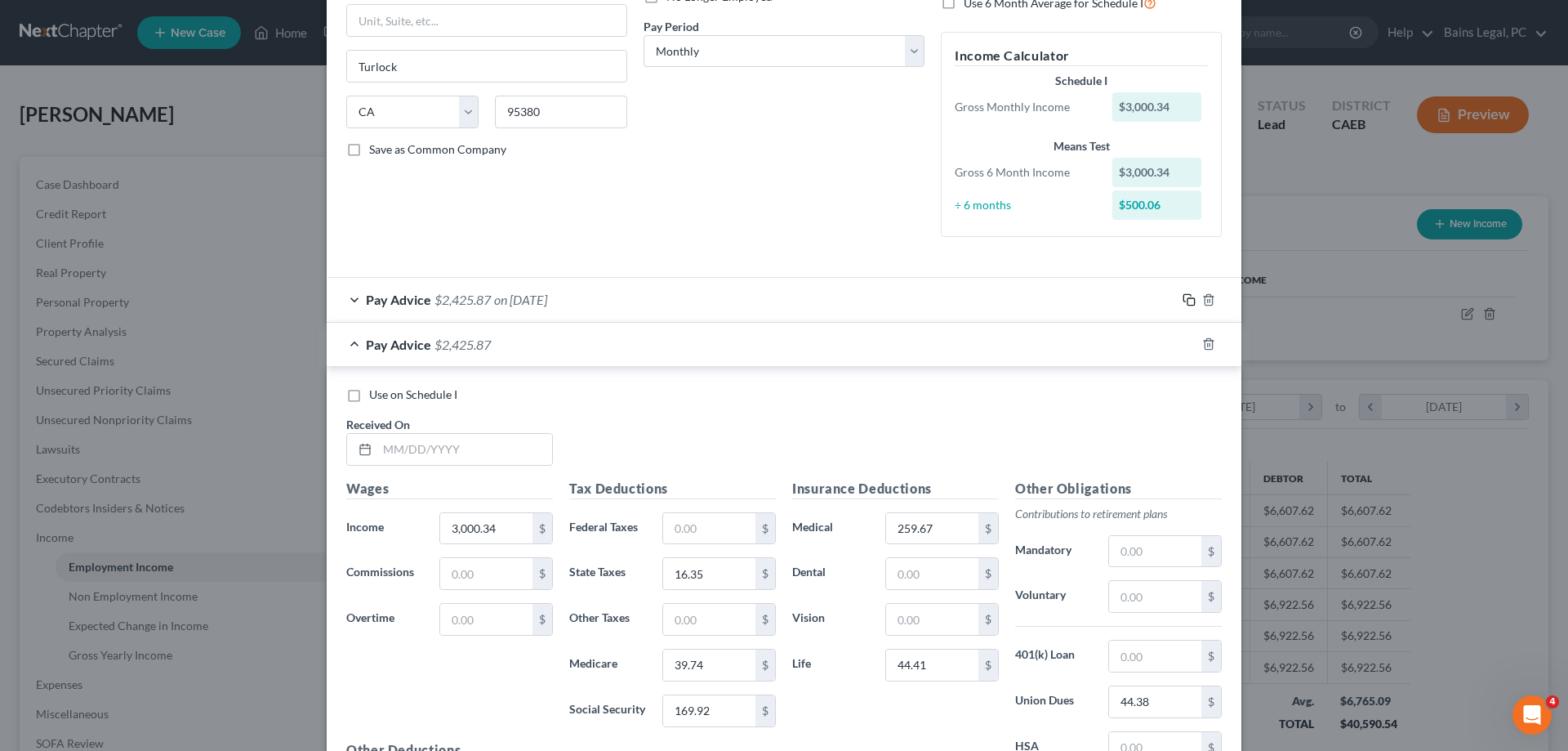
scroll to position [250, 0]
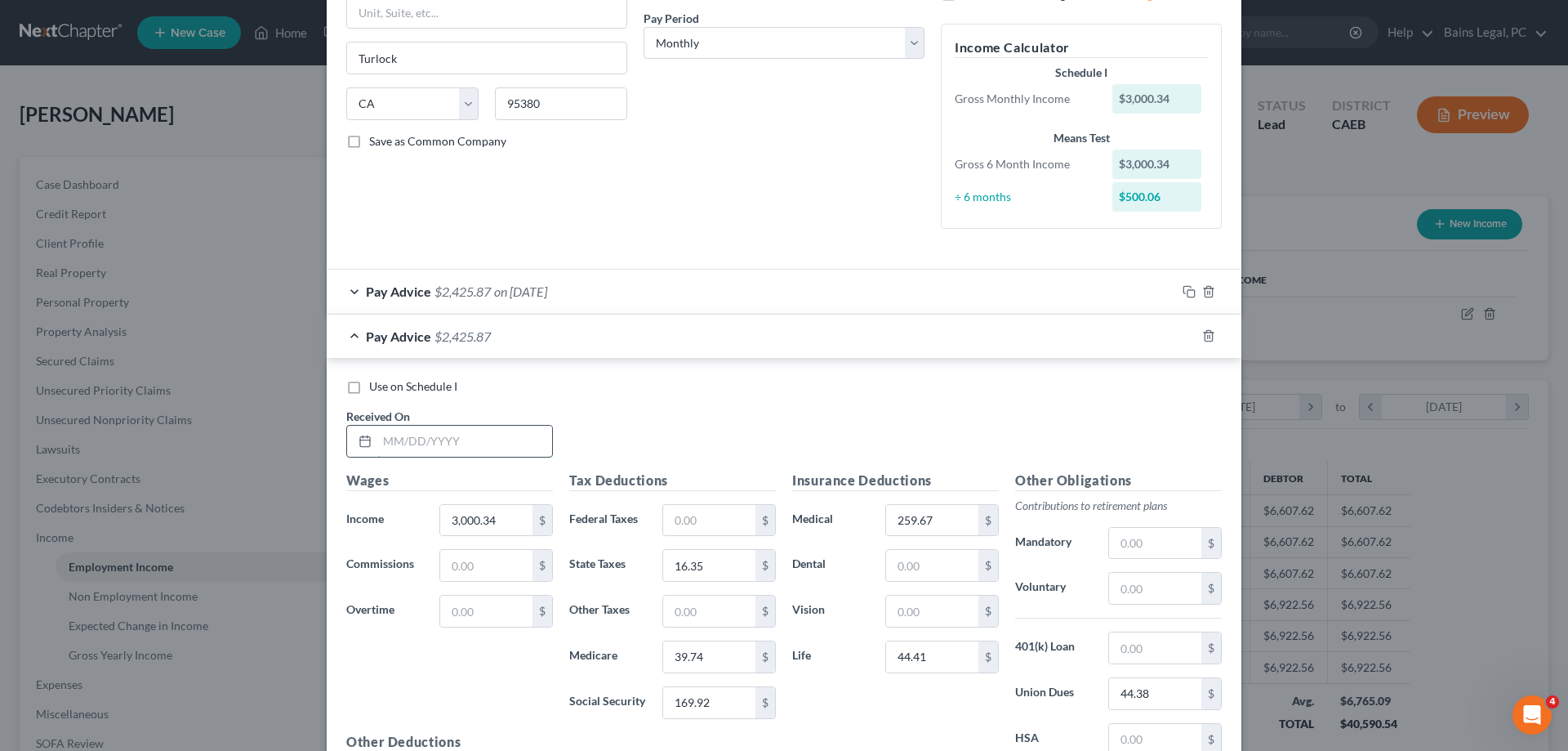
click at [405, 435] on input "text" at bounding box center [465, 441] width 175 height 31
type input "4/30/25"
type input "2,956"
click at [704, 558] on input "16.35" at bounding box center [709, 565] width 92 height 31
type input "6.30"
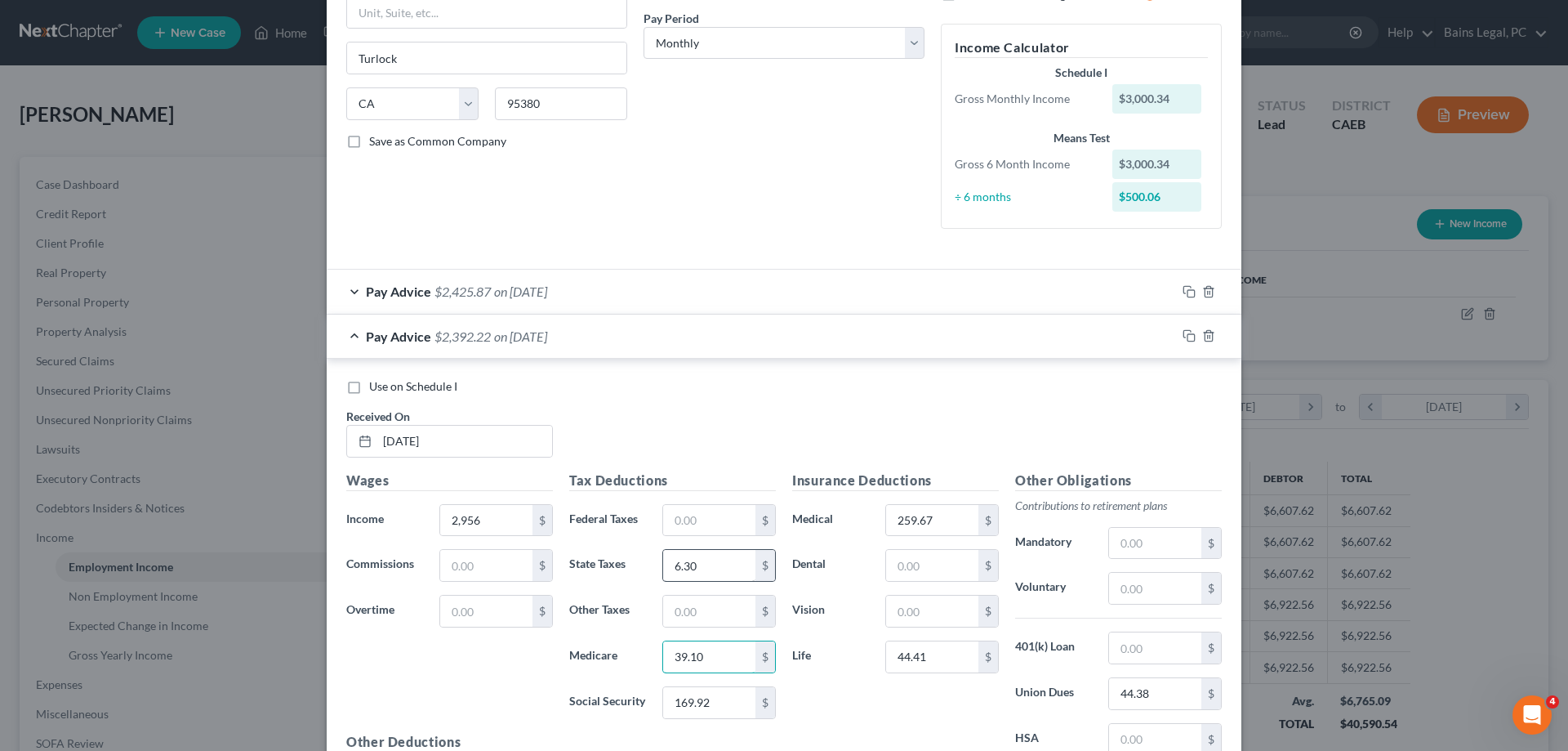
type input "39.10"
type input "167.17"
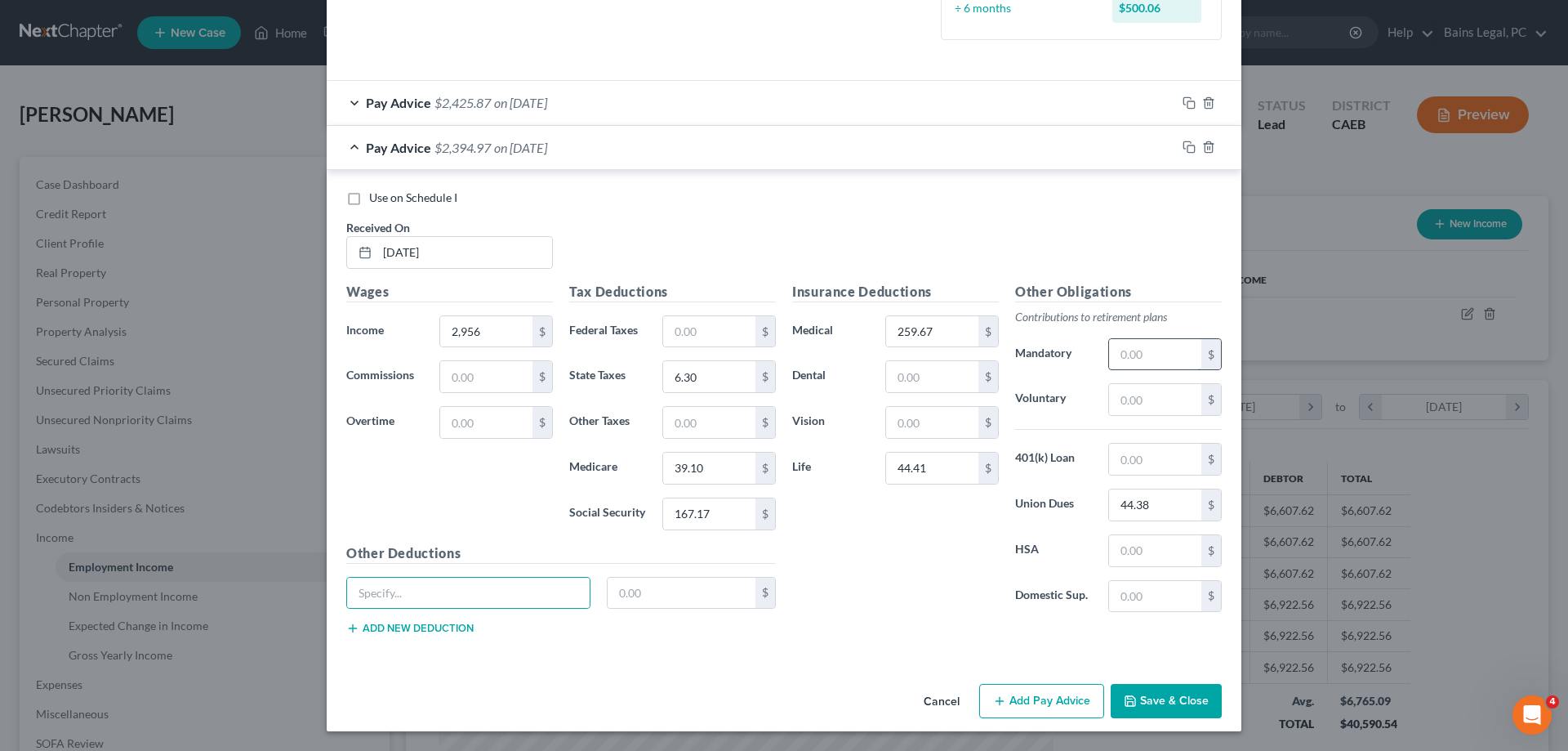
click at [1155, 343] on input "text" at bounding box center [1155, 354] width 92 height 31
click at [1157, 345] on input "text" at bounding box center [1155, 354] width 92 height 31
type input "258.30"
click at [1191, 144] on icon "button" at bounding box center [1190, 147] width 13 height 13
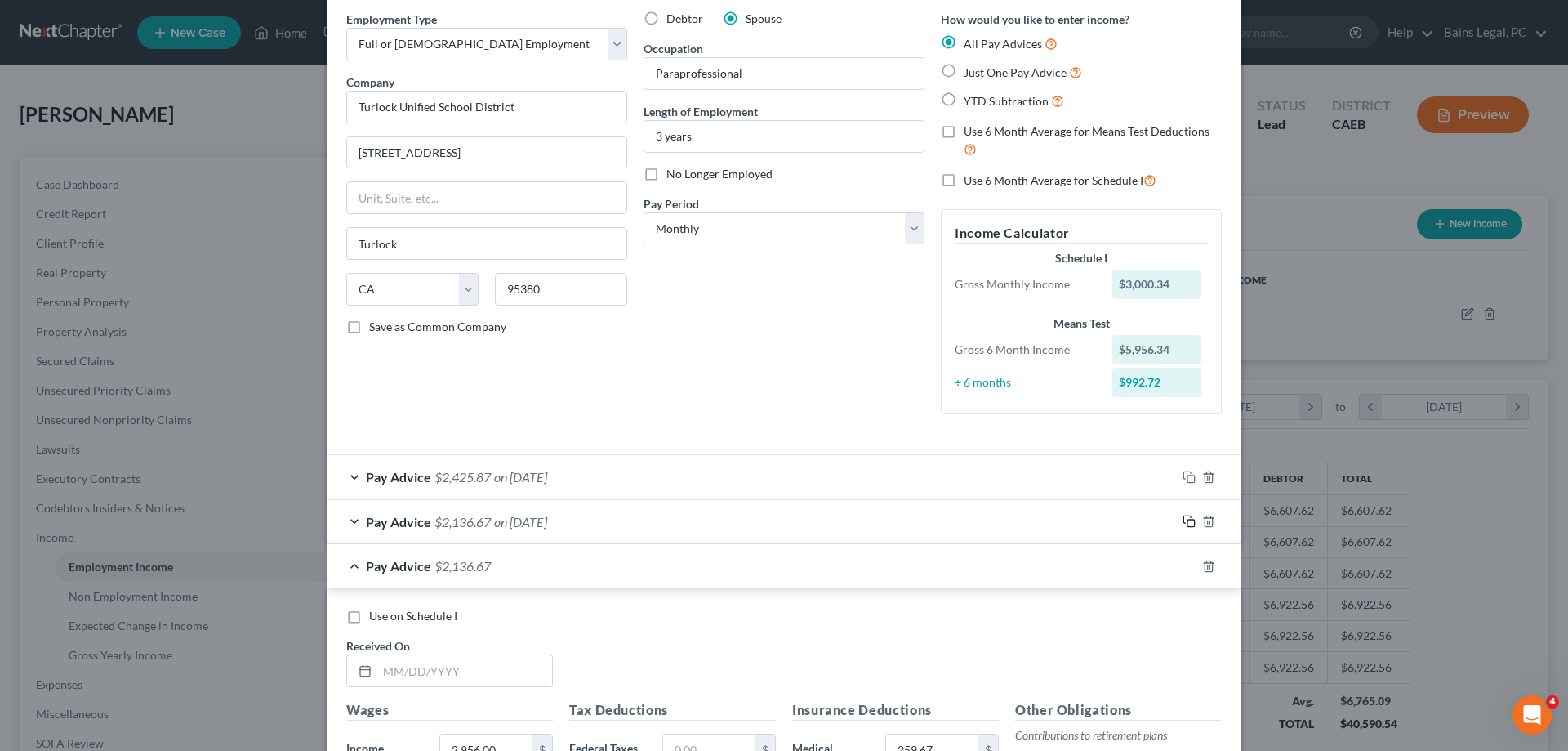
scroll to position [103, 0]
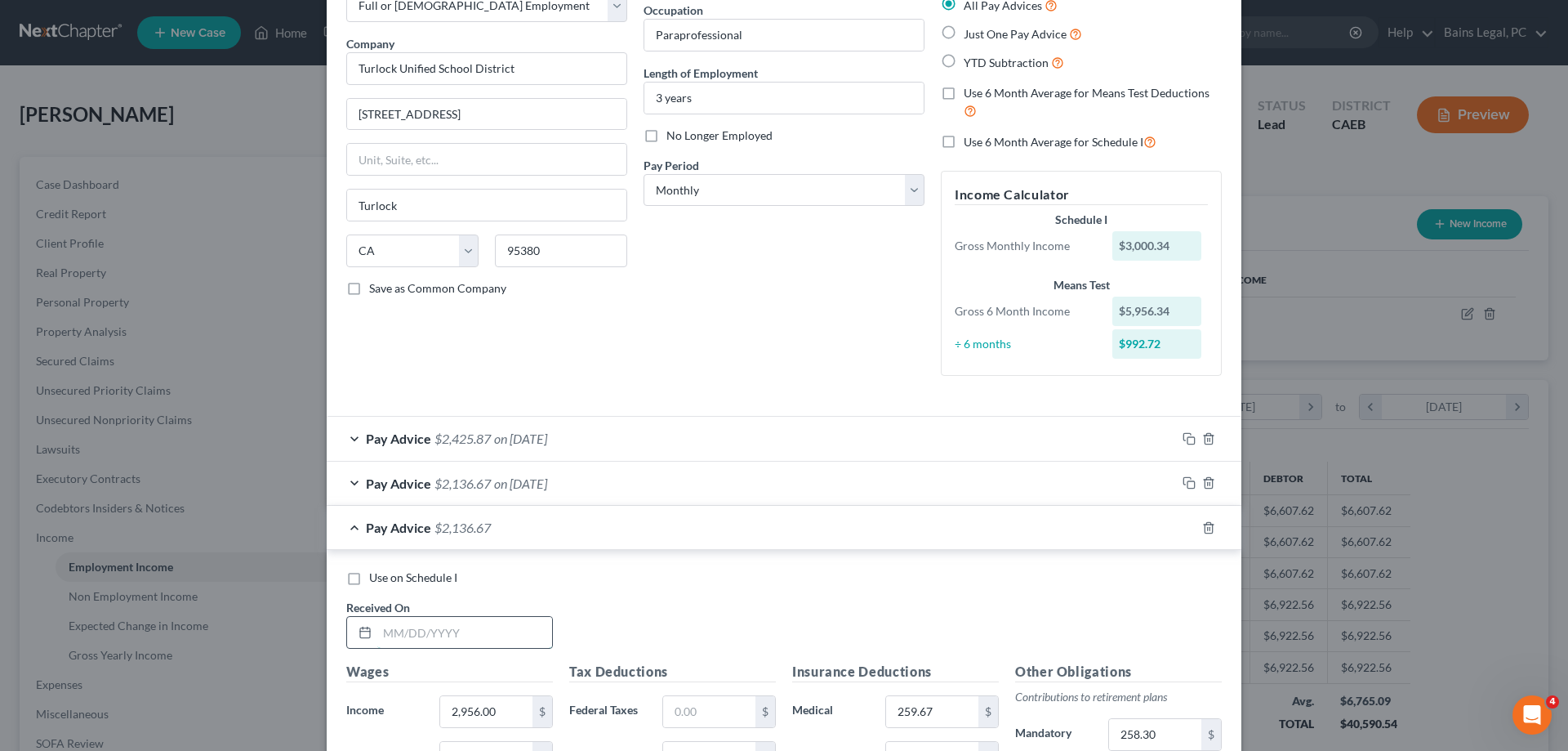
click at [515, 632] on input "text" at bounding box center [465, 632] width 175 height 31
type input "5/30/25"
type input "2,822.98"
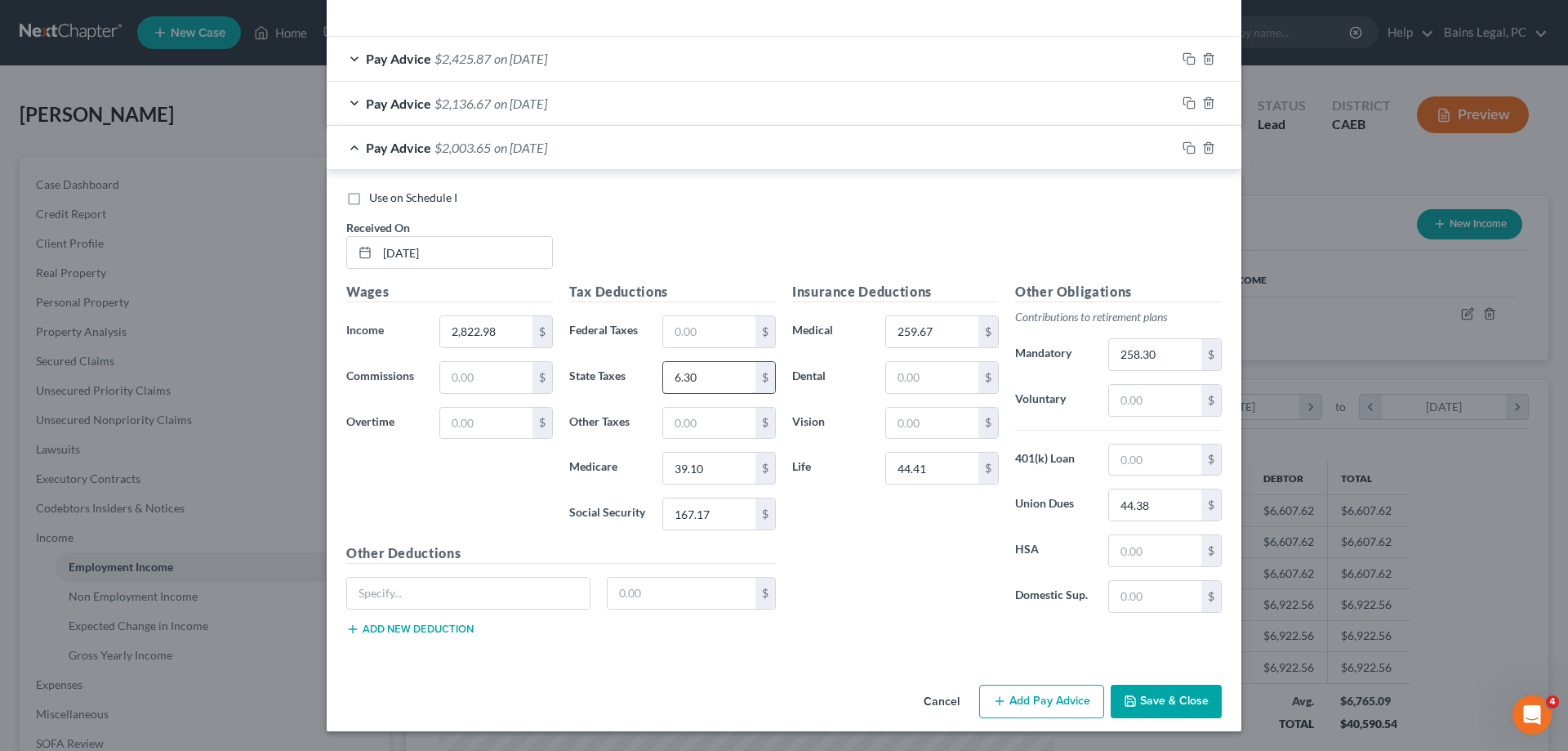
click at [718, 381] on input "6.30" at bounding box center [709, 377] width 92 height 31
type input "3.61"
type input "37.17"
type input "158.93"
click at [1162, 355] on input "258.30" at bounding box center [1155, 354] width 92 height 31
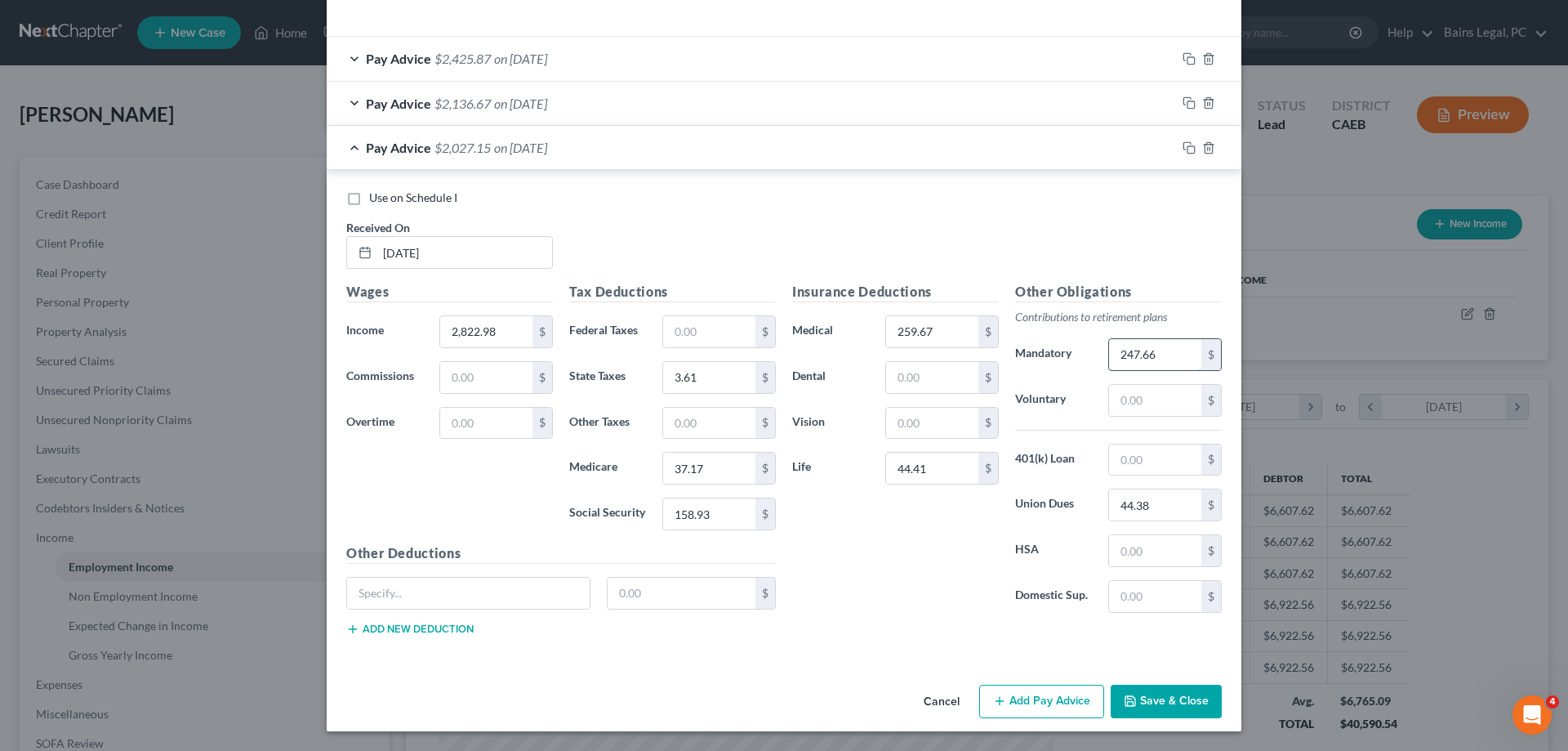
type input "247.66"
click at [1187, 144] on icon "button" at bounding box center [1190, 148] width 13 height 13
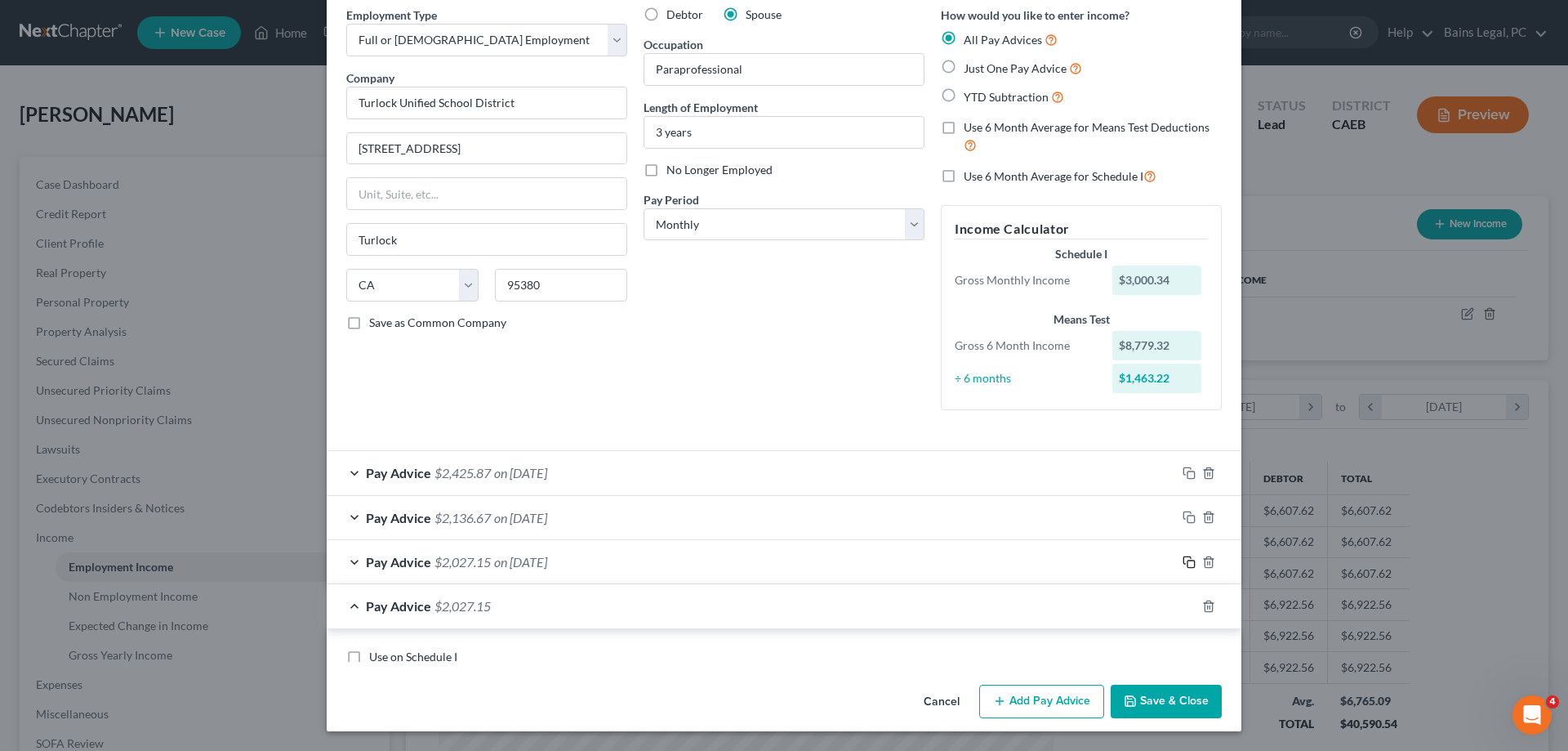
scroll to position [61, 0]
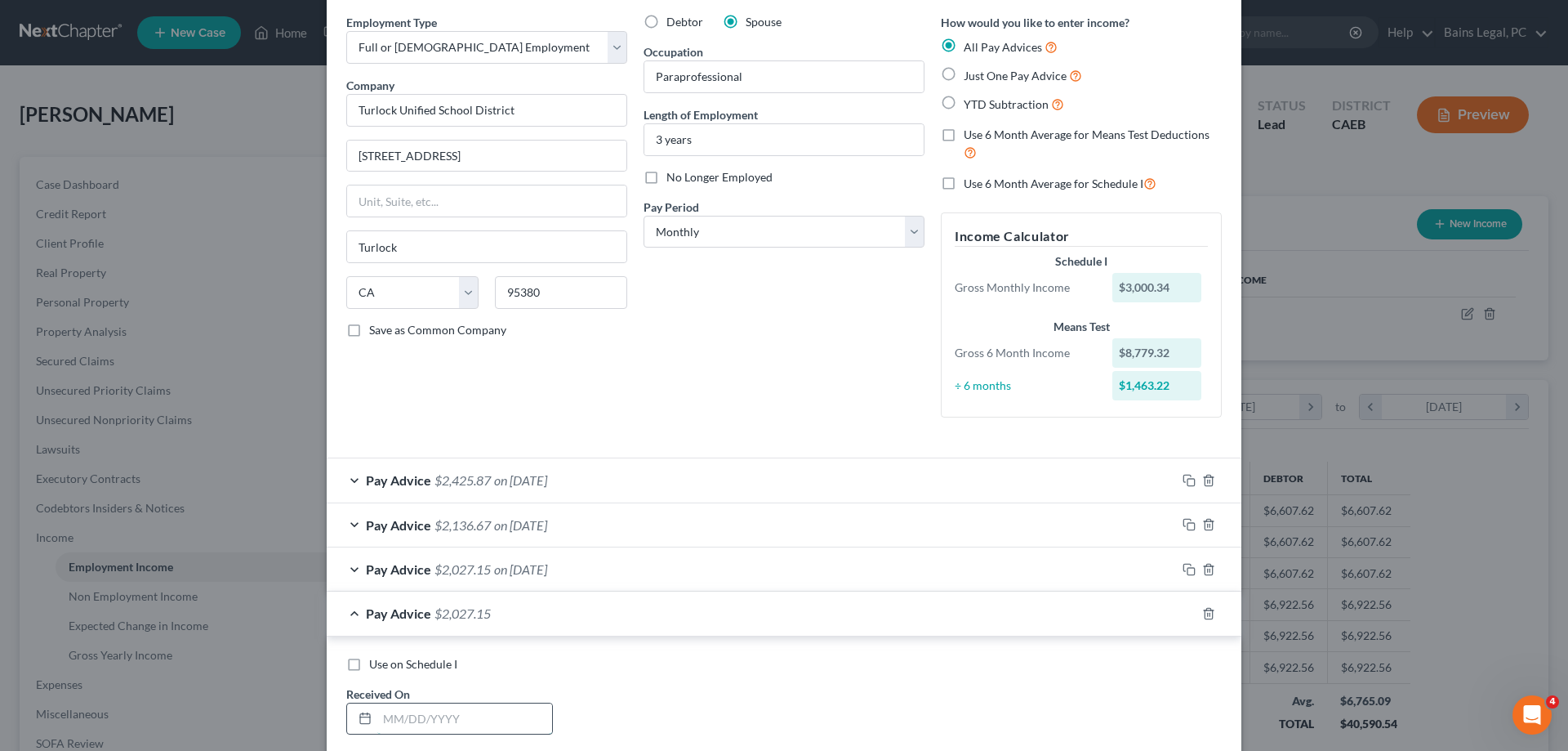
click at [445, 713] on input "text" at bounding box center [465, 719] width 175 height 31
type input "6/30/25"
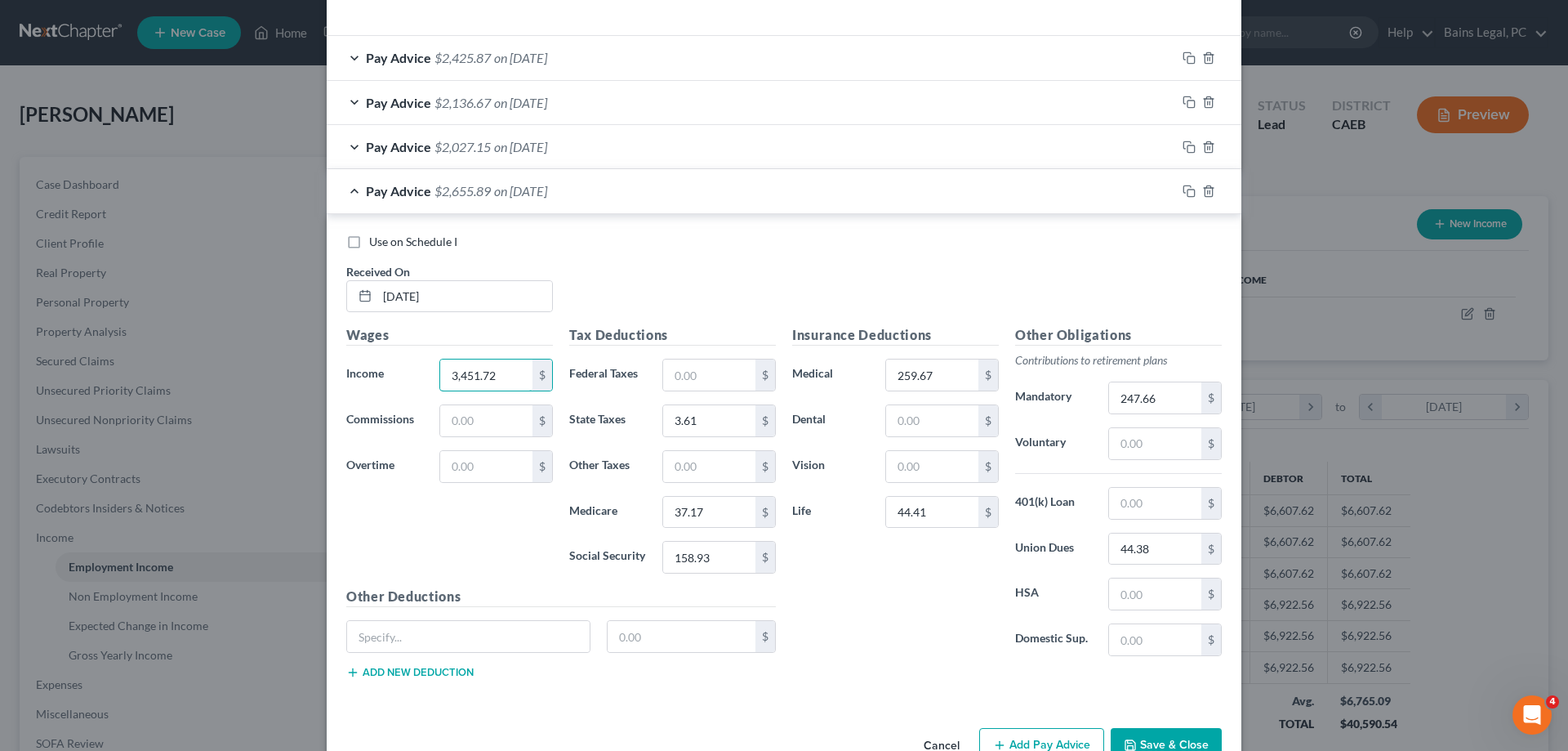
type input "3,451.72"
click at [712, 423] on input "3.61" at bounding box center [709, 420] width 92 height 31
type input "25"
type input "46.28"
type input "197.91"
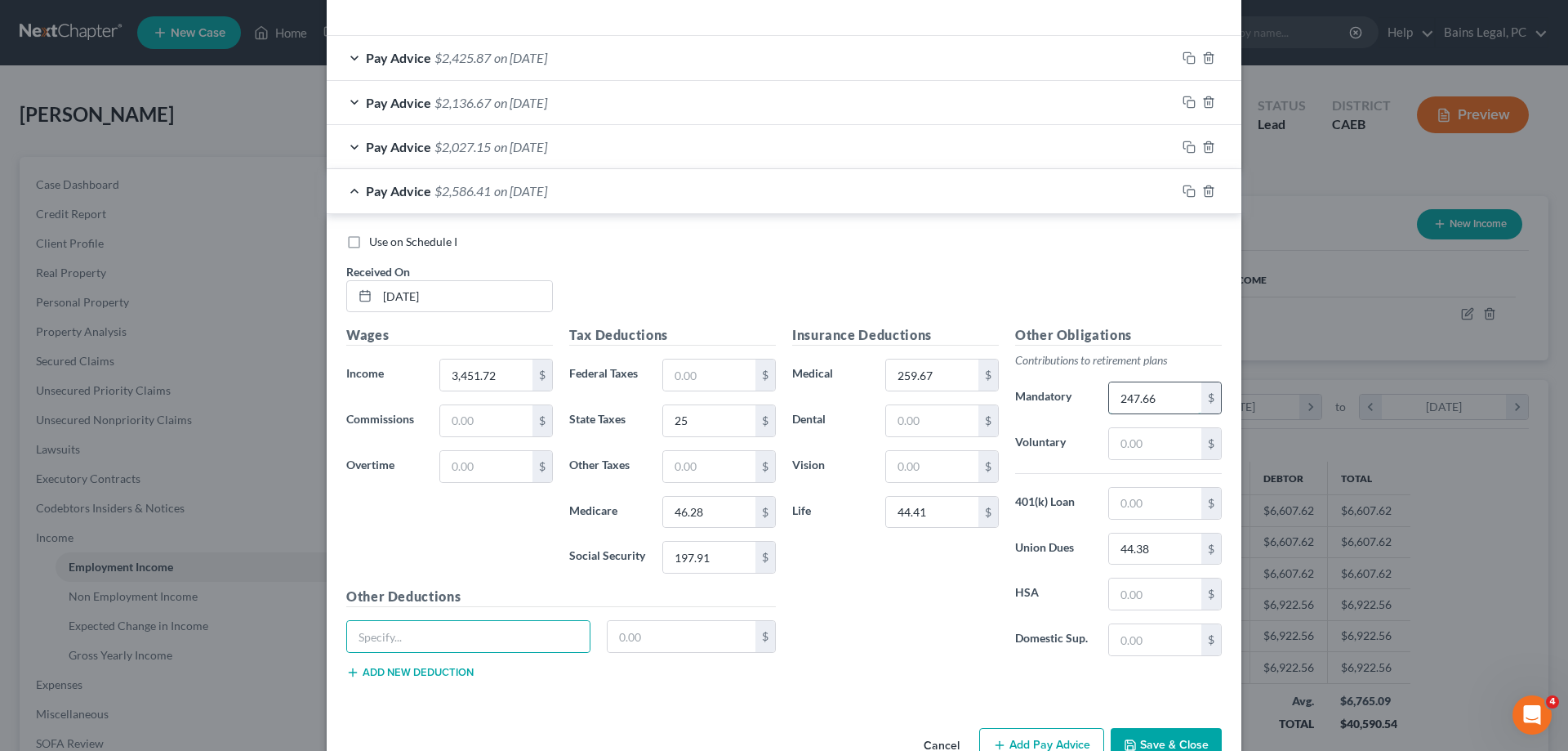
click at [1181, 394] on input "247.66" at bounding box center [1155, 397] width 92 height 31
type input "254.75"
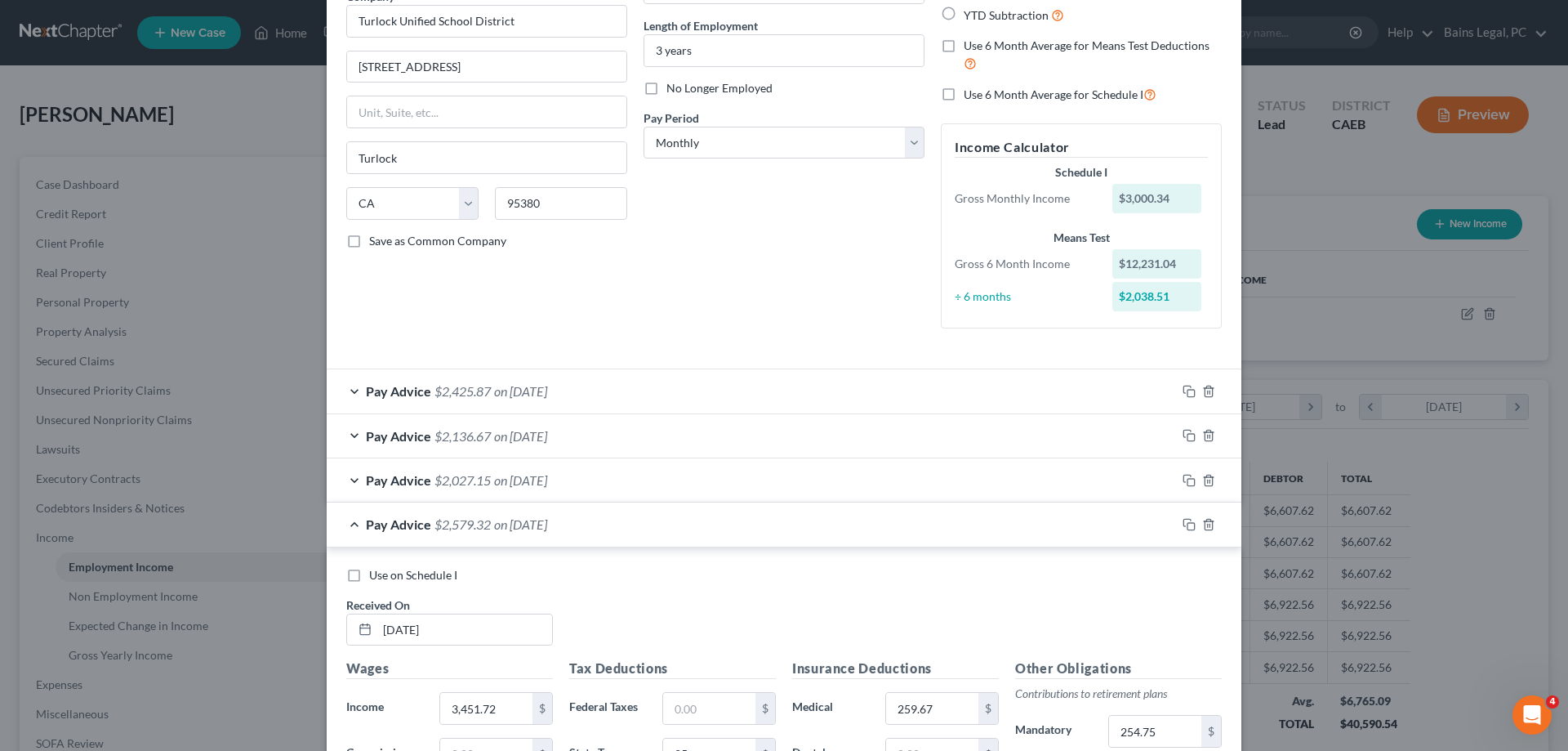
click at [738, 81] on span "No Longer Employed" at bounding box center [719, 87] width 106 height 14
click at [684, 81] on input "No Longer Employed" at bounding box center [678, 85] width 11 height 11
checkbox input "true"
click at [1064, 35] on div "How would you like to enter income? All Pay Advices Just One Pay Advice YTD Sub…" at bounding box center [1081, 133] width 297 height 417
click at [1064, 49] on span "Use 6 Month Average for Means Test Deductions" at bounding box center [1087, 45] width 246 height 14
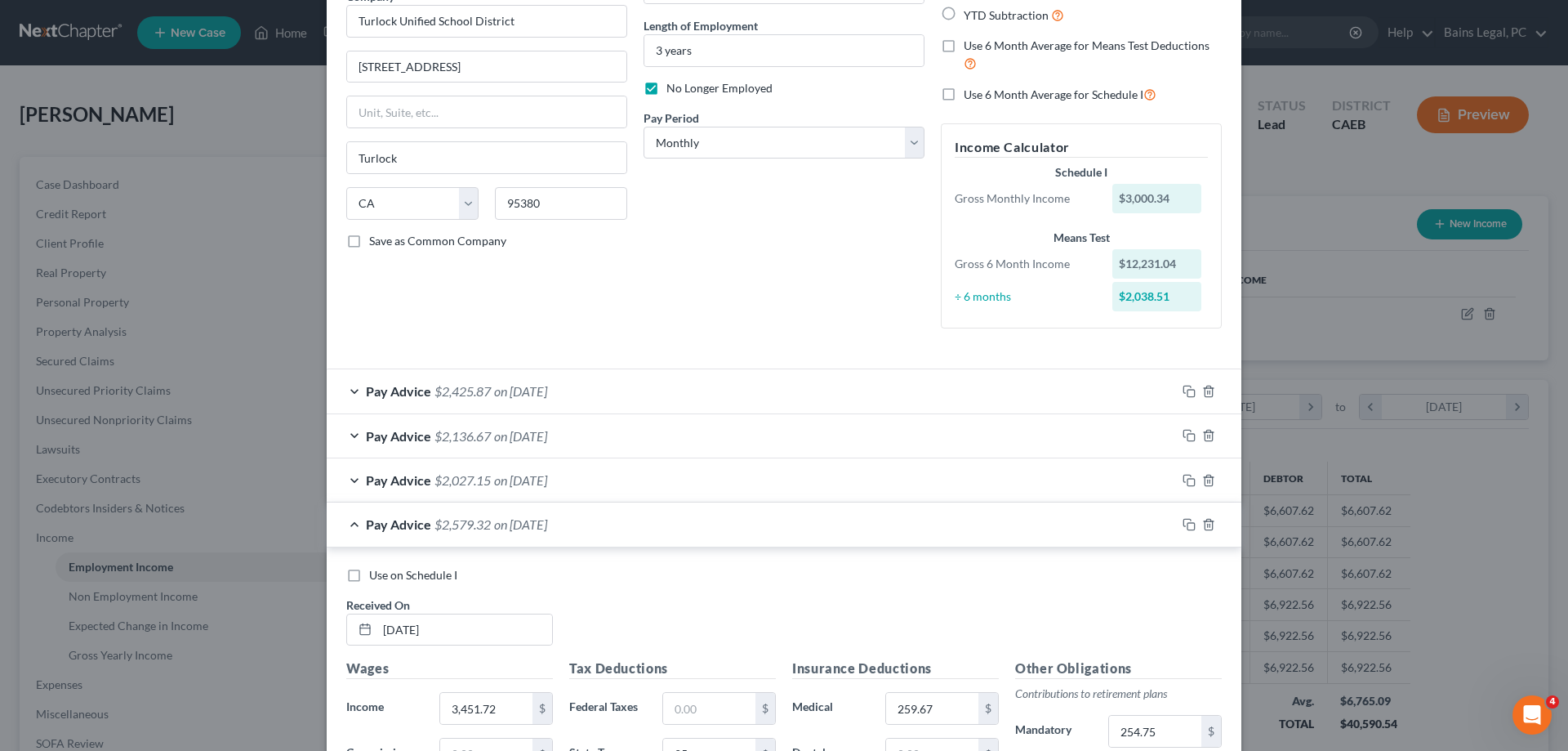
click at [981, 48] on input "Use 6 Month Average for Means Test Deductions" at bounding box center [976, 42] width 11 height 11
checkbox input "true"
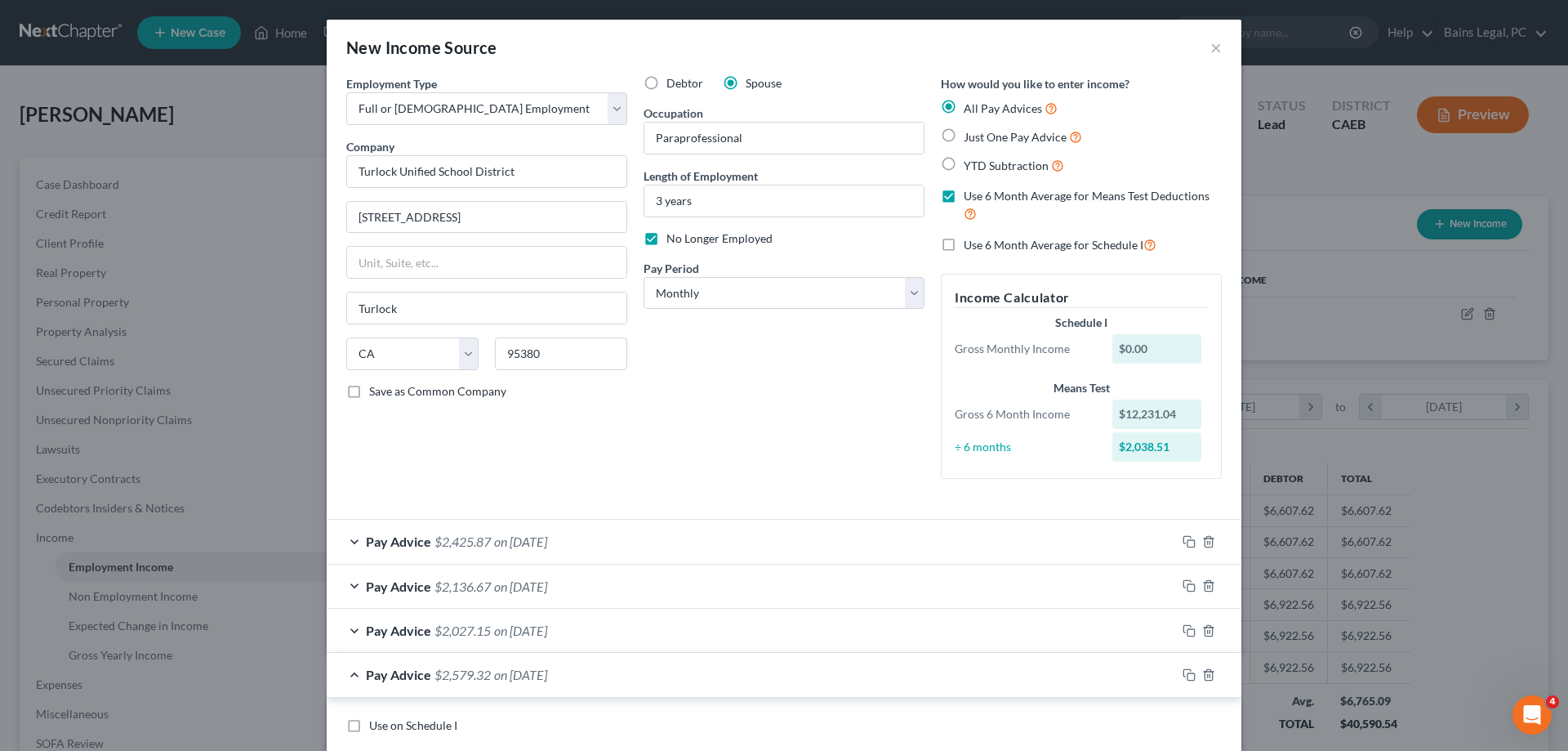
click at [732, 237] on span "No Longer Employed" at bounding box center [719, 238] width 106 height 14
click at [684, 237] on input "No Longer Employed" at bounding box center [678, 236] width 11 height 11
checkbox input "false"
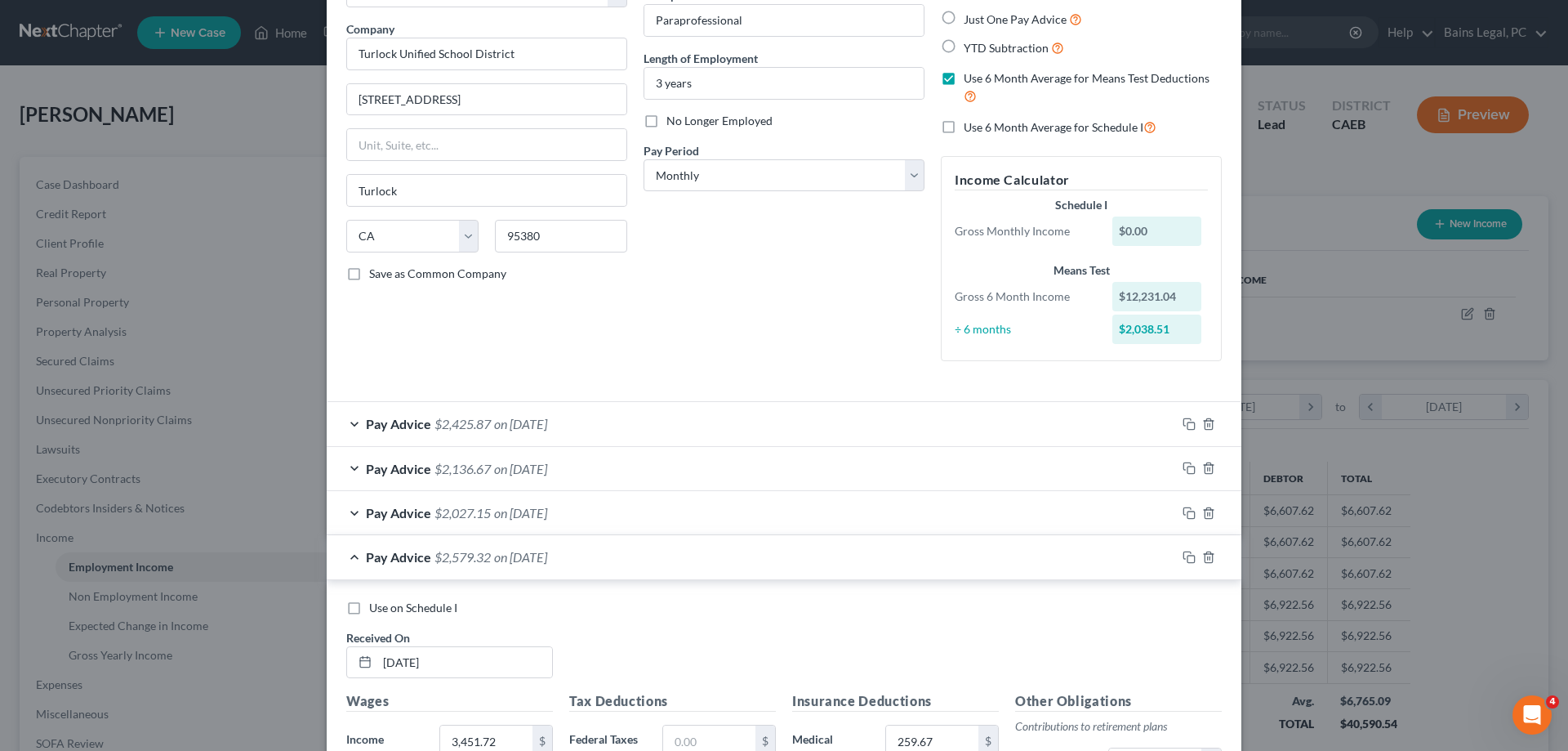
scroll to position [167, 0]
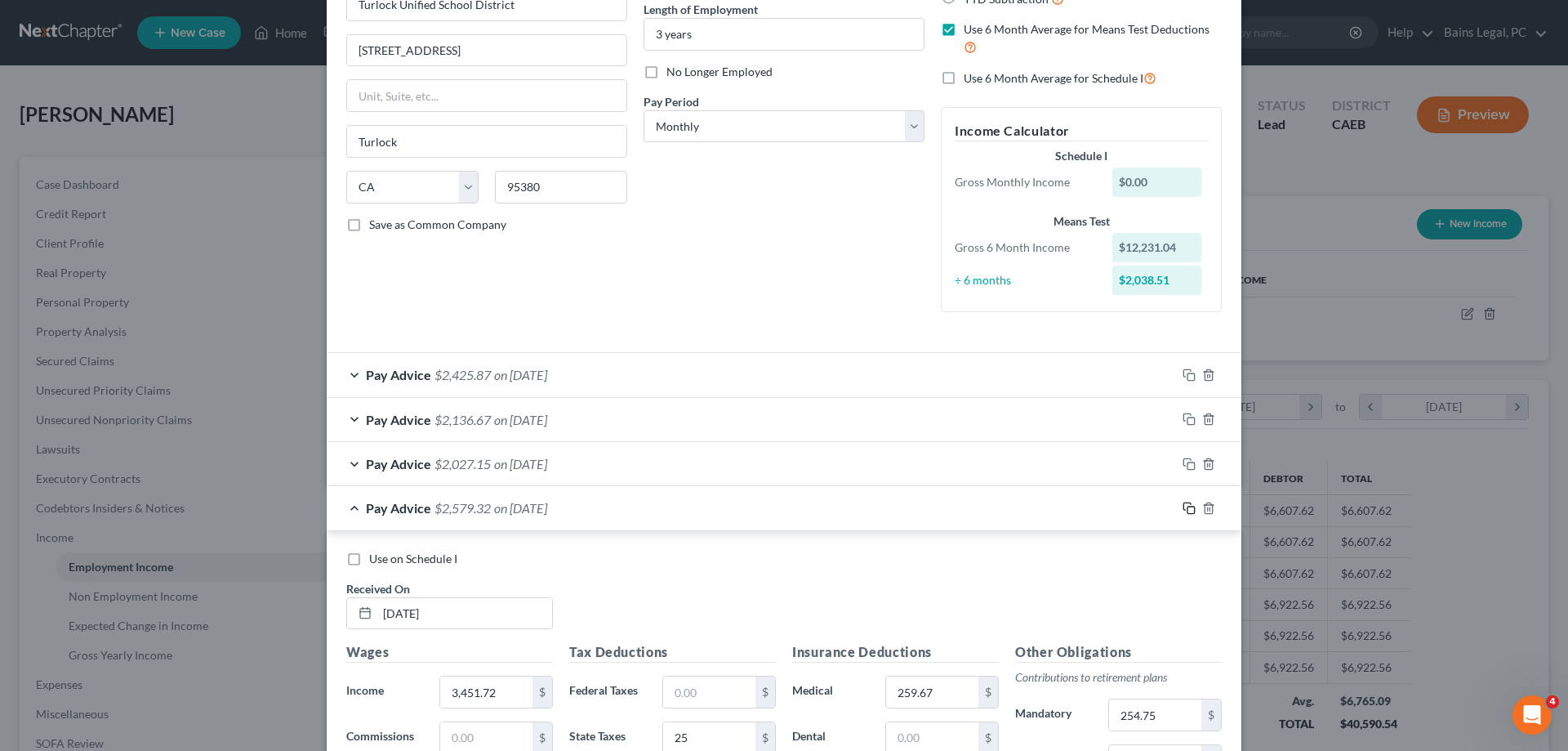
click at [1189, 504] on icon "button" at bounding box center [1190, 508] width 13 height 13
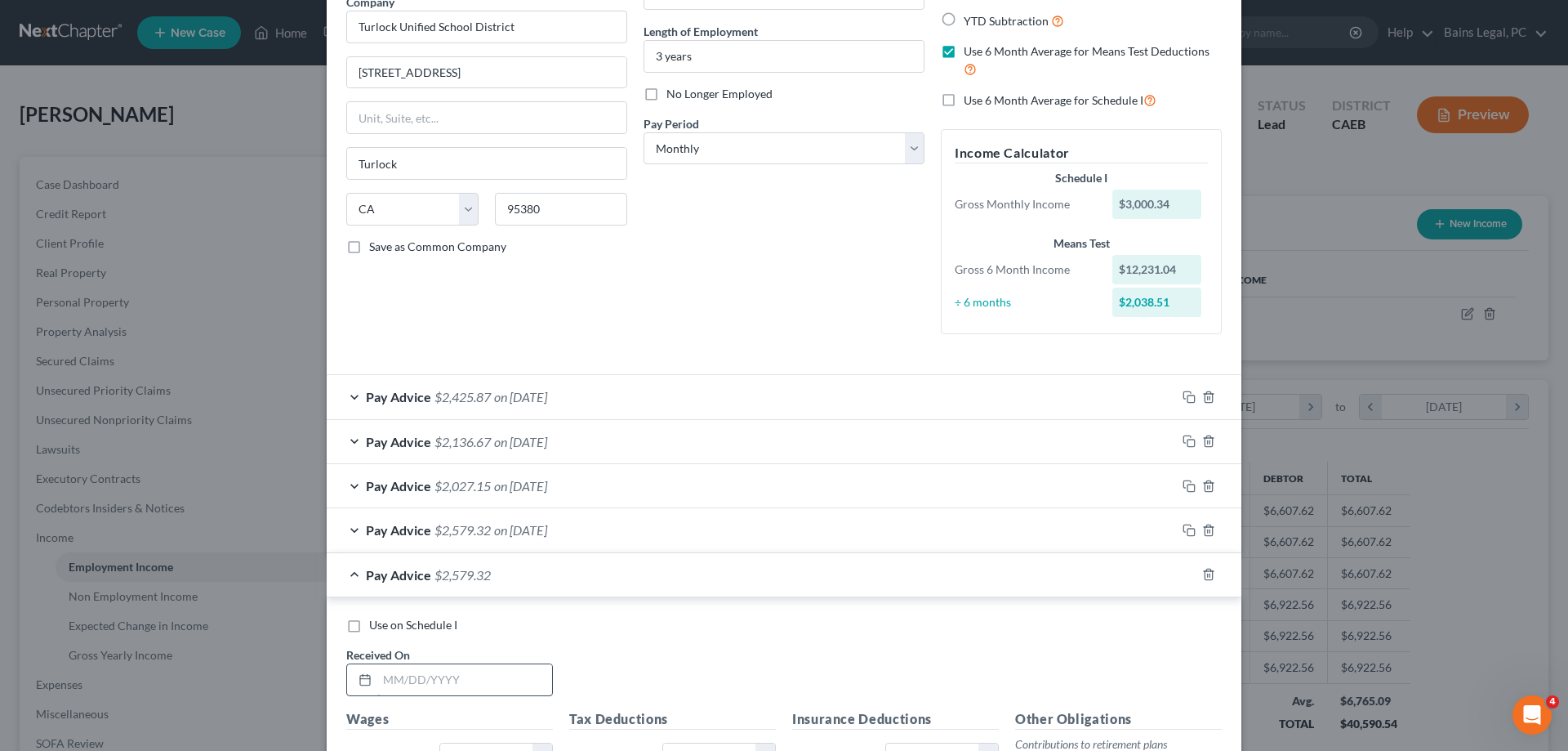
scroll to position [358, 0]
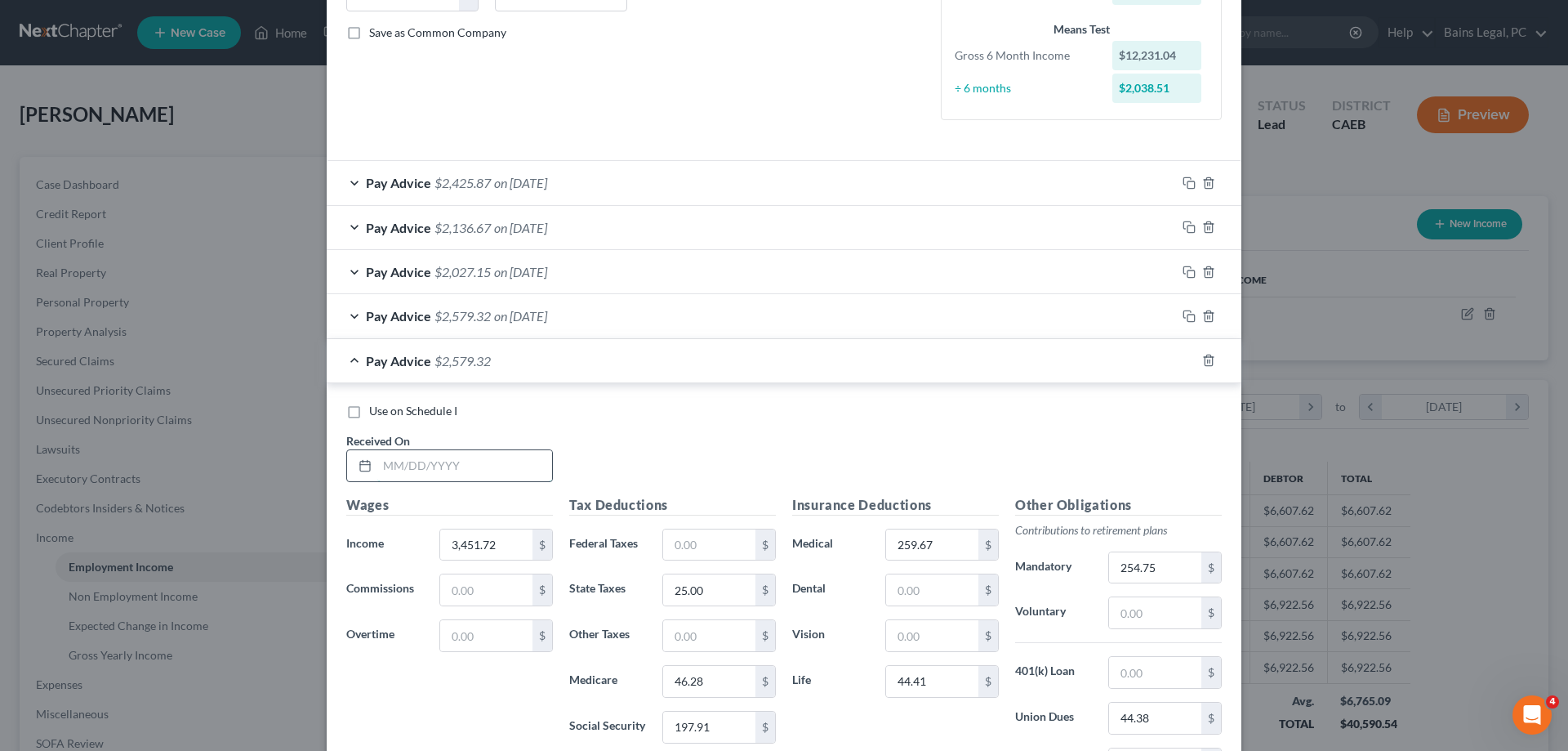
click at [480, 470] on input "text" at bounding box center [465, 465] width 175 height 31
type input "10/10/25"
type input "33.09"
click at [723, 588] on input "25.00" at bounding box center [709, 589] width 92 height 31
type input "0"
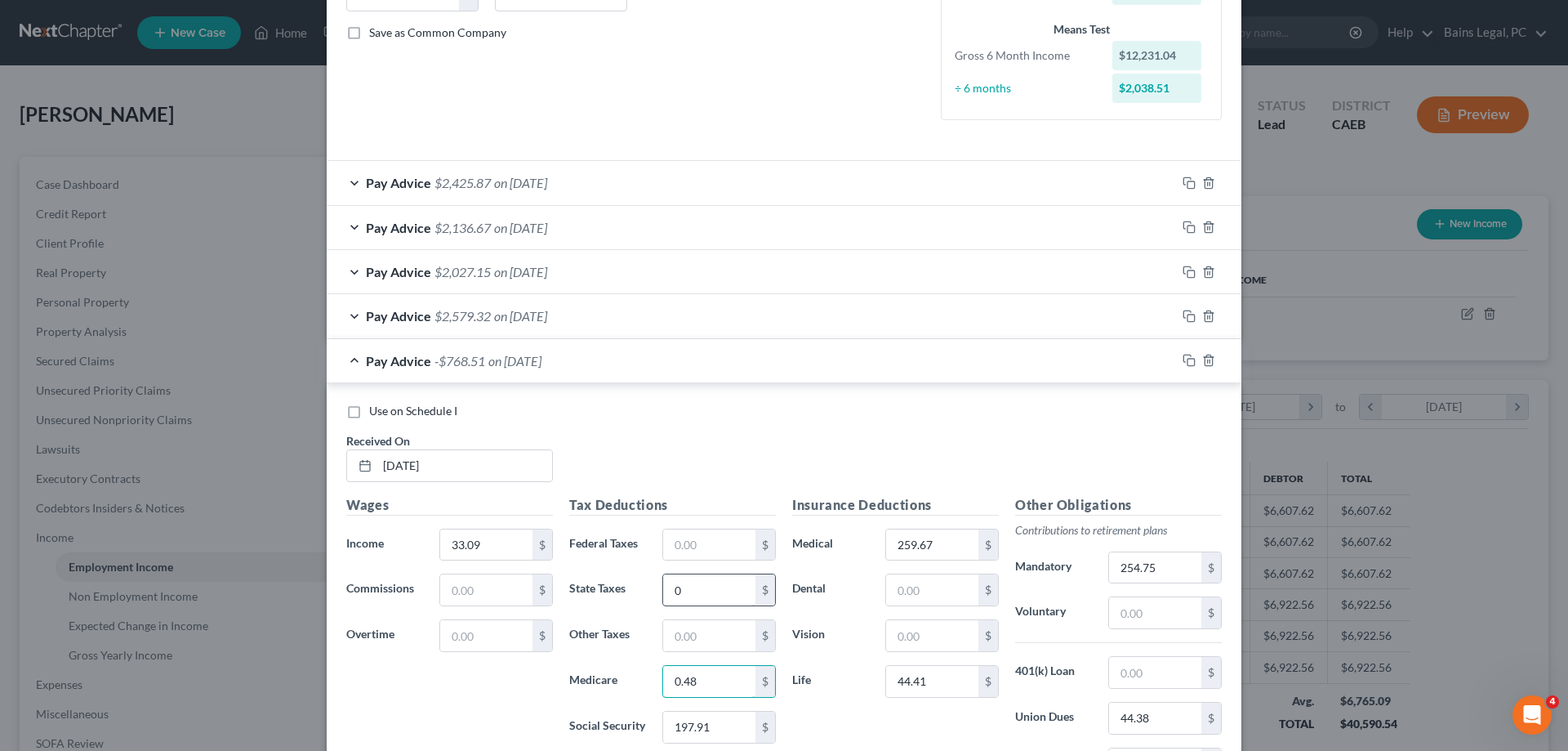
type input "0.48"
type input "2.05"
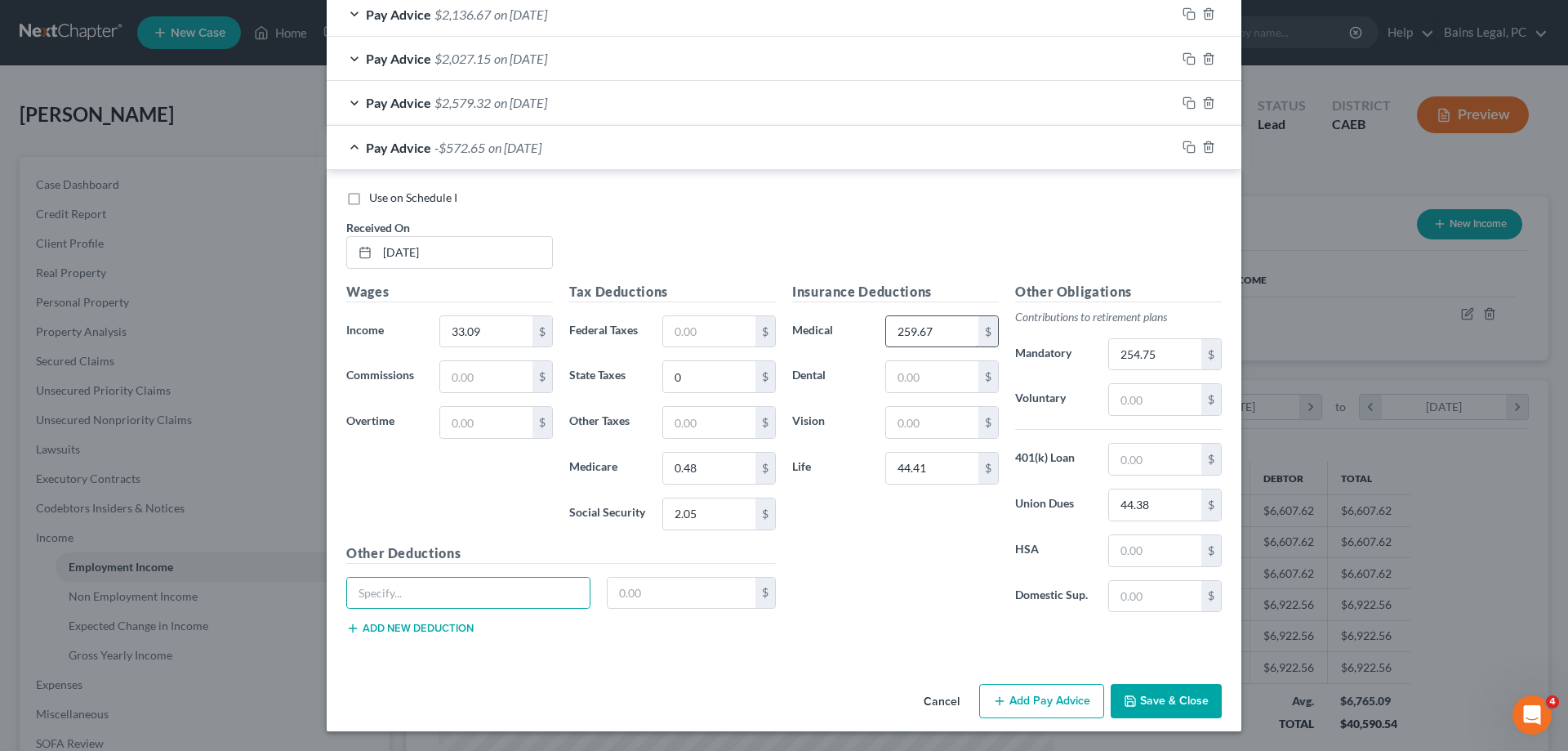
click at [942, 329] on input "259.67" at bounding box center [932, 331] width 92 height 31
type input "0"
type input "2.65"
type input "0"
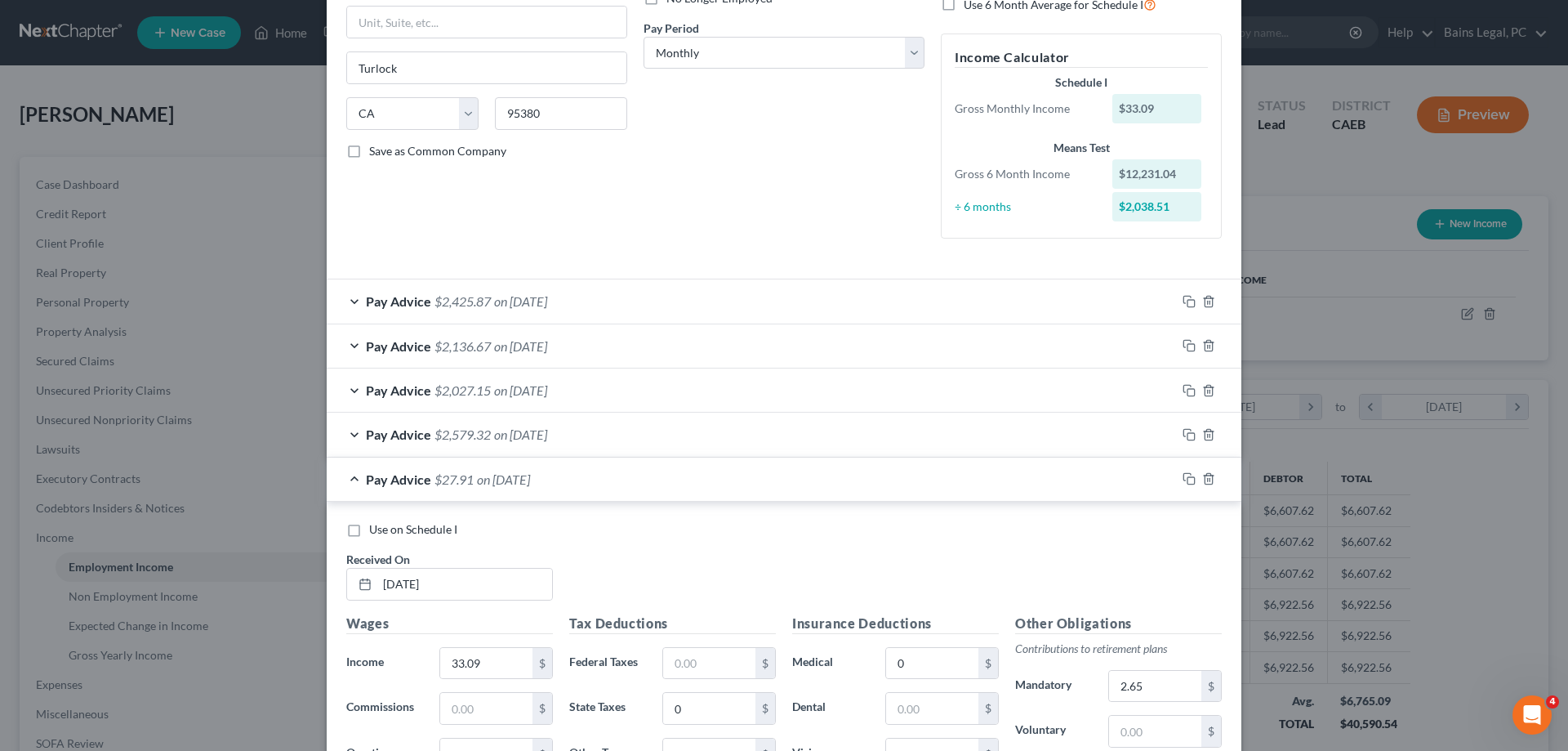
scroll to position [0, 0]
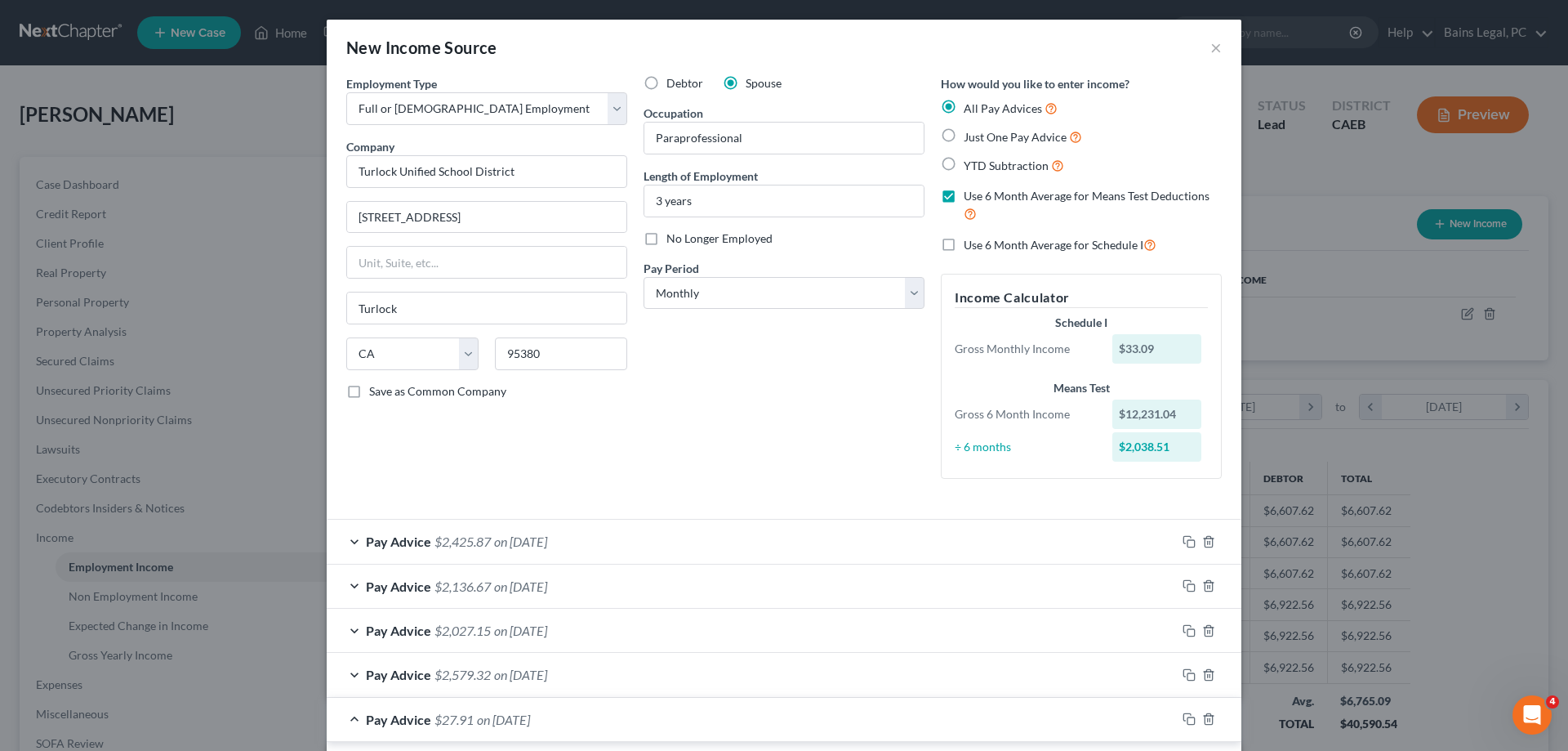
click at [733, 227] on div "Debtor Spouse Occupation Paraprofessional Length of Employment 3 years No Longe…" at bounding box center [784, 284] width 297 height 417
click at [727, 238] on span "No Longer Employed" at bounding box center [719, 238] width 106 height 14
click at [684, 238] on input "No Longer Employed" at bounding box center [678, 236] width 11 height 11
checkbox input "true"
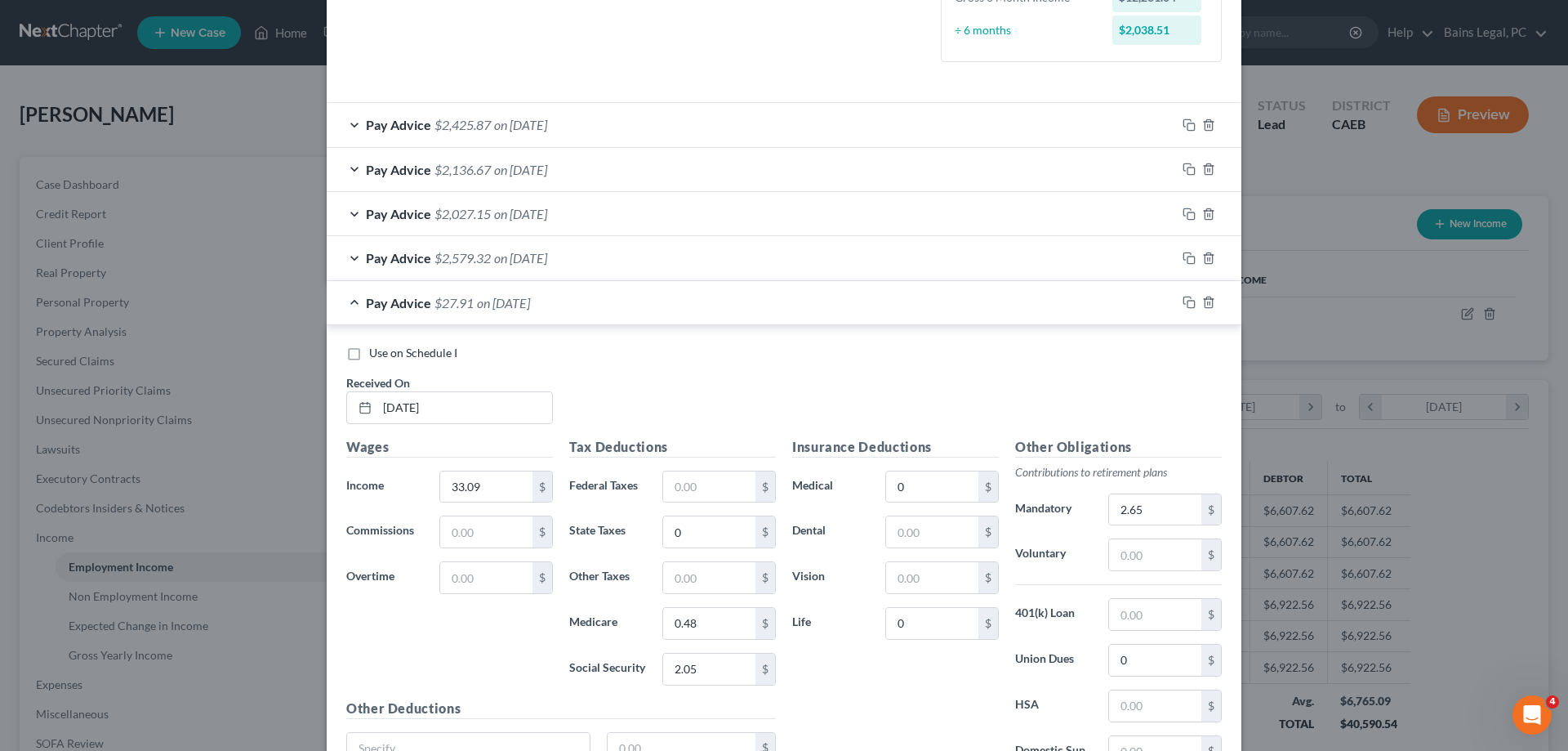
scroll to position [572, 0]
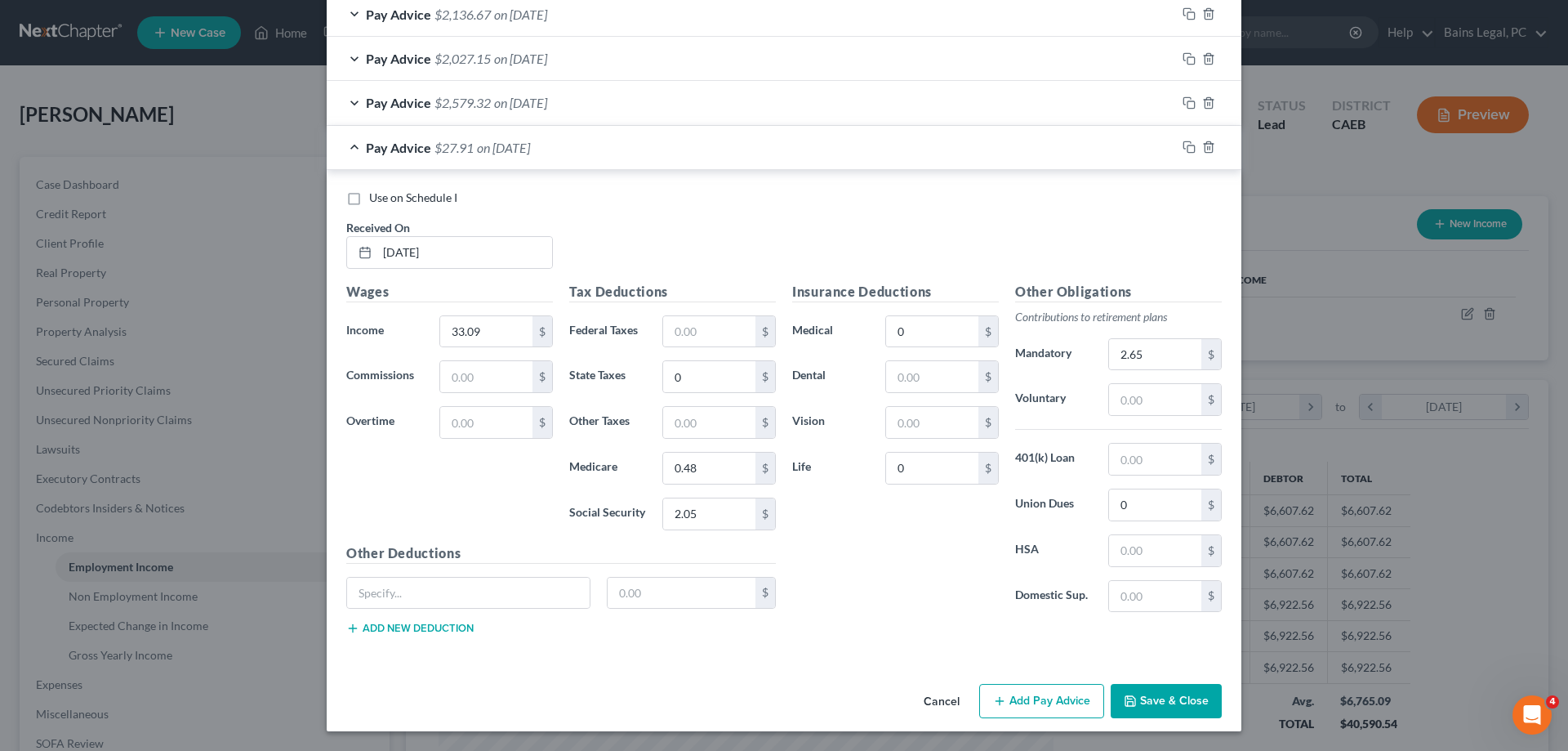
click at [1173, 706] on button "Save & Close" at bounding box center [1166, 700] width 111 height 34
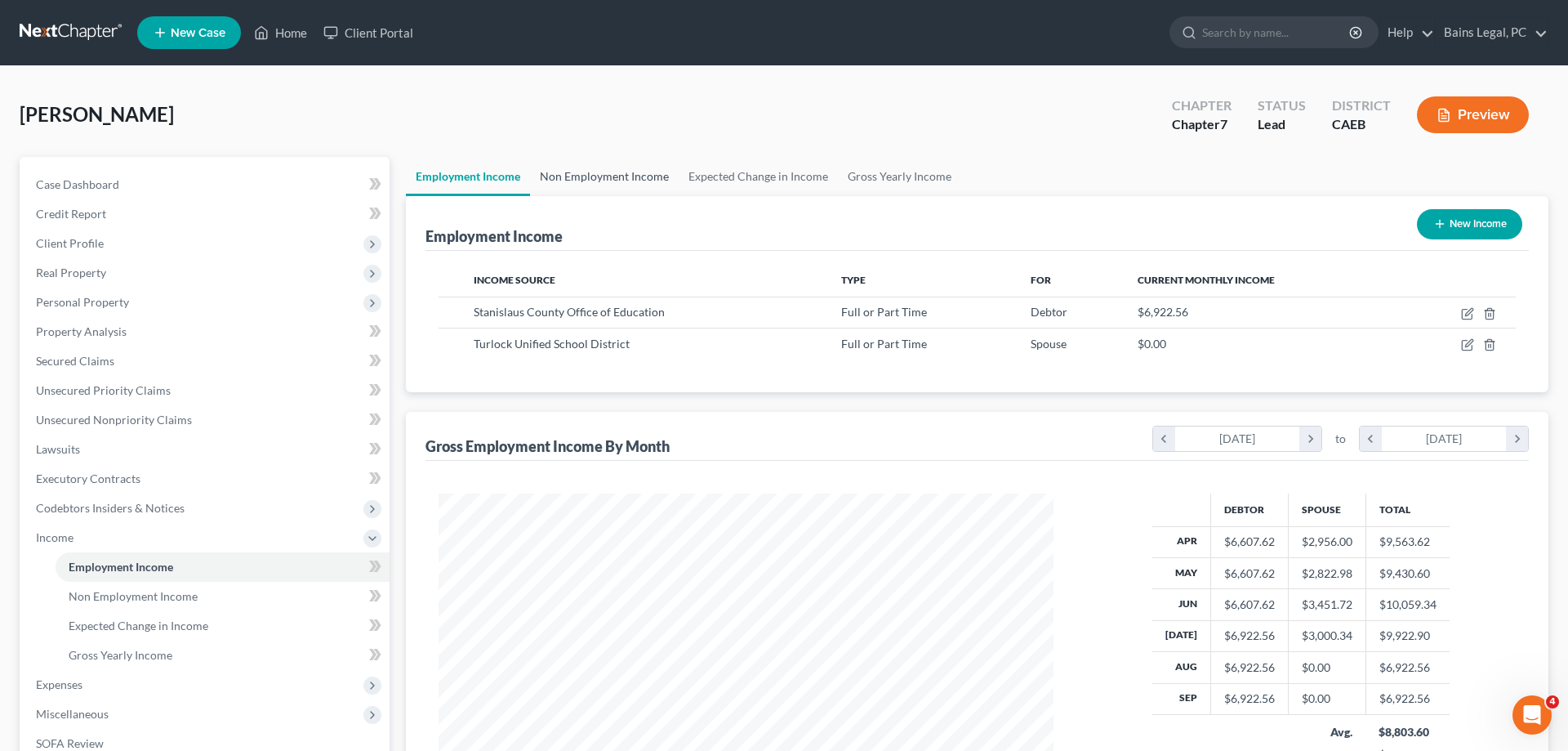
click at [632, 178] on link "Non Employment Income" at bounding box center [604, 176] width 149 height 39
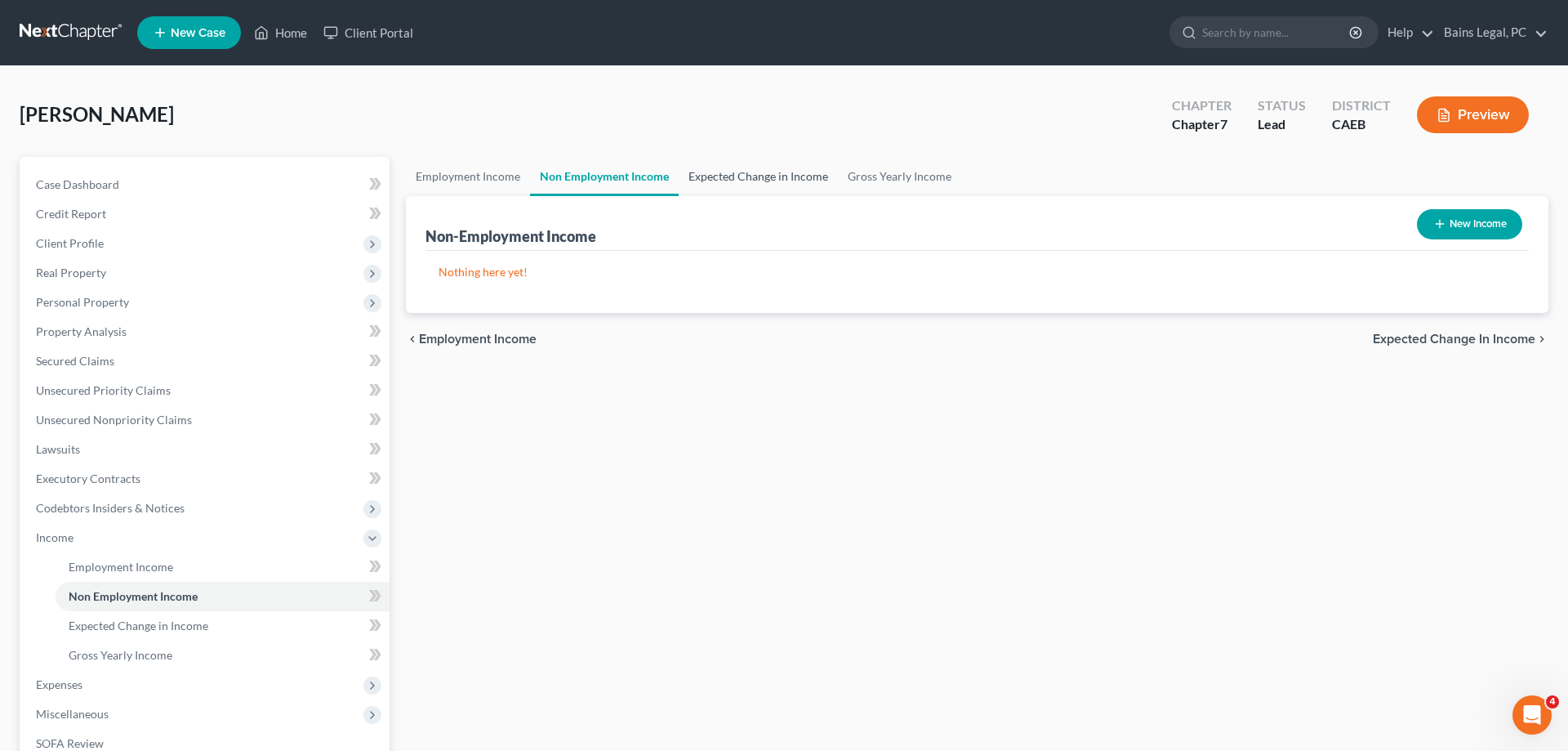
click at [755, 178] on link "Expected Change in Income" at bounding box center [758, 176] width 159 height 39
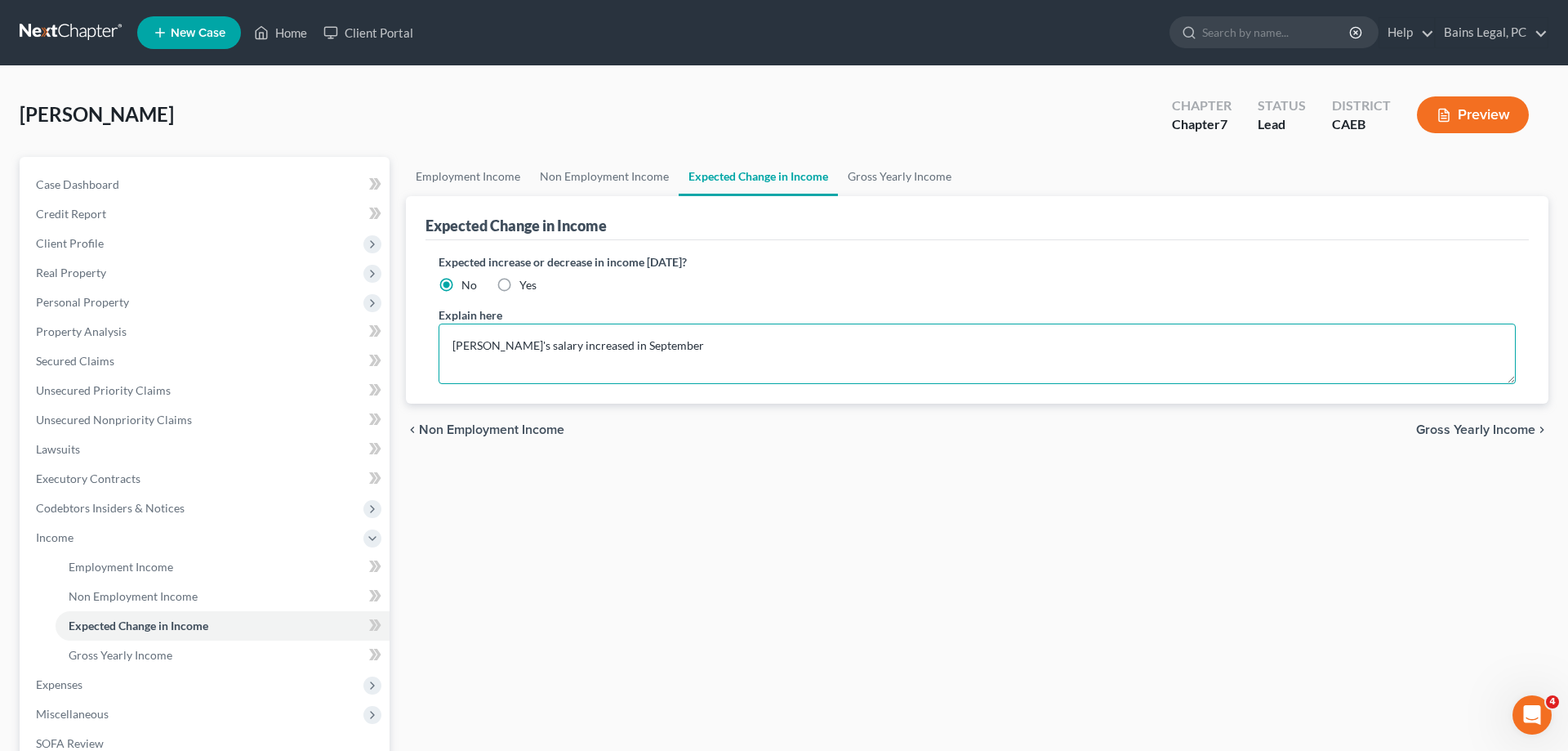
click at [709, 339] on textarea "Debtor's salary increased in September" at bounding box center [977, 354] width 1078 height 61
type textarea "Debtor's salary increased in September. Non-Filing Spouse stopped working her f…"
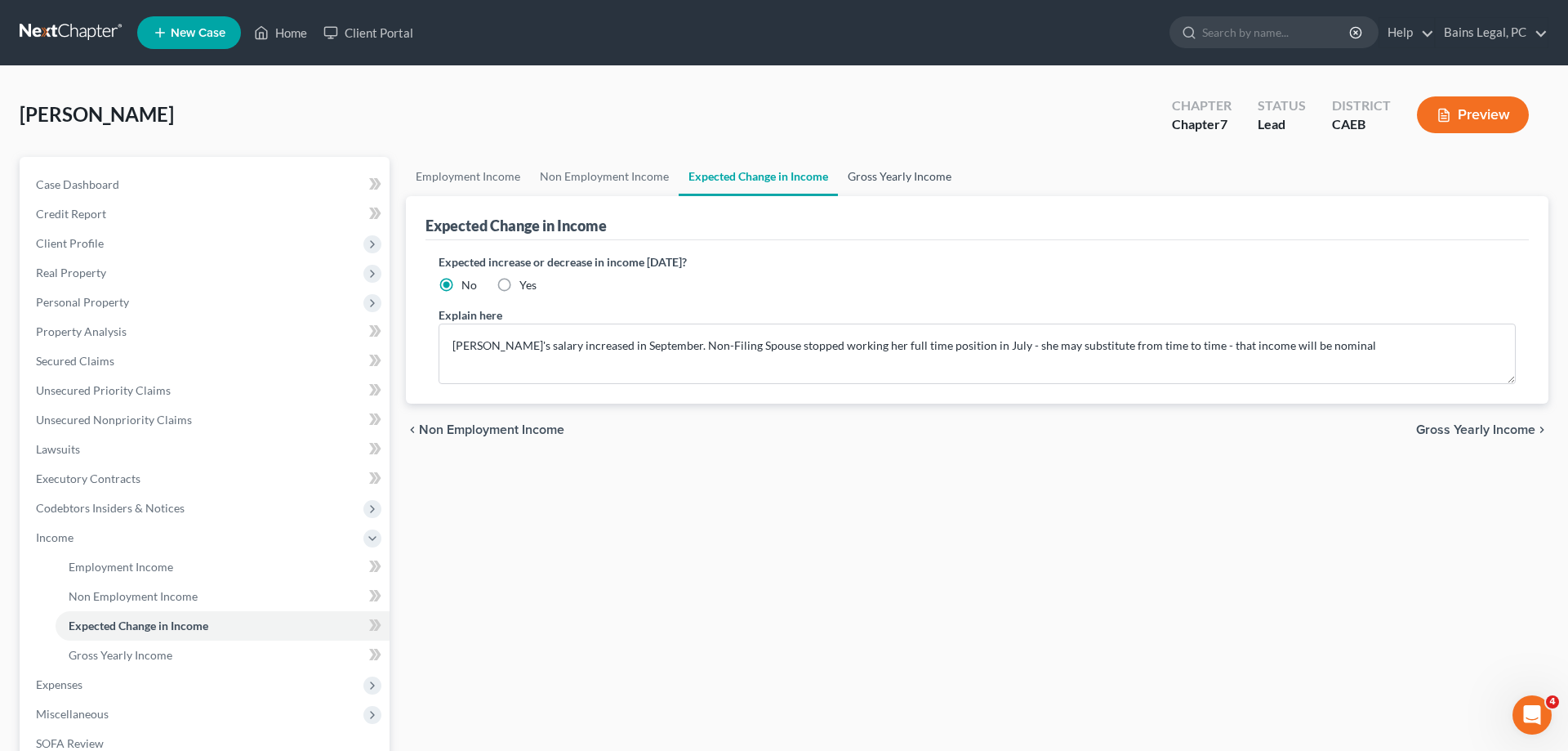
click at [917, 182] on link "Gross Yearly Income" at bounding box center [899, 176] width 124 height 39
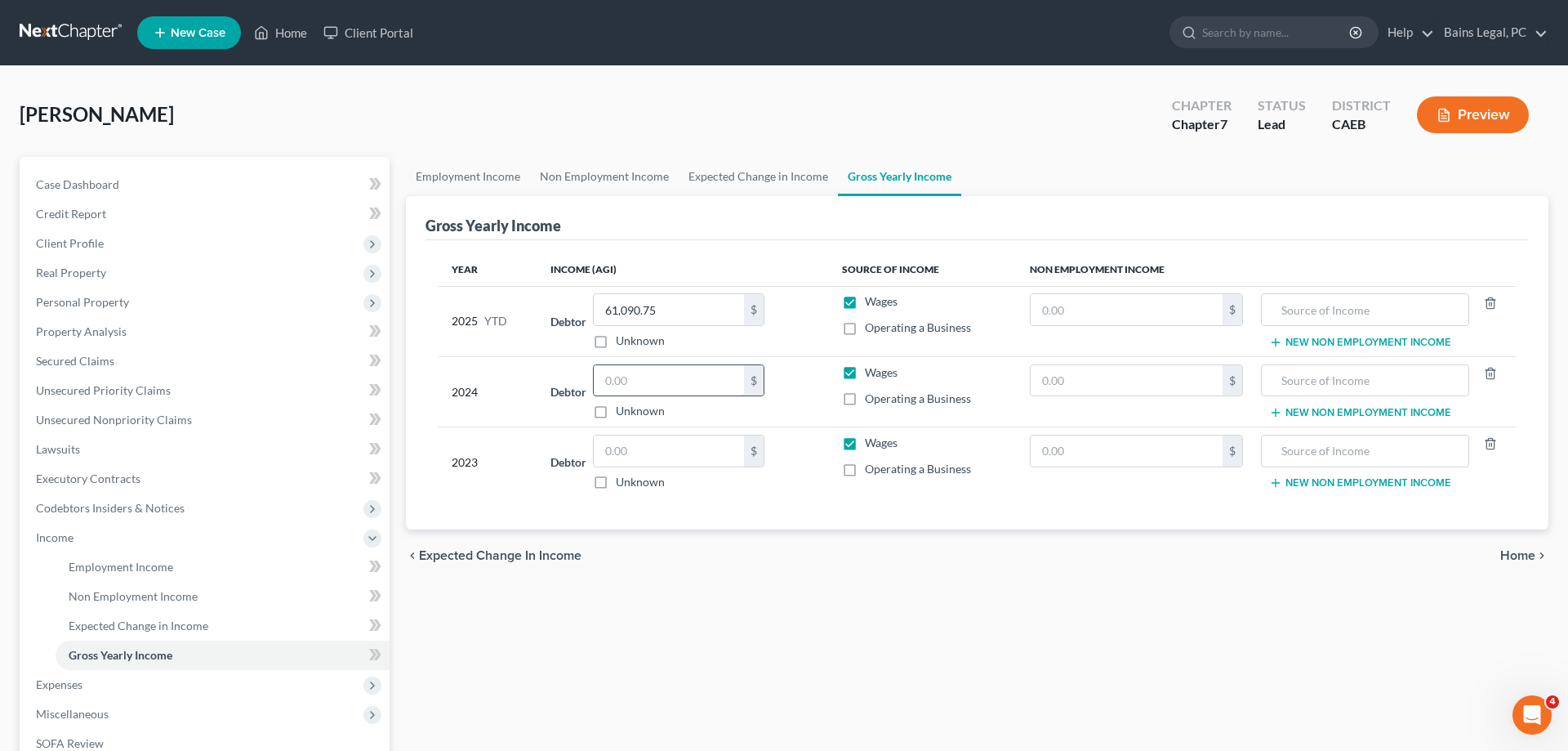
click at [675, 380] on input "text" at bounding box center [669, 380] width 150 height 31
type input "68,243"
click at [1037, 309] on input "text" at bounding box center [1126, 309] width 192 height 31
type input "1,011"
type input "2024 CA Refund"
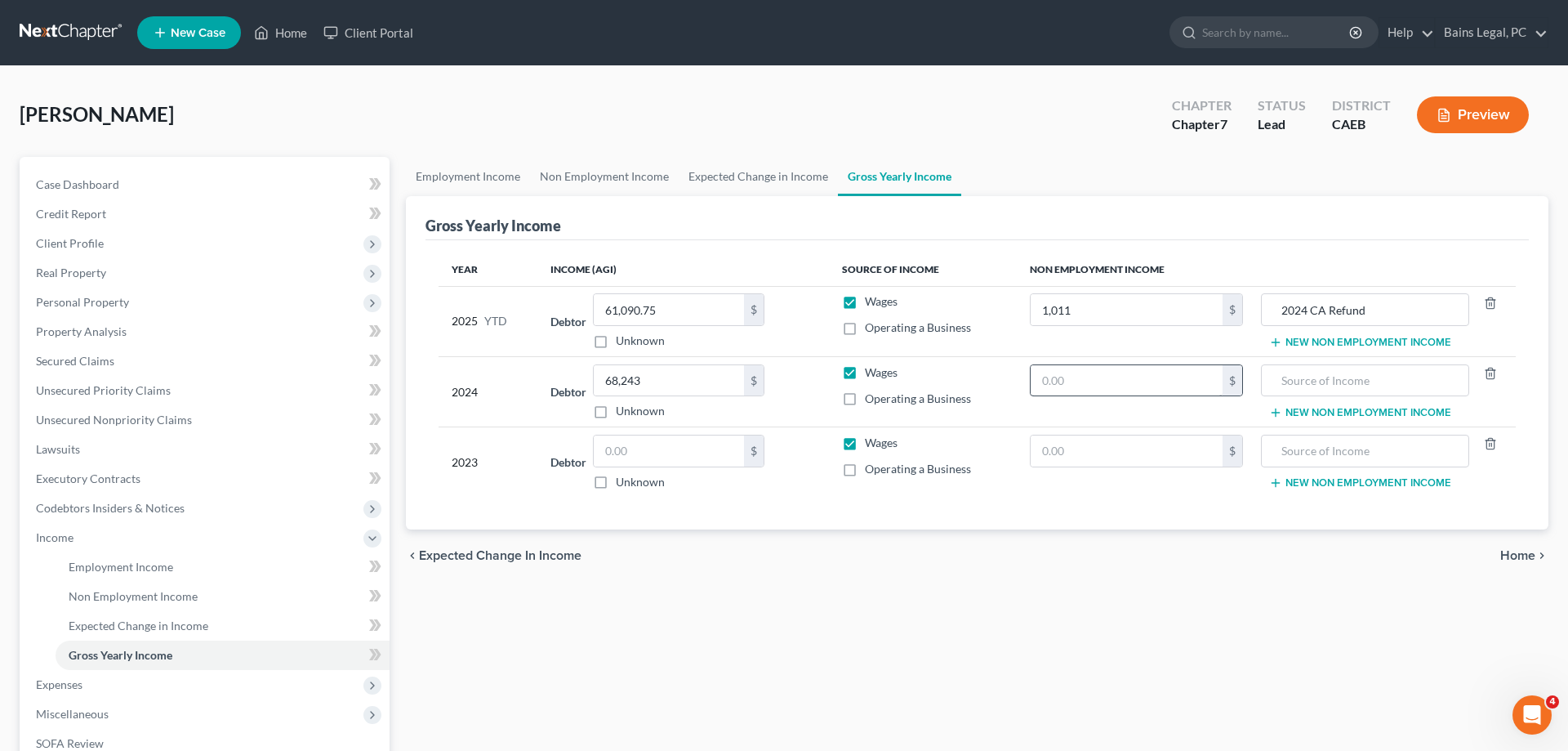
drag, startPoint x: 1073, startPoint y: 397, endPoint x: 1082, endPoint y: 385, distance: 15.0
click at [1075, 396] on td "$" at bounding box center [1137, 391] width 239 height 71
click at [1082, 385] on input "text" at bounding box center [1126, 380] width 192 height 31
type input "893"
type input "2023 Federal Refund"
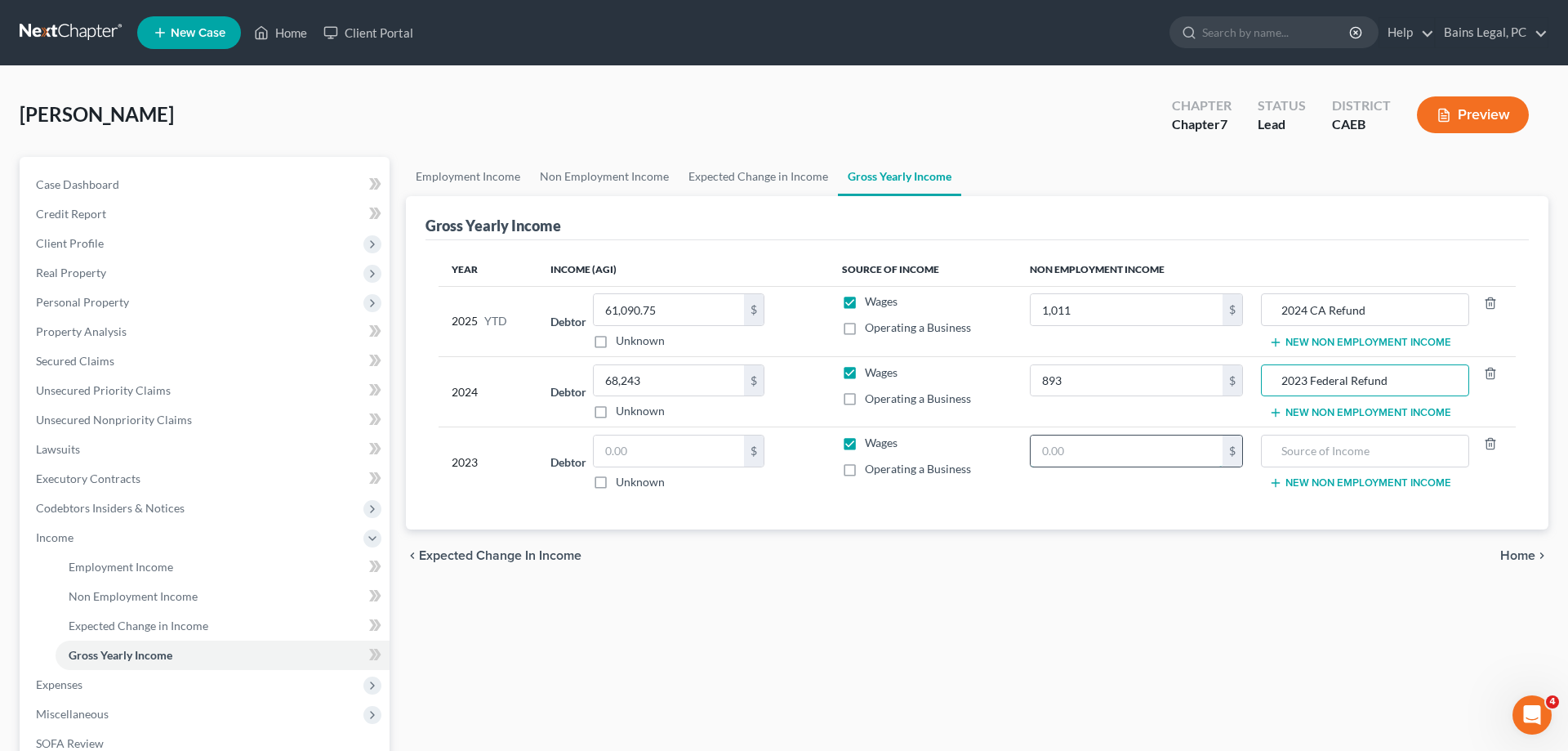
click at [1081, 445] on input "text" at bounding box center [1126, 451] width 192 height 31
type input "15,300"
click at [1287, 448] on input "text" at bounding box center [1365, 451] width 190 height 31
type input "Unemployment"
click at [690, 451] on input "text" at bounding box center [669, 451] width 150 height 31
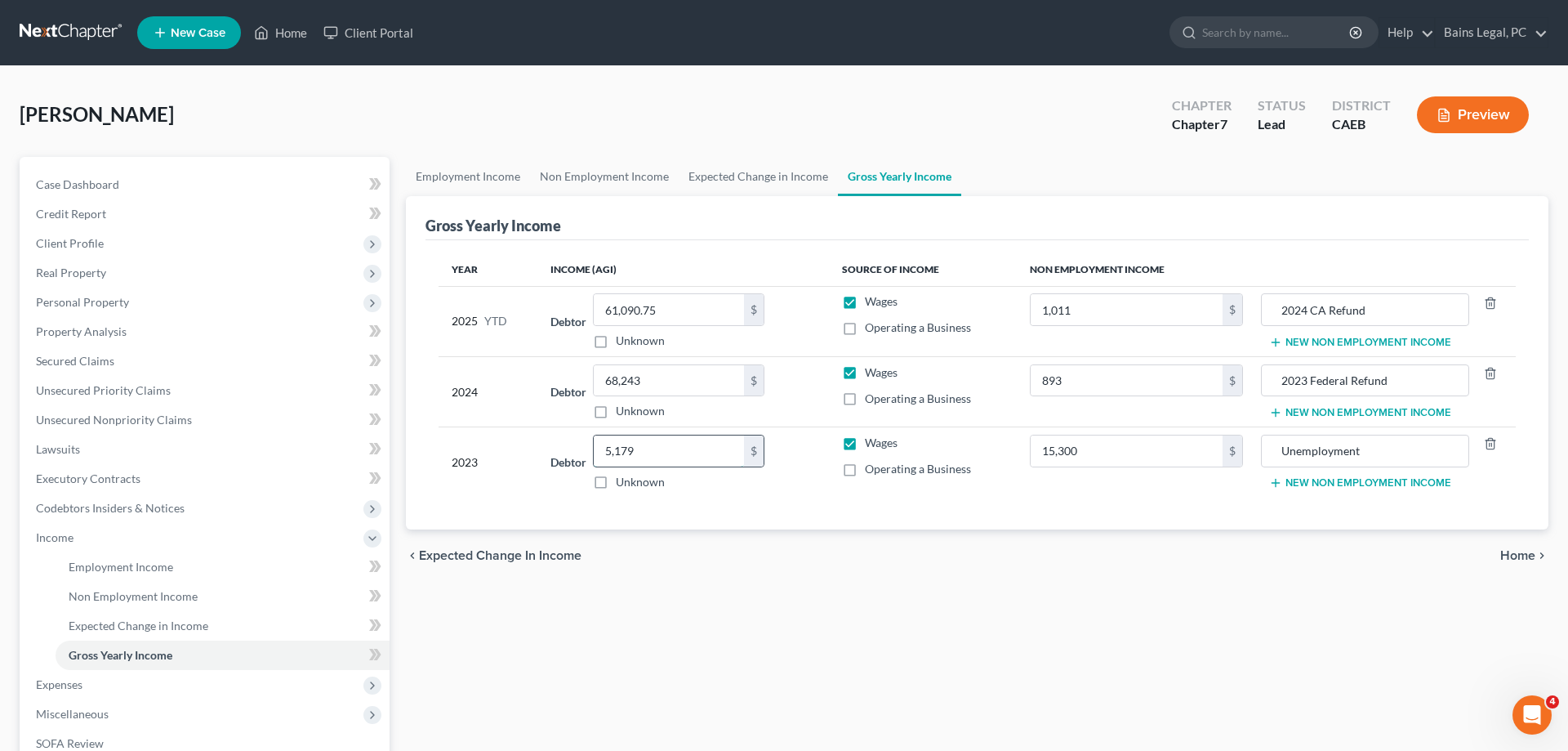
type input "5,179"
click at [1356, 485] on button "New Non Employment Income" at bounding box center [1361, 483] width 183 height 13
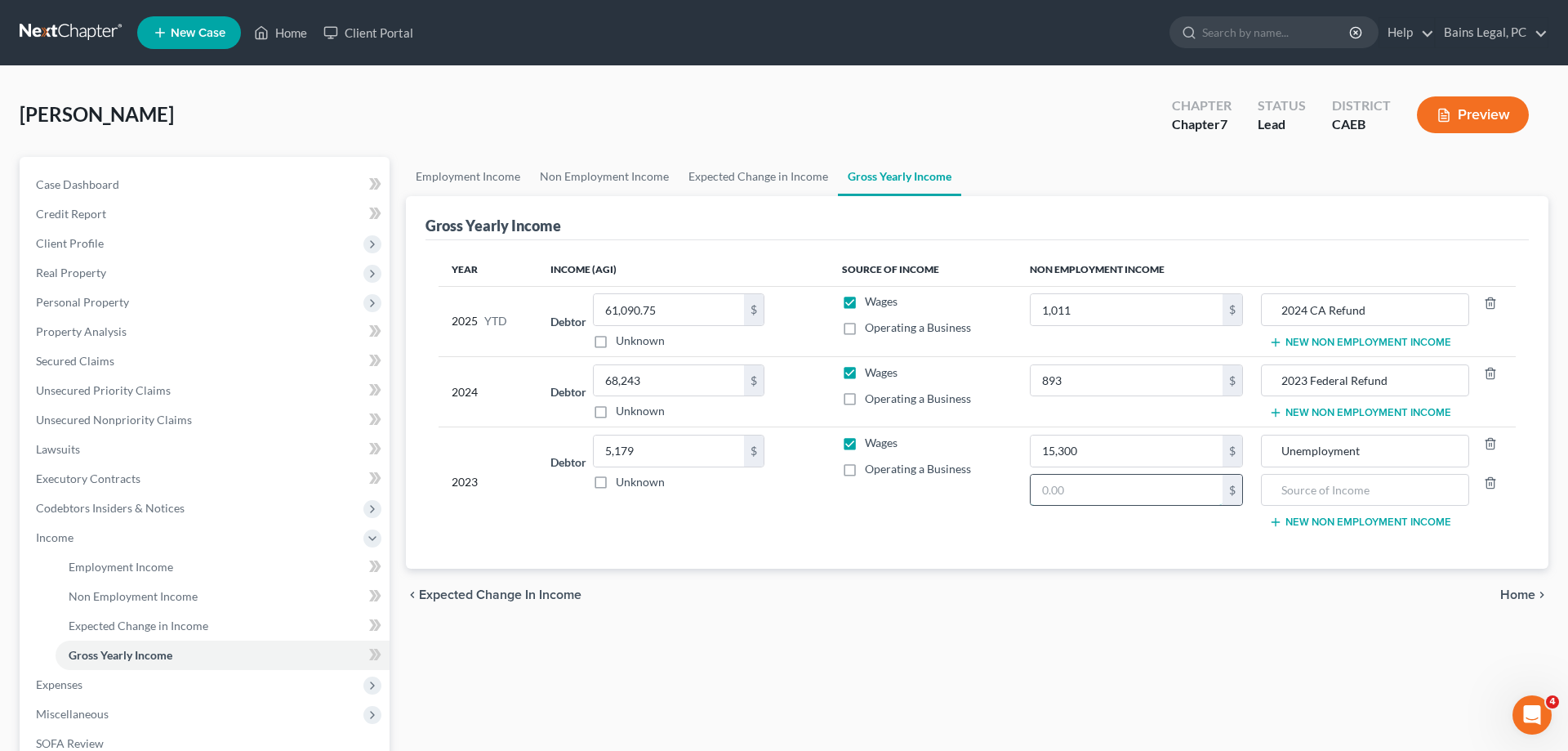
click at [1147, 488] on input "text" at bounding box center [1126, 490] width 192 height 31
type input "315"
type input "IRA Cashout"
click at [1308, 524] on button "New Non Employment Income" at bounding box center [1361, 522] width 183 height 13
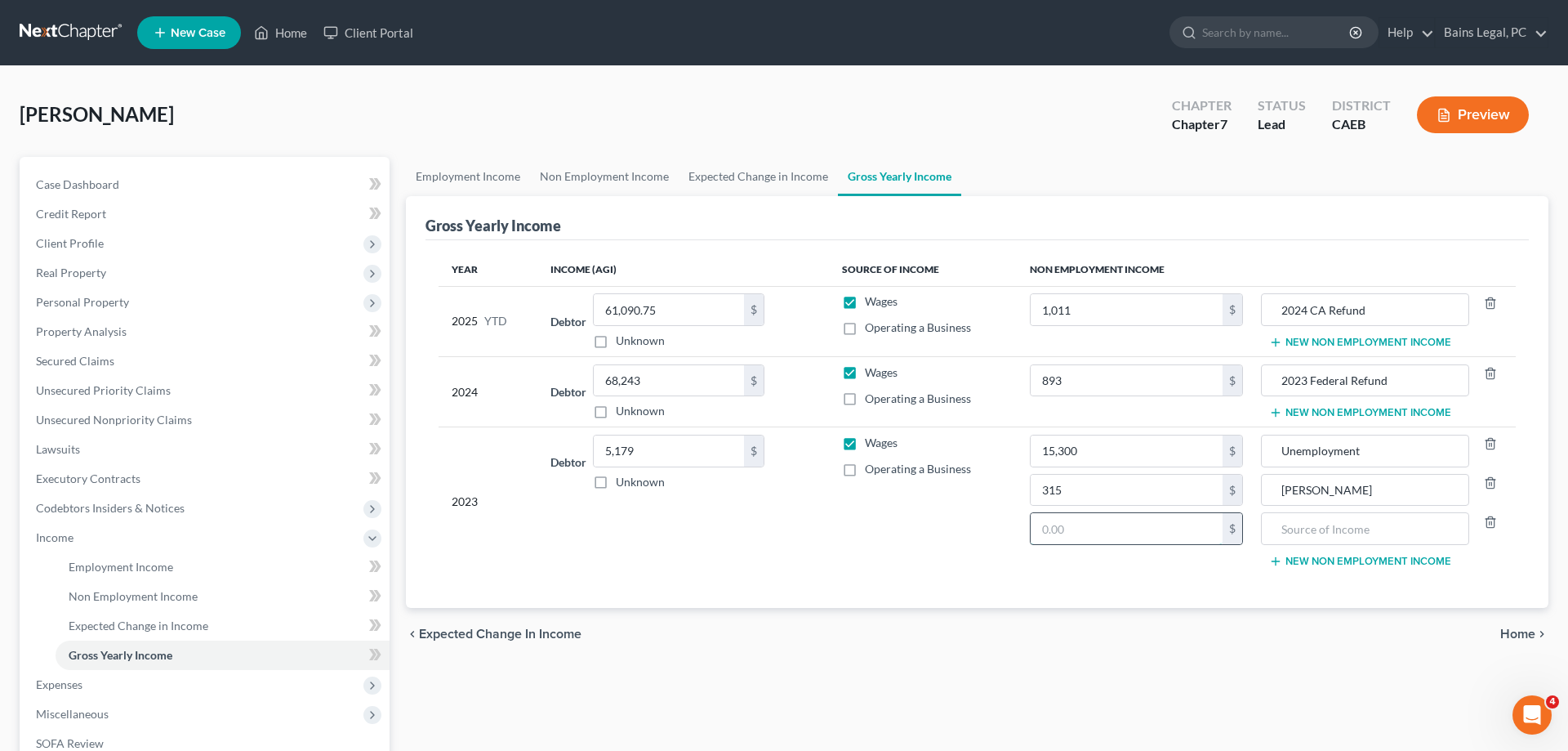
click at [1172, 538] on input "text" at bounding box center [1126, 528] width 192 height 31
type input "375"
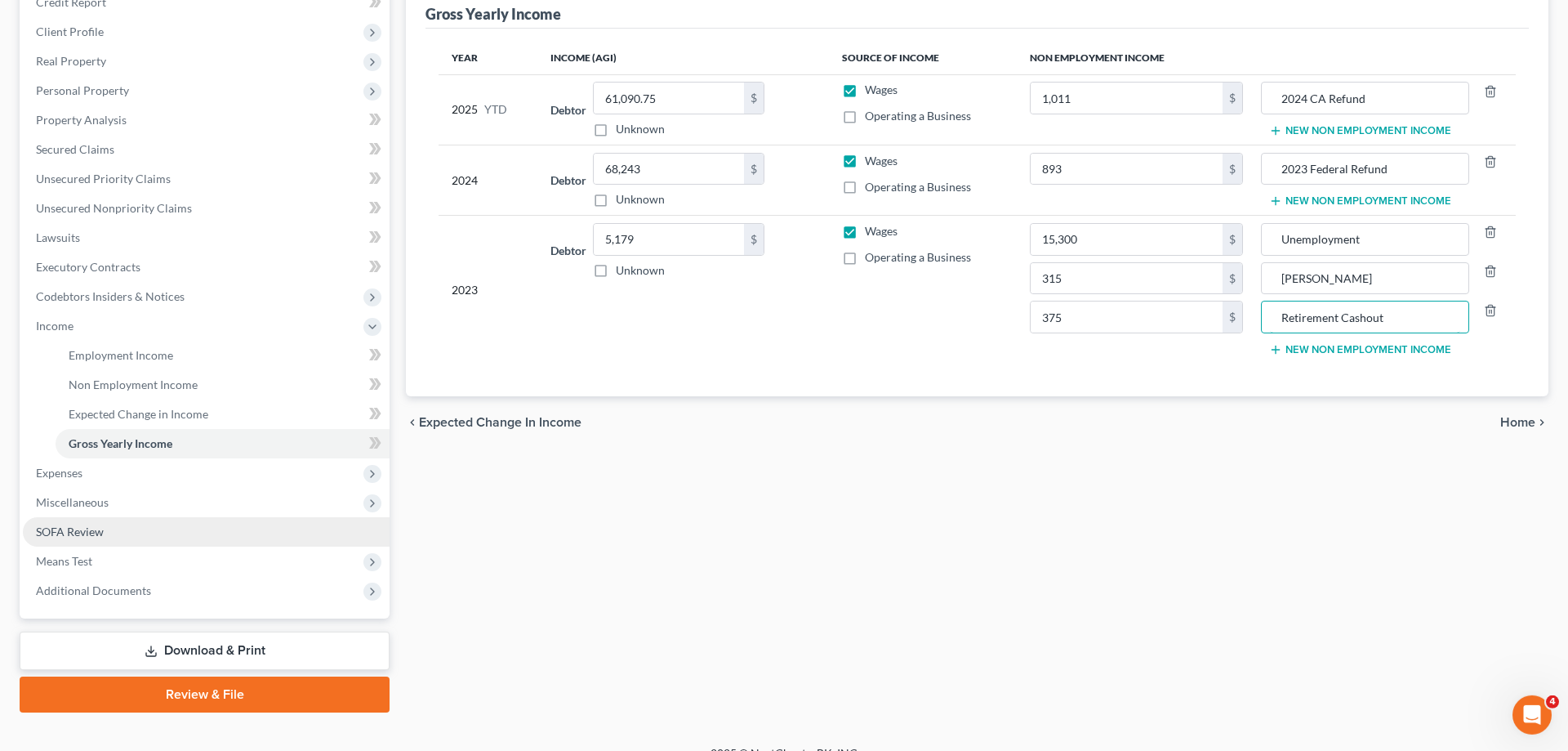
scroll to position [234, 0]
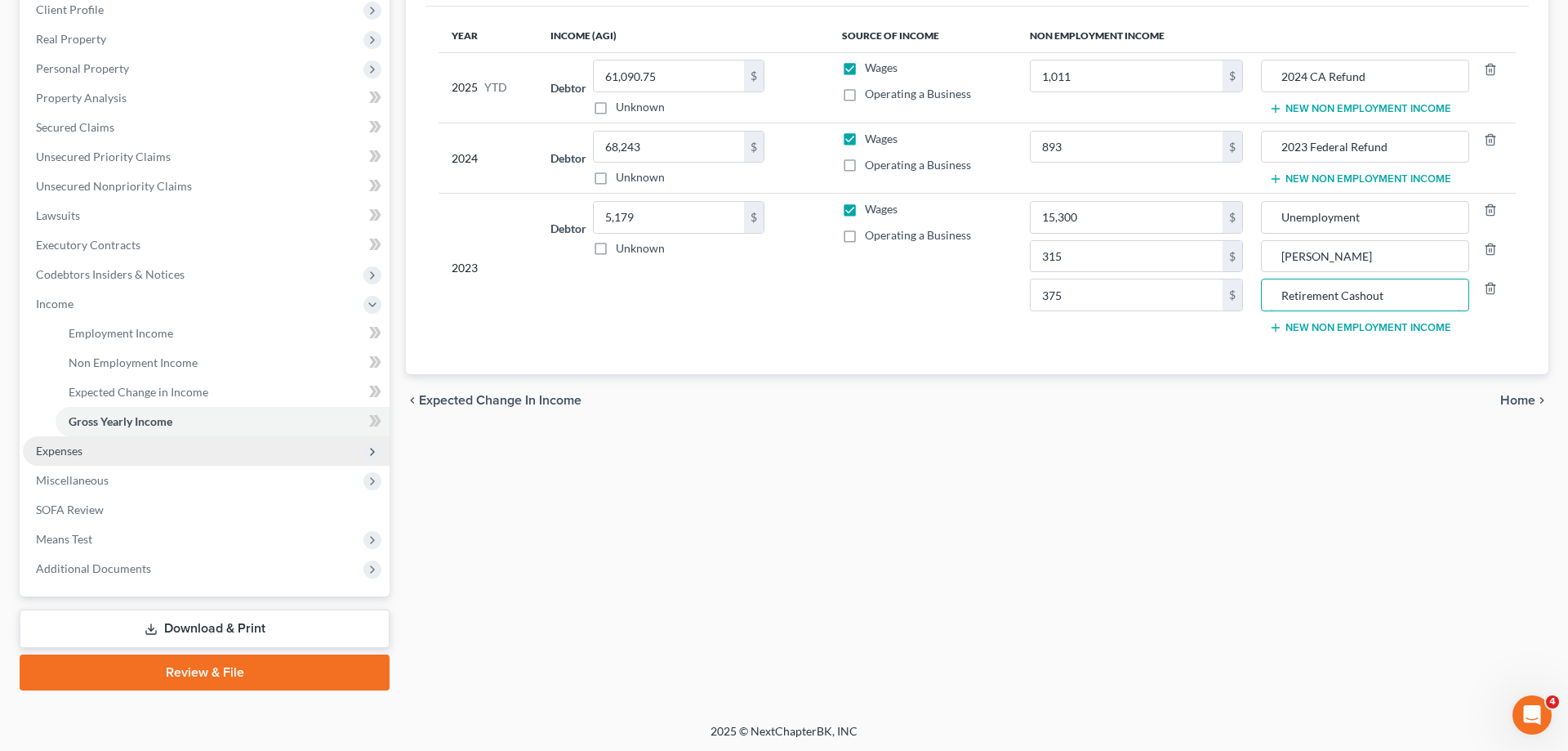
type input "Retirement Cashout"
click at [102, 457] on span "Expenses" at bounding box center [207, 451] width 367 height 29
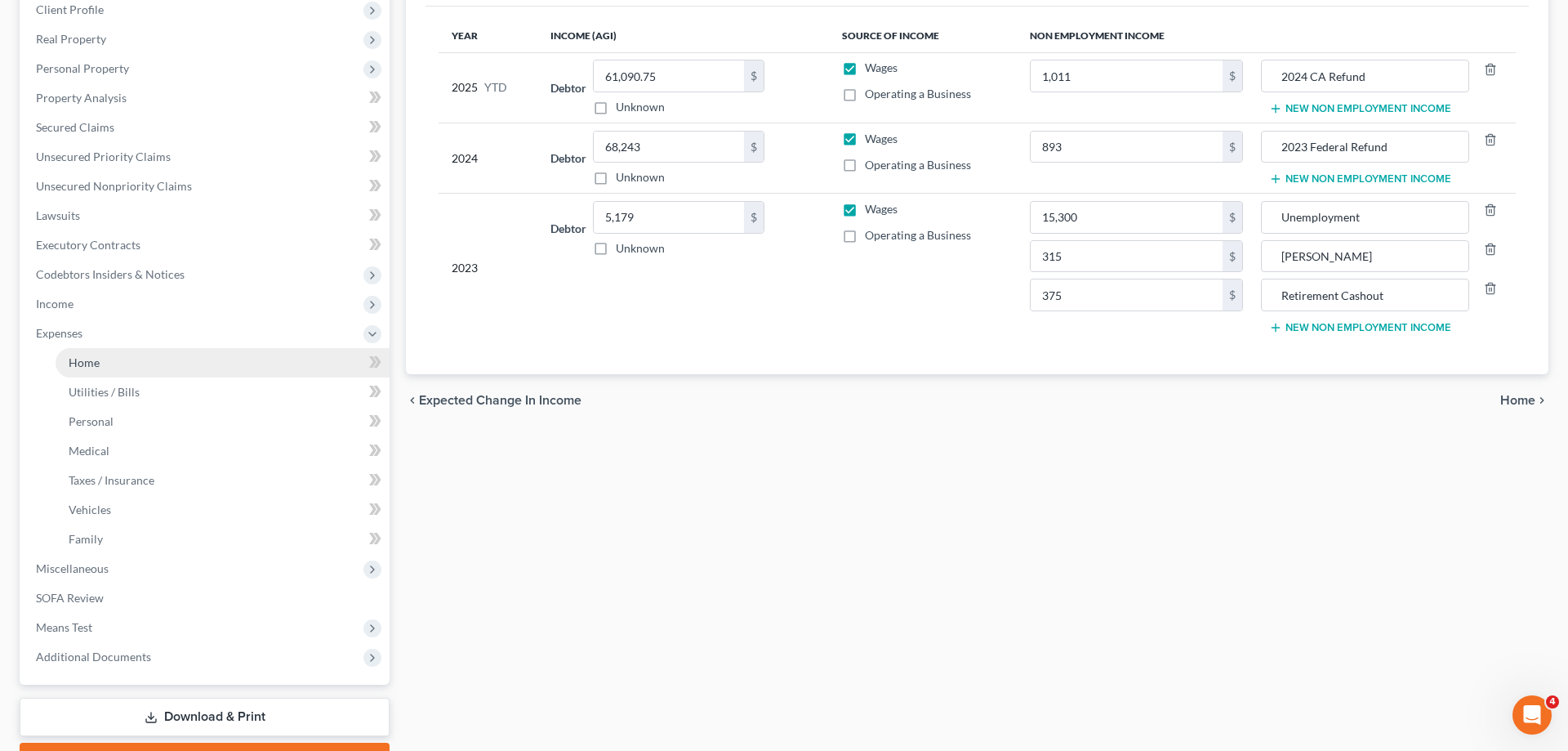
click at [149, 367] on link "Home" at bounding box center [222, 362] width 334 height 29
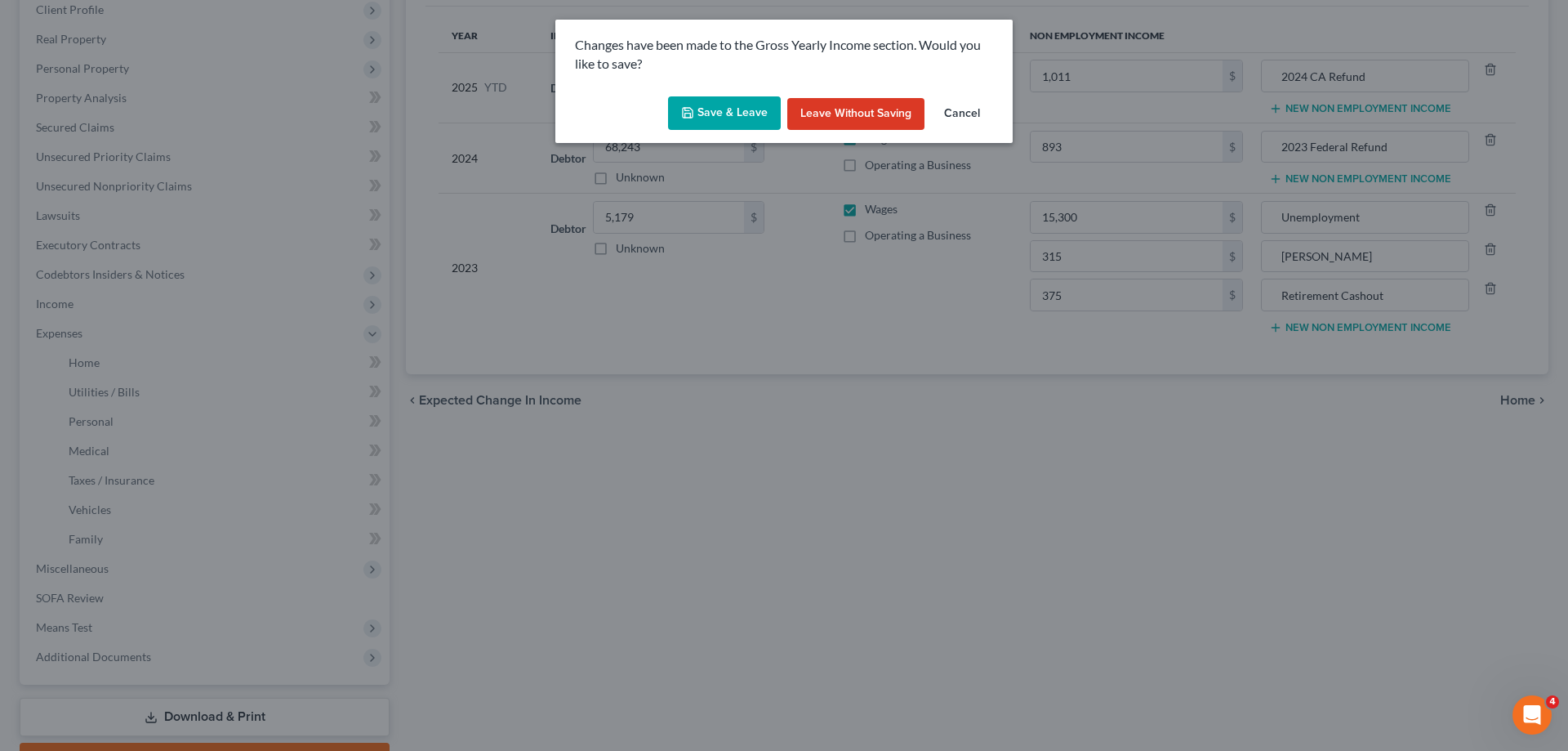
click at [741, 114] on button "Save & Leave" at bounding box center [724, 113] width 113 height 34
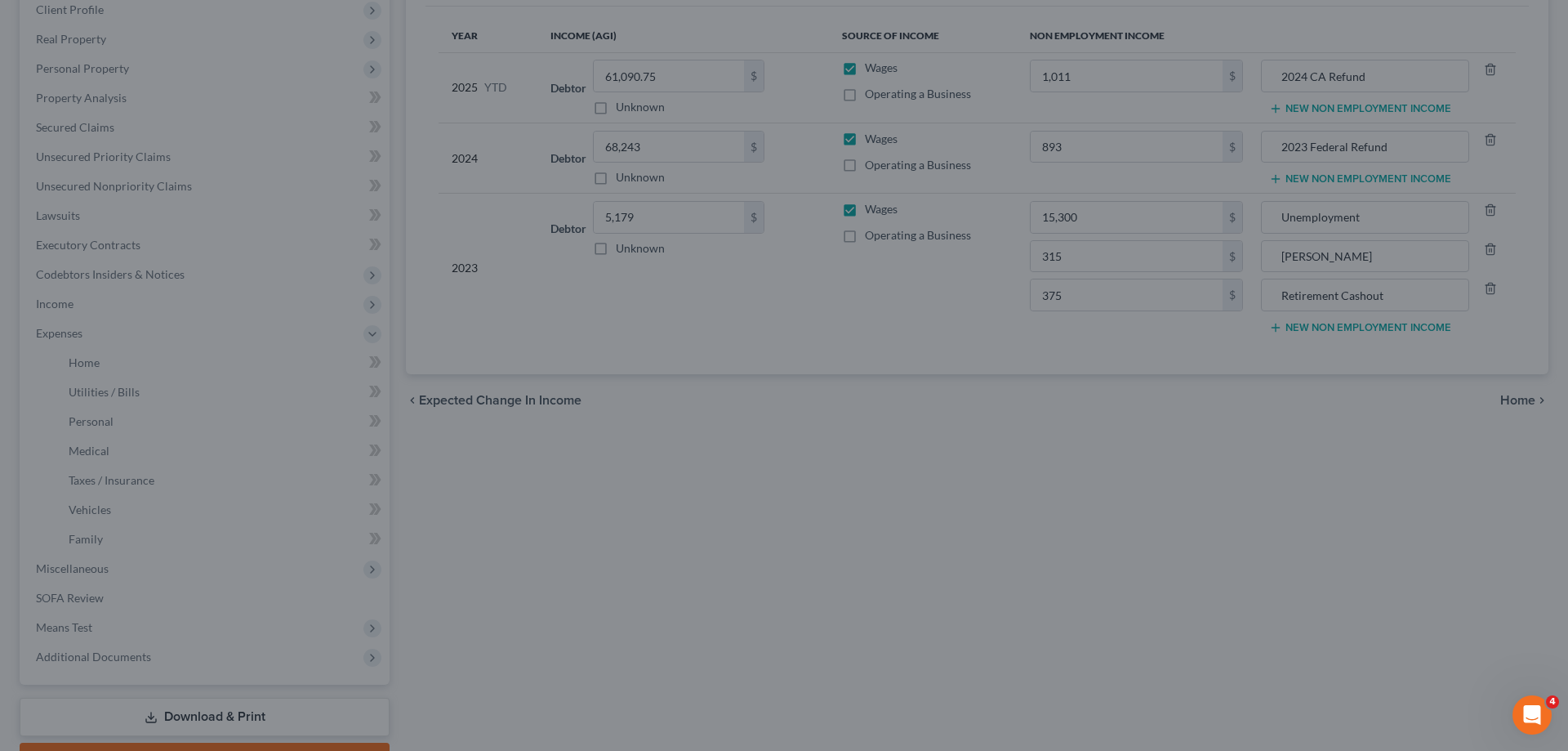
type input "315.00"
type input "IRA Cashout"
type input "375.00"
type input "Retirement Cashout"
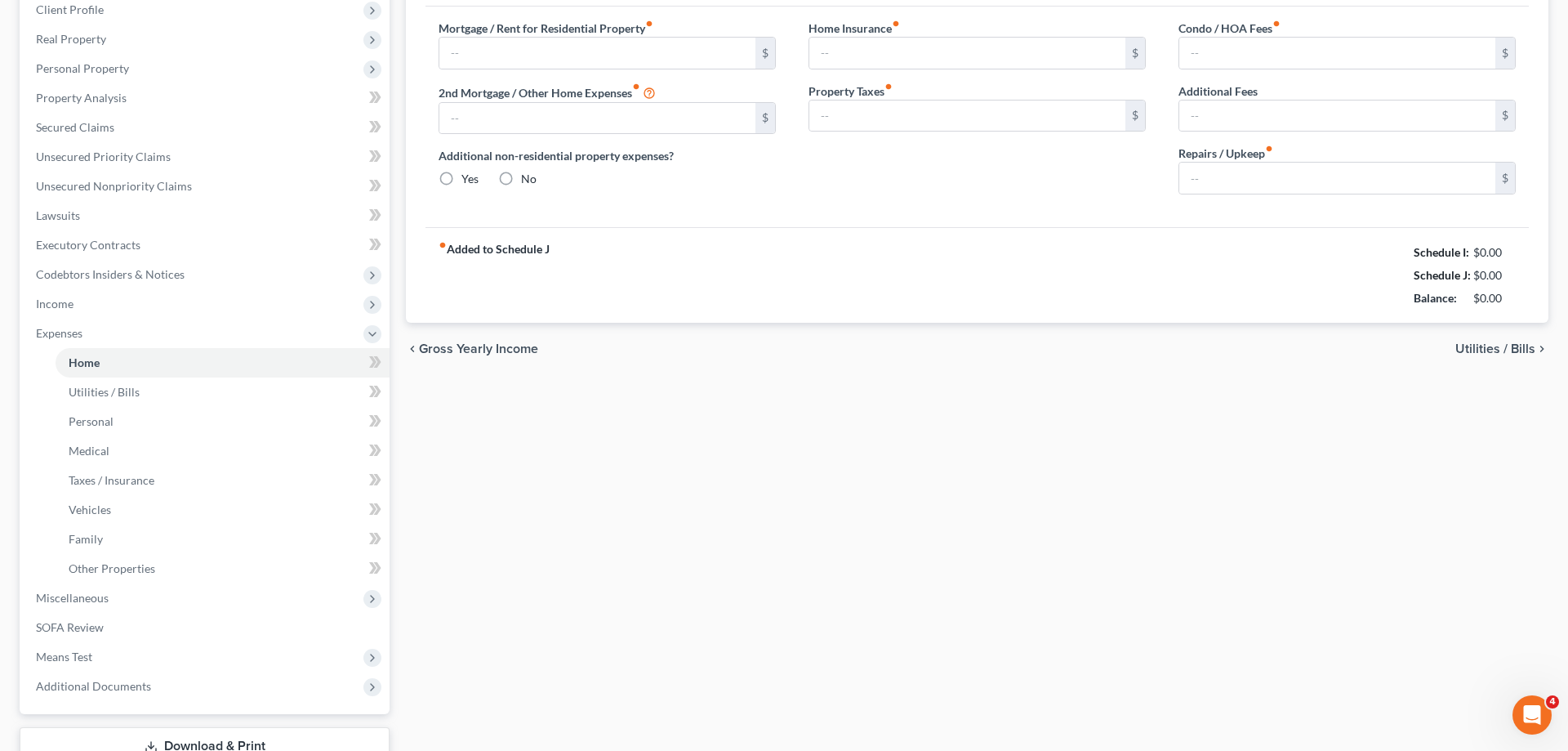
type input "0.00"
radio input "true"
type input "0.00"
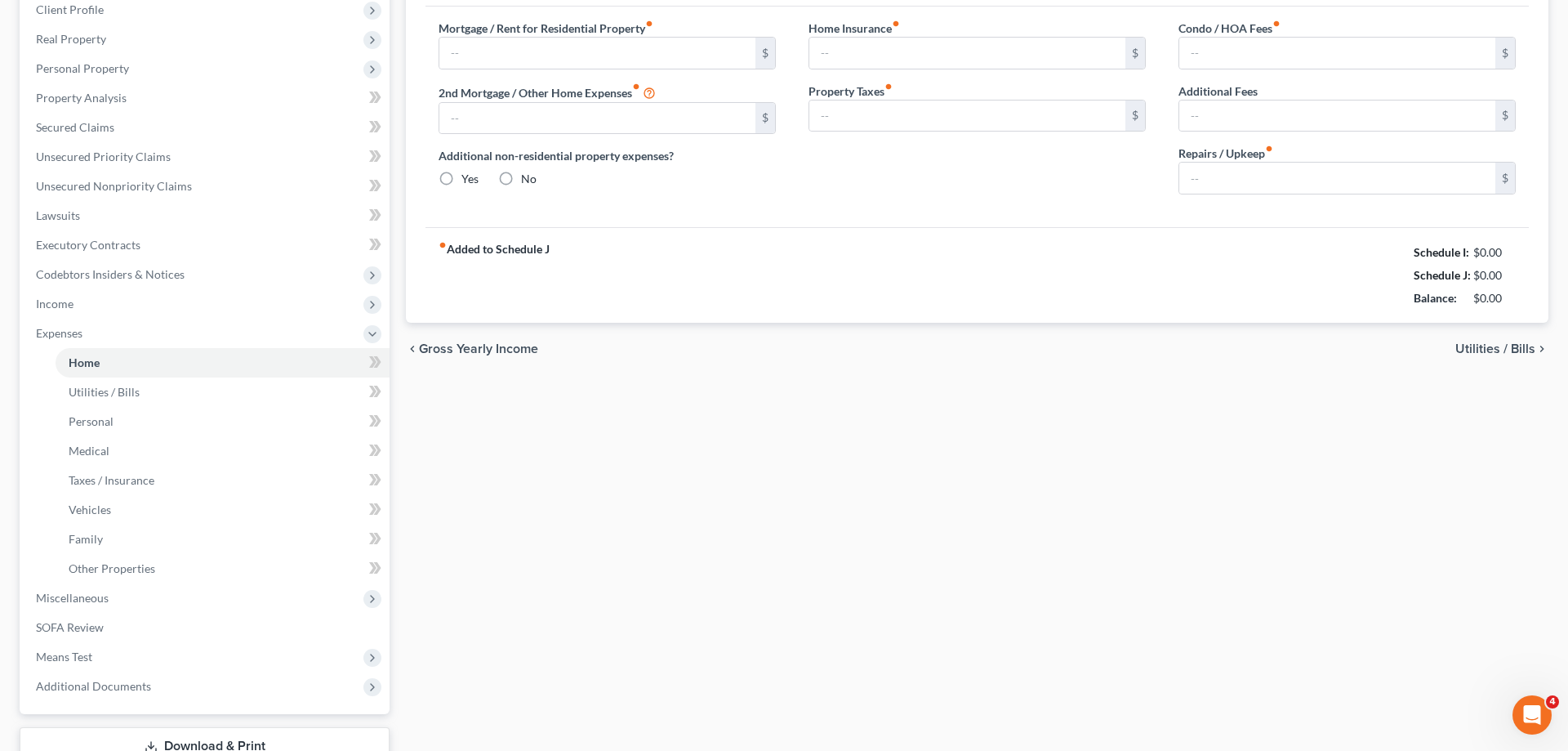
type input "0.00"
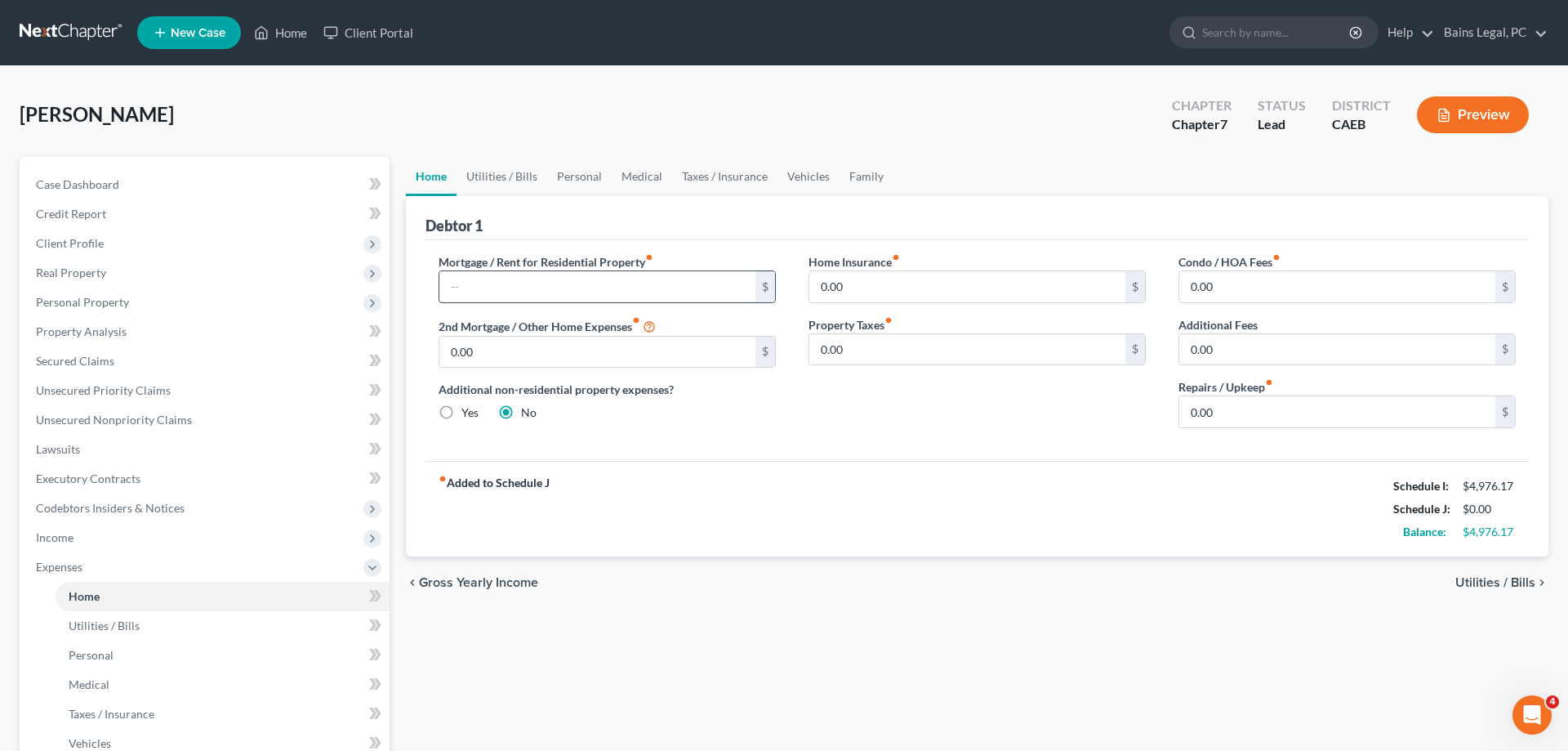
click at [627, 294] on input "text" at bounding box center [597, 286] width 316 height 31
type input "700"
click at [486, 171] on link "Utilities / Bills" at bounding box center [501, 176] width 90 height 39
type input "0.00"
radio input "true"
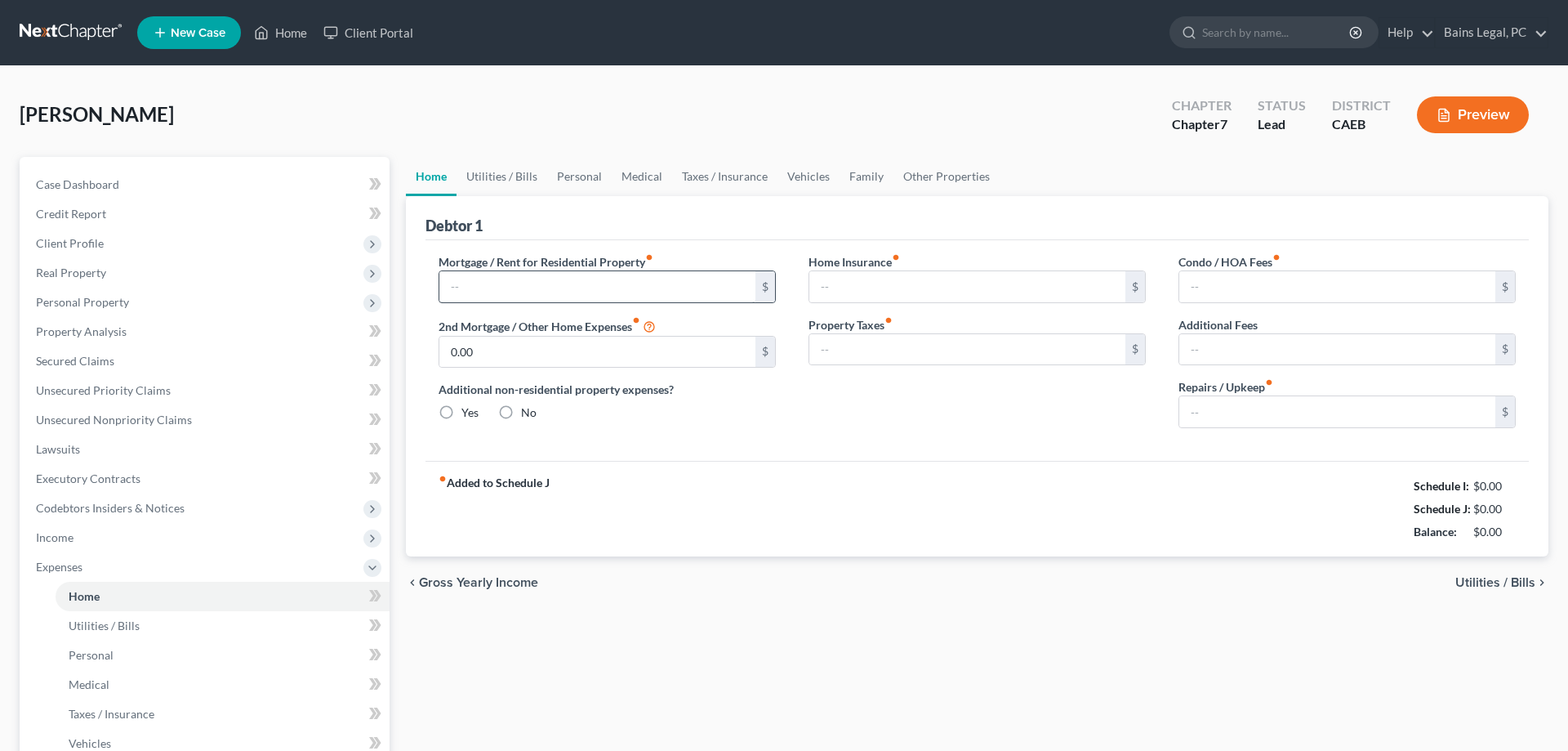
type input "0.00"
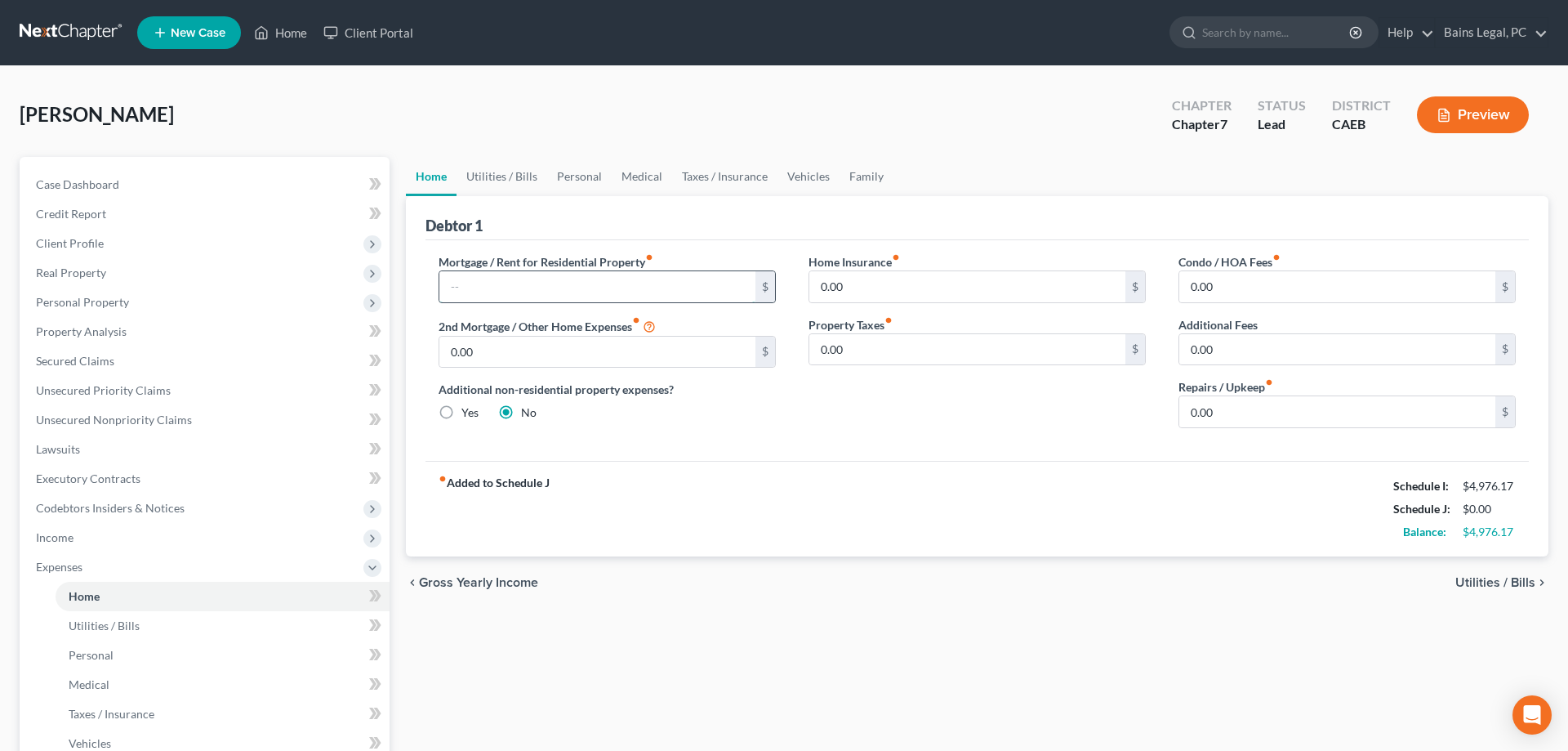
click at [568, 280] on input "text" at bounding box center [597, 286] width 316 height 31
type input "700"
click at [504, 178] on link "Utilities / Bills" at bounding box center [501, 176] width 90 height 39
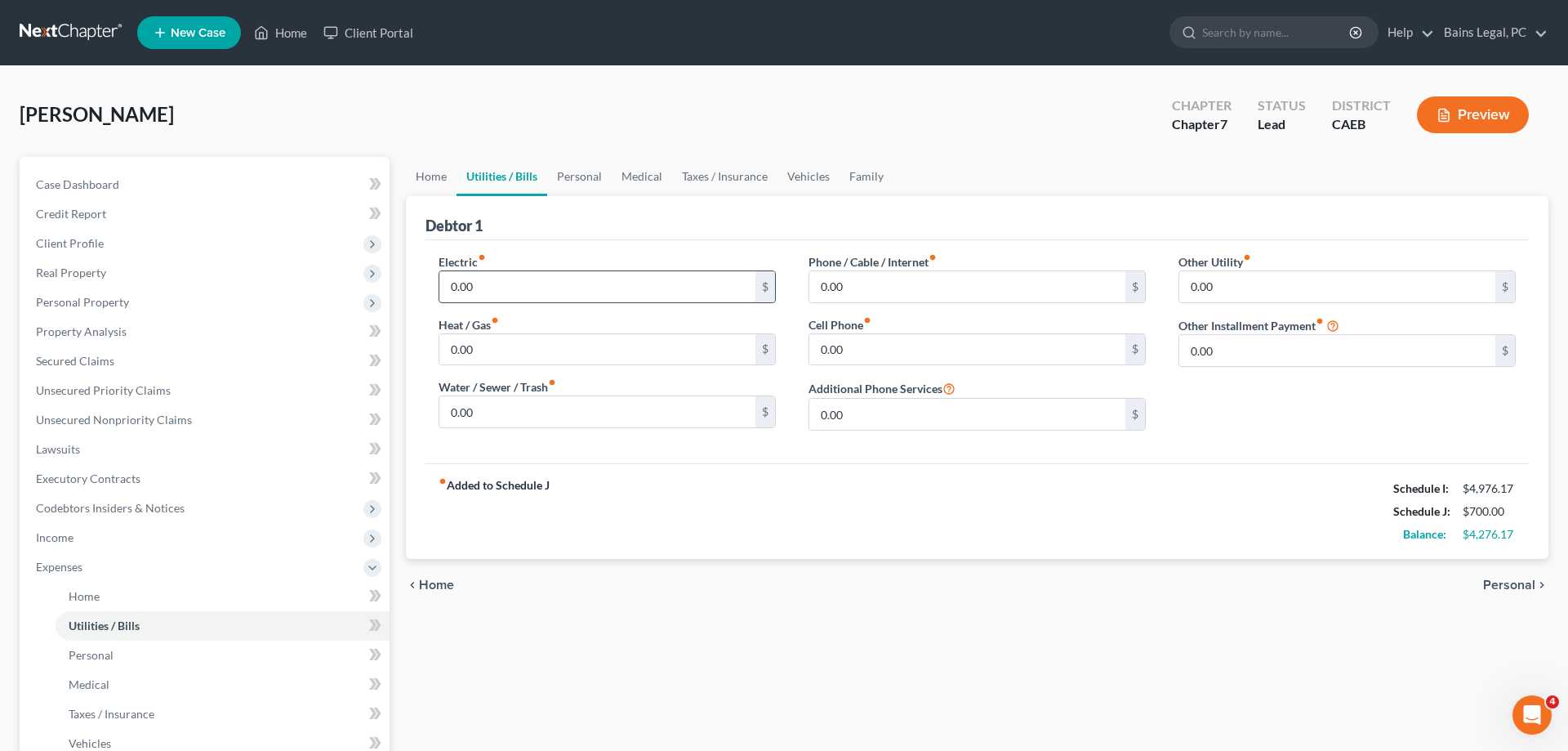
click at [493, 293] on input "0.00" at bounding box center [597, 286] width 316 height 31
type input "135"
type input "30"
type input "50"
type input "120"
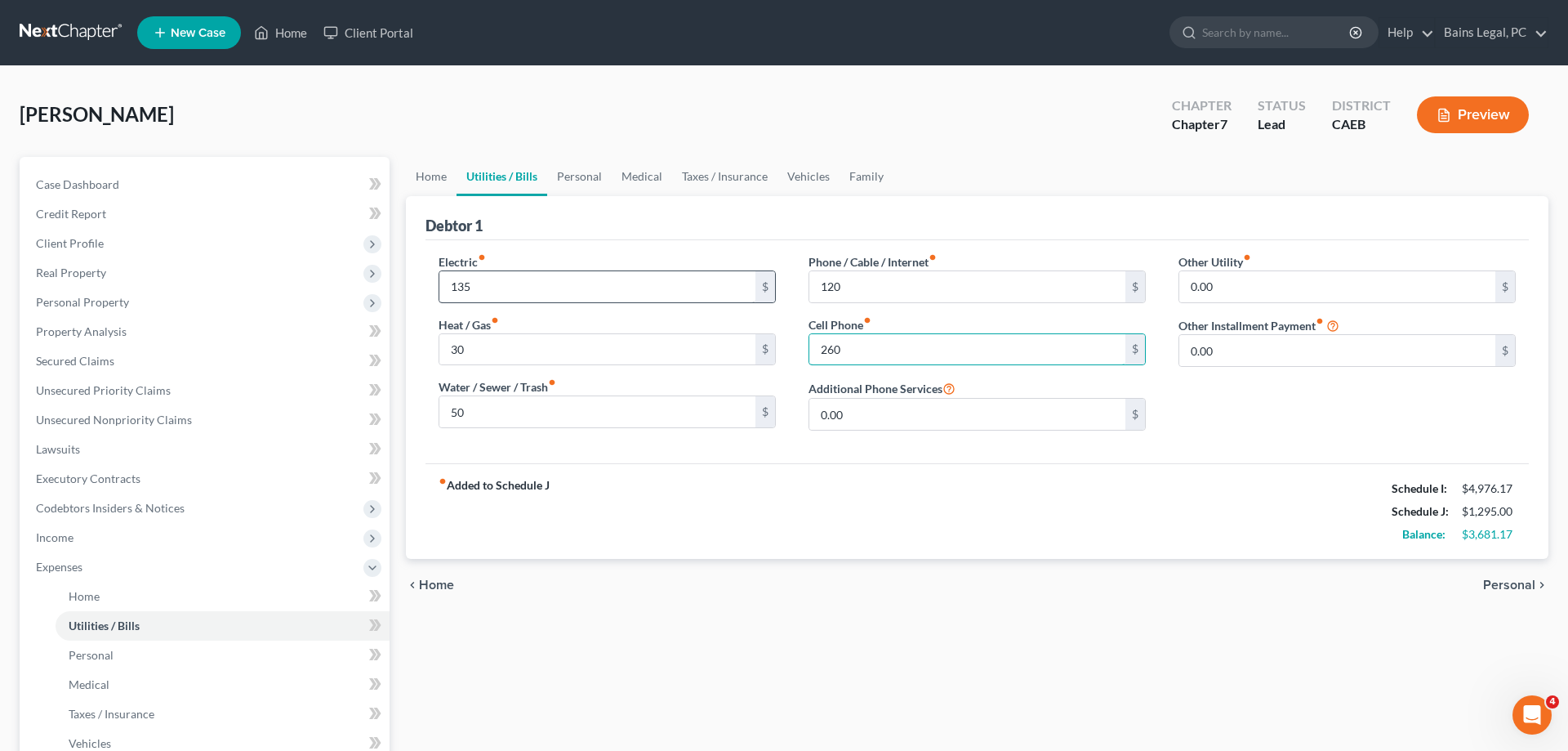
type input "260"
click at [574, 176] on link "Personal" at bounding box center [580, 176] width 65 height 39
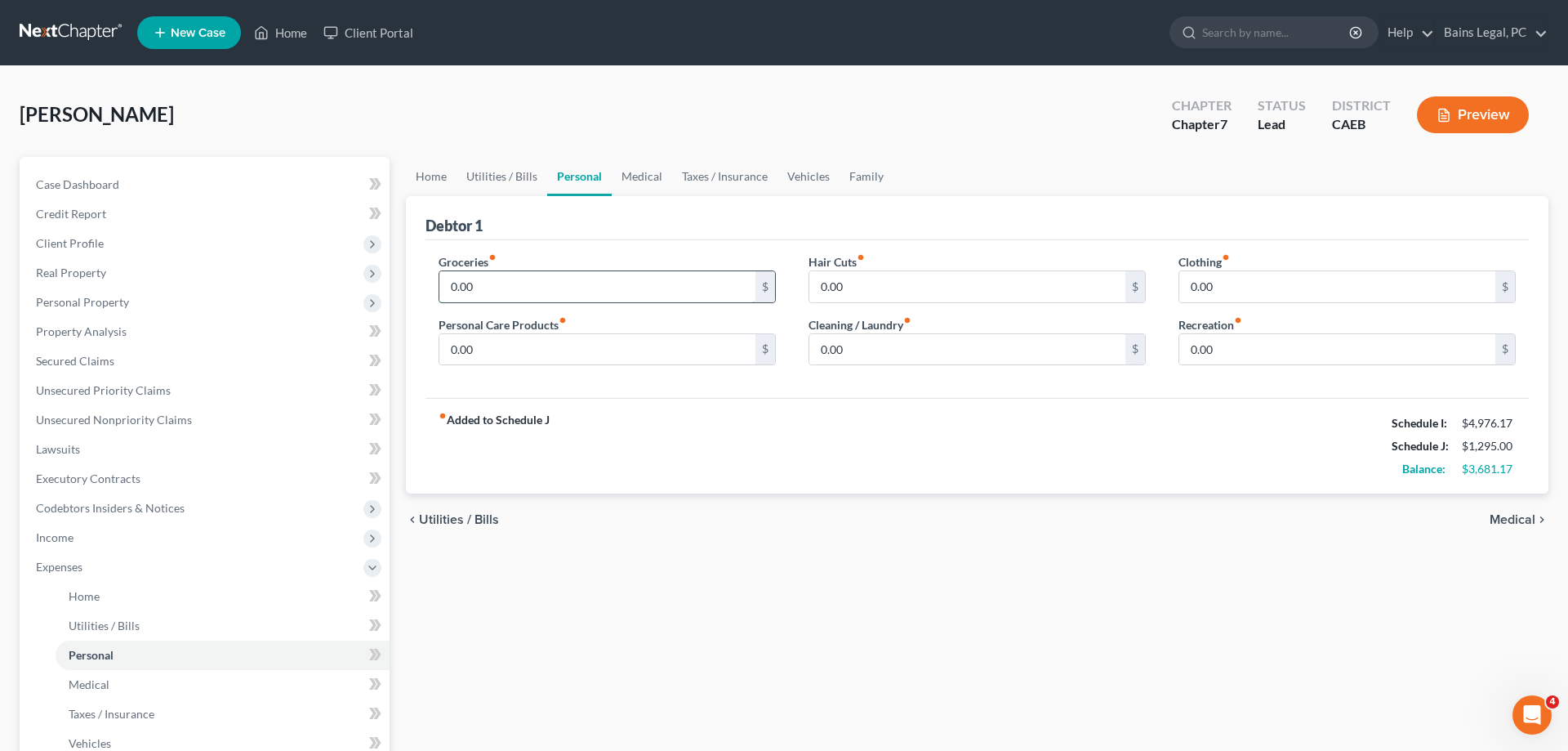
click at [570, 276] on input "0.00" at bounding box center [597, 286] width 316 height 31
type input "700"
type input "200"
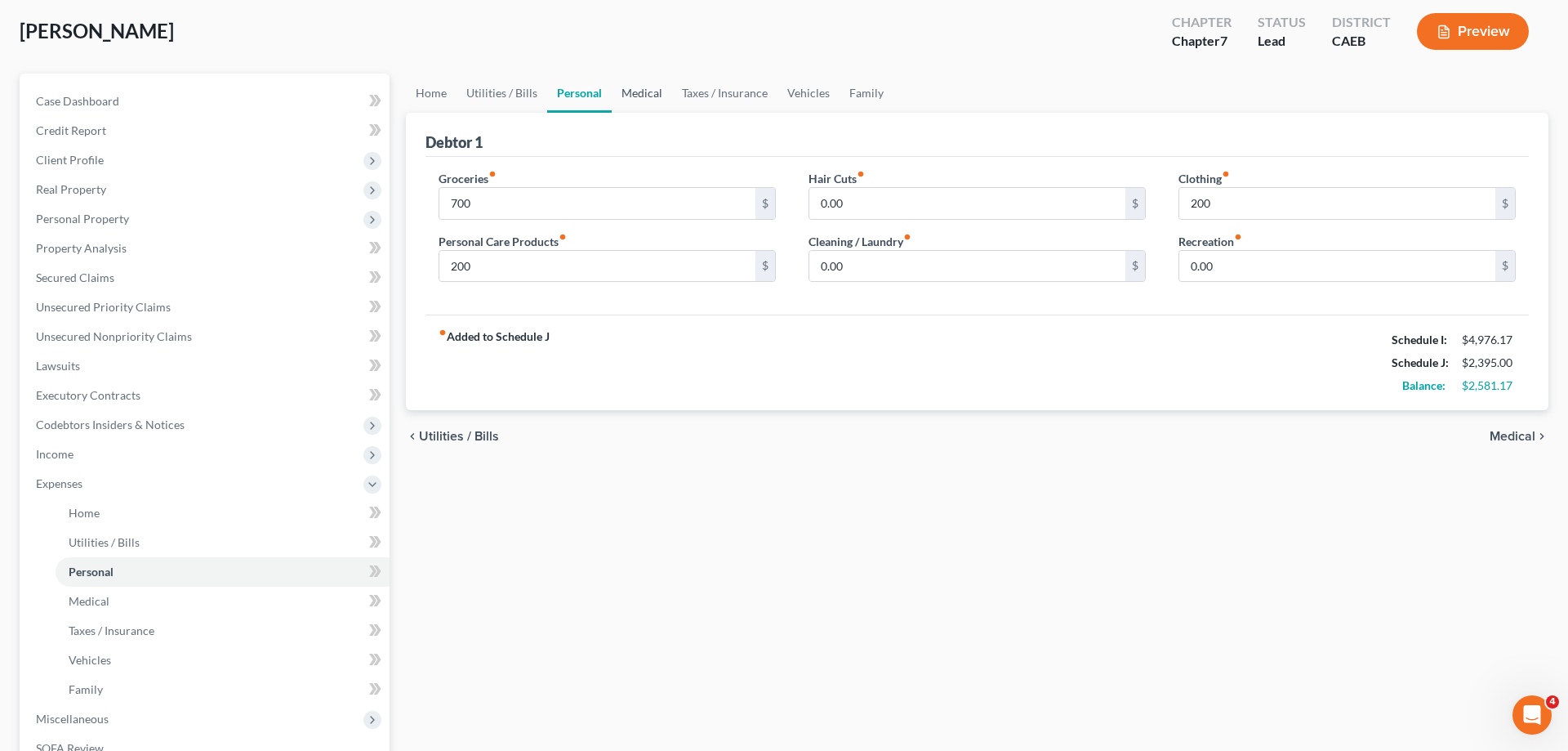
click at [639, 89] on link "Medical" at bounding box center [641, 93] width 61 height 39
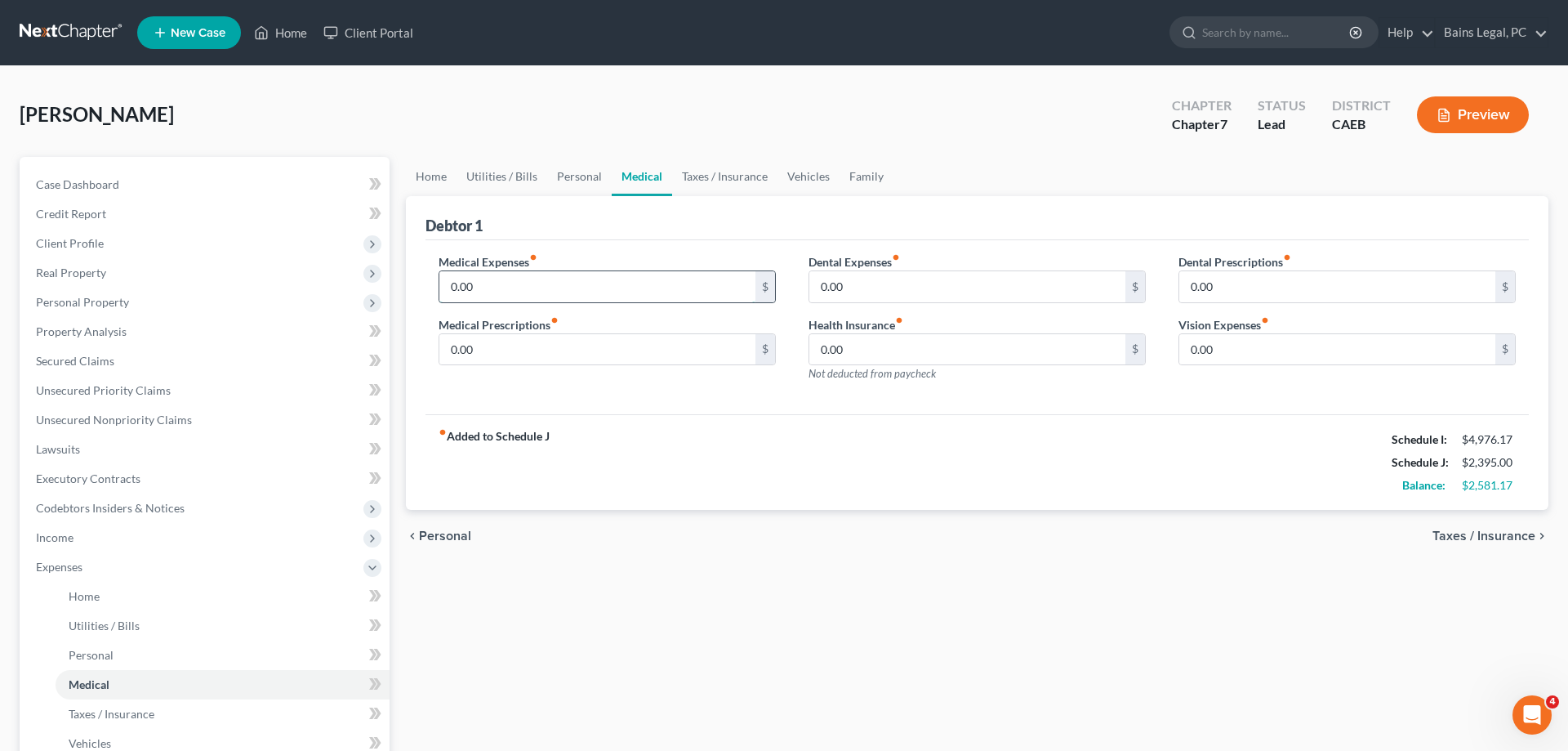
click at [519, 285] on input "0.00" at bounding box center [597, 286] width 316 height 31
type input "156"
click at [1298, 281] on input "0.00" at bounding box center [1337, 286] width 316 height 31
drag, startPoint x: 780, startPoint y: 183, endPoint x: 801, endPoint y: 176, distance: 22.1
click at [785, 179] on link "Vehicles" at bounding box center [808, 176] width 62 height 39
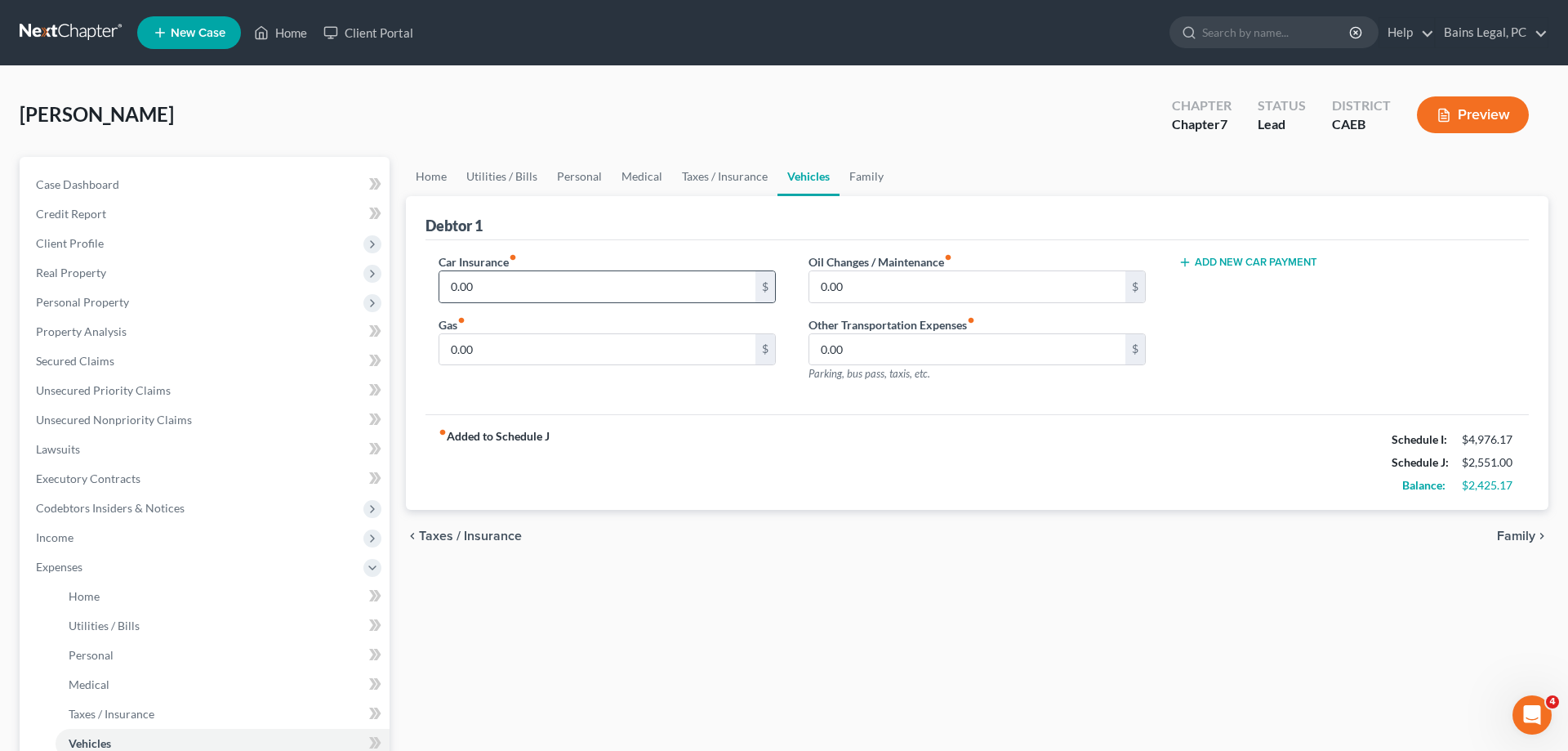
click at [587, 271] on div "0.00 $" at bounding box center [607, 286] width 338 height 32
click at [586, 275] on input "0.00" at bounding box center [597, 286] width 316 height 31
type input "185"
type input "320"
click at [867, 171] on link "Family" at bounding box center [866, 176] width 54 height 39
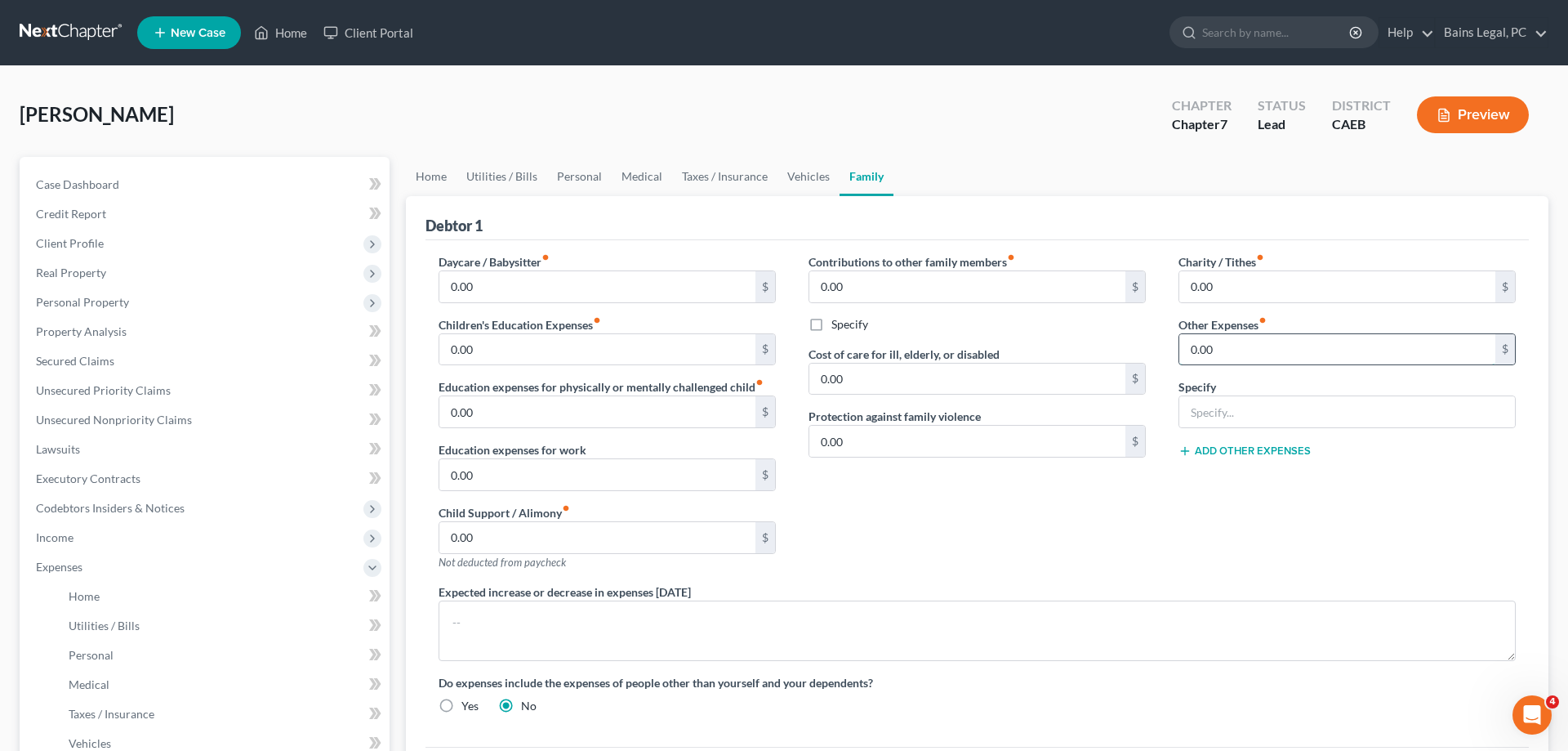
click at [1293, 354] on input "0.00" at bounding box center [1337, 349] width 316 height 31
type input "42"
type input "Auto Registration"
click at [1219, 448] on button "Add Other Expenses" at bounding box center [1244, 451] width 132 height 13
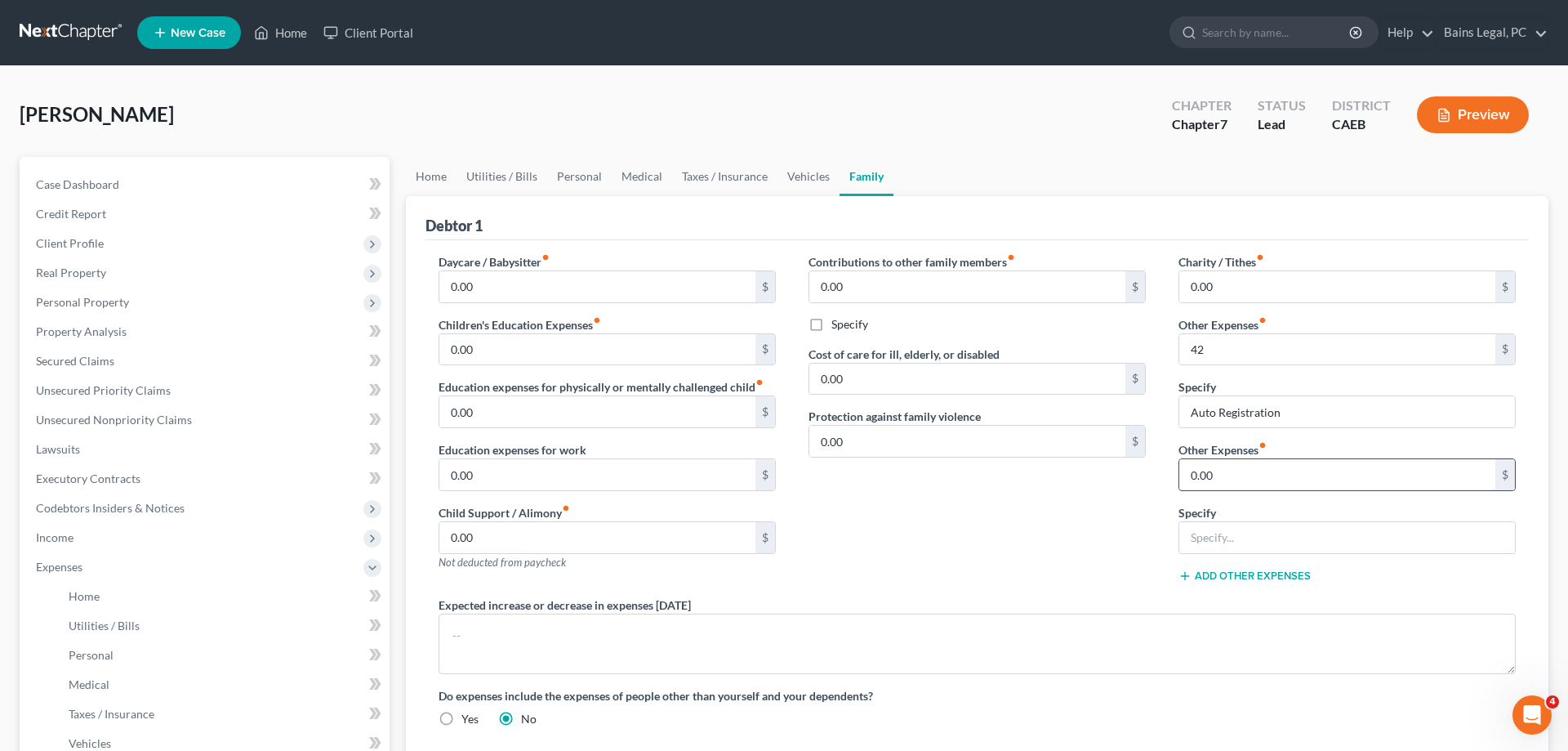
click at [1250, 462] on input "0.00" at bounding box center [1337, 474] width 316 height 31
type input "50"
type input "Pet Care"
click at [621, 358] on input "0.00" at bounding box center [597, 349] width 316 height 31
type input "50"
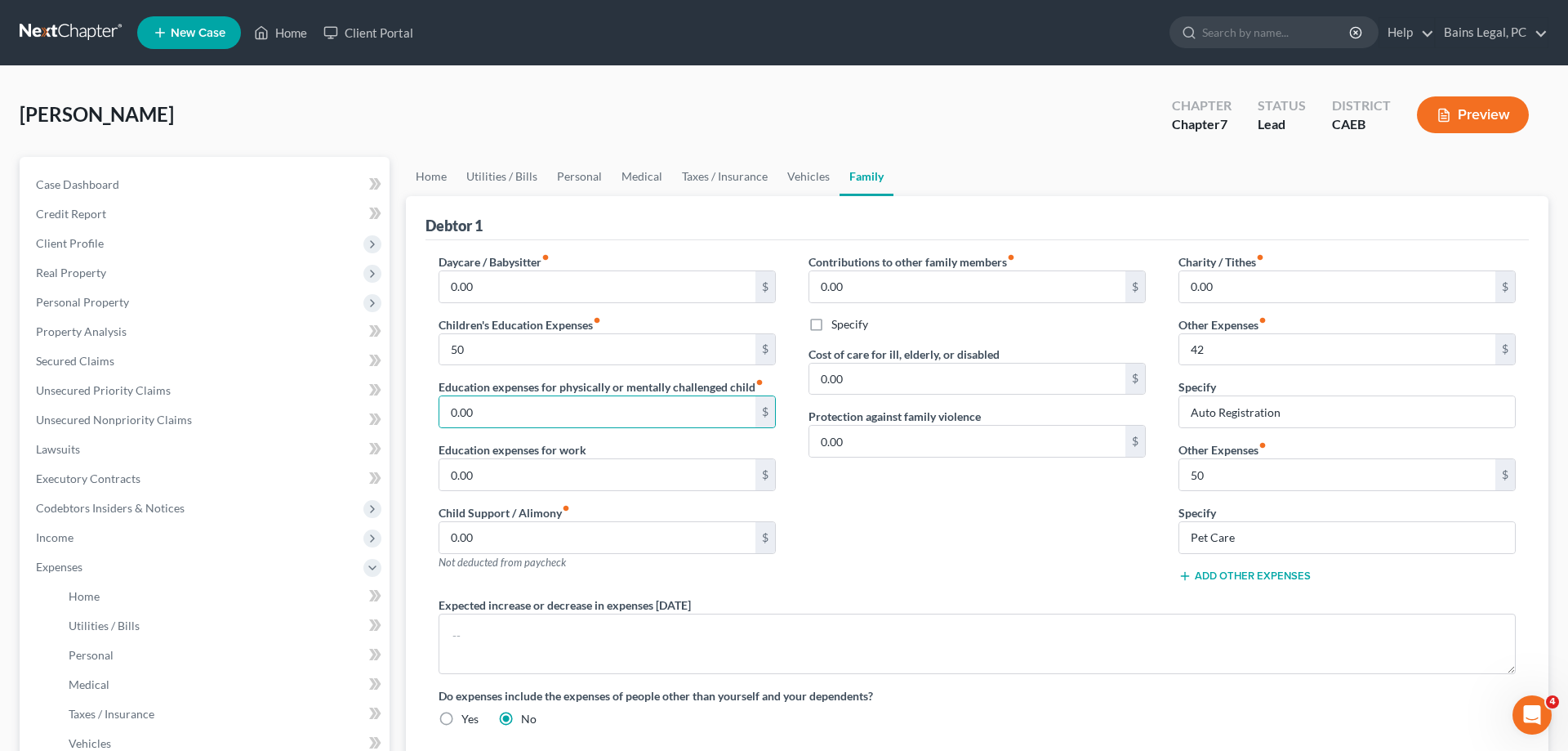
click at [1268, 576] on button "Add Other Expenses" at bounding box center [1244, 576] width 132 height 13
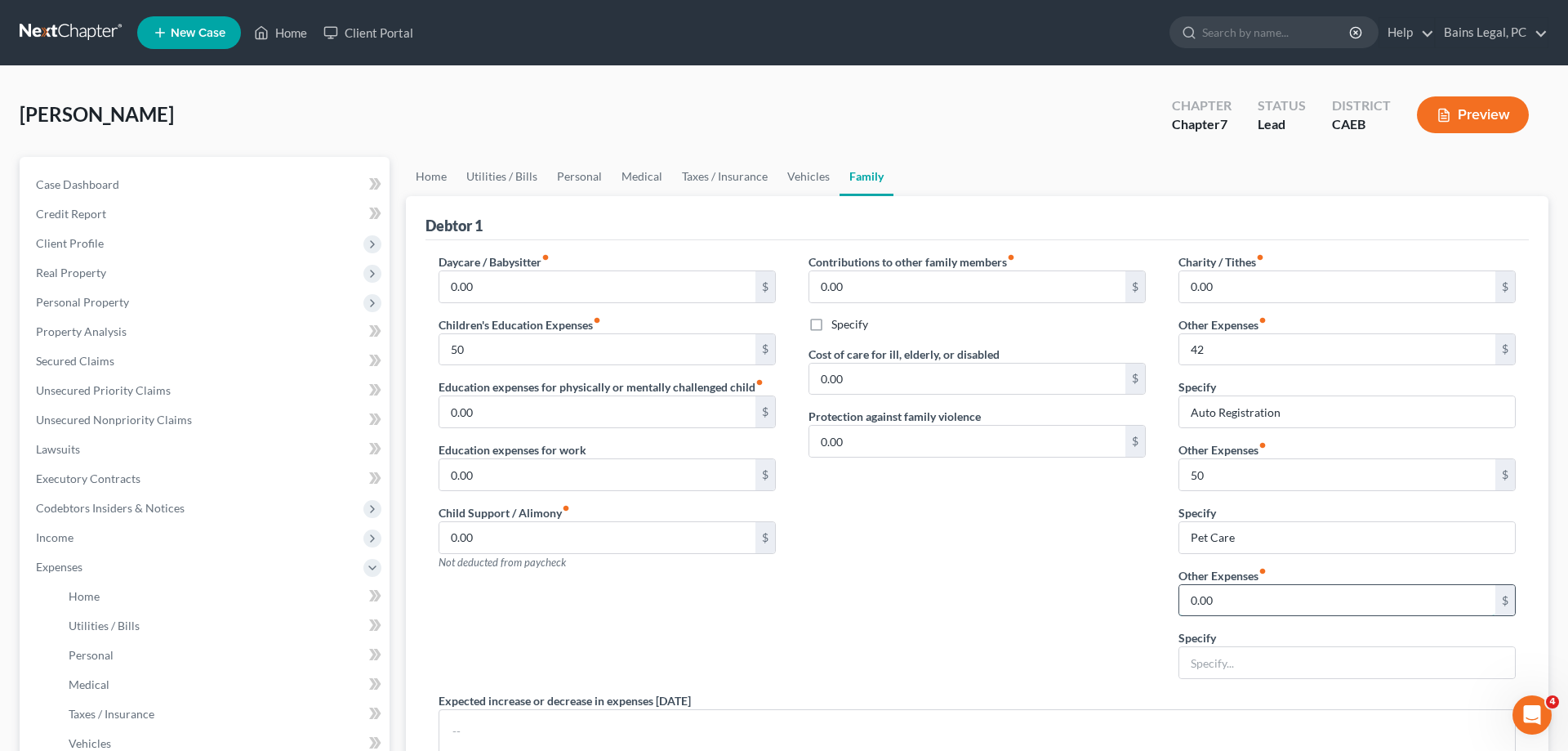
click at [1254, 592] on input "0.00" at bounding box center [1337, 600] width 316 height 31
type input "180"
type input "Gym"
click at [577, 168] on link "Personal" at bounding box center [580, 176] width 65 height 39
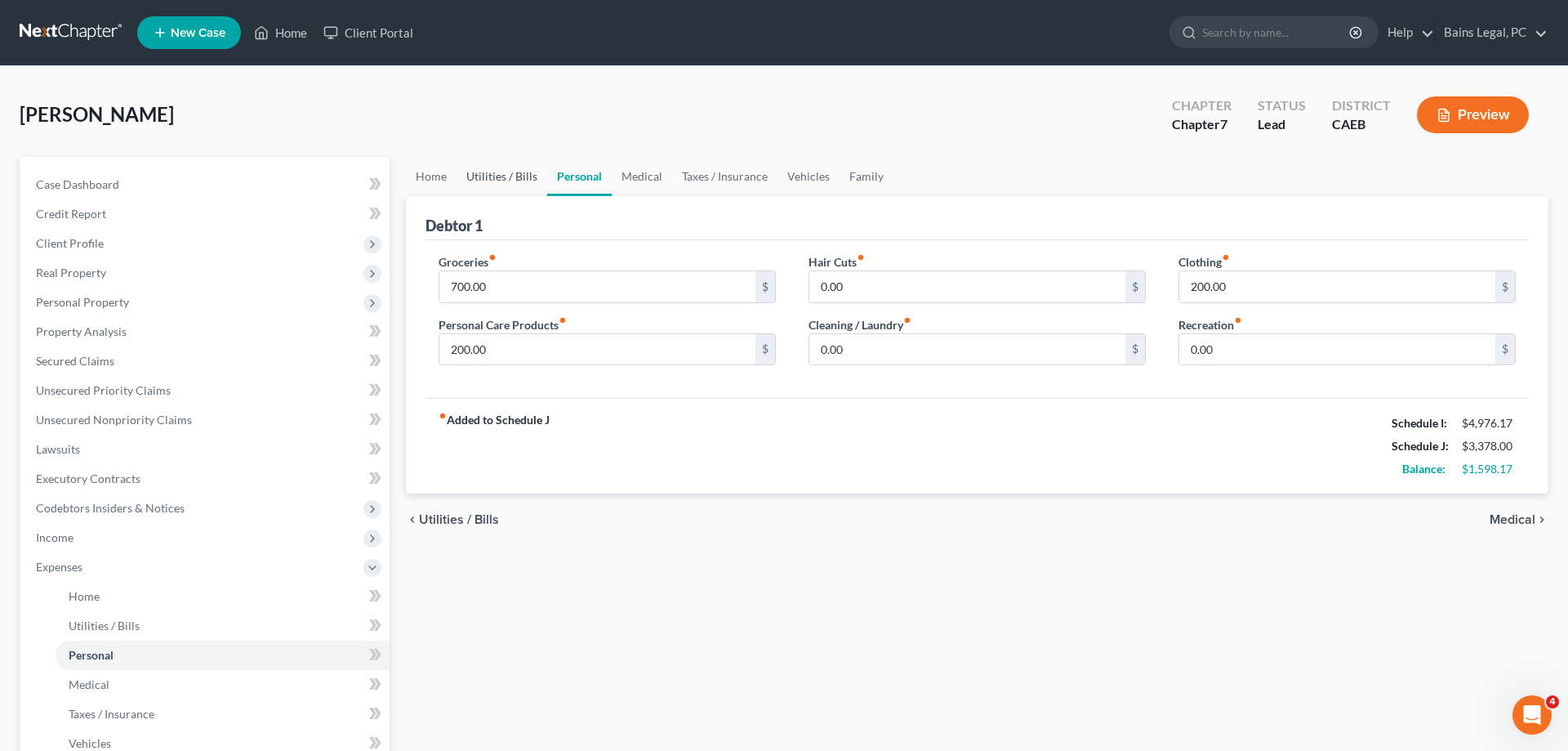
click at [514, 183] on link "Utilities / Bills" at bounding box center [501, 176] width 90 height 39
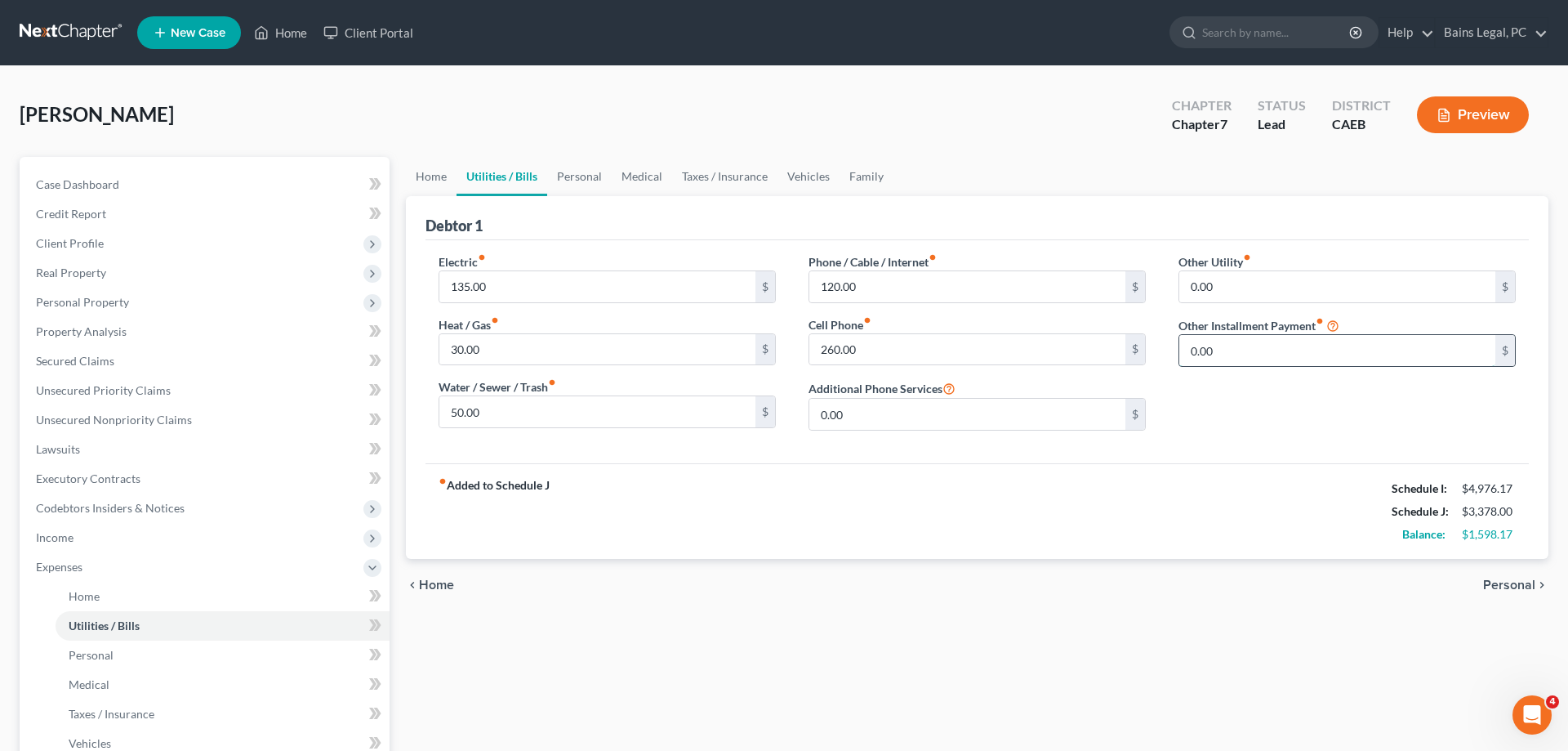
click at [1273, 345] on input "0.00" at bounding box center [1337, 350] width 316 height 31
type input "600"
type input "College Payments"
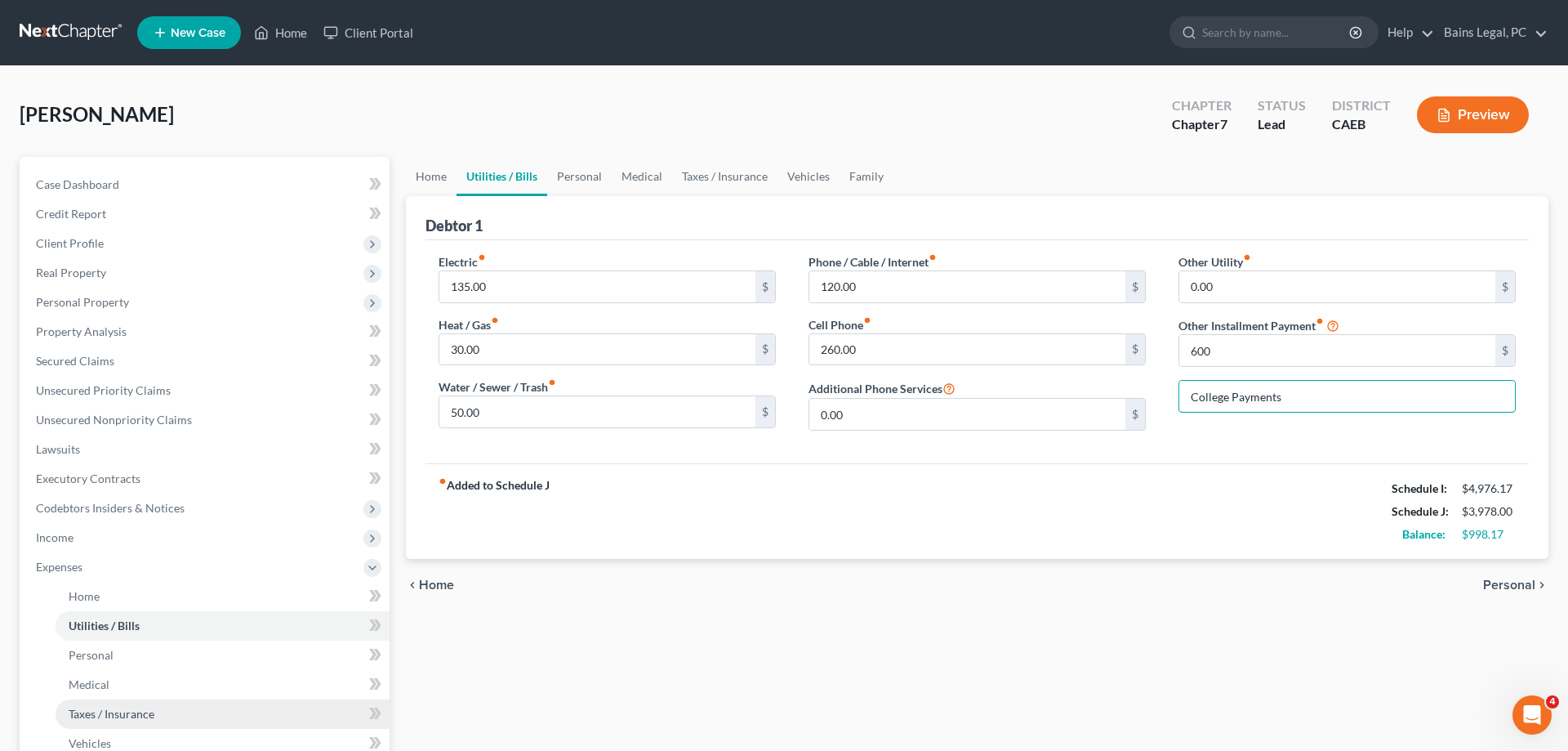
scroll to position [322, 0]
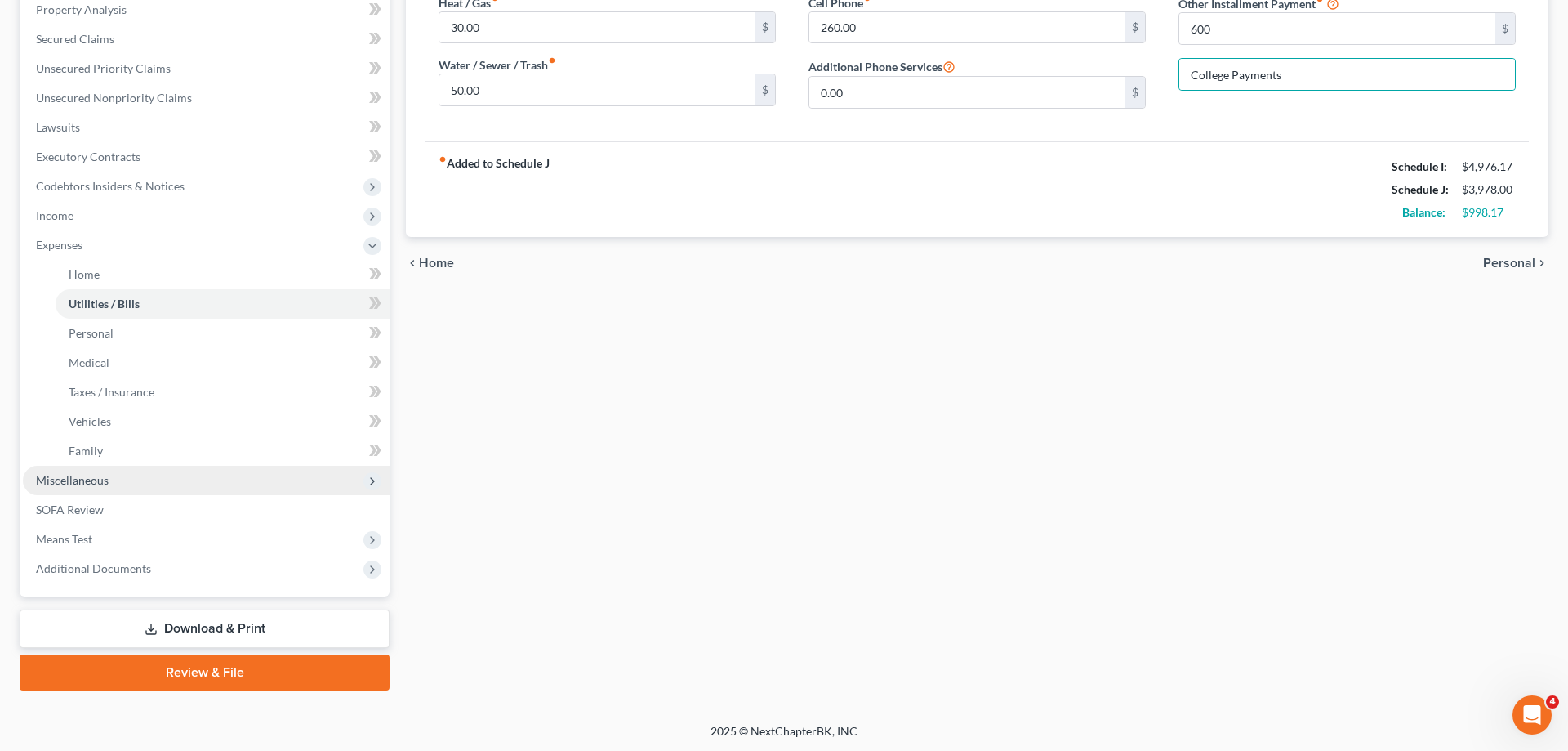
click at [90, 475] on span "Miscellaneous" at bounding box center [72, 480] width 73 height 14
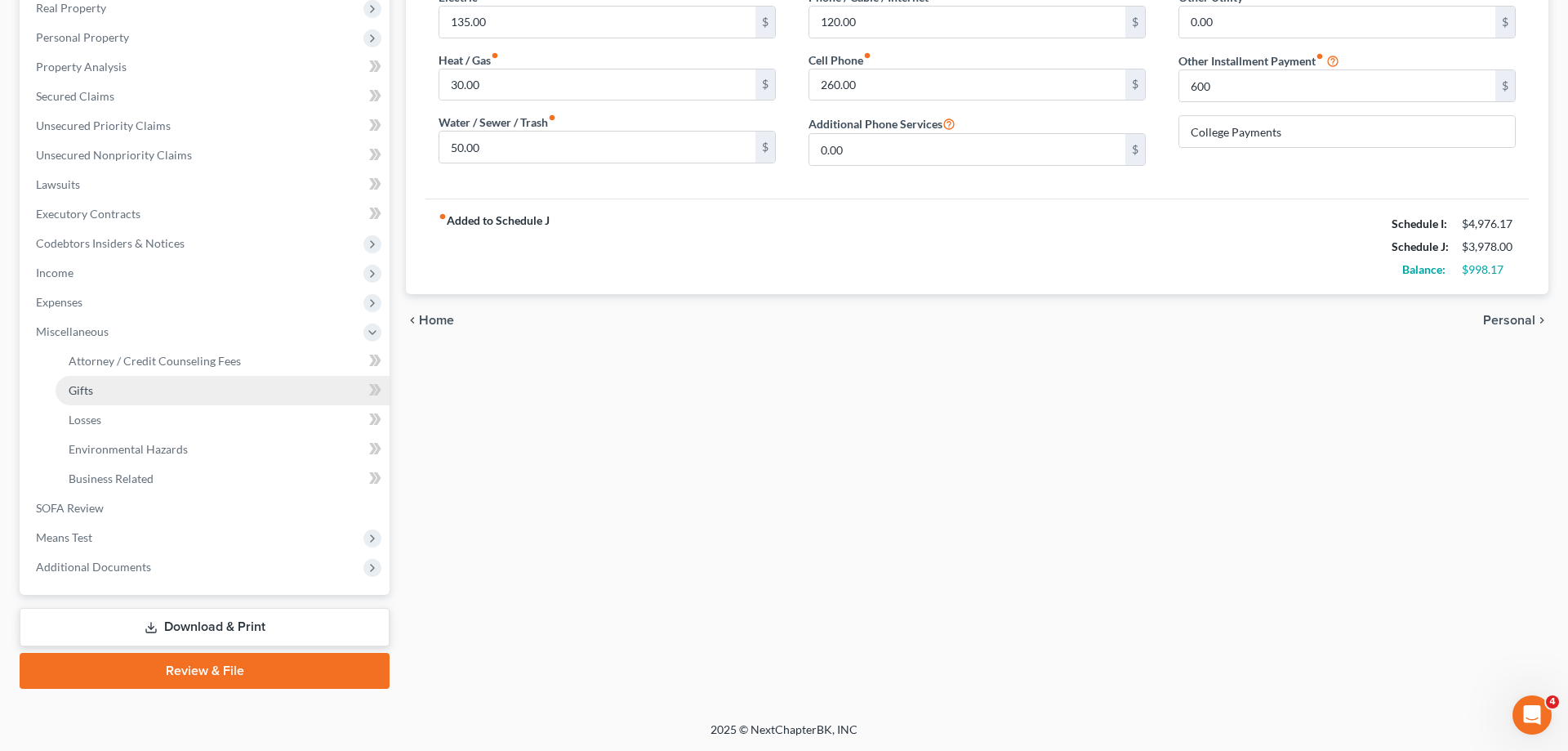
scroll to position [263, 0]
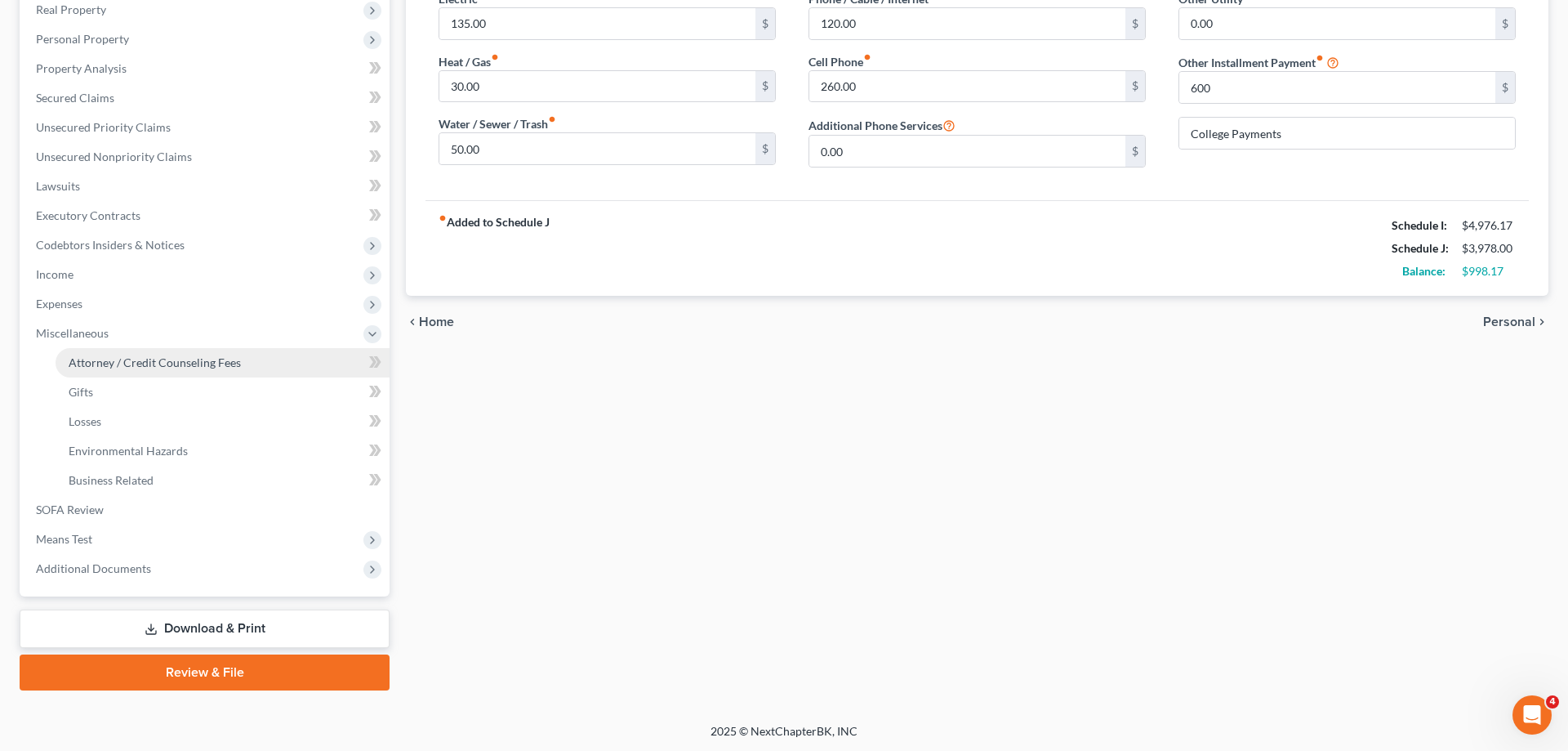
click at [172, 363] on span "Attorney / Credit Counseling Fees" at bounding box center [155, 362] width 173 height 14
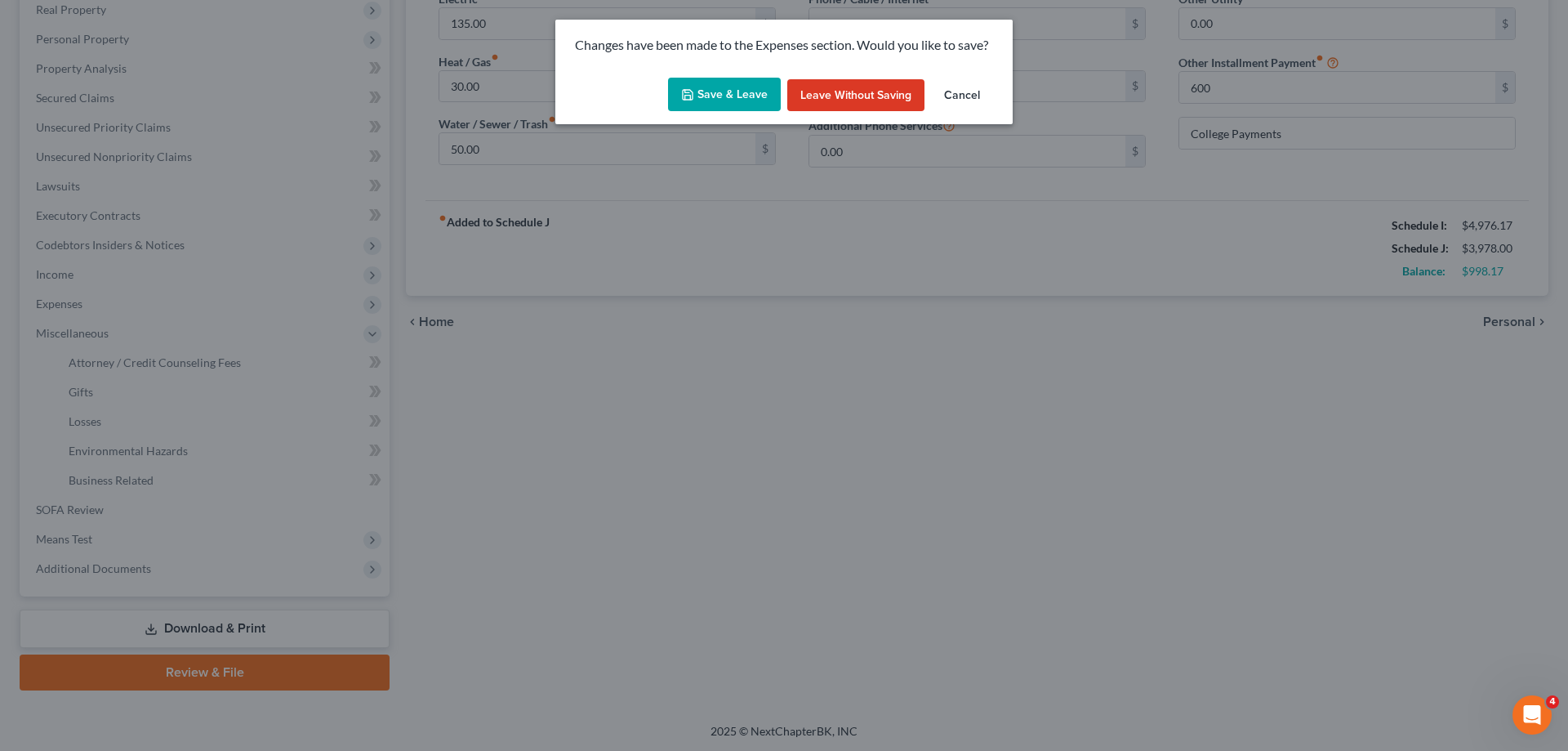
click at [750, 92] on button "Save & Leave" at bounding box center [724, 95] width 113 height 34
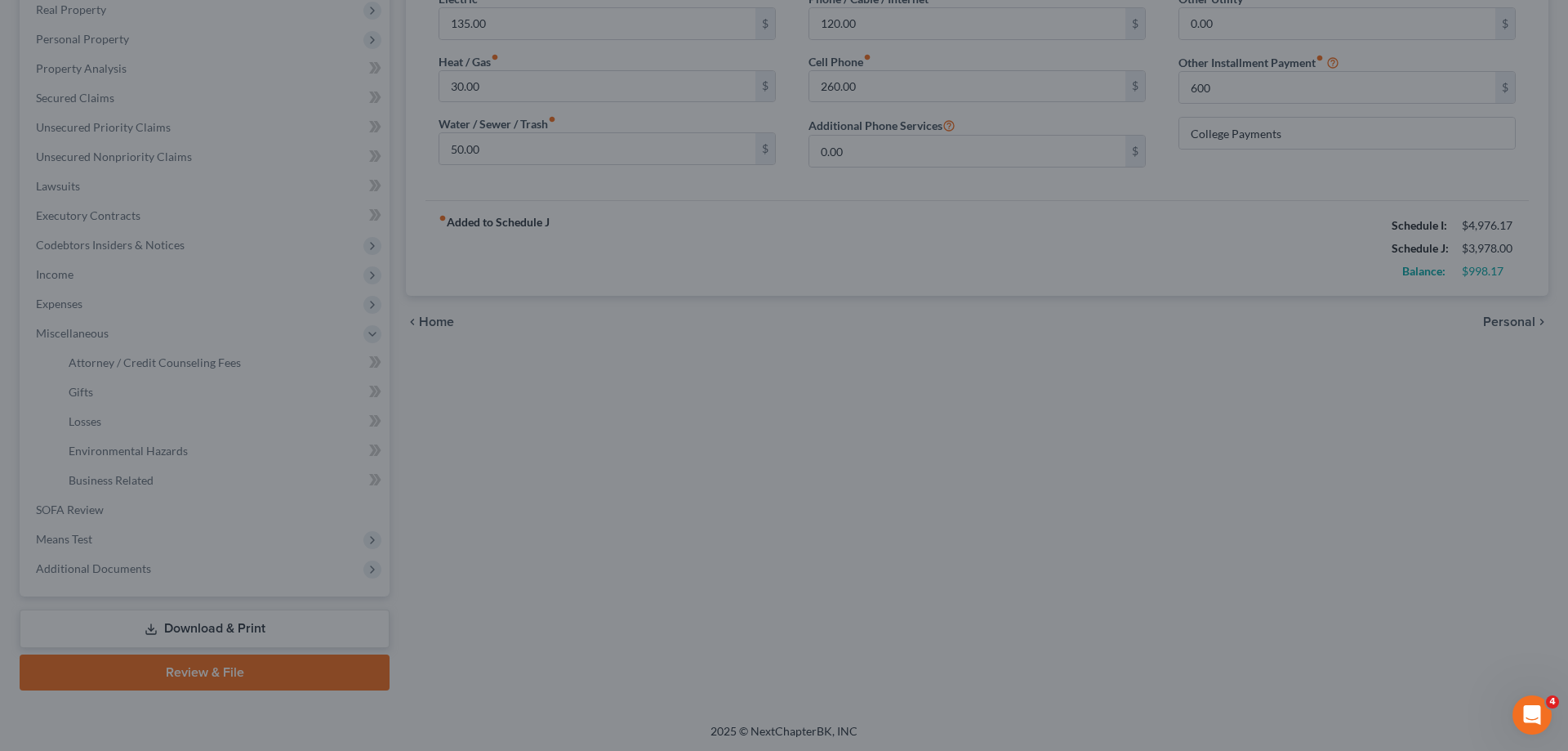
type input "600.00"
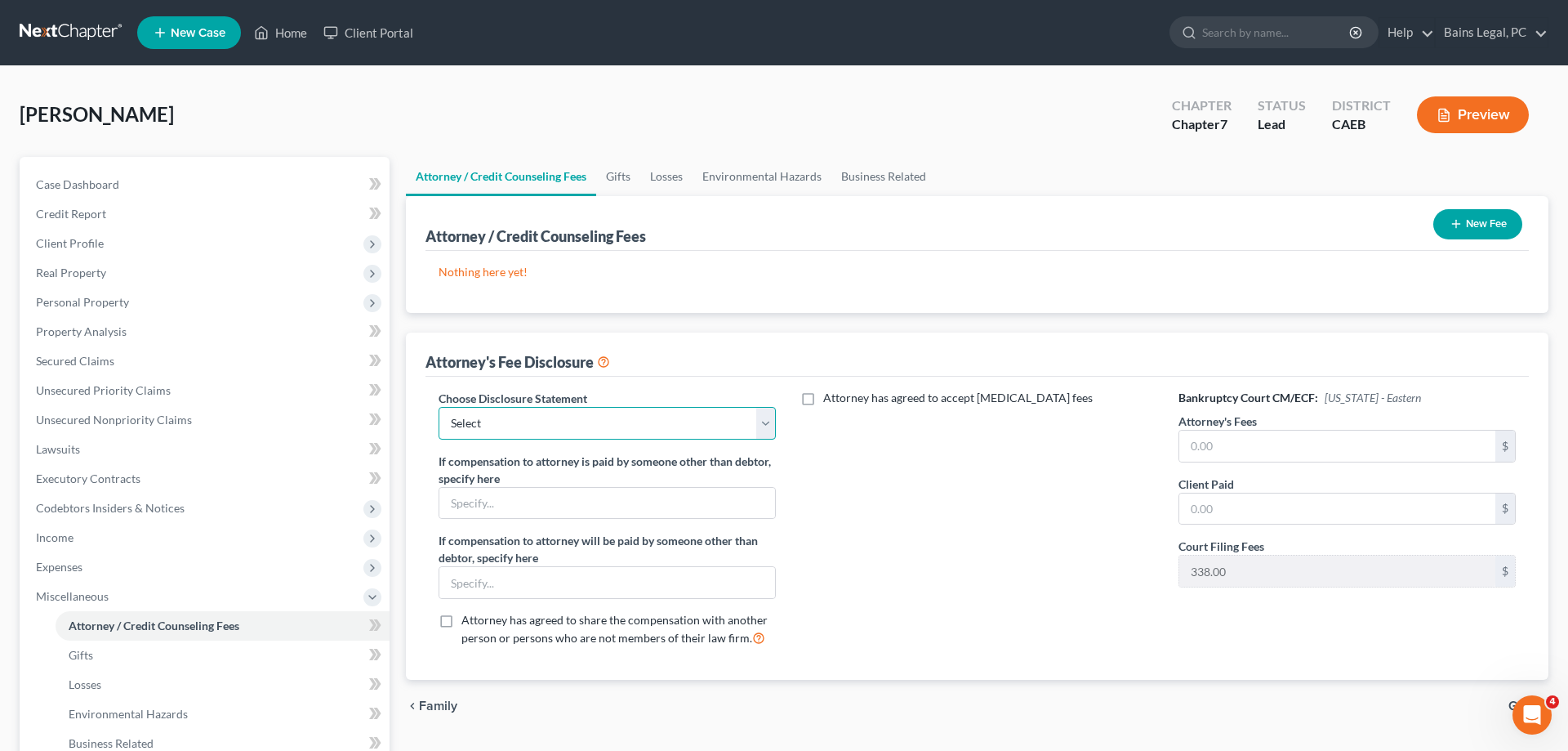
click at [439, 407] on select "Select Fee Disclosure: $2,000 pre; $400 post Fee Discolosure - $1,200 pre; $1,2…" at bounding box center [607, 422] width 338 height 32
select select "36"
click option "Fee Disclosure - All atty fees paid pre filing" at bounding box center [0, 0] width 0 height 0
click at [1267, 452] on input "text" at bounding box center [1337, 446] width 316 height 31
type input "2,000"
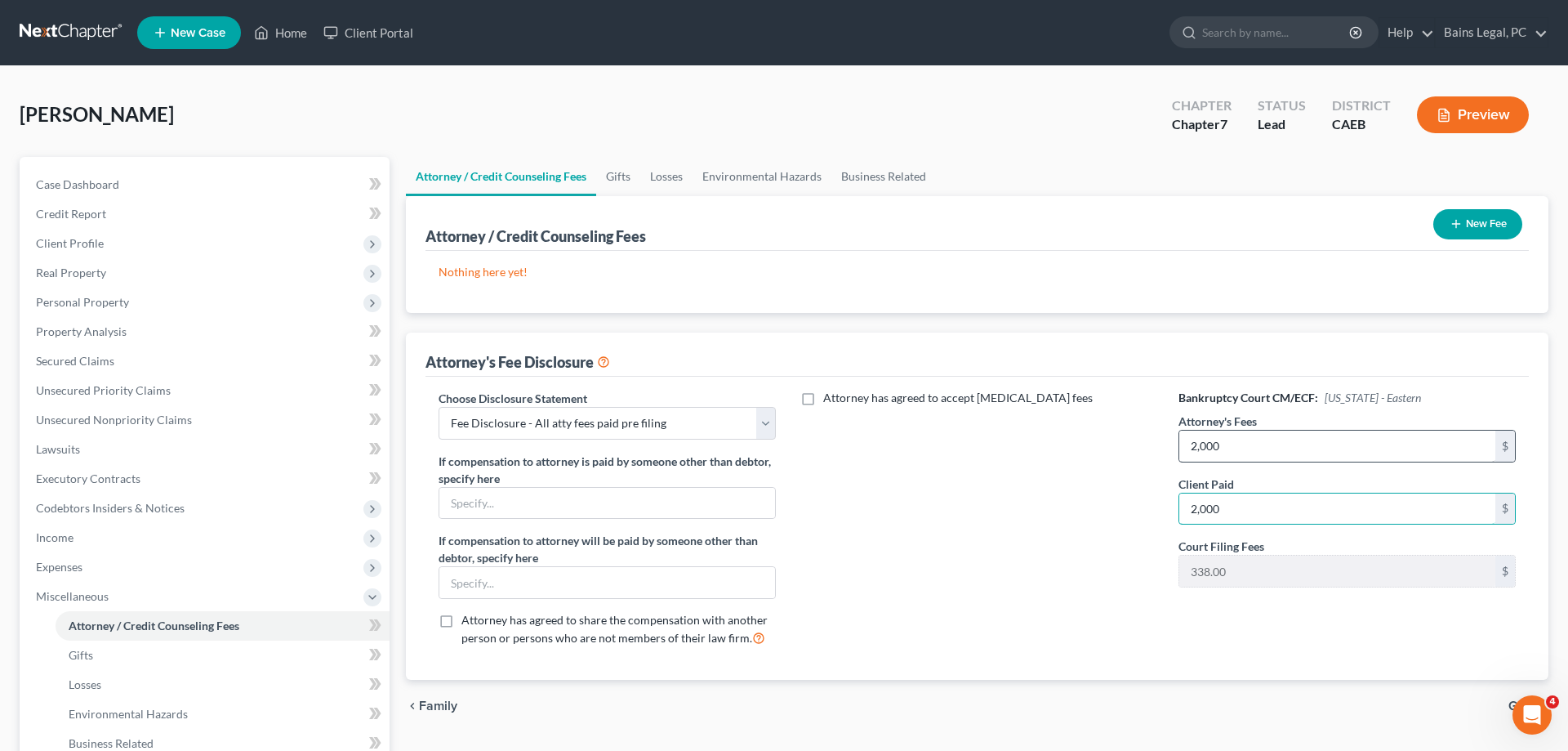
type input "2,000"
click at [1460, 207] on div "New Fee" at bounding box center [1478, 224] width 102 height 43
drag, startPoint x: 1485, startPoint y: 223, endPoint x: 951, endPoint y: 222, distance: 534.0
click at [1482, 224] on button "New Fee" at bounding box center [1478, 224] width 89 height 30
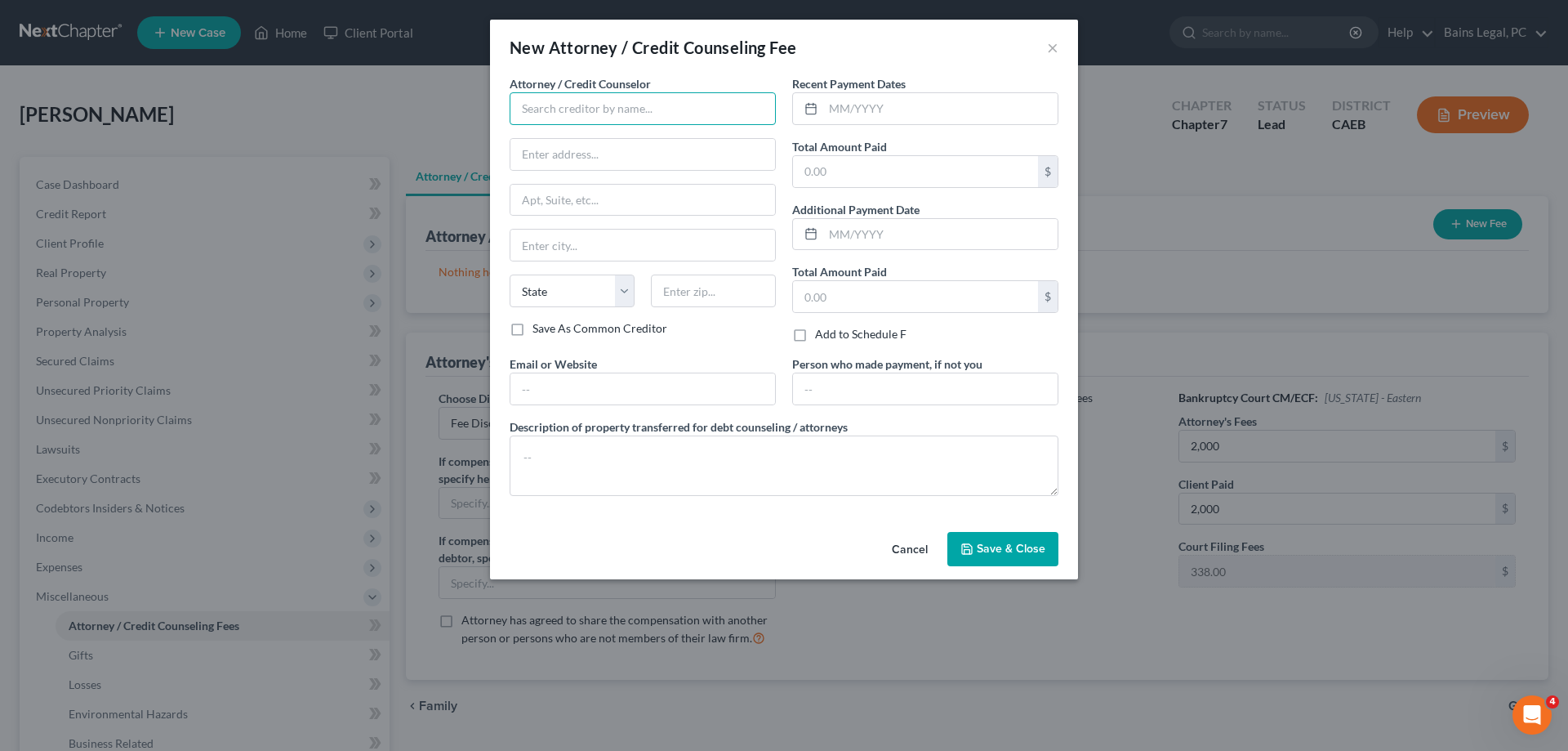
click at [690, 118] on input "text" at bounding box center [642, 108] width 266 height 32
click at [595, 144] on div "Modesto Bankruptcy Attorneys" at bounding box center [607, 138] width 170 height 17
type input "Modesto Bankruptcy Attorneys"
type input "912 11th Street"
type input "Suite 201-9"
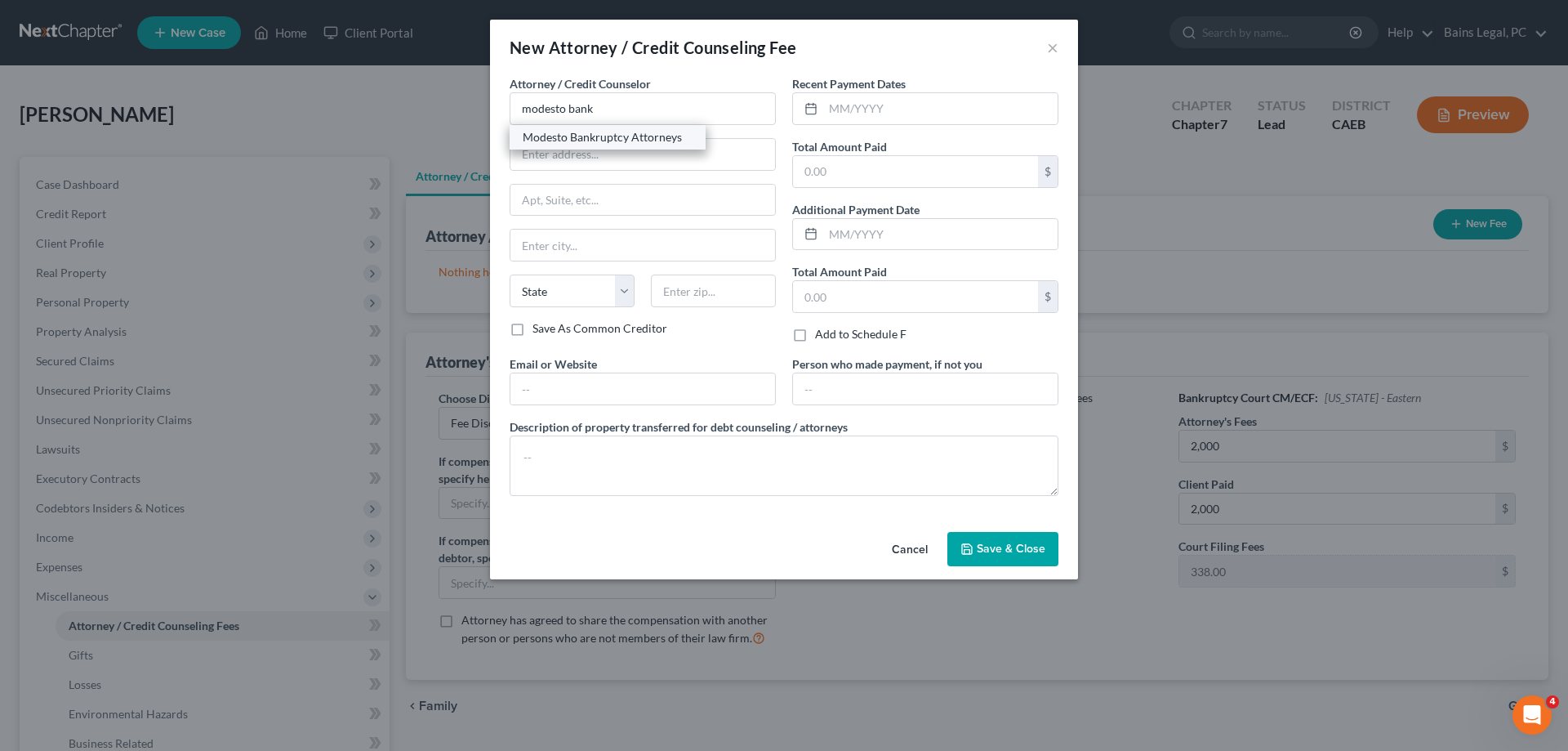
type input "Modesto"
select select "4"
type input "95354"
click at [586, 383] on input "text" at bounding box center [642, 388] width 265 height 31
type input "modestobankruptcyattorneys.com"
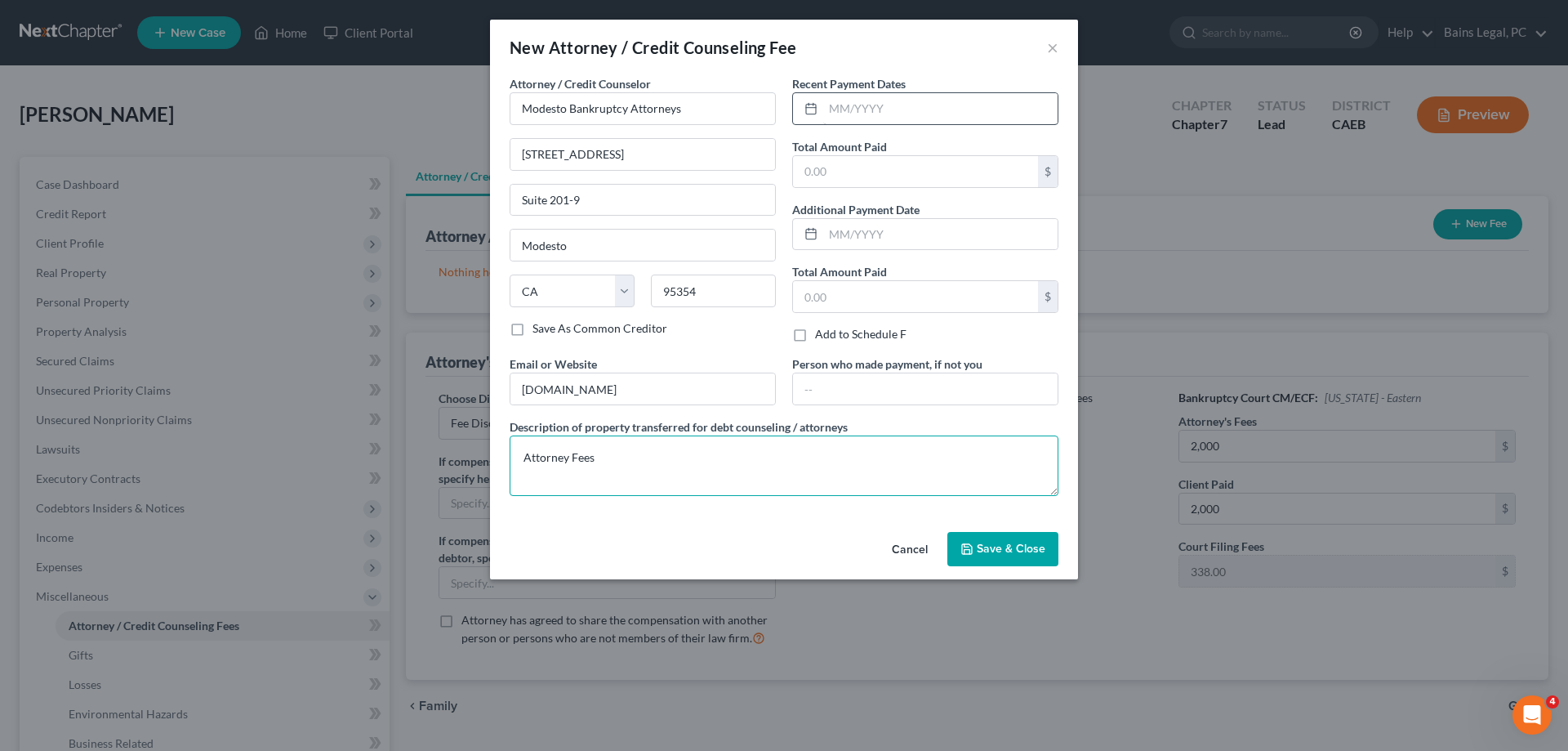
type textarea "Attorney Fees"
click at [892, 107] on input "text" at bounding box center [940, 108] width 235 height 31
type input "7/31/2025"
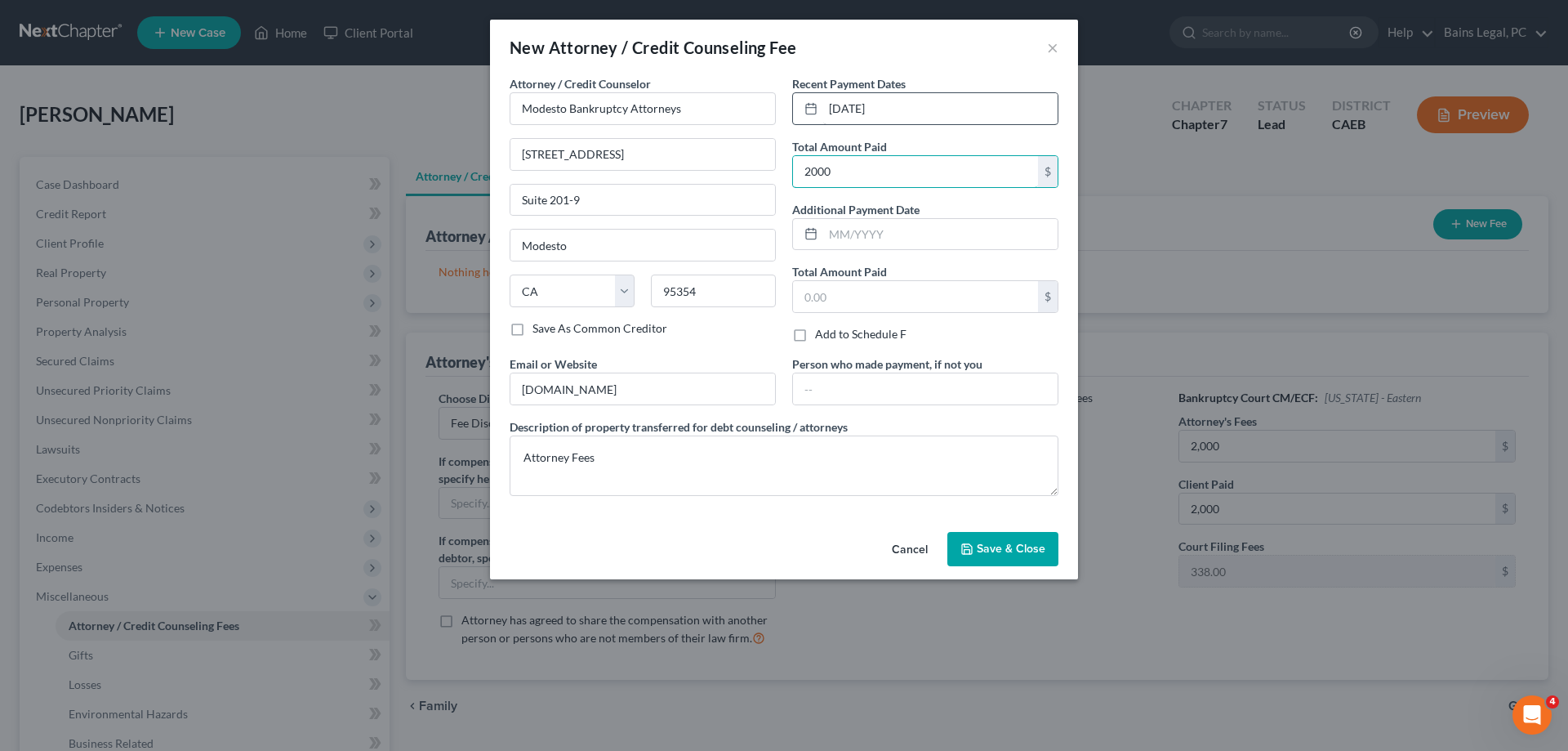
type input "2000"
click at [995, 541] on button "Save & Close" at bounding box center [1003, 549] width 111 height 34
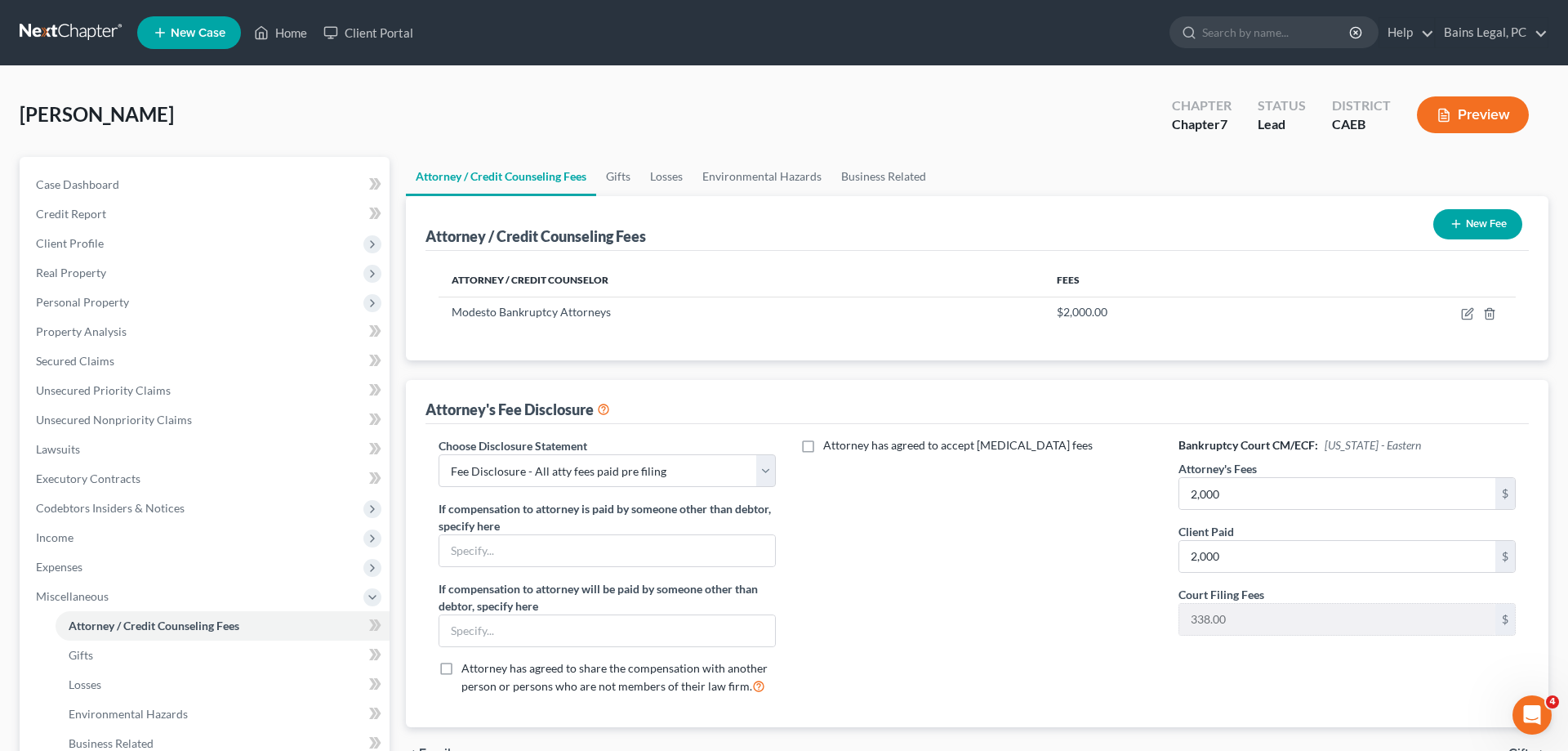
click at [1517, 227] on button "New Fee" at bounding box center [1478, 224] width 89 height 30
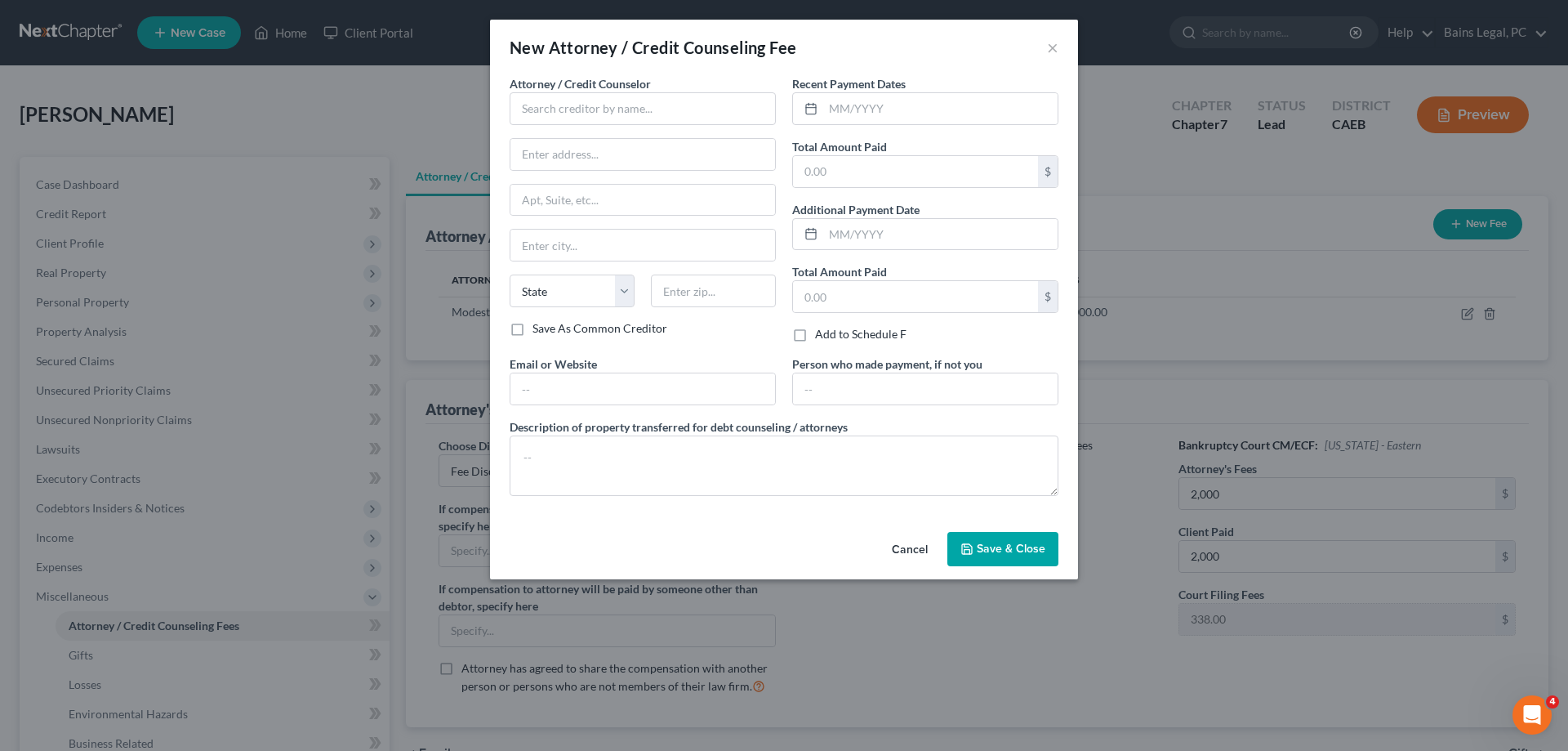
click at [739, 90] on div "Attorney / Credit Counselor *" at bounding box center [642, 100] width 266 height 50
click at [729, 105] on input "text" at bounding box center [642, 108] width 266 height 32
click at [597, 157] on div "001 Debtorcc, Inc" at bounding box center [607, 162] width 170 height 17
type input "001 Debtorcc, Inc"
type input "378 Summit Ave."
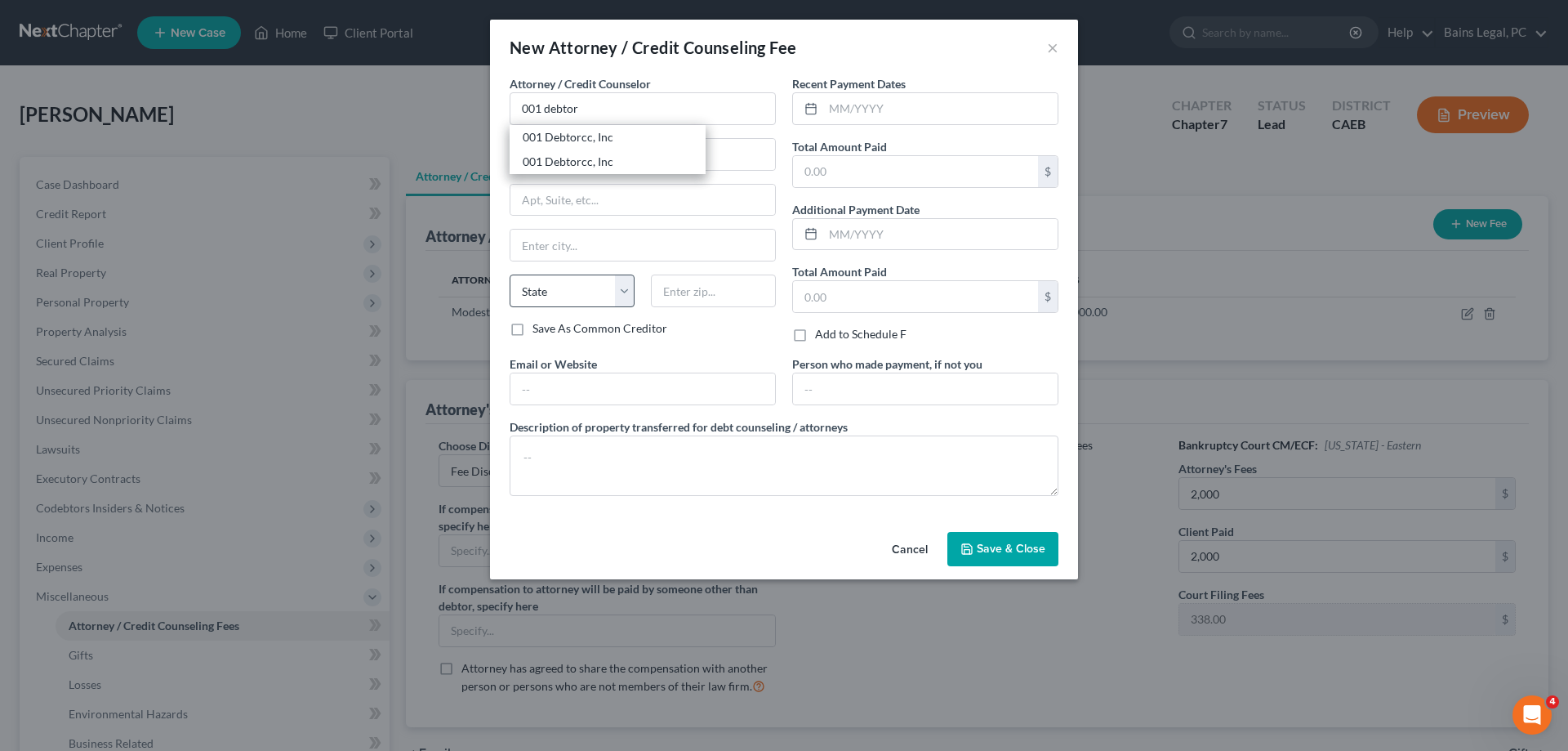
type input "Jersey City"
select select "33"
type input "07306"
click at [592, 389] on input "text" at bounding box center [642, 388] width 265 height 31
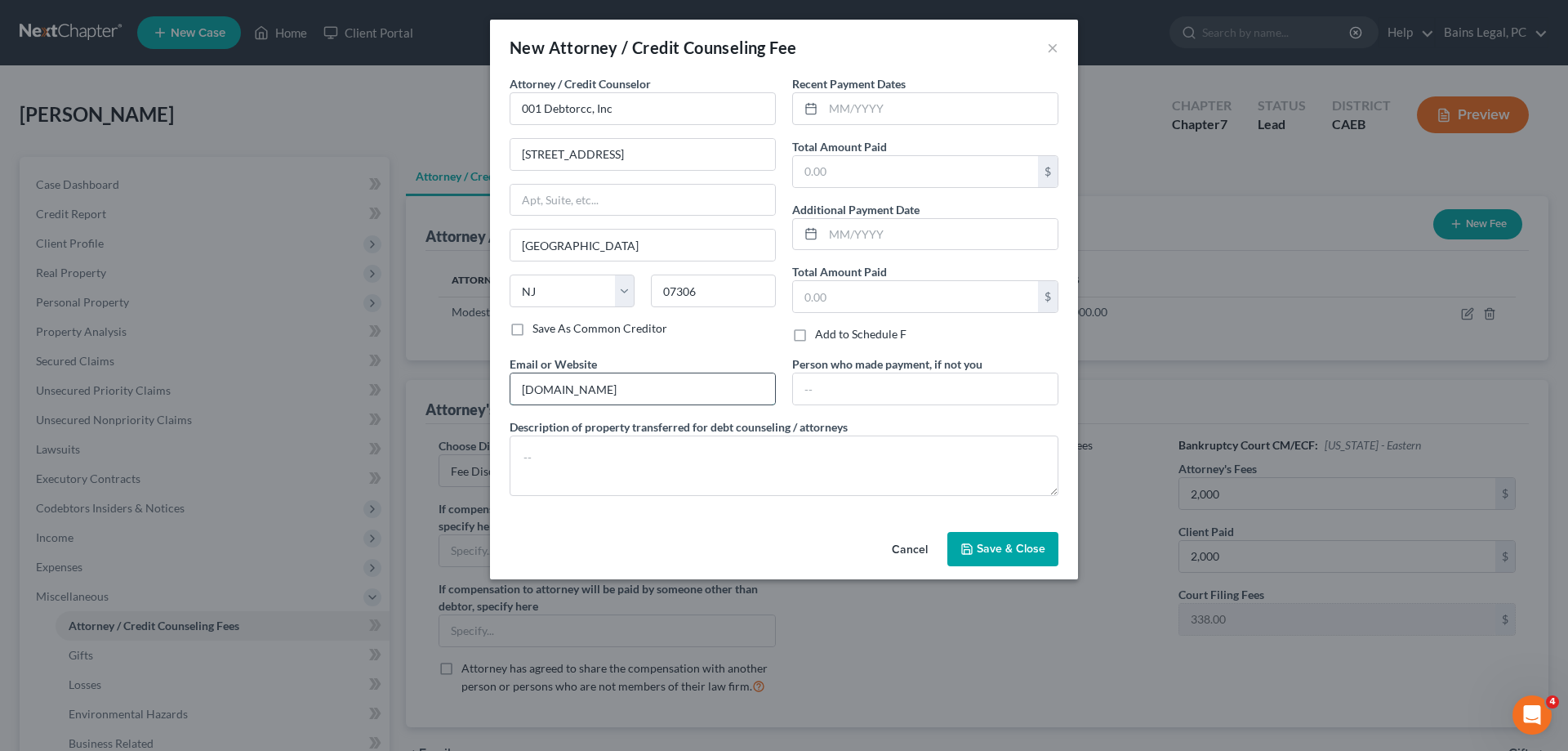
type input "debtorcc.org"
type textarea "Credit Counseling"
click at [1003, 119] on input "text" at bounding box center [940, 108] width 235 height 31
type input "08/14/2025"
type input "19.95"
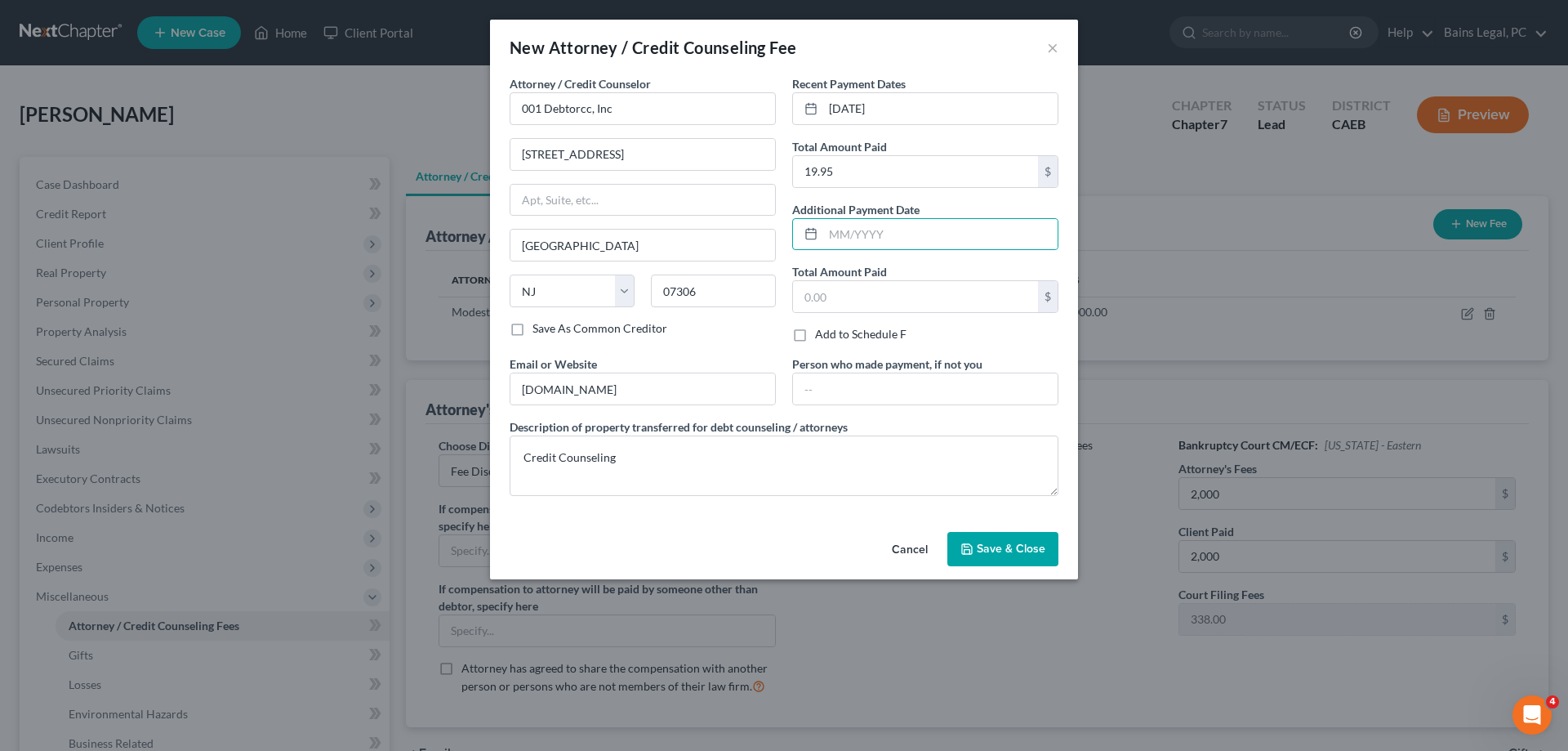
click at [998, 550] on span "Save & Close" at bounding box center [1010, 549] width 69 height 14
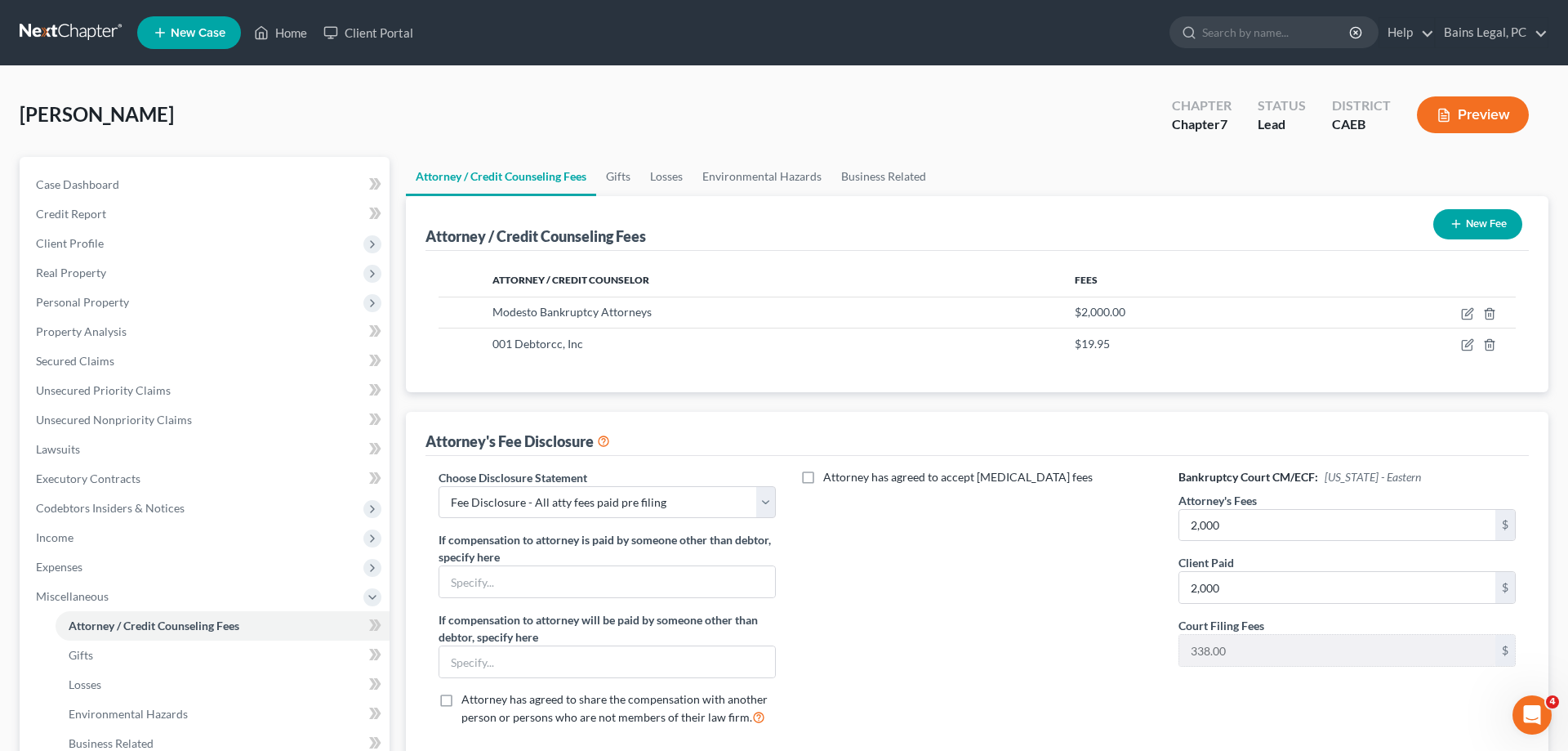
scroll to position [263, 0]
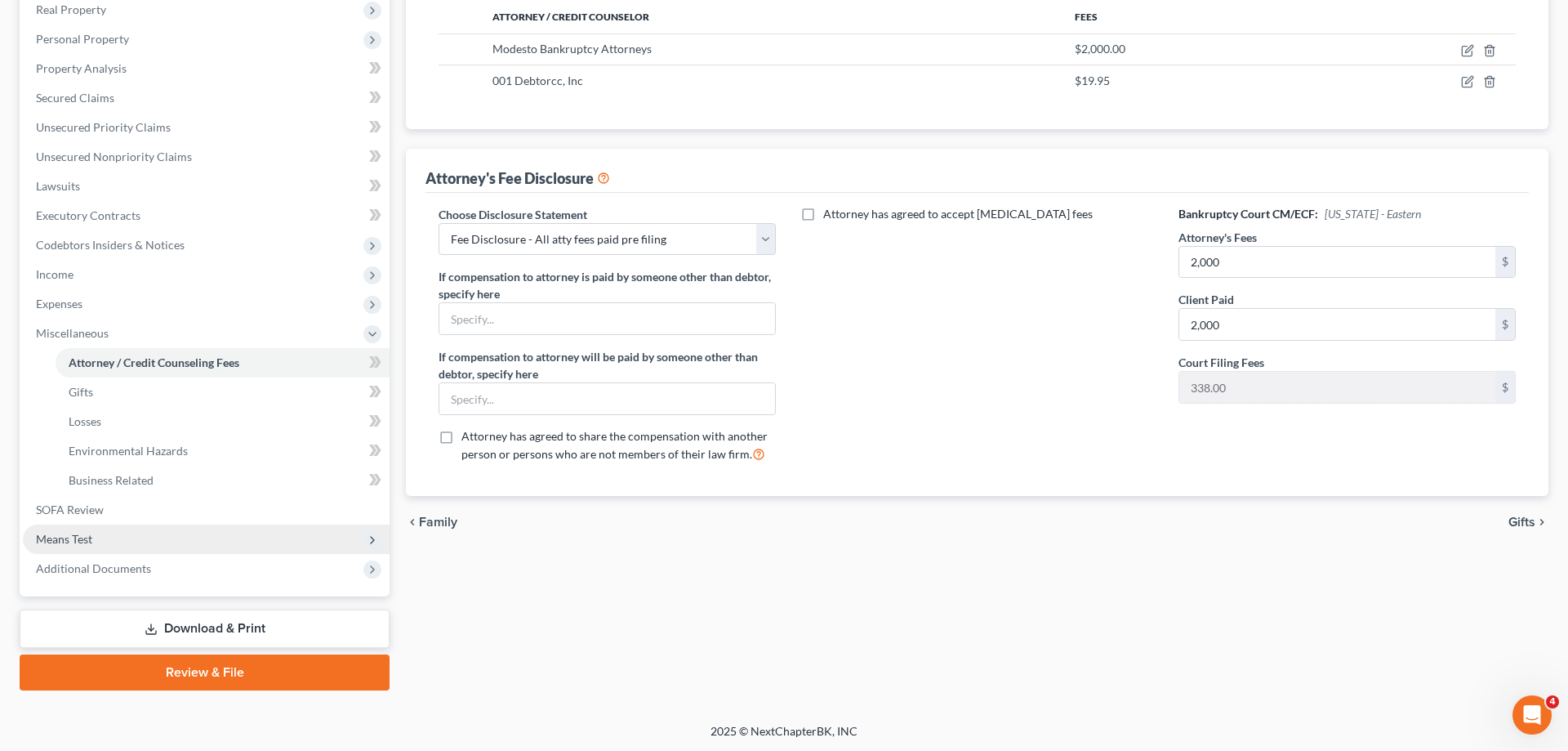
click at [134, 544] on span "Means Test" at bounding box center [207, 539] width 367 height 29
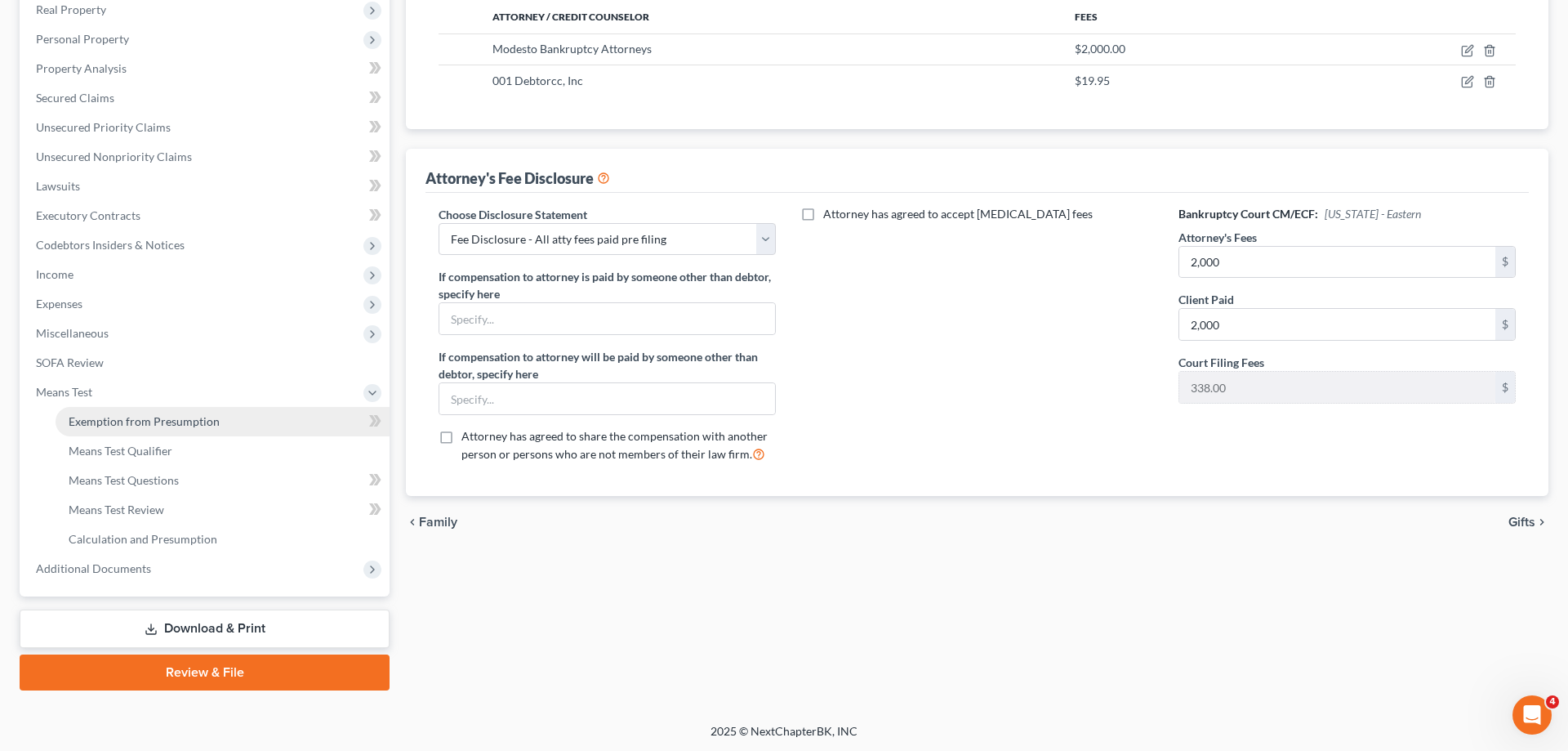
click at [187, 420] on span "Exemption from Presumption" at bounding box center [144, 421] width 151 height 14
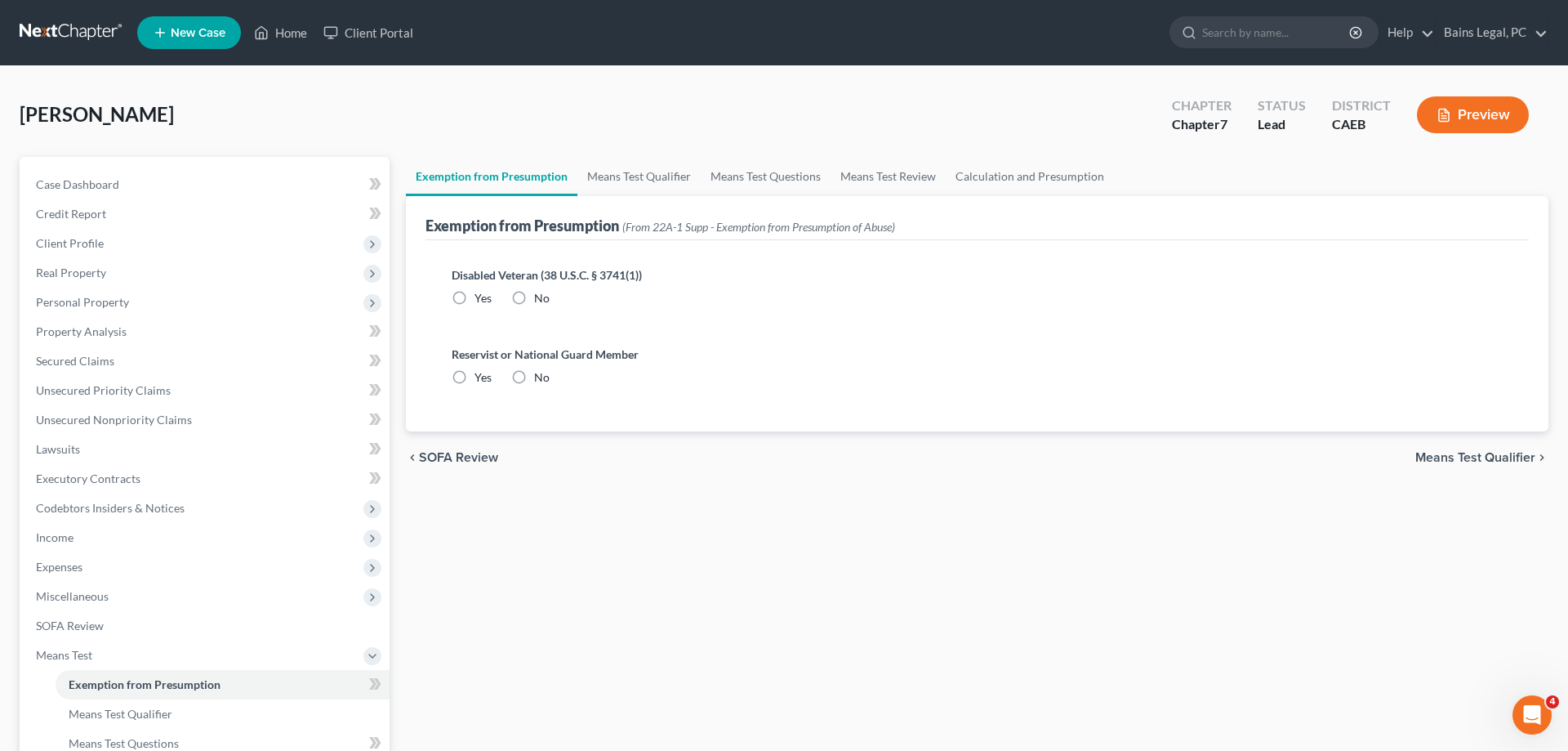
click at [534, 305] on label "No" at bounding box center [542, 299] width 16 height 17
click at [541, 300] on input "No" at bounding box center [546, 295] width 11 height 11
radio input "true"
click at [534, 378] on label "No" at bounding box center [542, 378] width 16 height 17
click at [541, 378] on input "No" at bounding box center [546, 374] width 11 height 11
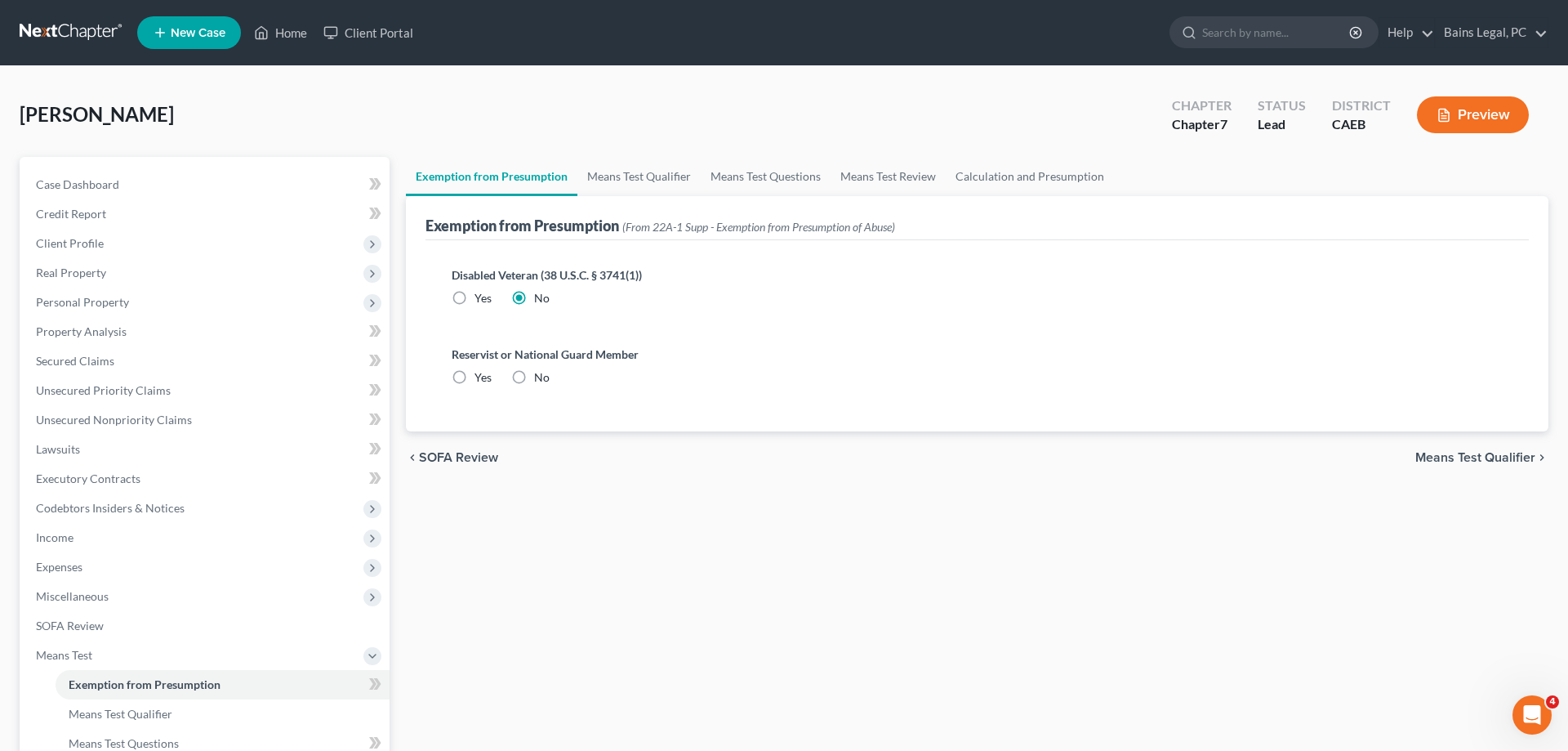
radio input "true"
click at [631, 177] on link "Means Test Qualifier" at bounding box center [639, 176] width 124 height 39
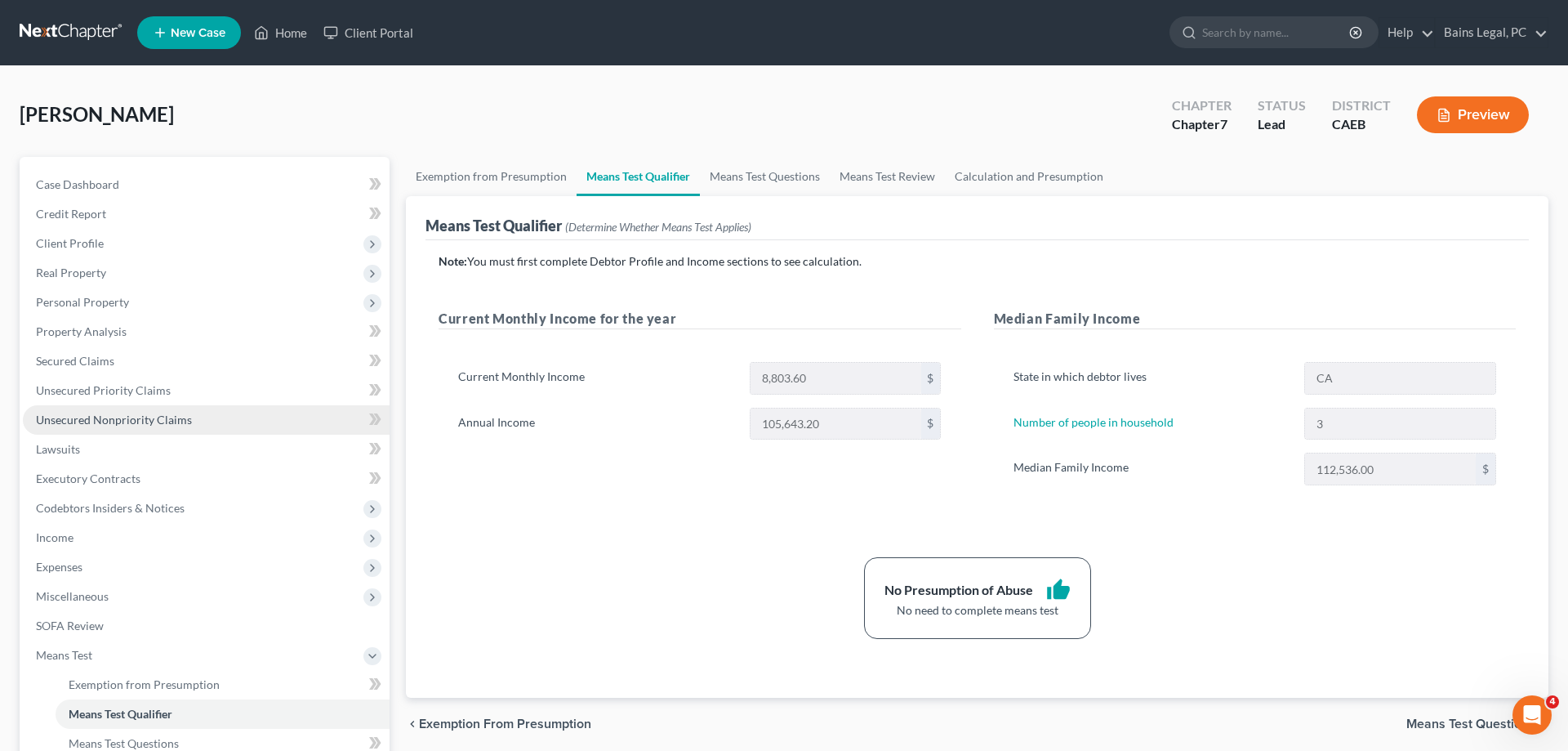
click at [177, 430] on link "Unsecured Nonpriority Claims" at bounding box center [207, 419] width 367 height 29
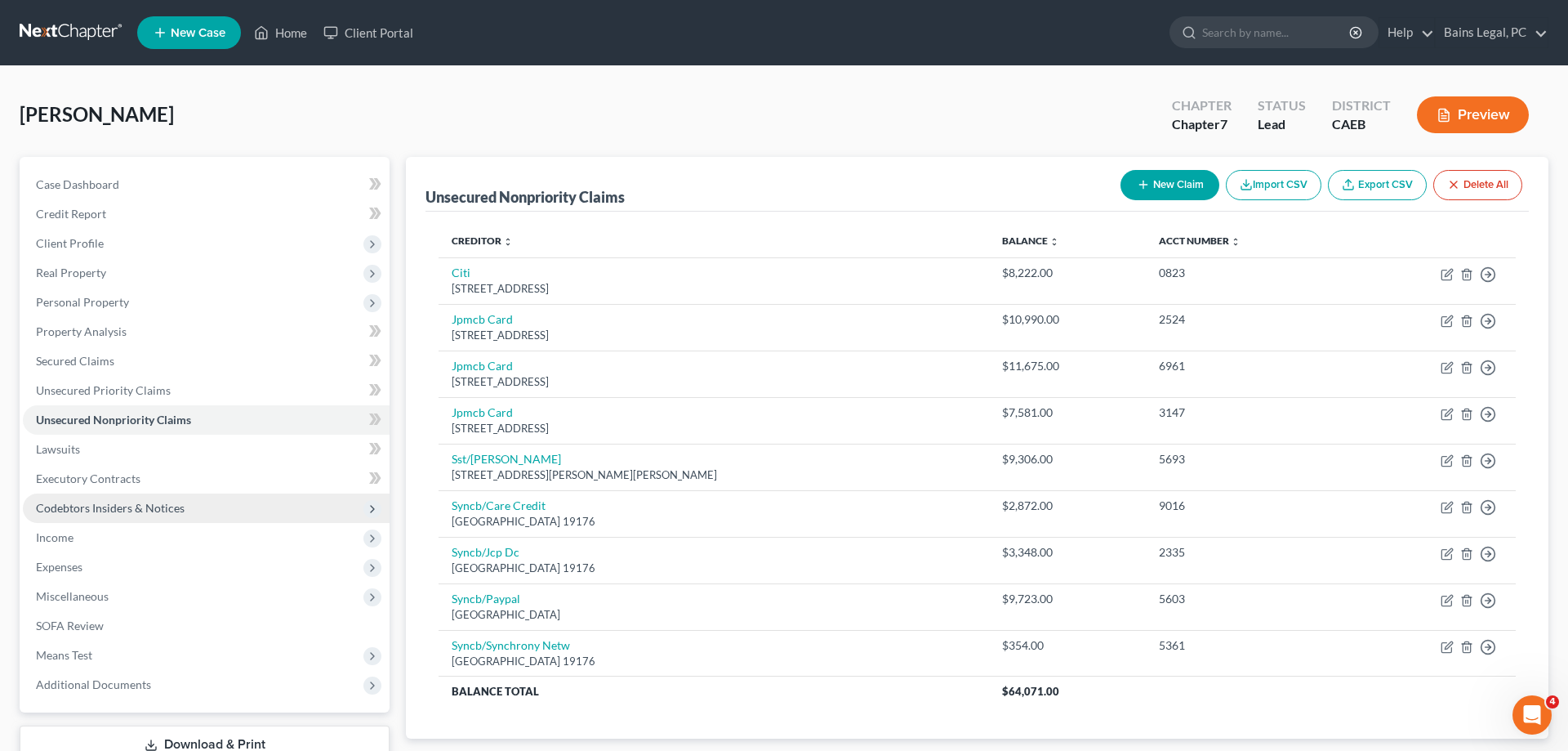
scroll to position [116, 0]
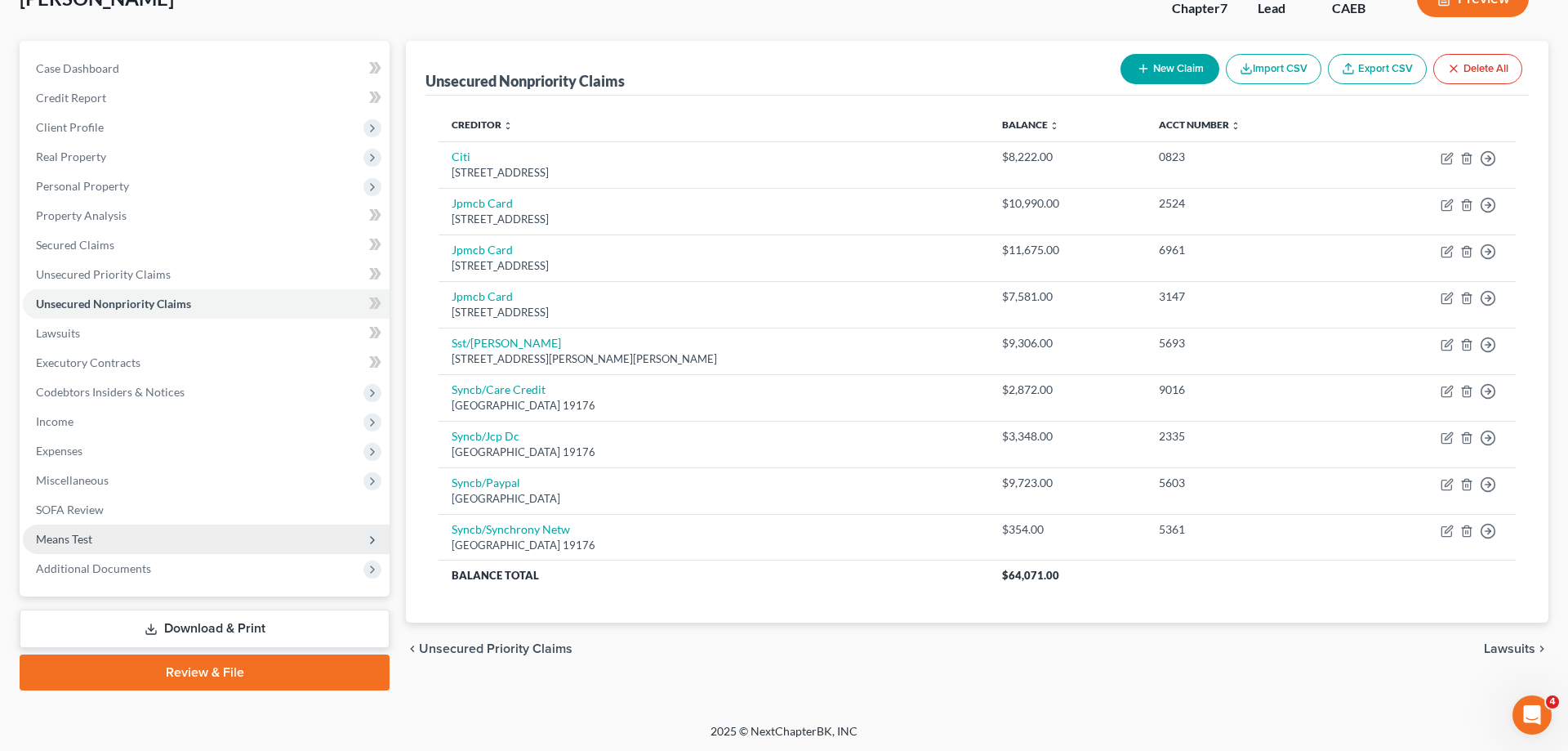
click at [135, 545] on span "Means Test" at bounding box center [207, 539] width 367 height 29
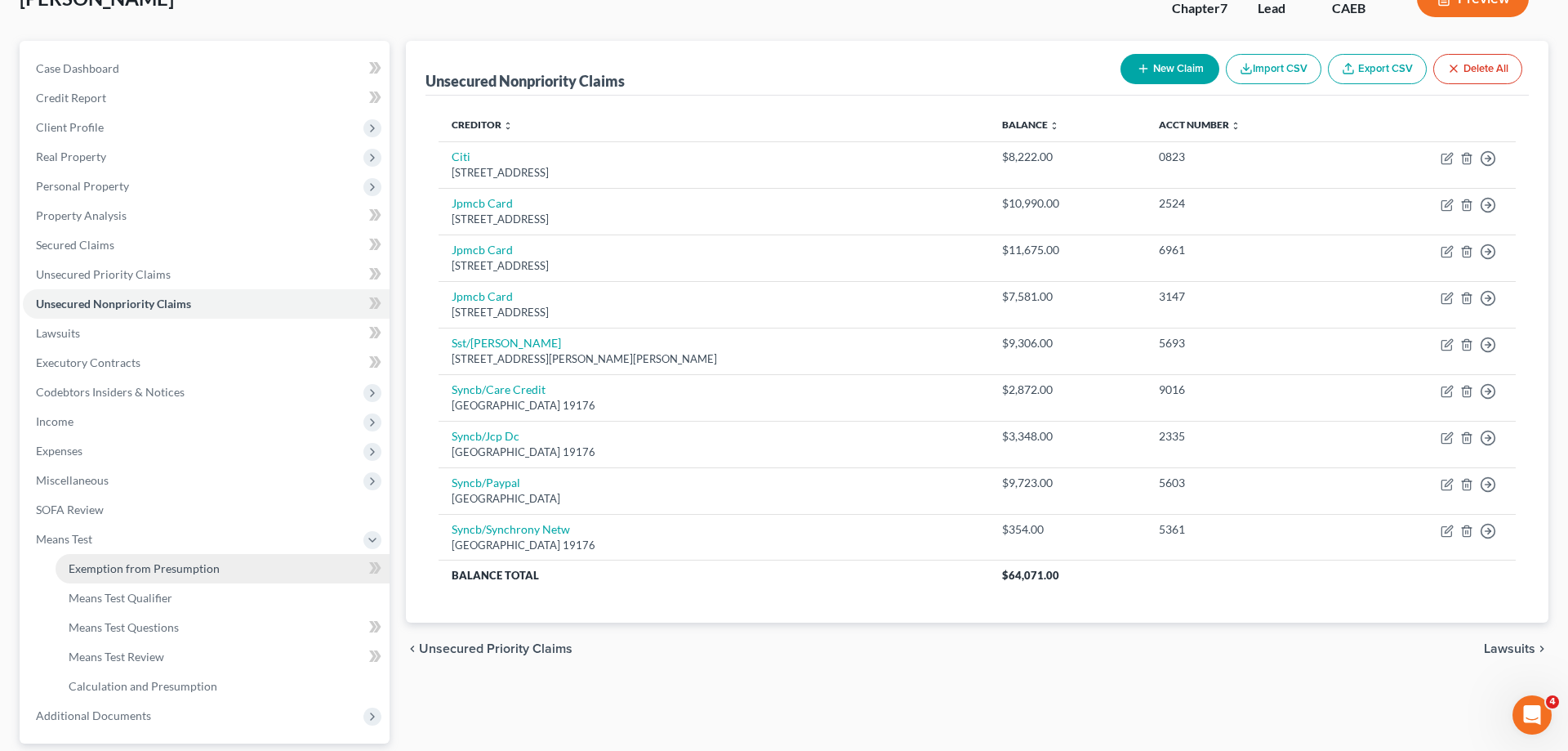
click at [136, 556] on link "Exemption from Presumption" at bounding box center [222, 568] width 334 height 29
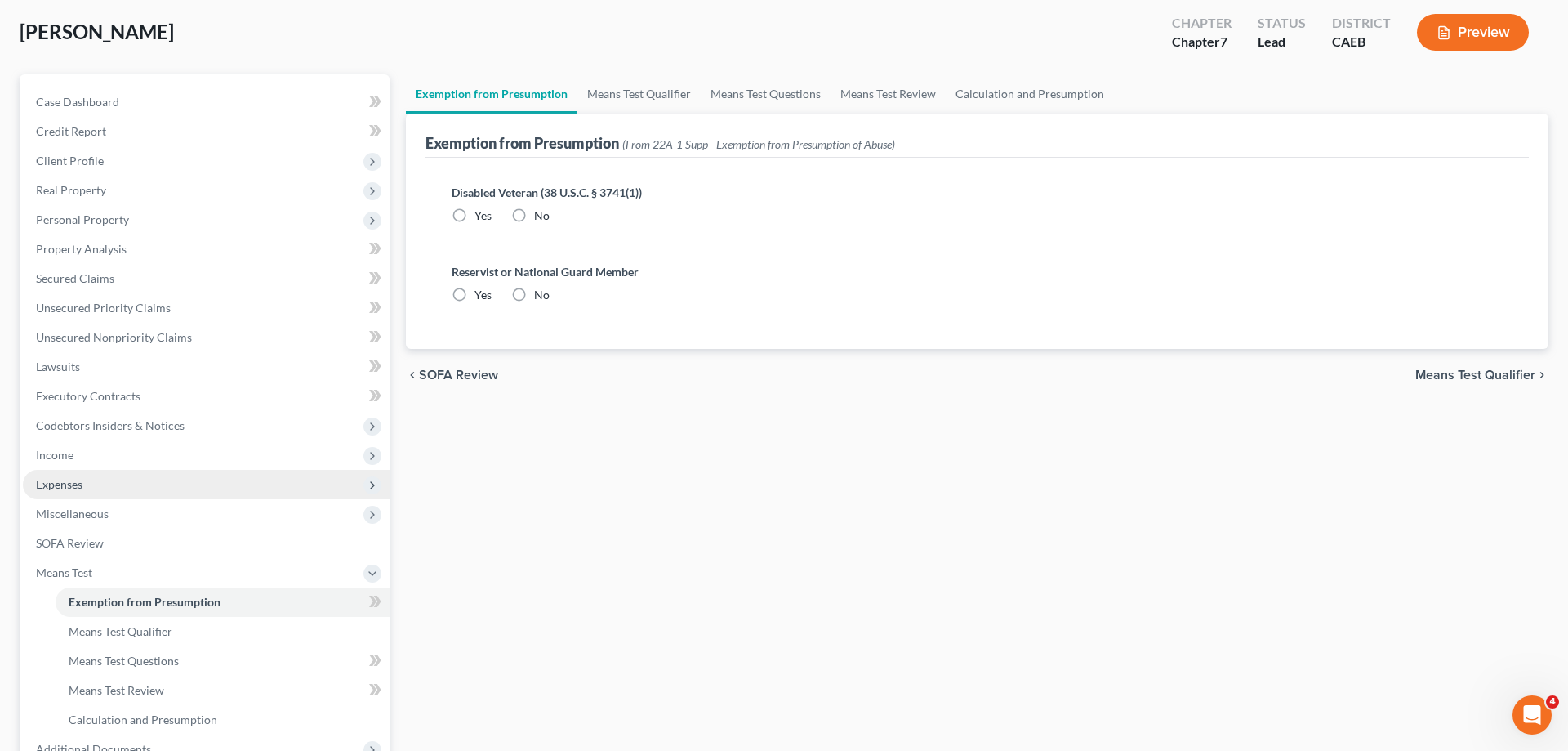
radio input "true"
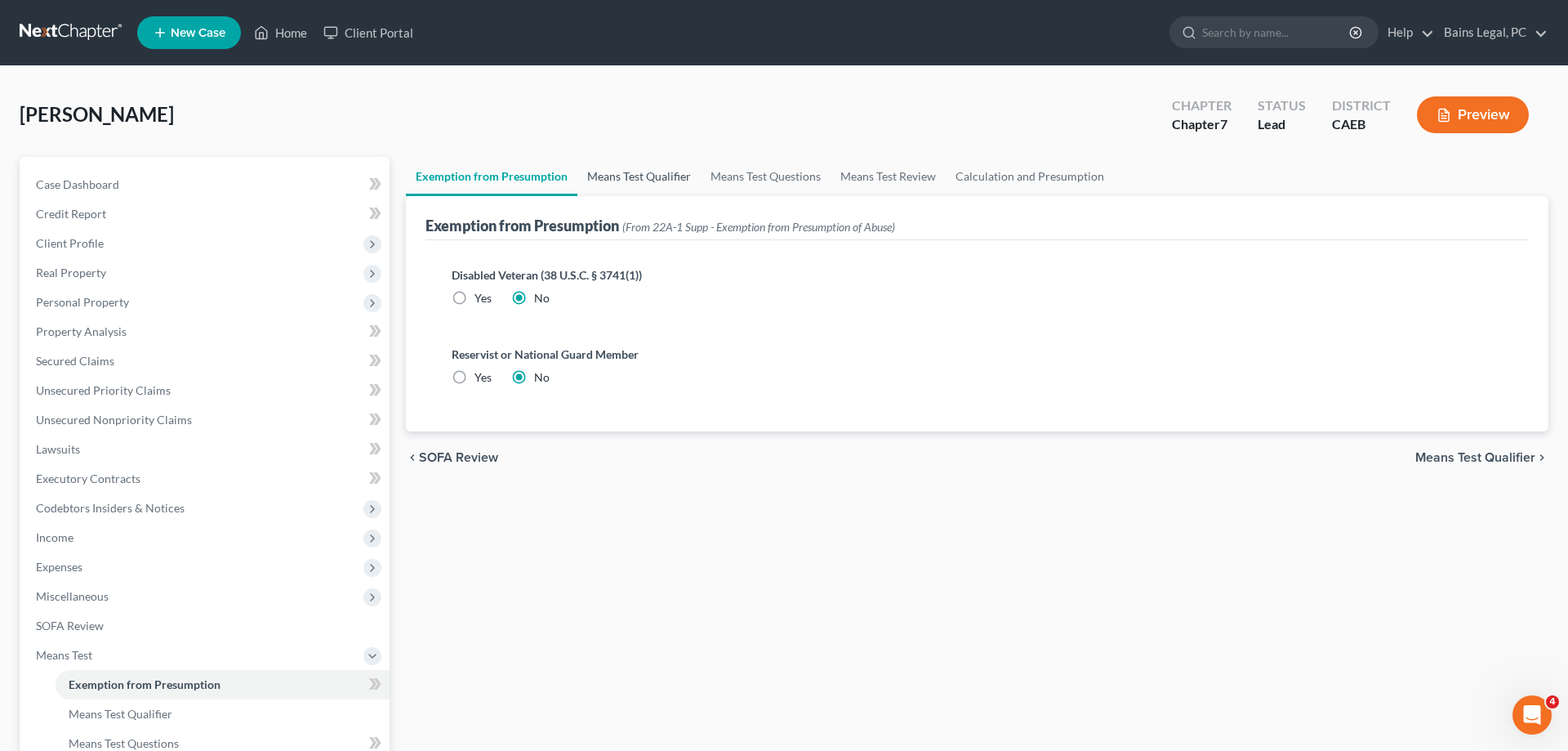
click at [665, 190] on link "Means Test Qualifier" at bounding box center [639, 176] width 124 height 39
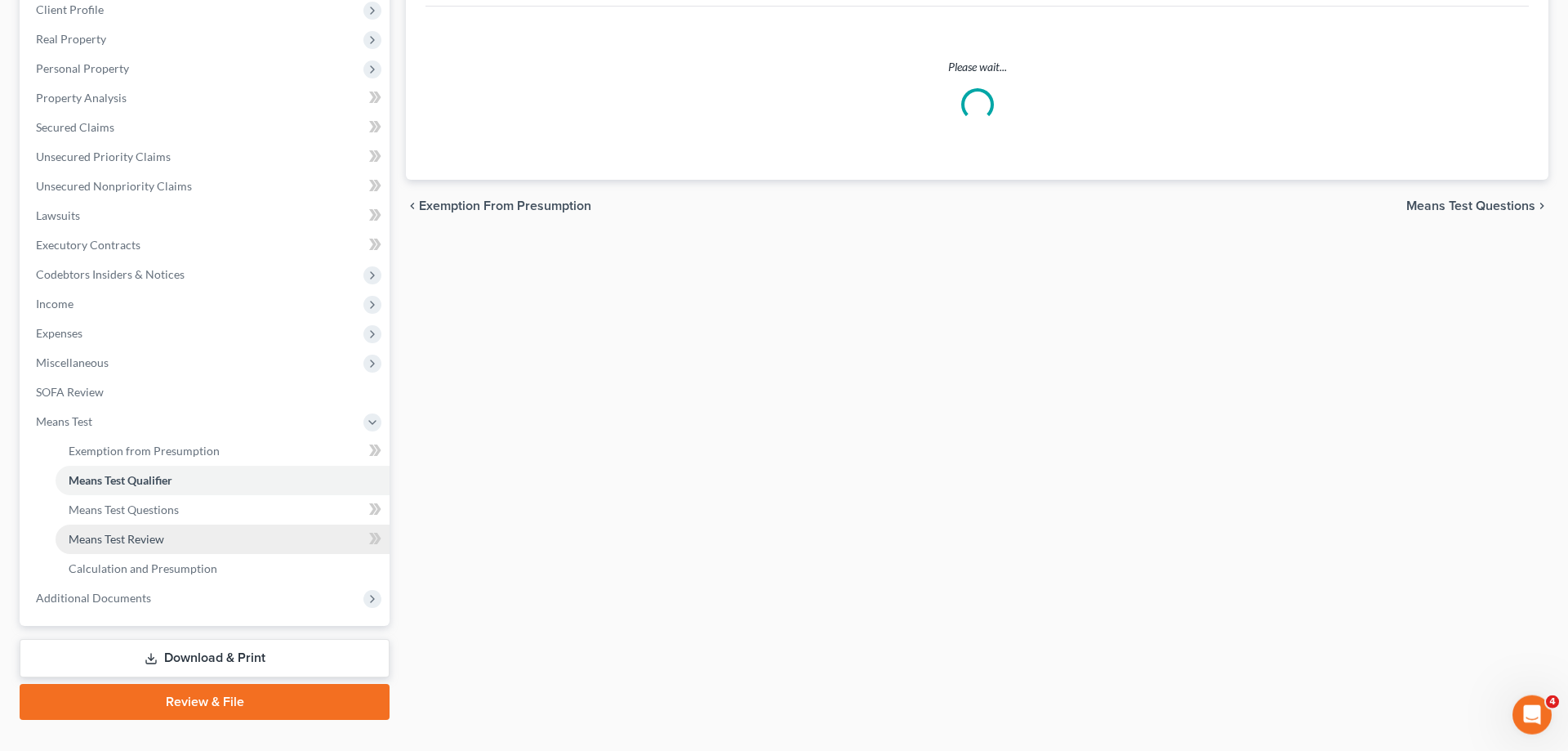
scroll to position [263, 0]
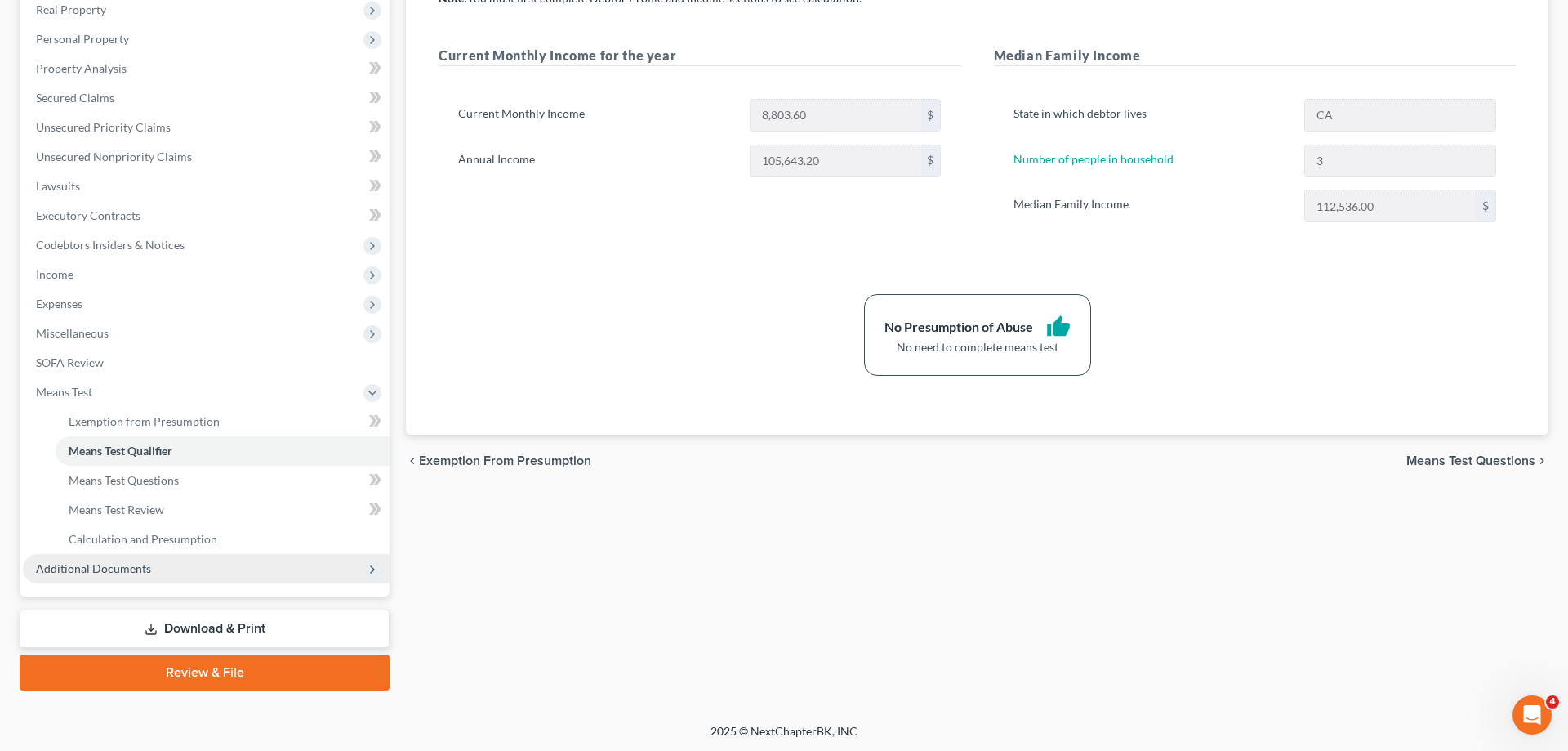
click at [161, 581] on span "Additional Documents" at bounding box center [207, 568] width 367 height 29
click at [165, 451] on link "Forms Library" at bounding box center [222, 451] width 334 height 29
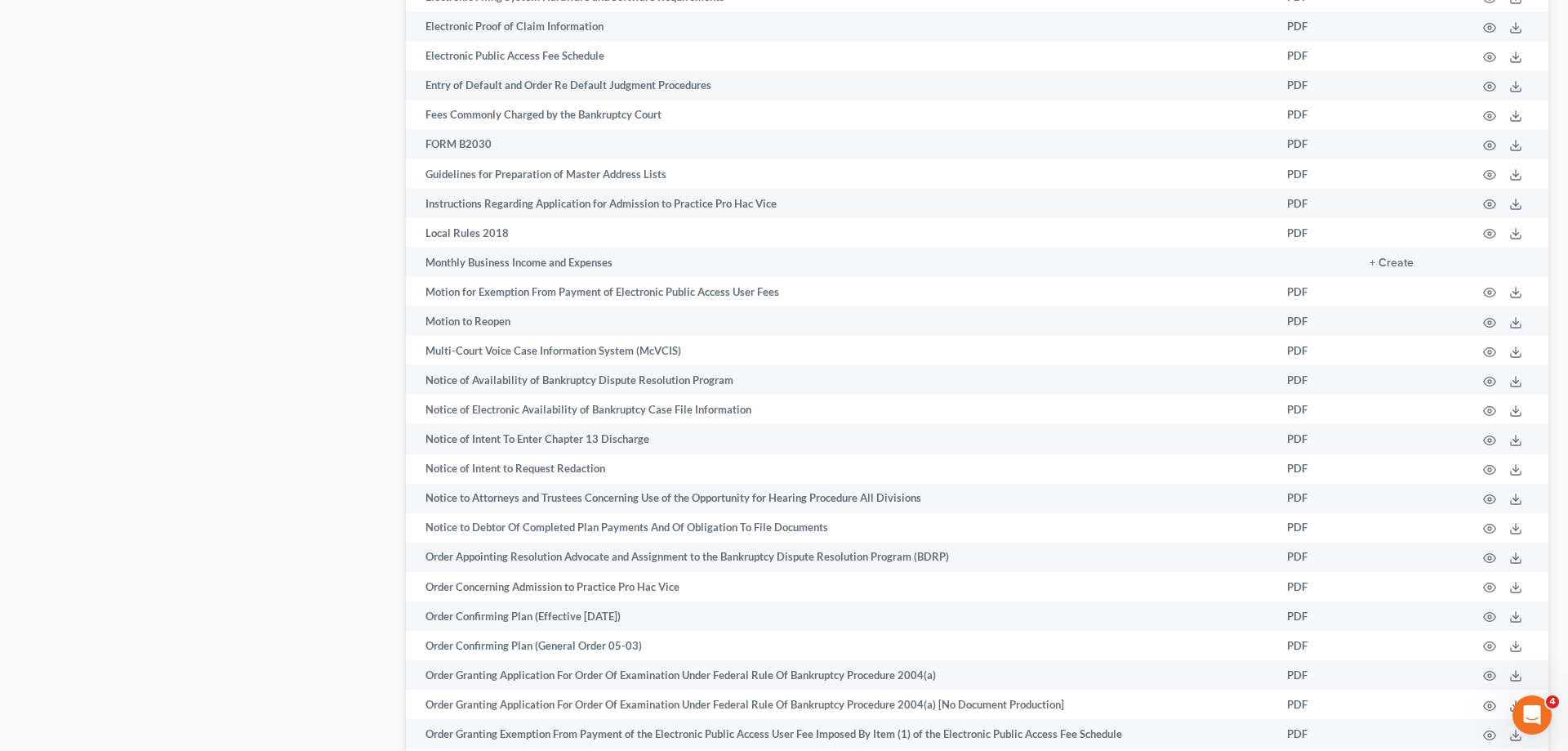
scroll to position [2372, 0]
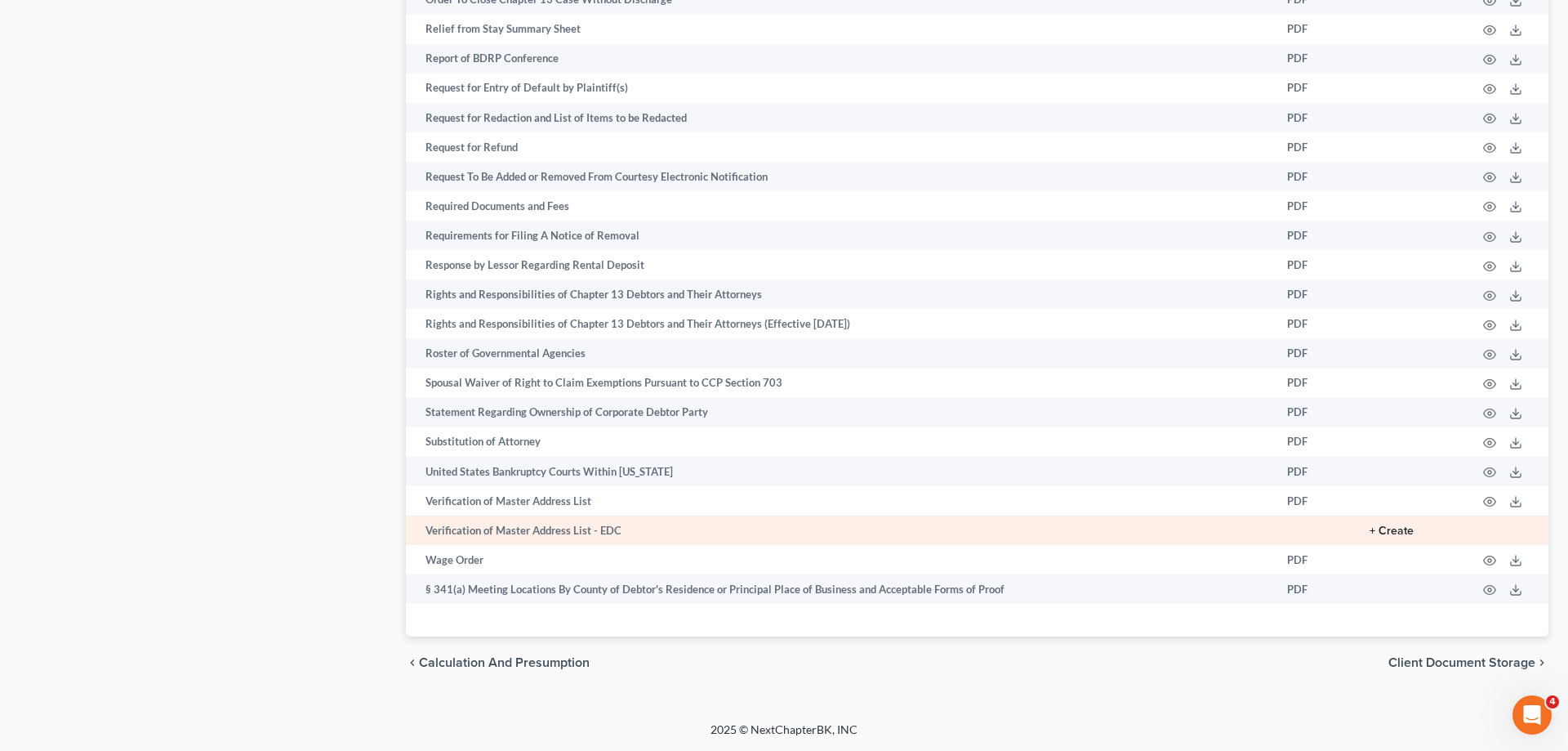
click at [1388, 531] on button "+ Create" at bounding box center [1391, 531] width 44 height 12
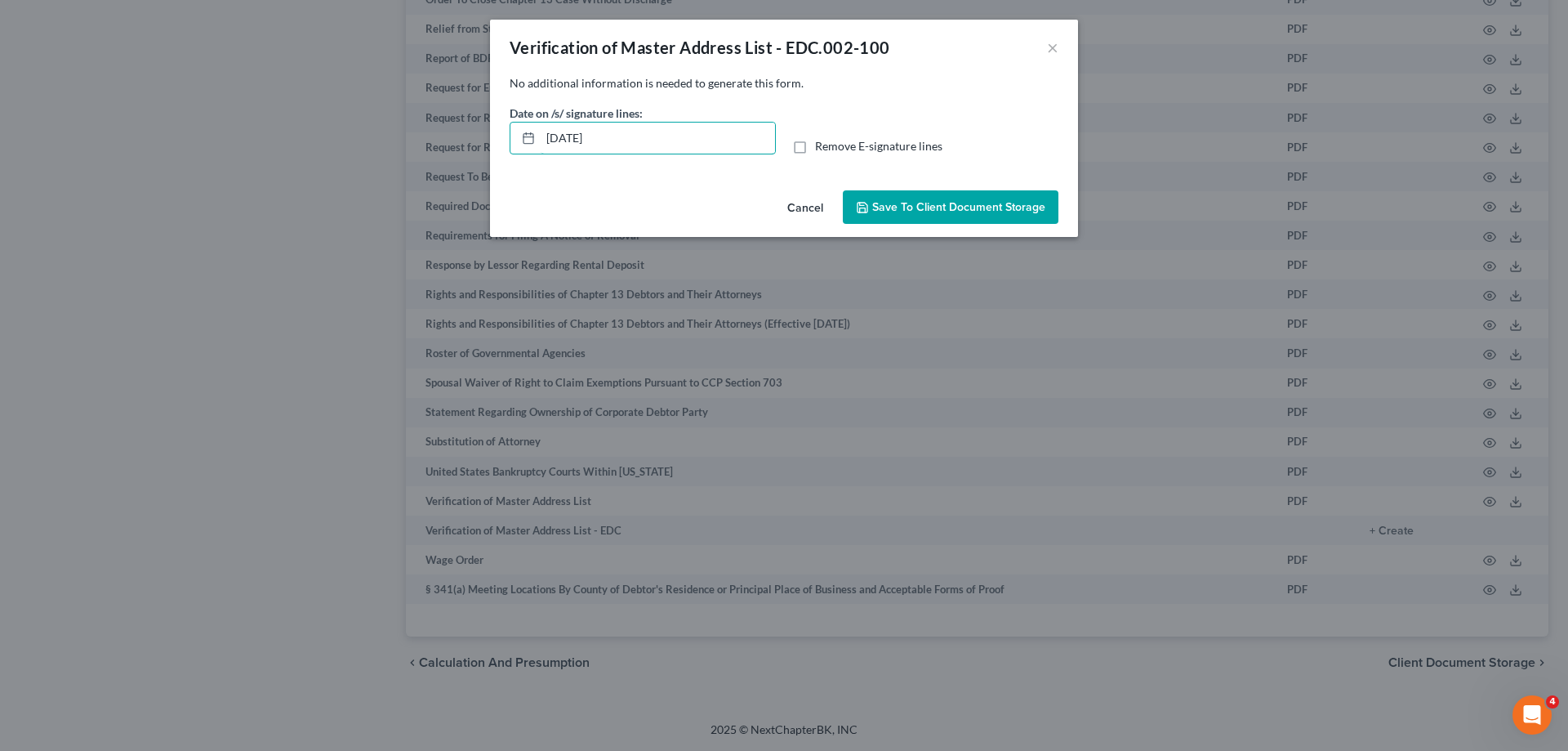
drag, startPoint x: 650, startPoint y: 139, endPoint x: 494, endPoint y: 131, distance: 156.2
click at [541, 130] on input "10/14/2025" at bounding box center [658, 138] width 235 height 31
click at [819, 150] on span "Remove E-signature lines" at bounding box center [879, 145] width 128 height 14
click at [821, 149] on input "Remove E-signature lines" at bounding box center [826, 143] width 11 height 11
checkbox input "true"
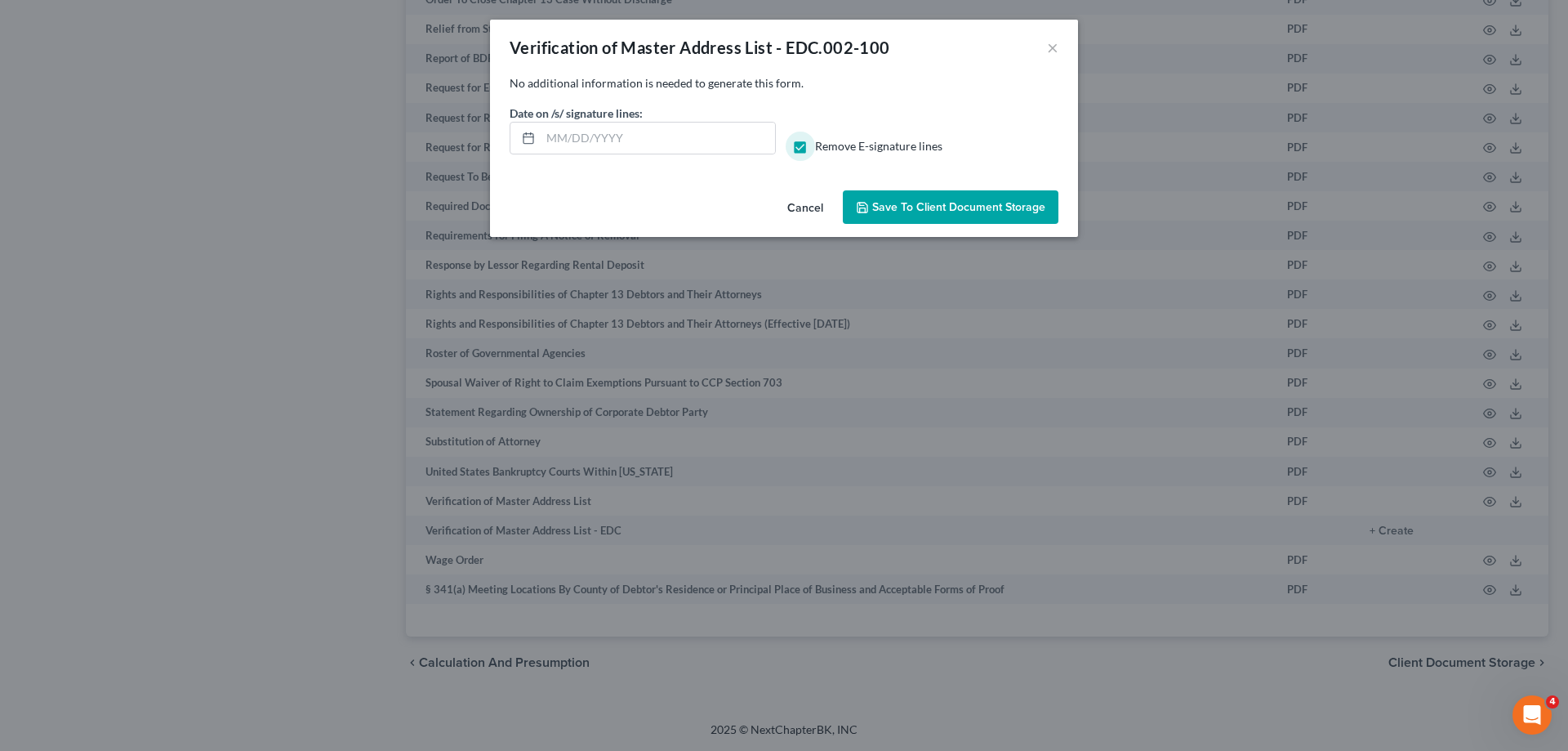
click at [974, 218] on button "Save to Client Document Storage" at bounding box center [951, 207] width 216 height 34
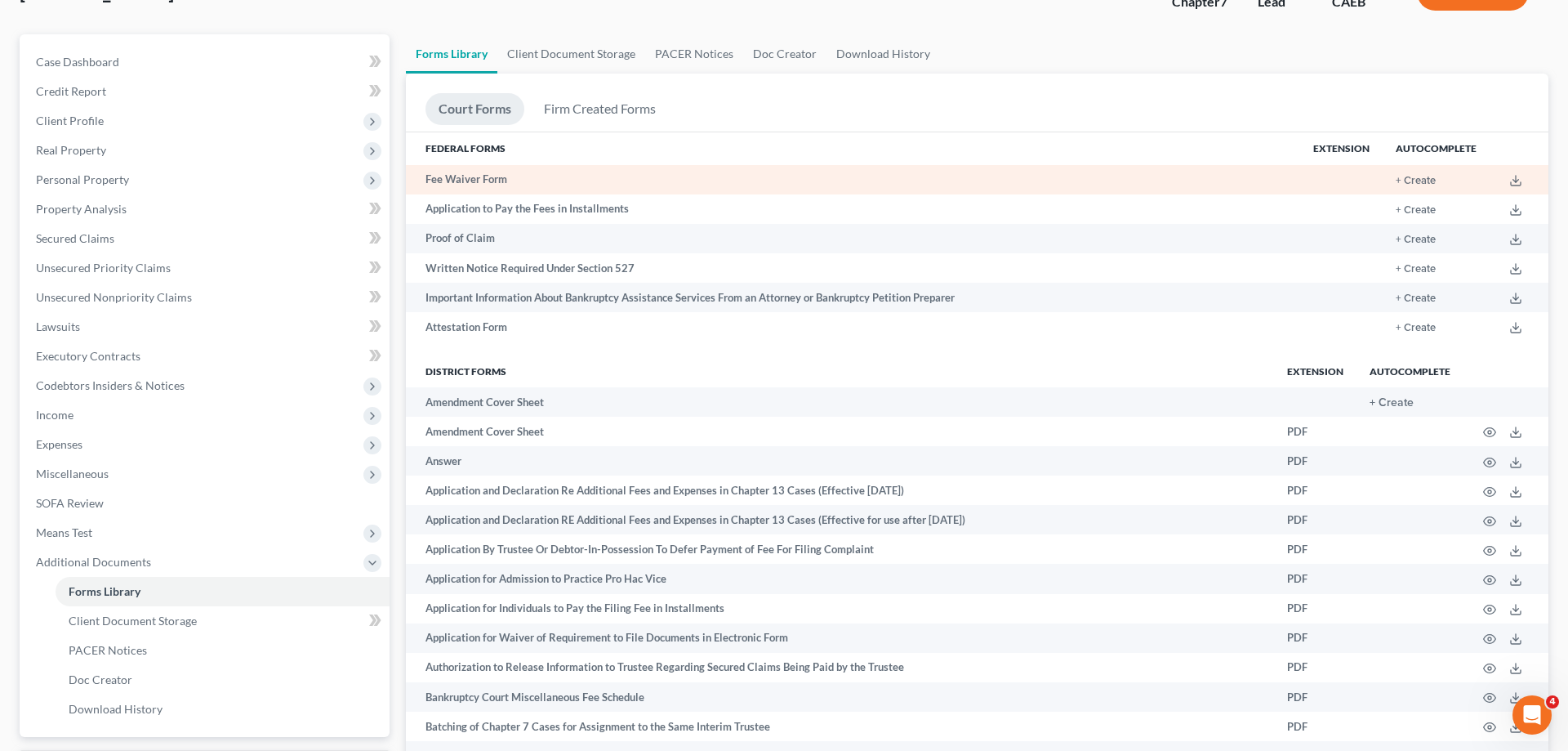
scroll to position [0, 0]
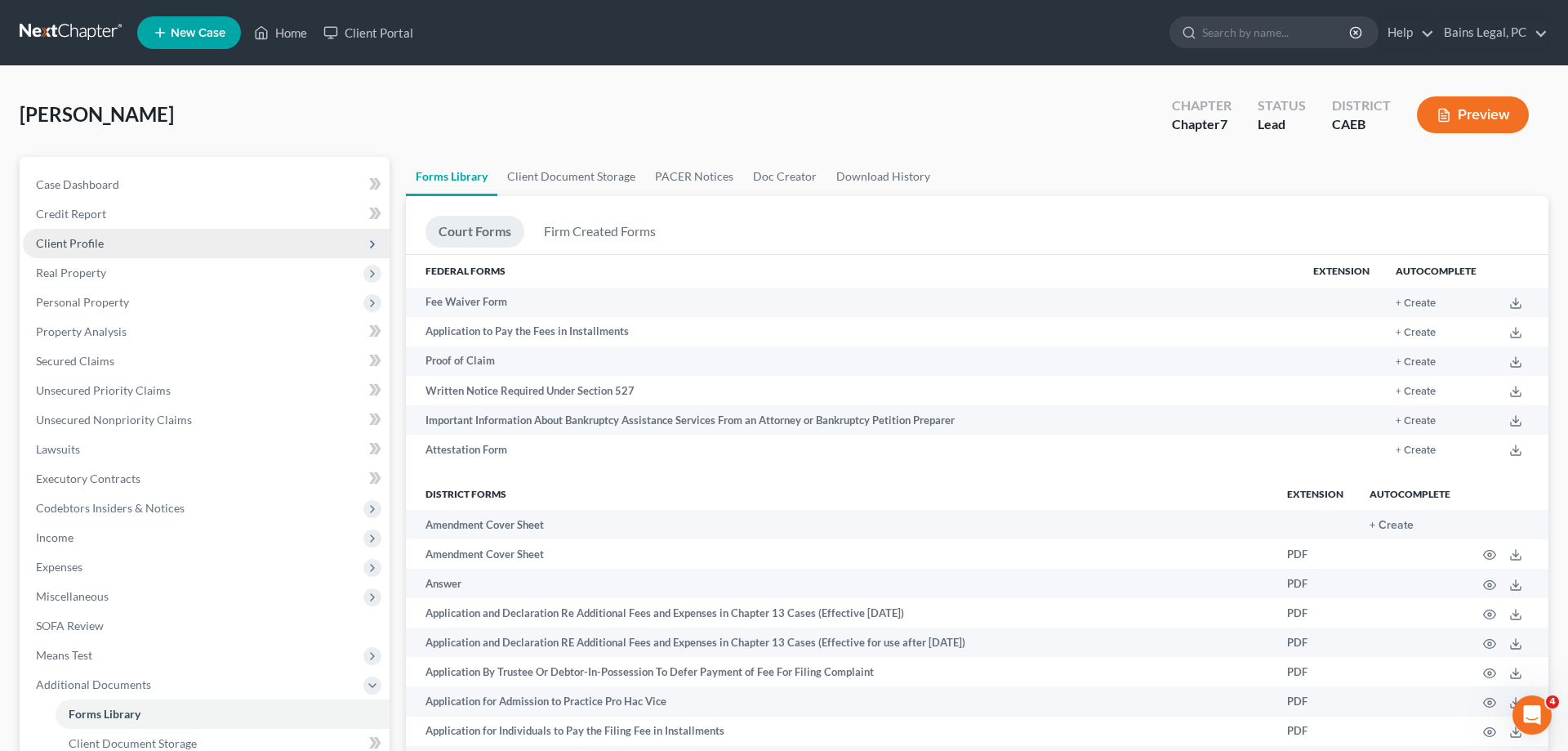
click at [131, 246] on span "Client Profile" at bounding box center [207, 243] width 367 height 29
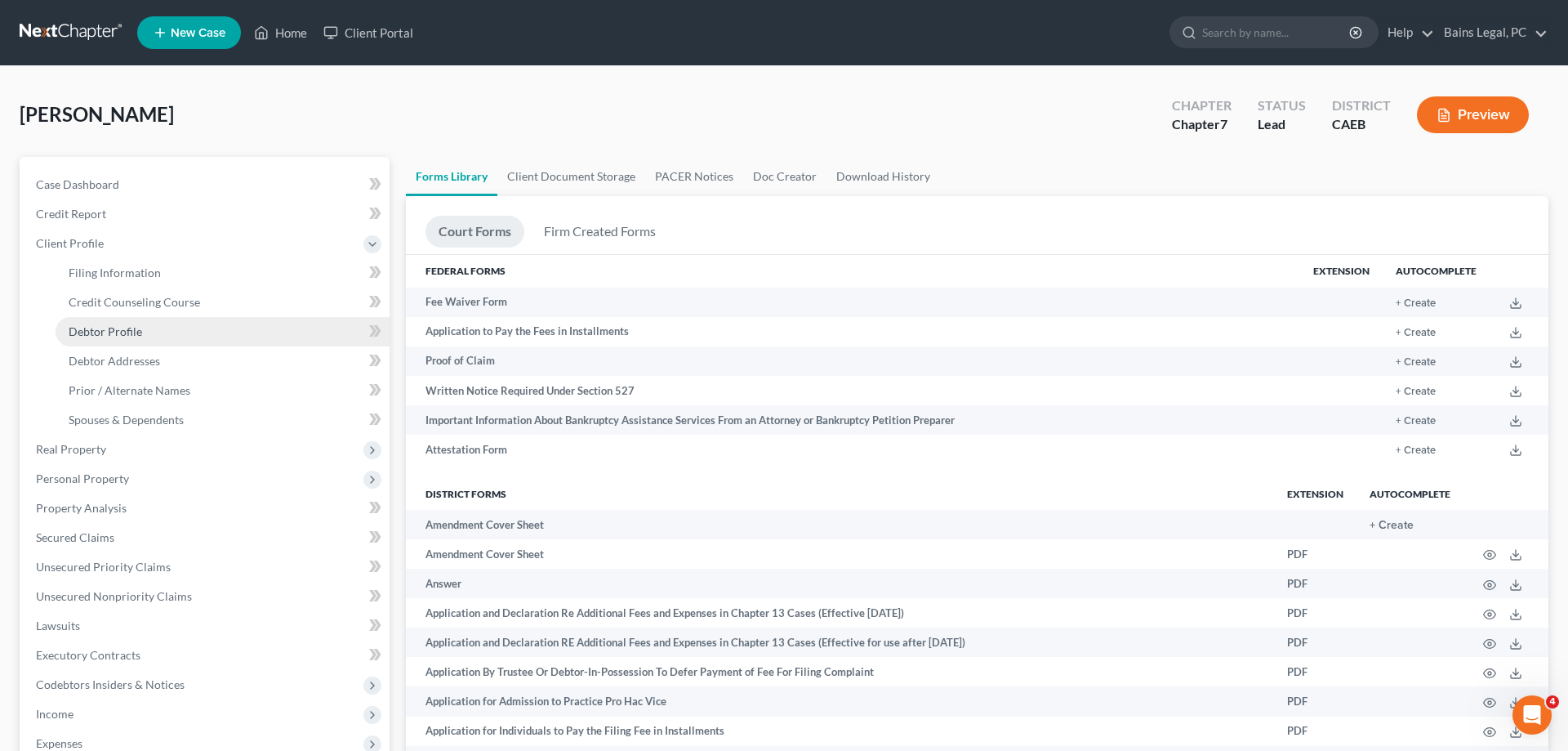
click at [149, 334] on link "Debtor Profile" at bounding box center [222, 331] width 334 height 29
select select "1"
select select "2"
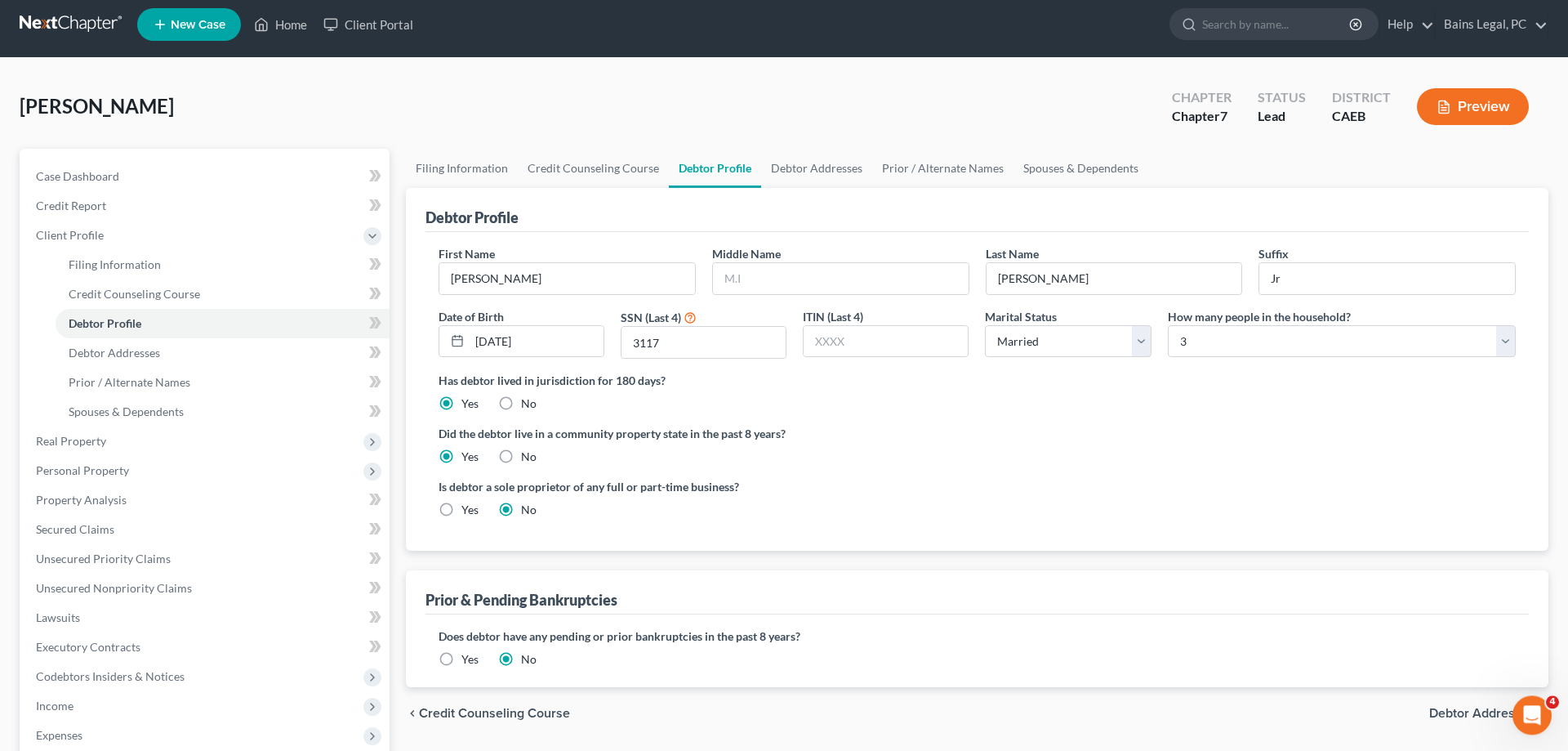
scroll to position [292, 0]
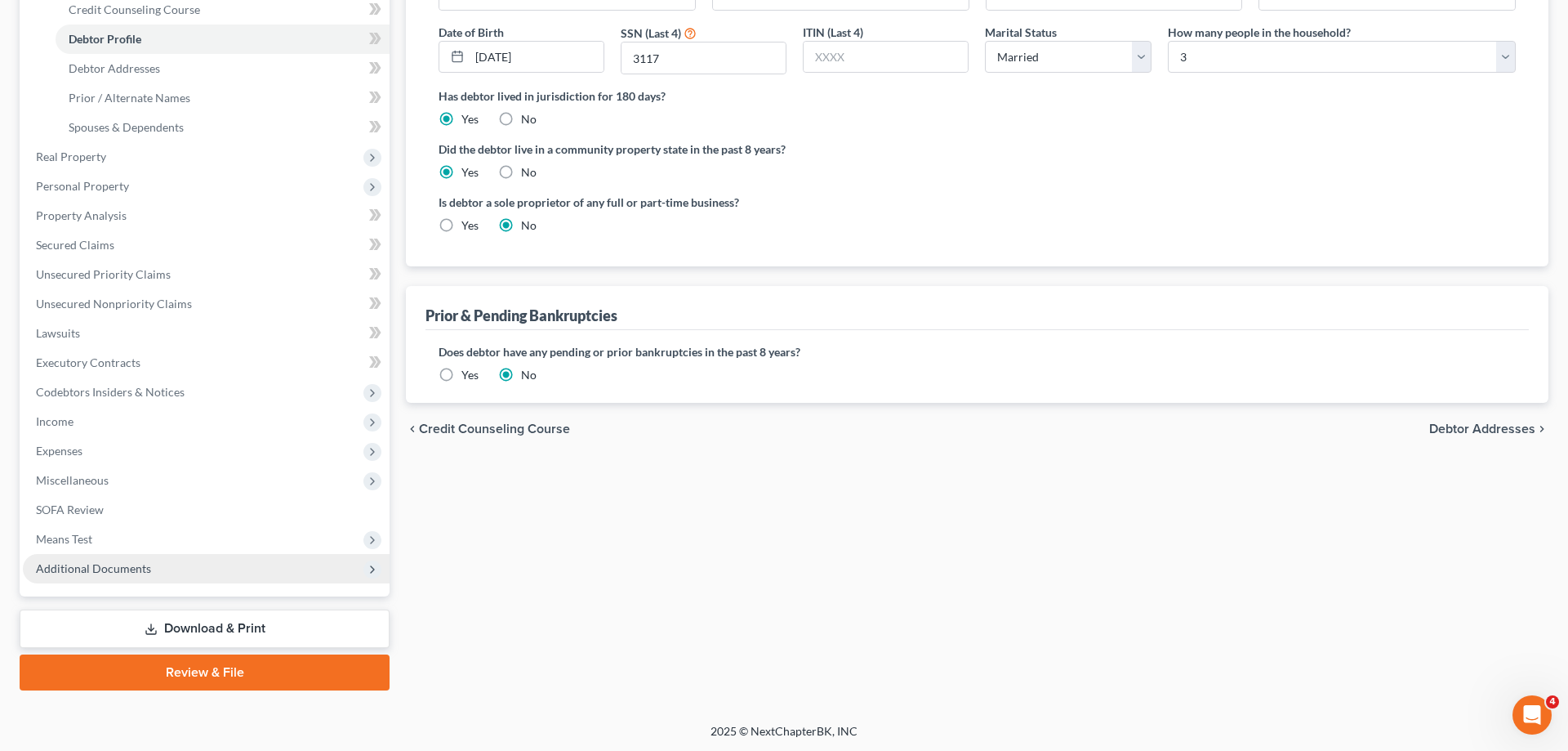
drag, startPoint x: 98, startPoint y: 567, endPoint x: 168, endPoint y: 581, distance: 71.4
click at [99, 567] on span "Additional Documents" at bounding box center [93, 568] width 115 height 14
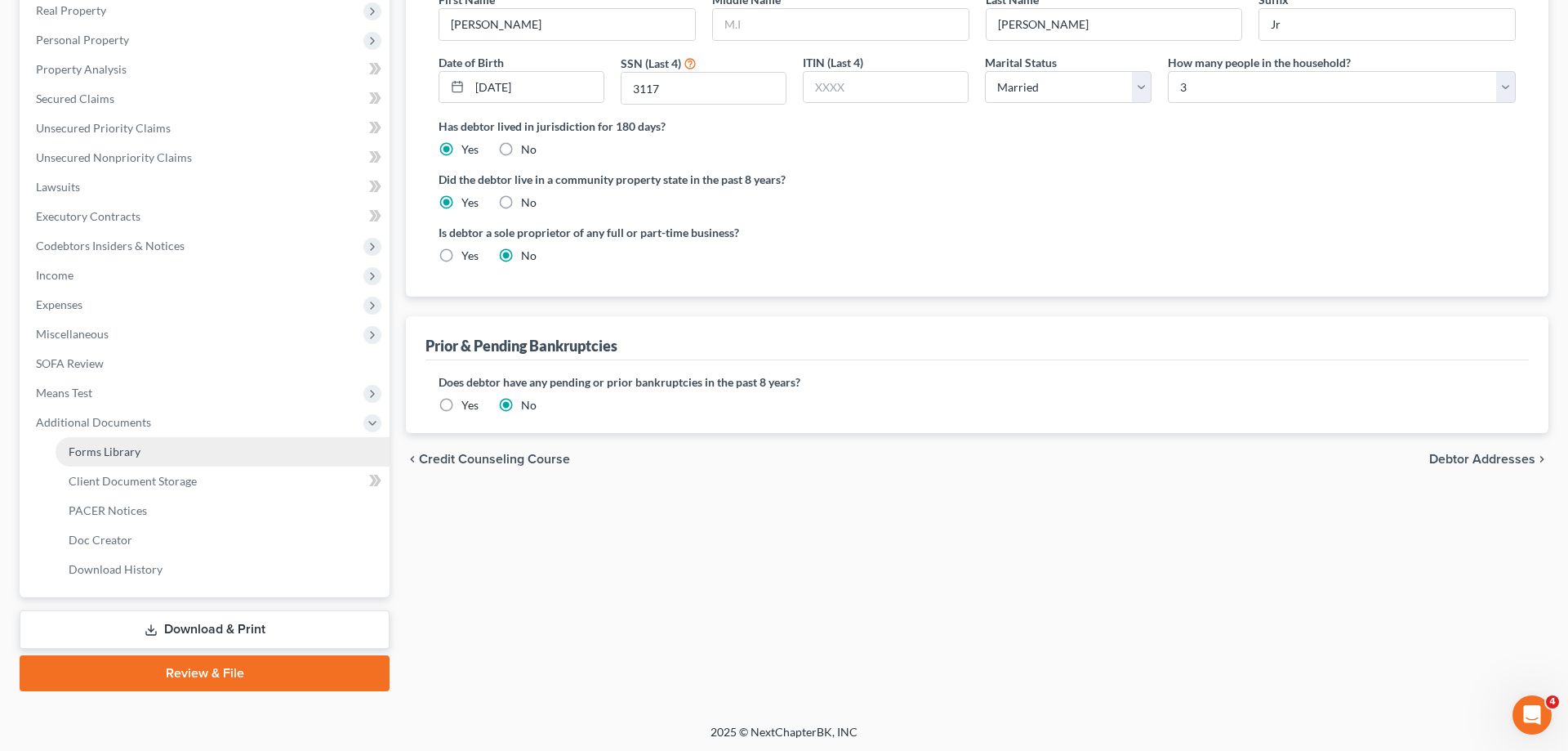
click at [161, 456] on link "Forms Library" at bounding box center [222, 451] width 334 height 29
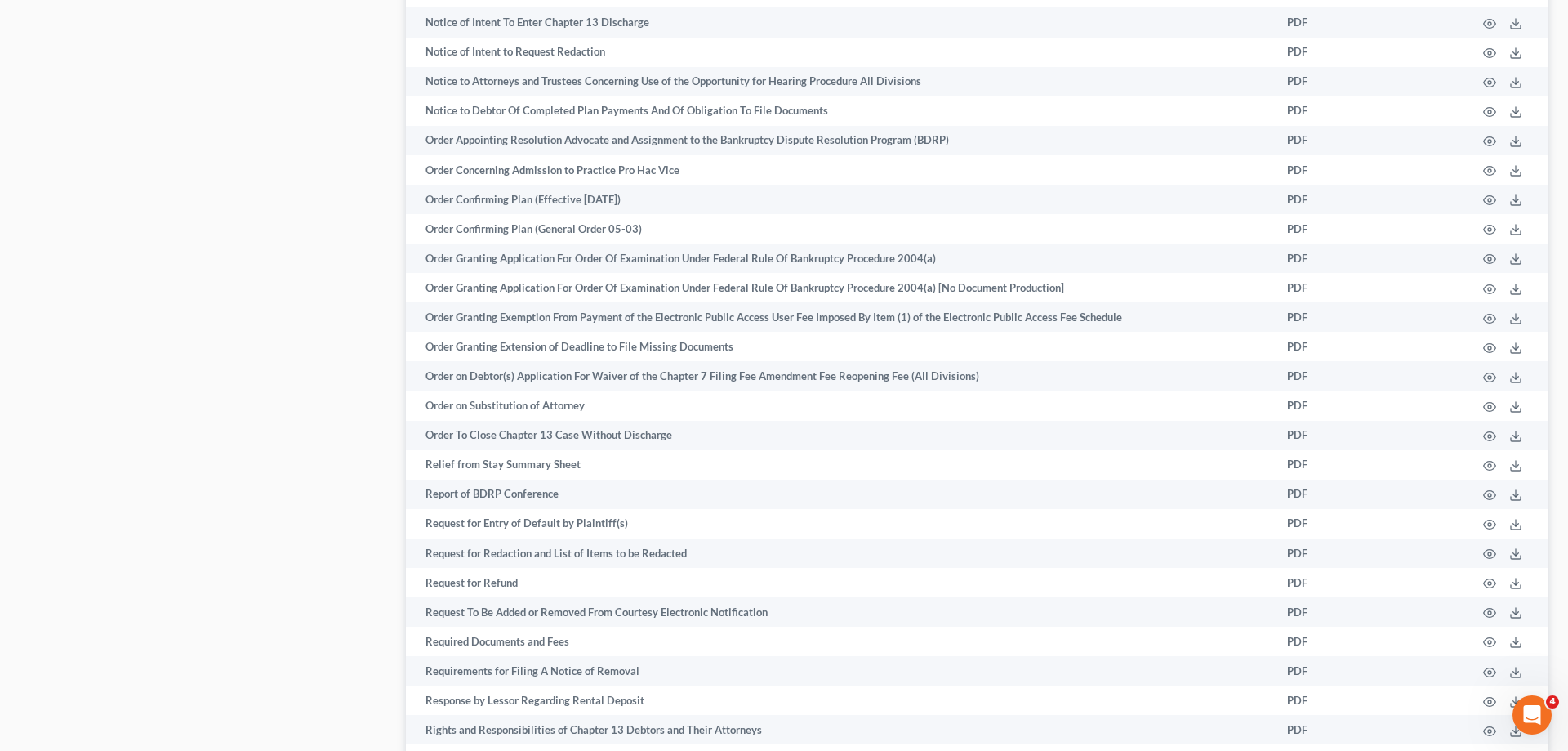
scroll to position [2372, 0]
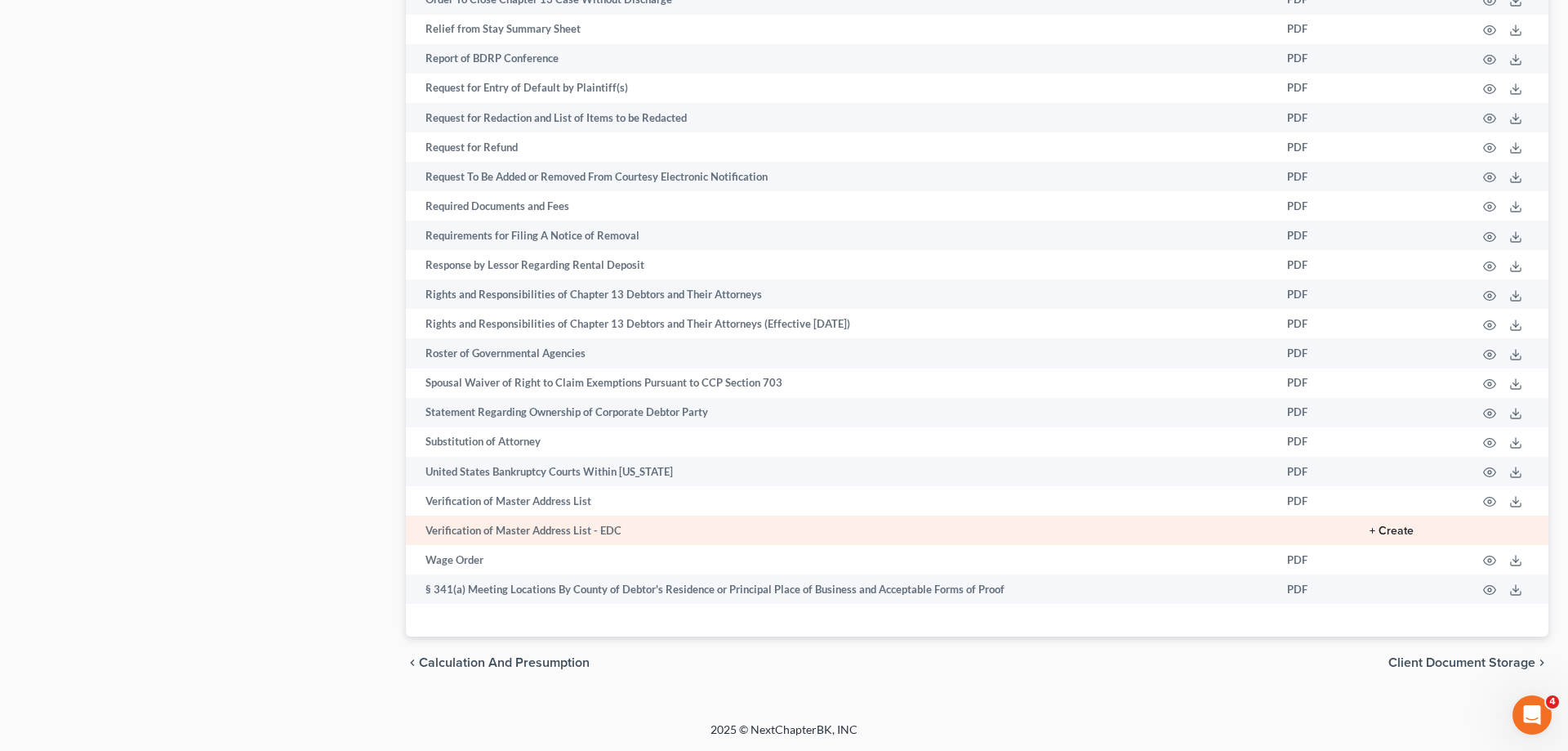
drag, startPoint x: 1399, startPoint y: 534, endPoint x: 1190, endPoint y: 519, distance: 209.5
click at [1399, 534] on button "+ Create" at bounding box center [1391, 531] width 44 height 12
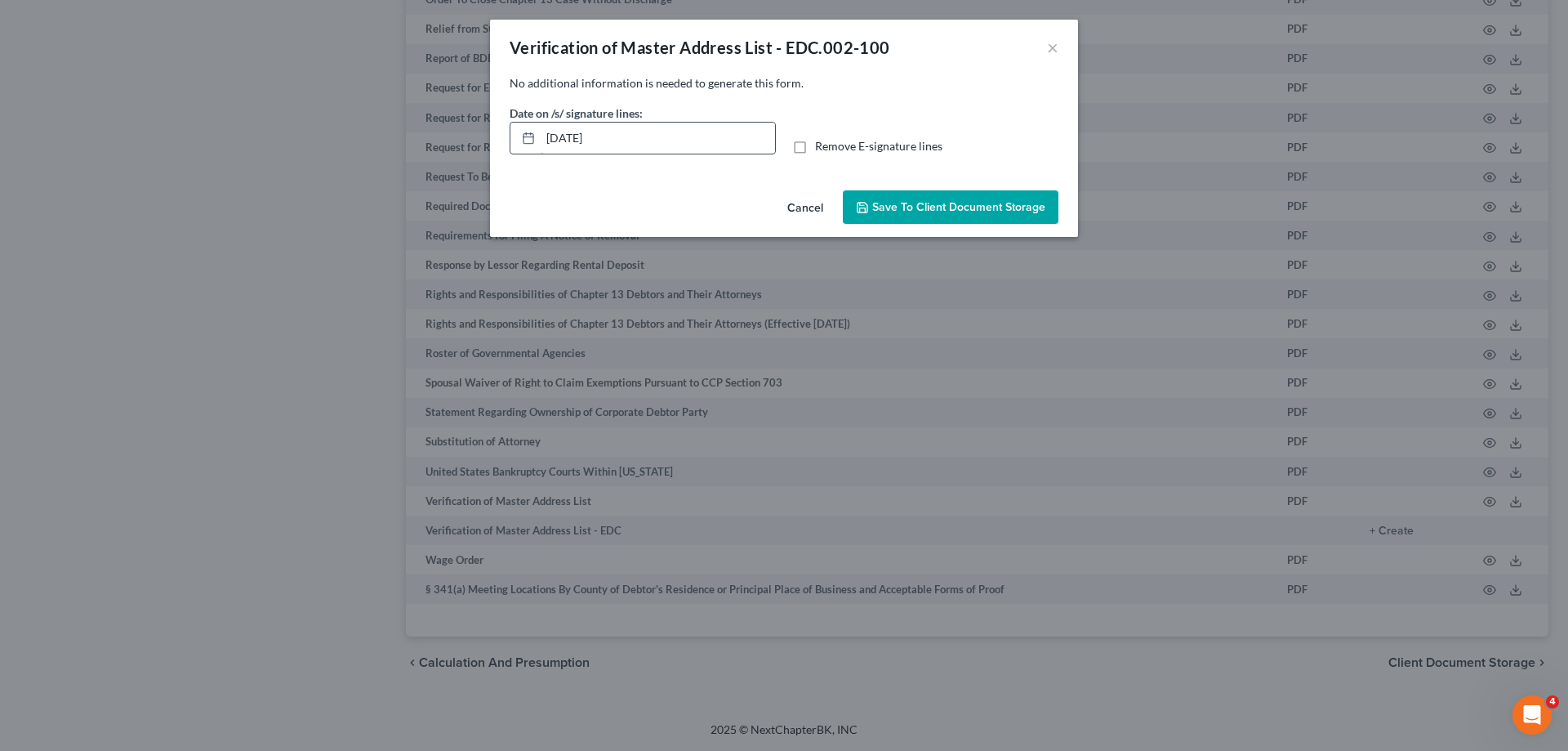
drag, startPoint x: 734, startPoint y: 140, endPoint x: 683, endPoint y: 147, distance: 51.5
click at [541, 124] on input "10/14/2025" at bounding box center [658, 138] width 235 height 31
click at [826, 153] on span "Remove E-signature lines" at bounding box center [879, 145] width 128 height 14
click at [826, 149] on input "Remove E-signature lines" at bounding box center [826, 143] width 11 height 11
checkbox input "true"
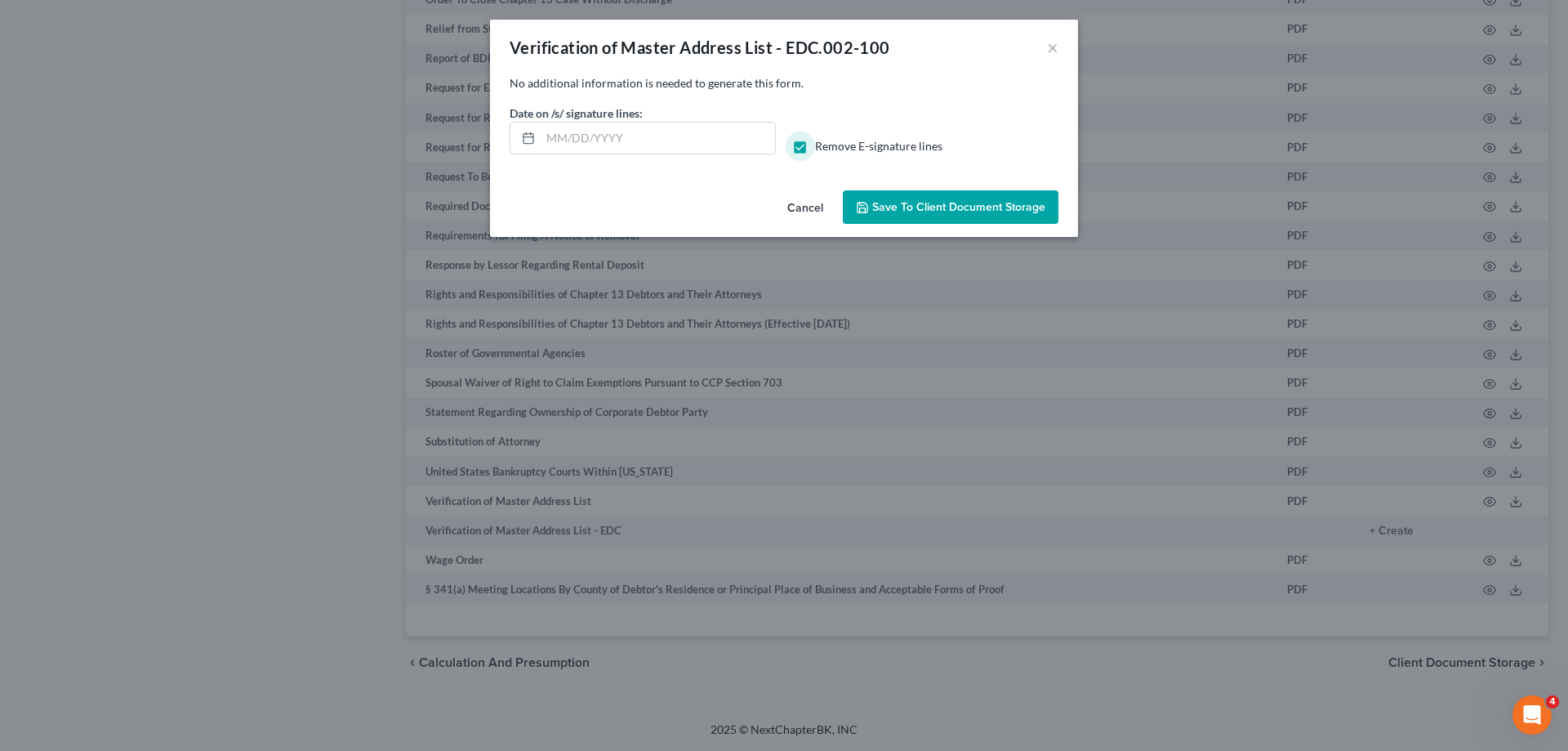
click at [904, 199] on button "Save to Client Document Storage" at bounding box center [951, 207] width 216 height 34
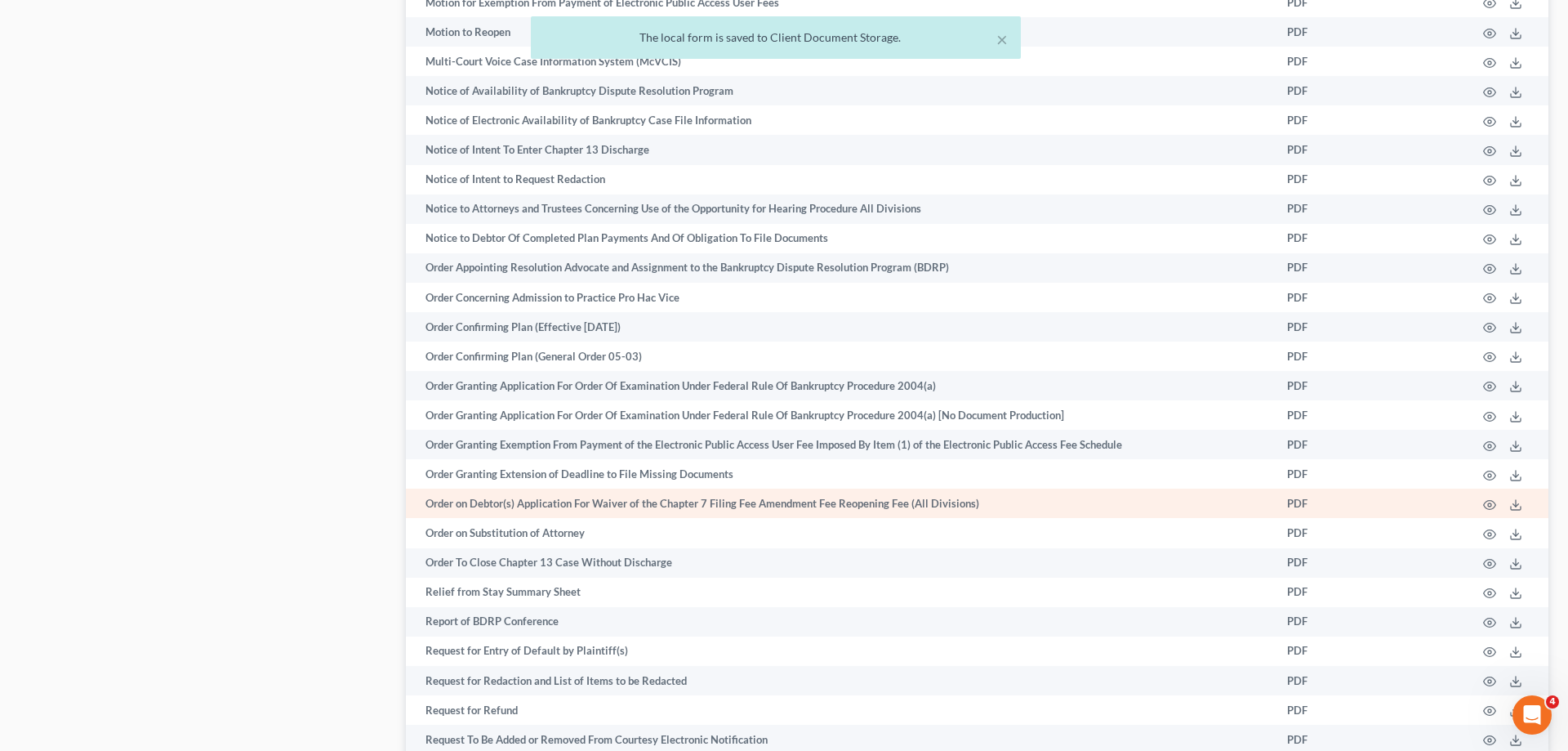
scroll to position [1373, 0]
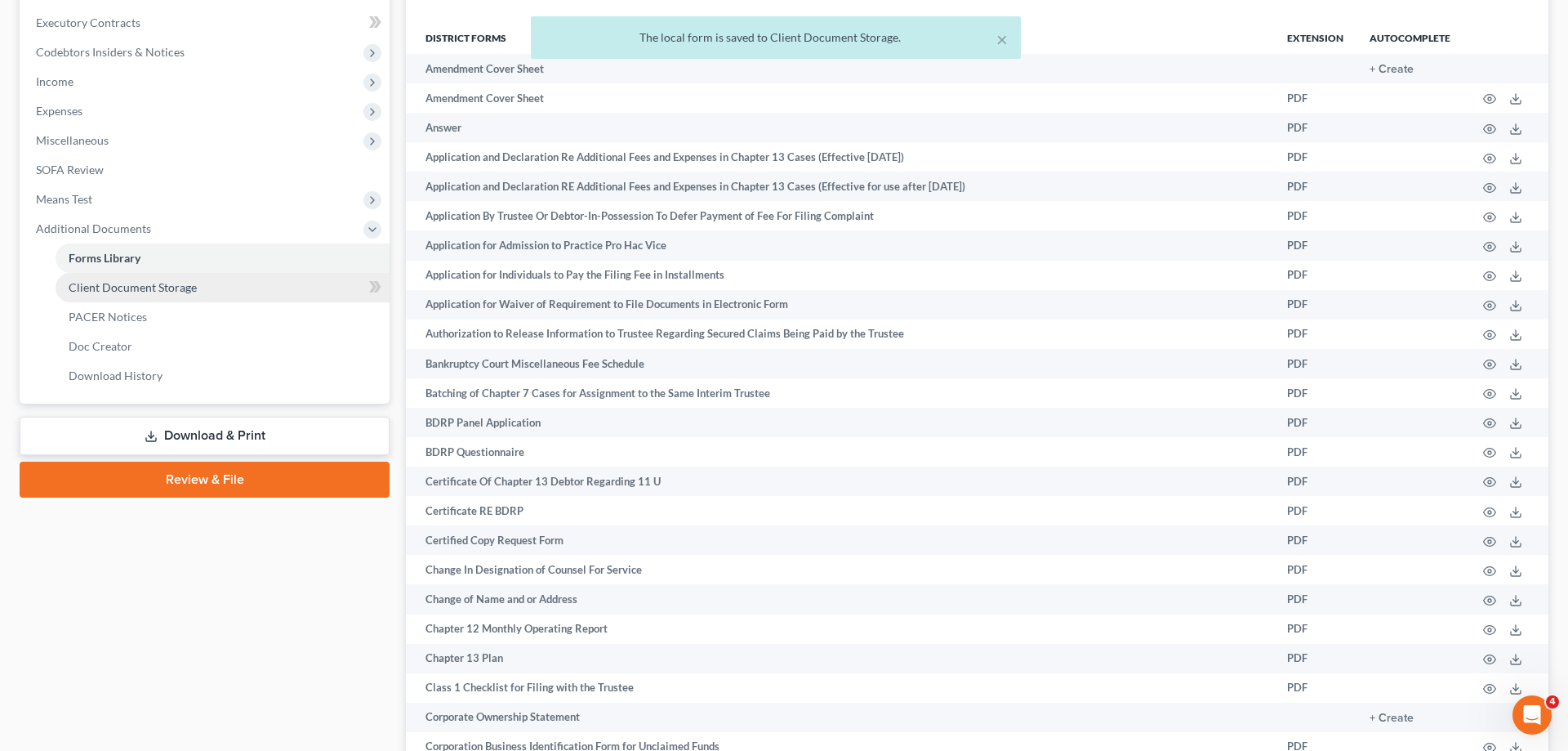
click at [166, 286] on span "Client Document Storage" at bounding box center [133, 287] width 129 height 14
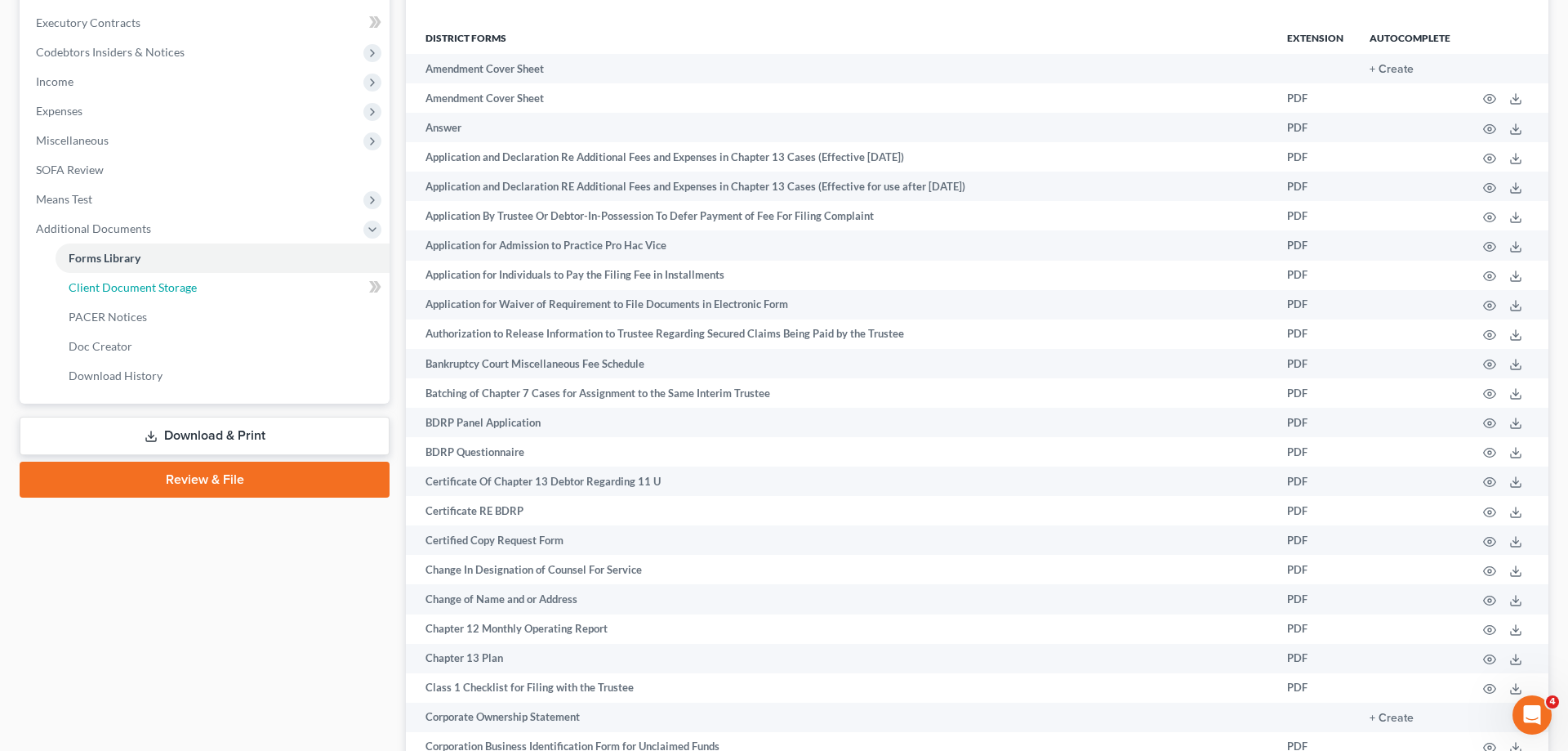
scroll to position [263, 0]
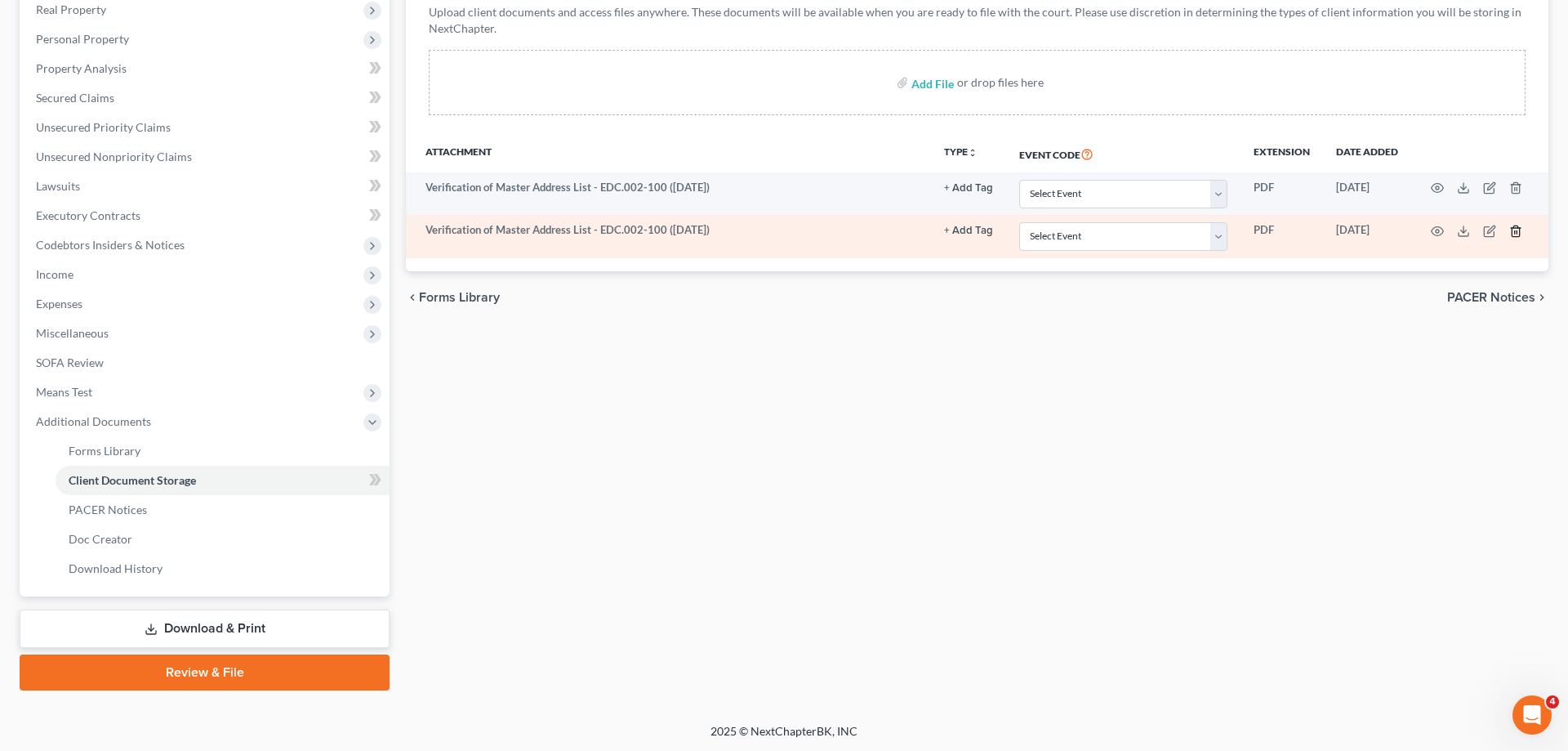
click at [1513, 229] on icon "button" at bounding box center [1516, 232] width 13 height 13
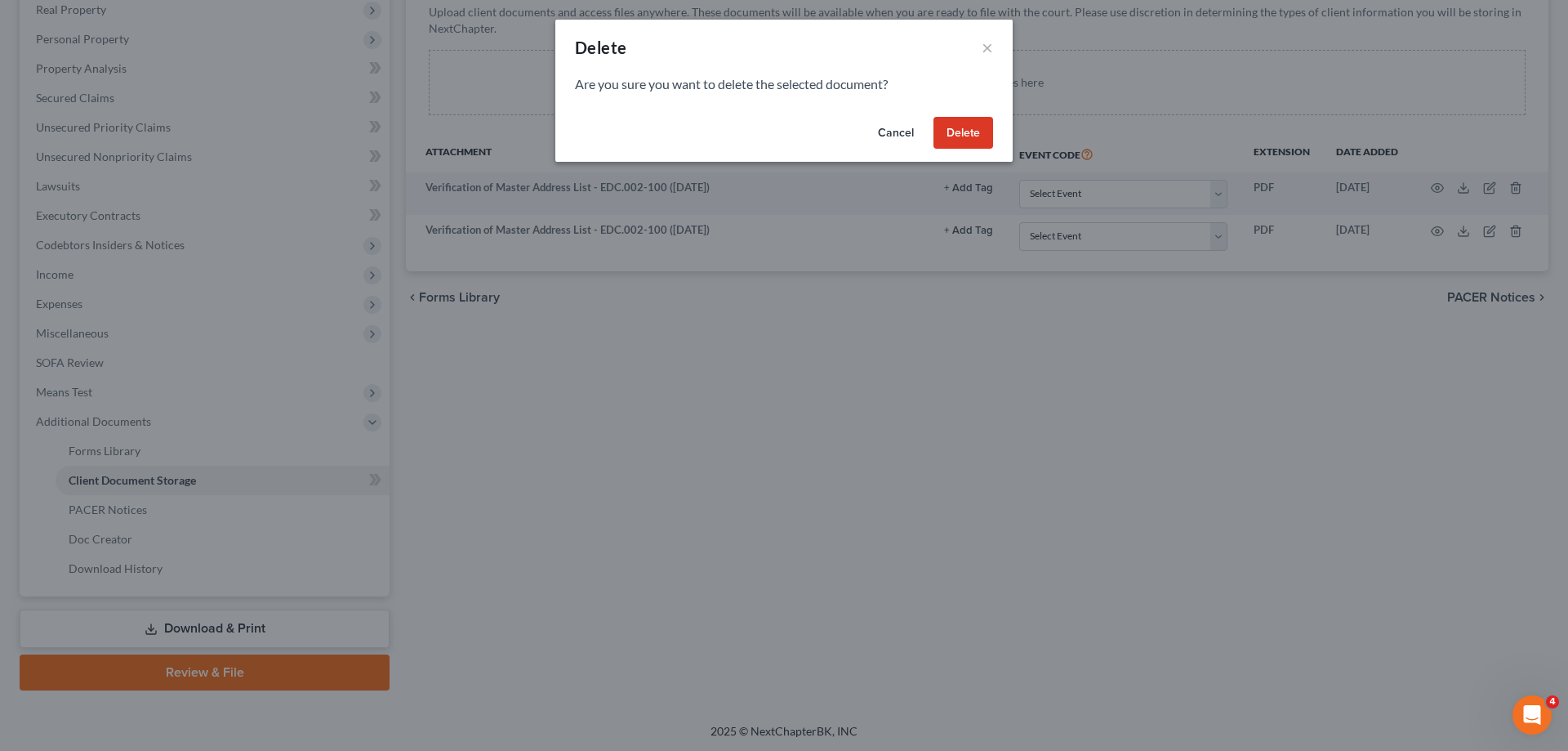
click at [950, 118] on button "Delete" at bounding box center [963, 133] width 60 height 32
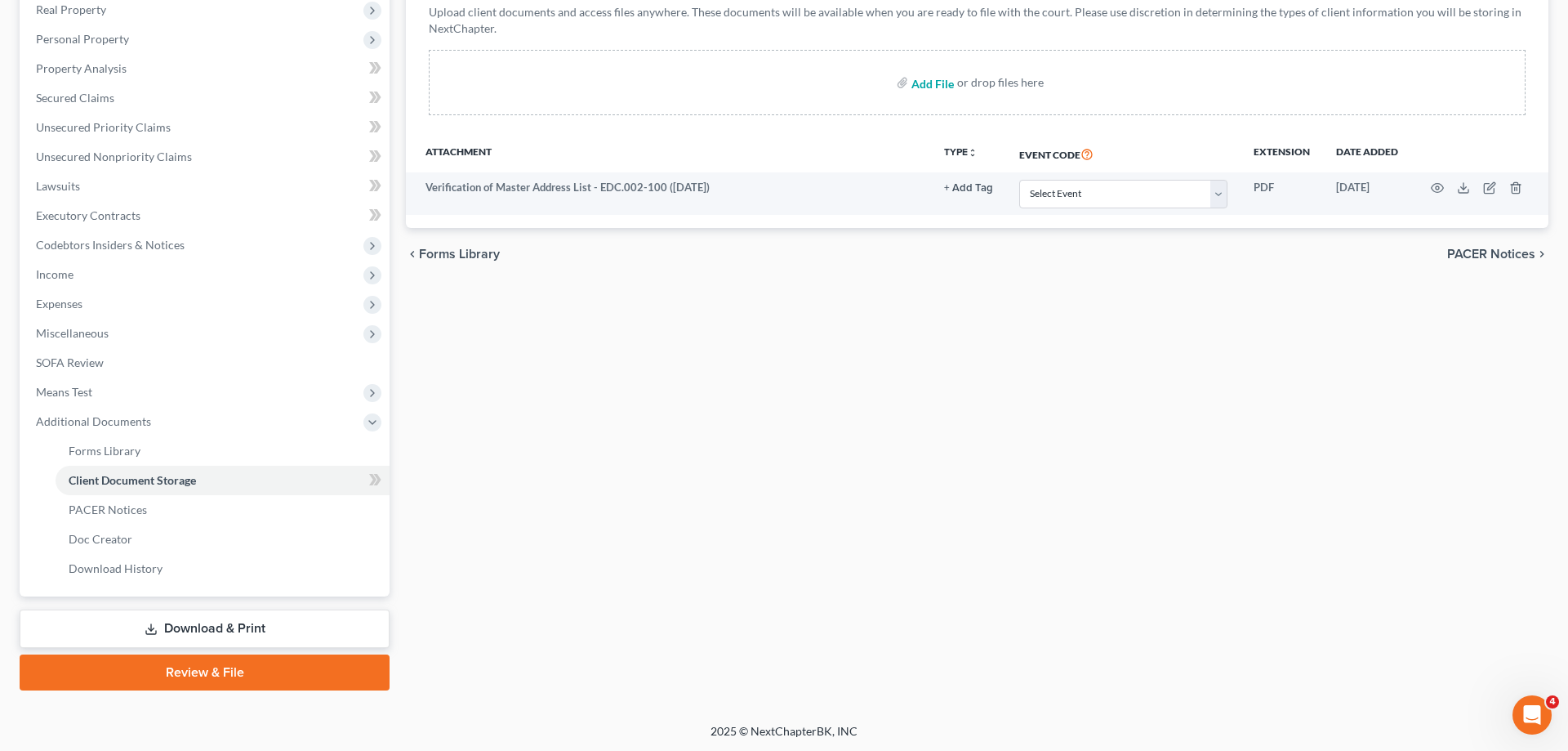
click at [940, 88] on input "file" at bounding box center [931, 82] width 39 height 29
type input "C:\fakepath\15725-CAE-CC-039980750.pdf"
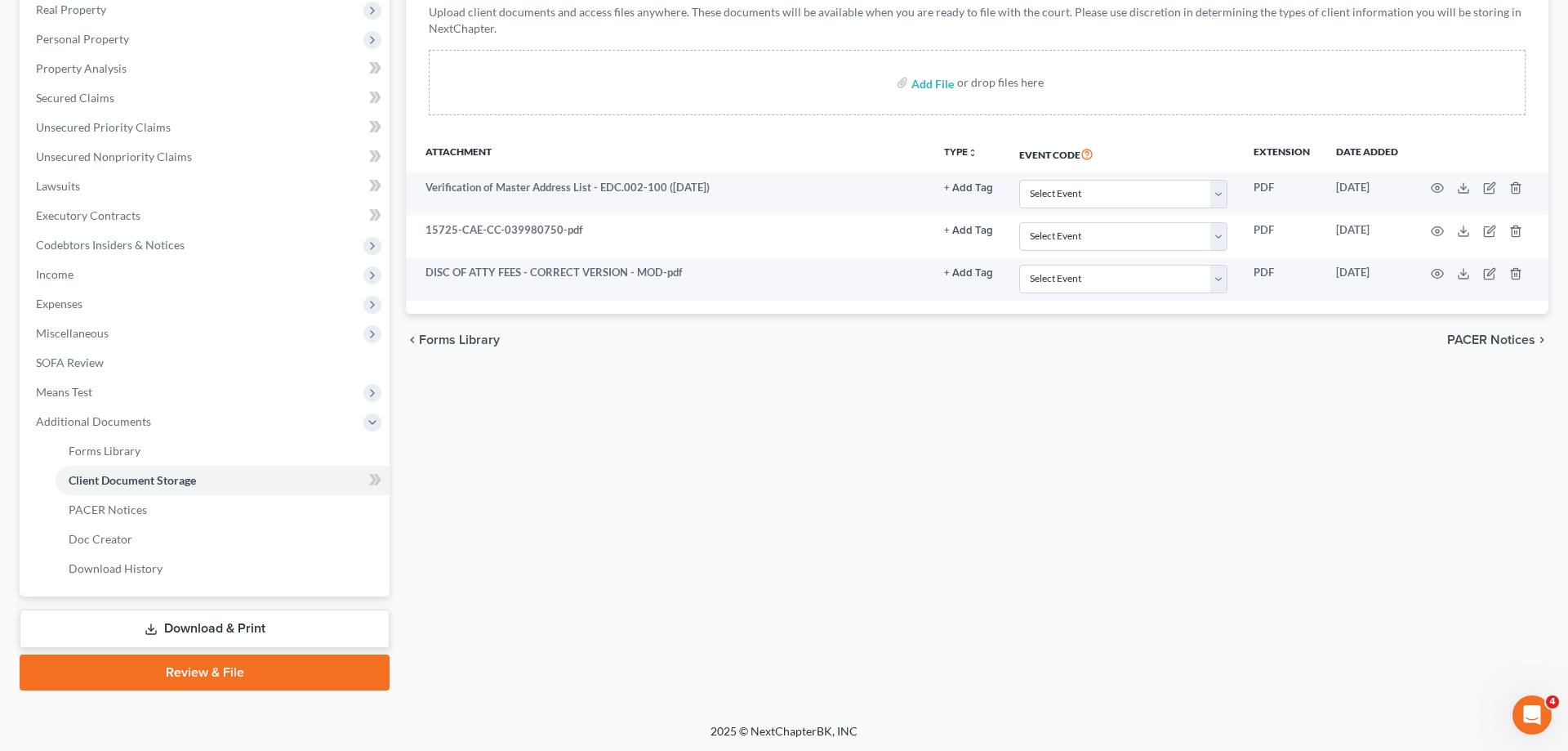
click at [256, 624] on link "Download & Print" at bounding box center [205, 628] width 370 height 38
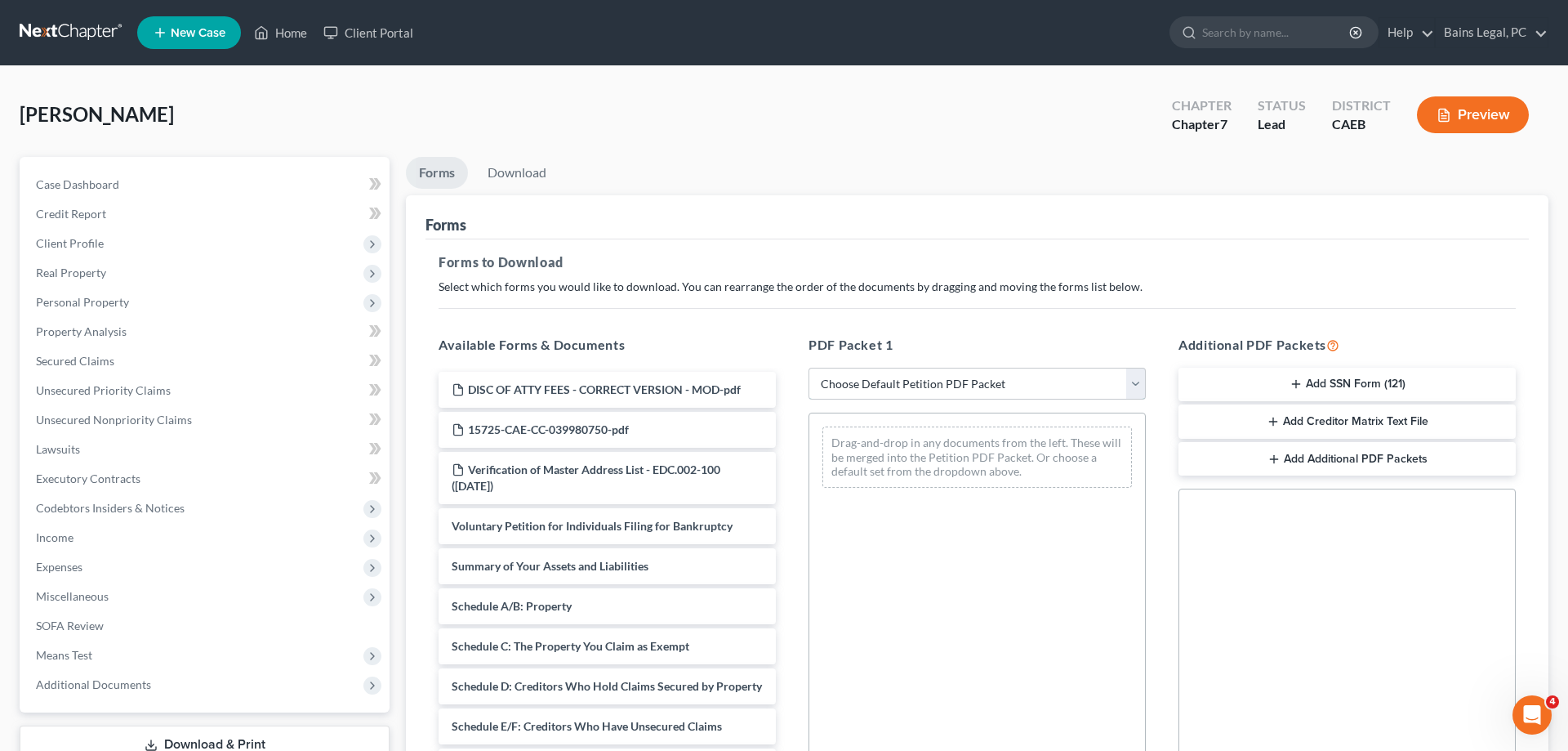
click at [809, 368] on select "Choose Default Petition PDF Packet Complete Bankruptcy Petition (all forms and …" at bounding box center [977, 383] width 338 height 32
select select "0"
click option "Complete Bankruptcy Petition (all forms and schedules)" at bounding box center [0, 0] width 0 height 0
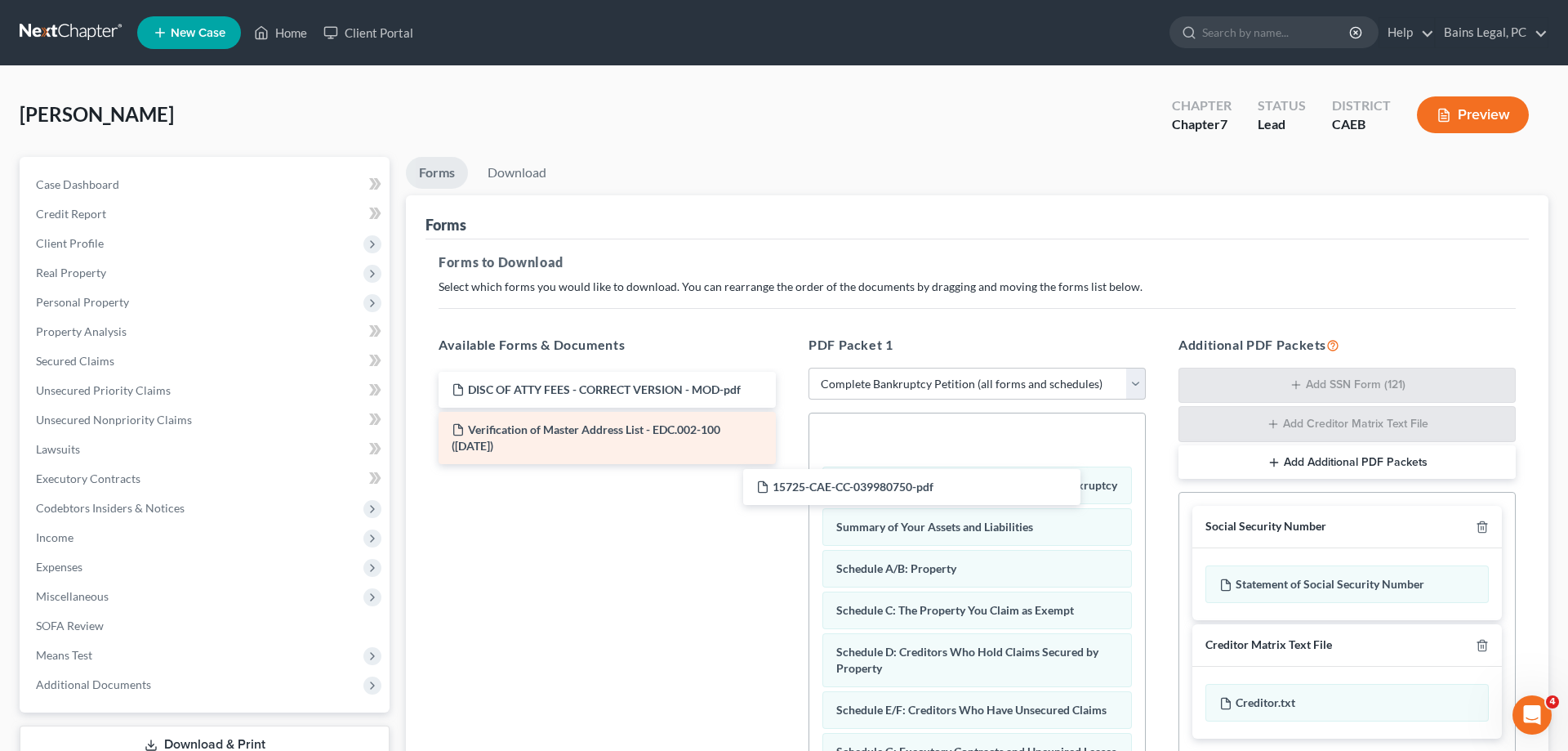
drag, startPoint x: 640, startPoint y: 425, endPoint x: 627, endPoint y: 438, distance: 18.4
click at [789, 464] on div "15725-CAE-CC-039980750-pdf DISC OF ATTY FEES - CORRECT VERSION - MOD-pdf 15725-…" at bounding box center [607, 417] width 363 height 92
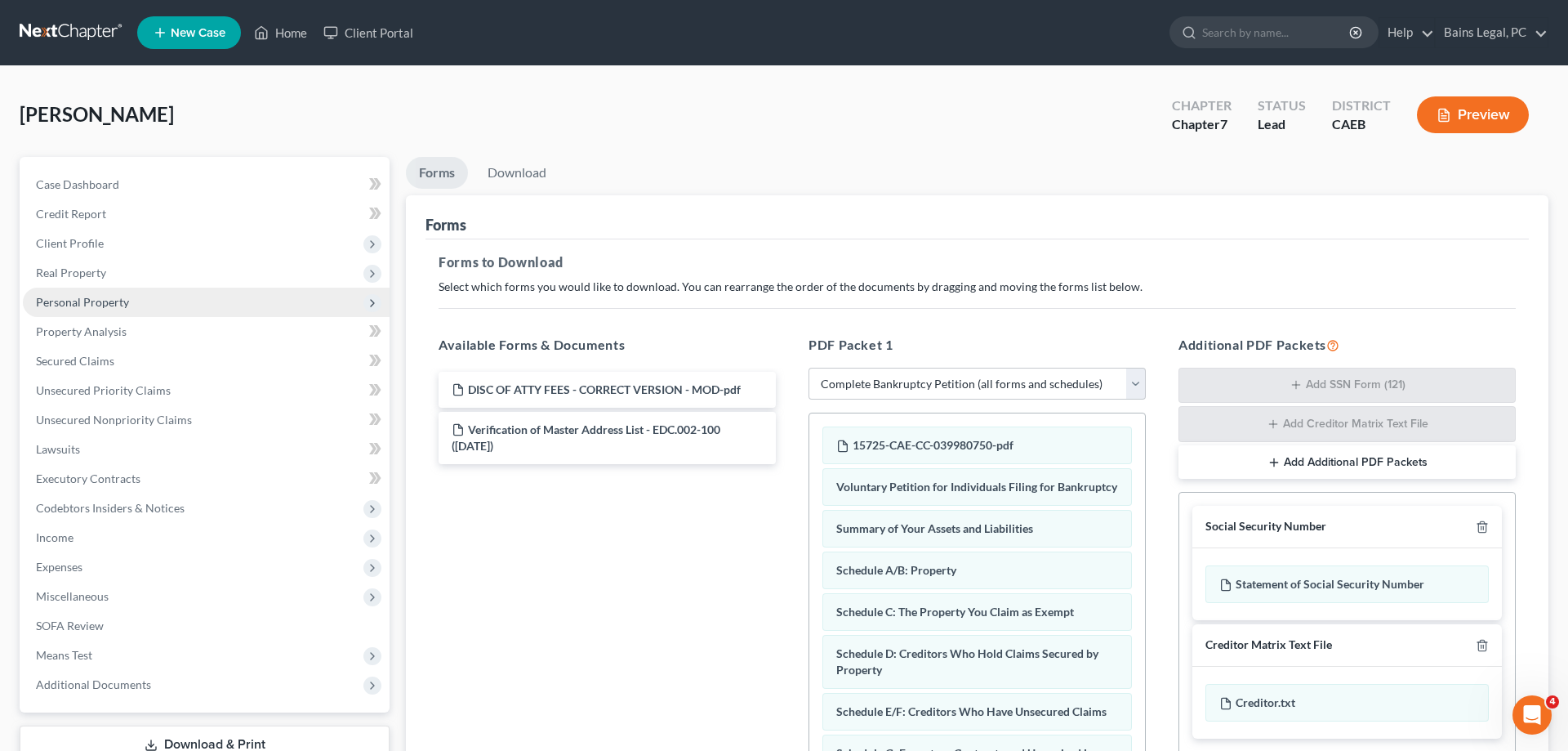
click at [111, 305] on span "Personal Property" at bounding box center [82, 301] width 93 height 14
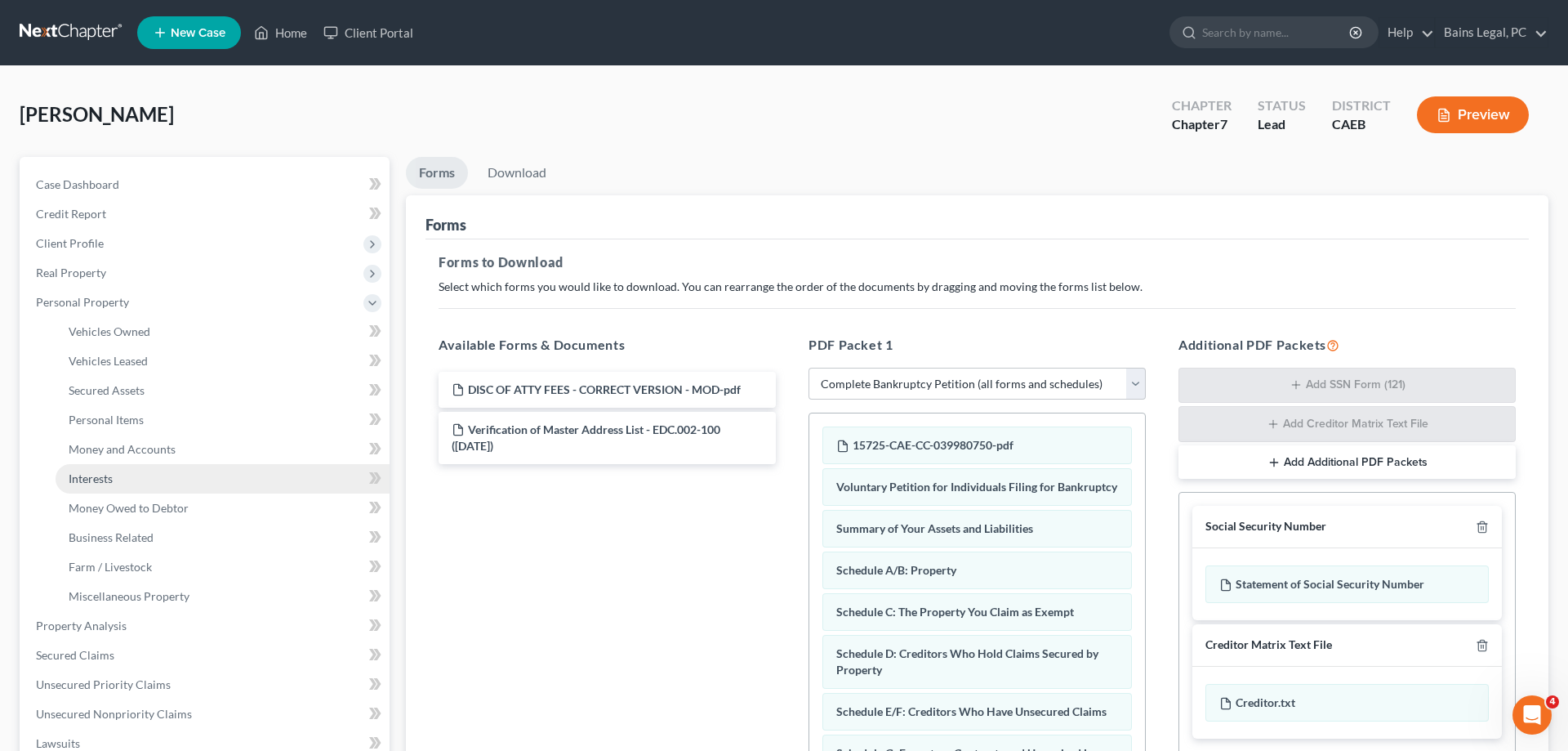
click at [114, 474] on link "Interests" at bounding box center [222, 478] width 334 height 29
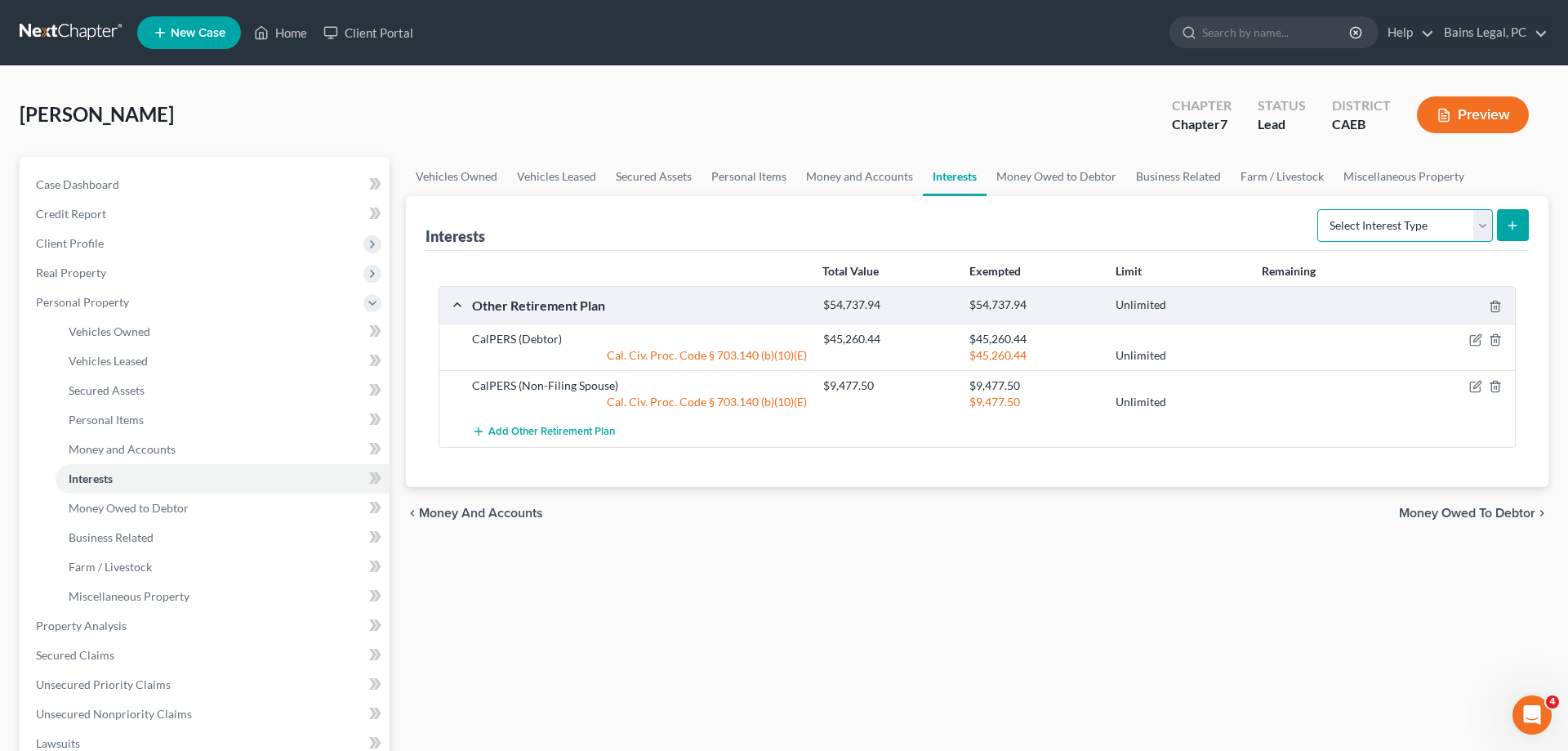
click at [1317, 209] on select "Select Interest Type 401K Annuity Bond Education IRA Government Bond Government…" at bounding box center [1405, 225] width 176 height 32
select select "term_life_insurance"
click option "Term Life Insurance" at bounding box center [0, 0] width 0 height 0
click at [1515, 219] on icon "submit" at bounding box center [1512, 226] width 13 height 13
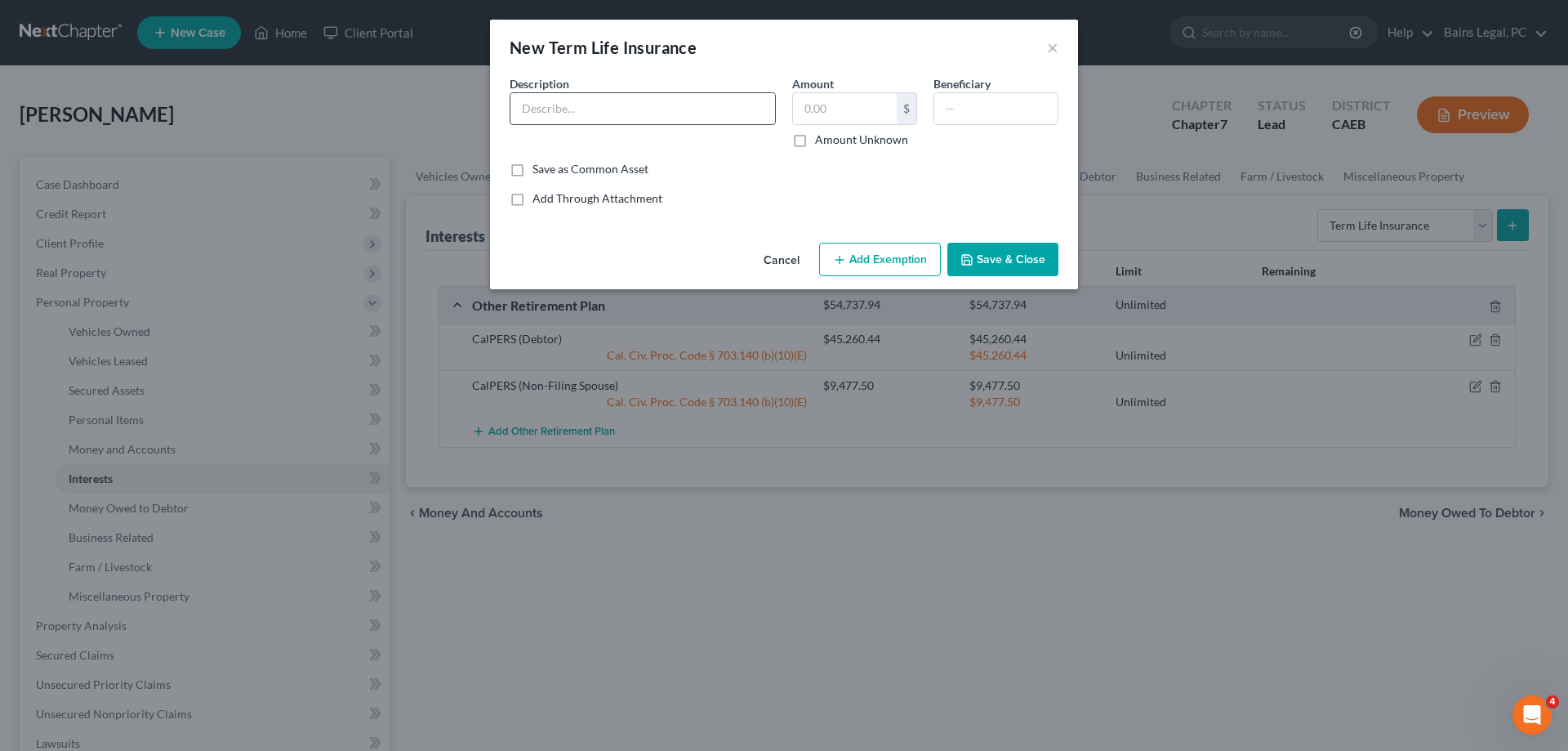
click at [684, 98] on input "text" at bounding box center [642, 108] width 265 height 31
type input "Disability Insurance through Employer"
click at [1027, 262] on button "Save & Close" at bounding box center [1003, 259] width 111 height 34
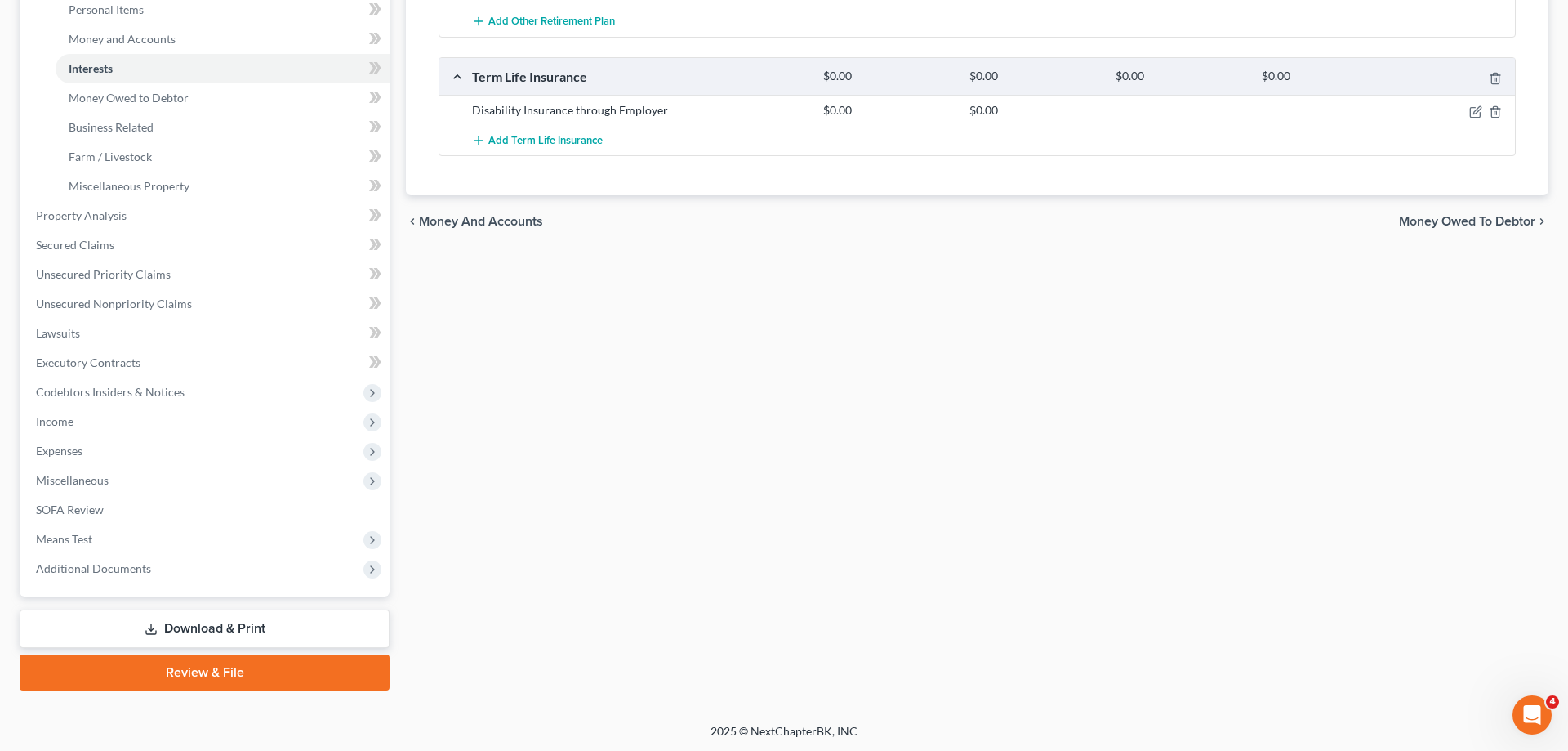
drag, startPoint x: 203, startPoint y: 636, endPoint x: 319, endPoint y: 595, distance: 123.0
click at [206, 636] on link "Download & Print" at bounding box center [205, 628] width 370 height 38
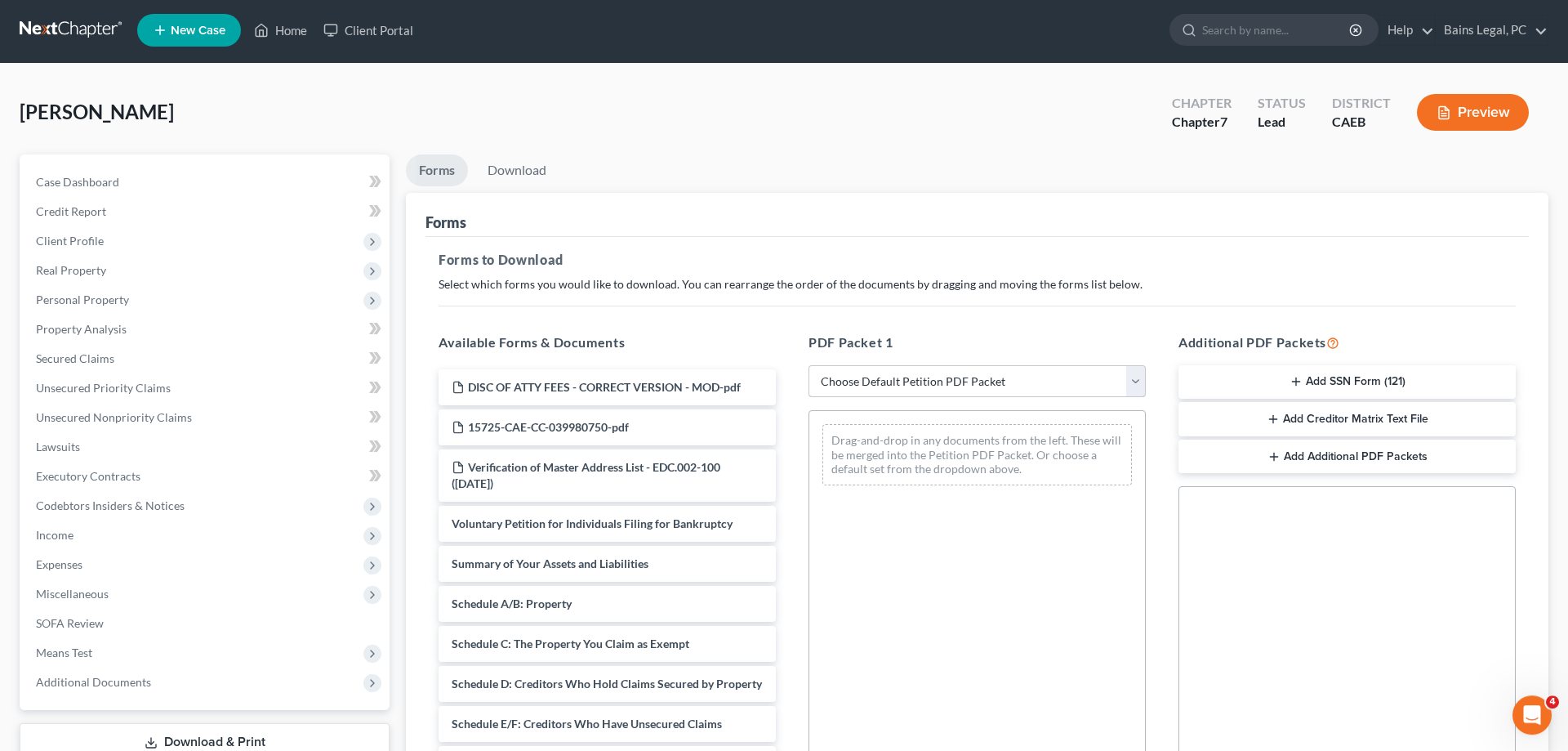
scroll to position [1, 0]
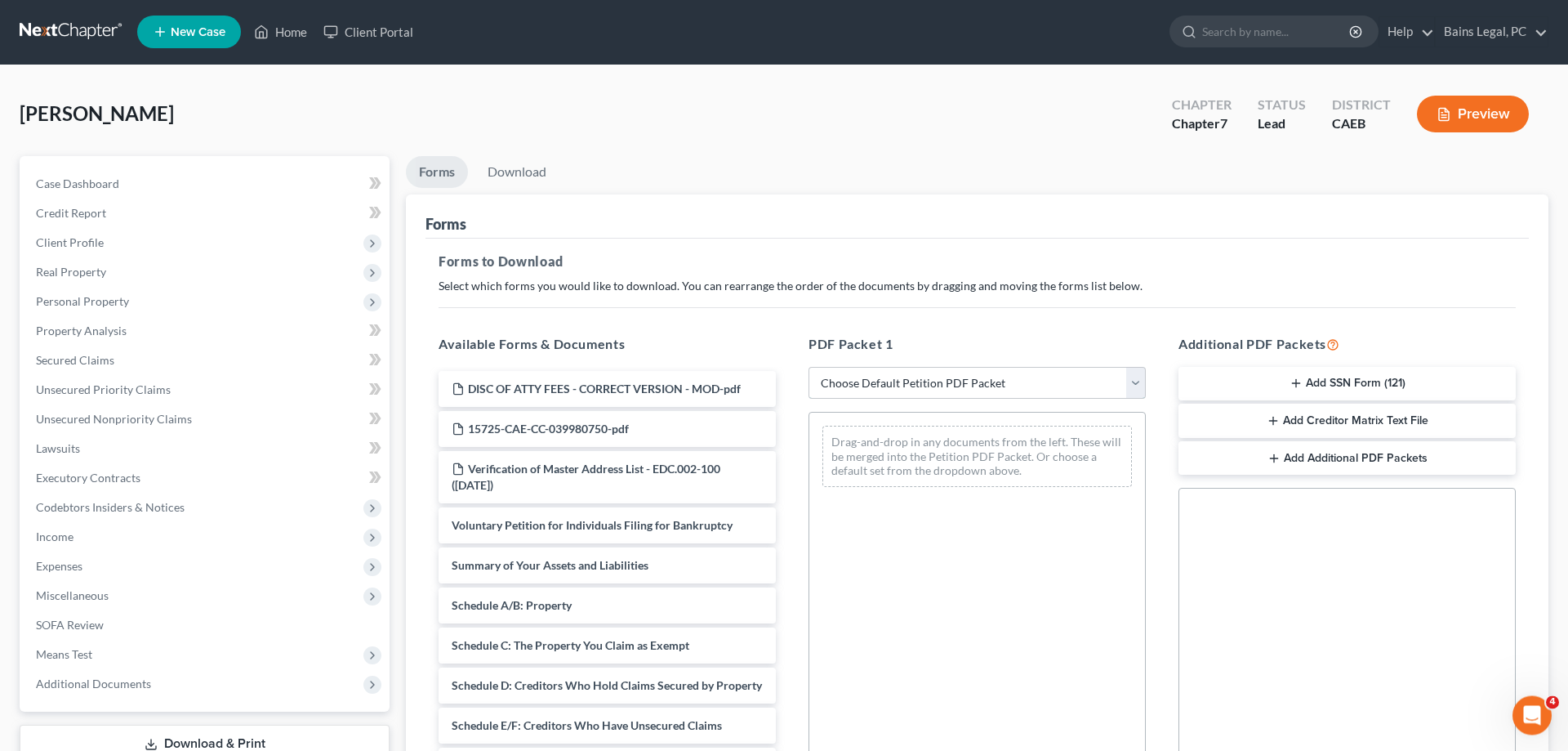
click at [809, 367] on select "Choose Default Petition PDF Packet Complete Bankruptcy Petition (all forms and …" at bounding box center [977, 383] width 338 height 32
select select "0"
click option "Complete Bankruptcy Petition (all forms and schedules)" at bounding box center [0, 0] width 0 height 0
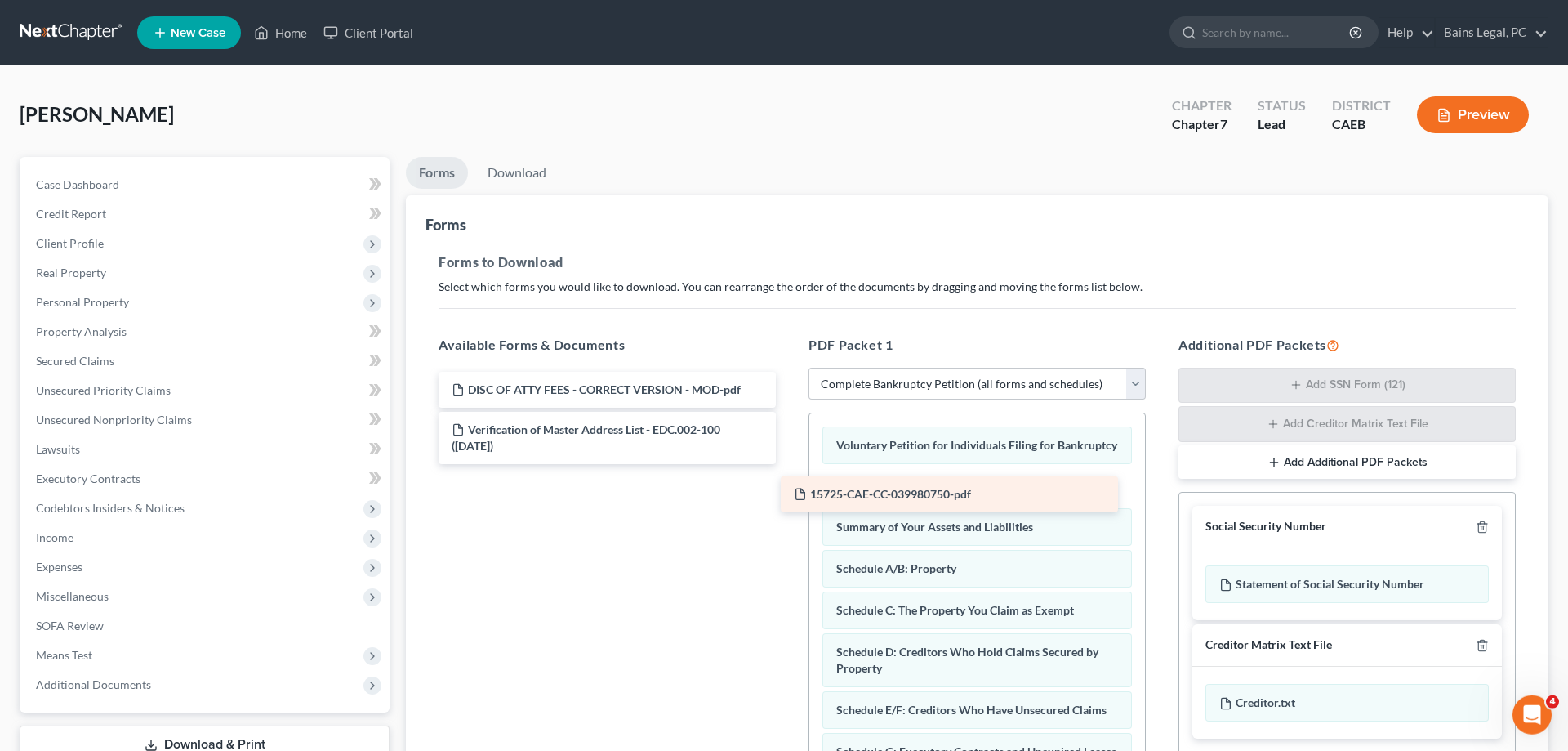
drag, startPoint x: 656, startPoint y: 431, endPoint x: 971, endPoint y: 495, distance: 321.4
click at [789, 464] on div "15725-CAE-CC-039980750-pdf DISC OF ATTY FEES - CORRECT VERSION - MOD-pdf 15725-…" at bounding box center [607, 417] width 363 height 92
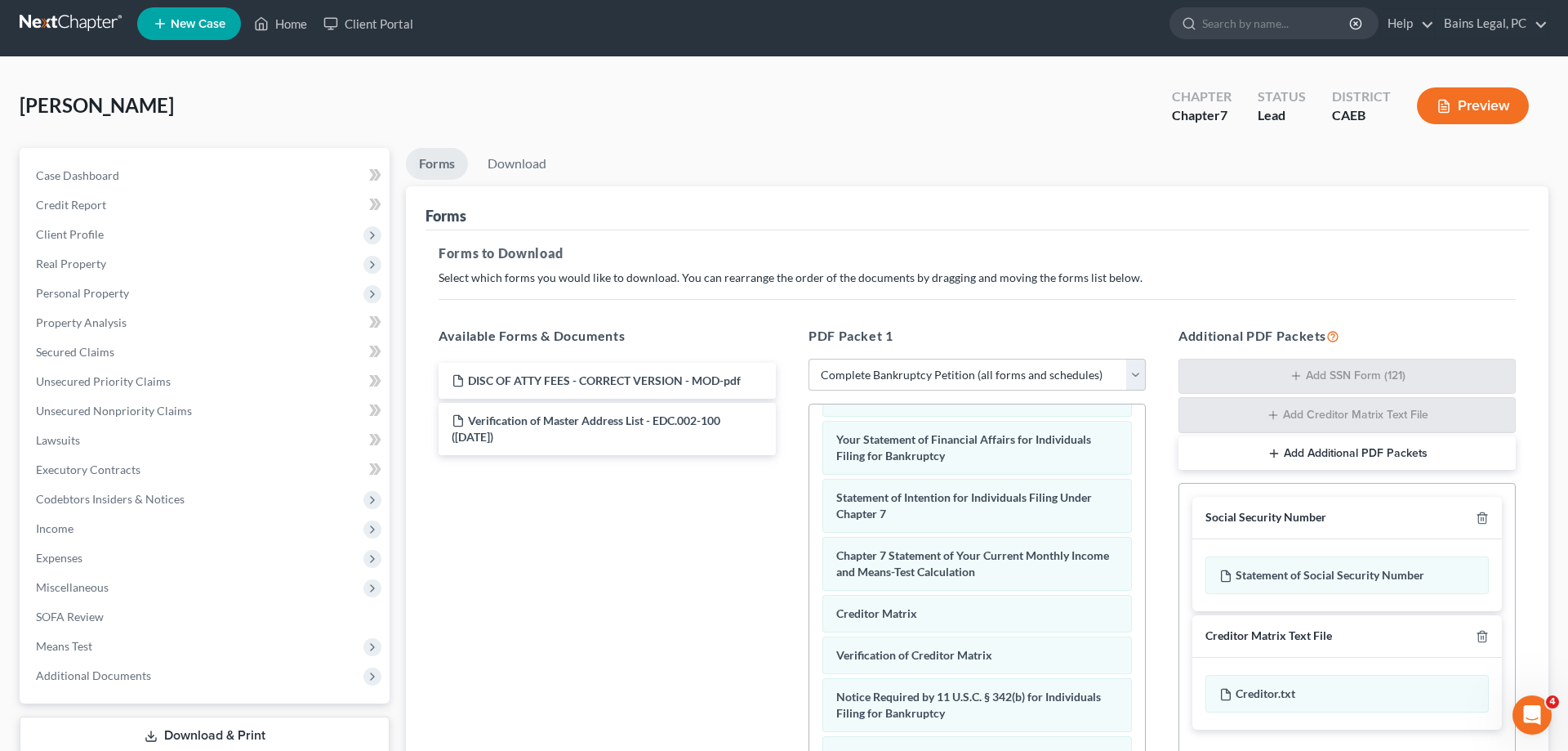
scroll to position [259, 0]
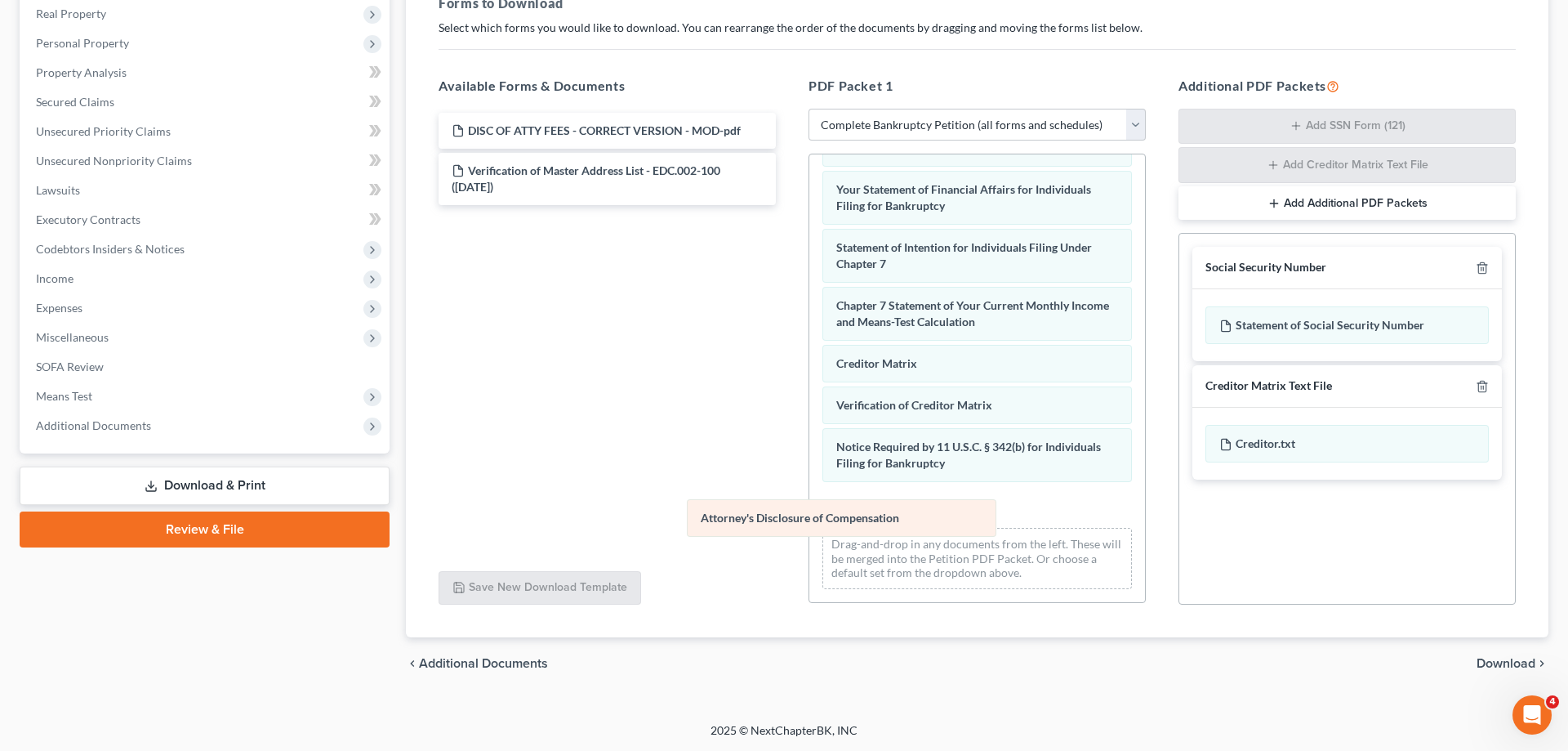
drag, startPoint x: 1018, startPoint y: 508, endPoint x: 314, endPoint y: 394, distance: 713.2
click at [810, 402] on div "Attorney's Disclosure of Compensation Voluntary Petition for Individuals Filing…" at bounding box center [977, 122] width 336 height 961
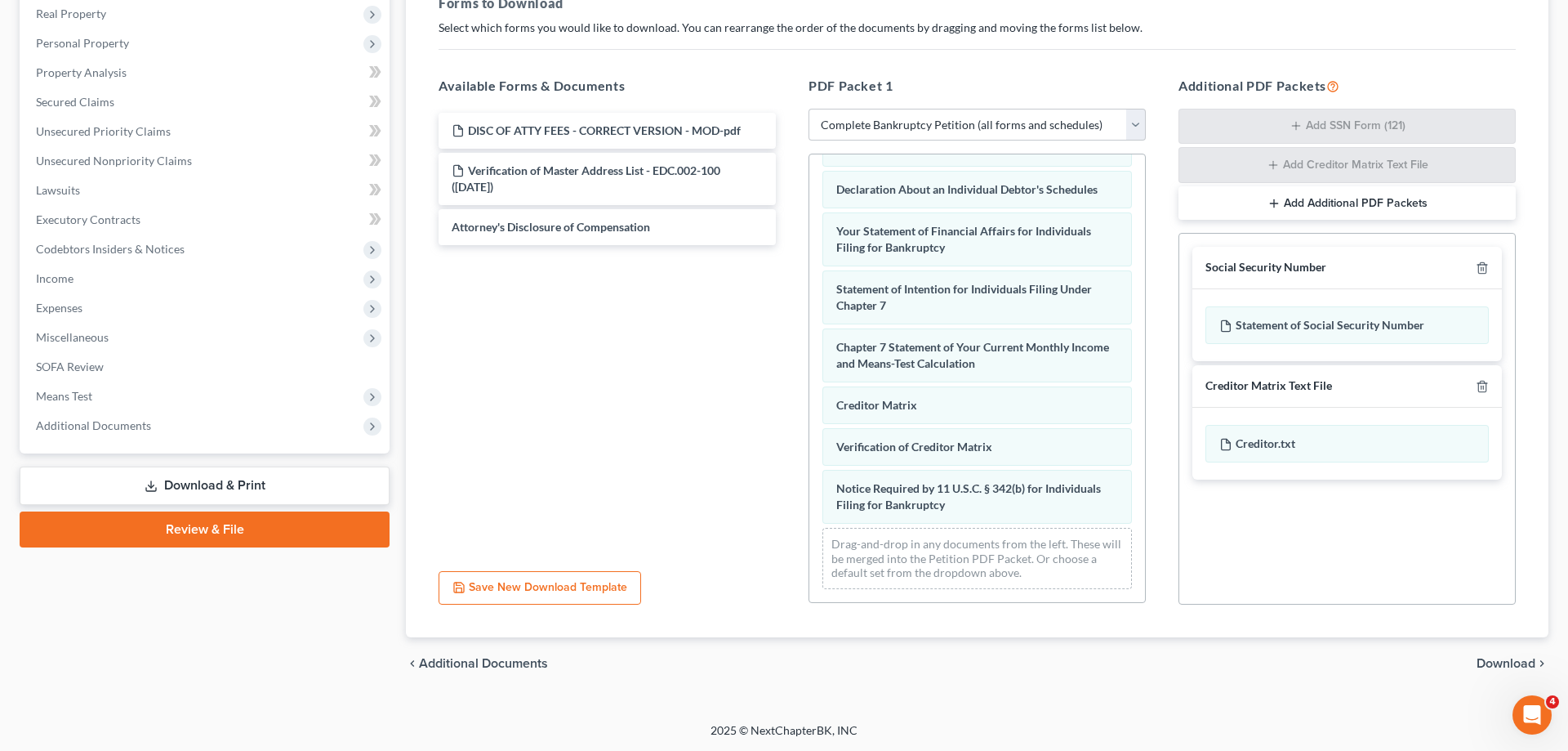
click at [810, 461] on div "Voluntary Petition for Individuals Filing for Bankruptcy 15725-CAE-CC-039980750…" at bounding box center [977, 143] width 336 height 919
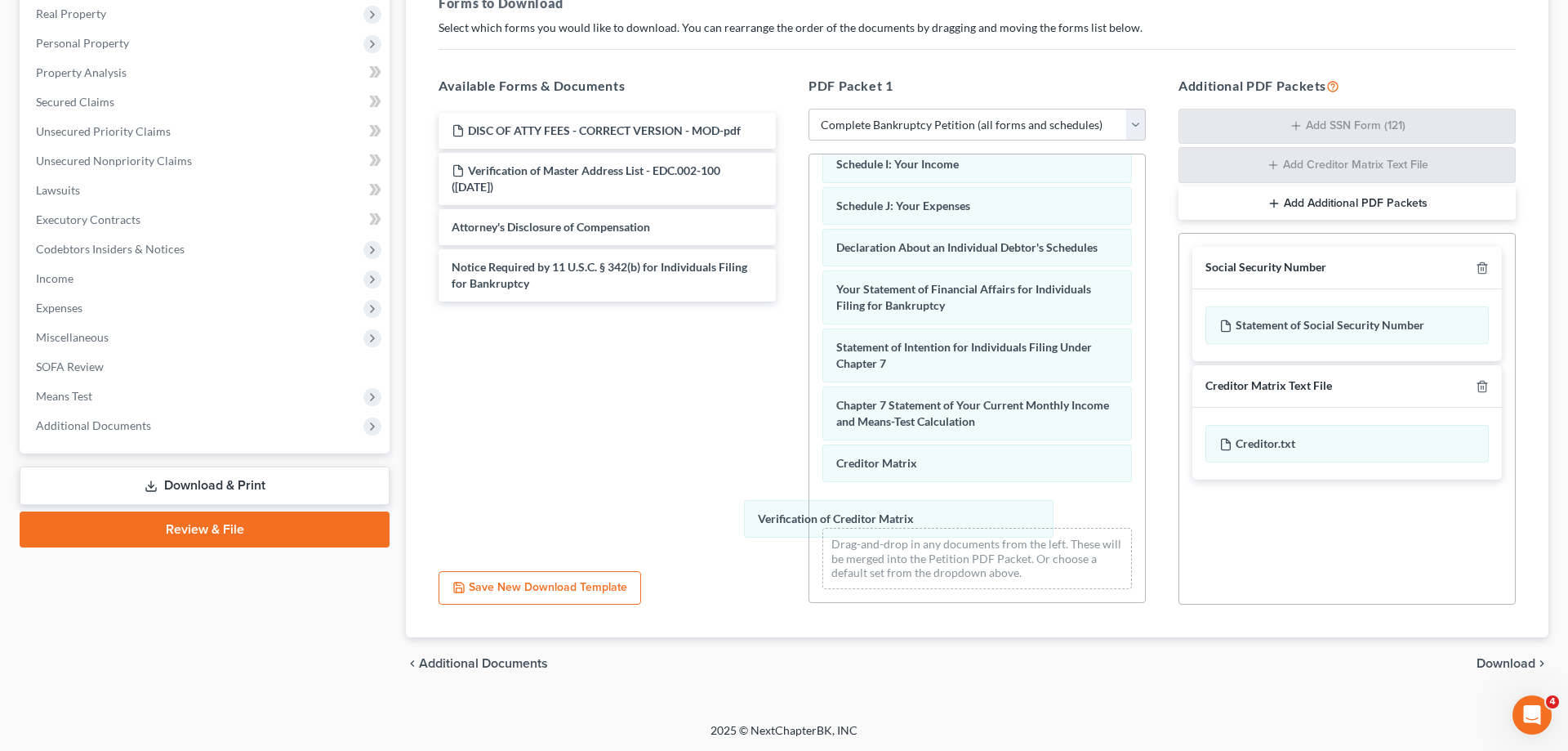
drag, startPoint x: 914, startPoint y: 507, endPoint x: 517, endPoint y: 439, distance: 402.8
click at [810, 465] on div "Verification of Creditor Matrix Voluntary Petition for Individuals Filing for B…" at bounding box center [977, 172] width 336 height 861
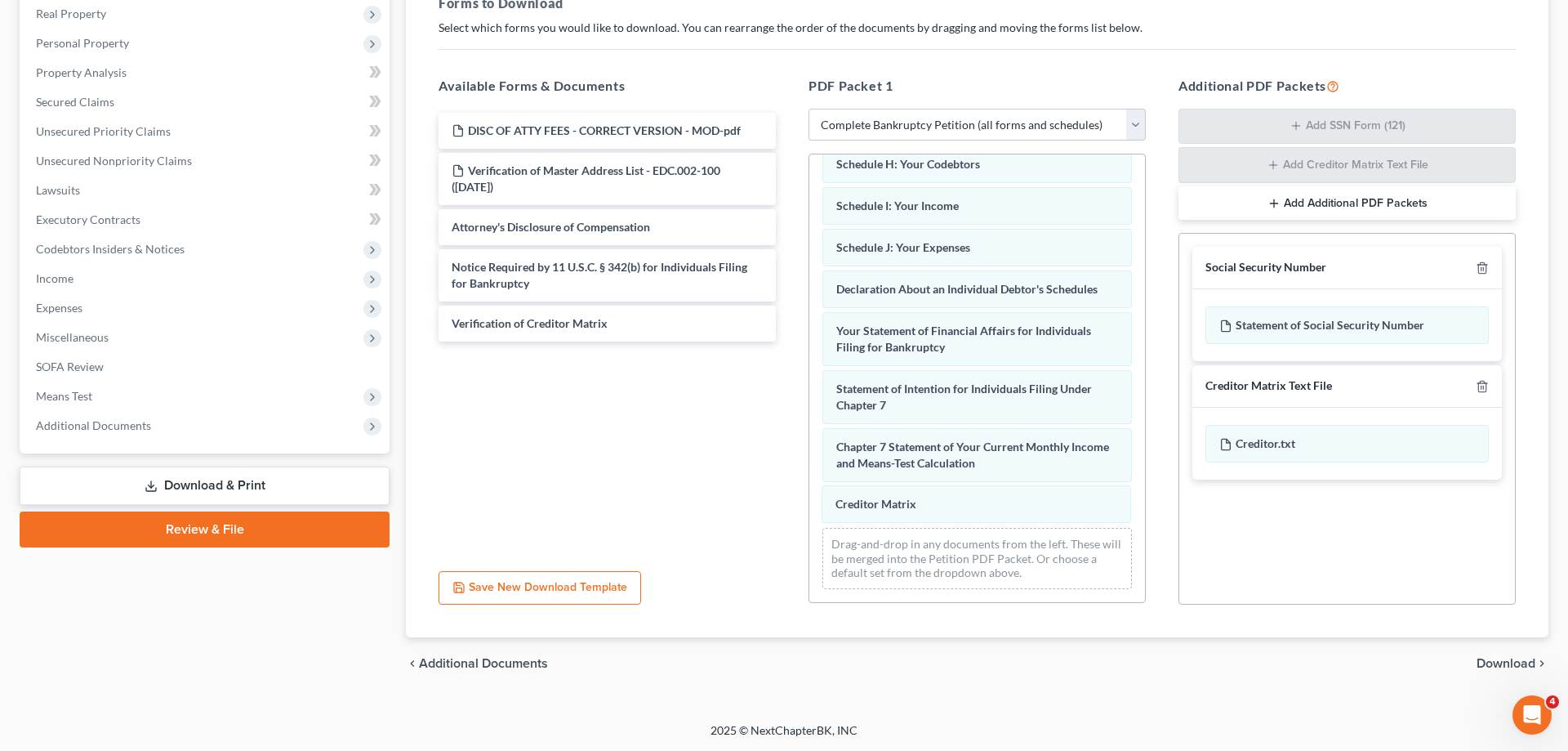
drag, startPoint x: 910, startPoint y: 505, endPoint x: 402, endPoint y: 307, distance: 545.2
click at [810, 376] on div "Creditor Matrix Voluntary Petition for Individuals Filing for Bankruptcy 15725-…" at bounding box center [977, 192] width 336 height 819
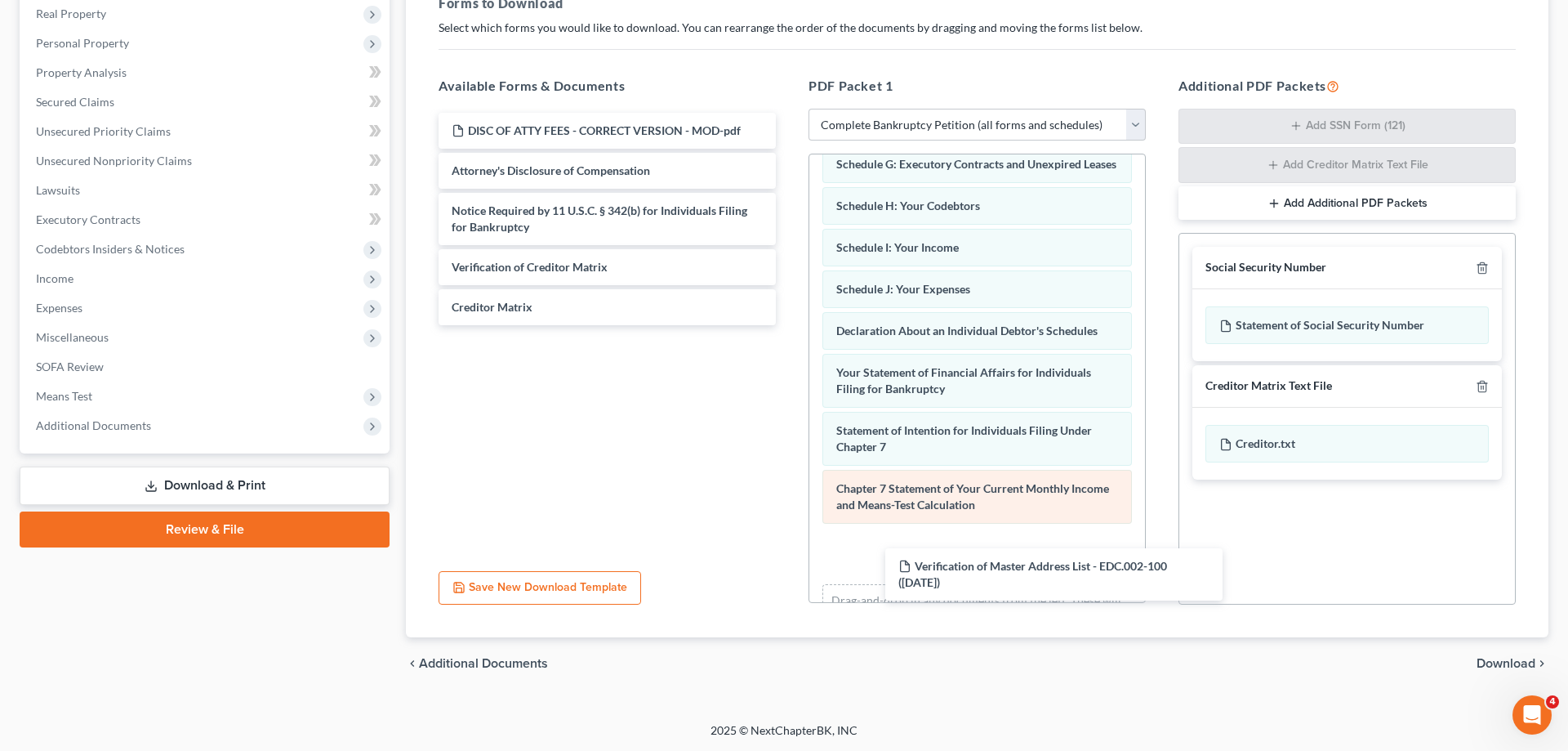
drag, startPoint x: 504, startPoint y: 189, endPoint x: 932, endPoint y: 482, distance: 518.7
click at [789, 325] on div "Verification of Master Address List - EDC.002-100 (10/14/2025) DISC OF ATTY FEE…" at bounding box center [607, 219] width 363 height 212
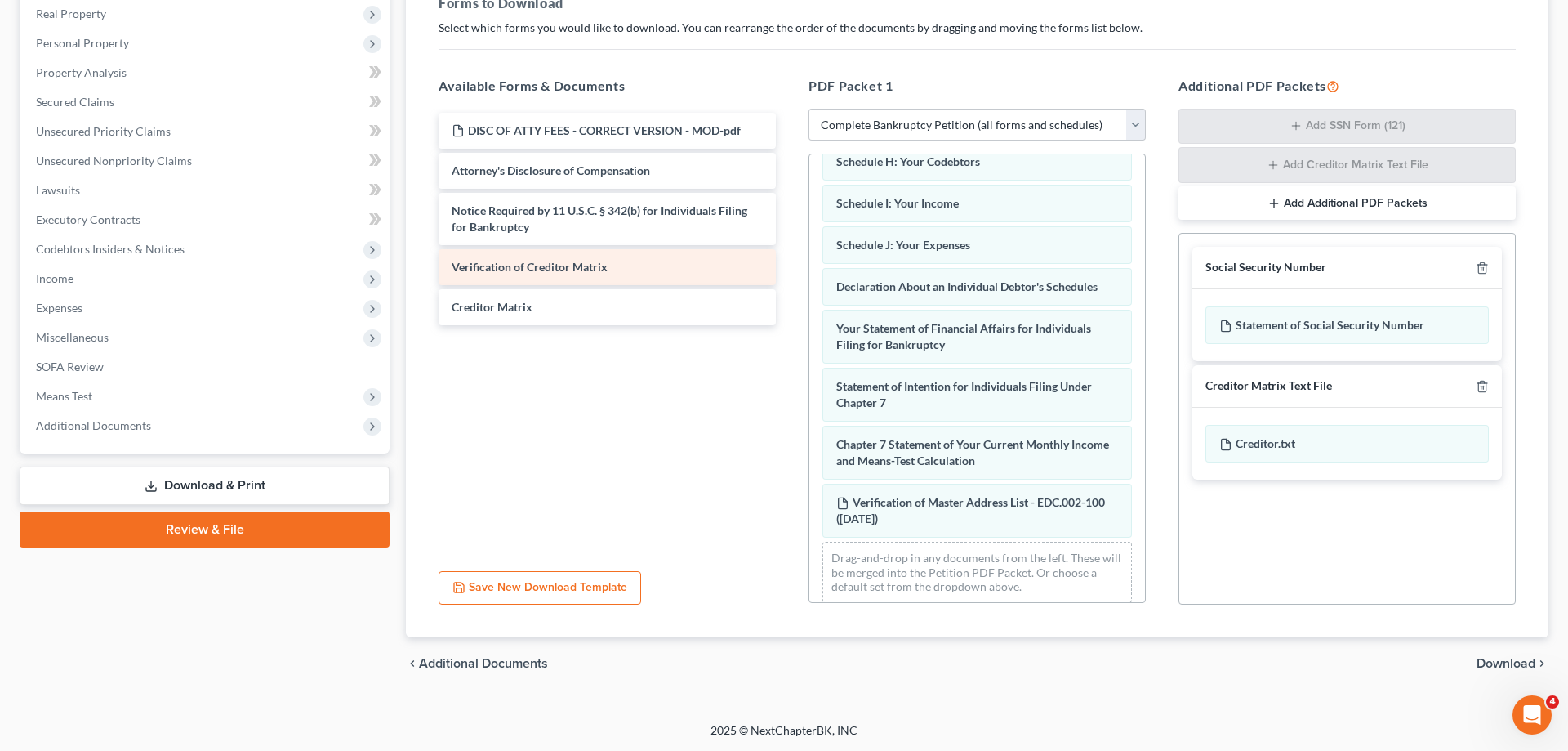
scroll to position [388, 0]
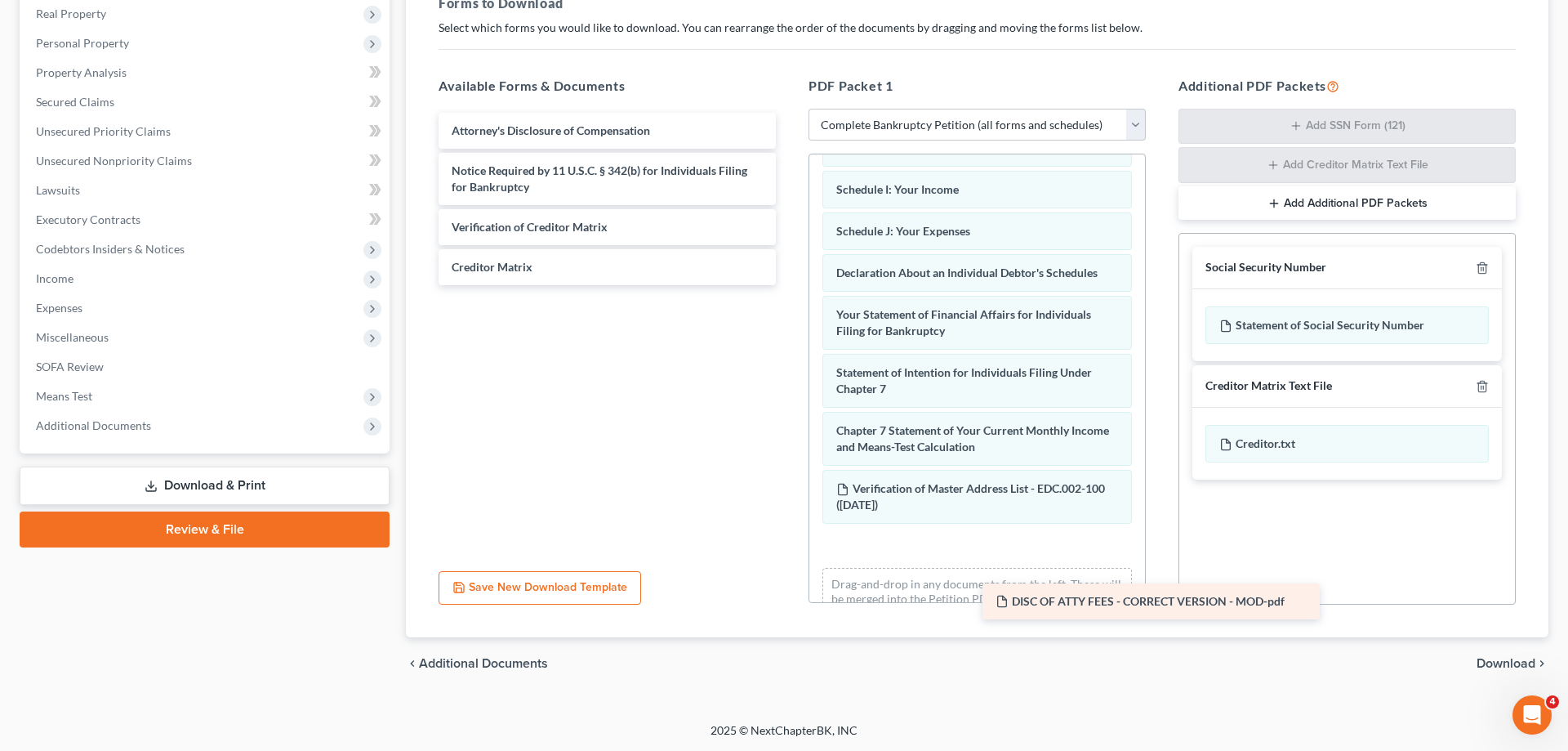
drag, startPoint x: 960, startPoint y: 290, endPoint x: 972, endPoint y: 565, distance: 275.3
click at [789, 285] on div "DISC OF ATTY FEES - CORRECT VERSION - MOD-pdf DISC OF ATTY FEES - CORRECT VERSI…" at bounding box center [607, 199] width 363 height 173
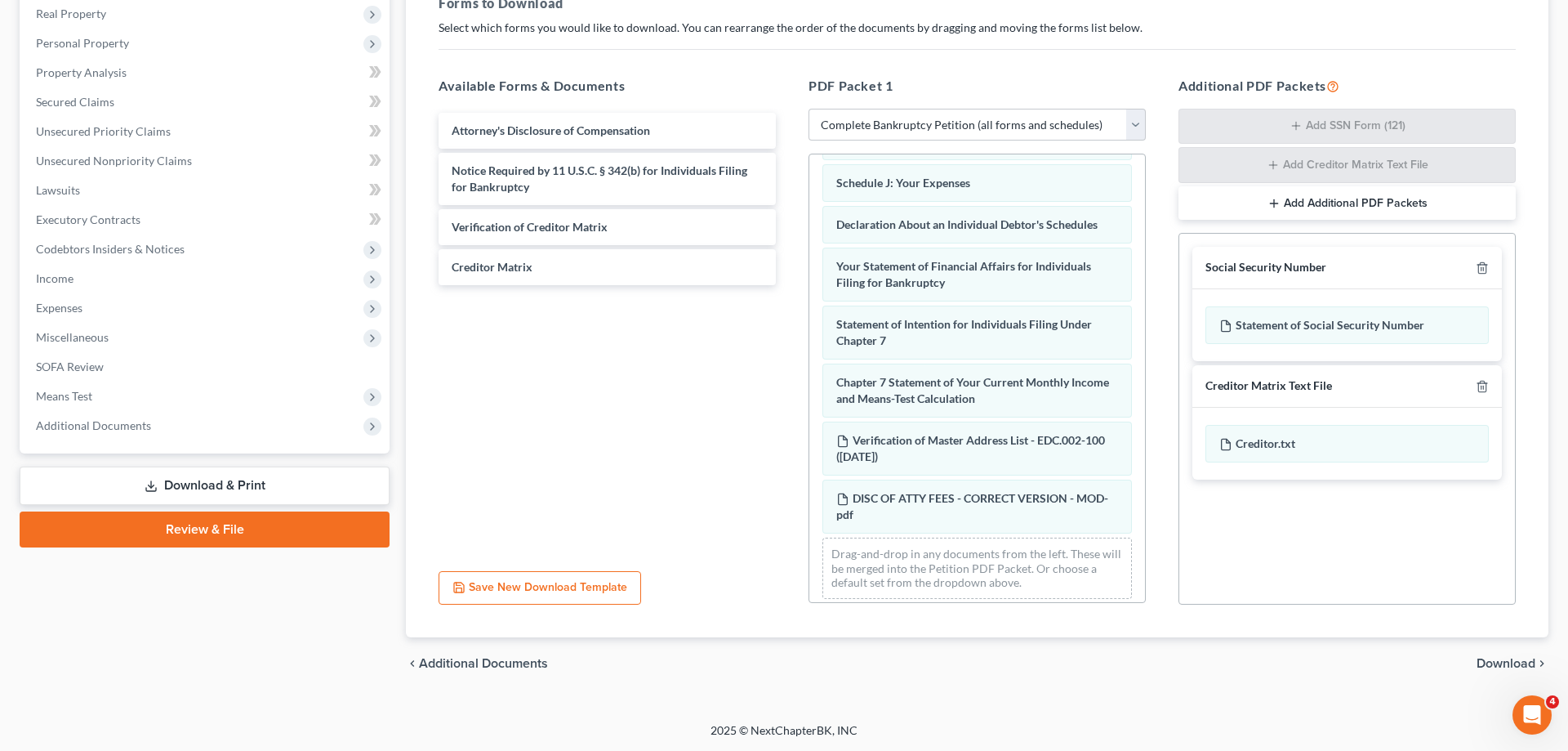
scroll to position [446, 0]
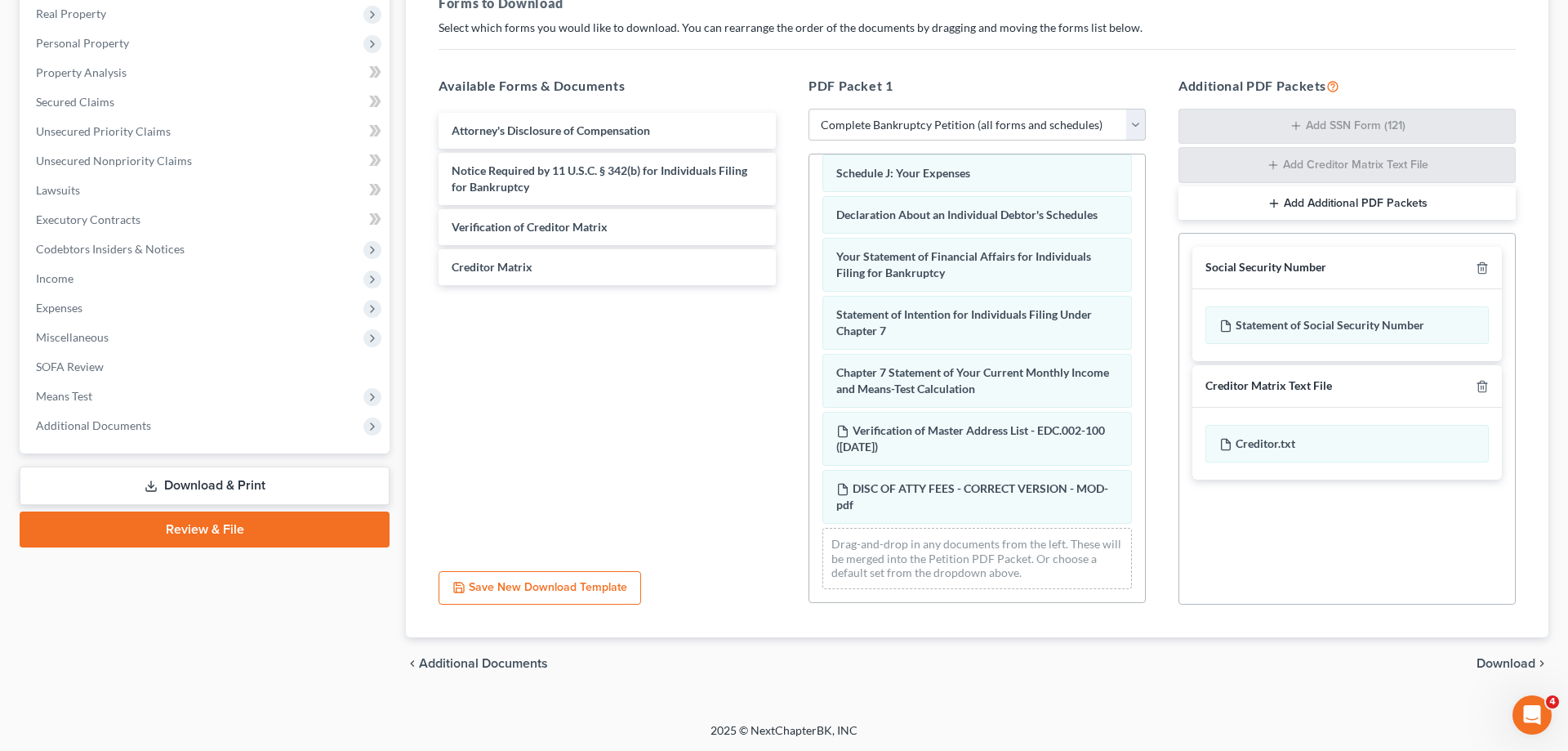
click at [1486, 661] on span "Download" at bounding box center [1506, 664] width 59 height 13
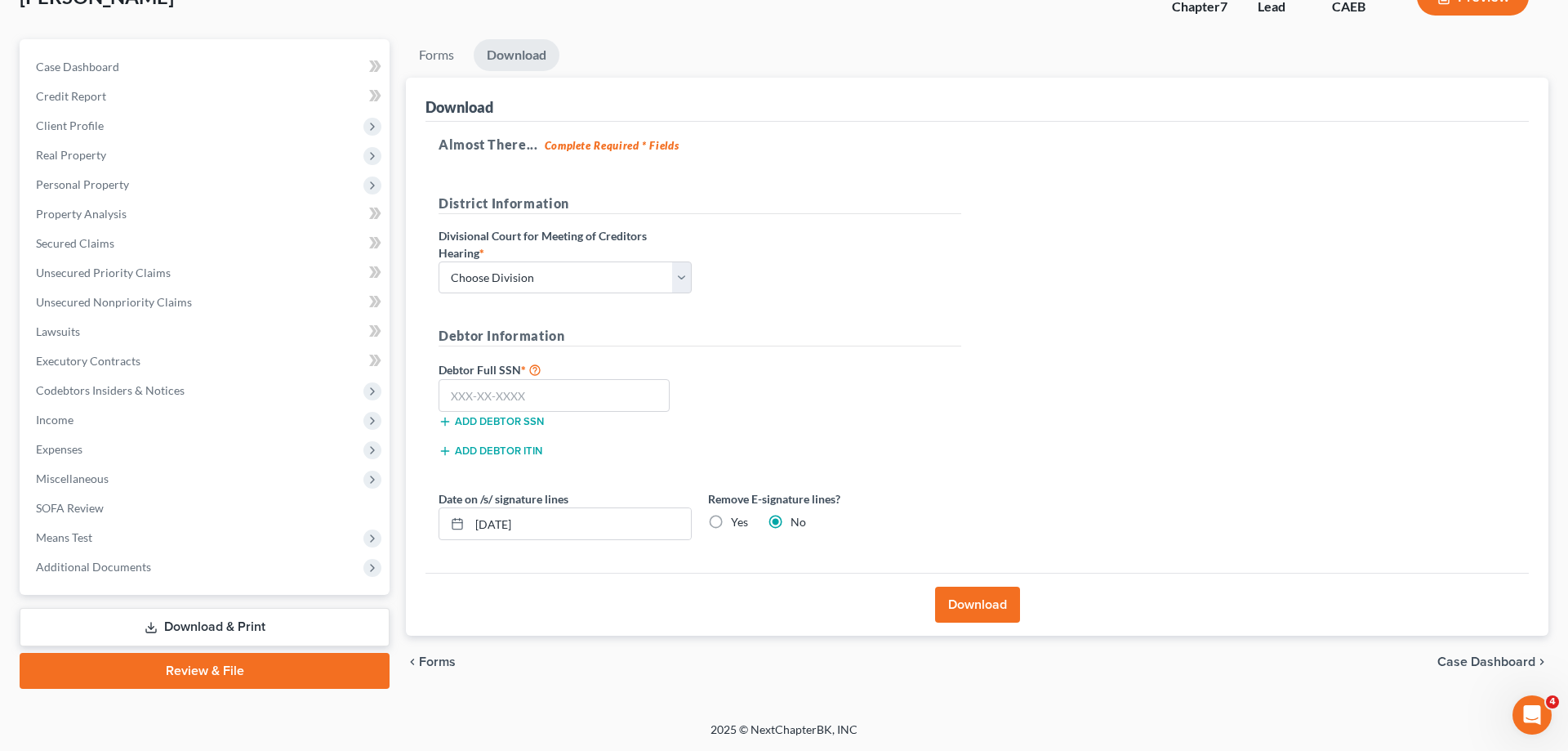
scroll to position [116, 0]
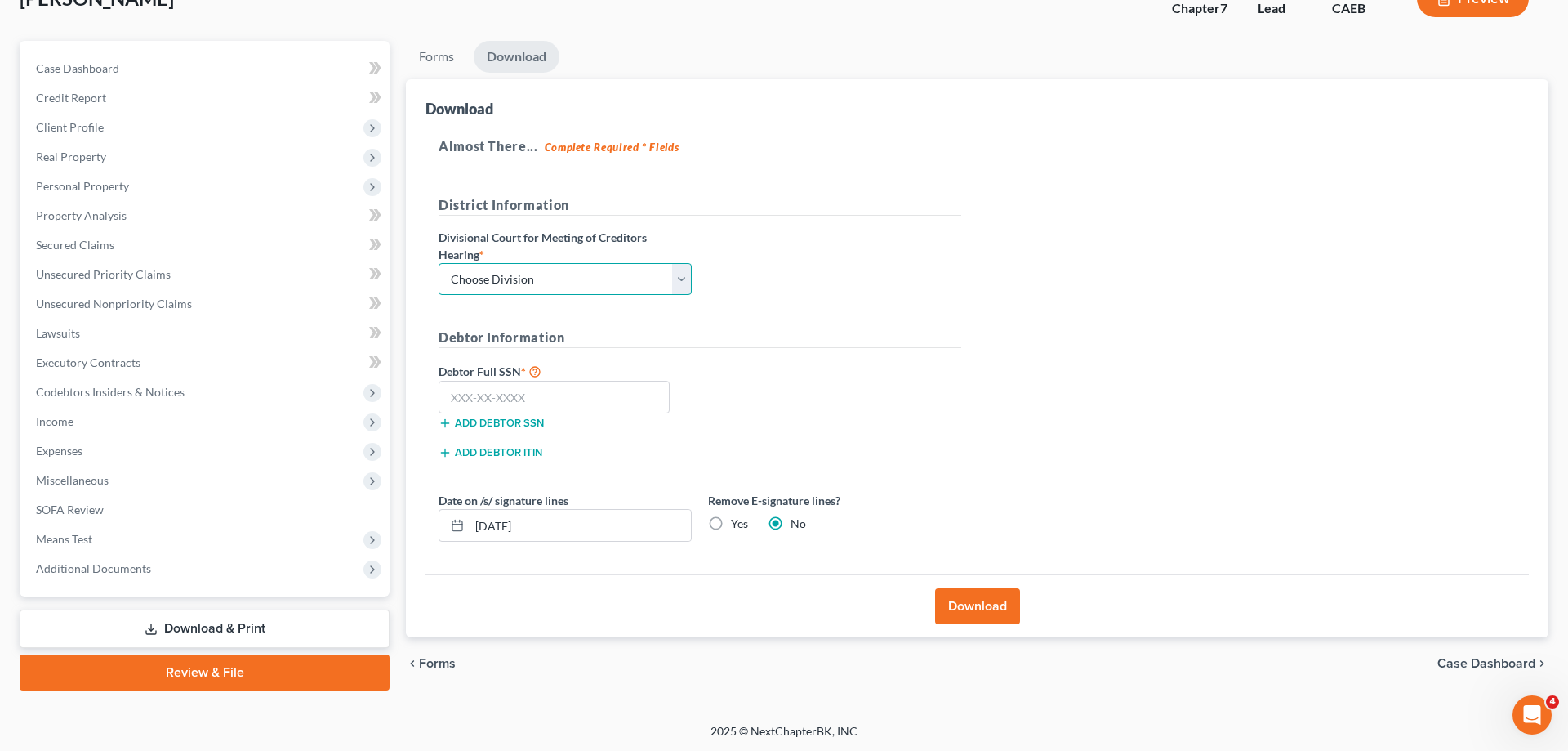
click at [439, 263] on select "Choose Division Fresno Modesto Sacramento" at bounding box center [565, 279] width 253 height 32
select select "1"
click option "Modesto" at bounding box center [0, 0] width 0 height 0
click at [532, 393] on input "text" at bounding box center [554, 397] width 231 height 32
type input "622-50-3117"
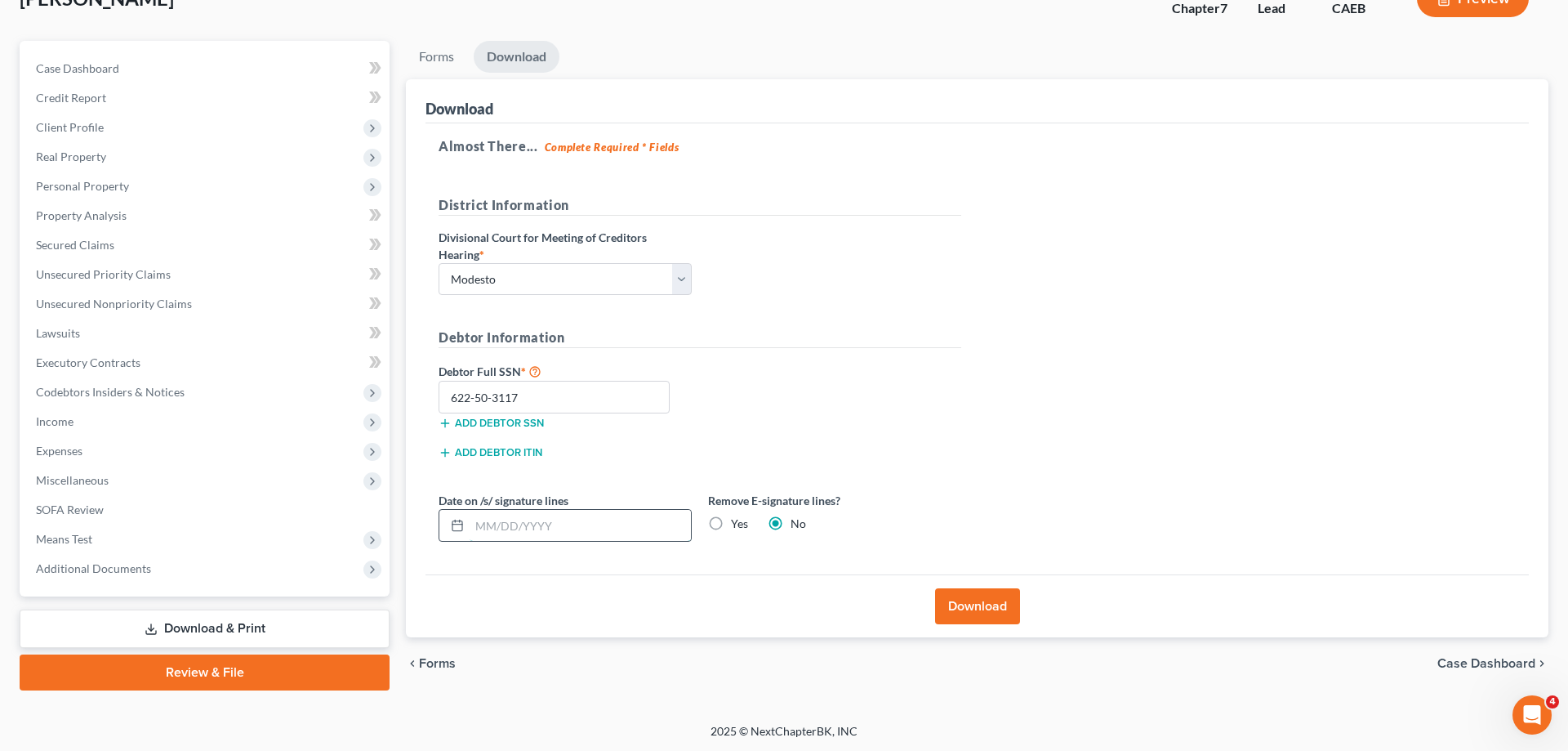
drag, startPoint x: 574, startPoint y: 527, endPoint x: 621, endPoint y: 524, distance: 47.1
click at [476, 529] on input "text" at bounding box center [580, 524] width 222 height 31
click at [731, 522] on label "Yes" at bounding box center [739, 524] width 17 height 17
click at [738, 522] on input "Yes" at bounding box center [743, 520] width 11 height 11
radio input "true"
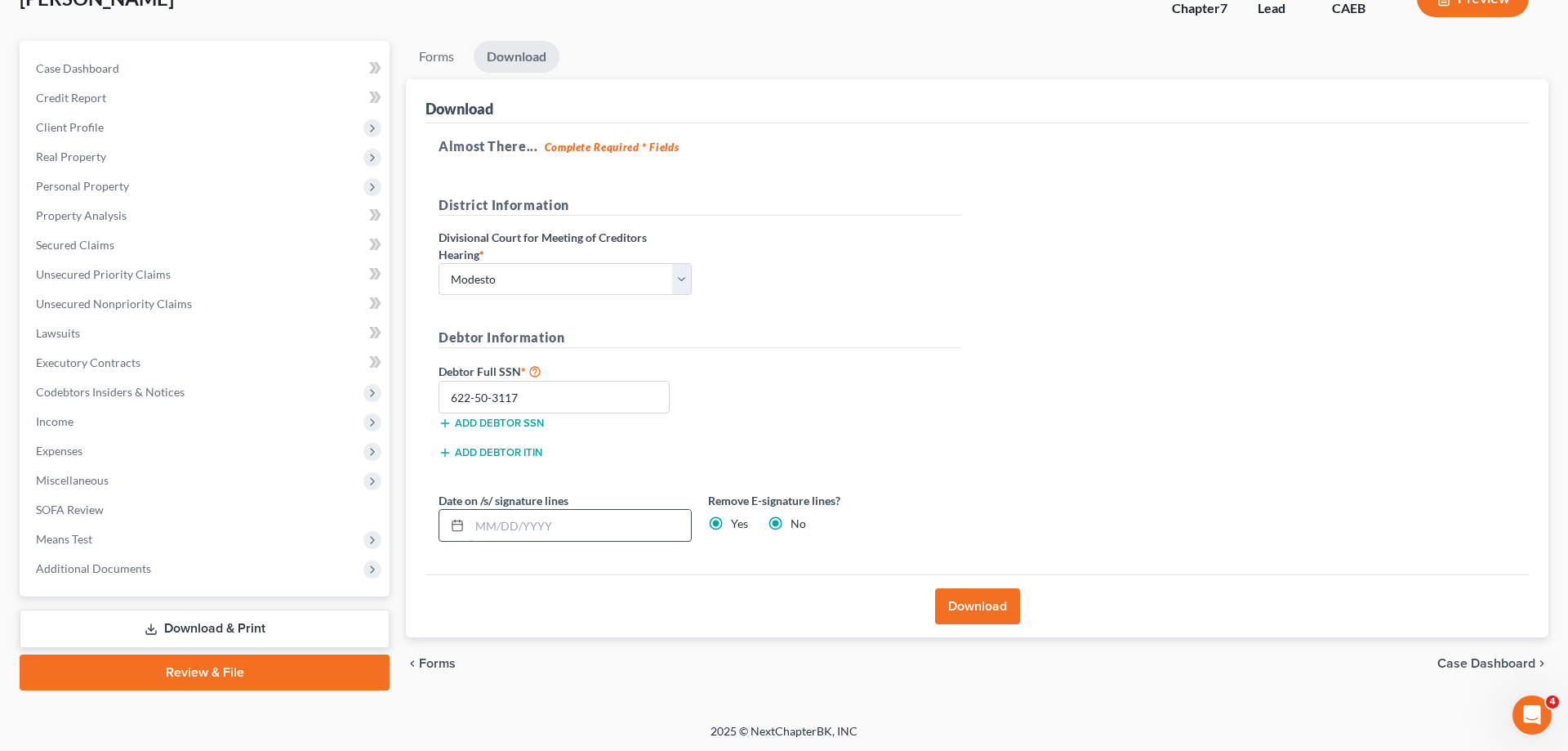
radio input "false"
click at [996, 604] on button "Download" at bounding box center [977, 606] width 85 height 36
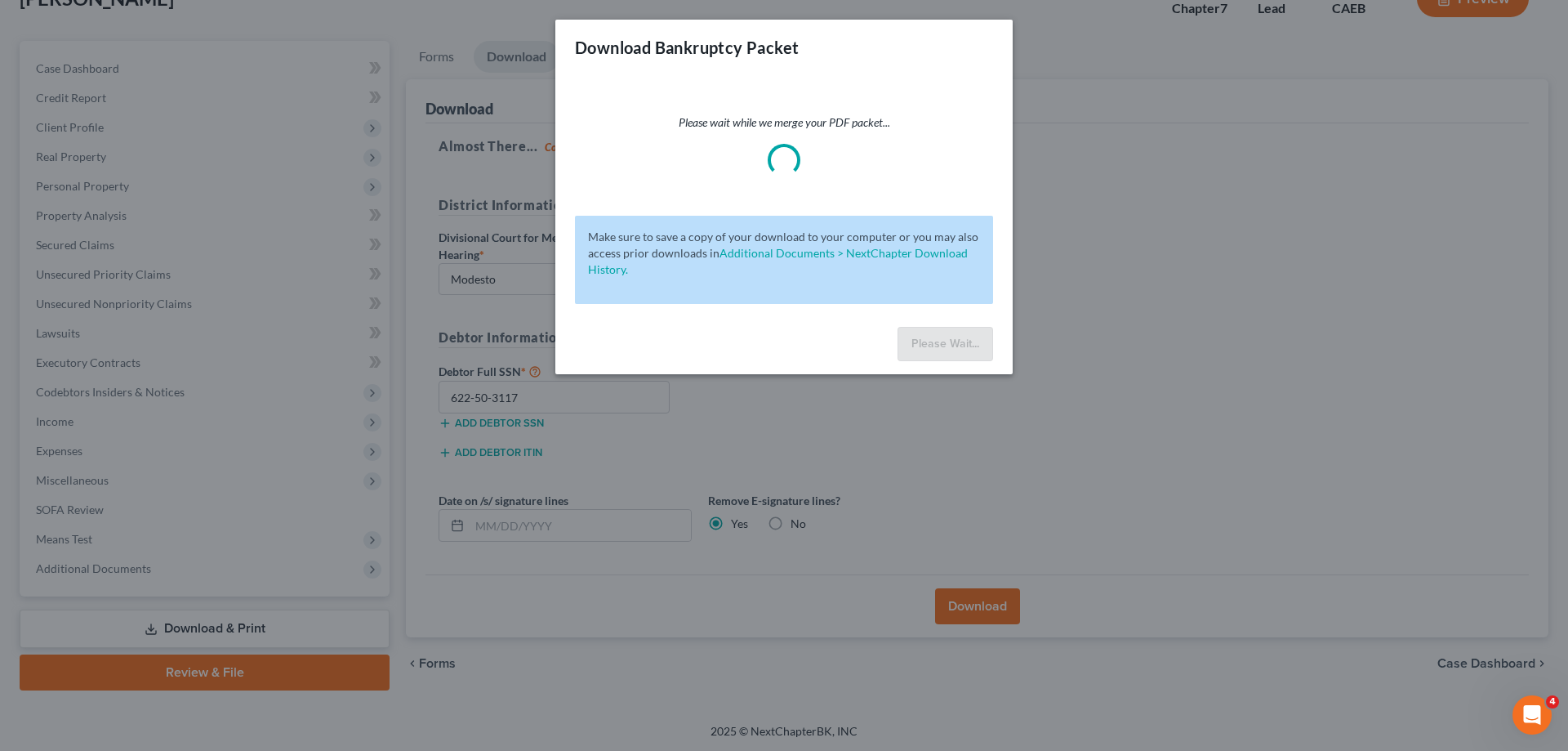
click at [237, 212] on div "Download Bankruptcy Packet Please wait while we merge your PDF packet... Make s…" at bounding box center [784, 375] width 1568 height 751
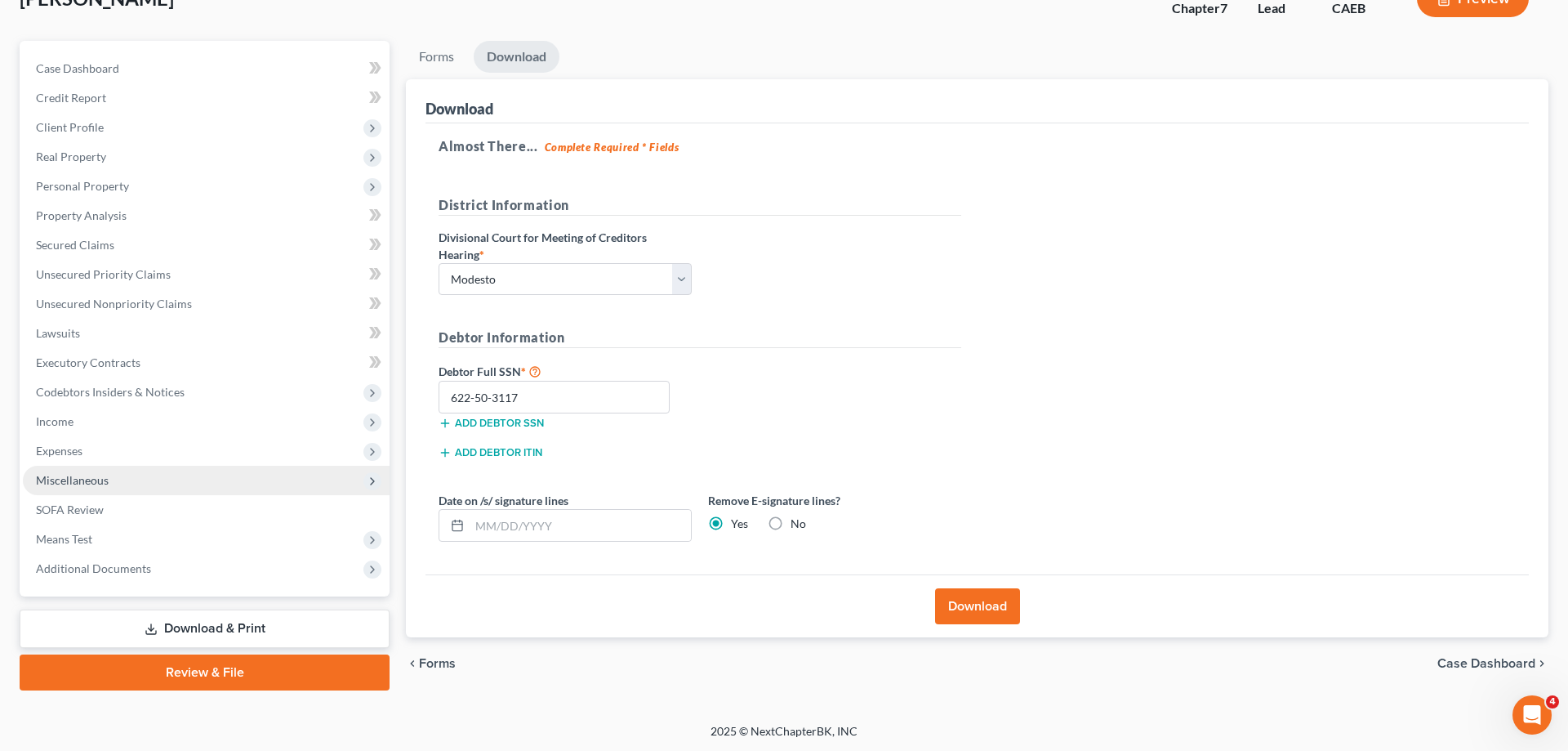
click at [85, 482] on span "Miscellaneous" at bounding box center [72, 480] width 73 height 14
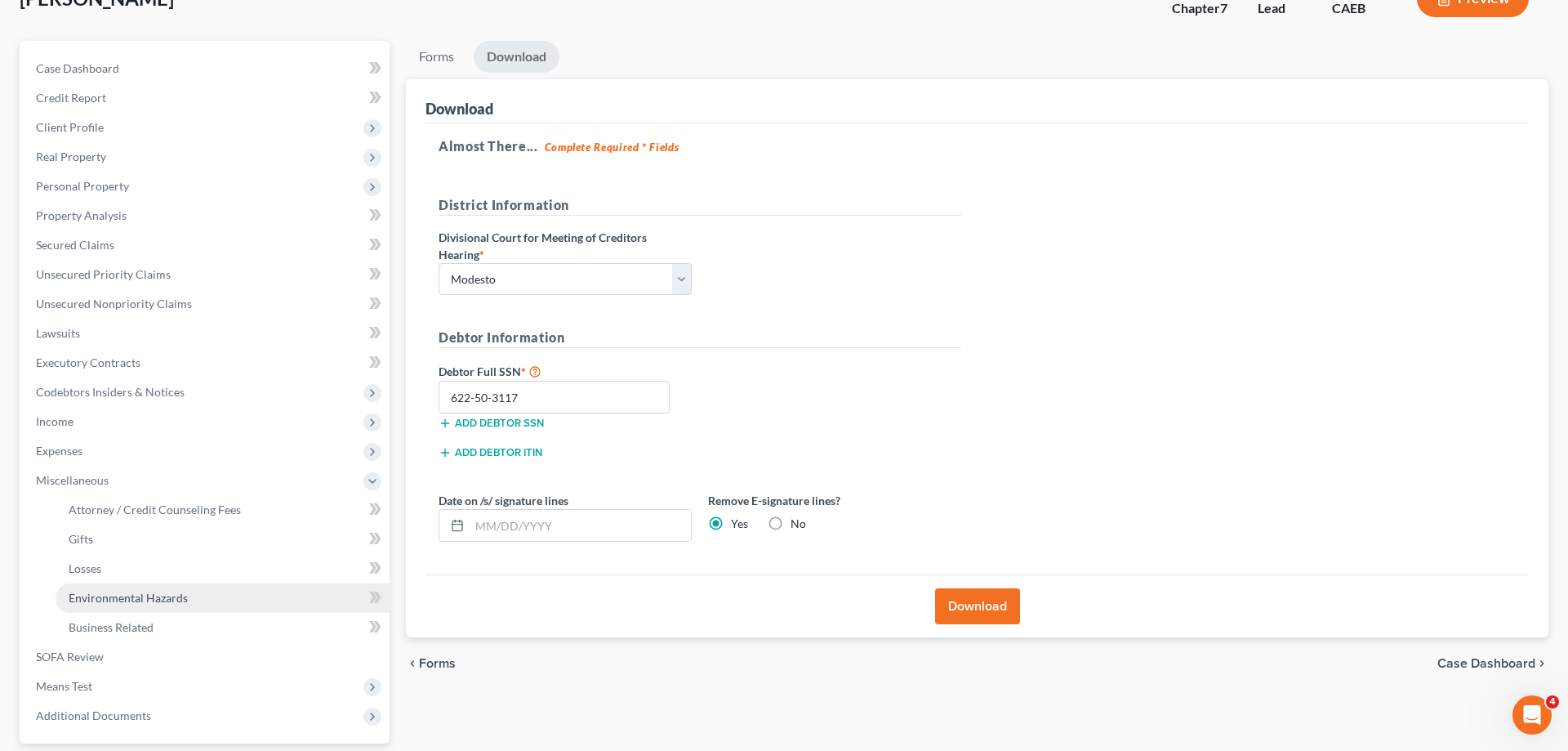
click at [127, 601] on span "Environmental Hazards" at bounding box center [129, 597] width 119 height 14
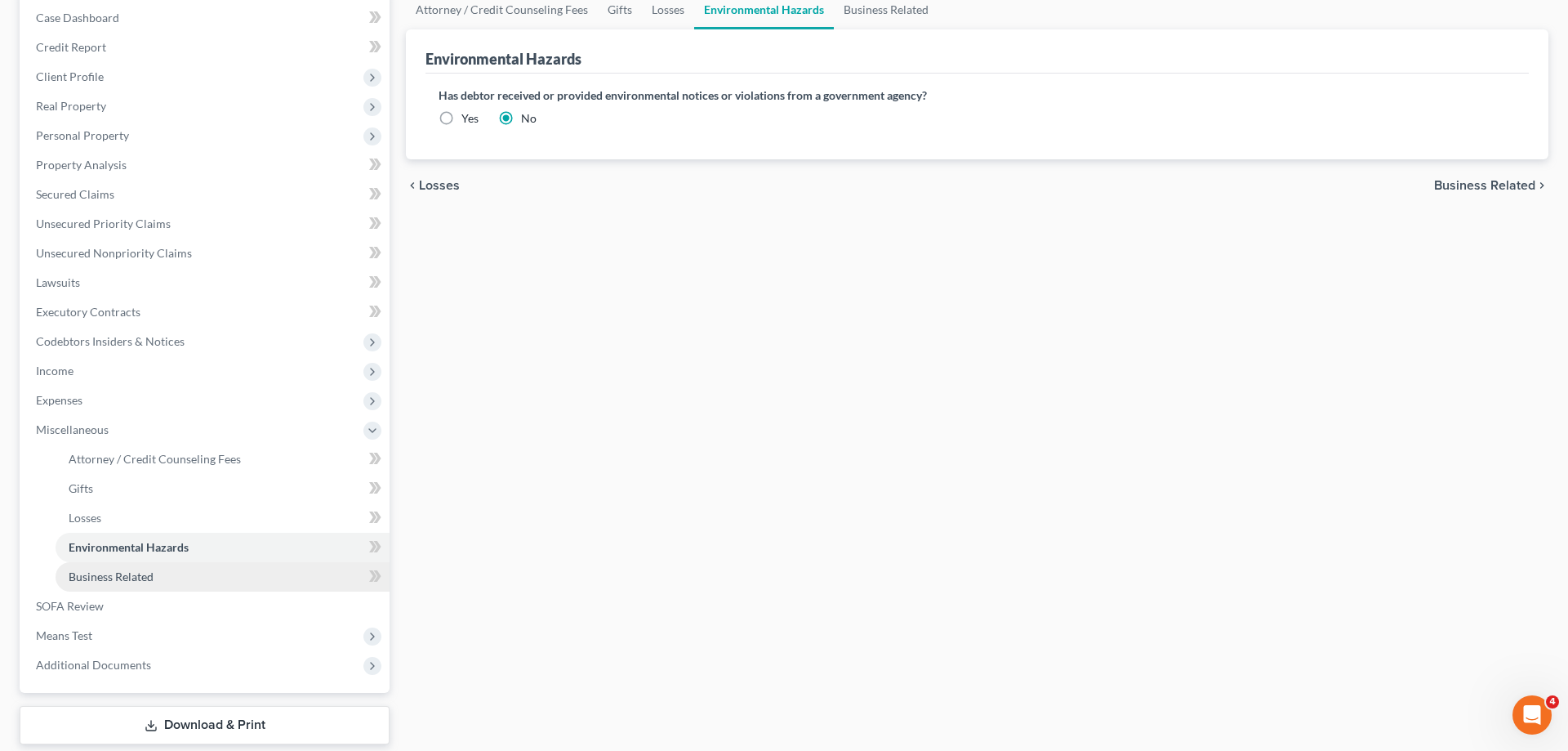
click at [155, 578] on link "Business Related" at bounding box center [222, 576] width 334 height 29
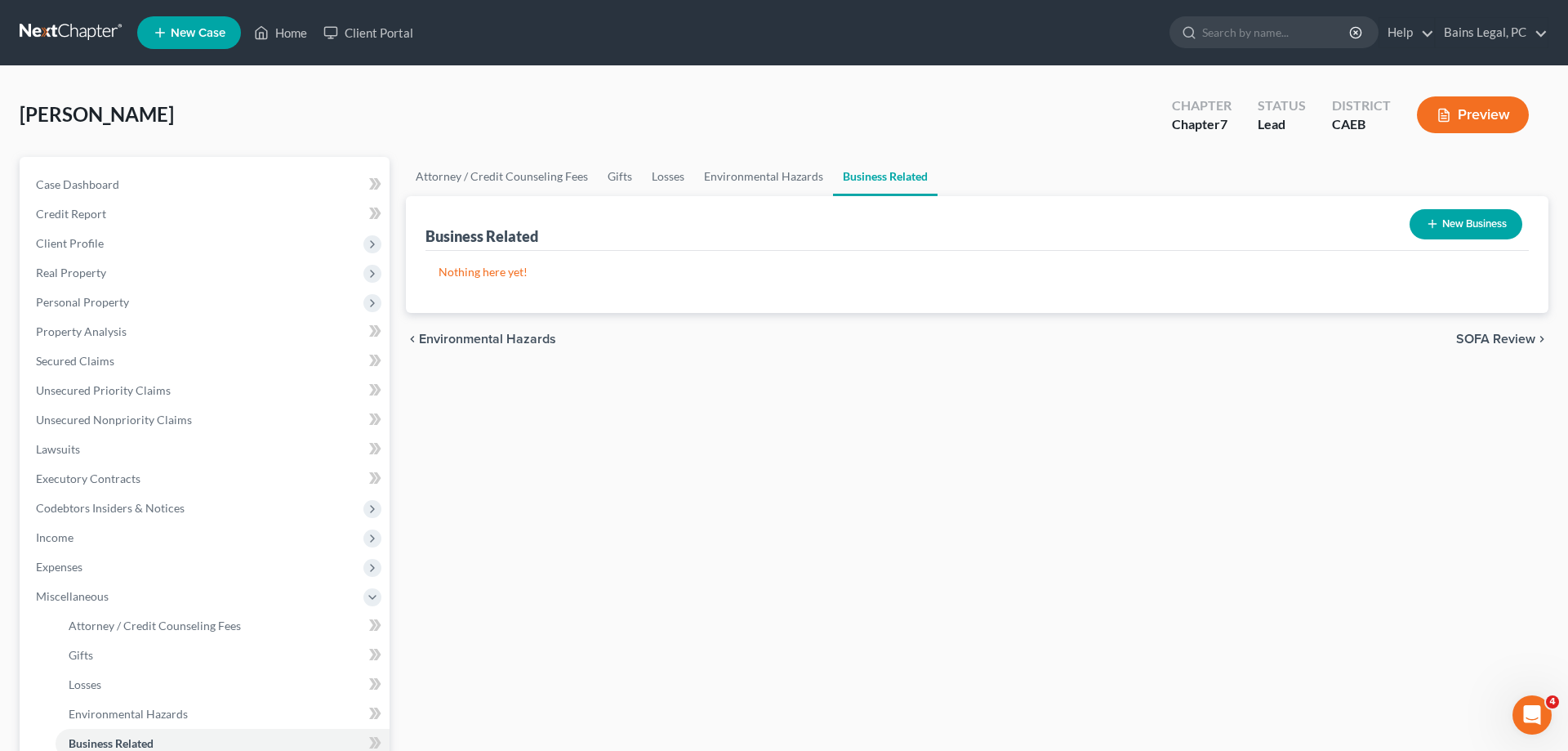
click at [1490, 234] on button "New Business" at bounding box center [1466, 224] width 113 height 30
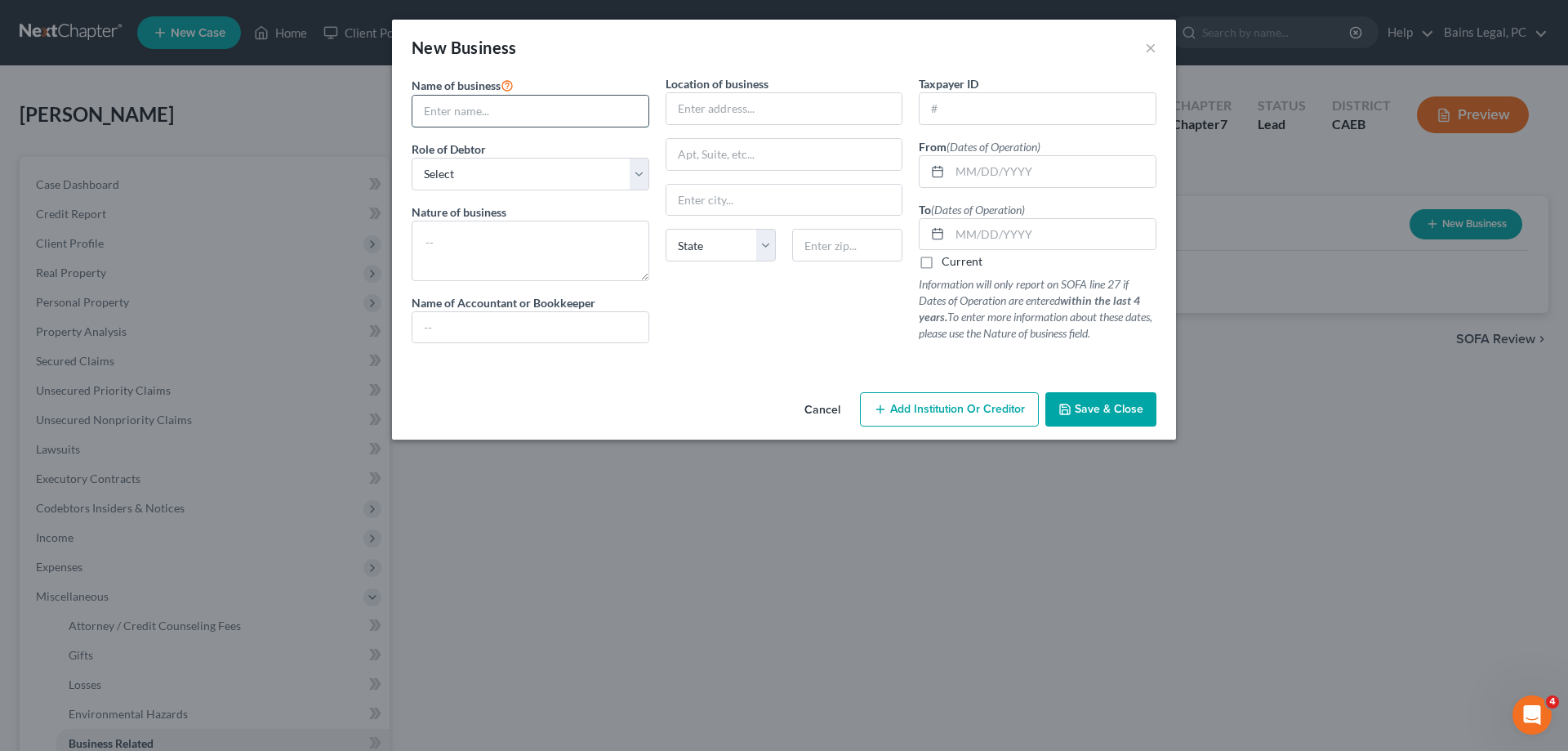
click at [556, 109] on input "text" at bounding box center [530, 110] width 236 height 31
type input "Truly EZ"
click at [411, 158] on select "Select A member of a limited liability company (LLC) or limited liability partn…" at bounding box center [530, 173] width 237 height 32
select select "partner"
click option "A partner in a partnership" at bounding box center [0, 0] width 0 height 0
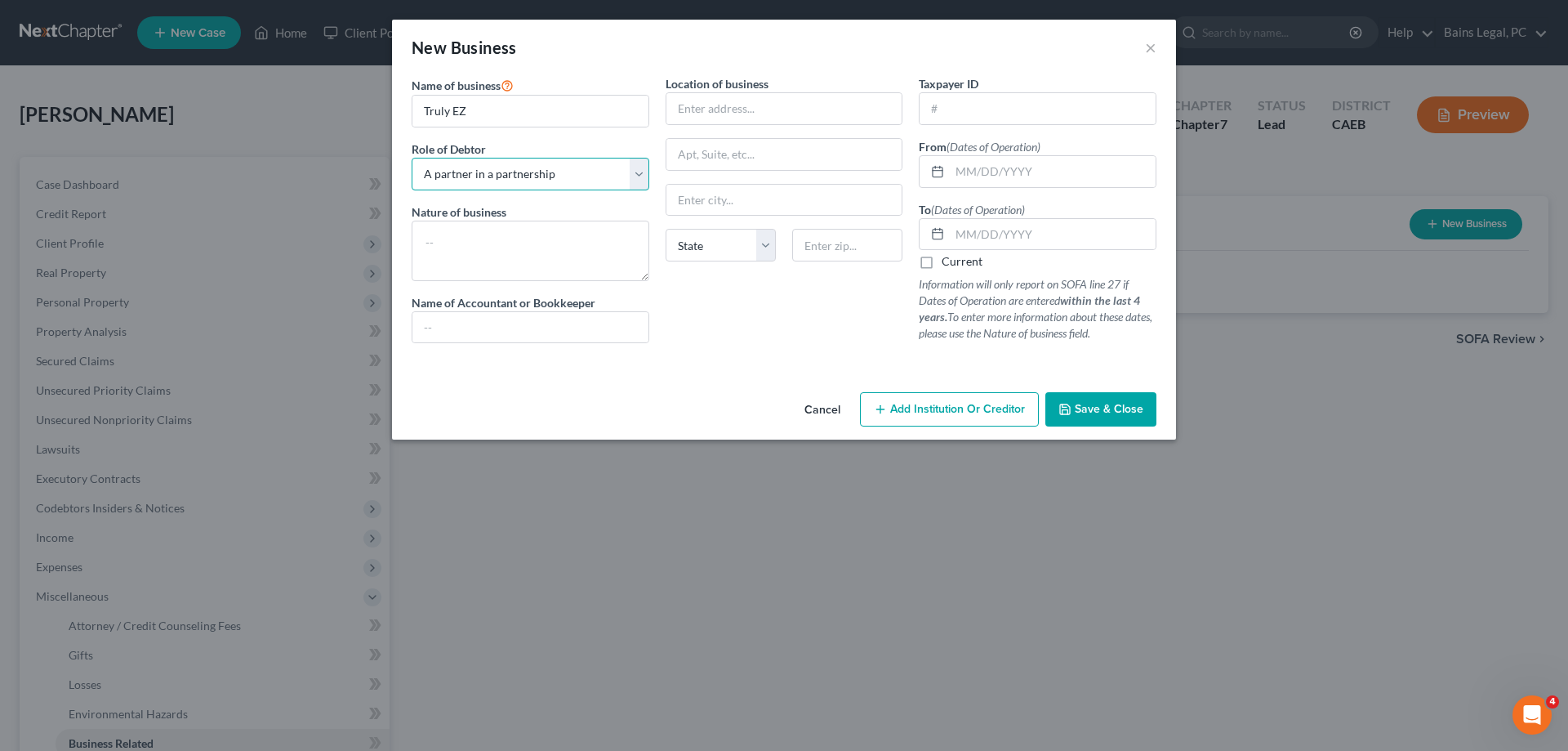
click at [411, 158] on select "Select A member of a limited liability company (LLC) or limited liability partn…" at bounding box center [530, 173] width 237 height 32
click at [624, 181] on select "Select A member of a limited liability company (LLC) or limited liability partn…" at bounding box center [530, 173] width 237 height 32
click at [629, 261] on textarea at bounding box center [530, 251] width 237 height 61
type textarea "E-Commerce - never produced any income"
click at [787, 119] on input "text" at bounding box center [784, 108] width 236 height 31
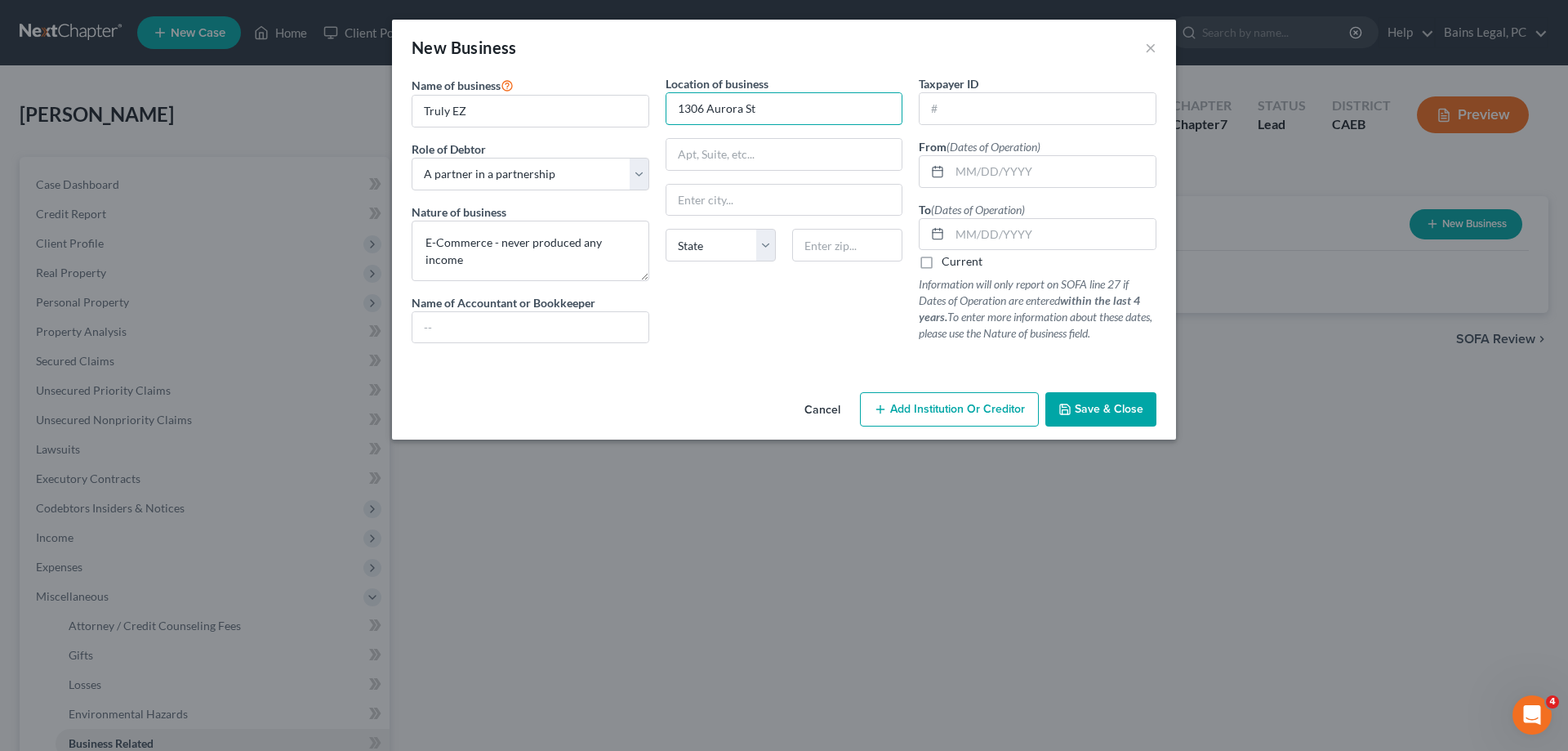
type input "1306 Aurora St"
click at [851, 246] on input "text" at bounding box center [847, 245] width 110 height 32
click at [845, 237] on input "953" at bounding box center [847, 245] width 110 height 32
type input "95351"
type input "Modesto"
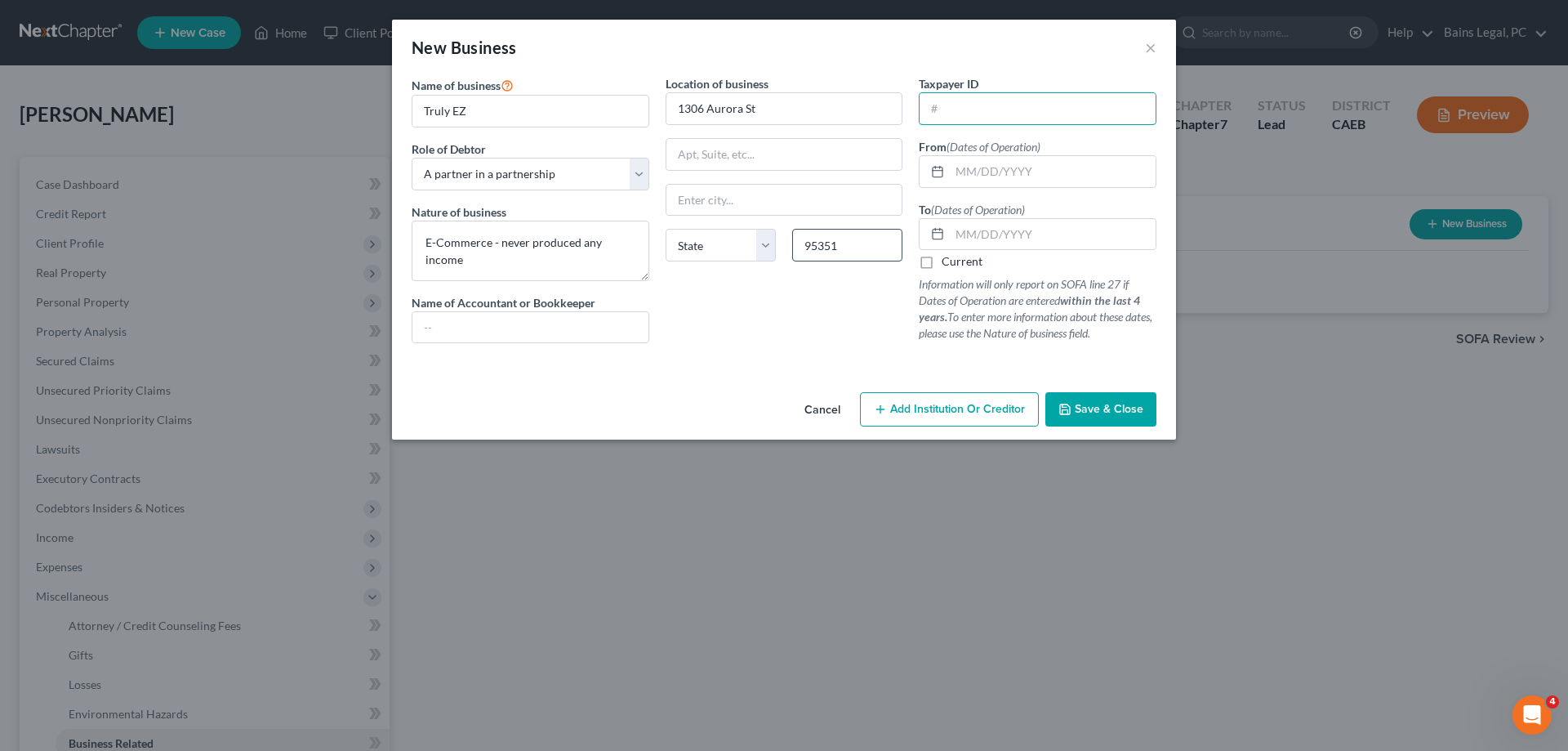
select select "4"
click at [1096, 114] on input "text" at bounding box center [1038, 108] width 236 height 31
type input "88-2365814"
type input "07/31/2022"
drag, startPoint x: 971, startPoint y: 261, endPoint x: 812, endPoint y: 274, distance: 159.5
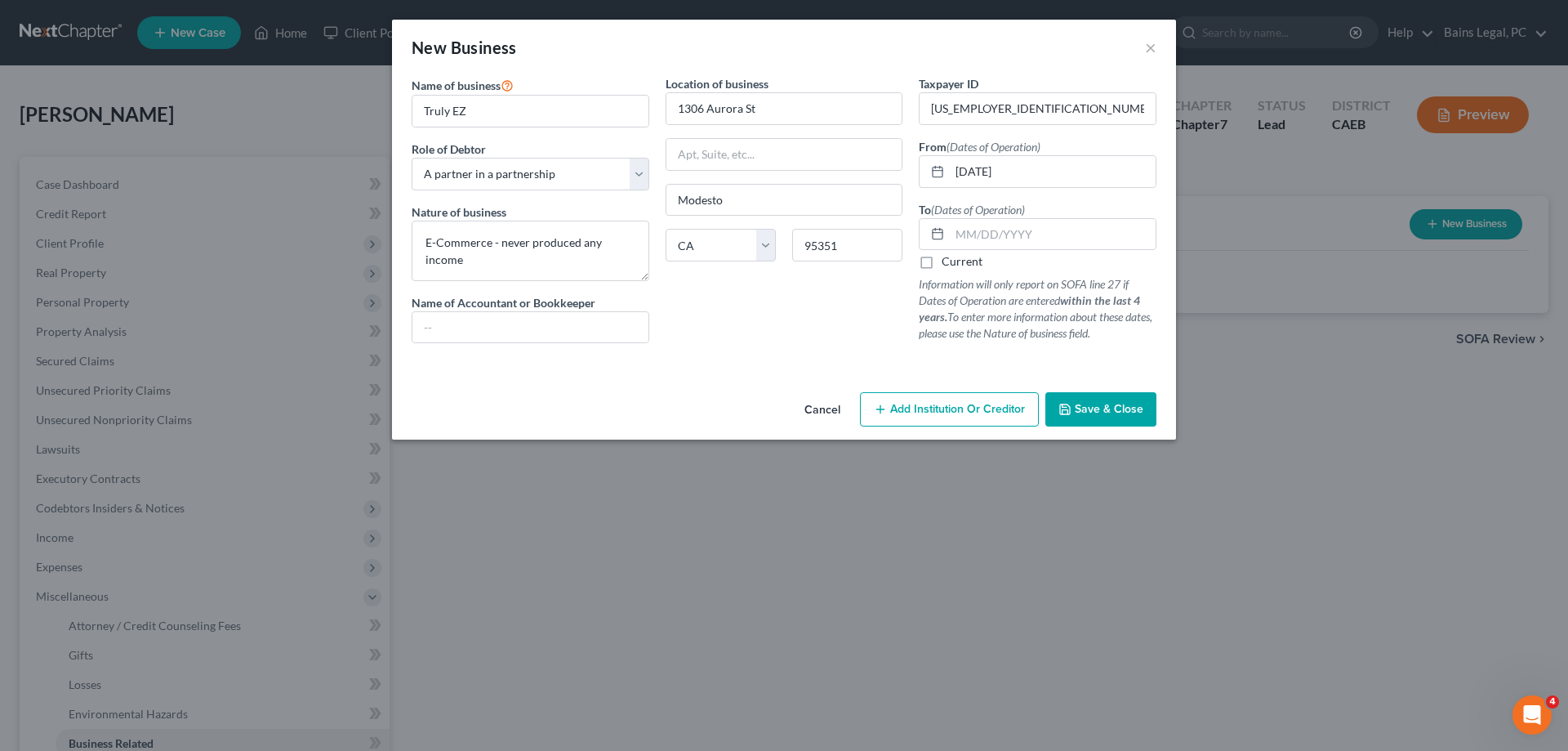
click at [971, 261] on label "Current" at bounding box center [962, 261] width 41 height 17
click at [959, 261] on input "Current" at bounding box center [953, 258] width 11 height 11
checkbox input "true"
click at [551, 275] on textarea "E-Commerce - never produced any income" at bounding box center [530, 251] width 237 height 61
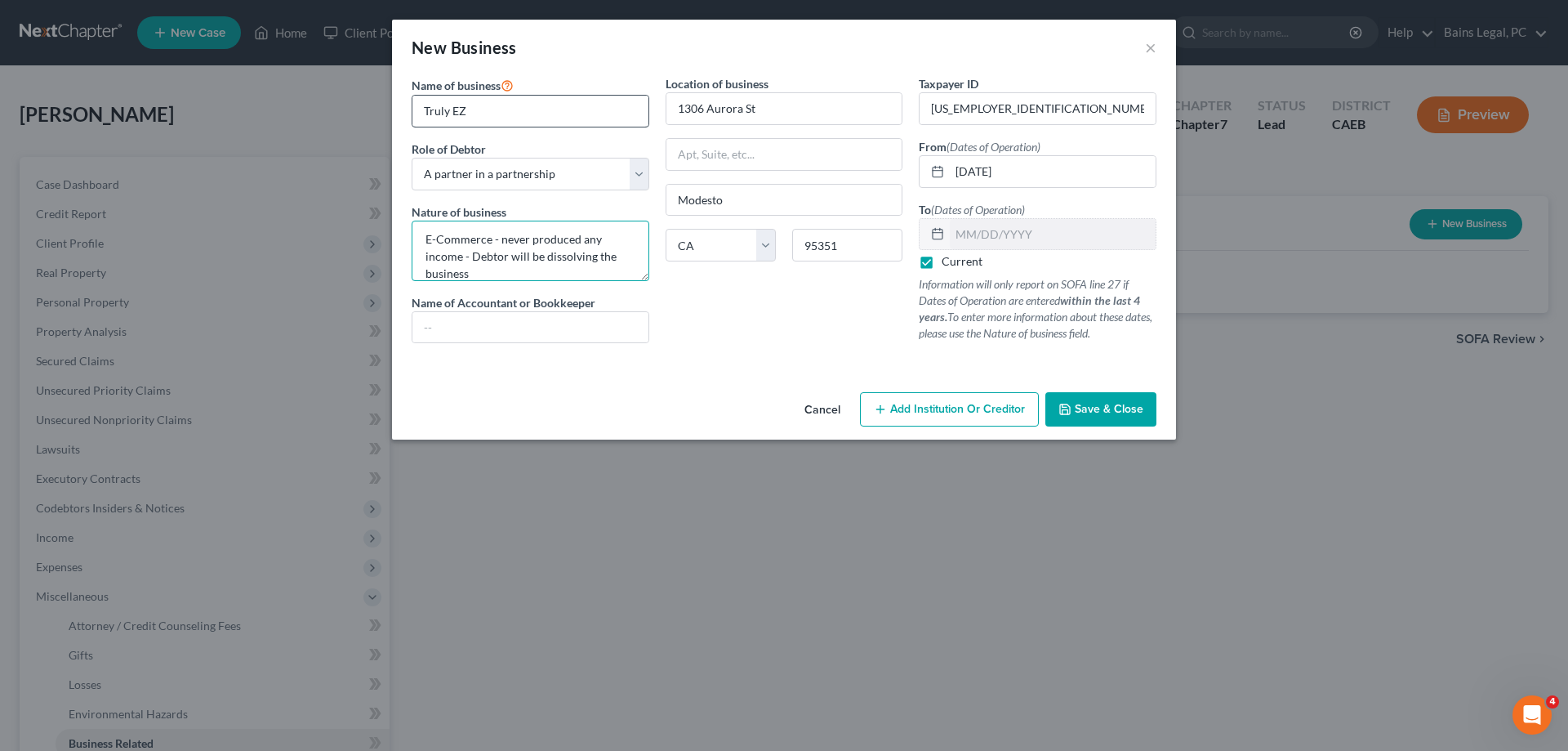
type textarea "E-Commerce - never produced any income - Debtor will be dissolving the business"
drag, startPoint x: 484, startPoint y: 110, endPoint x: 397, endPoint y: 109, distance: 87.0
click at [412, 109] on input "Truly EZ" at bounding box center [530, 110] width 236 height 31
click at [1121, 416] on span "Save & Close" at bounding box center [1109, 408] width 69 height 14
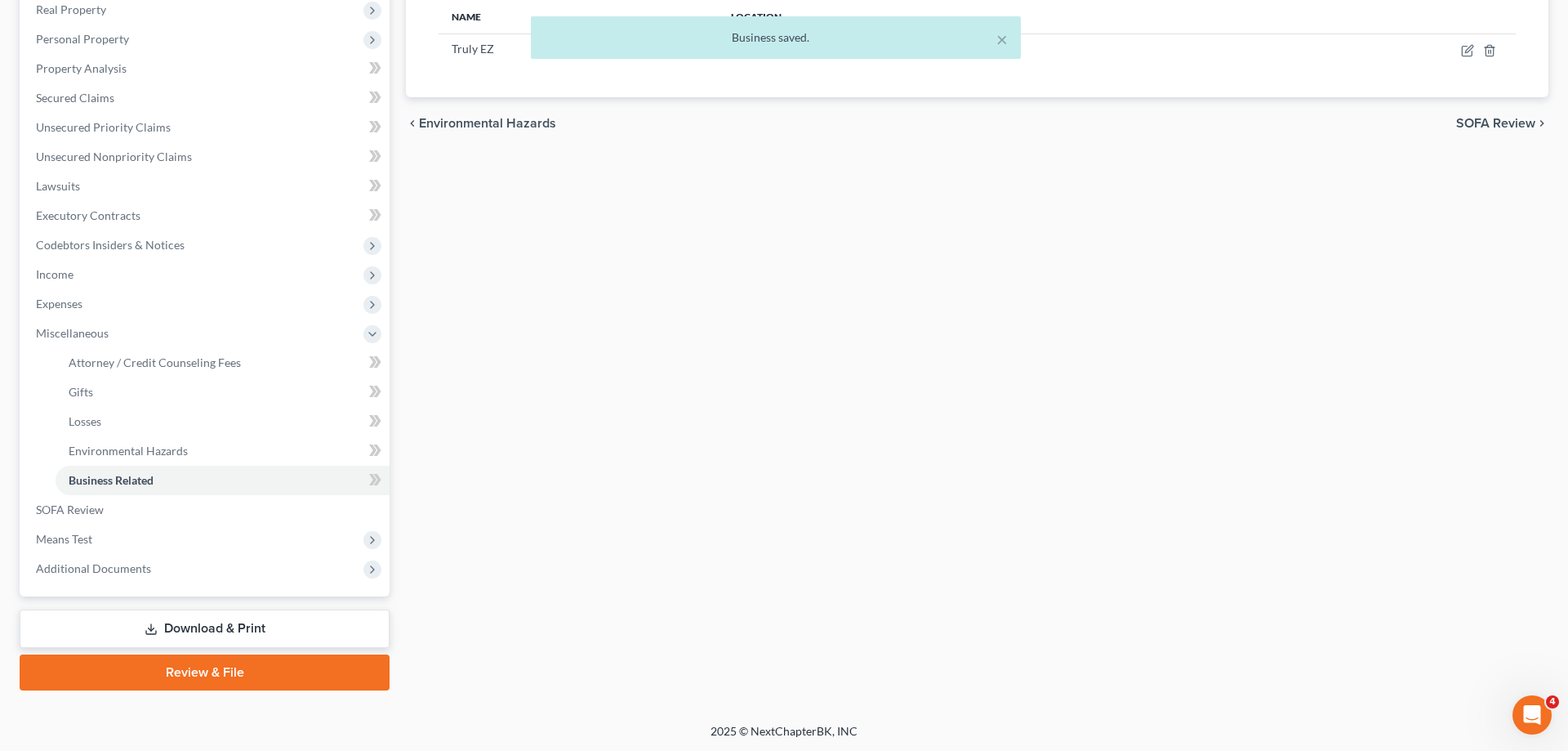
click at [226, 624] on link "Download & Print" at bounding box center [205, 628] width 370 height 38
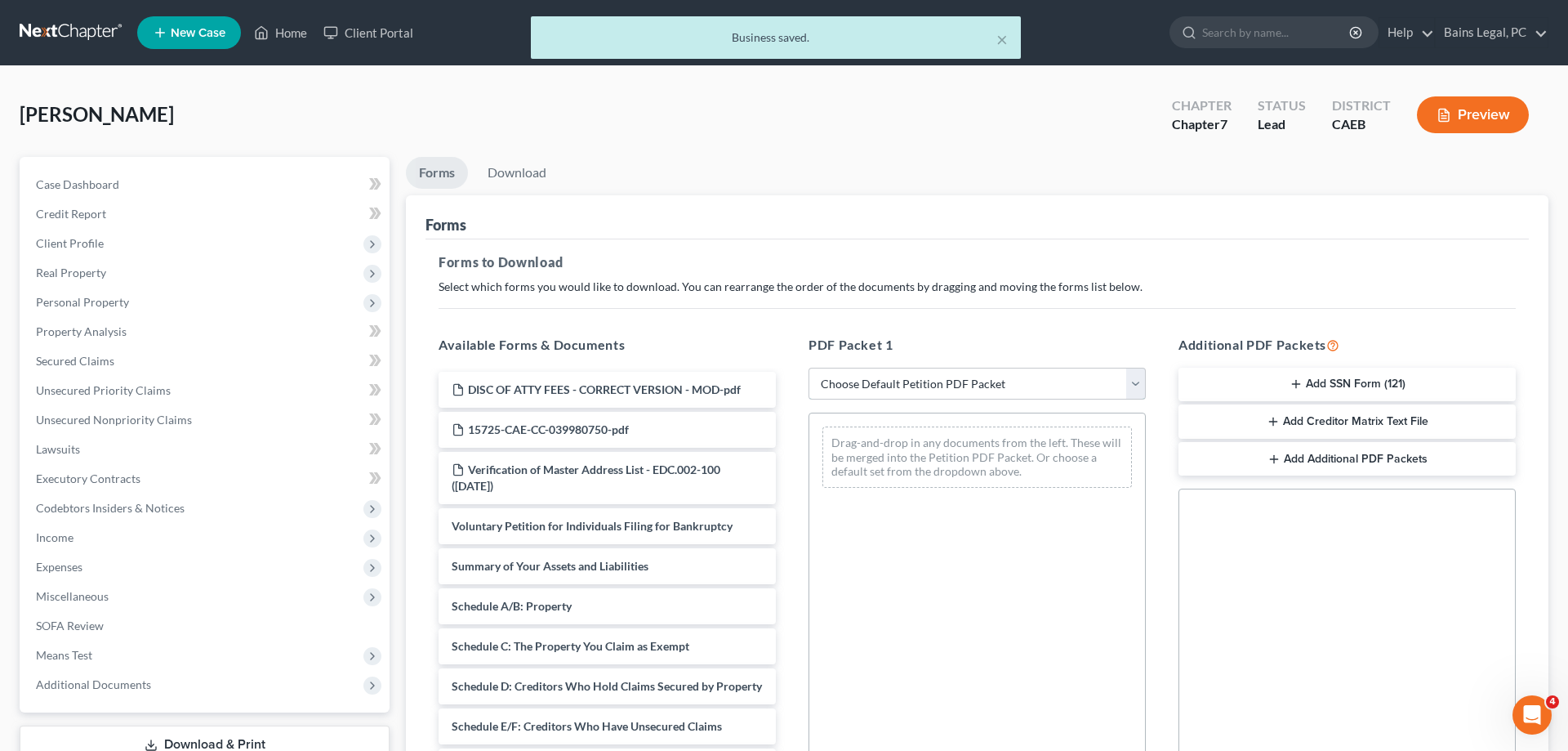
click at [809, 368] on select "Choose Default Petition PDF Packet Complete Bankruptcy Petition (all forms and …" at bounding box center [977, 383] width 338 height 32
select select "0"
click option "Complete Bankruptcy Petition (all forms and schedules)" at bounding box center [0, 0] width 0 height 0
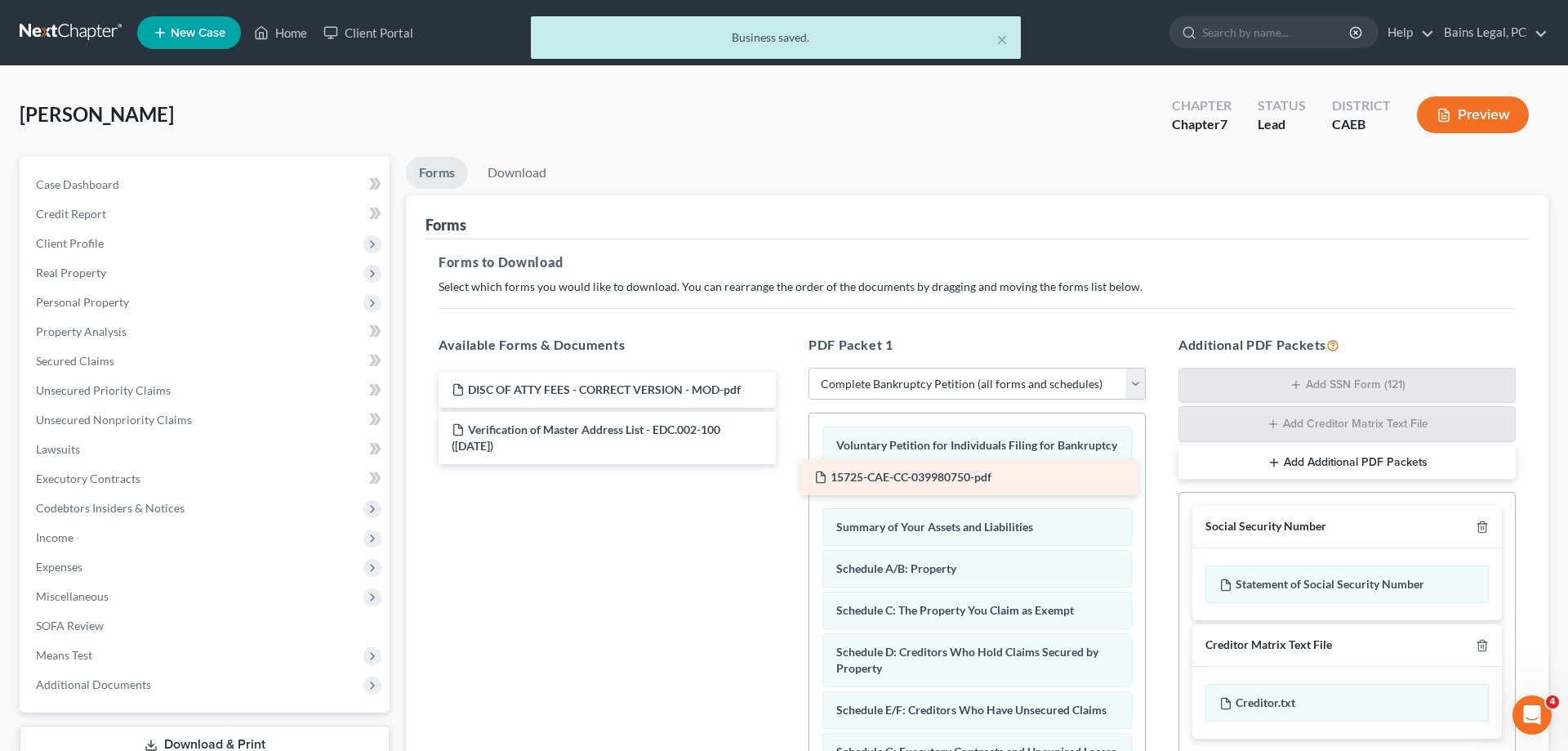
drag, startPoint x: 601, startPoint y: 422, endPoint x: 963, endPoint y: 471, distance: 365.3
click at [789, 464] on div "15725-CAE-CC-039980750-pdf DISC OF ATTY FEES - CORRECT VERSION - MOD-pdf 15725-…" at bounding box center [607, 417] width 363 height 92
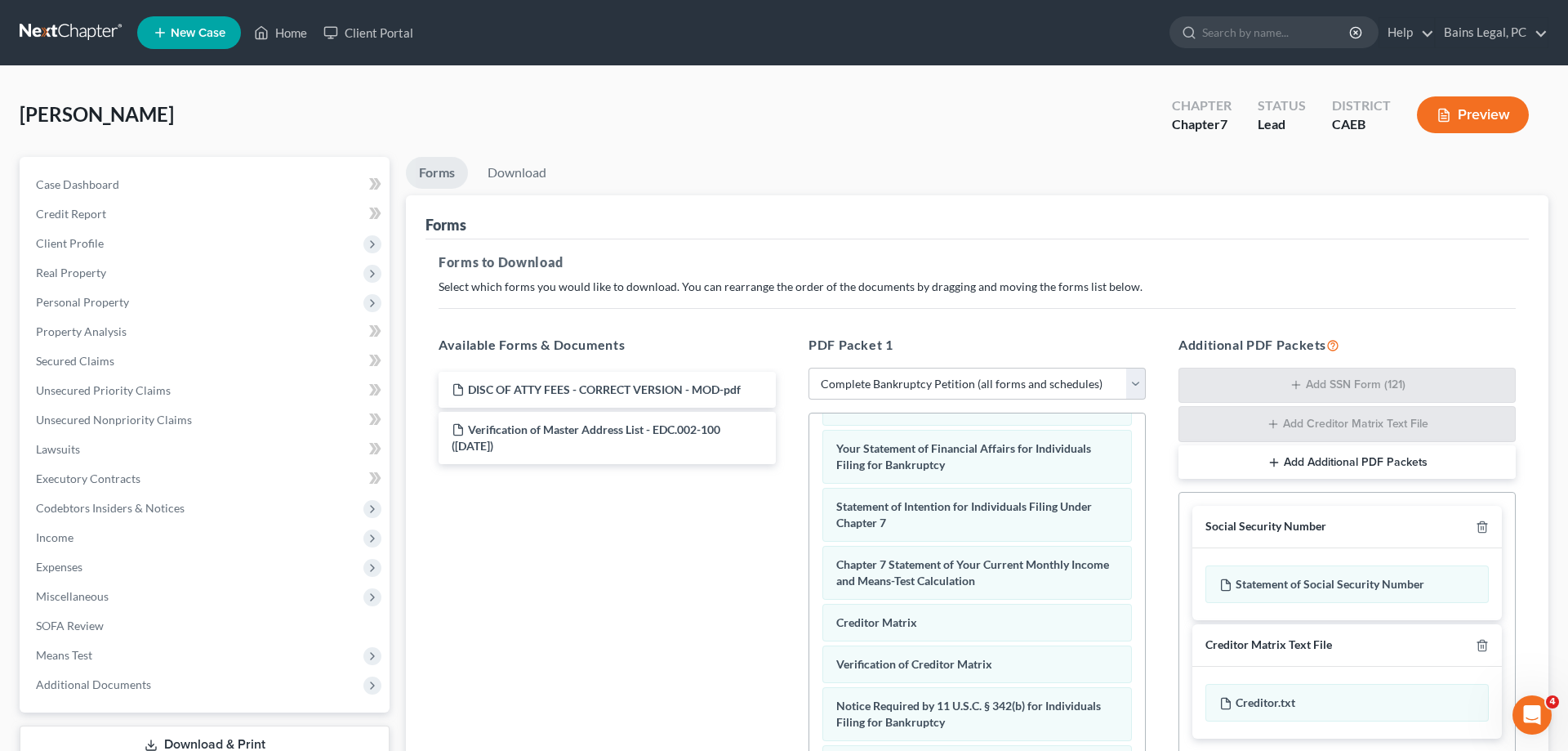
scroll to position [250, 0]
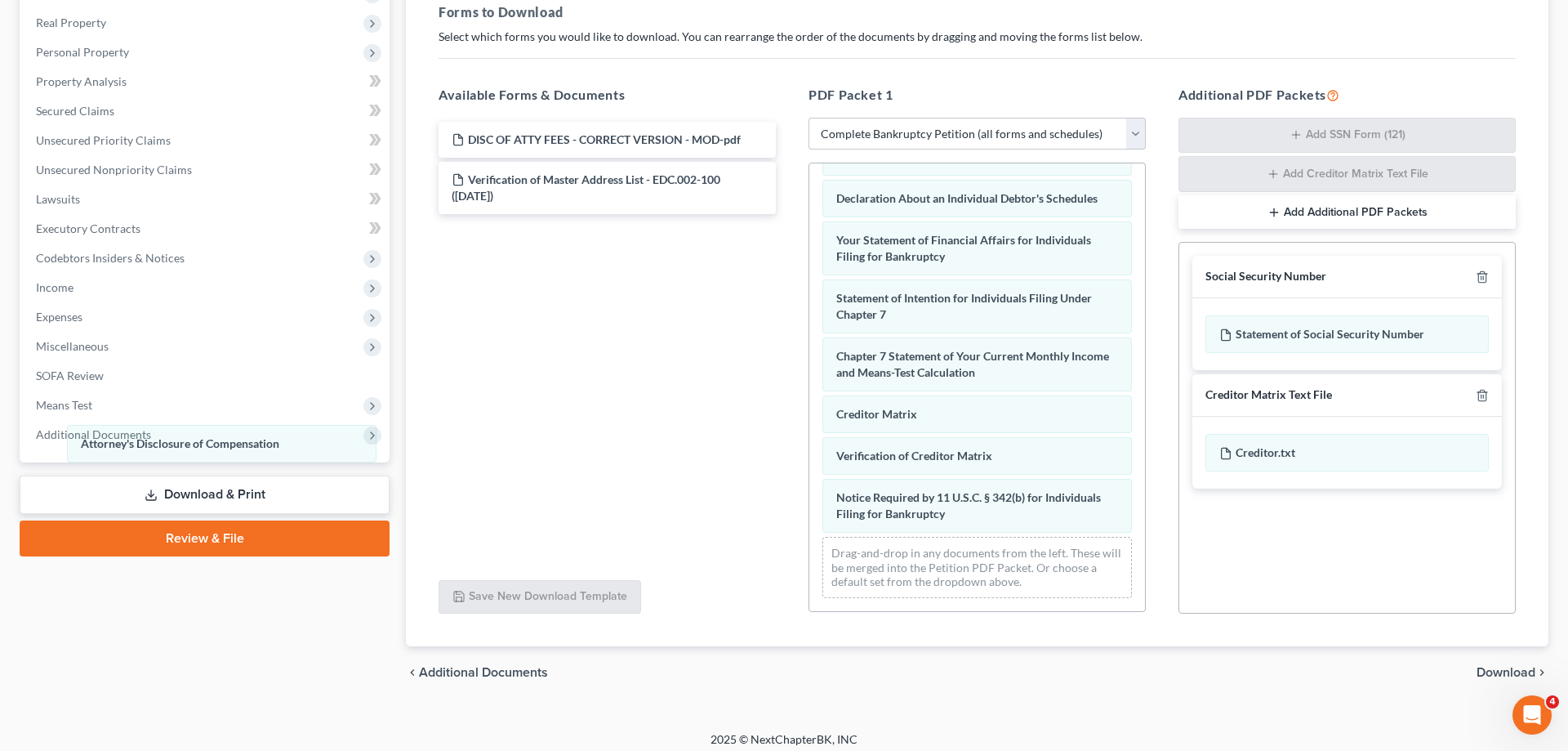
drag, startPoint x: 1054, startPoint y: 526, endPoint x: 465, endPoint y: 456, distance: 593.1
click at [810, 447] on div "Attorney's Disclosure of Compensation Voluntary Petition for Individuals Filing…" at bounding box center [977, 152] width 336 height 919
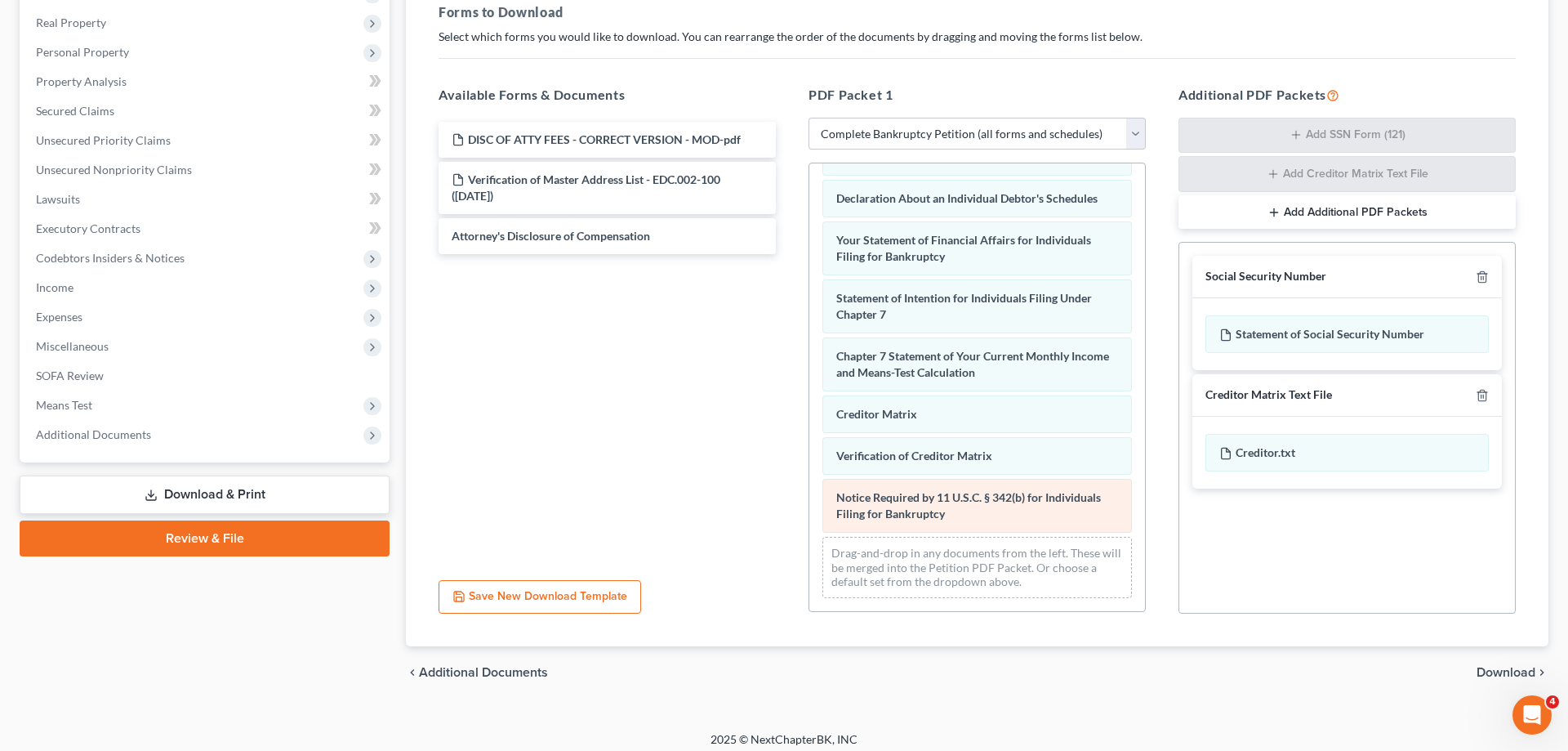
click at [810, 490] on div "Voluntary Petition for Individuals Filing for Bankruptcy 15725-CAE-CC-039980750…" at bounding box center [977, 152] width 336 height 919
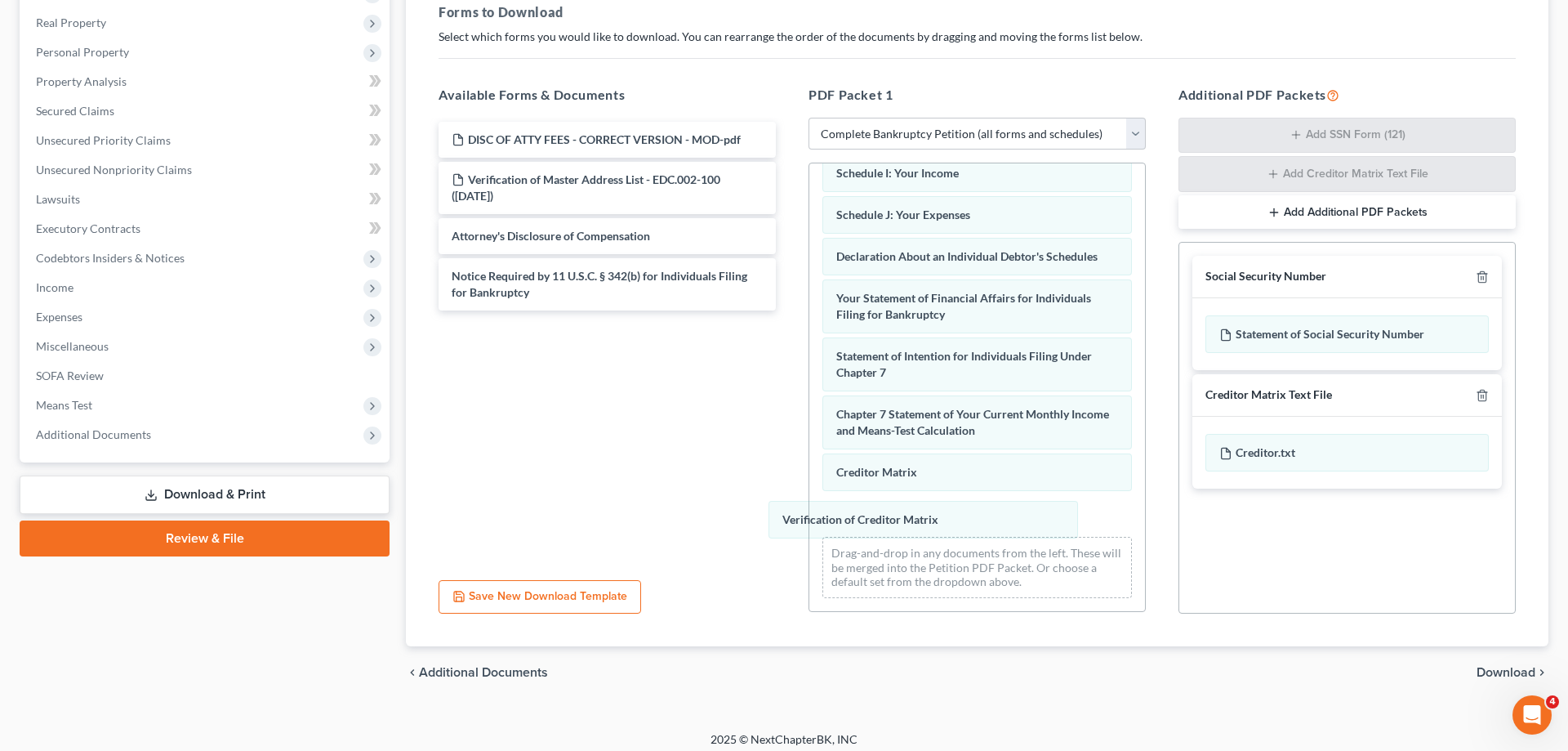
drag, startPoint x: 1010, startPoint y: 519, endPoint x: 735, endPoint y: 482, distance: 277.5
click at [810, 485] on div "Verification of Creditor Matrix Voluntary Petition for Individuals Filing for B…" at bounding box center [977, 181] width 336 height 861
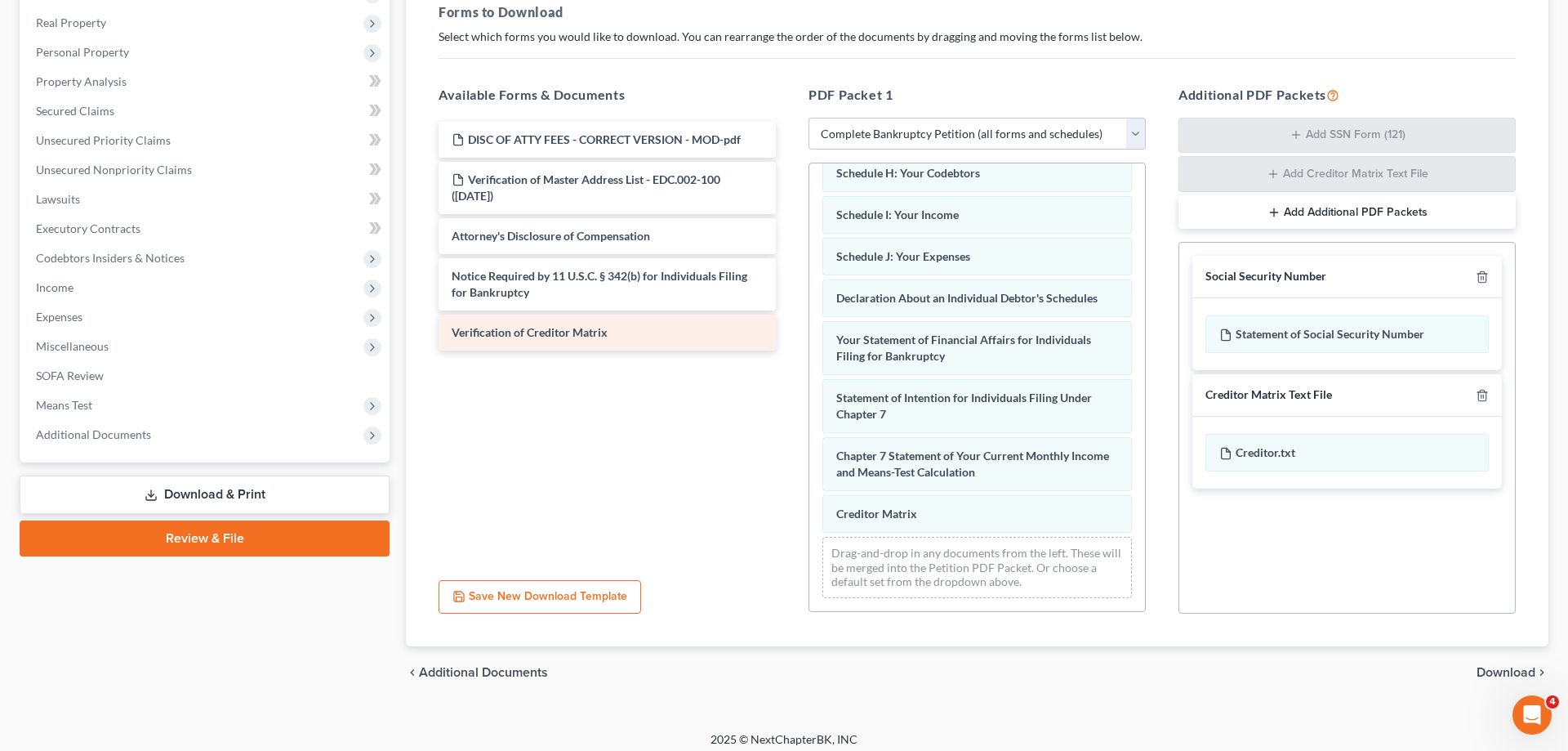
click at [810, 409] on div "Voluntary Petition for Individuals Filing for Bankruptcy 15725-CAE-CC-039980750…" at bounding box center [977, 201] width 336 height 819
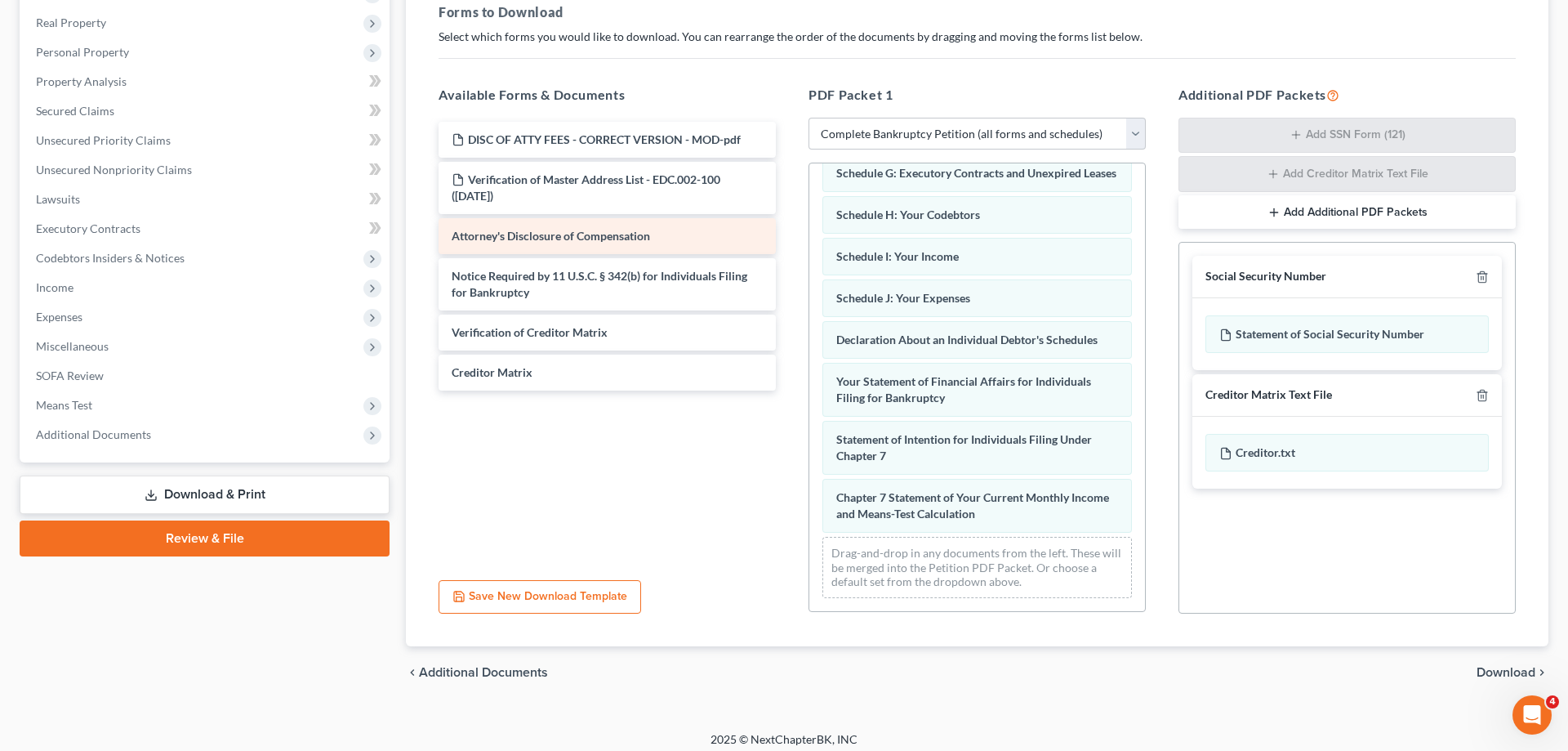
scroll to position [330, 0]
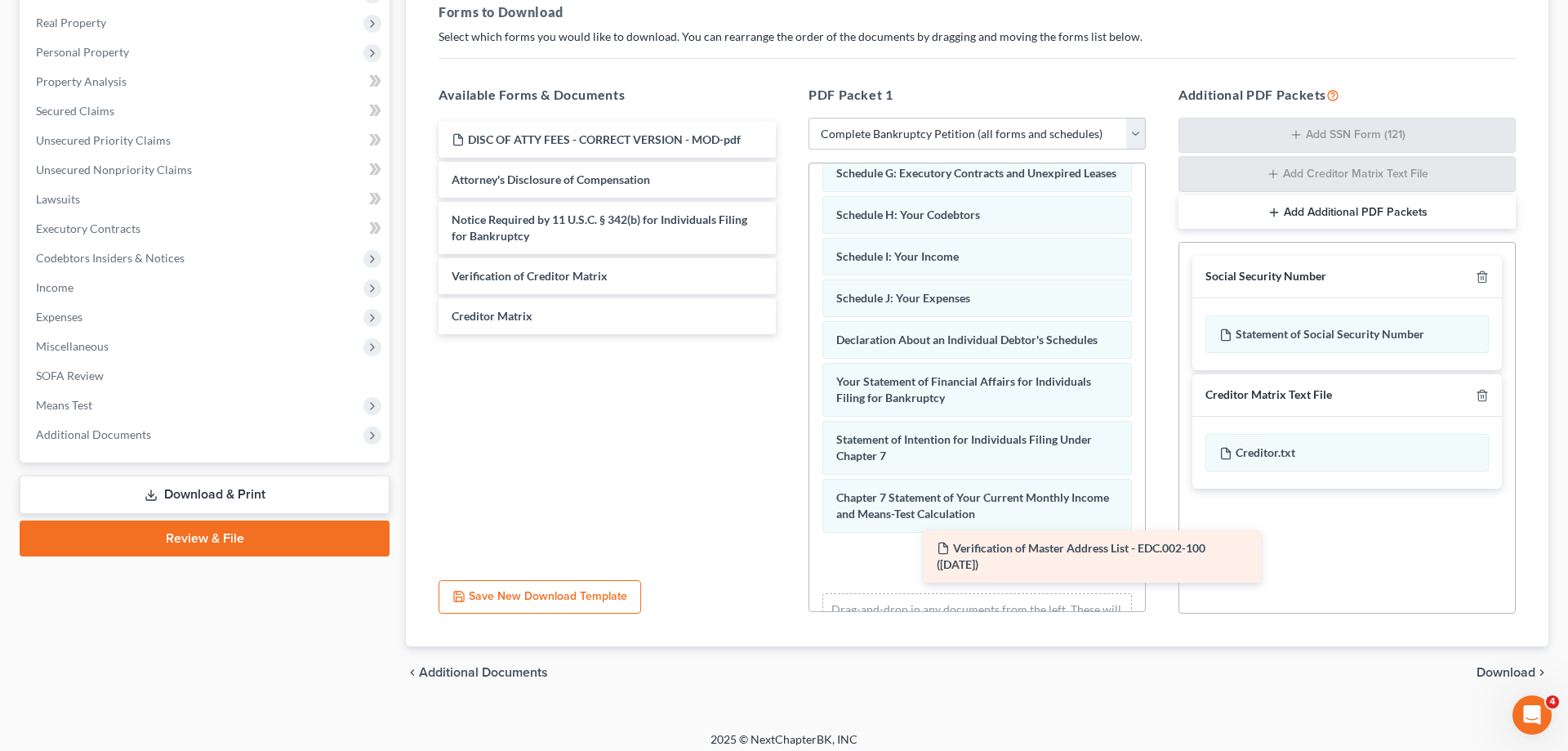
drag, startPoint x: 890, startPoint y: 309, endPoint x: 1005, endPoint y: 556, distance: 272.5
click at [789, 334] on div "Verification of Master Address List - EDC.002-100 (10/14/2025) DISC OF ATTY FEE…" at bounding box center [607, 228] width 363 height 212
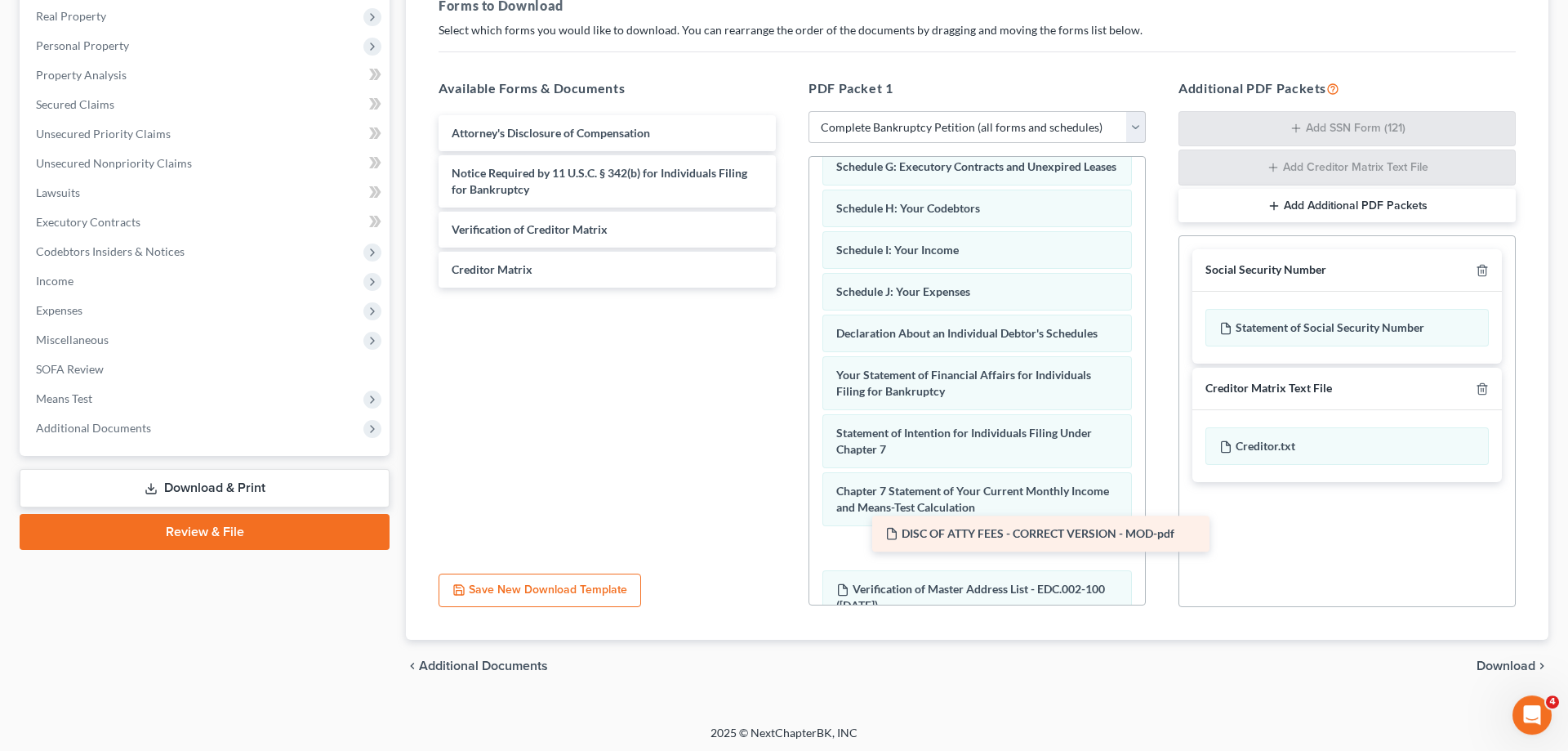
scroll to position [259, 0]
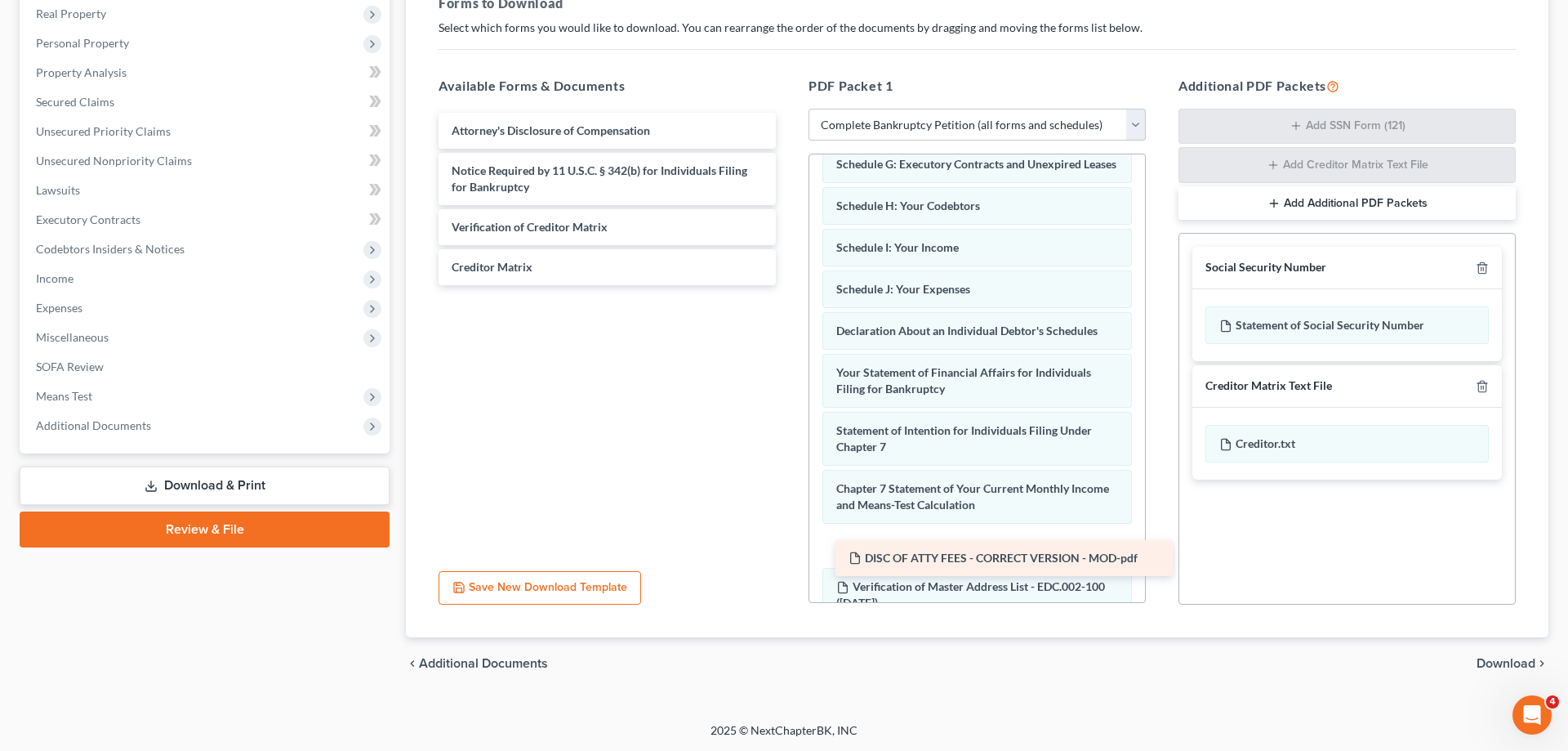
drag, startPoint x: 587, startPoint y: 133, endPoint x: 982, endPoint y: 553, distance: 576.6
click at [789, 285] on div "DISC OF ATTY FEES - CORRECT VERSION - MOD-pdf DISC OF ATTY FEES - CORRECT VERSI…" at bounding box center [607, 199] width 363 height 173
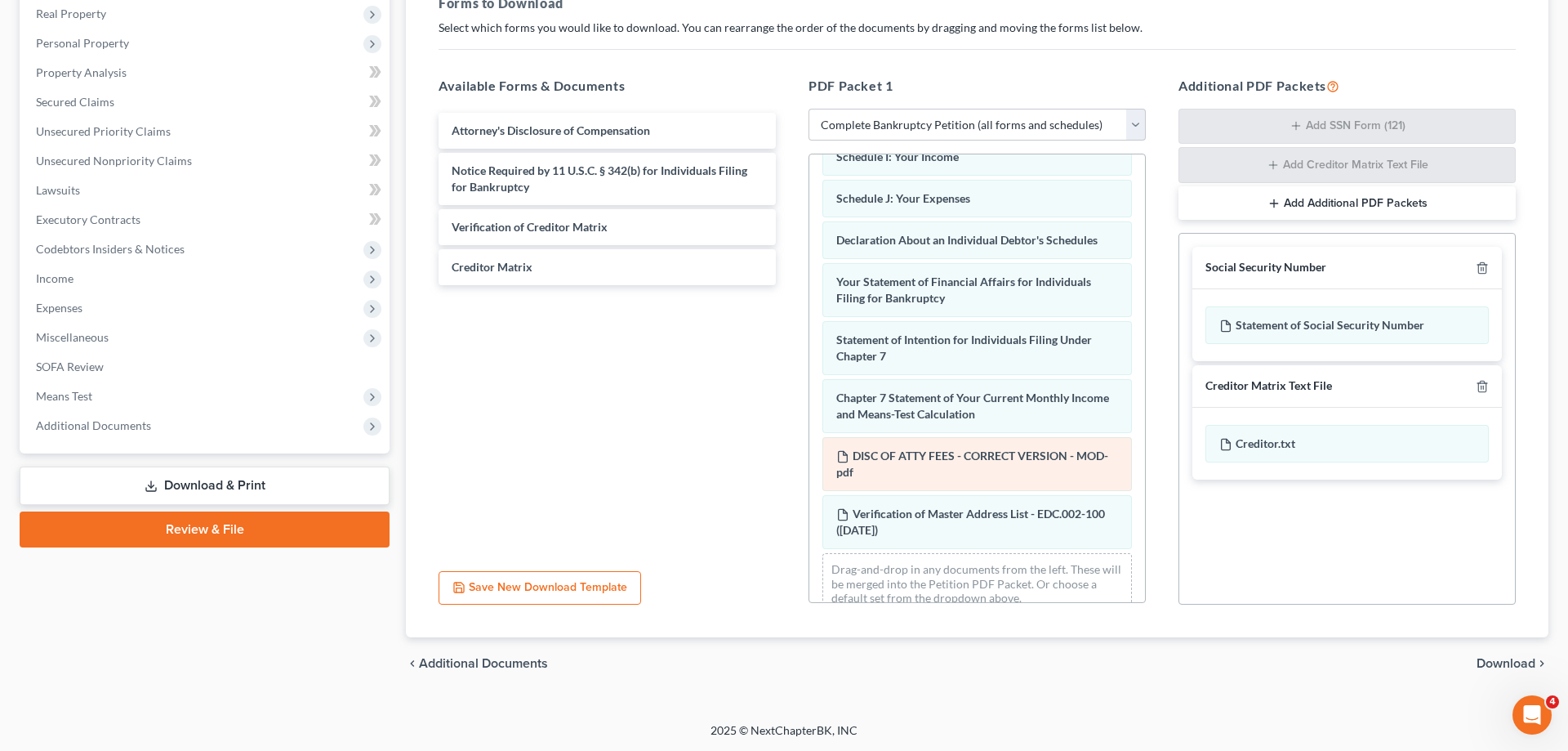
scroll to position [446, 0]
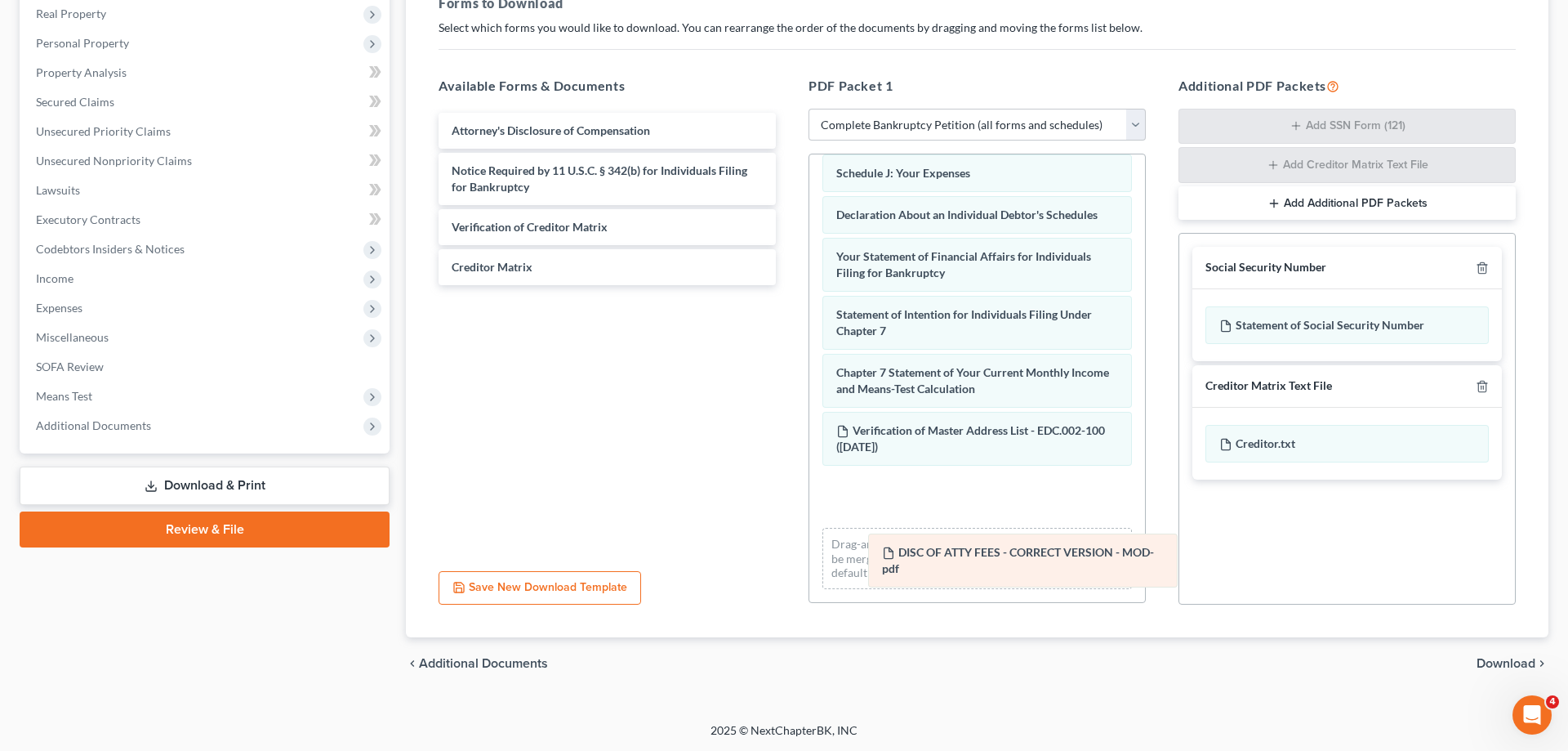
drag, startPoint x: 1077, startPoint y: 525, endPoint x: 982, endPoint y: 549, distance: 98.0
click at [976, 553] on div "DISC OF ATTY FEES - CORRECT VERSION - MOD-pdf Voluntary Petition for Individual…" at bounding box center [977, 155] width 336 height 894
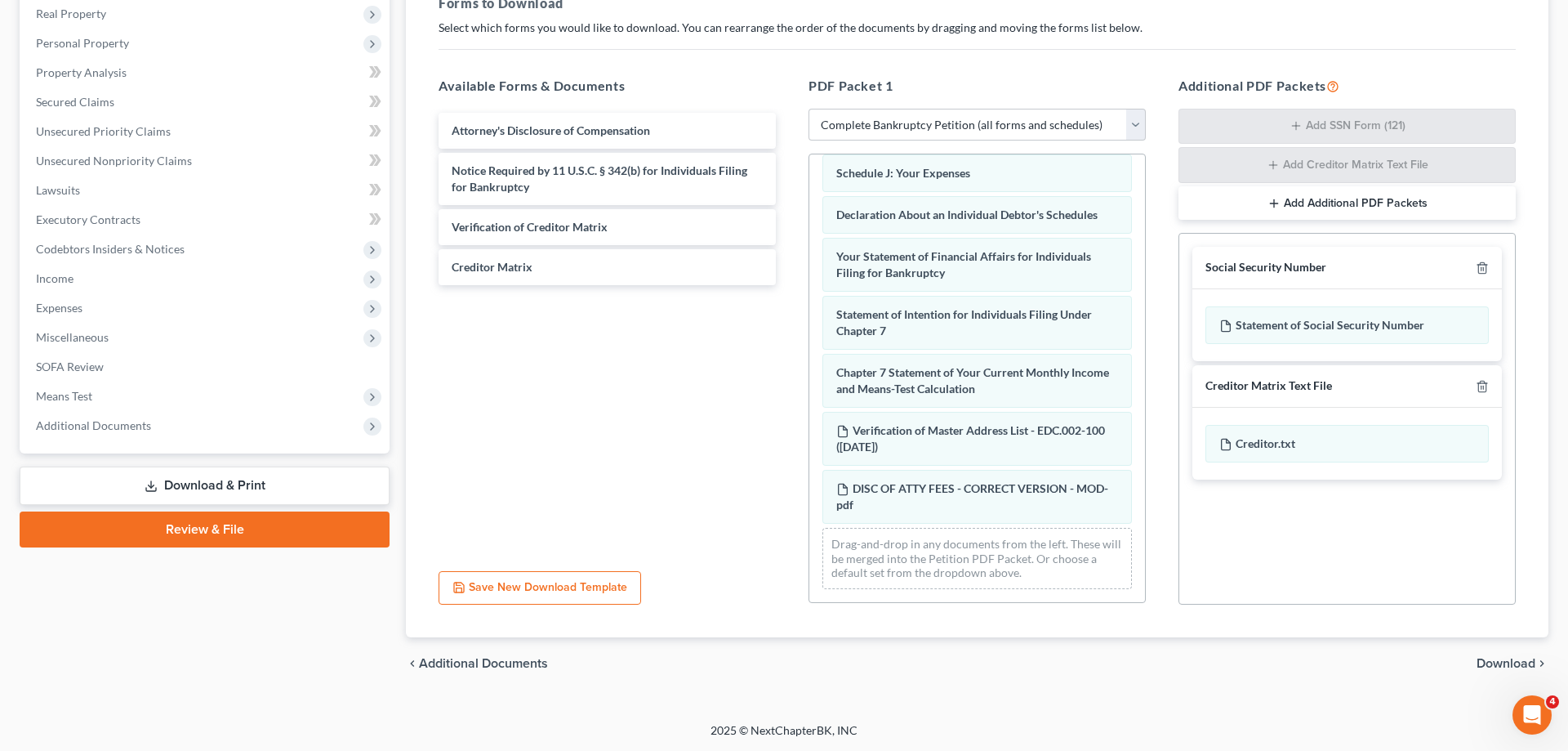
click at [1490, 661] on span "Download" at bounding box center [1506, 664] width 59 height 13
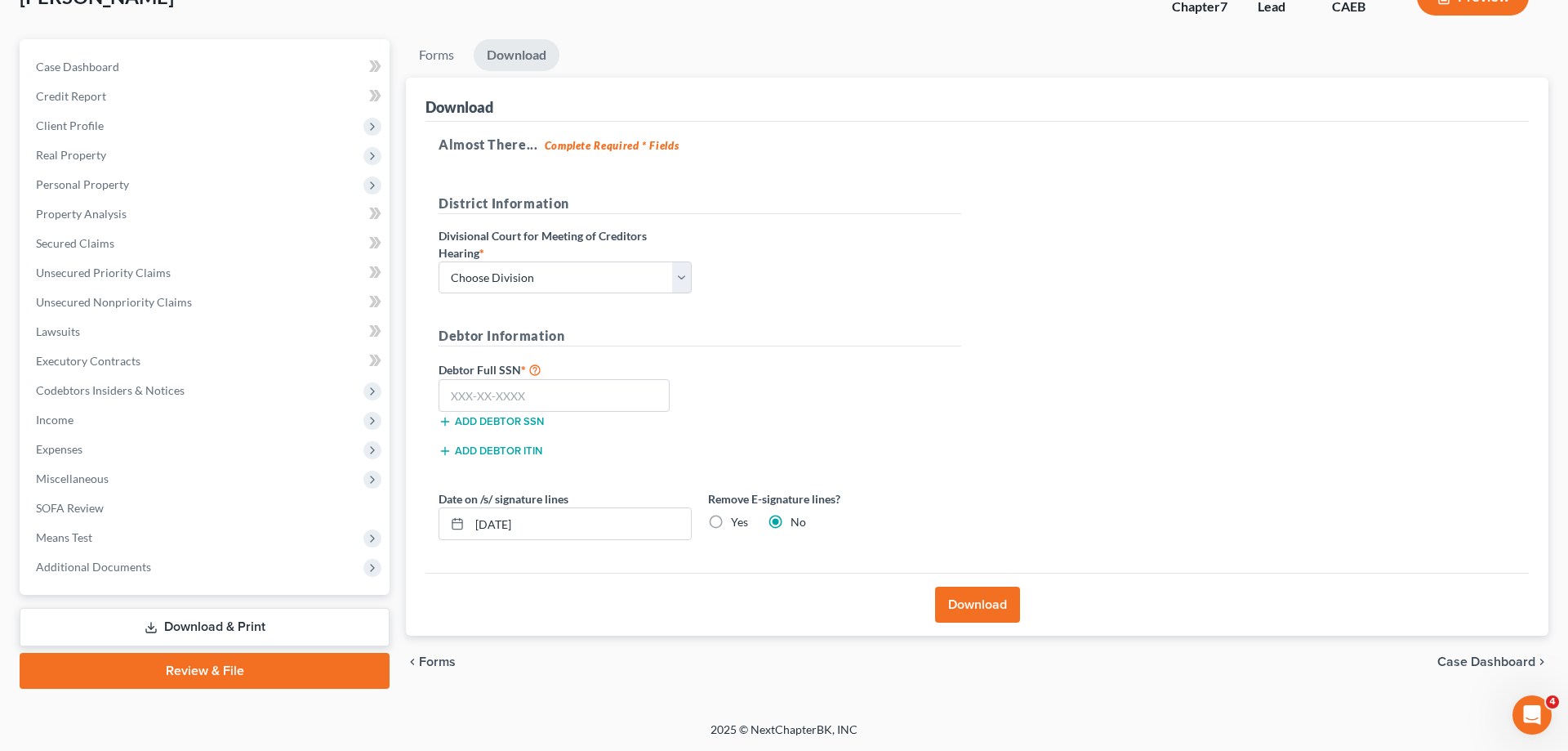
scroll to position [116, 0]
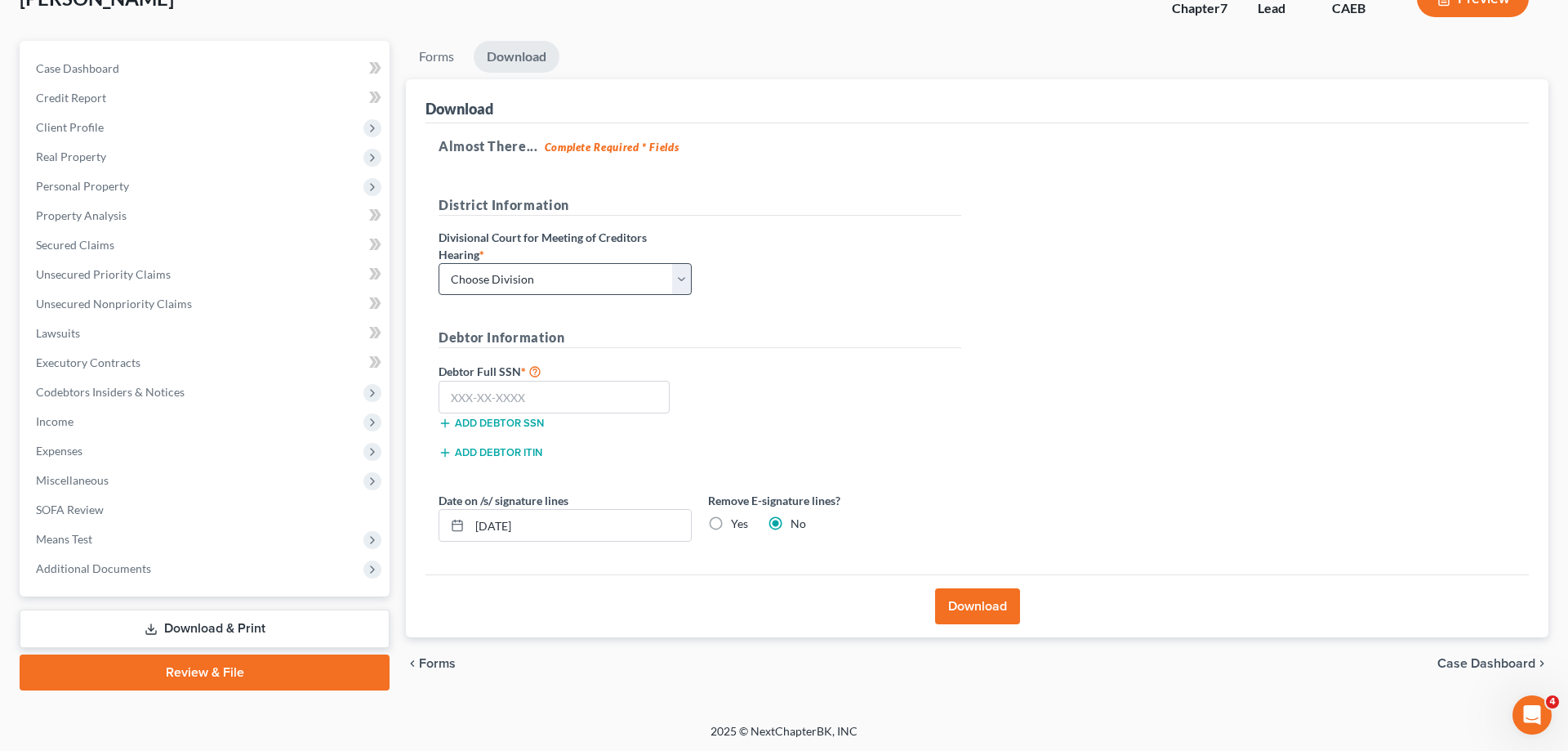
drag, startPoint x: 579, startPoint y: 260, endPoint x: 582, endPoint y: 293, distance: 33.1
click at [580, 270] on div "Divisional Court for Meeting of Creditors Hearing * Choose Division Fresno Mode…" at bounding box center [565, 262] width 270 height 67
click at [439, 263] on select "Choose Division Fresno Modesto Sacramento" at bounding box center [565, 279] width 253 height 32
select select "1"
click option "Modesto" at bounding box center [0, 0] width 0 height 0
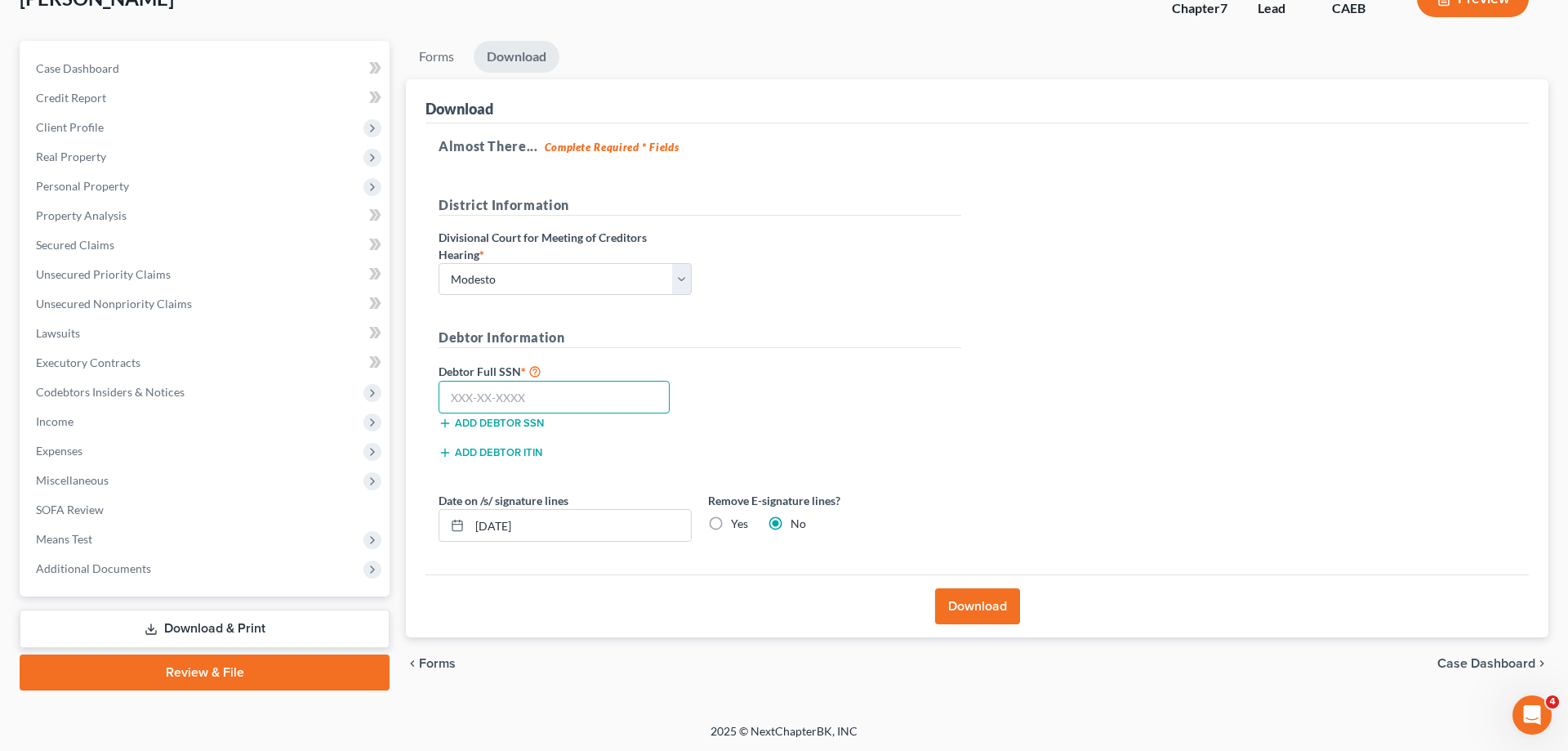
click at [625, 399] on input "text" at bounding box center [554, 397] width 231 height 32
type input "622-50-3117"
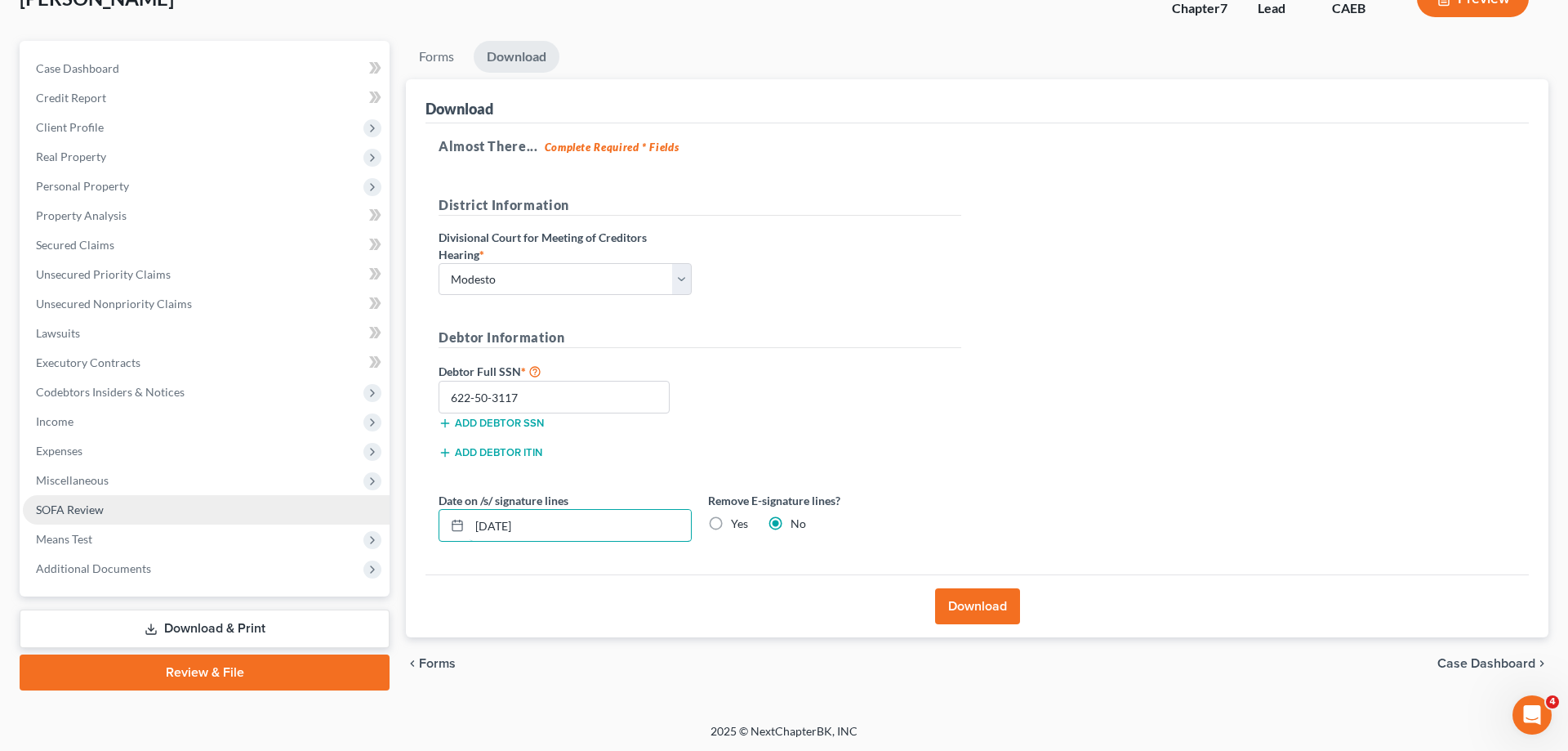
drag, startPoint x: 614, startPoint y: 518, endPoint x: 343, endPoint y: 522, distance: 271.0
click at [470, 540] on input "10/14/2025" at bounding box center [580, 524] width 222 height 31
click at [731, 522] on label "Yes" at bounding box center [739, 524] width 17 height 17
click at [738, 522] on input "Yes" at bounding box center [743, 520] width 11 height 11
radio input "true"
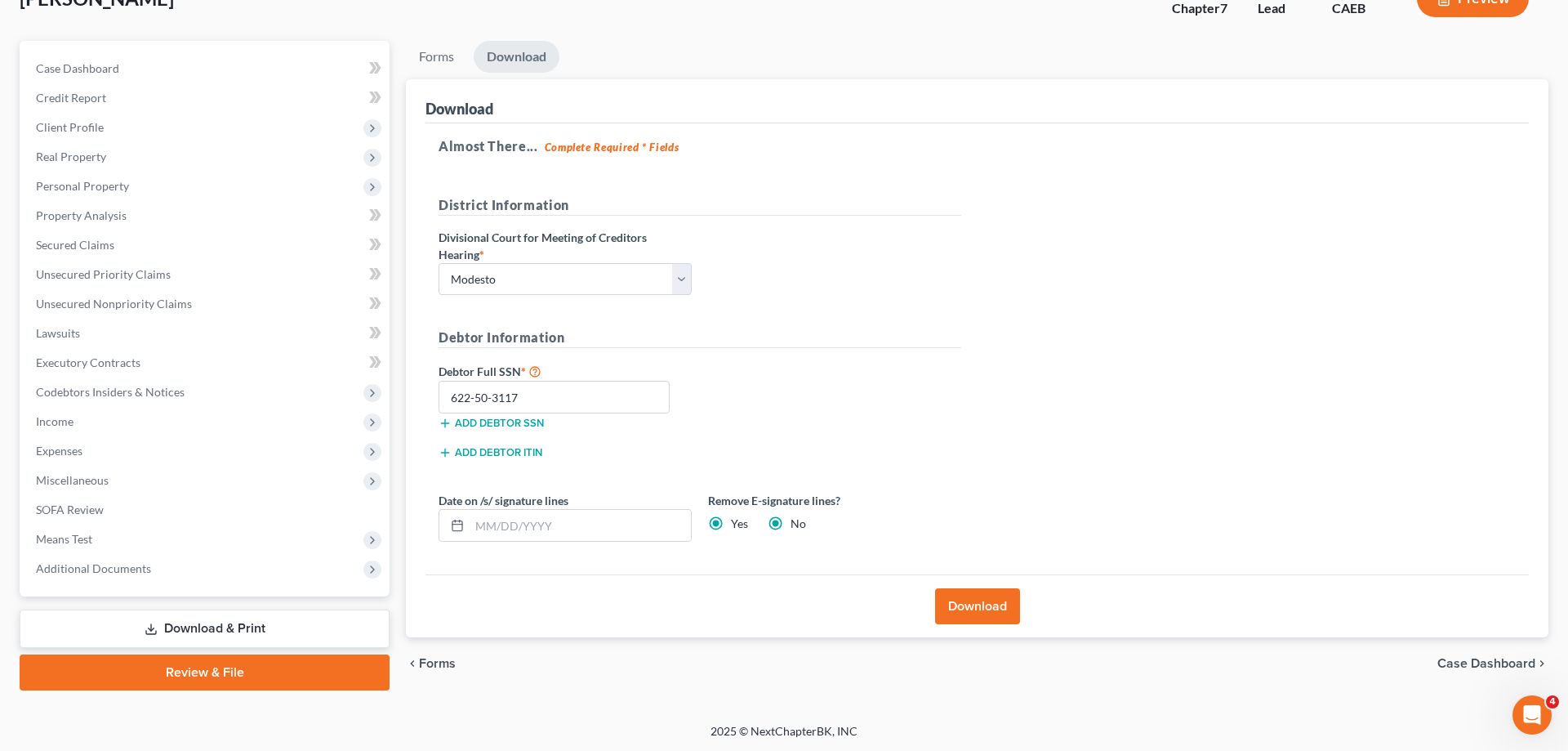
radio input "false"
click at [974, 603] on button "Download" at bounding box center [977, 606] width 85 height 36
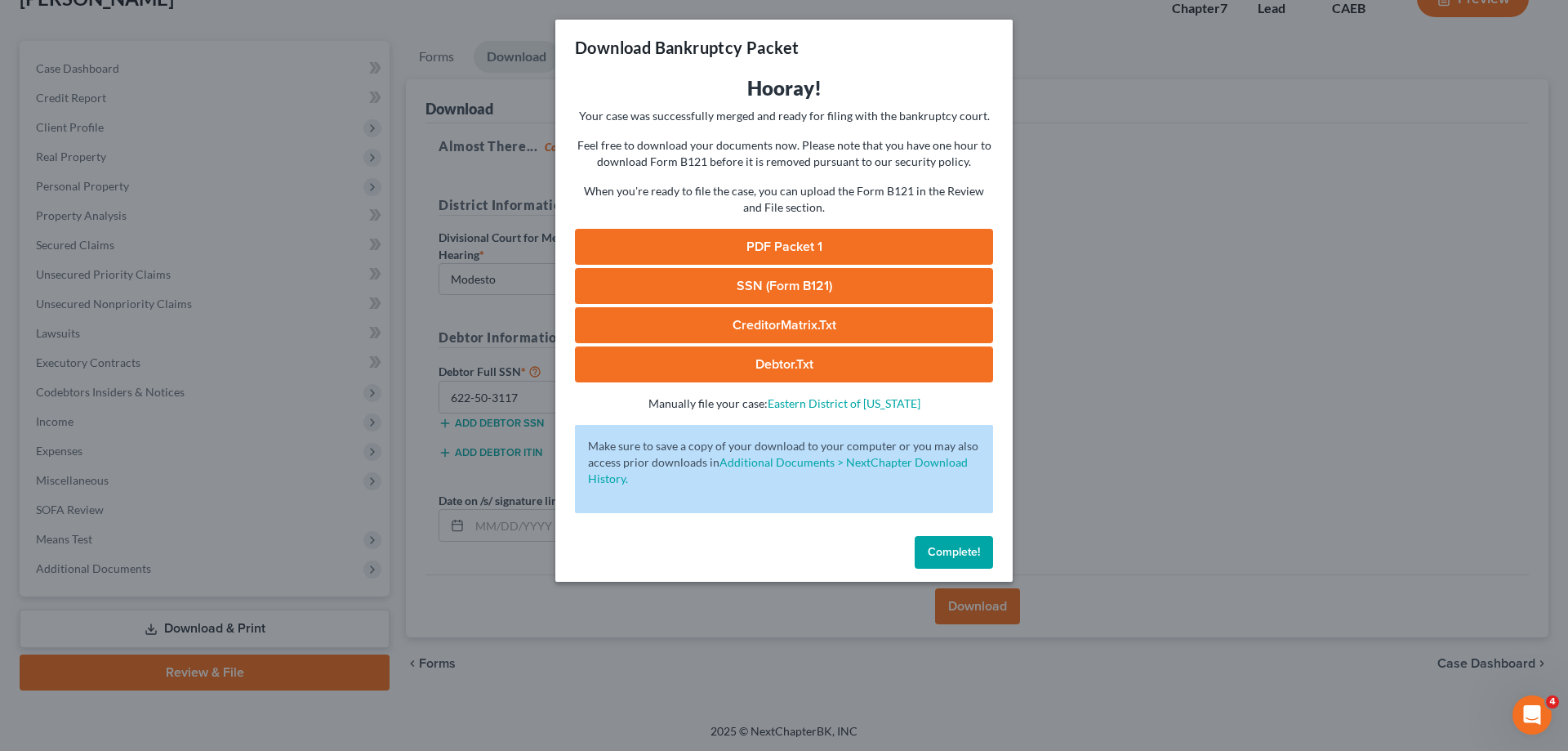
click at [811, 248] on link "PDF Packet 1" at bounding box center [784, 246] width 418 height 36
click at [865, 290] on link "SSN (Form B121)" at bounding box center [784, 285] width 418 height 36
